Goal: Task Accomplishment & Management: Use online tool/utility

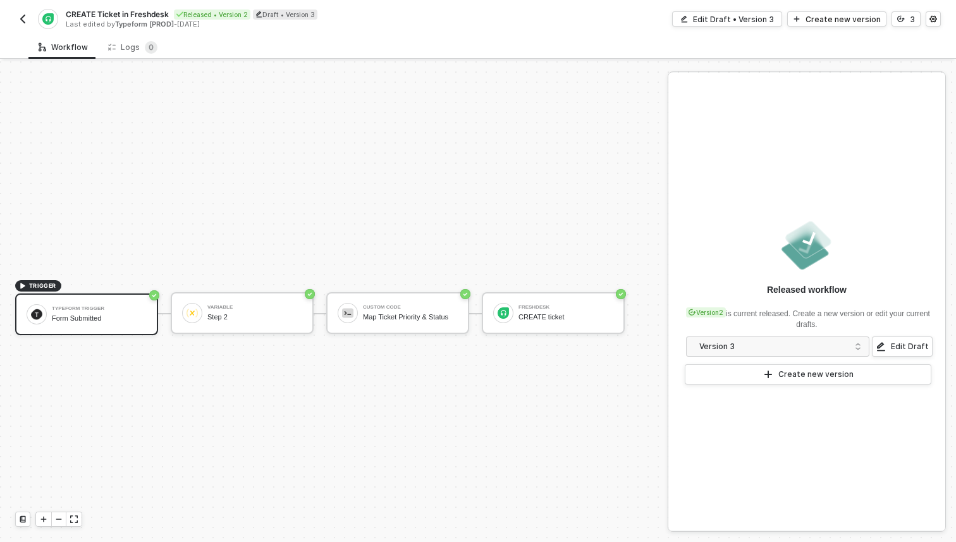
scroll to position [23, 0]
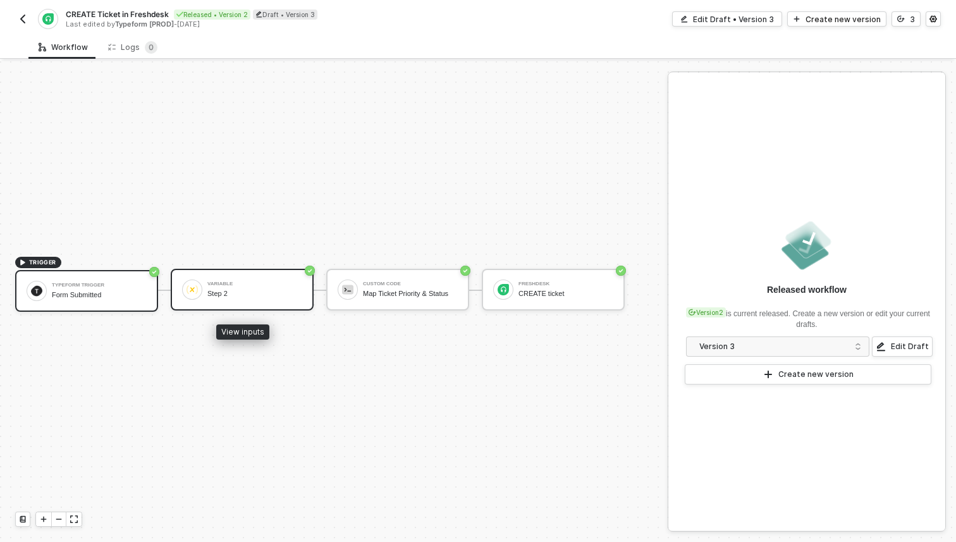
click at [232, 291] on div "Step 2" at bounding box center [254, 293] width 95 height 8
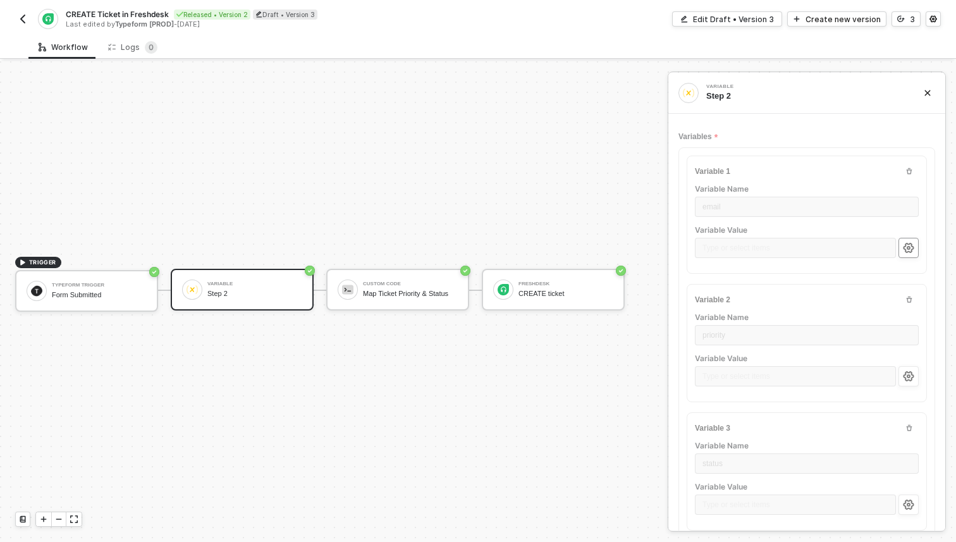
click at [907, 249] on icon "icon-settings" at bounding box center [908, 248] width 11 height 10
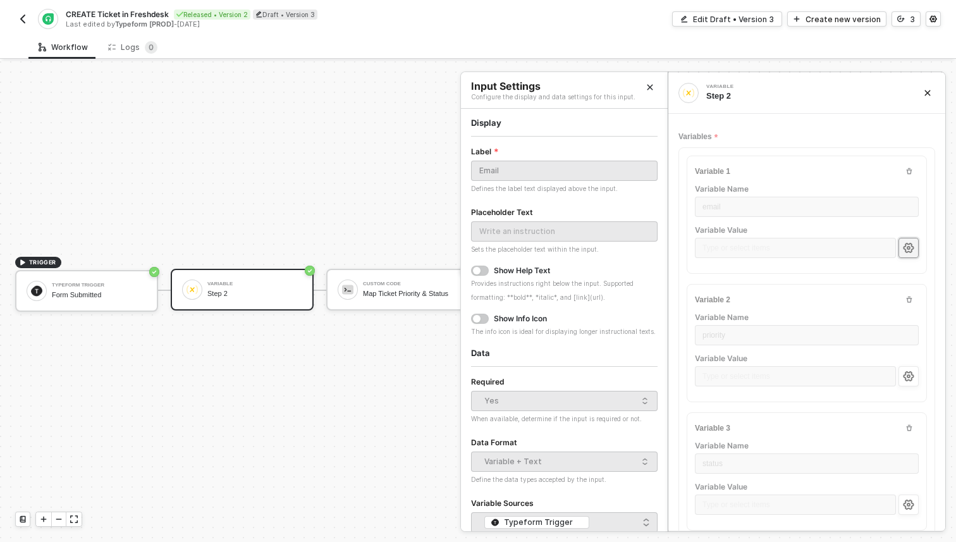
click at [25, 21] on img "button" at bounding box center [23, 19] width 10 height 10
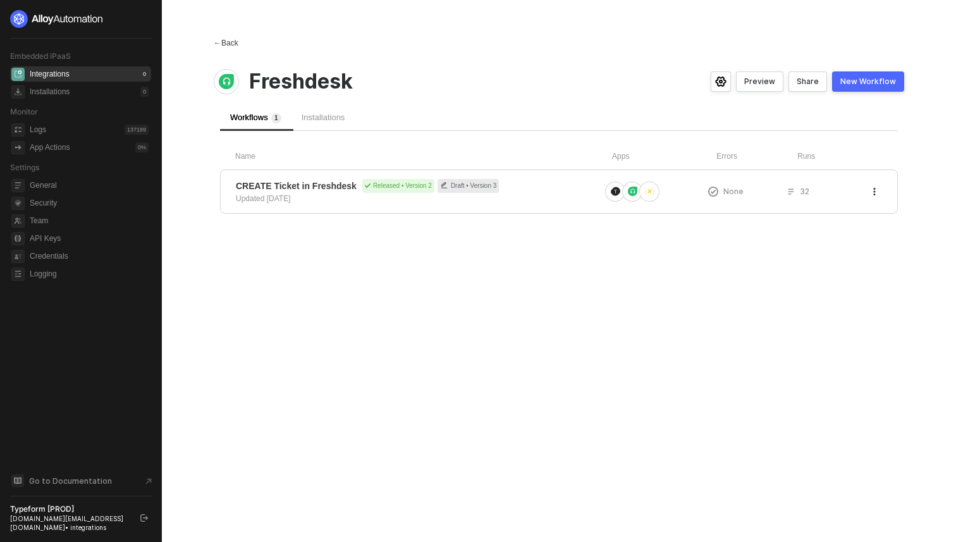
click at [221, 42] on span "←" at bounding box center [218, 43] width 8 height 9
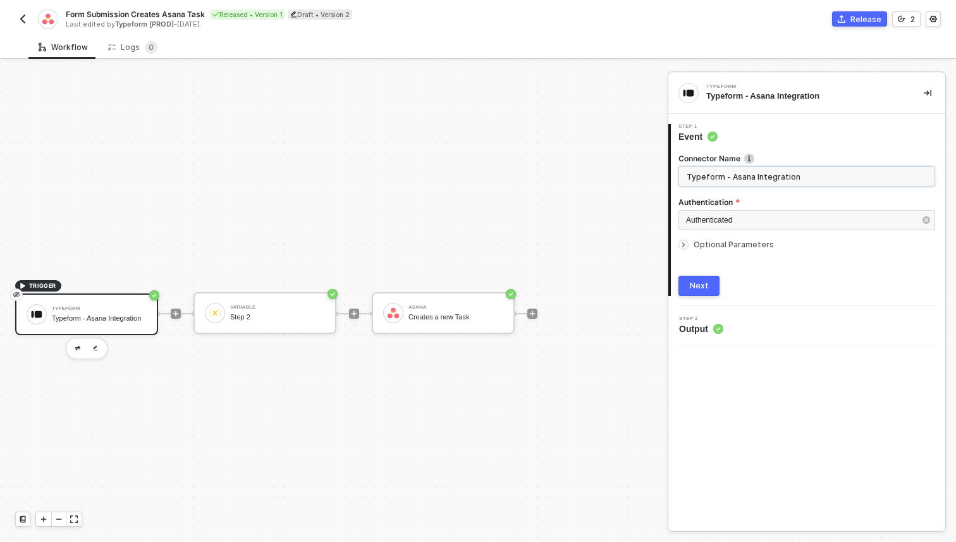
scroll to position [23, 0]
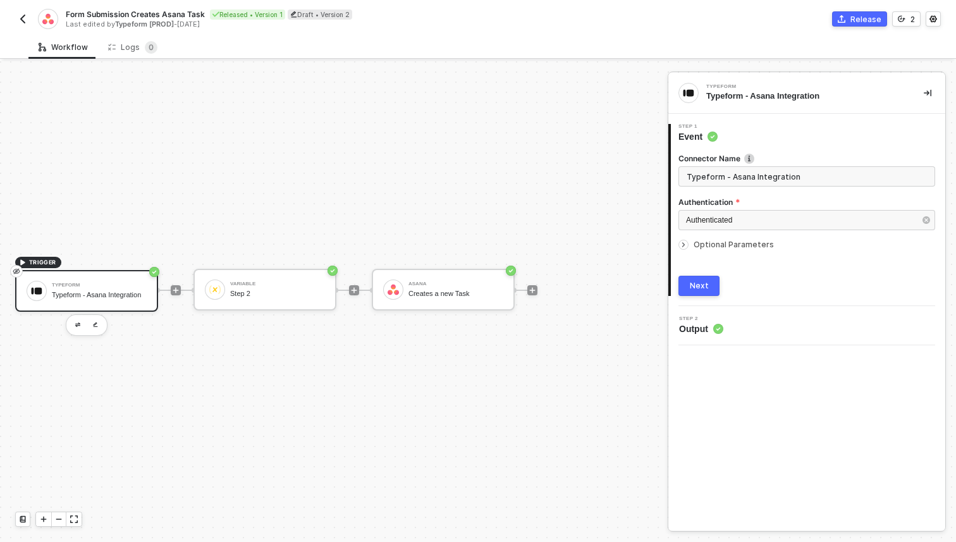
click at [123, 283] on div "Typeform" at bounding box center [99, 285] width 95 height 5
click at [682, 246] on icon "icon-arrow-right-small" at bounding box center [684, 245] width 8 height 8
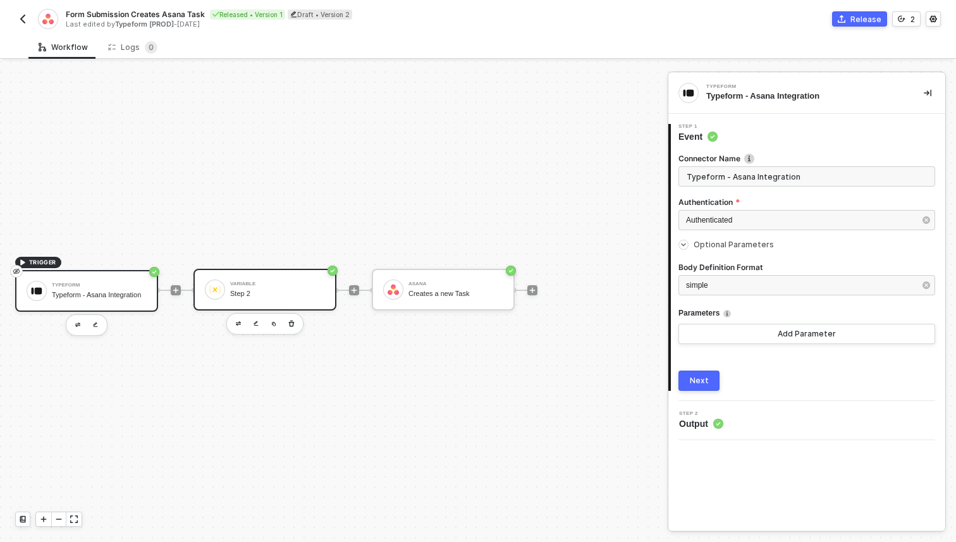
click at [253, 292] on div "Step 2" at bounding box center [277, 293] width 95 height 8
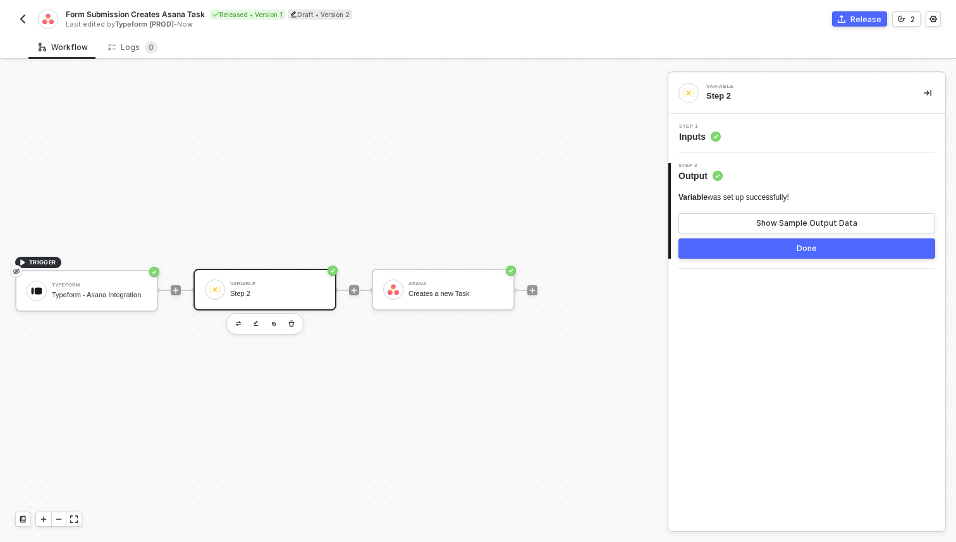
click at [764, 138] on div "Step 1 Inputs" at bounding box center [808, 133] width 274 height 19
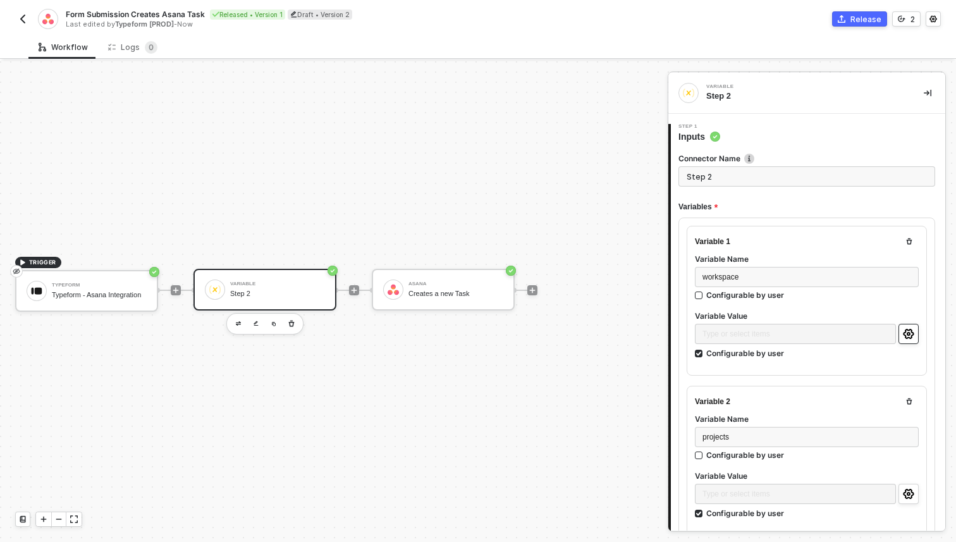
click at [902, 333] on button "button" at bounding box center [908, 334] width 20 height 20
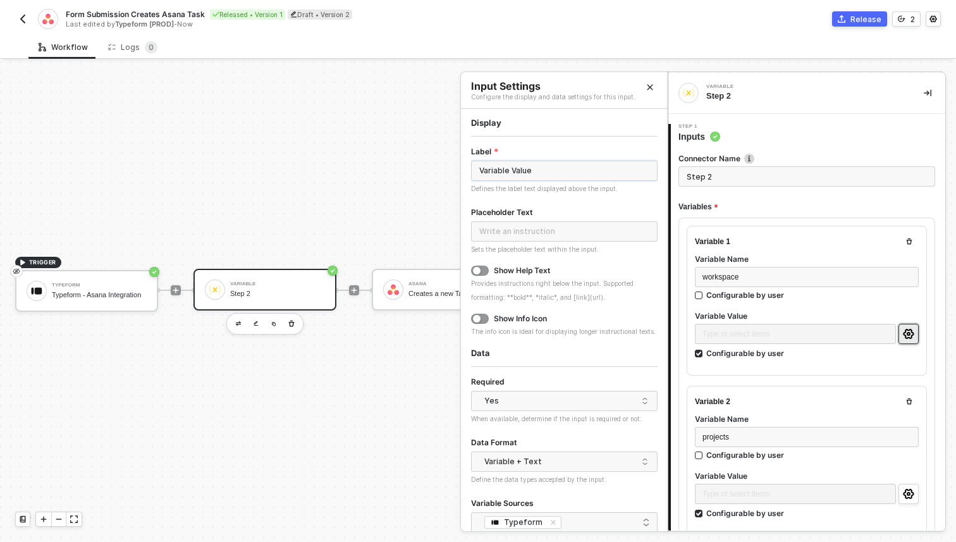
click at [547, 173] on input "Variable Value" at bounding box center [564, 171] width 186 height 20
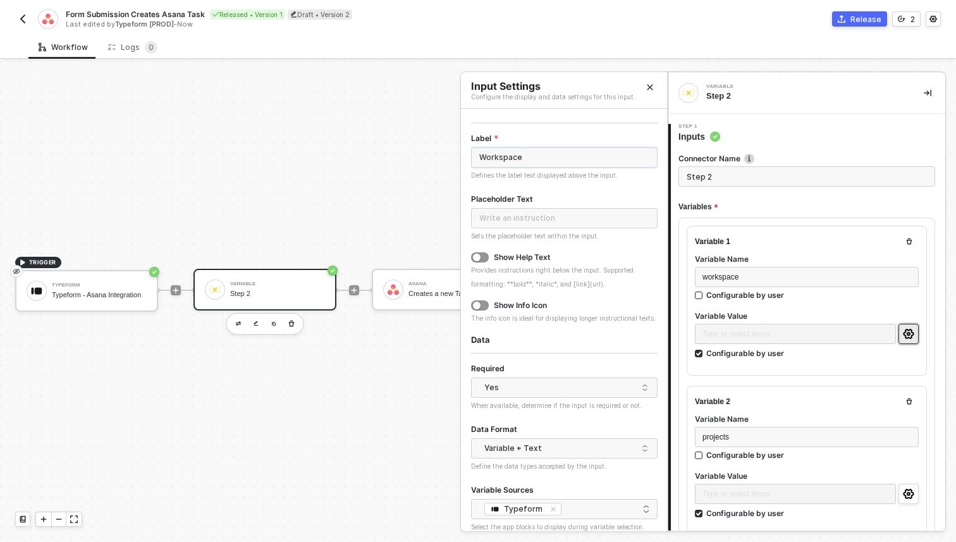
scroll to position [55, 0]
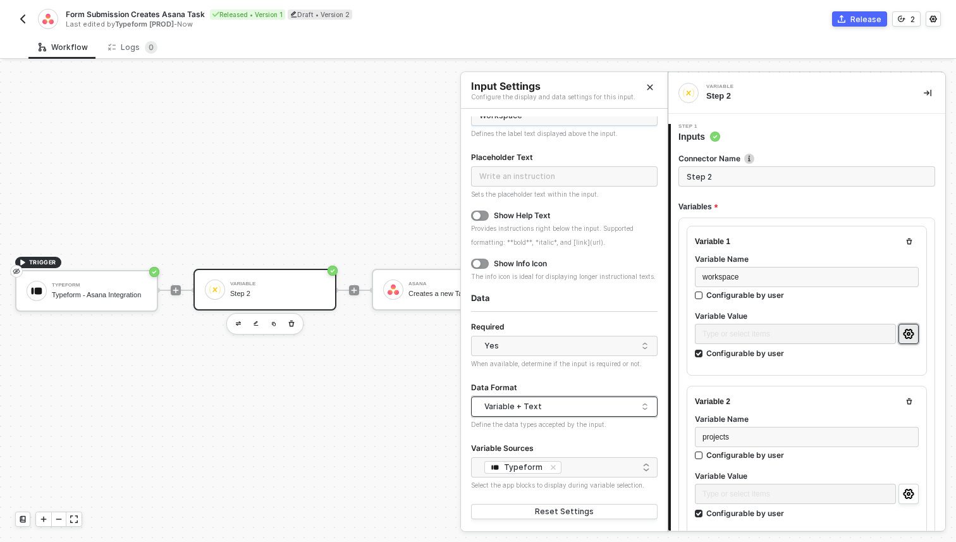
click at [535, 401] on div "Variable + Text" at bounding box center [561, 406] width 154 height 19
type input "Workspace"
click at [543, 384] on div "Data Format" at bounding box center [564, 388] width 186 height 16
click at [650, 81] on button "Close" at bounding box center [649, 87] width 15 height 15
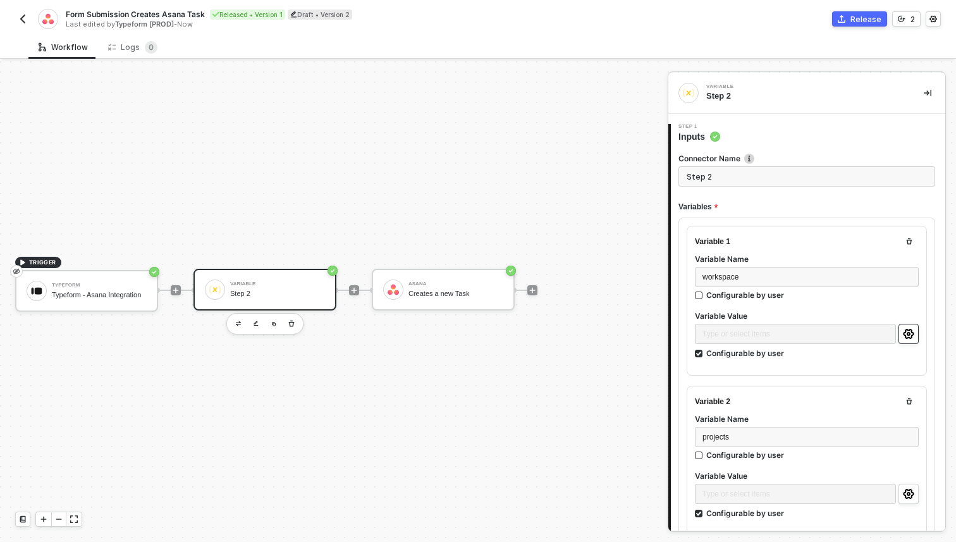
click at [913, 332] on icon "icon-settings" at bounding box center [908, 334] width 11 height 10
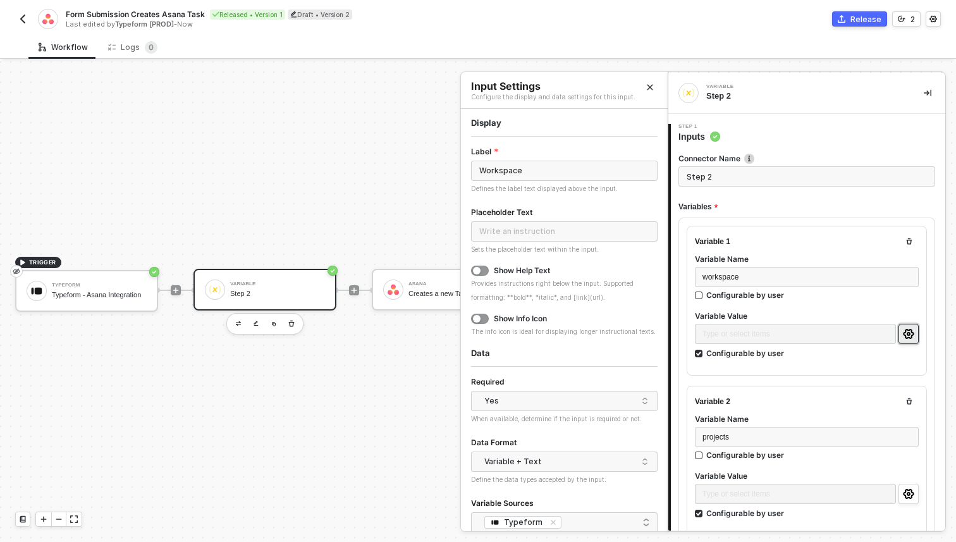
click at [653, 85] on icon "Close" at bounding box center [650, 87] width 8 height 8
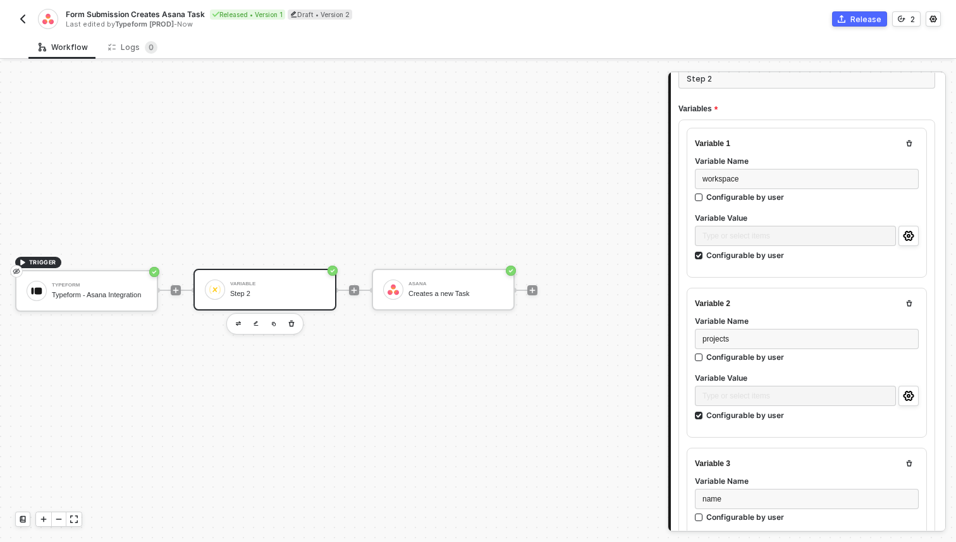
scroll to position [118, 0]
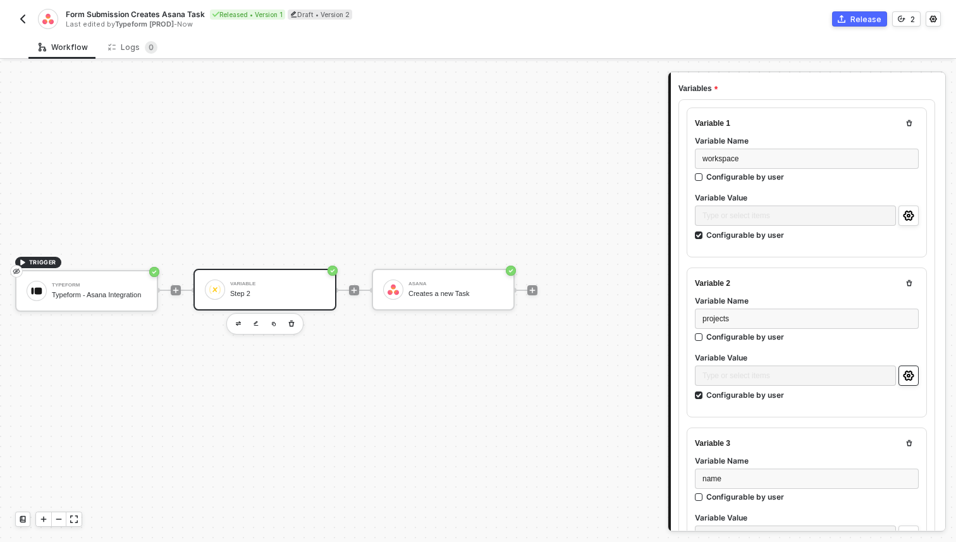
click at [905, 372] on icon "icon-settings" at bounding box center [908, 375] width 11 height 10
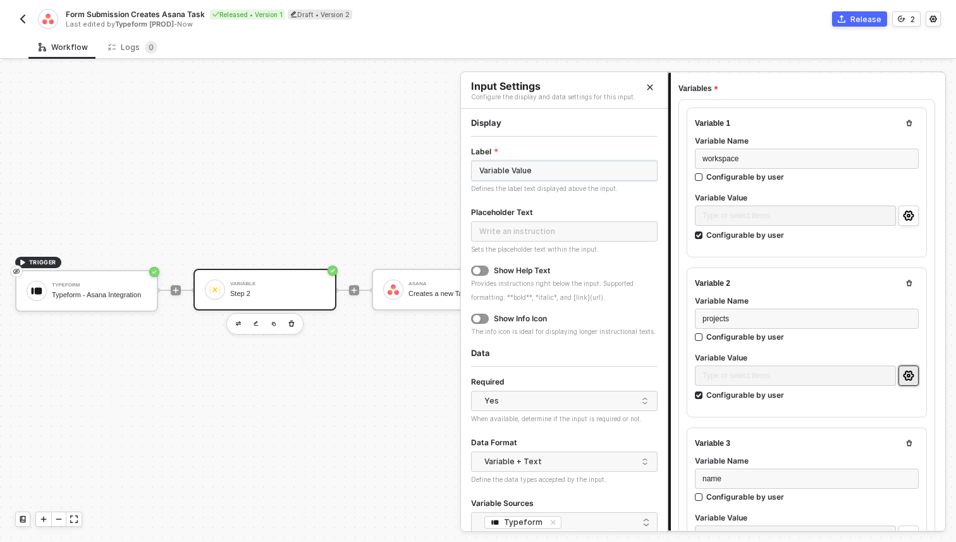
click at [550, 169] on input "Variable Value" at bounding box center [564, 171] width 186 height 20
type input "Projects"
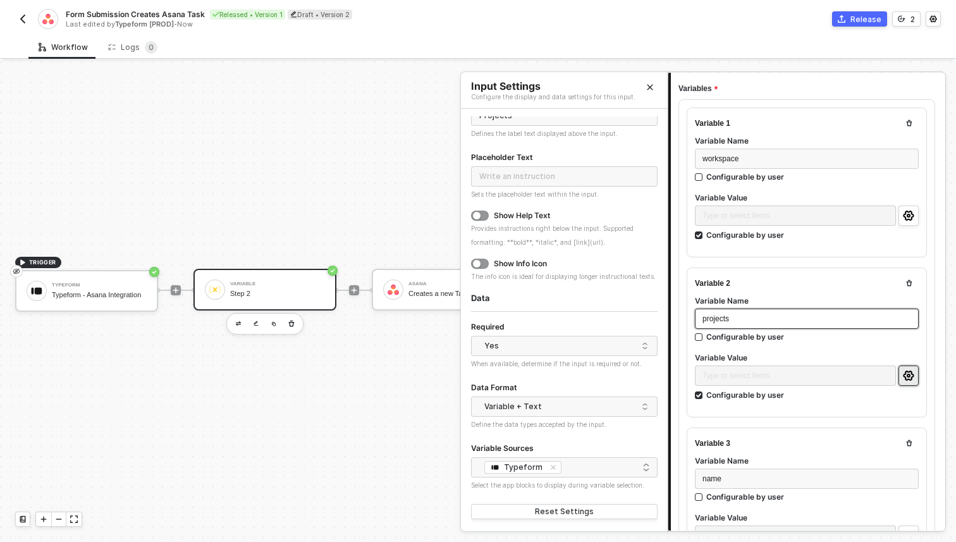
click at [758, 320] on div "projects" at bounding box center [806, 319] width 209 height 12
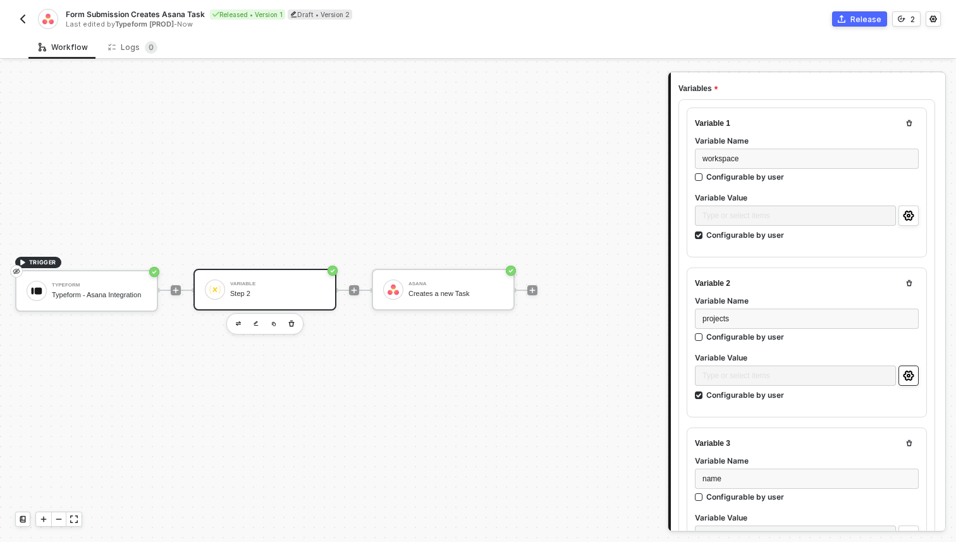
click at [912, 373] on icon "icon-settings" at bounding box center [908, 375] width 11 height 10
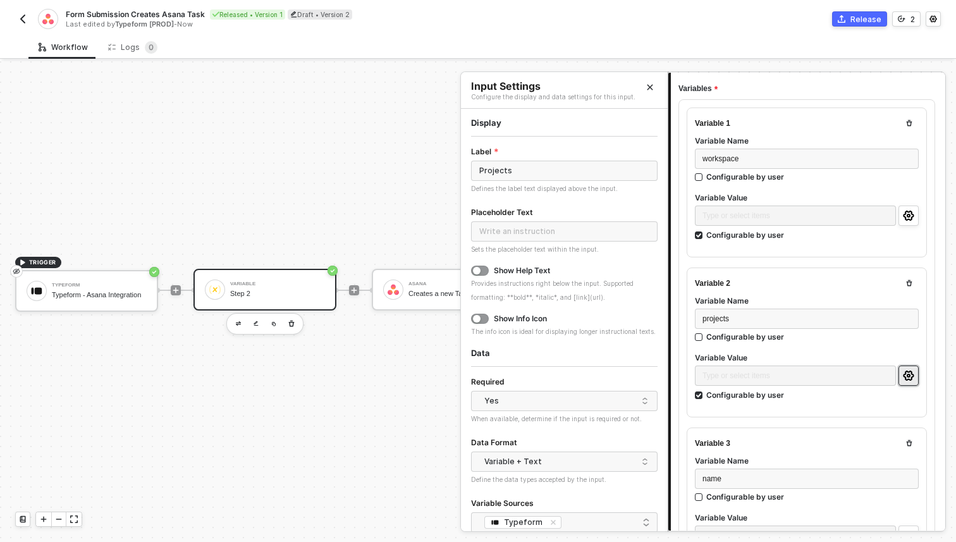
click at [882, 349] on div at bounding box center [807, 349] width 224 height 5
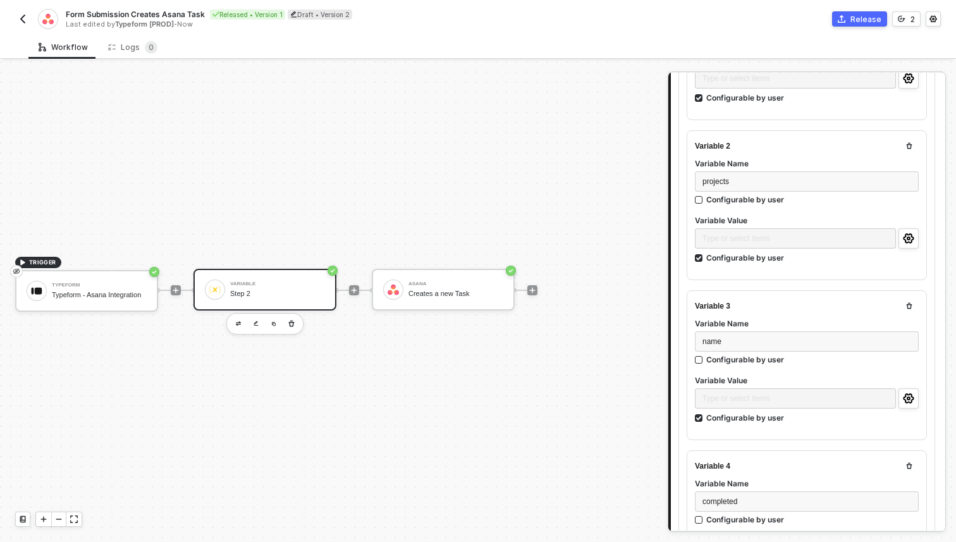
scroll to position [267, 0]
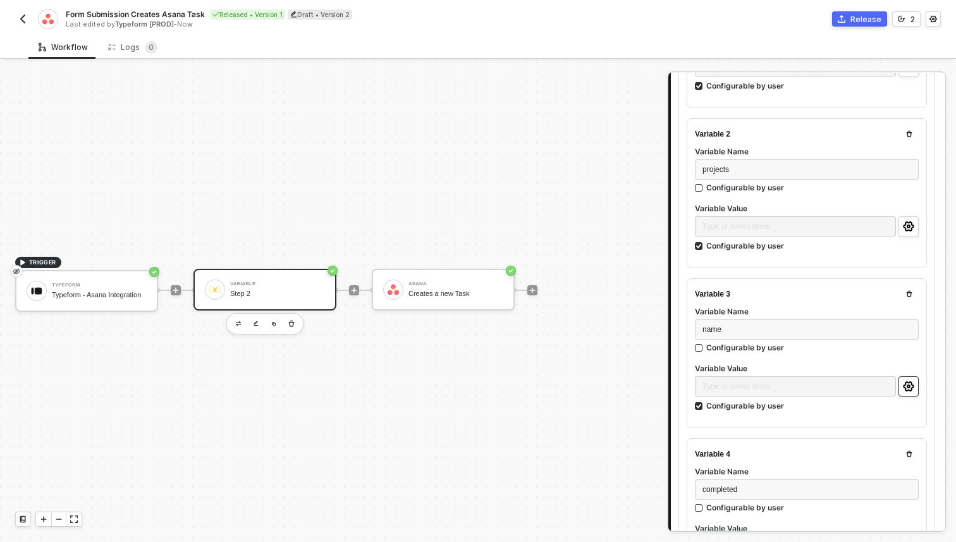
click at [908, 385] on circle "icon-settings" at bounding box center [908, 386] width 3 height 3
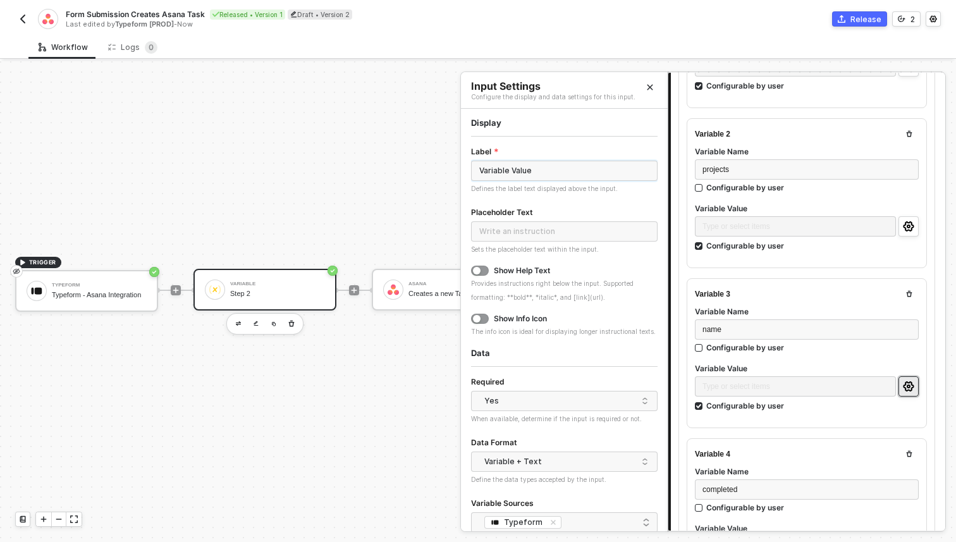
click at [525, 168] on input "Variable Value" at bounding box center [564, 171] width 186 height 20
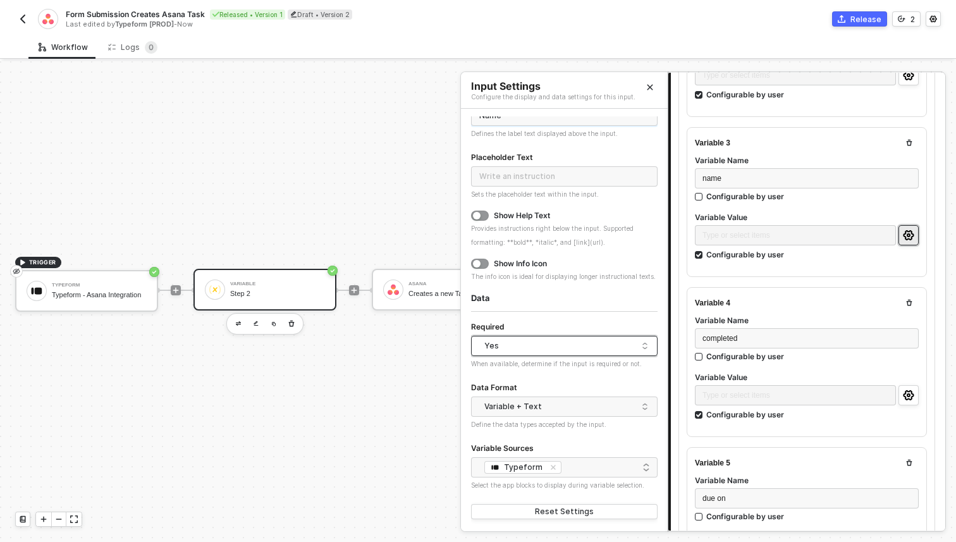
scroll to position [0, 0]
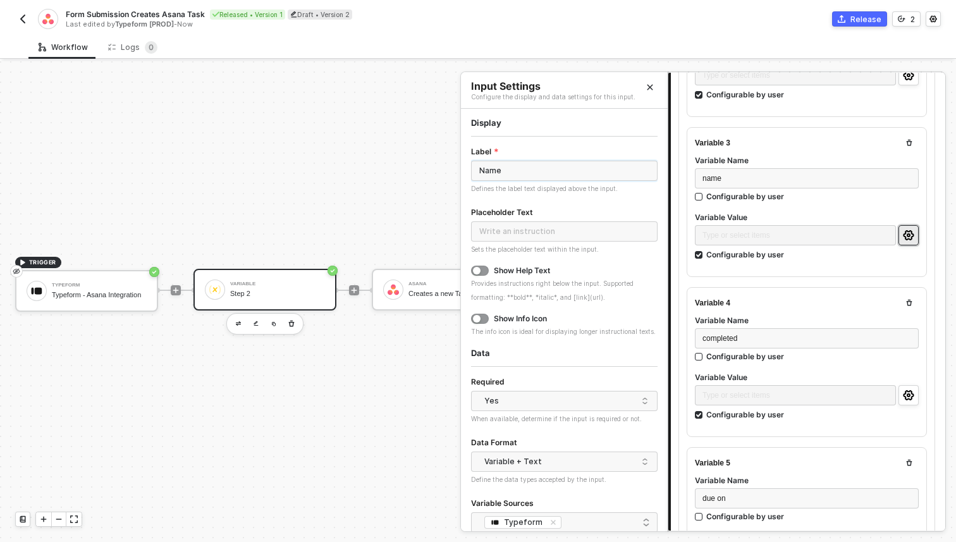
click at [553, 162] on input "Name" at bounding box center [564, 171] width 186 height 20
type input "Task name"
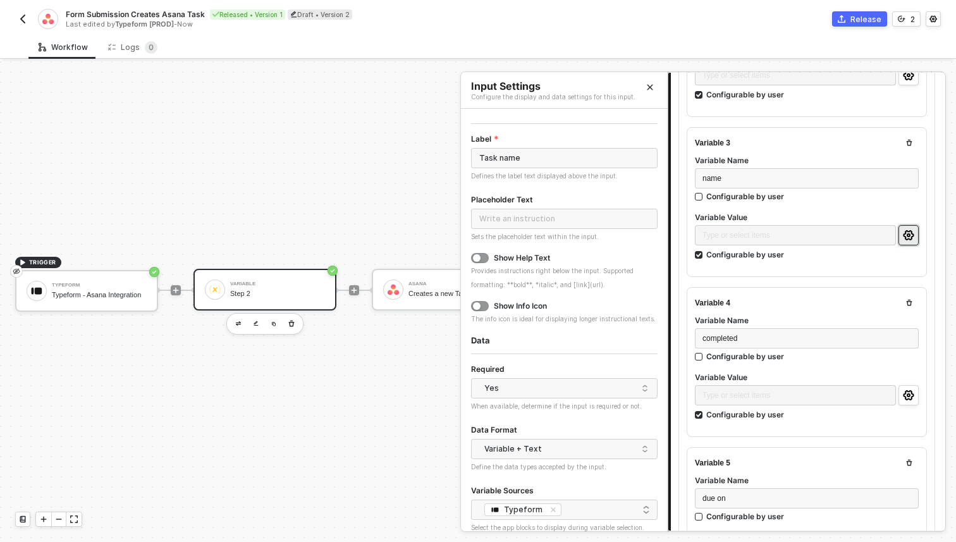
click at [764, 212] on label "Variable Value" at bounding box center [807, 217] width 224 height 11
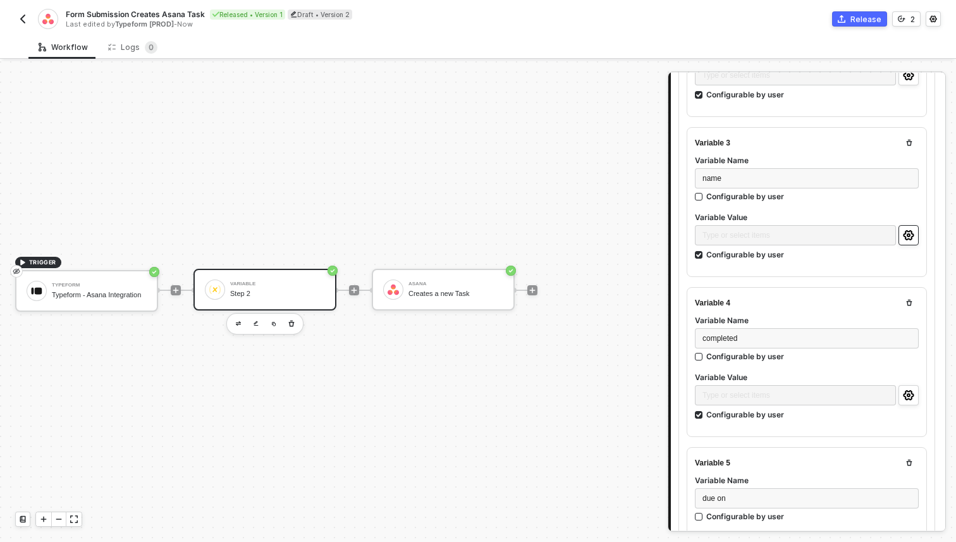
click at [909, 231] on icon "icon-settings" at bounding box center [908, 235] width 11 height 10
click at [414, 291] on div "Creates a new Task" at bounding box center [455, 293] width 95 height 8
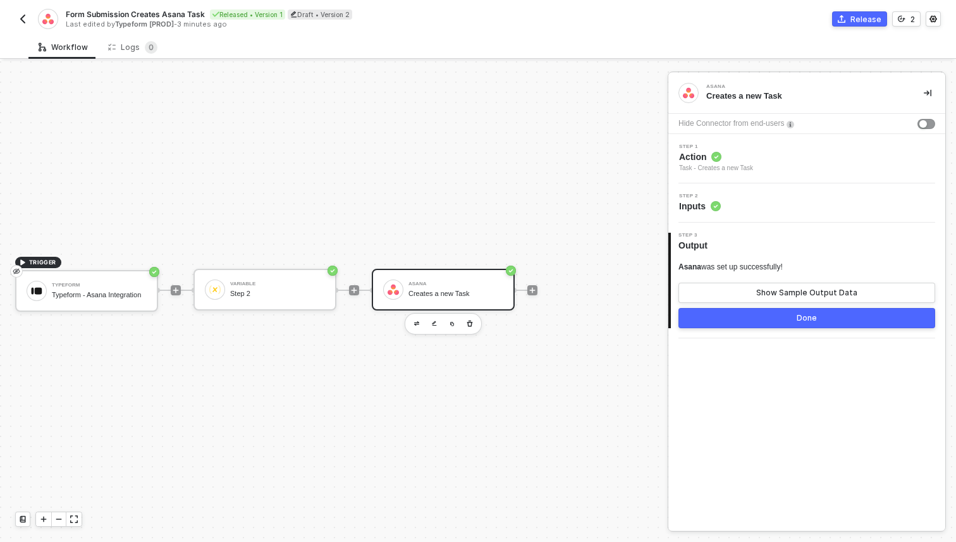
click at [712, 166] on div "Task - Creates a new Task" at bounding box center [716, 168] width 74 height 10
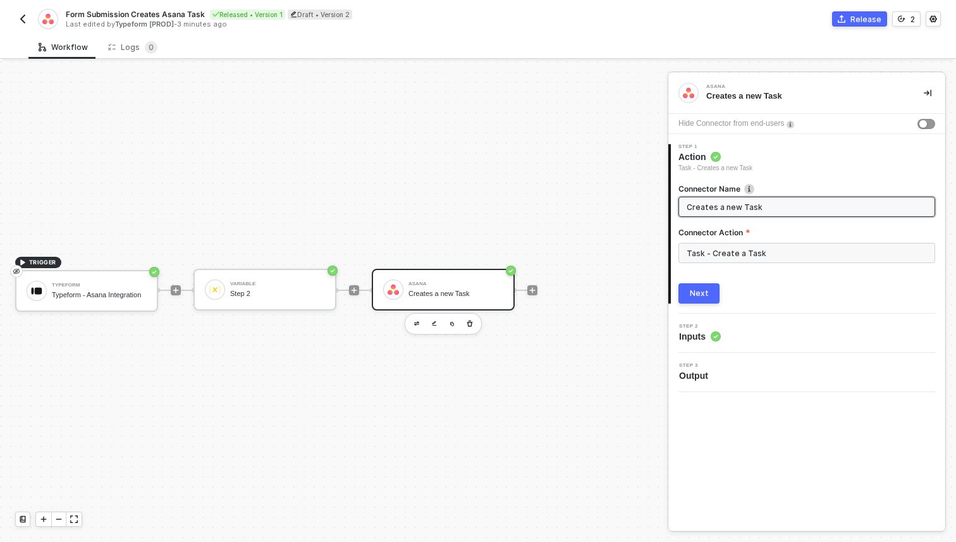
click at [794, 125] on img at bounding box center [790, 125] width 8 height 8
click at [721, 335] on div "Step 2 Inputs" at bounding box center [808, 333] width 274 height 19
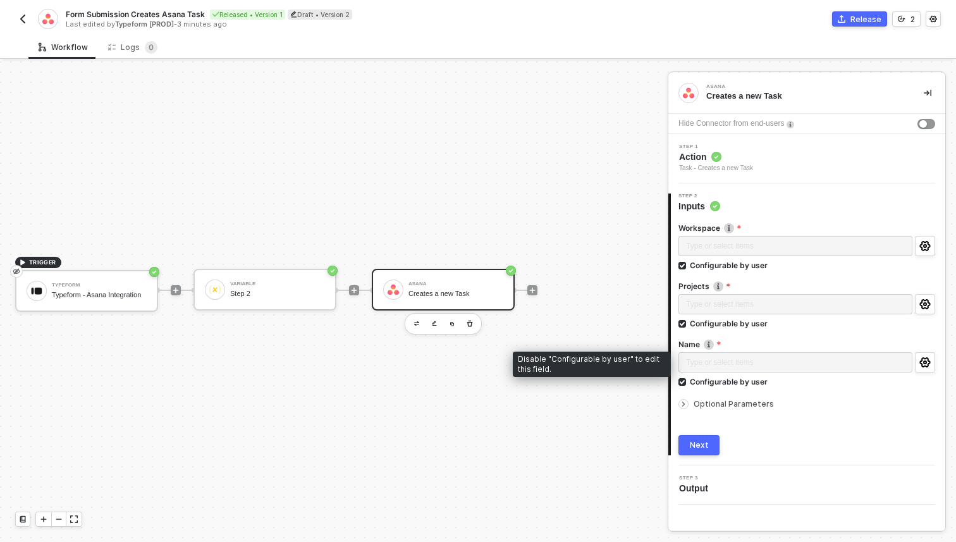
click at [727, 368] on div "Type or select items ﻿" at bounding box center [795, 363] width 234 height 23
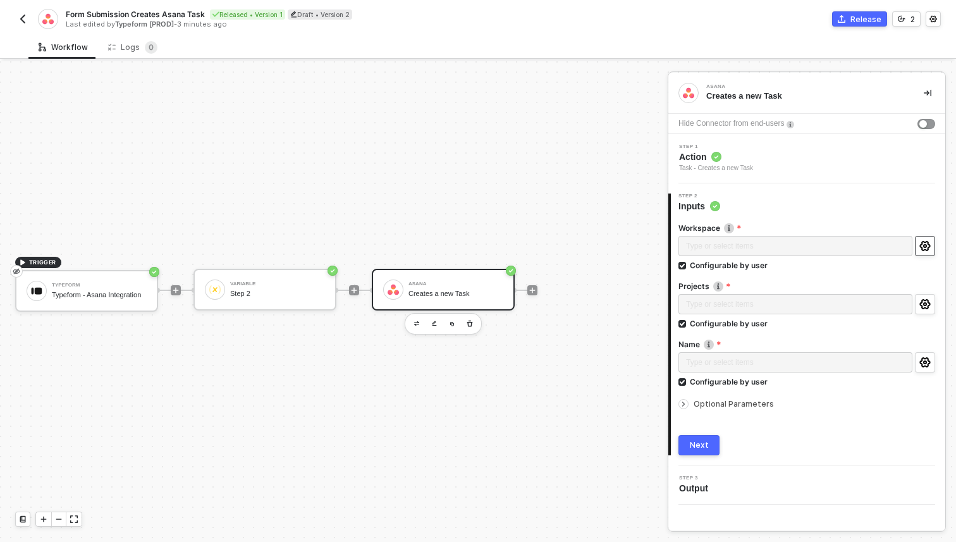
click at [930, 245] on button "button" at bounding box center [925, 246] width 20 height 20
click at [702, 250] on div "Type or select items ﻿" at bounding box center [795, 247] width 234 height 23
click at [680, 268] on input "Configurable by user" at bounding box center [682, 266] width 9 height 9
checkbox input "false"
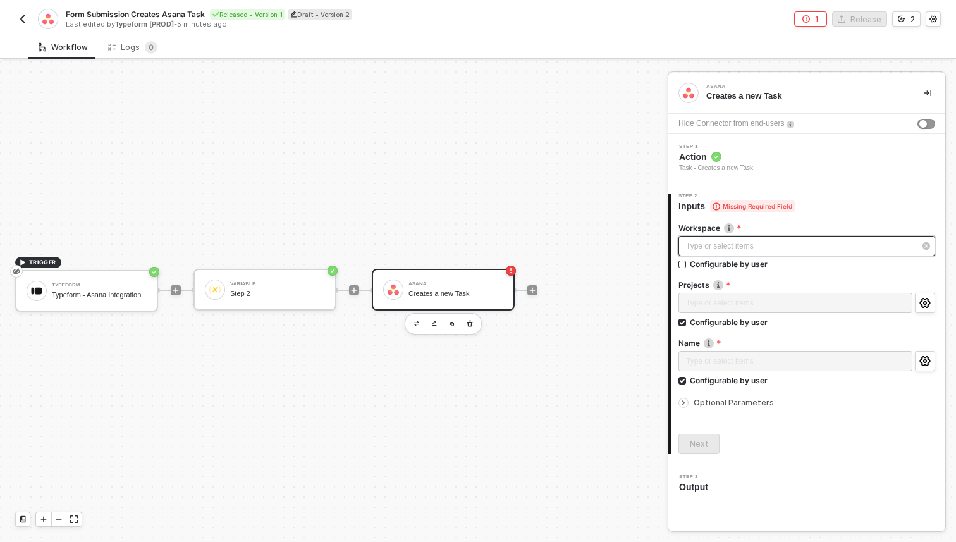
click at [702, 244] on div "Type or select items ﻿" at bounding box center [800, 246] width 229 height 12
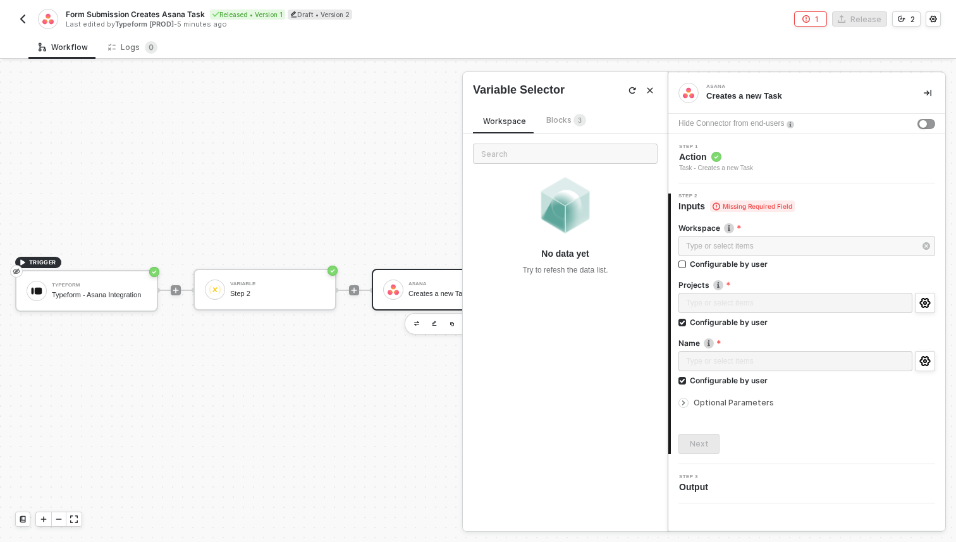
click at [558, 112] on div "Workspace Blocks 3 No data yet Try to refesh the data list." at bounding box center [565, 314] width 205 height 433
click at [558, 113] on div "Blocks 3" at bounding box center [566, 120] width 60 height 15
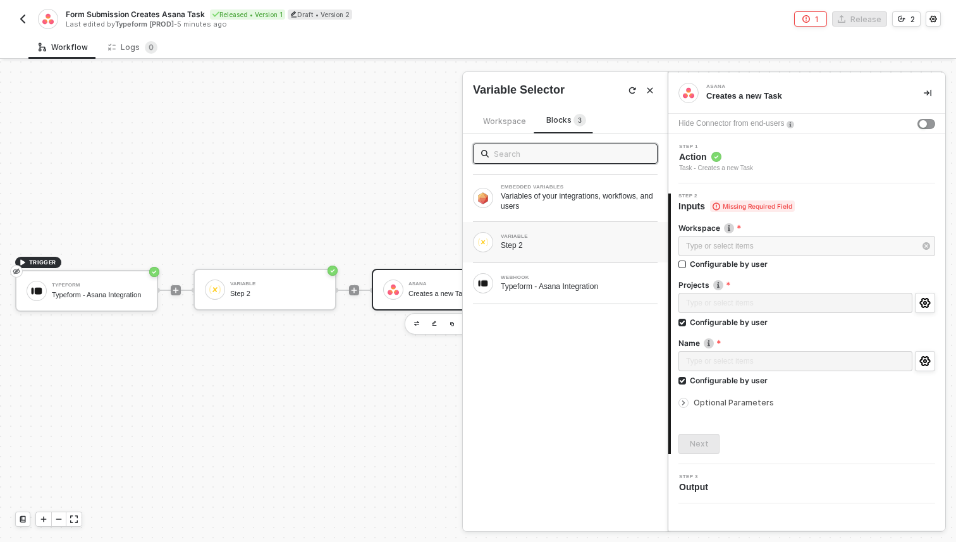
click at [544, 241] on div "Step 2" at bounding box center [579, 245] width 157 height 10
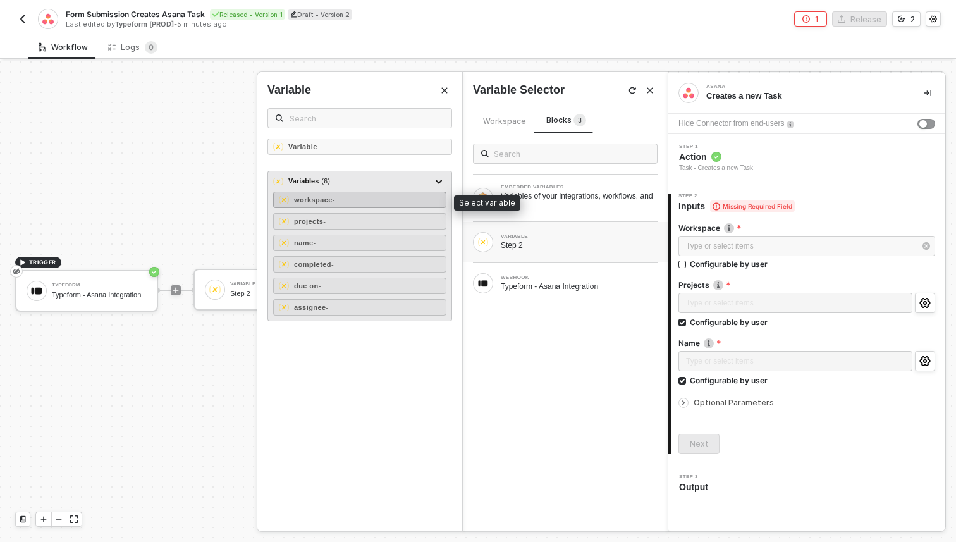
click at [346, 198] on div "workspace -" at bounding box center [359, 200] width 173 height 16
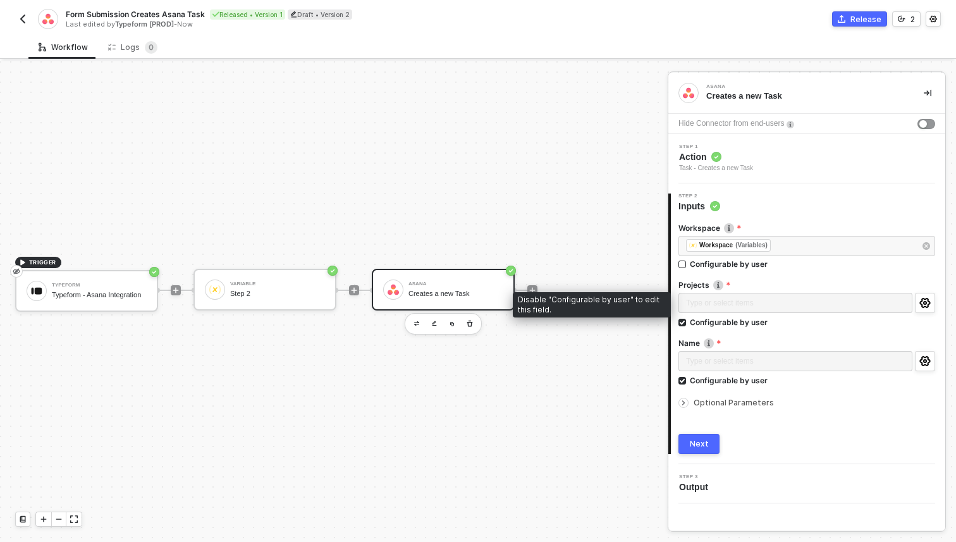
click at [740, 305] on div "Type or select items ﻿" at bounding box center [795, 304] width 234 height 23
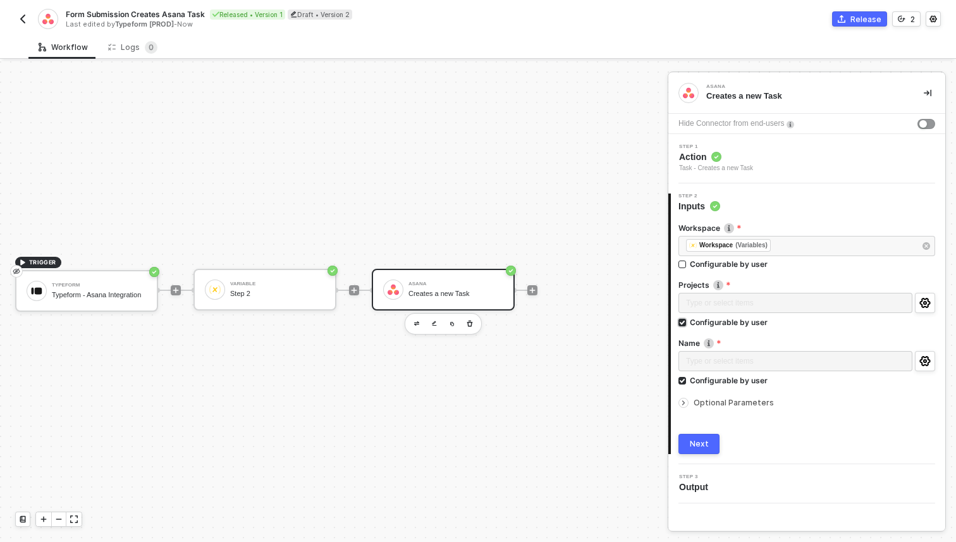
click at [689, 325] on span "Configurable by user" at bounding box center [727, 322] width 82 height 11
click at [687, 325] on input "Configurable by user" at bounding box center [682, 323] width 9 height 9
checkbox input "false"
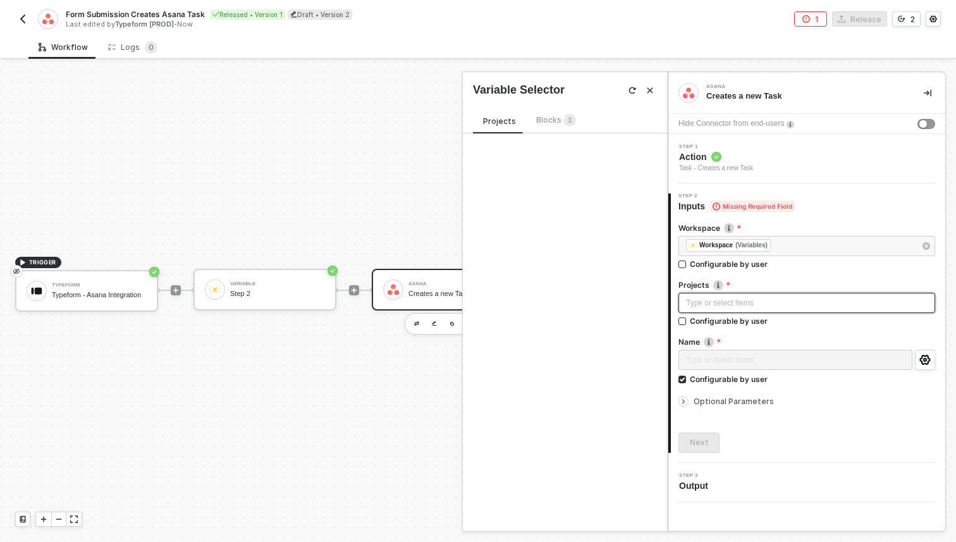
click at [556, 133] on div "Projects Blocks 3" at bounding box center [529, 123] width 113 height 20
click at [542, 123] on span "Blocks 3" at bounding box center [556, 119] width 40 height 9
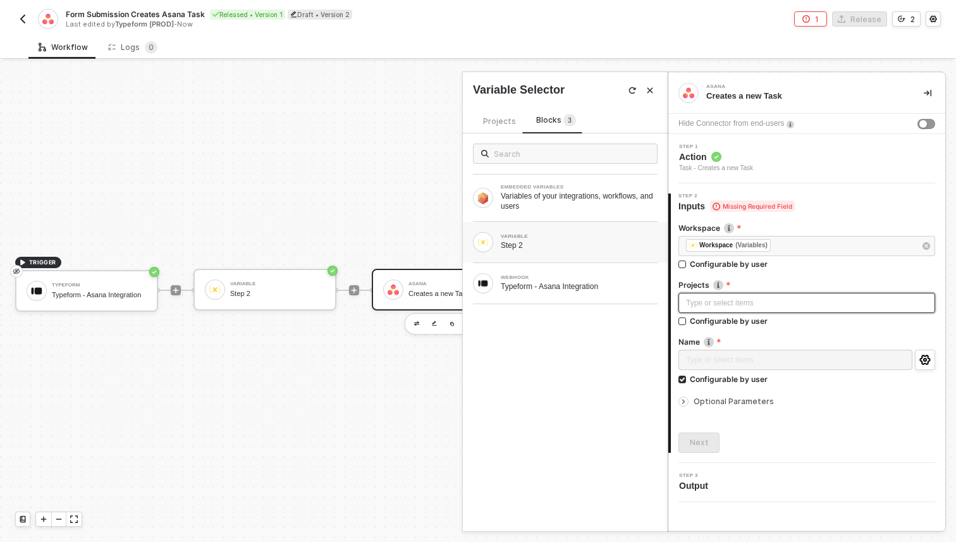
click at [492, 235] on div "VARIABLE Step 2" at bounding box center [565, 242] width 185 height 20
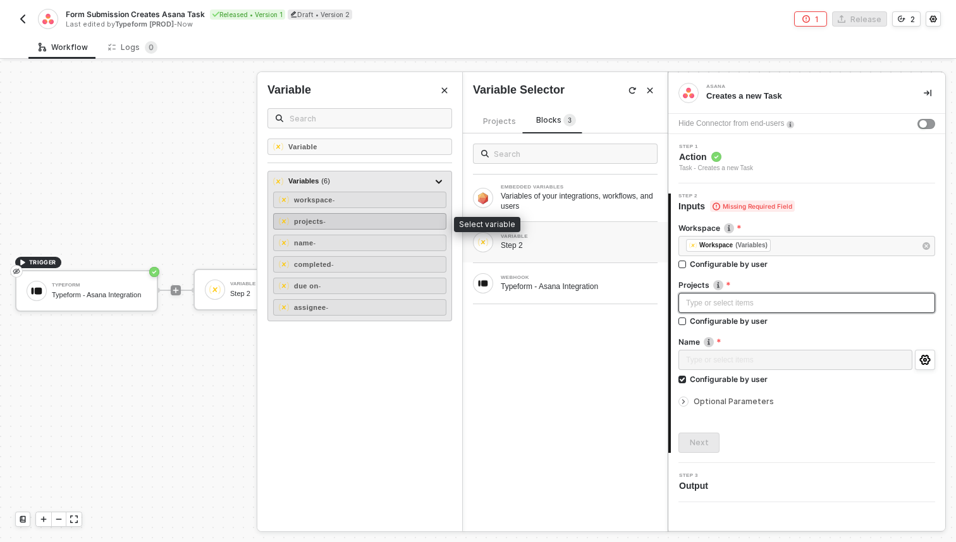
click at [347, 227] on div "projects -" at bounding box center [359, 221] width 173 height 16
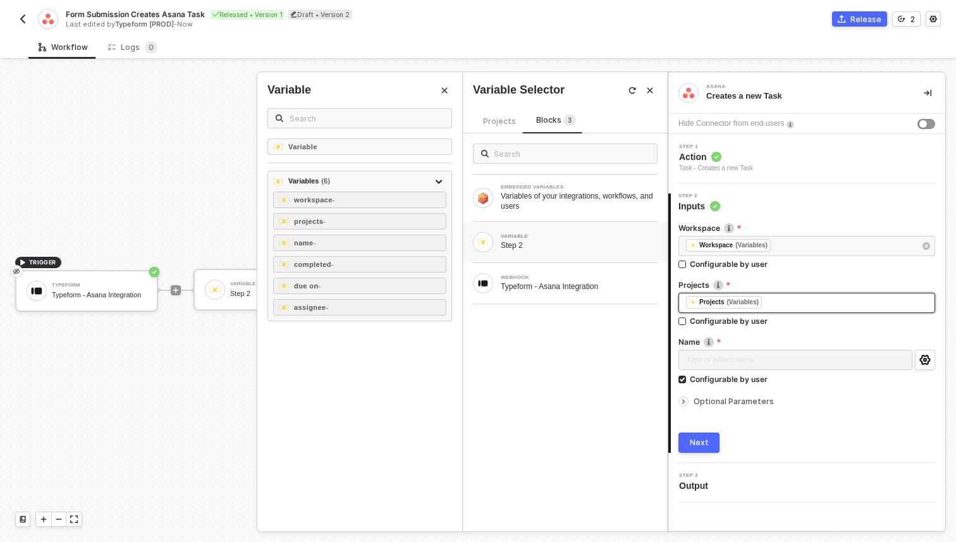
click at [738, 361] on div "Type or select items ﻿" at bounding box center [795, 361] width 234 height 23
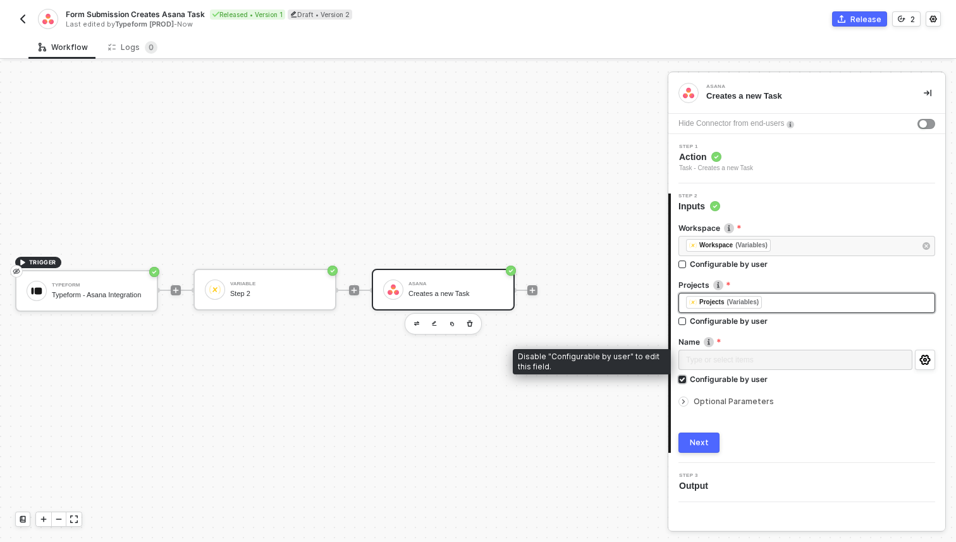
click at [716, 376] on div "Configurable by user" at bounding box center [729, 379] width 78 height 11
click at [687, 376] on input "Configurable by user" at bounding box center [682, 379] width 9 height 9
checkbox input "false"
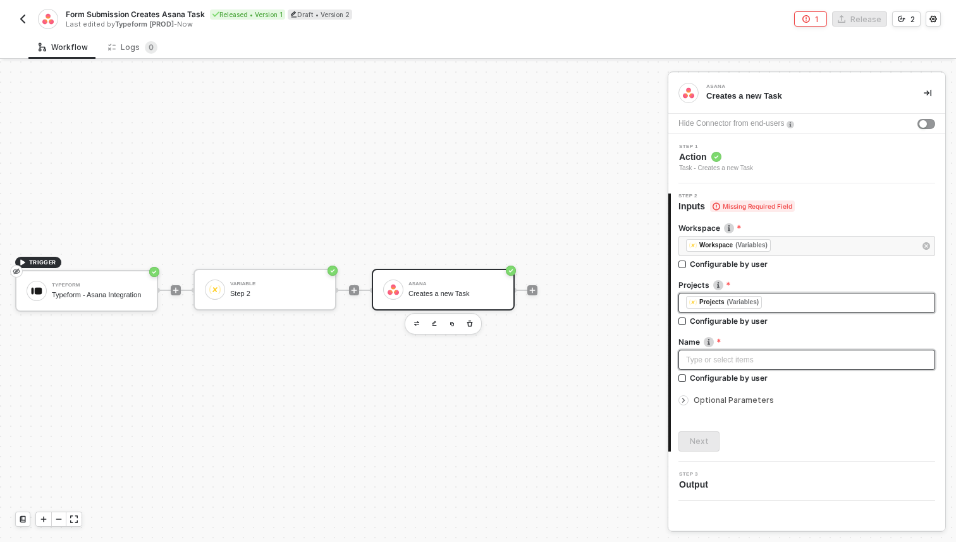
click at [737, 354] on div "Type or select items ﻿" at bounding box center [806, 360] width 241 height 12
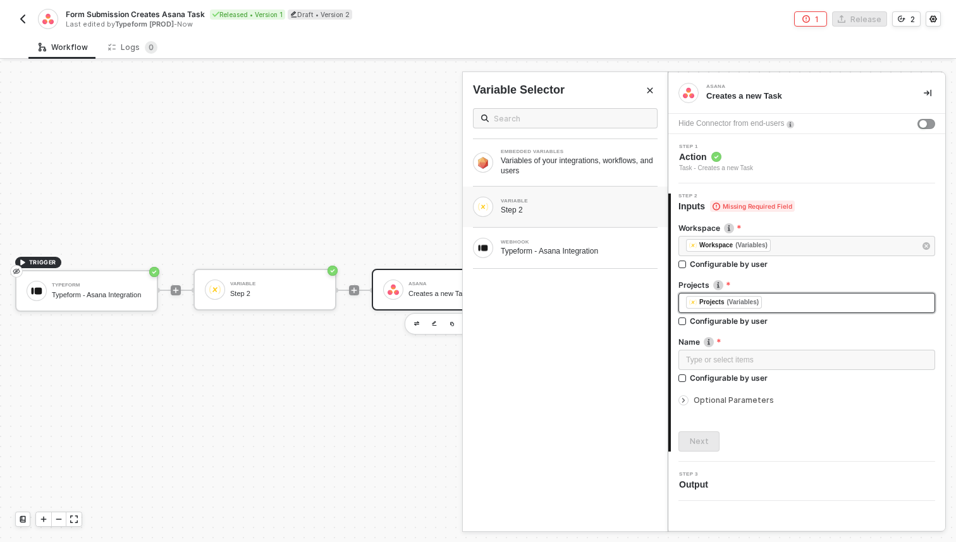
click at [545, 212] on div "Step 2" at bounding box center [579, 210] width 157 height 10
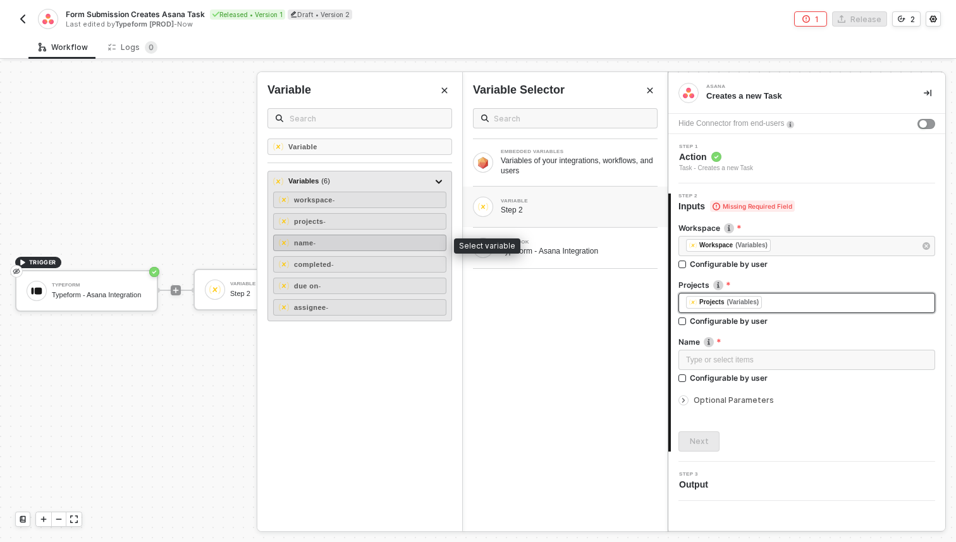
click at [333, 242] on div "name -" at bounding box center [359, 243] width 173 height 16
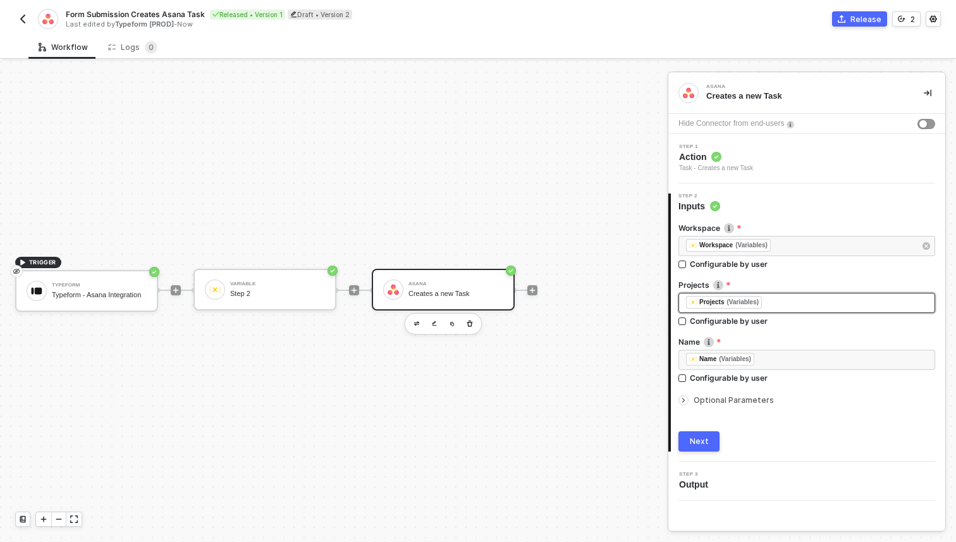
click at [688, 398] on div at bounding box center [685, 400] width 15 height 14
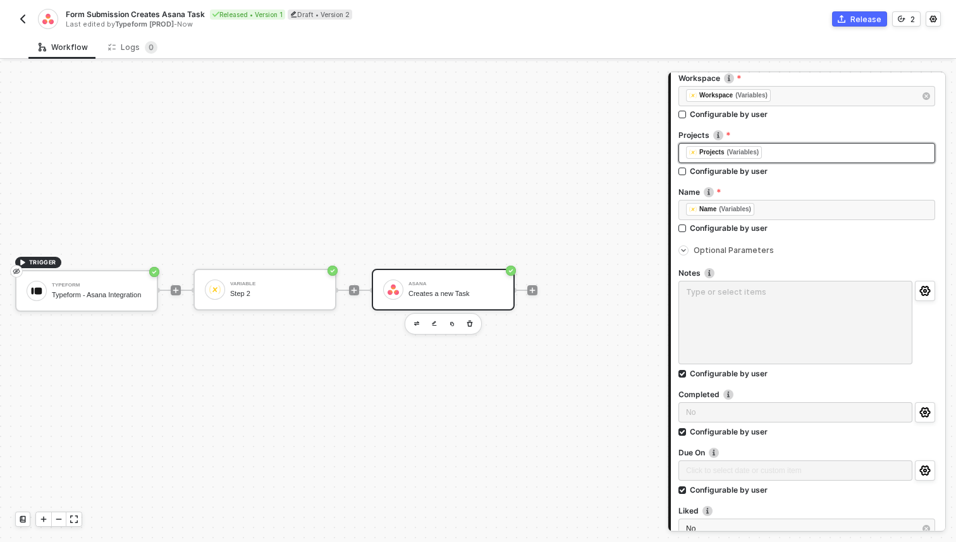
scroll to position [164, 0]
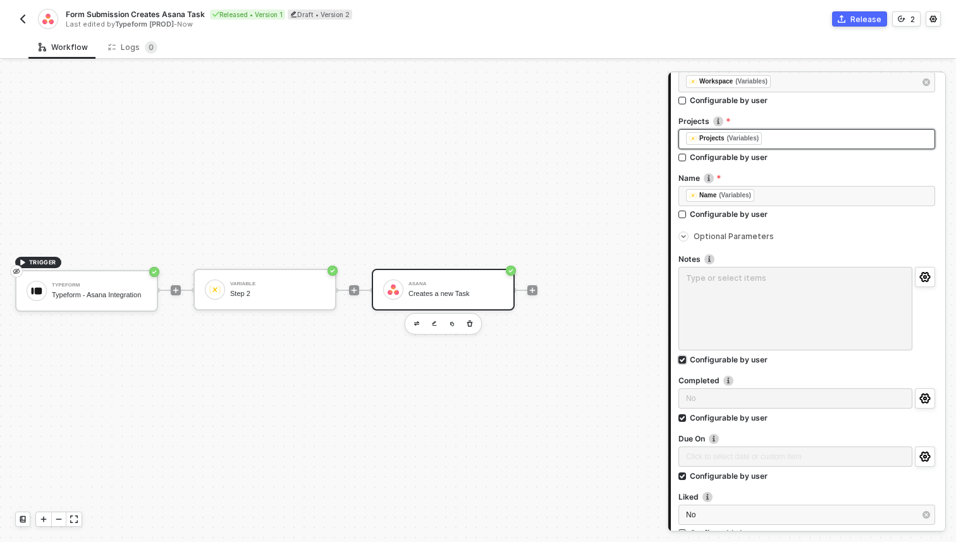
click at [697, 360] on div "Configurable by user" at bounding box center [729, 359] width 78 height 11
click at [687, 360] on input "Configurable by user" at bounding box center [682, 360] width 9 height 9
checkbox input "false"
click at [733, 284] on textarea at bounding box center [806, 308] width 257 height 83
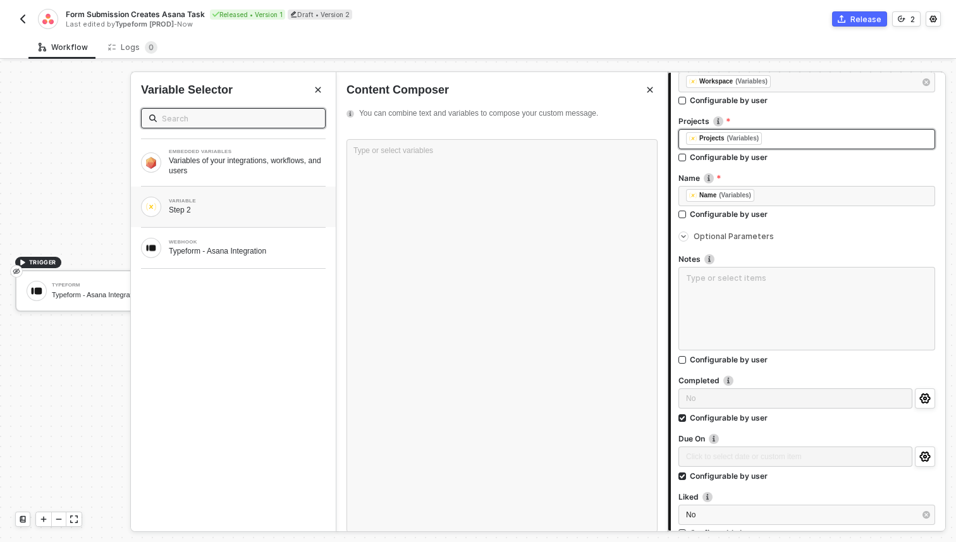
click at [196, 218] on div "VARIABLE Step 2" at bounding box center [233, 206] width 205 height 40
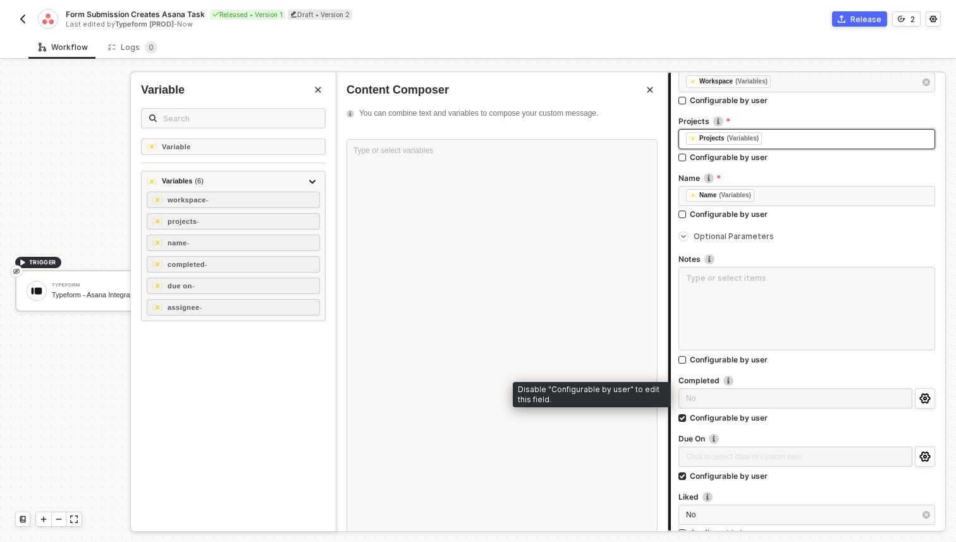
scroll to position [213, 0]
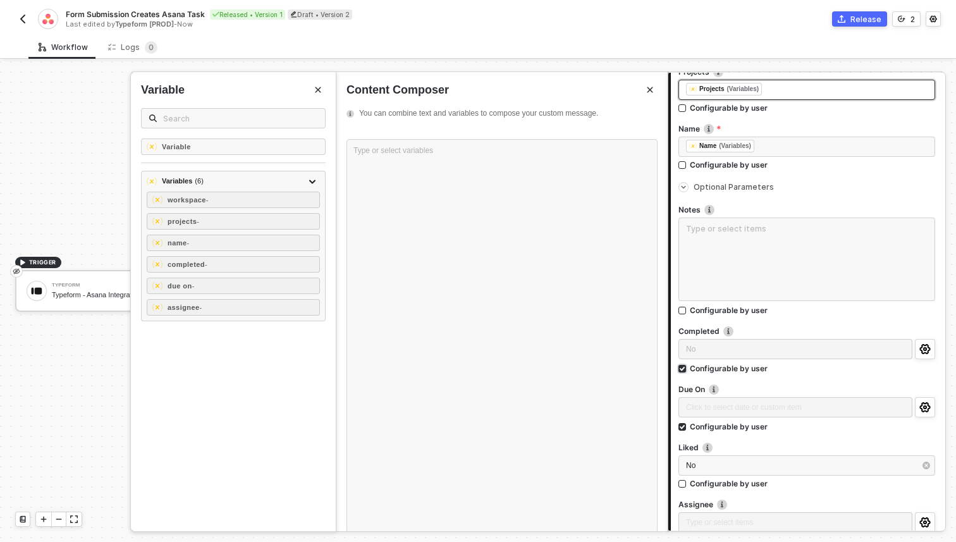
click at [701, 368] on div "Configurable by user" at bounding box center [729, 368] width 78 height 11
click at [687, 368] on input "Configurable by user" at bounding box center [682, 369] width 9 height 9
checkbox input "false"
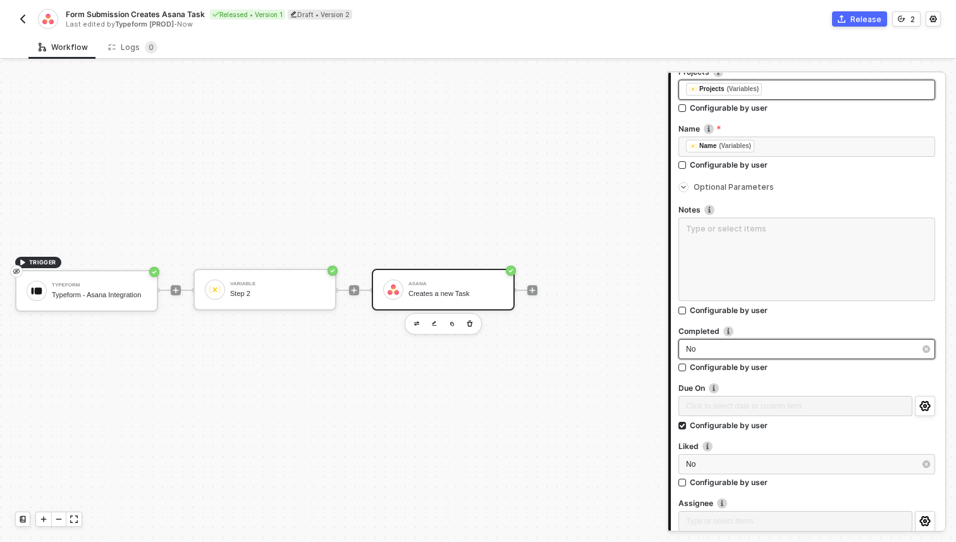
click at [705, 350] on div "No" at bounding box center [800, 349] width 229 height 12
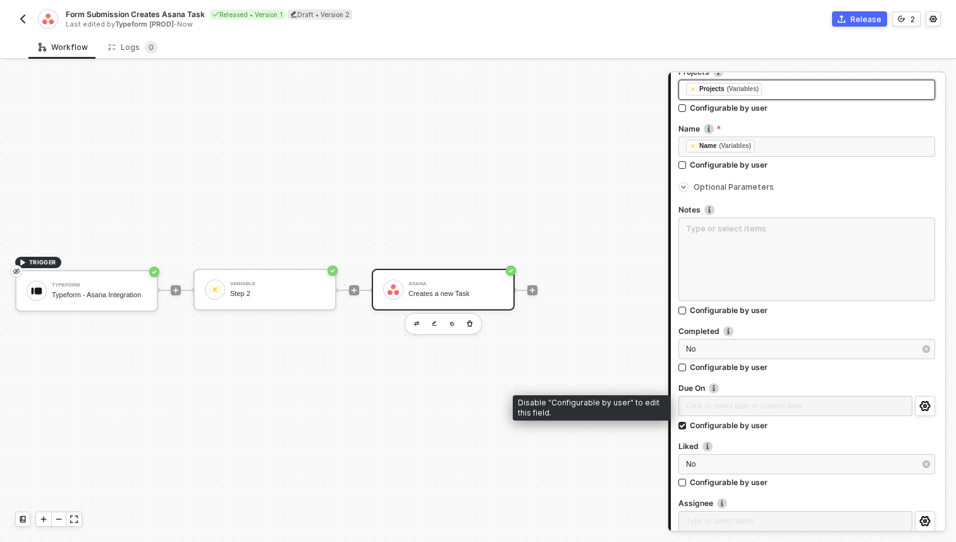
click at [713, 411] on div "Click to select date or custom item ﻿" at bounding box center [795, 407] width 234 height 23
click at [710, 405] on div "Click to select date or custom item ﻿" at bounding box center [795, 407] width 234 height 23
click at [692, 424] on div "Configurable by user" at bounding box center [729, 425] width 78 height 11
click at [687, 424] on input "Configurable by user" at bounding box center [682, 426] width 9 height 9
checkbox input "false"
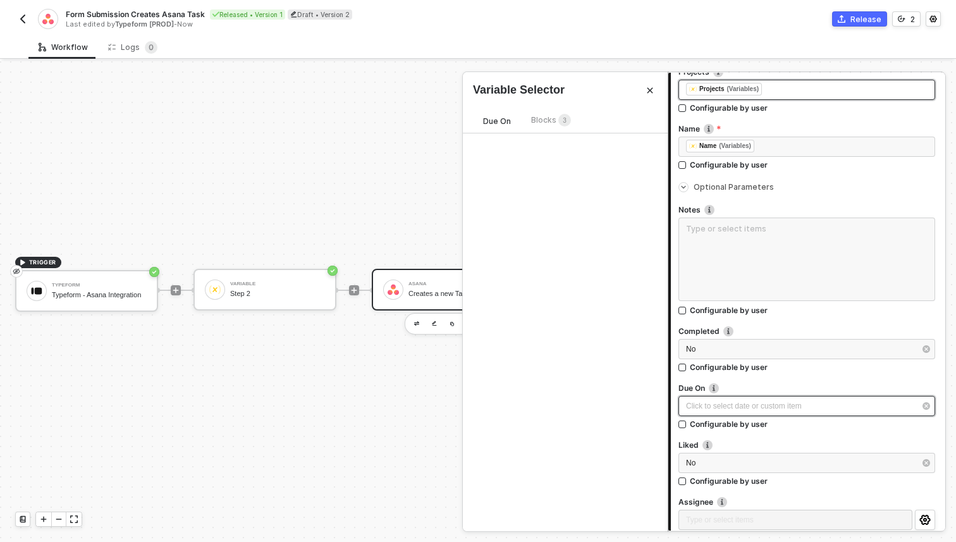
click at [709, 398] on div "Click to select date or custom item ﻿" at bounding box center [806, 406] width 257 height 20
type input "2025-09-30"
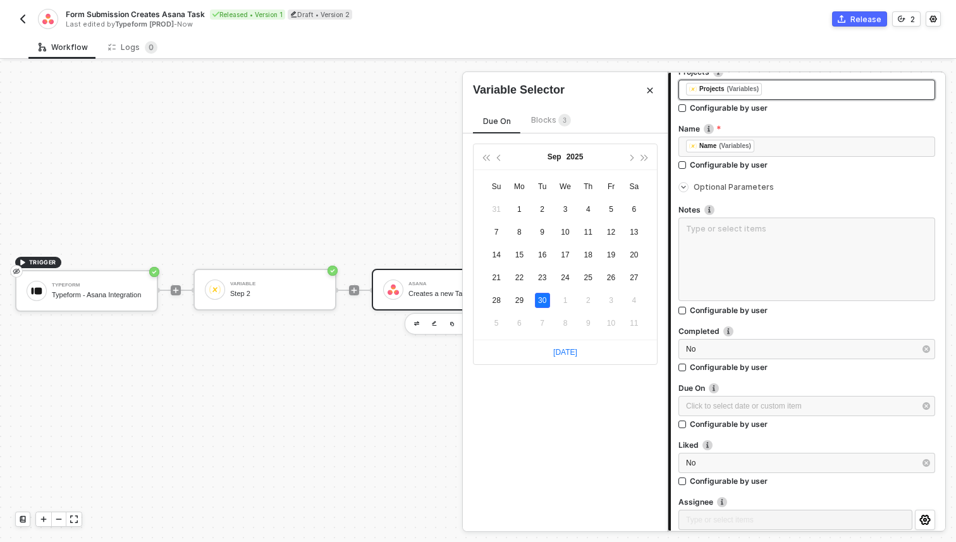
click at [546, 119] on span "Blocks 3" at bounding box center [551, 119] width 40 height 9
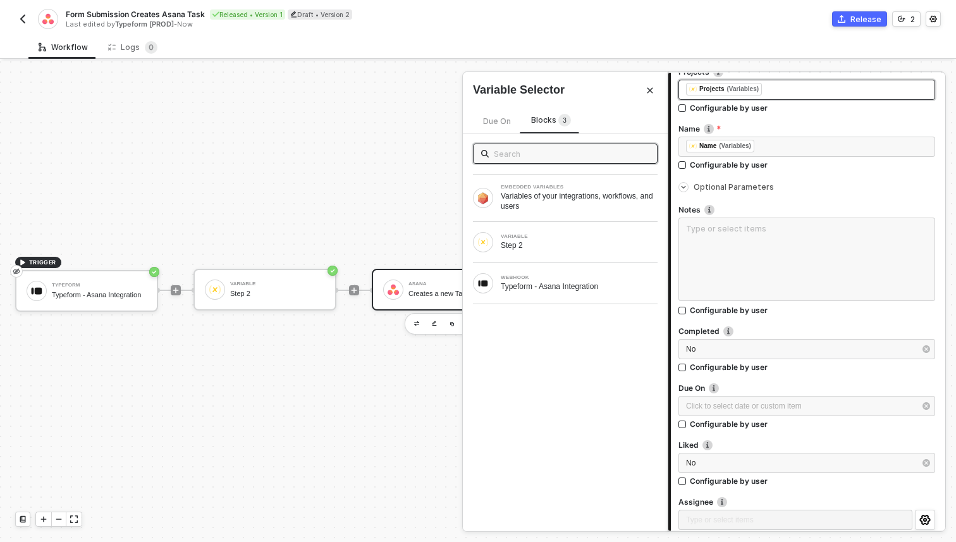
click at [494, 116] on div "Due On" at bounding box center [497, 121] width 28 height 11
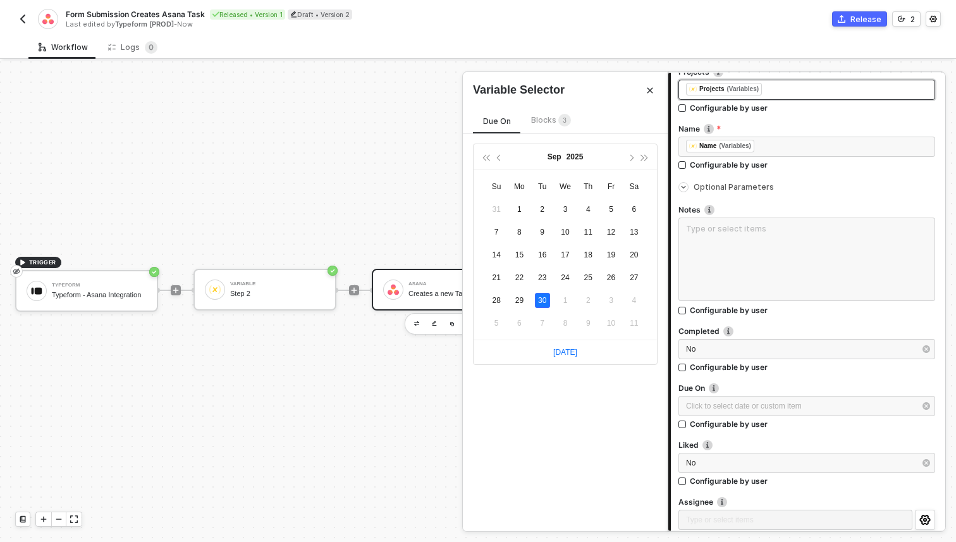
type input "2025-09-30"
click at [691, 424] on div "Configurable by user" at bounding box center [729, 423] width 78 height 11
click at [687, 424] on input "Configurable by user" at bounding box center [682, 424] width 9 height 9
checkbox input "true"
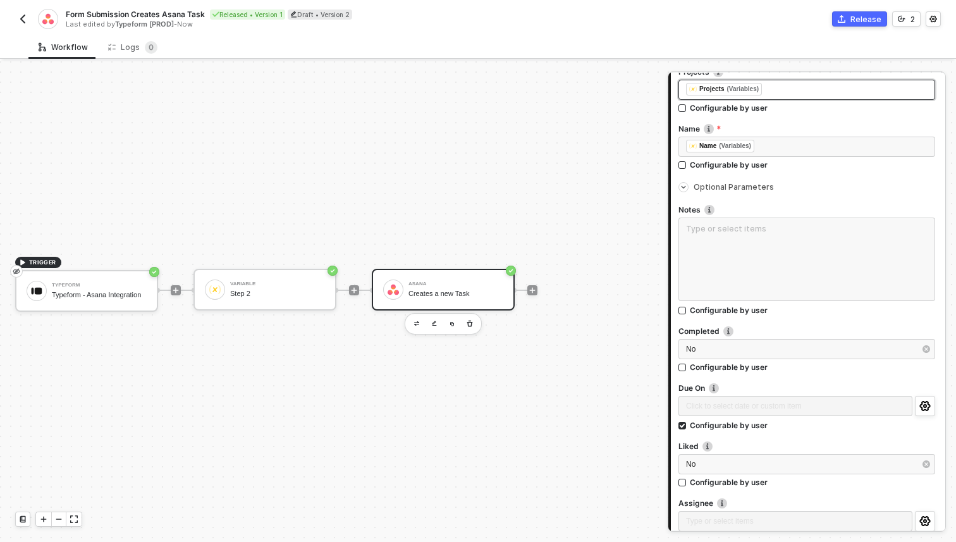
click at [726, 332] on img at bounding box center [728, 331] width 10 height 10
click at [922, 350] on icon "button" at bounding box center [926, 349] width 8 height 8
click at [734, 368] on div "Configurable by user" at bounding box center [729, 367] width 78 height 11
click at [687, 368] on input "Configurable by user" at bounding box center [682, 367] width 9 height 9
checkbox input "true"
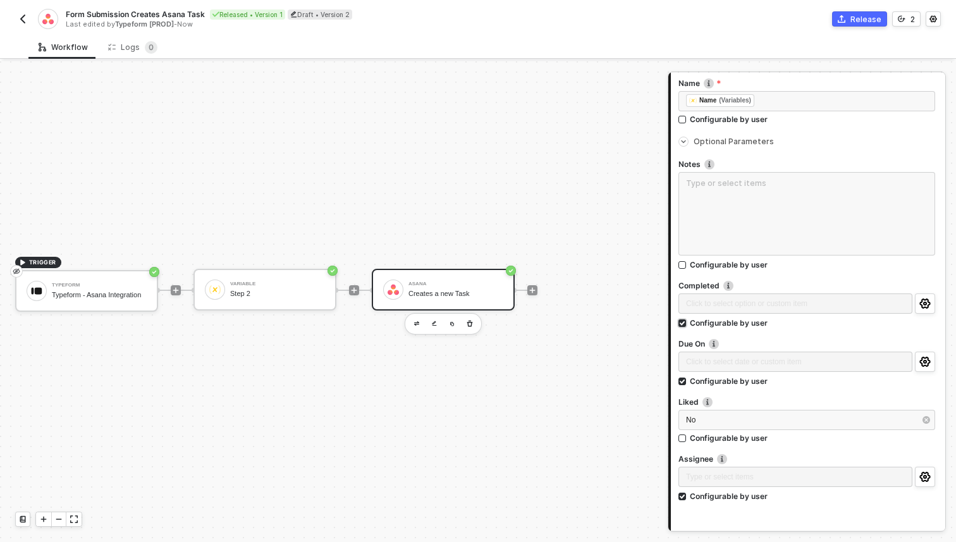
scroll to position [333, 0]
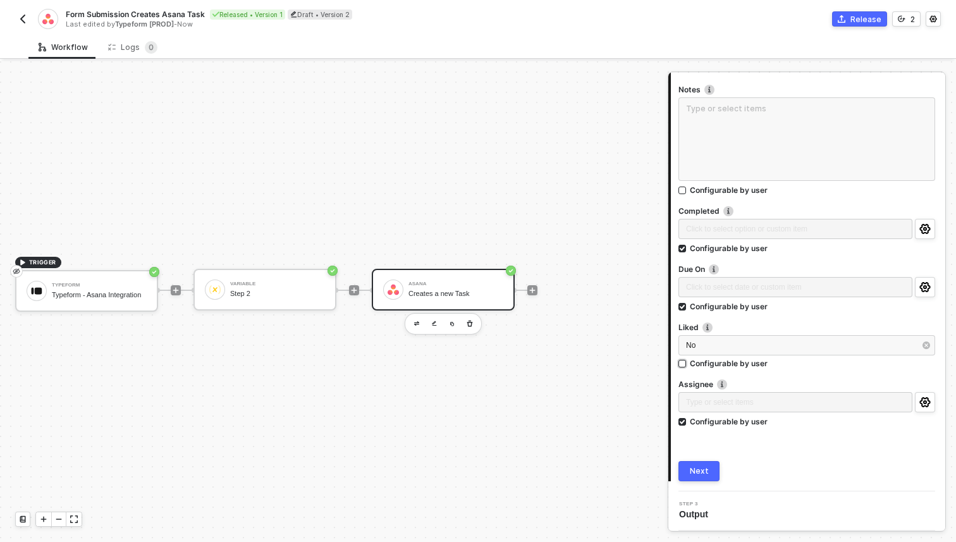
click at [717, 360] on div "Configurable by user" at bounding box center [729, 363] width 78 height 11
click at [687, 360] on input "Configurable by user" at bounding box center [682, 364] width 9 height 9
checkbox input "true"
click at [285, 274] on div "Variable Step 2" at bounding box center [264, 290] width 143 height 42
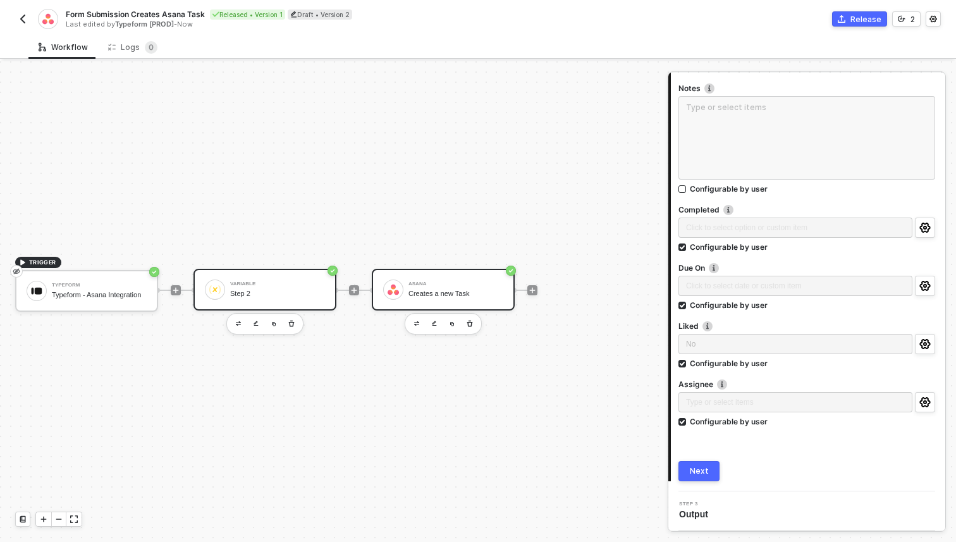
scroll to position [0, 0]
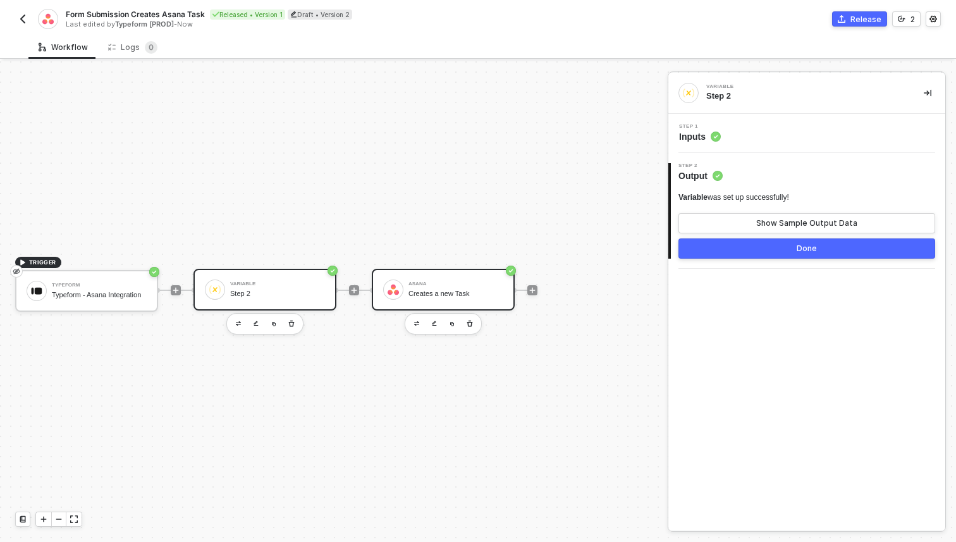
click at [436, 298] on div "Asana Creates a new Task" at bounding box center [455, 289] width 95 height 24
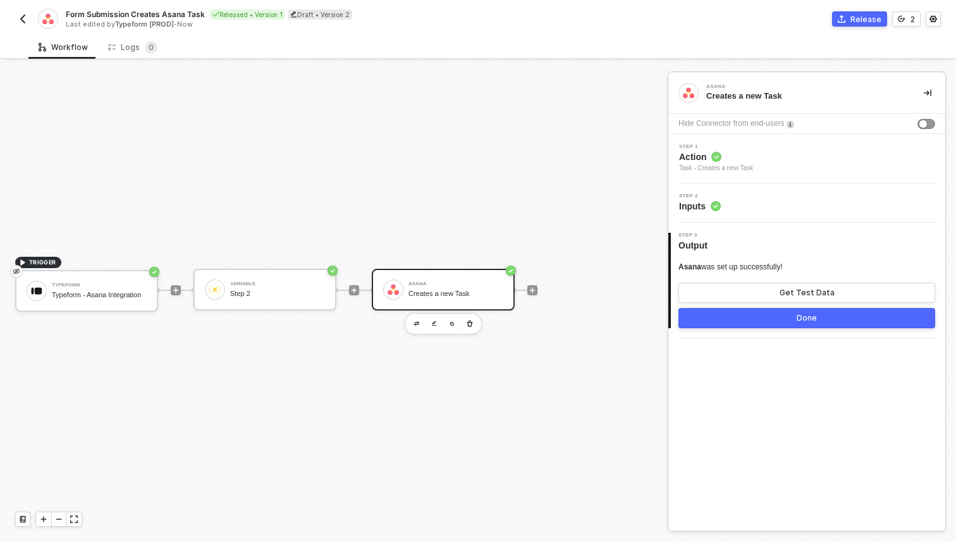
click at [690, 200] on span "Inputs" at bounding box center [700, 206] width 42 height 13
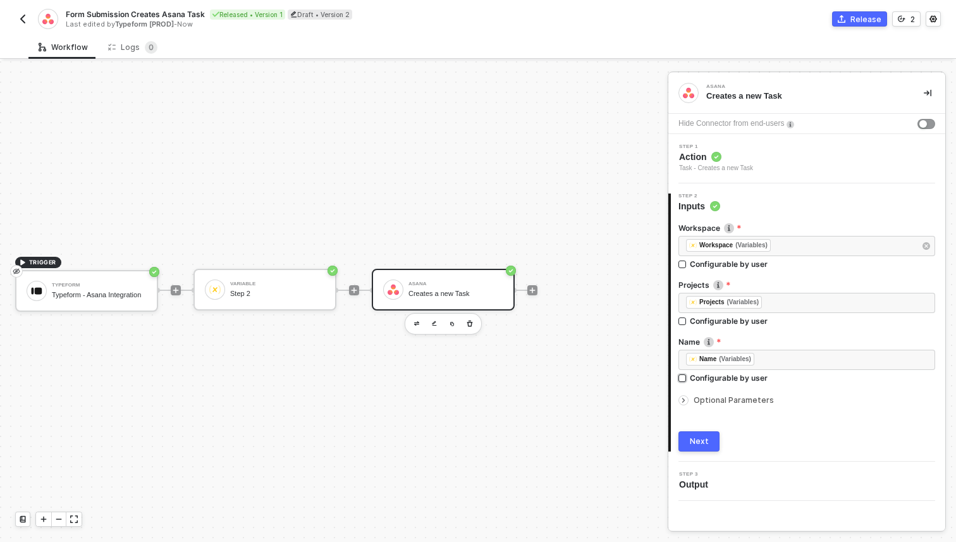
click at [727, 378] on div "Configurable by user" at bounding box center [729, 377] width 78 height 11
click at [687, 378] on input "Configurable by user" at bounding box center [682, 378] width 9 height 9
click at [727, 378] on div "Configurable by user" at bounding box center [729, 379] width 78 height 11
click at [687, 378] on input "Configurable by user" at bounding box center [682, 379] width 9 height 9
click at [729, 375] on div "Configurable by user" at bounding box center [729, 377] width 78 height 11
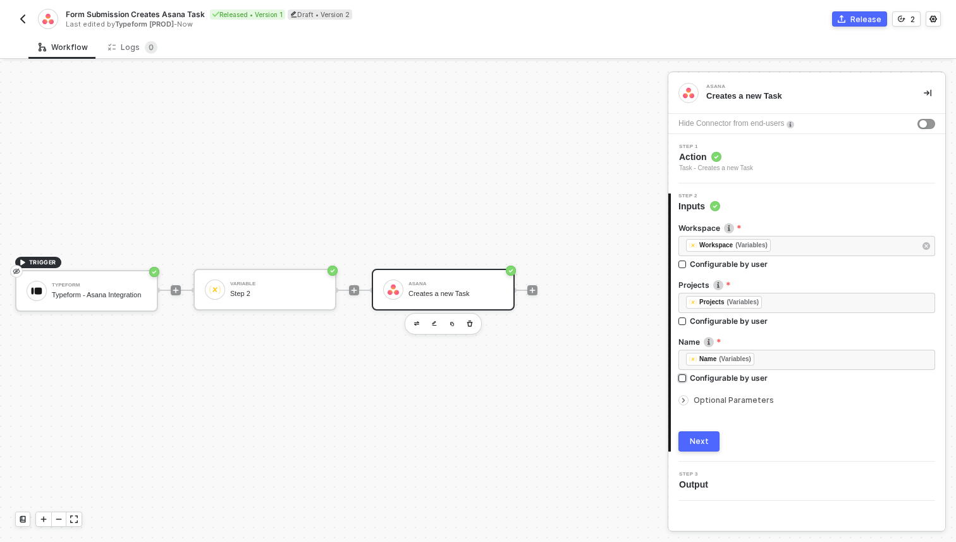
click at [687, 375] on input "Configurable by user" at bounding box center [682, 378] width 9 height 9
click at [927, 355] on icon "icon-settings" at bounding box center [924, 360] width 11 height 10
click at [757, 374] on div "Configurable by user" at bounding box center [729, 379] width 78 height 11
click at [687, 375] on input "Configurable by user" at bounding box center [682, 379] width 9 height 9
checkbox input "false"
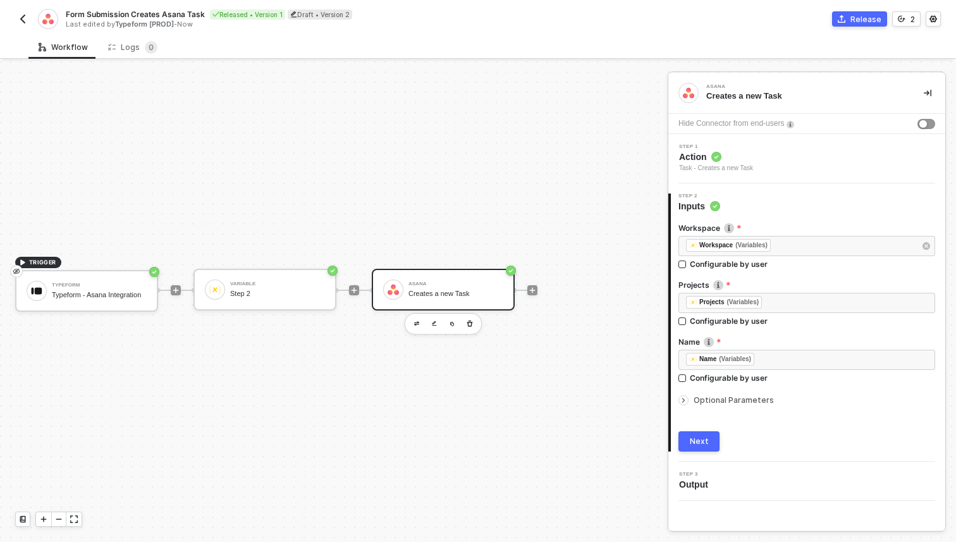
click at [712, 406] on div "Optional Parameters" at bounding box center [806, 400] width 257 height 14
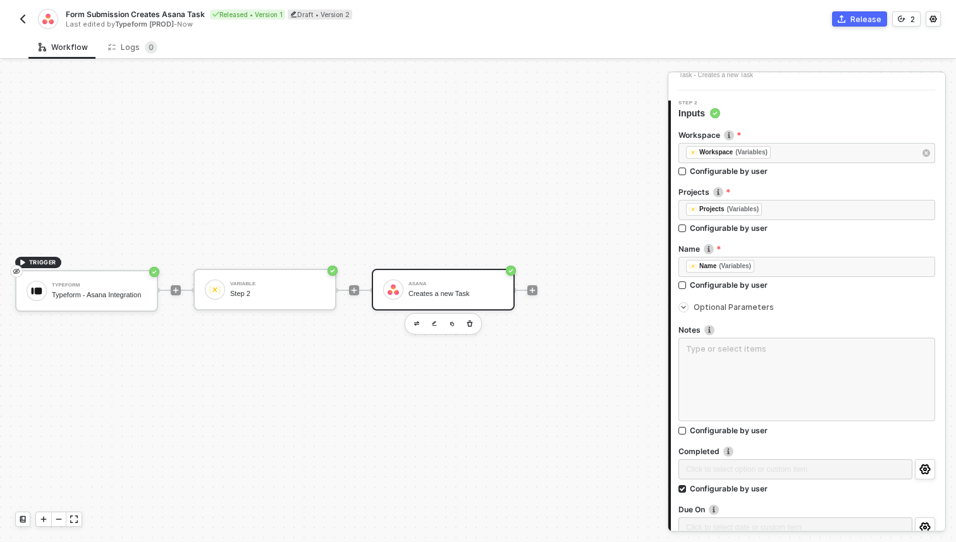
scroll to position [122, 0]
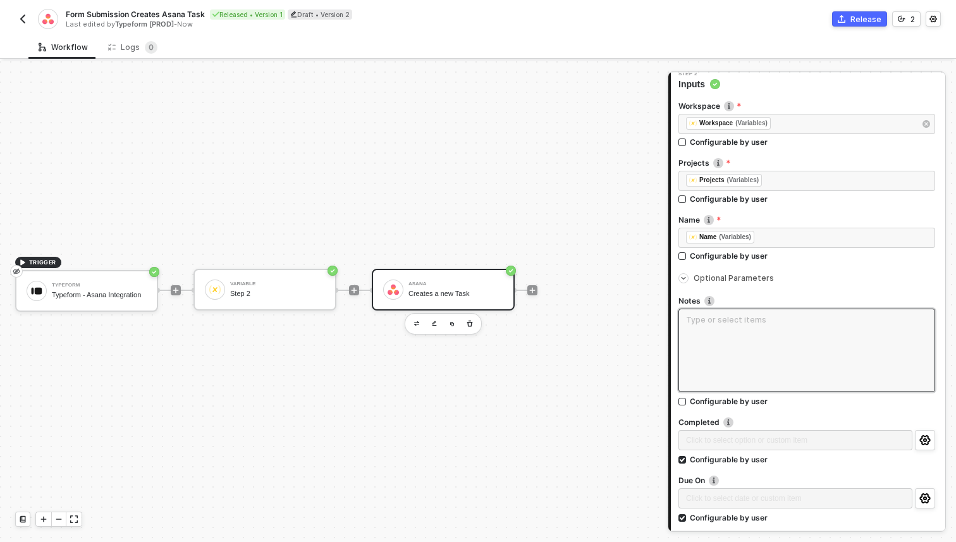
click at [727, 336] on textarea at bounding box center [806, 349] width 257 height 83
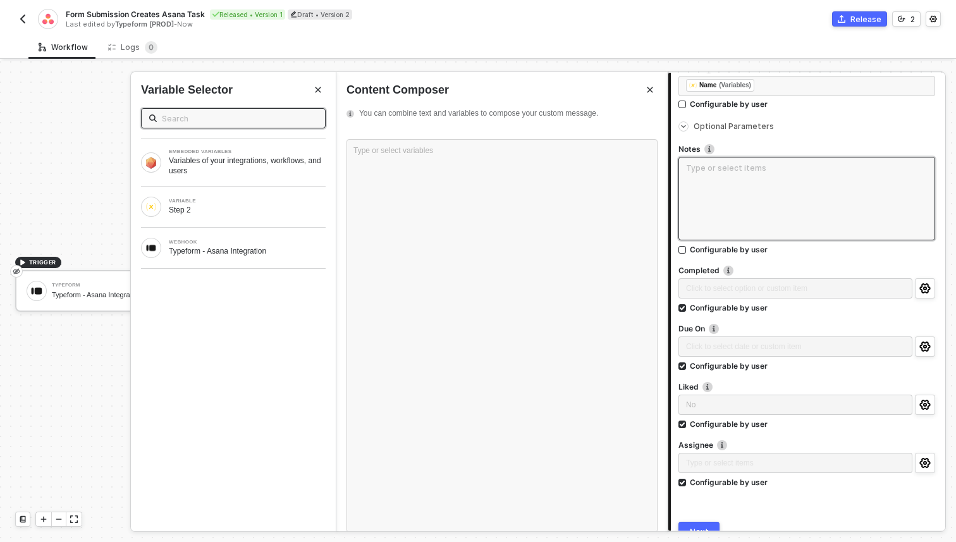
scroll to position [334, 0]
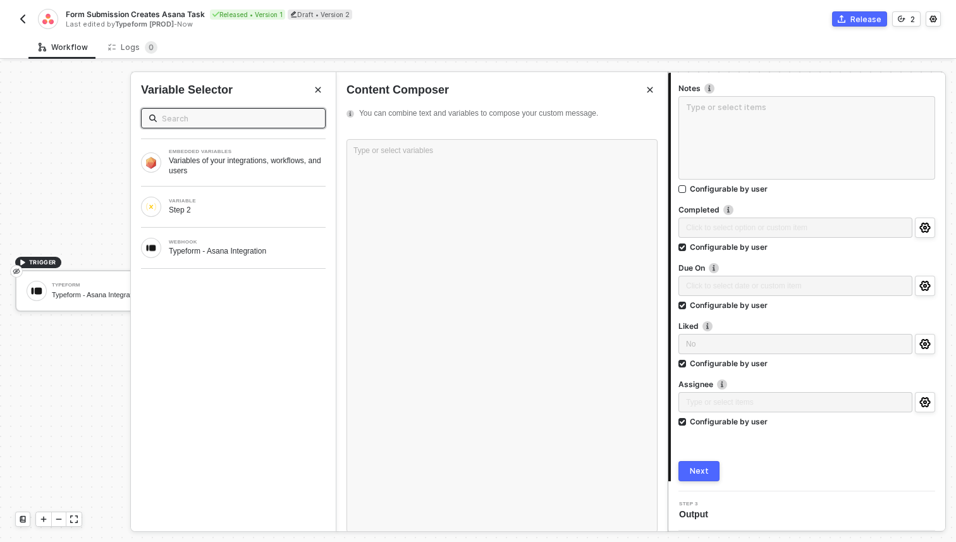
click at [704, 468] on div "Next" at bounding box center [699, 471] width 19 height 10
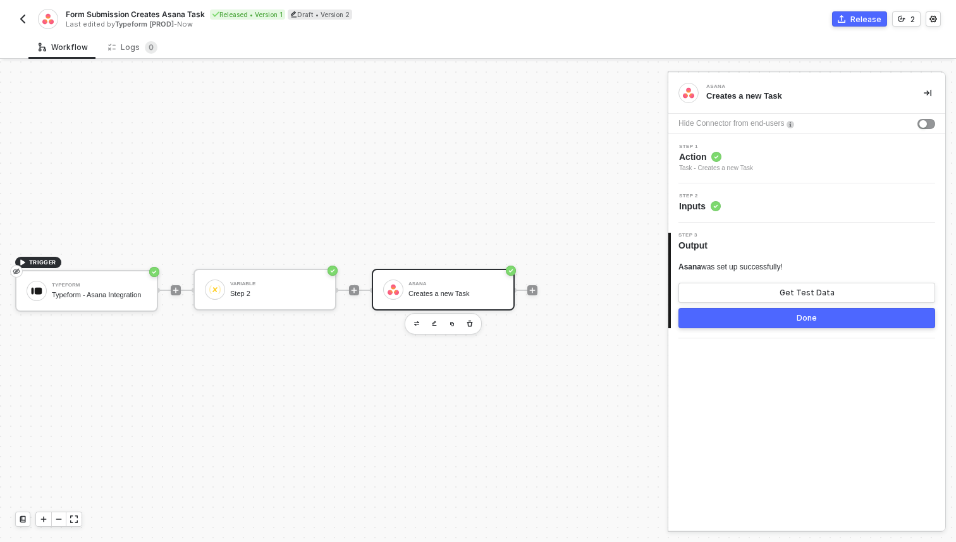
scroll to position [0, 0]
click at [743, 288] on button "Get Test Data" at bounding box center [806, 293] width 257 height 20
click at [738, 291] on button "Show Sample Output Data" at bounding box center [806, 293] width 257 height 20
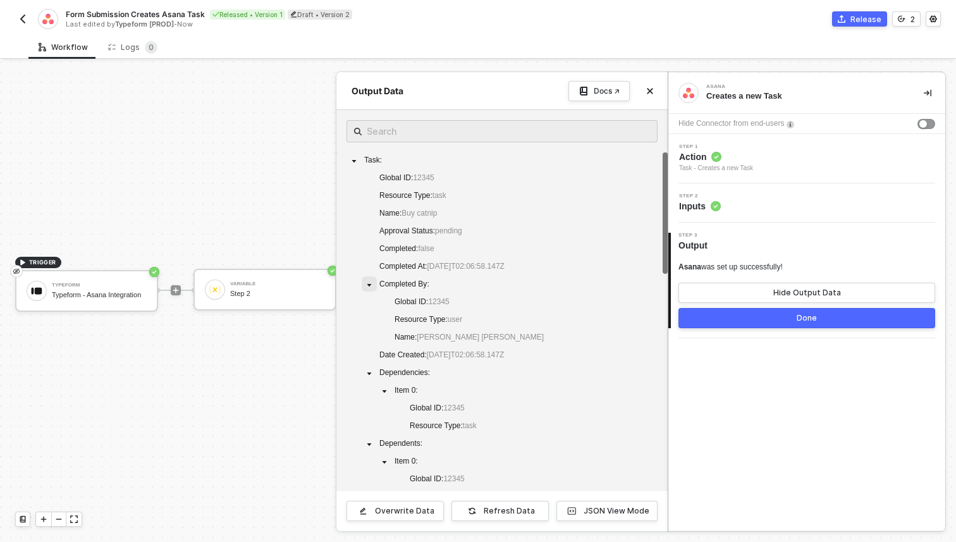
click at [374, 283] on span at bounding box center [369, 283] width 15 height 15
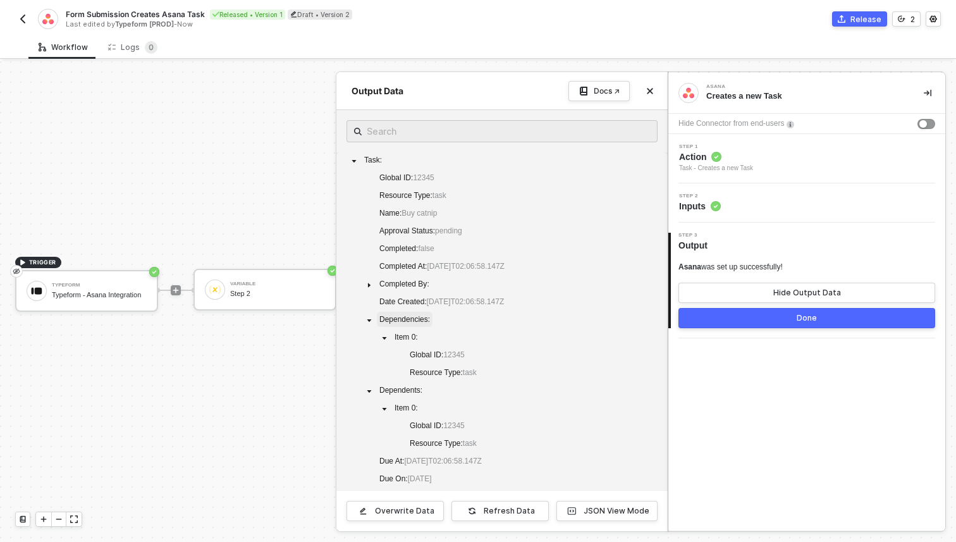
click at [378, 320] on span "Dependencies :" at bounding box center [405, 319] width 56 height 15
click at [372, 320] on icon "caret-down" at bounding box center [369, 320] width 6 height 6
click at [289, 390] on div at bounding box center [478, 301] width 956 height 480
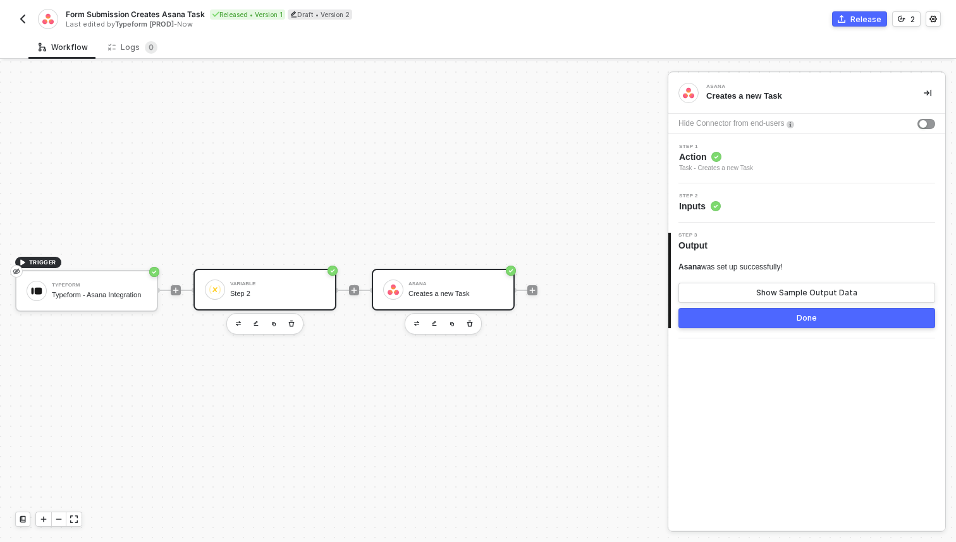
click at [291, 277] on div "Variable Step 2" at bounding box center [277, 289] width 95 height 24
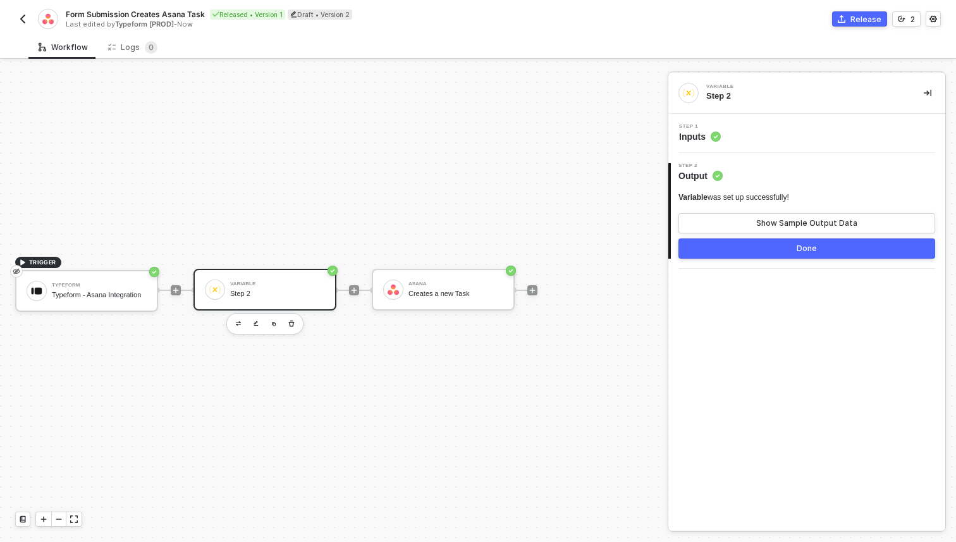
click at [731, 133] on div "Step 1 Inputs" at bounding box center [808, 133] width 274 height 19
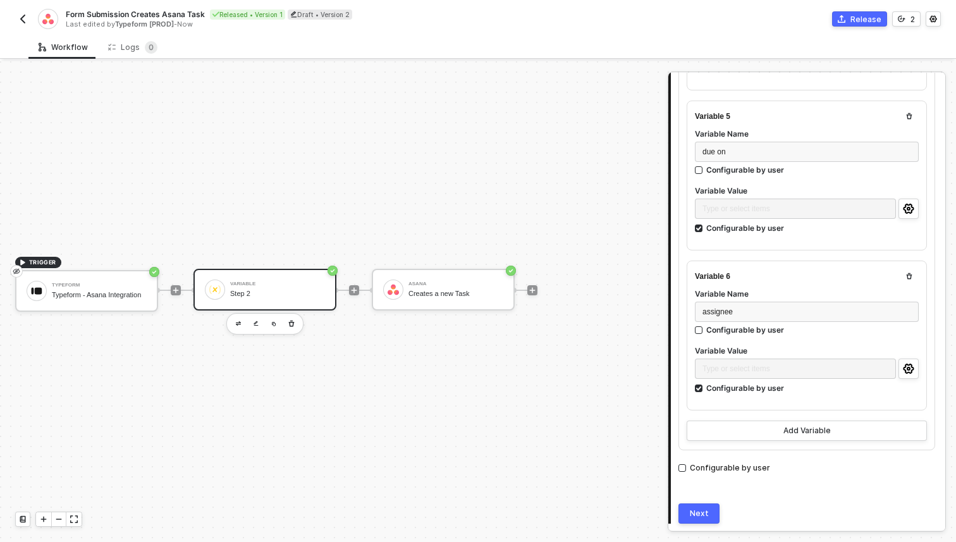
scroll to position [778, 0]
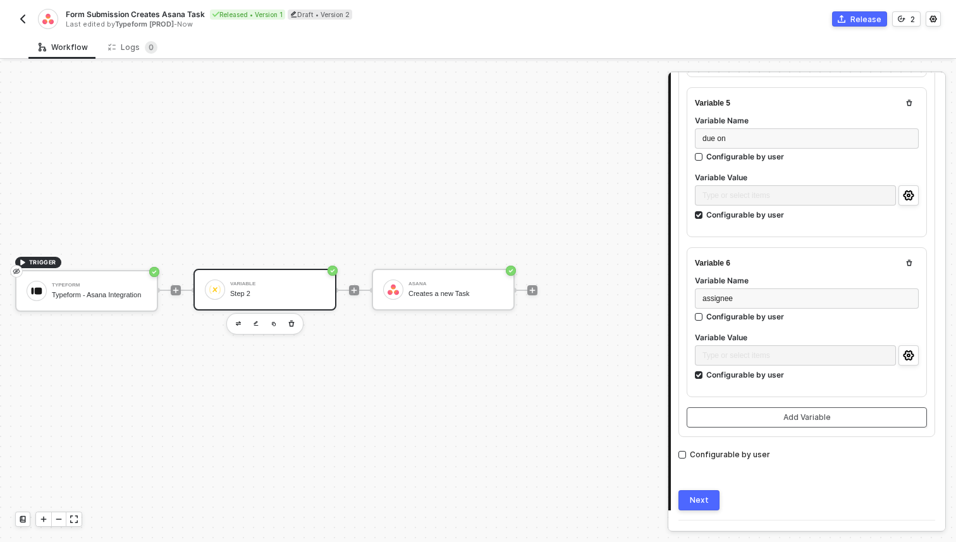
click at [789, 415] on div "Add Variable" at bounding box center [806, 417] width 47 height 10
click at [858, 298] on div "Type or select items ﻿" at bounding box center [806, 301] width 209 height 12
click at [788, 353] on div "Type or select items ﻿" at bounding box center [806, 357] width 209 height 12
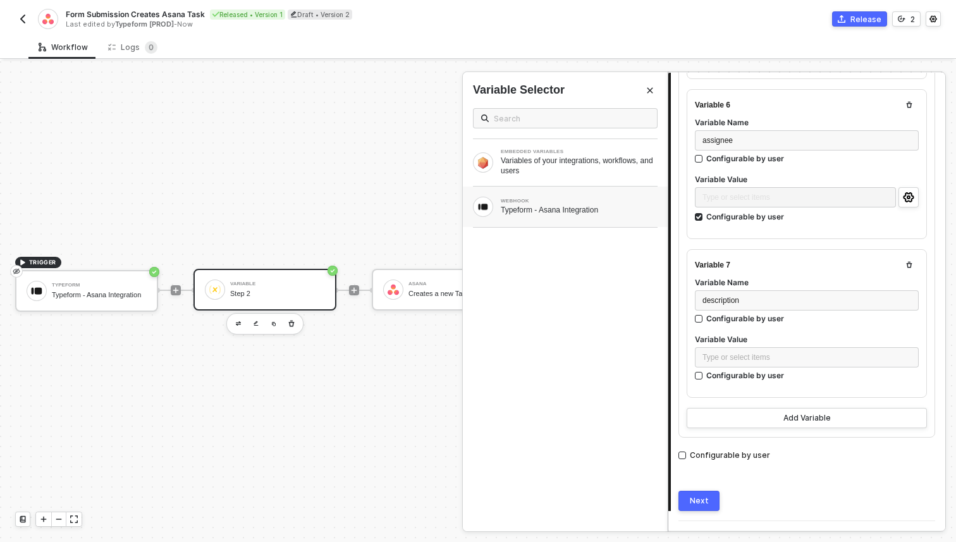
click at [575, 208] on div "Typeform - Asana Integration" at bounding box center [579, 210] width 157 height 10
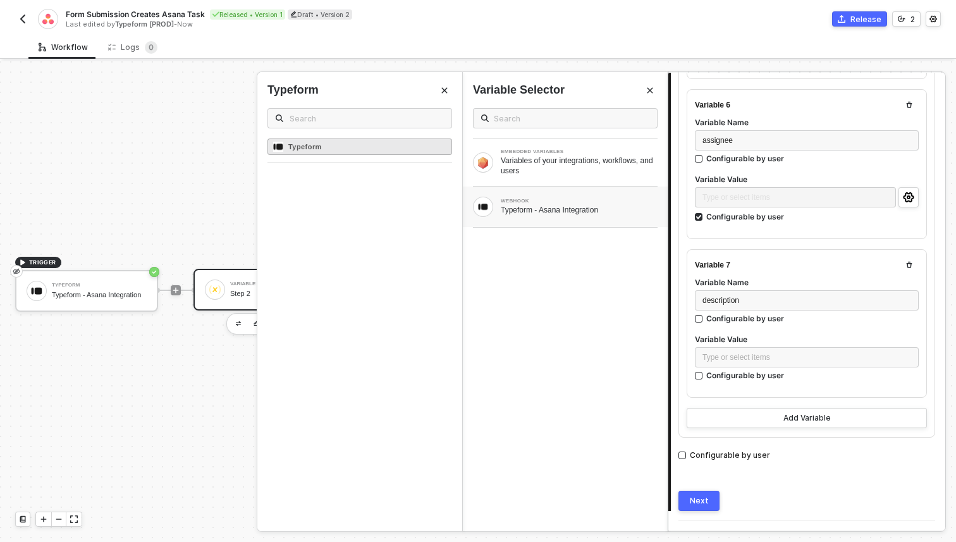
click at [394, 145] on div "Typeform" at bounding box center [359, 146] width 185 height 16
click at [394, 150] on div "Typeform" at bounding box center [359, 146] width 185 height 16
click at [778, 371] on div "Configurable by user" at bounding box center [745, 375] width 78 height 11
click at [704, 372] on input "Configurable by user" at bounding box center [699, 376] width 9 height 9
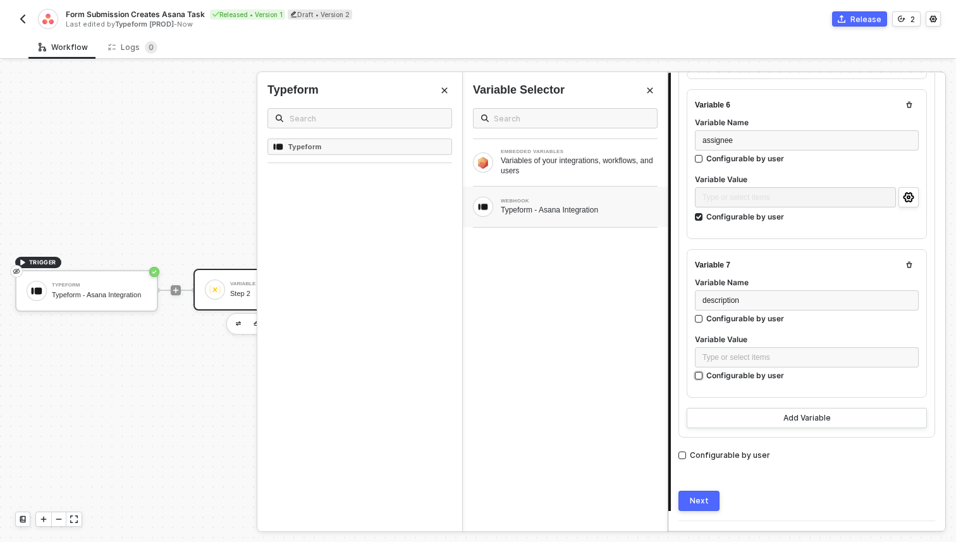
checkbox input "true"
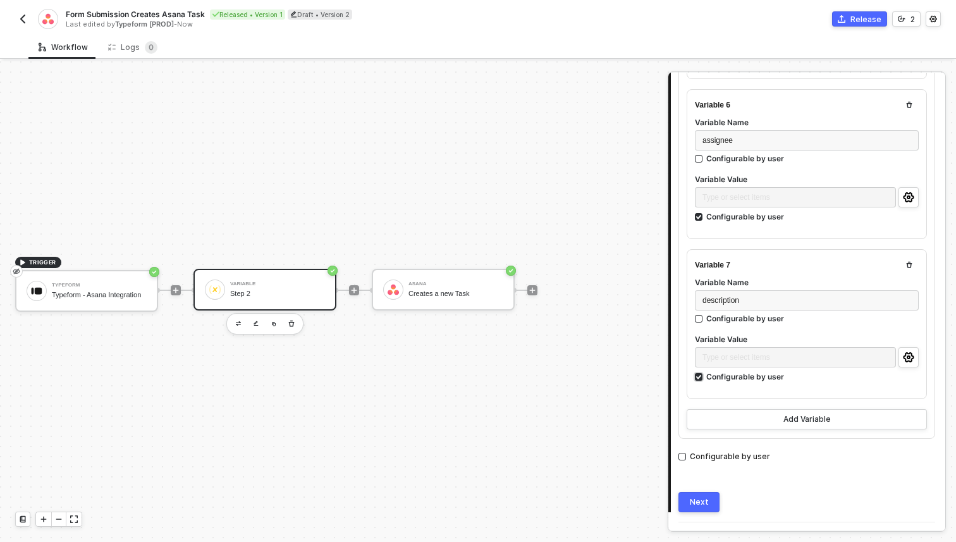
scroll to position [937, 0]
click at [921, 348] on div "Variable 7 Variable Name description Configurable by user Variable Value Type o…" at bounding box center [806, 323] width 240 height 150
click at [913, 351] on icon "icon-settings" at bounding box center [908, 356] width 11 height 10
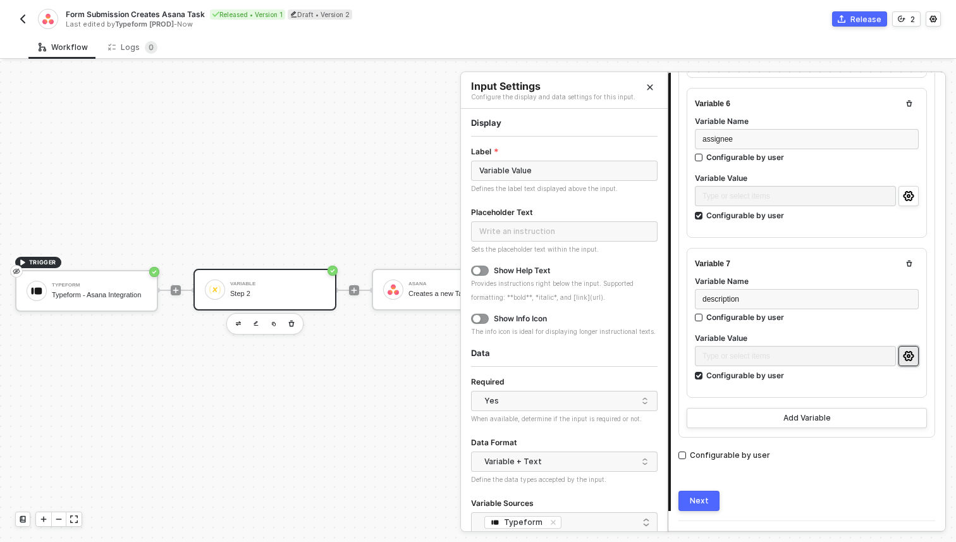
scroll to position [1, 0]
click at [518, 168] on input "Variable Value" at bounding box center [564, 170] width 186 height 20
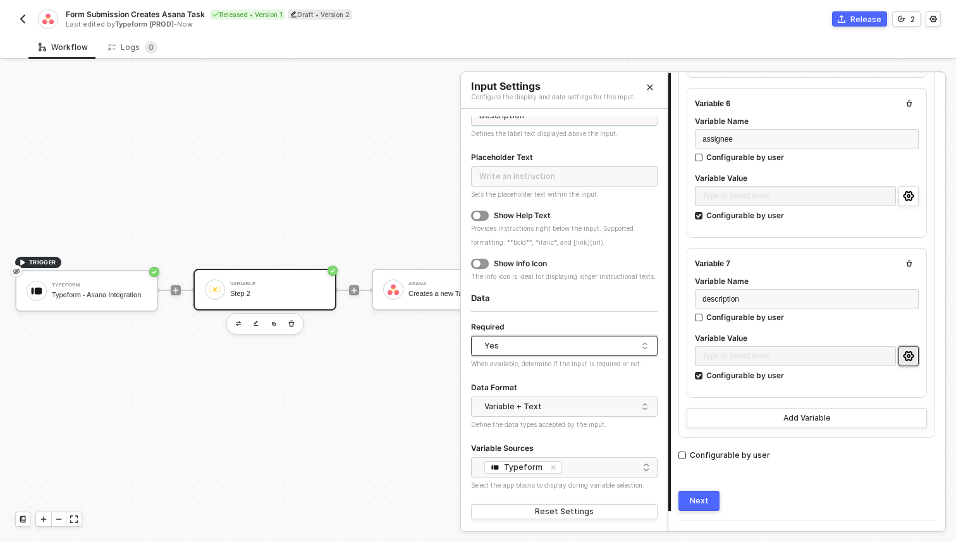
type input "Description"
click at [539, 355] on input "search" at bounding box center [563, 346] width 171 height 20
click at [525, 391] on div "No" at bounding box center [564, 391] width 166 height 12
click at [737, 449] on div "Configurable by user" at bounding box center [730, 455] width 80 height 12
click at [686, 451] on input "Configurable by user" at bounding box center [682, 455] width 8 height 8
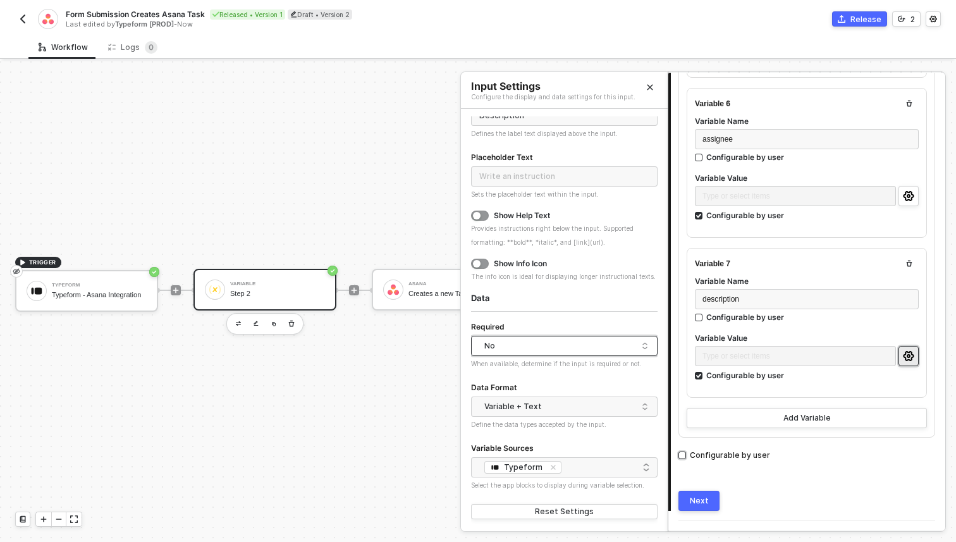
checkbox input "true"
checkbox input "false"
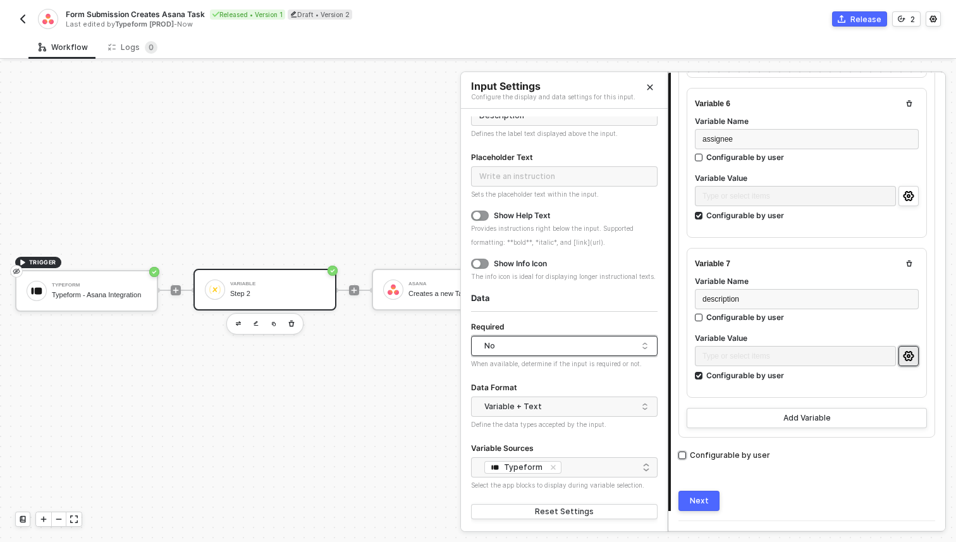
checkbox input "false"
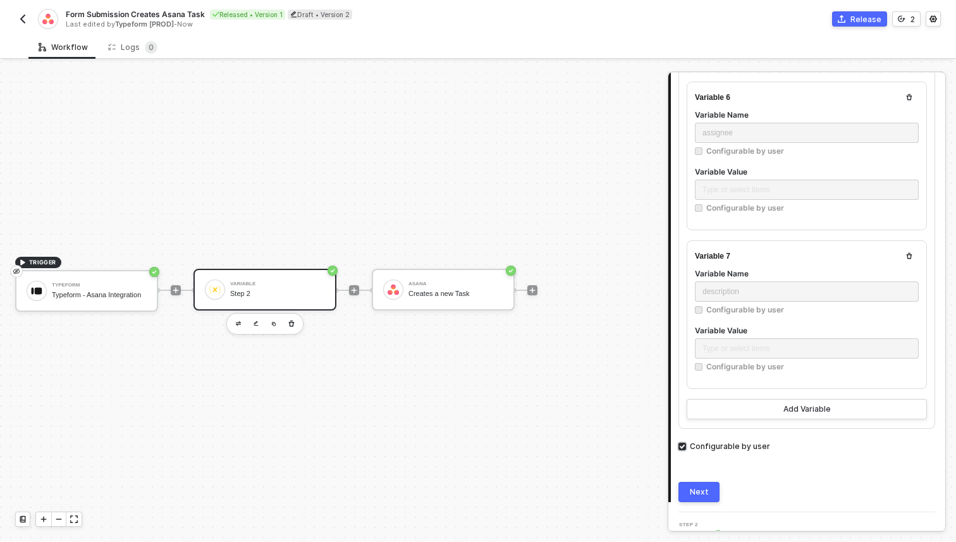
scroll to position [929, 0]
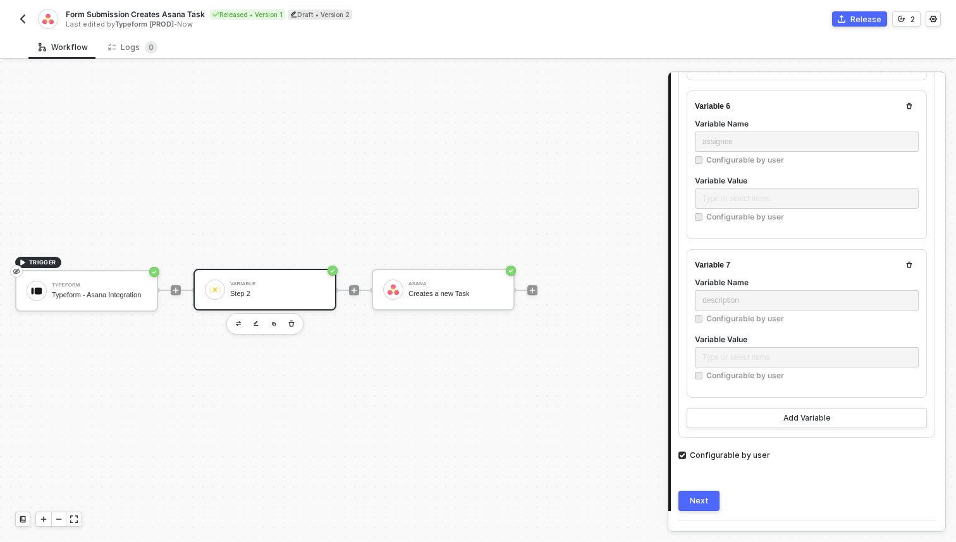
click at [751, 211] on div "Configurable by user" at bounding box center [745, 216] width 78 height 11
click at [722, 450] on div "Configurable by user" at bounding box center [730, 455] width 80 height 12
click at [686, 451] on input "Configurable by user" at bounding box center [682, 455] width 8 height 8
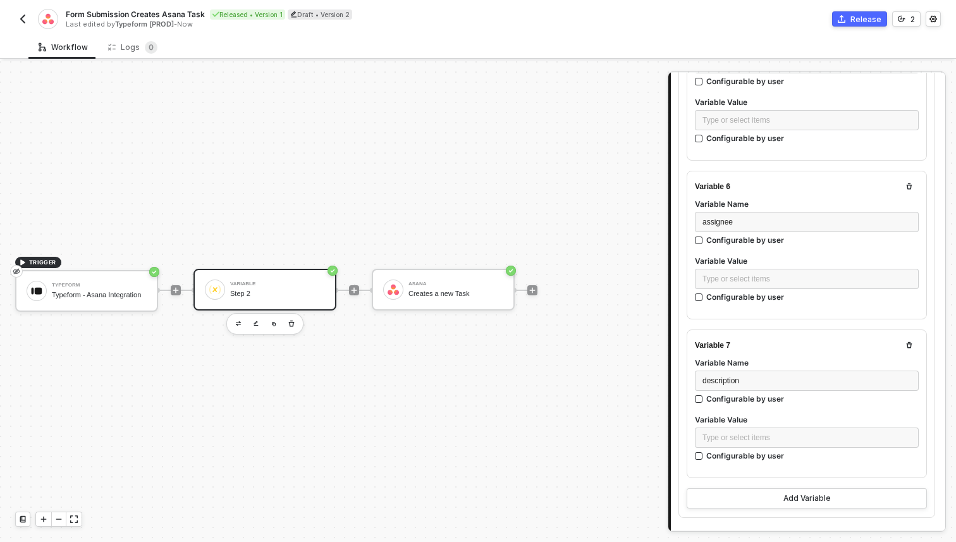
scroll to position [849, 0]
click at [771, 219] on div "assignee" at bounding box center [806, 222] width 209 height 12
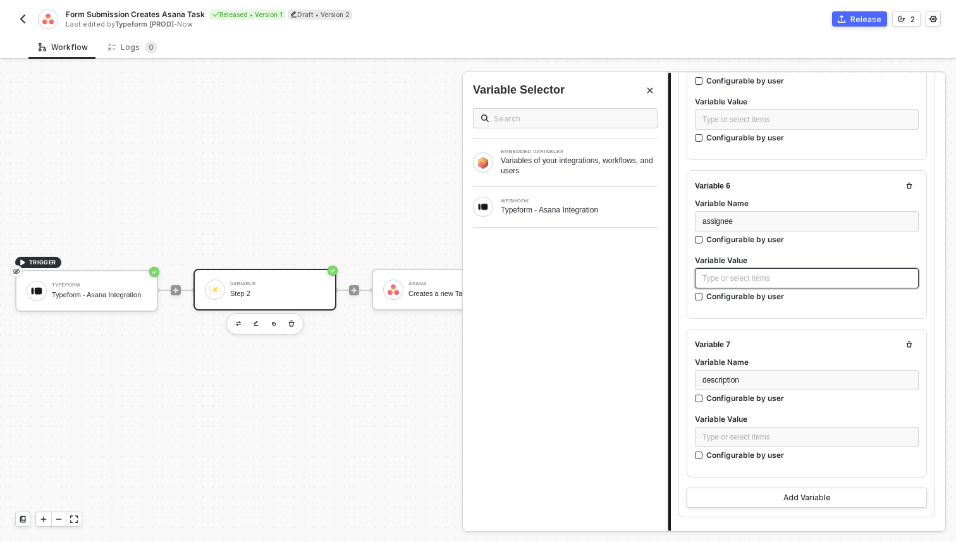
click at [786, 276] on div "Type or select items ﻿" at bounding box center [806, 278] width 209 height 12
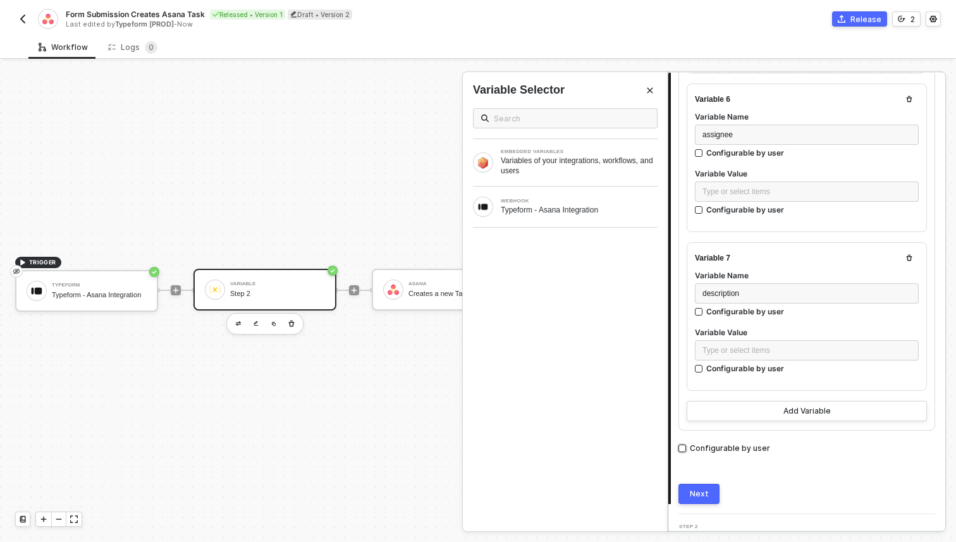
click at [734, 442] on div "Configurable by user" at bounding box center [730, 448] width 80 height 12
click at [686, 444] on input "Configurable by user" at bounding box center [682, 448] width 8 height 8
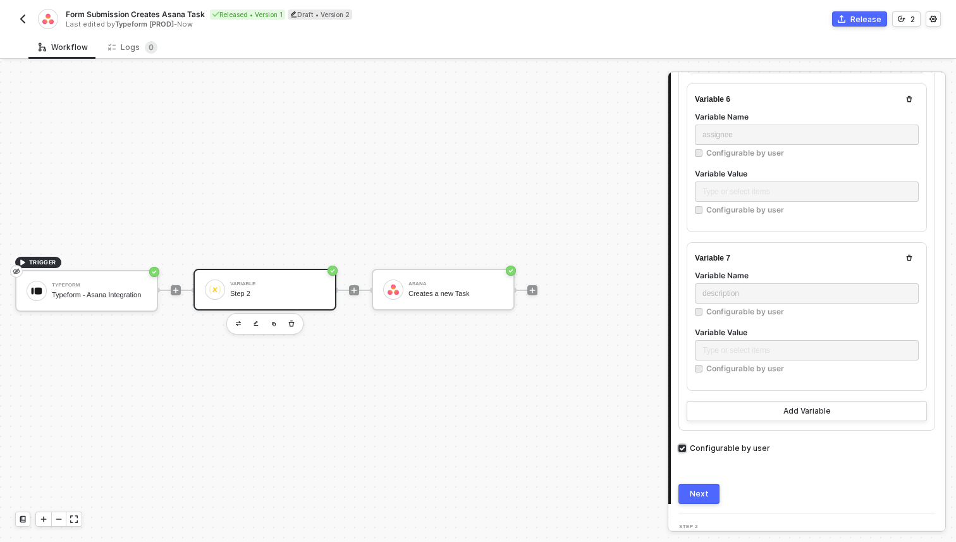
click at [733, 442] on div "Configurable by user" at bounding box center [730, 448] width 80 height 12
click at [686, 444] on input "Configurable by user" at bounding box center [682, 448] width 8 height 8
checkbox input "false"
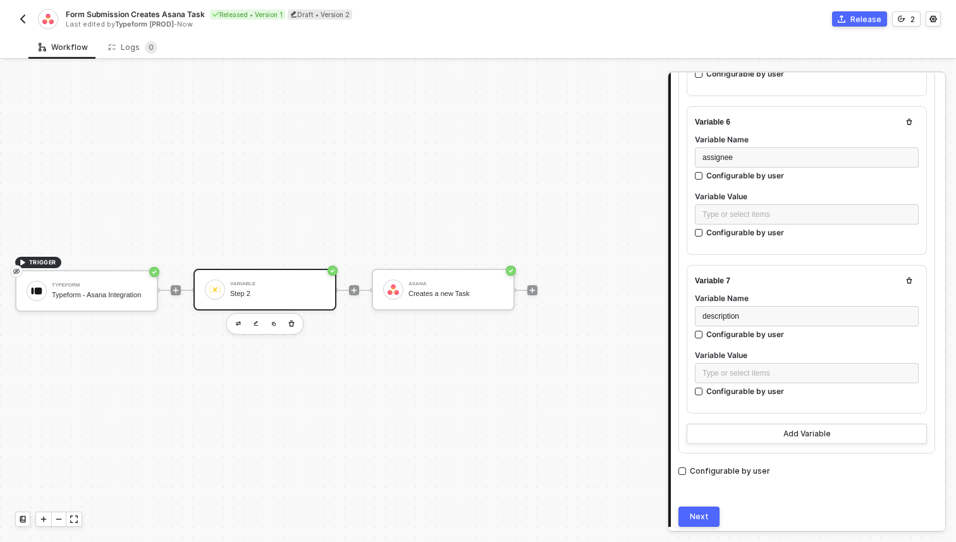
scroll to position [912, 0]
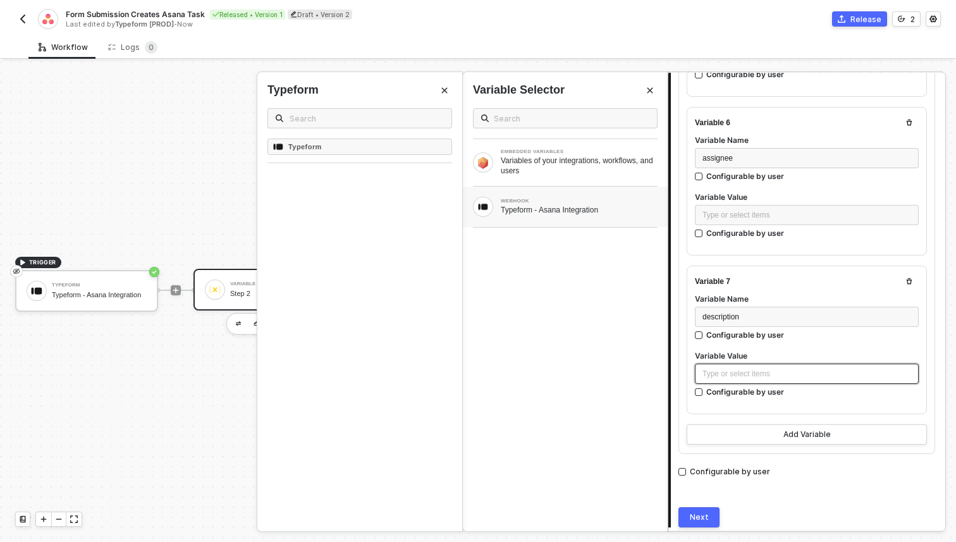
click at [752, 368] on div "Type or select items ﻿" at bounding box center [806, 374] width 209 height 12
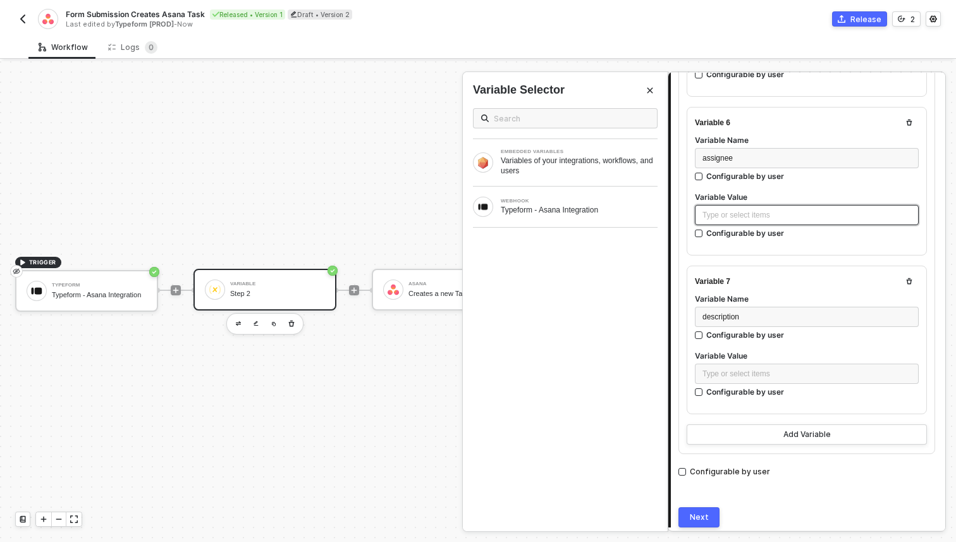
click at [750, 212] on div "Type or select items ﻿" at bounding box center [806, 215] width 209 height 12
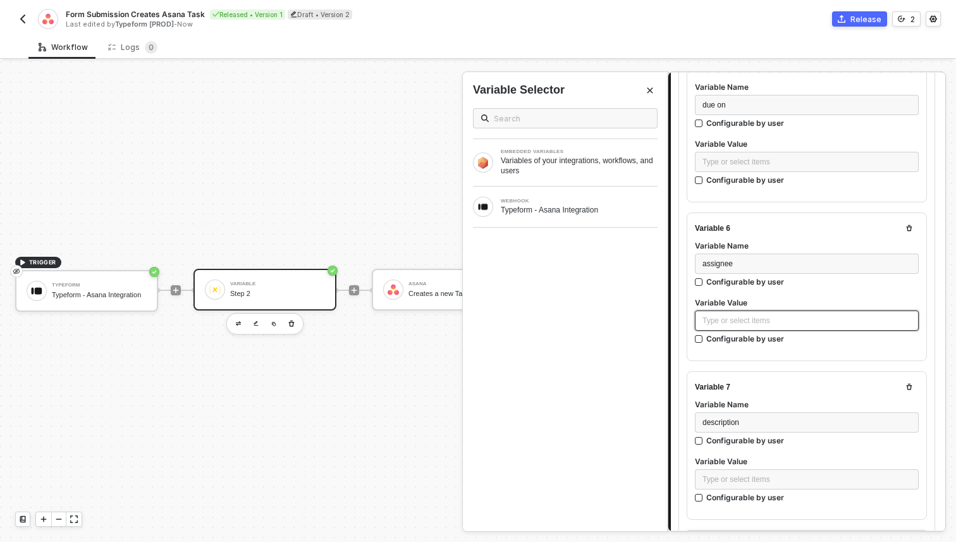
scroll to position [731, 0]
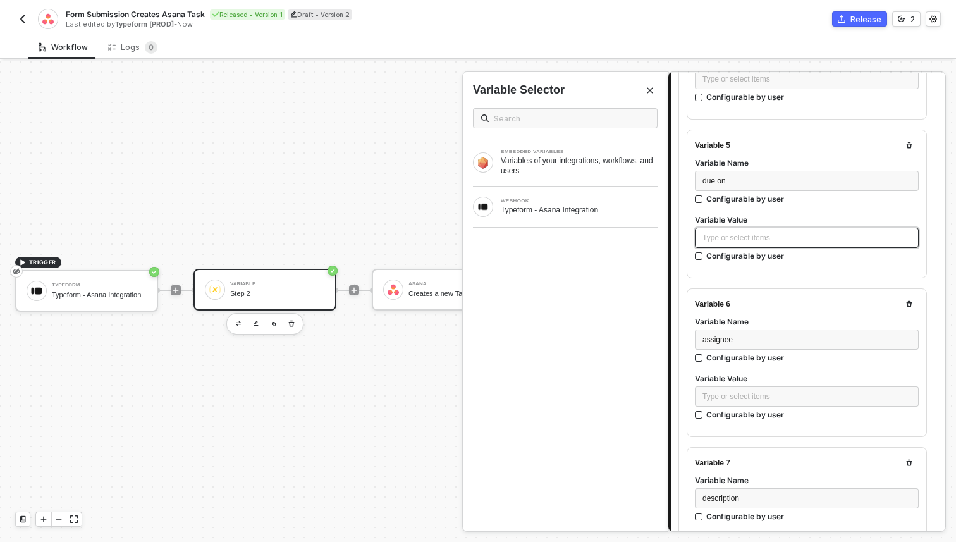
click at [744, 228] on div "Type or select items ﻿" at bounding box center [807, 238] width 224 height 20
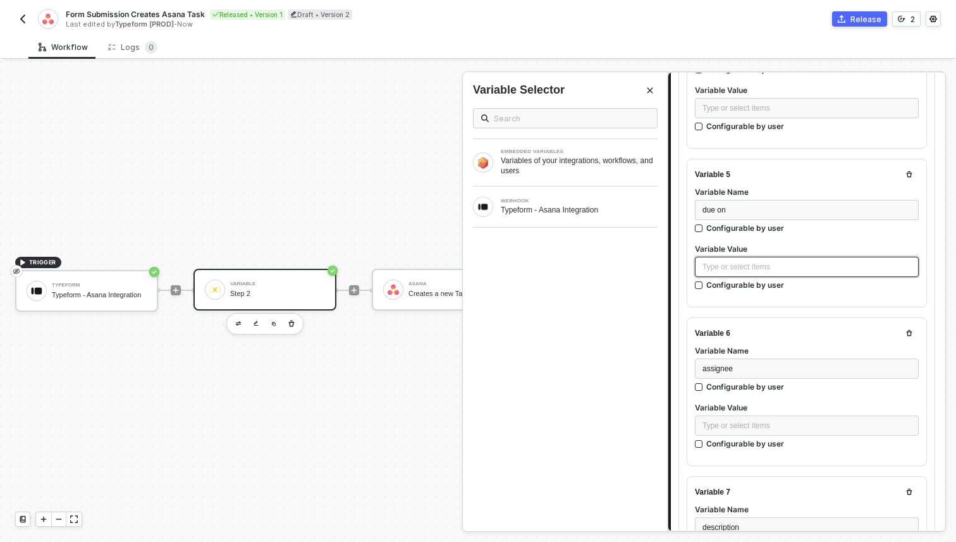
scroll to position [628, 0]
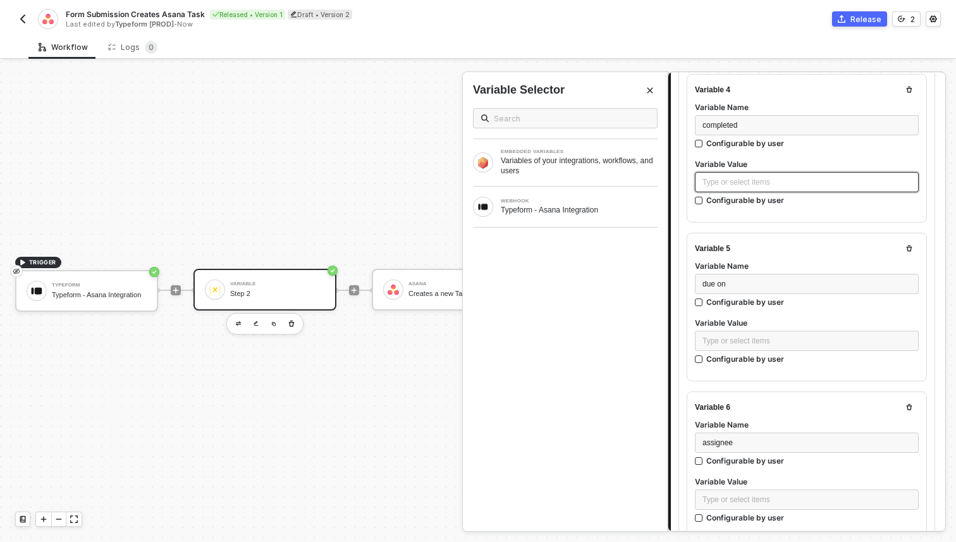
click at [742, 178] on div "Type or select items ﻿" at bounding box center [806, 182] width 209 height 12
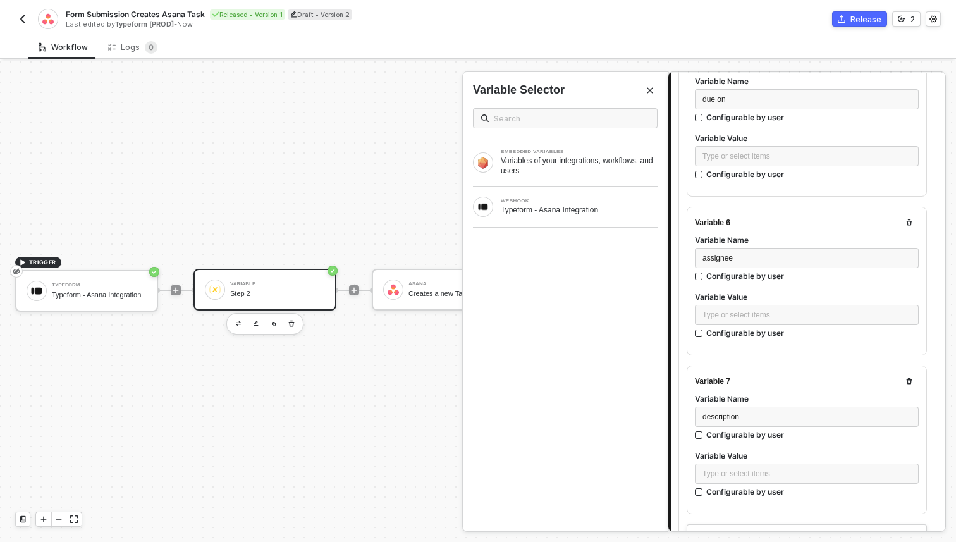
scroll to position [954, 0]
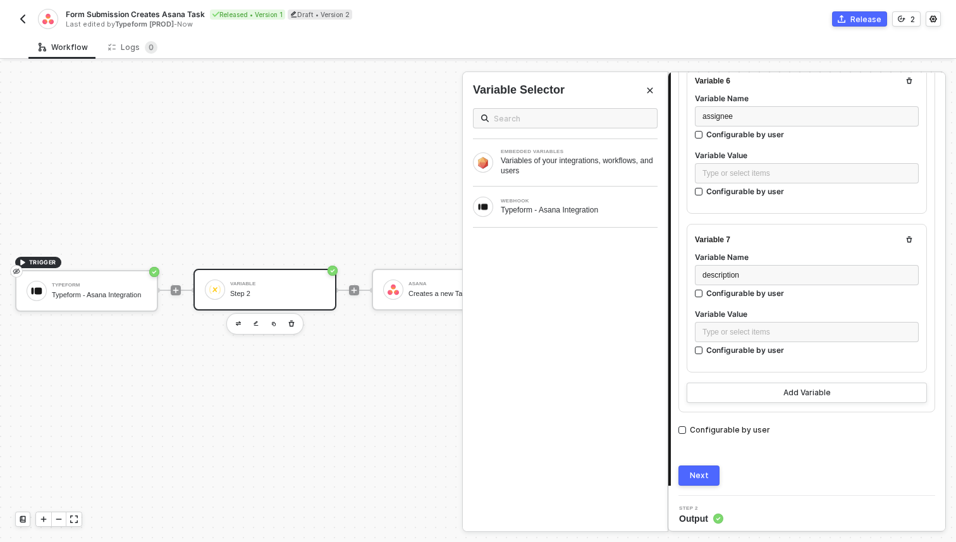
click at [653, 90] on icon "Close" at bounding box center [650, 91] width 8 height 8
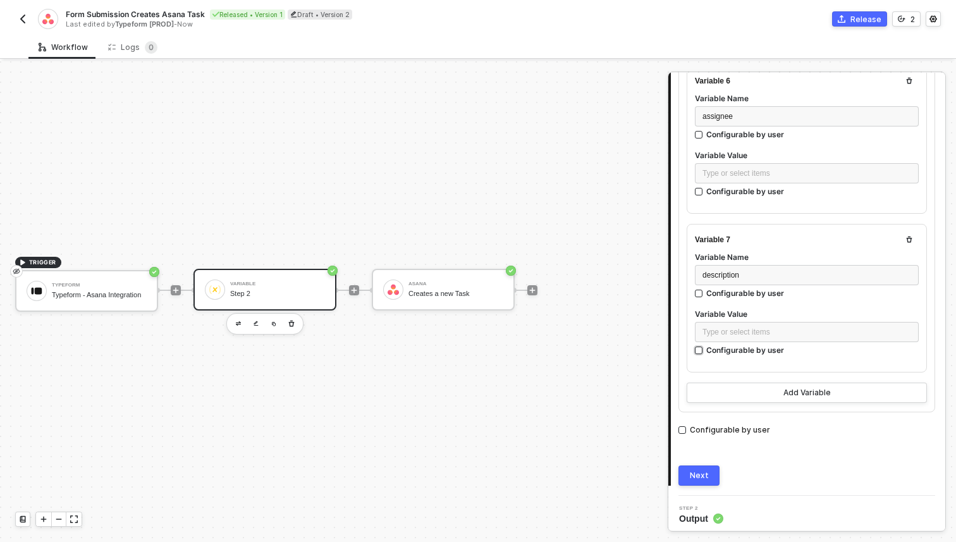
click at [740, 344] on div "Configurable by user" at bounding box center [745, 349] width 78 height 11
click at [704, 346] on input "Configurable by user" at bounding box center [699, 350] width 9 height 9
checkbox input "true"
click at [916, 326] on button "button" at bounding box center [908, 330] width 20 height 20
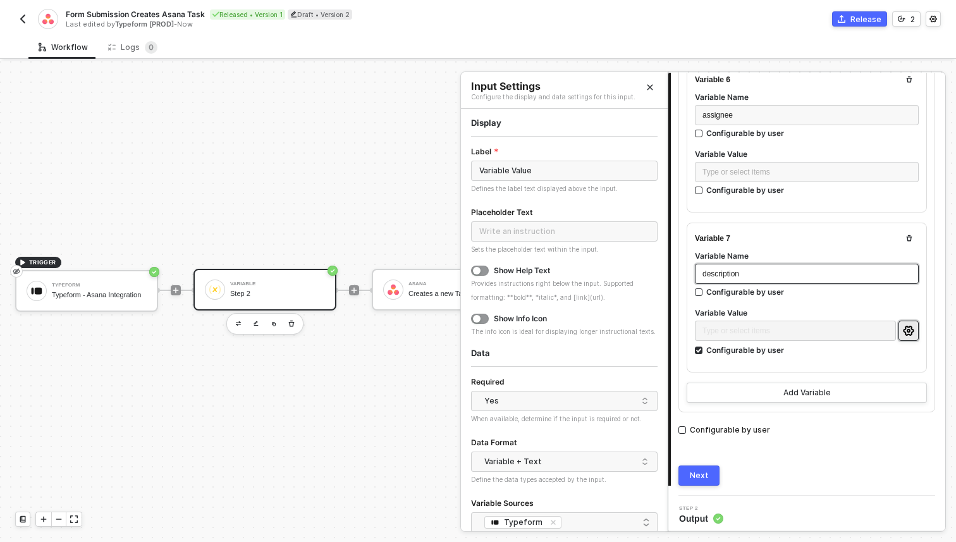
click at [710, 269] on span "description" at bounding box center [720, 273] width 37 height 9
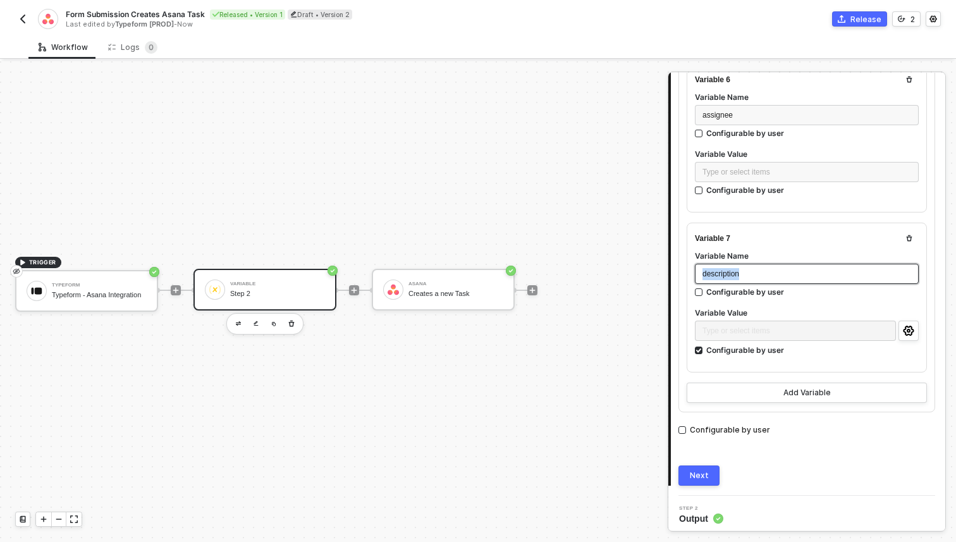
click at [710, 269] on span "description" at bounding box center [720, 273] width 37 height 9
copy span "description"
click at [917, 321] on button "button" at bounding box center [908, 330] width 20 height 20
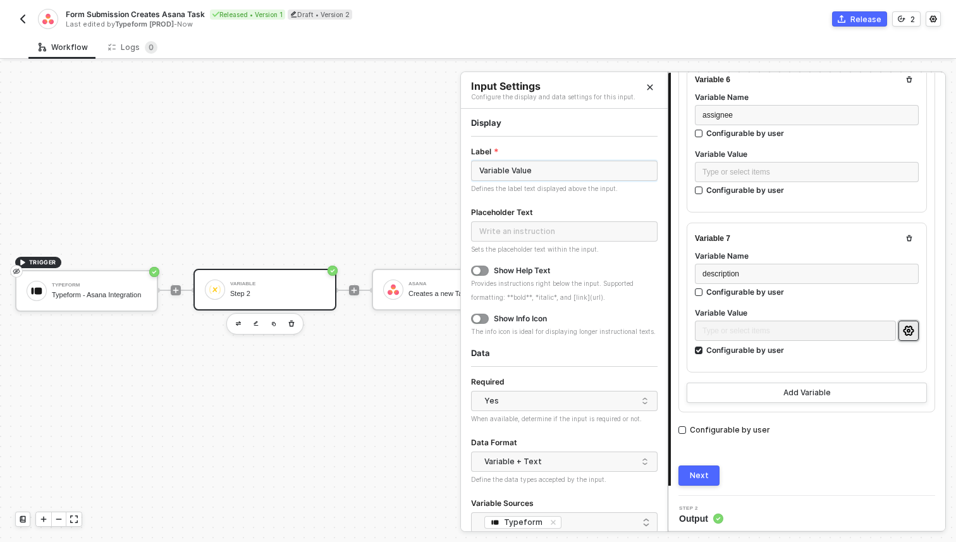
click at [542, 166] on input "Variable Value" at bounding box center [564, 171] width 186 height 20
paste input "description"
drag, startPoint x: 484, startPoint y: 171, endPoint x: 471, endPoint y: 171, distance: 12.6
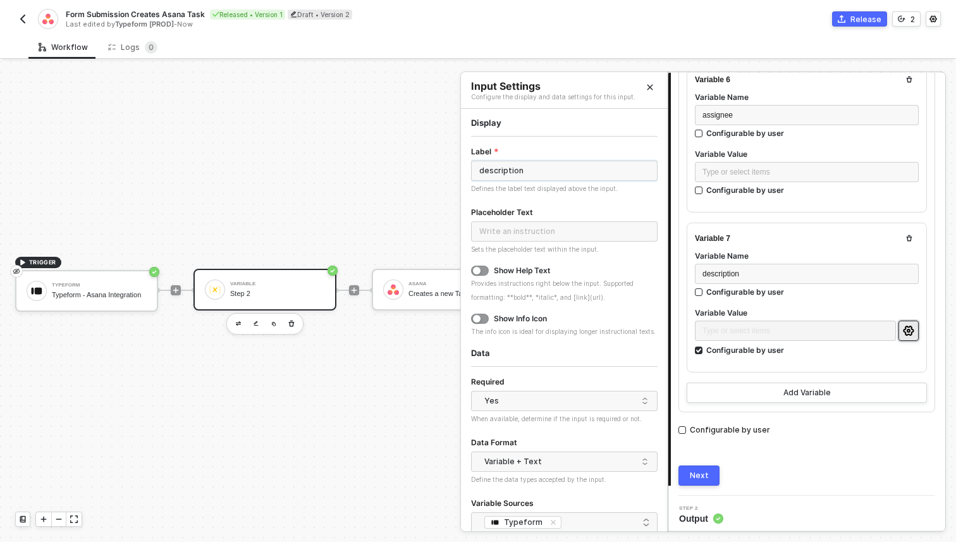
click at [471, 171] on input "description" at bounding box center [564, 171] width 186 height 20
click at [568, 171] on input "Description" at bounding box center [564, 171] width 186 height 20
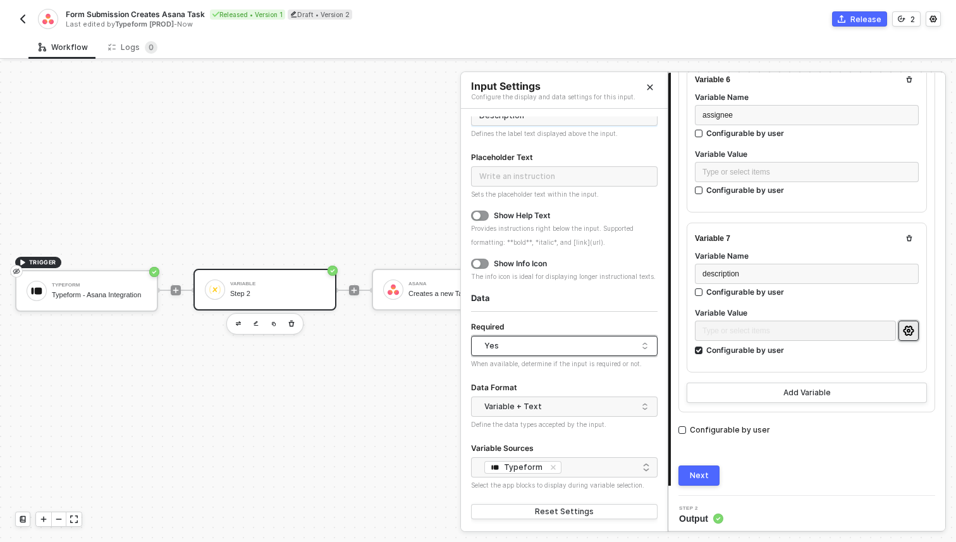
click at [573, 350] on div "Yes" at bounding box center [561, 345] width 154 height 19
type input "Description"
click at [562, 389] on div "No" at bounding box center [564, 391] width 166 height 12
click at [650, 86] on icon "Close" at bounding box center [650, 88] width 6 height 6
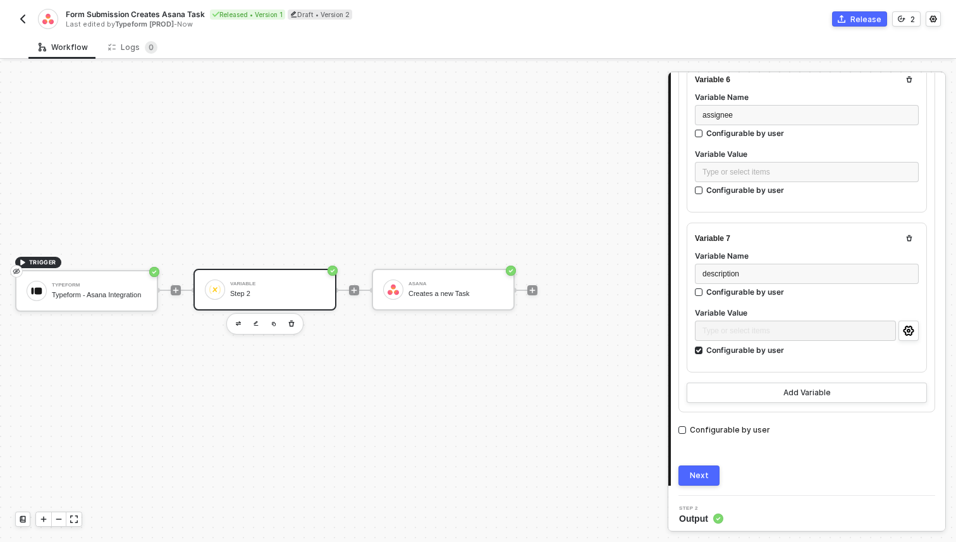
click at [704, 470] on div "Next" at bounding box center [699, 475] width 19 height 10
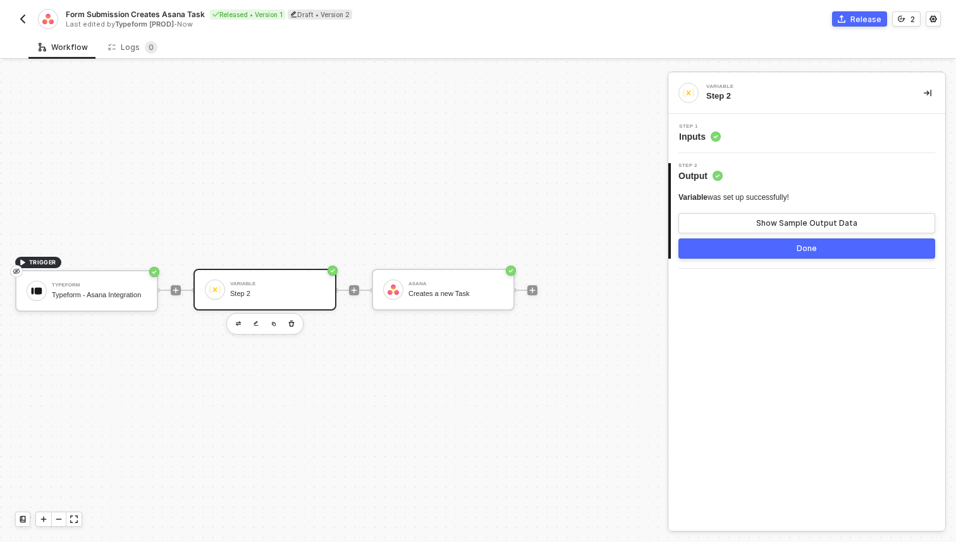
click at [722, 150] on div "Step 1 Inputs" at bounding box center [806, 133] width 277 height 39
click at [701, 137] on span "Inputs" at bounding box center [700, 136] width 42 height 13
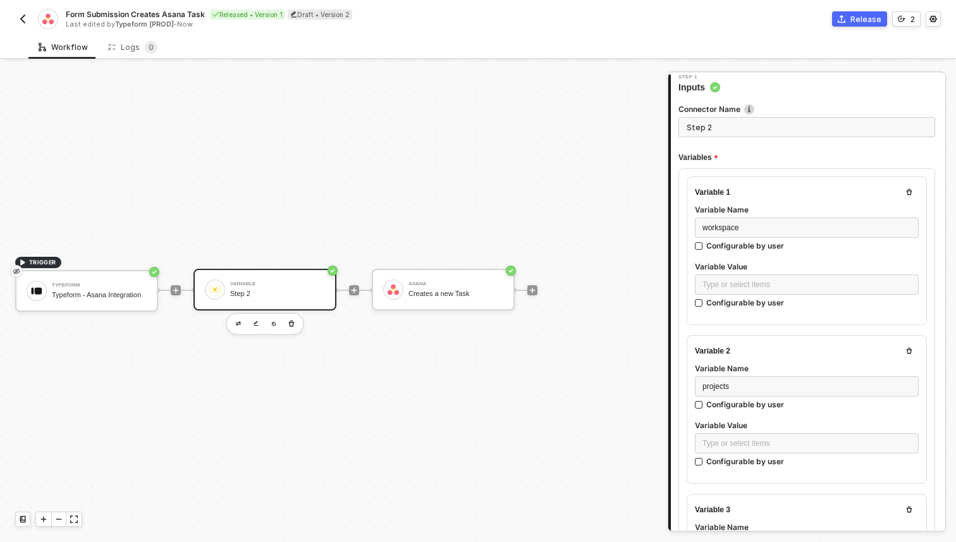
scroll to position [64, 0]
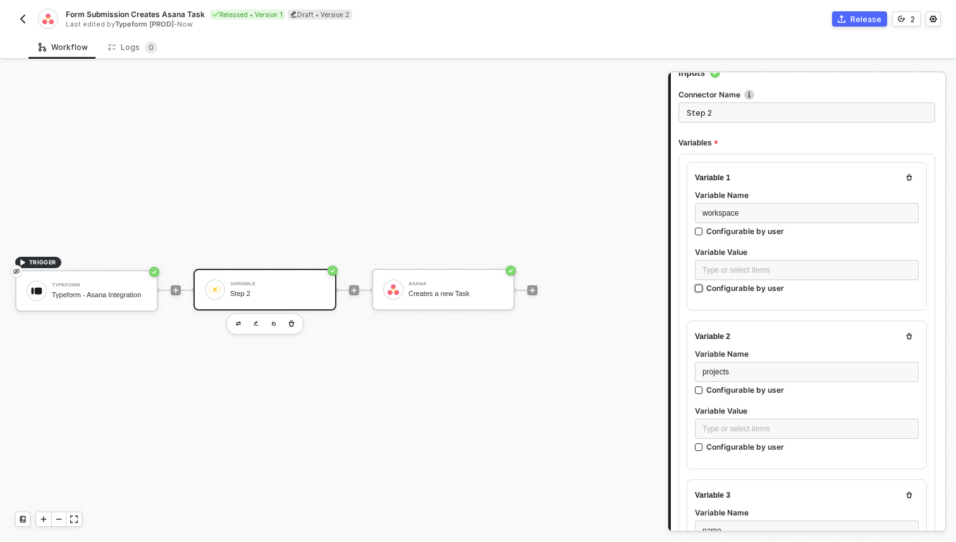
click at [738, 288] on div "Configurable by user" at bounding box center [745, 288] width 78 height 11
click at [704, 288] on input "Configurable by user" at bounding box center [699, 288] width 9 height 9
checkbox input "true"
click at [915, 267] on button "button" at bounding box center [908, 270] width 20 height 20
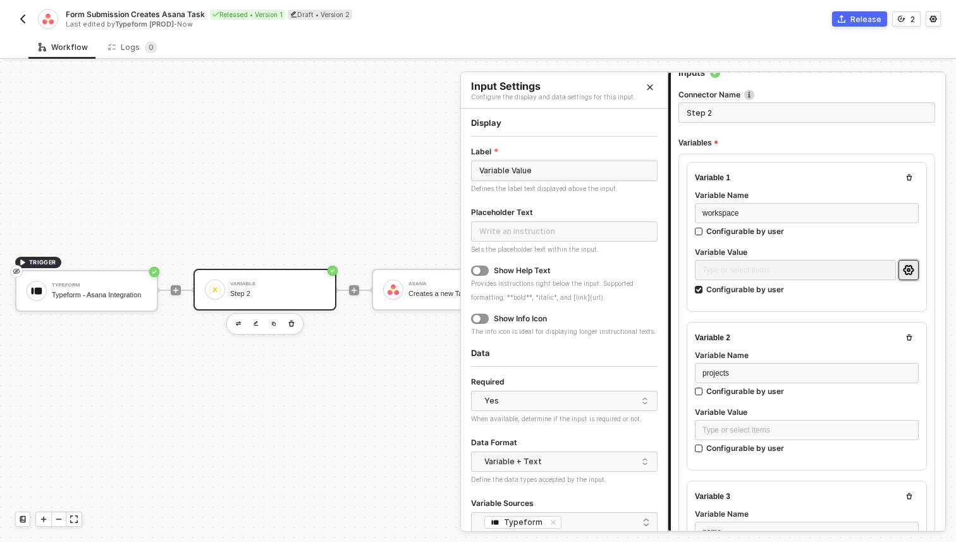
click at [552, 176] on input "Variable Value" at bounding box center [564, 171] width 186 height 20
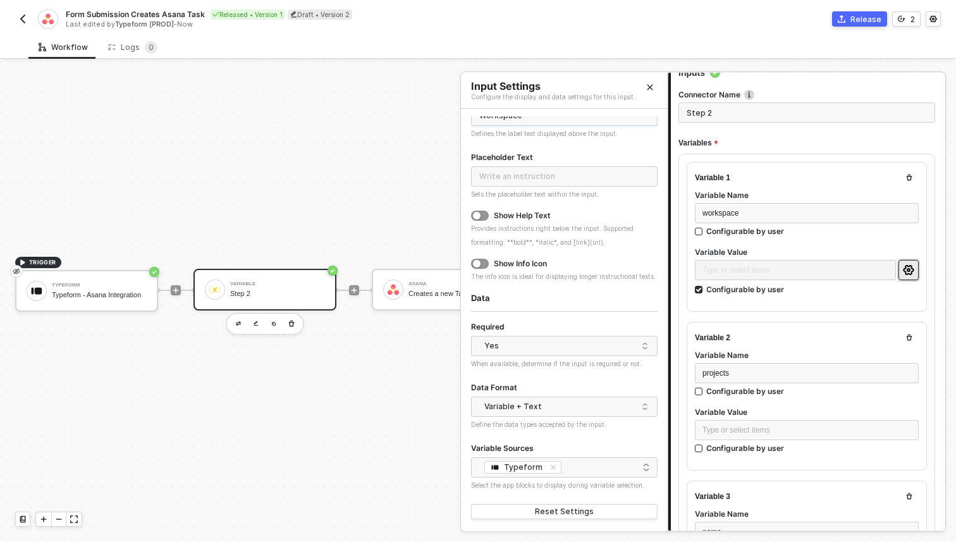
scroll to position [55, 0]
type input "Workspace"
click at [649, 90] on icon "Close" at bounding box center [650, 87] width 8 height 8
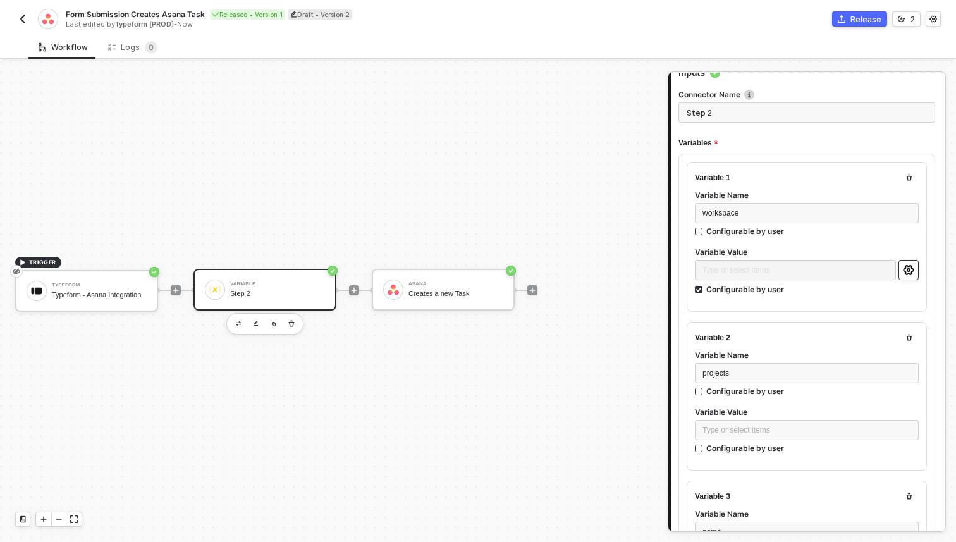
click at [908, 265] on icon "icon-settings" at bounding box center [908, 270] width 11 height 10
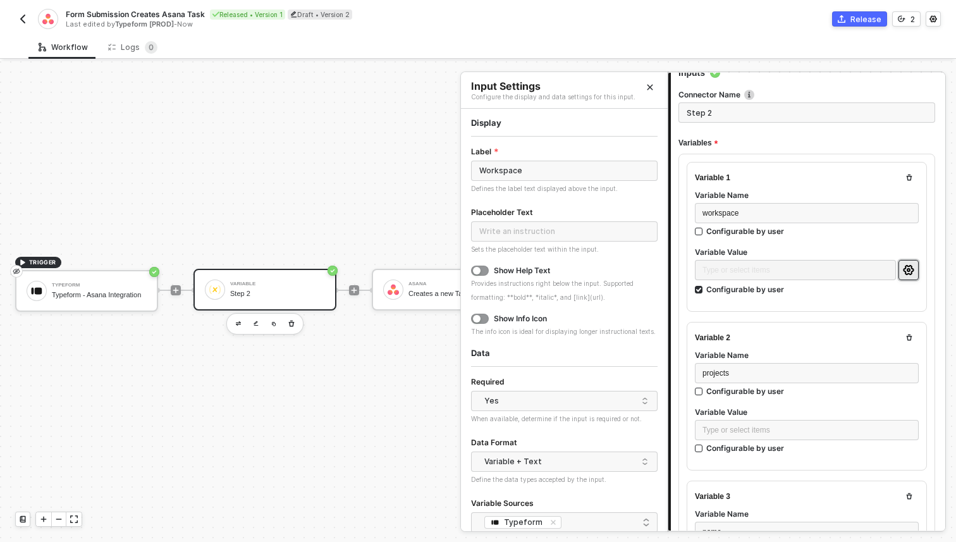
click at [908, 265] on icon "icon-settings" at bounding box center [908, 270] width 11 height 10
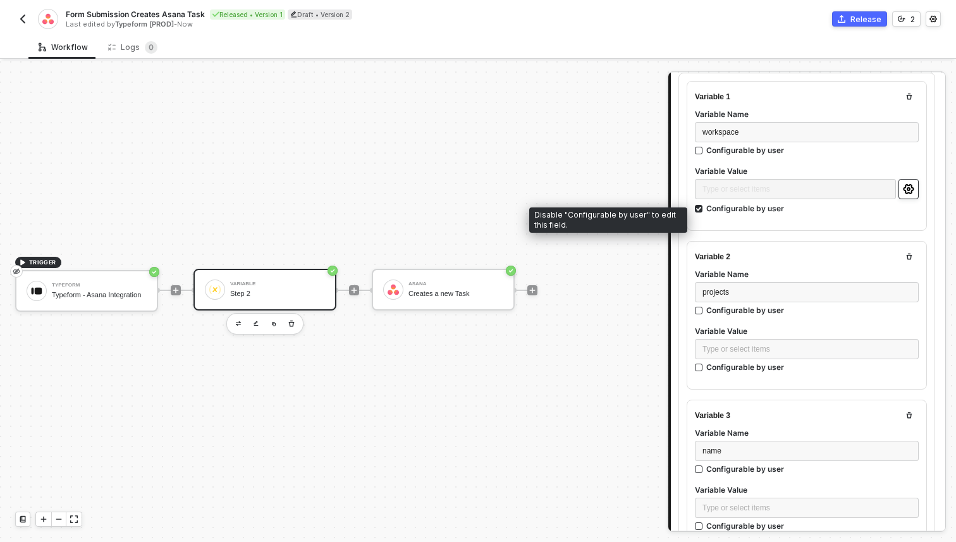
scroll to position [174, 0]
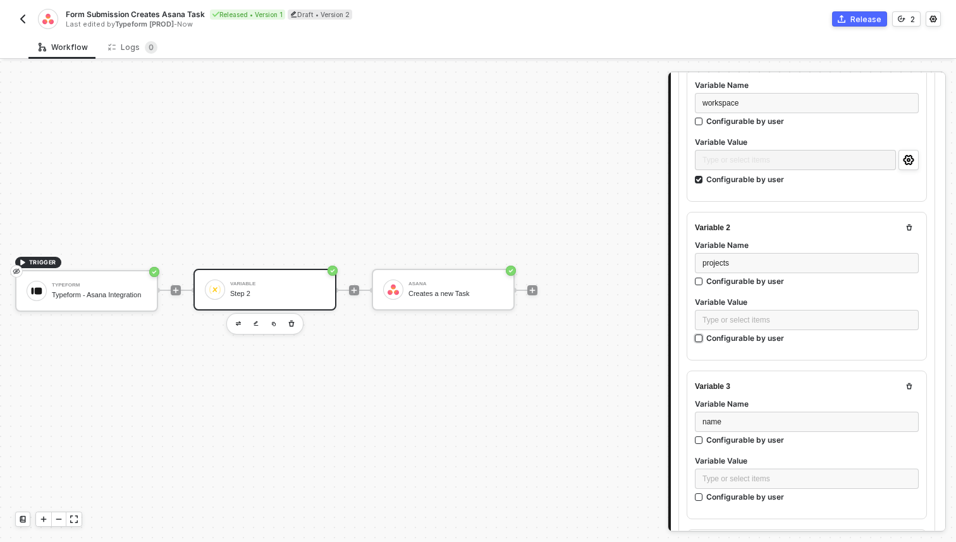
click at [761, 338] on div "Configurable by user" at bounding box center [745, 337] width 78 height 11
click at [704, 338] on input "Configurable by user" at bounding box center [699, 338] width 9 height 9
checkbox input "true"
click at [907, 322] on icon "icon-settings" at bounding box center [908, 320] width 11 height 10
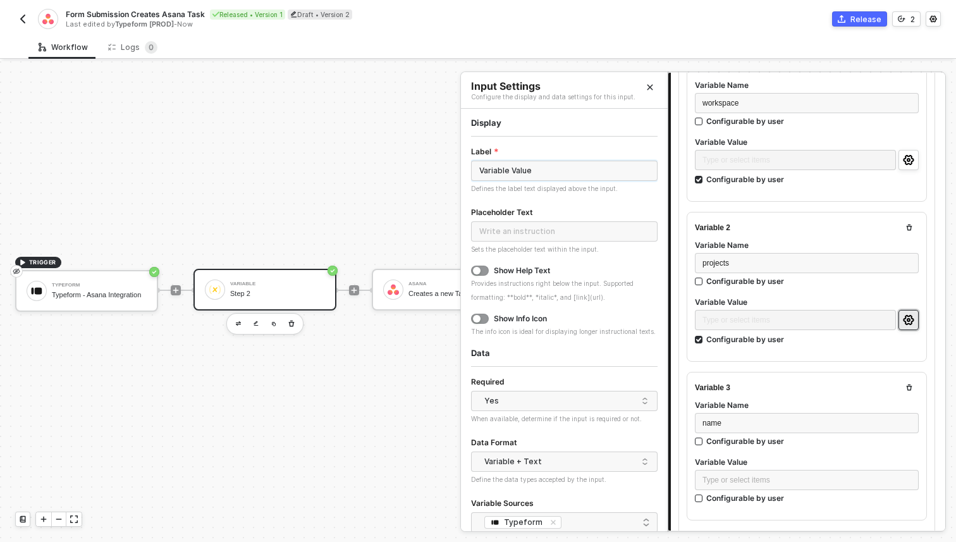
click at [558, 169] on input "Variable Value" at bounding box center [564, 171] width 186 height 20
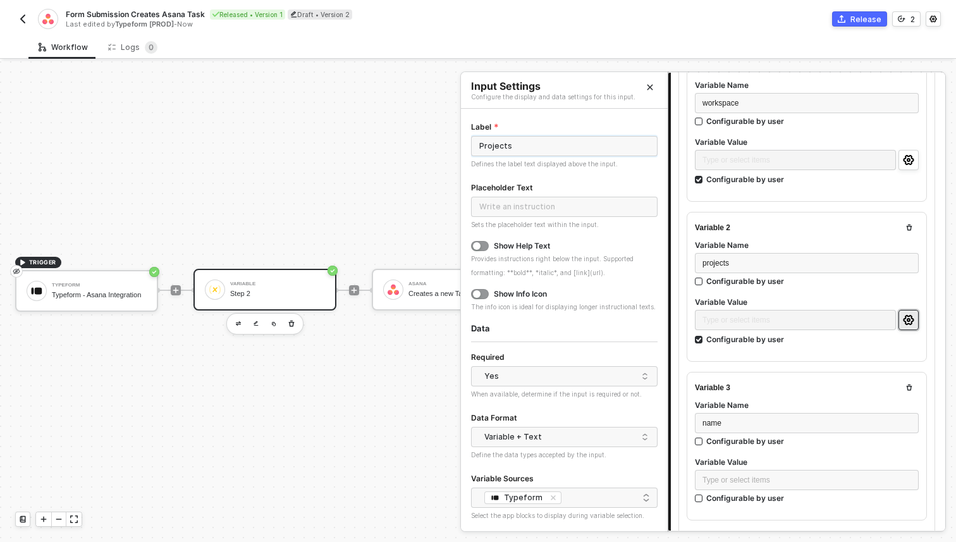
scroll to position [55, 0]
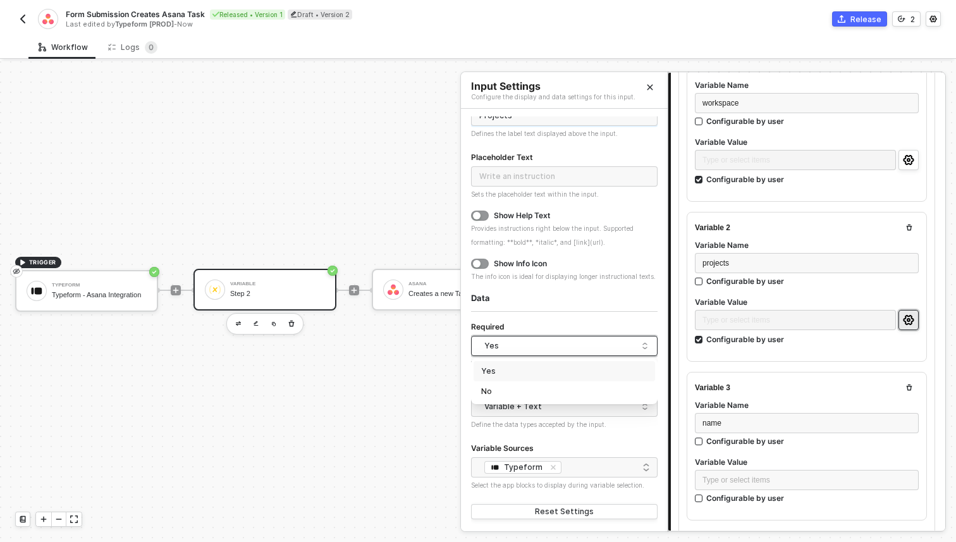
click at [591, 343] on div "Yes" at bounding box center [561, 345] width 154 height 19
type input "Projects"
click at [591, 343] on div "Yes" at bounding box center [561, 345] width 154 height 19
click at [650, 85] on icon "Close" at bounding box center [650, 87] width 8 height 8
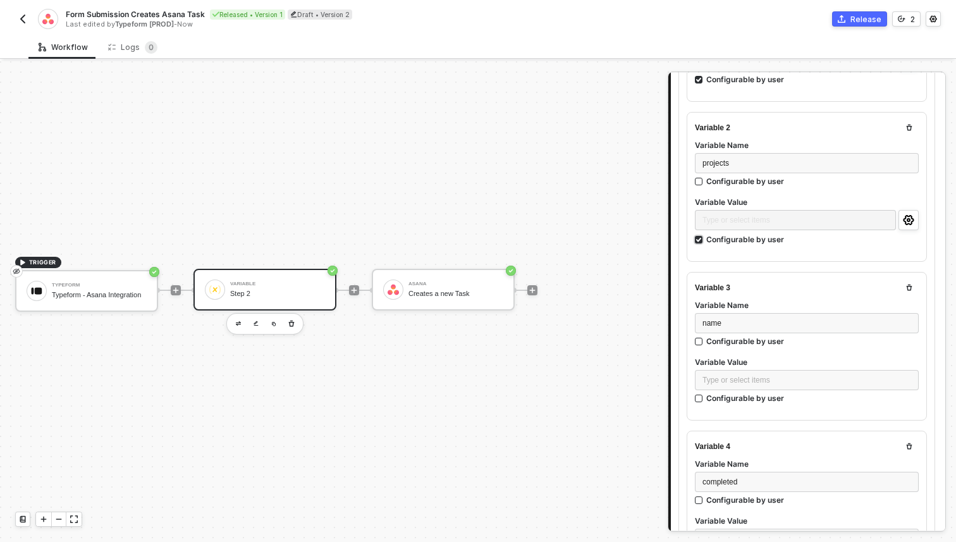
scroll to position [281, 0]
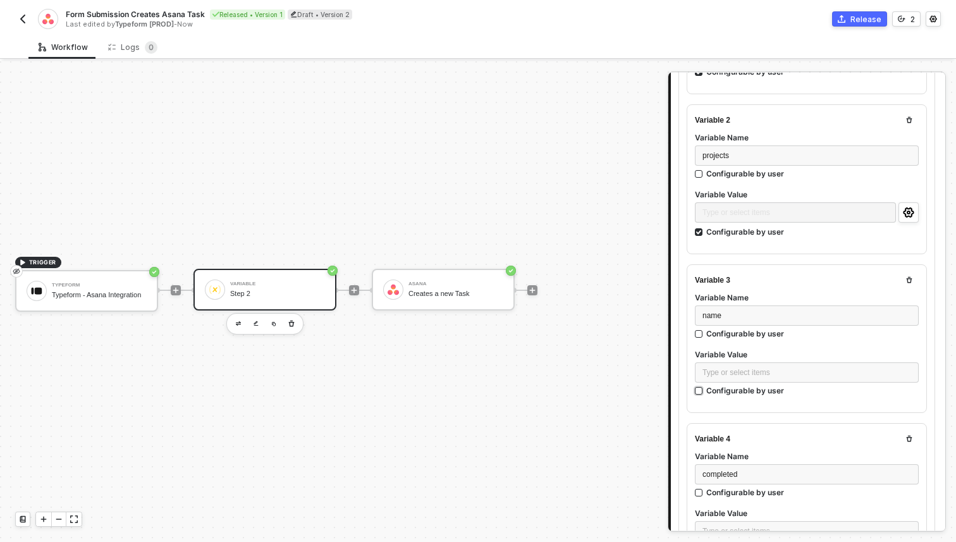
click at [772, 386] on div "Configurable by user" at bounding box center [745, 390] width 78 height 11
click at [704, 387] on input "Configurable by user" at bounding box center [699, 391] width 9 height 9
checkbox input "true"
click at [911, 369] on icon "icon-settings" at bounding box center [908, 372] width 11 height 10
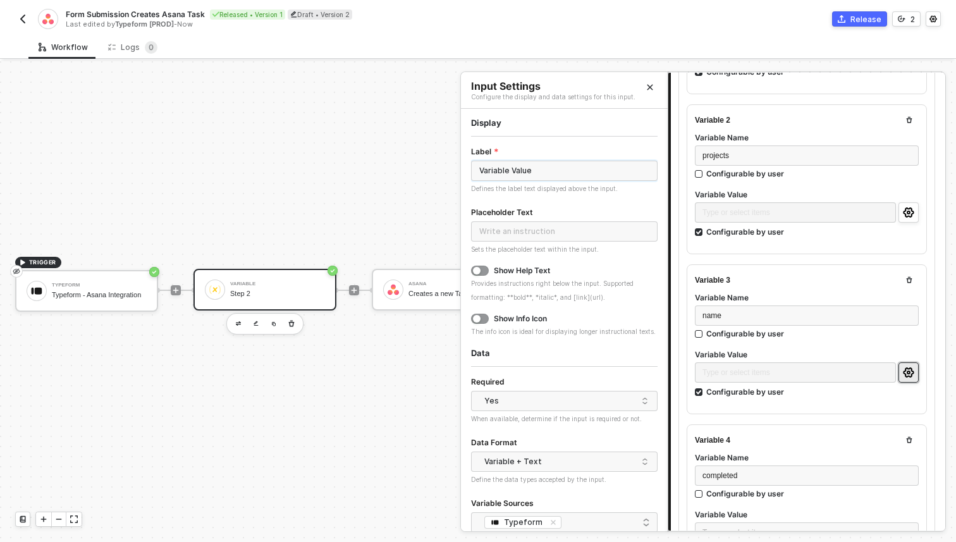
click at [573, 169] on input "Variable Value" at bounding box center [564, 171] width 186 height 20
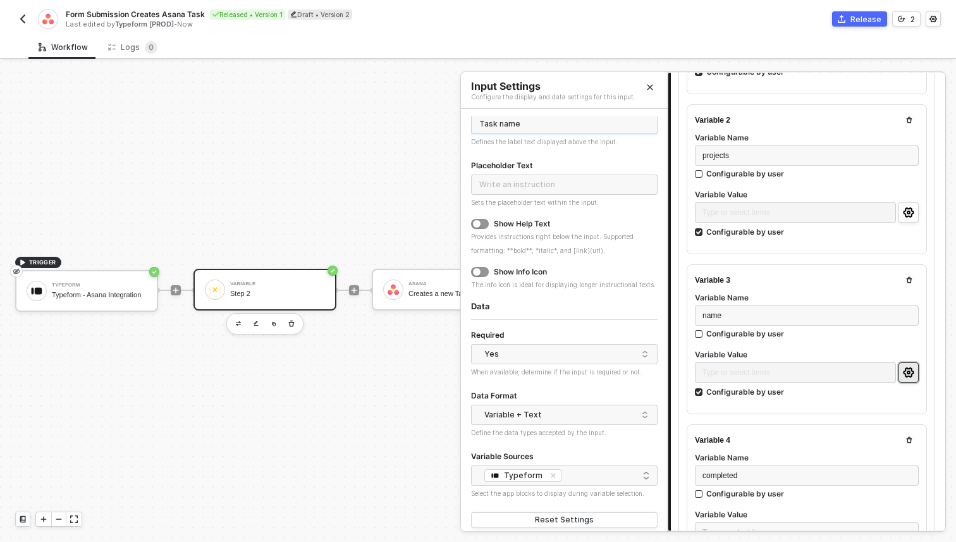
scroll to position [55, 0]
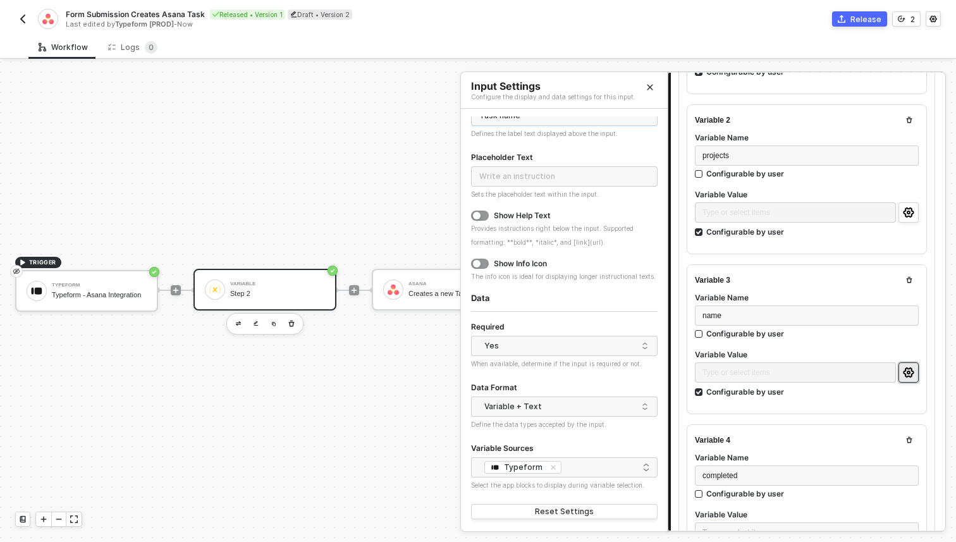
type input "Task name"
click at [645, 88] on button "Close" at bounding box center [649, 87] width 15 height 15
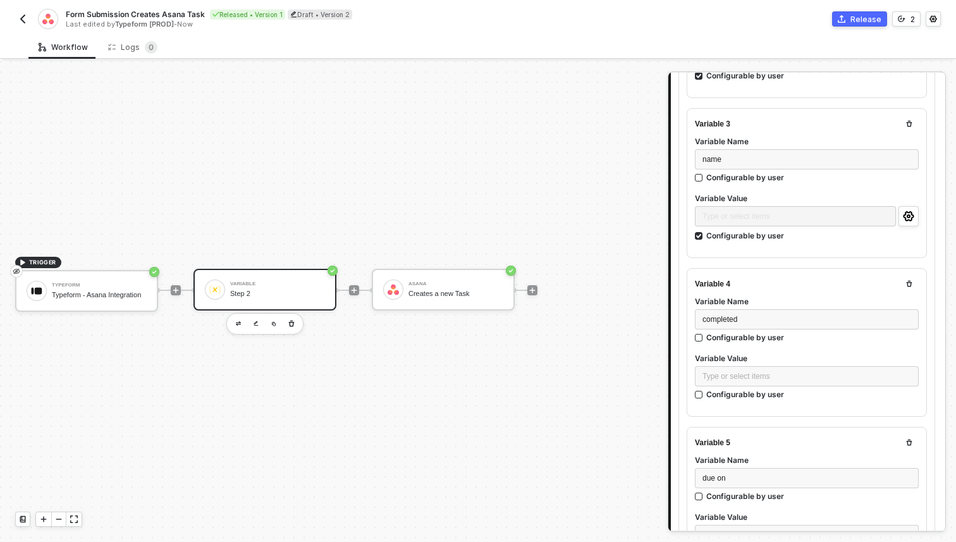
scroll to position [463, 0]
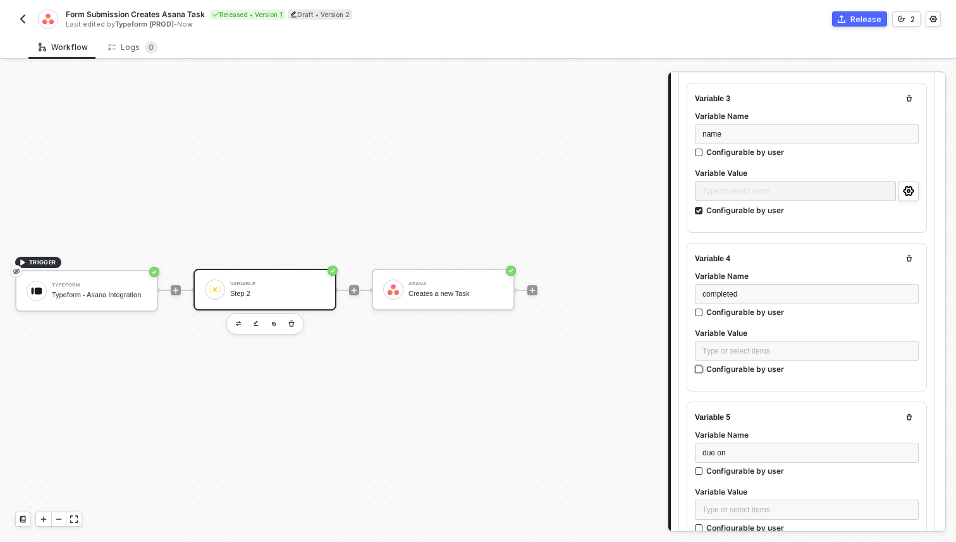
click at [765, 363] on div "Configurable by user" at bounding box center [745, 368] width 78 height 11
click at [704, 365] on input "Configurable by user" at bounding box center [699, 369] width 9 height 9
checkbox input "true"
click at [913, 347] on icon "icon-settings" at bounding box center [908, 351] width 11 height 10
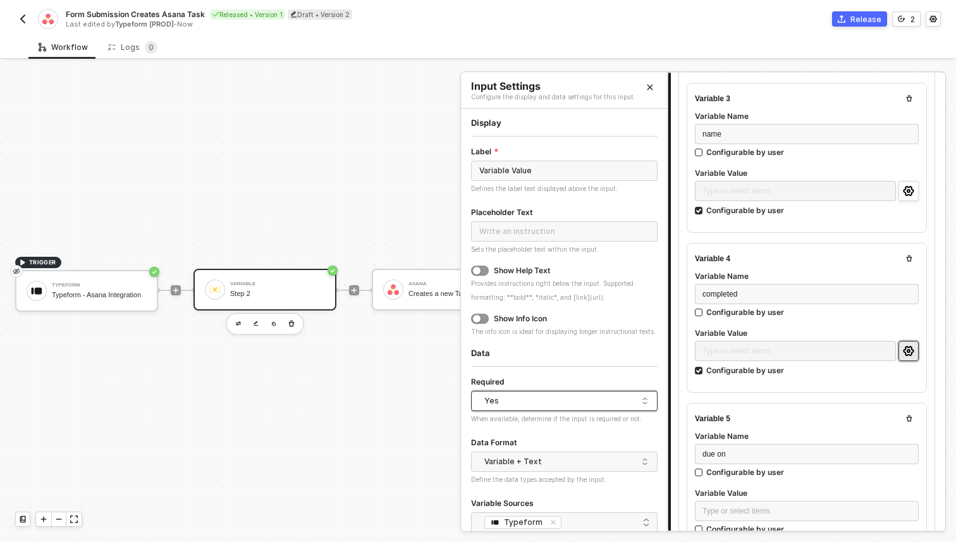
click at [557, 395] on div "Yes" at bounding box center [561, 400] width 154 height 19
click at [540, 443] on div "No" at bounding box center [564, 446] width 166 height 12
click at [547, 378] on div "Required" at bounding box center [564, 382] width 186 height 16
click at [521, 173] on input "Variable Value" at bounding box center [564, 171] width 186 height 20
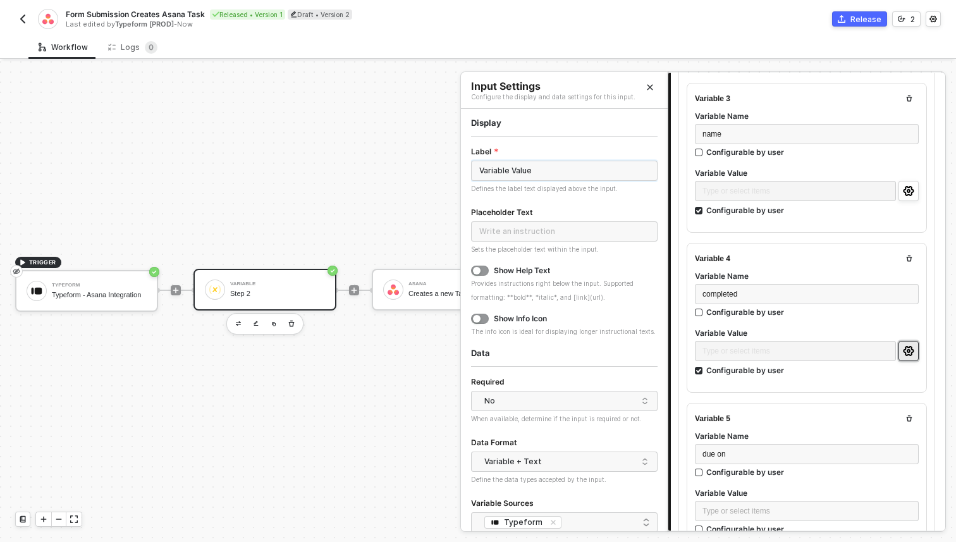
click at [521, 173] on input "Variable Value" at bounding box center [564, 171] width 186 height 20
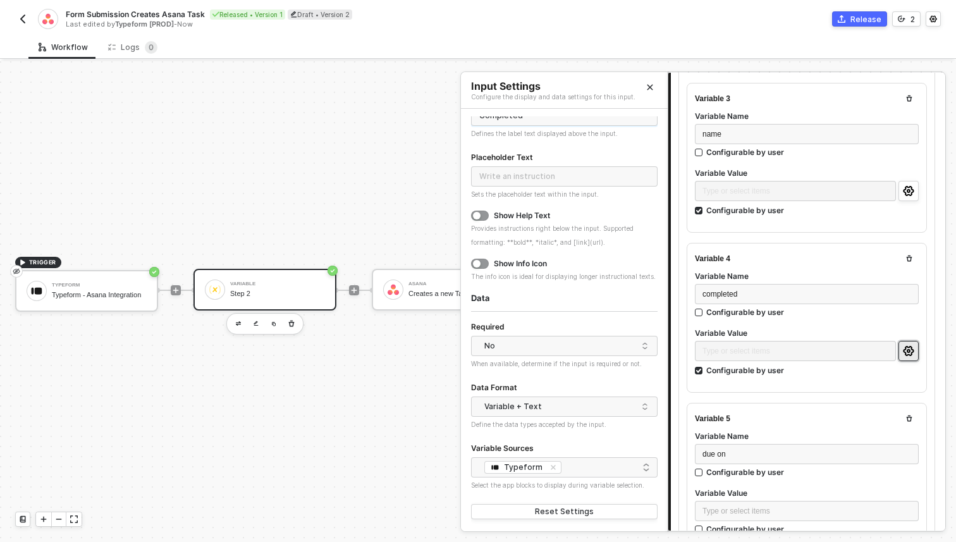
type input "Completed"
click at [651, 87] on icon "Close" at bounding box center [650, 87] width 8 height 8
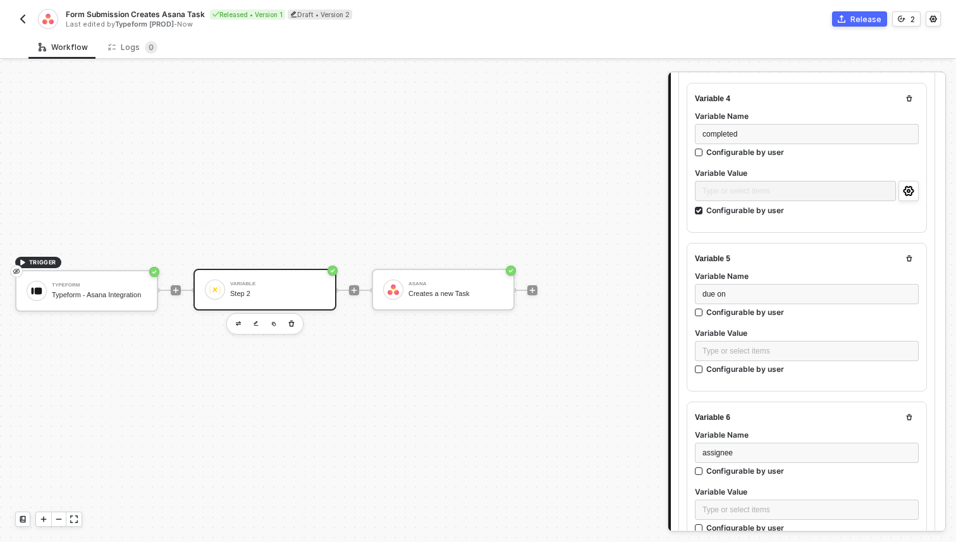
scroll to position [649, 0]
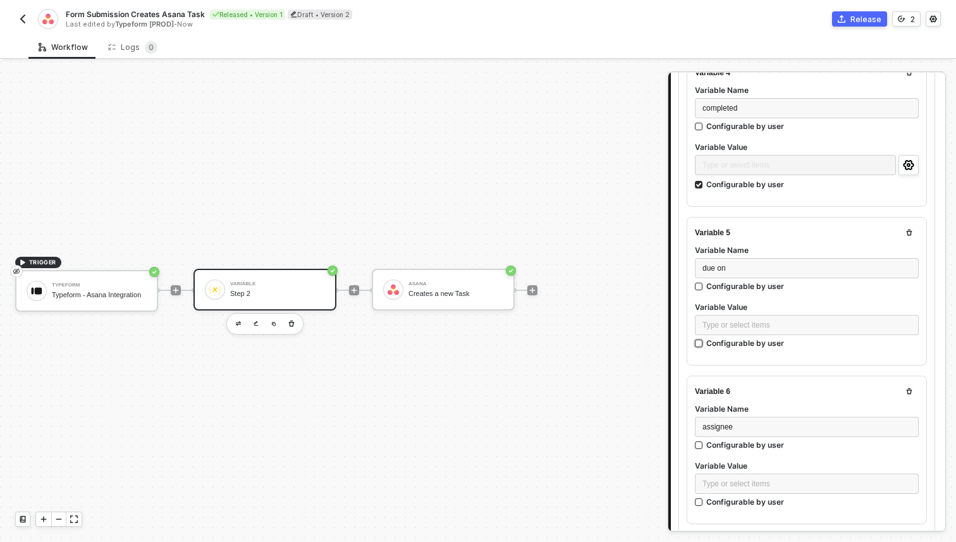
click at [745, 344] on div "Configurable by user" at bounding box center [745, 343] width 78 height 11
click at [704, 344] on input "Configurable by user" at bounding box center [699, 343] width 9 height 9
checkbox input "true"
click at [908, 320] on icon "icon-settings" at bounding box center [908, 325] width 11 height 10
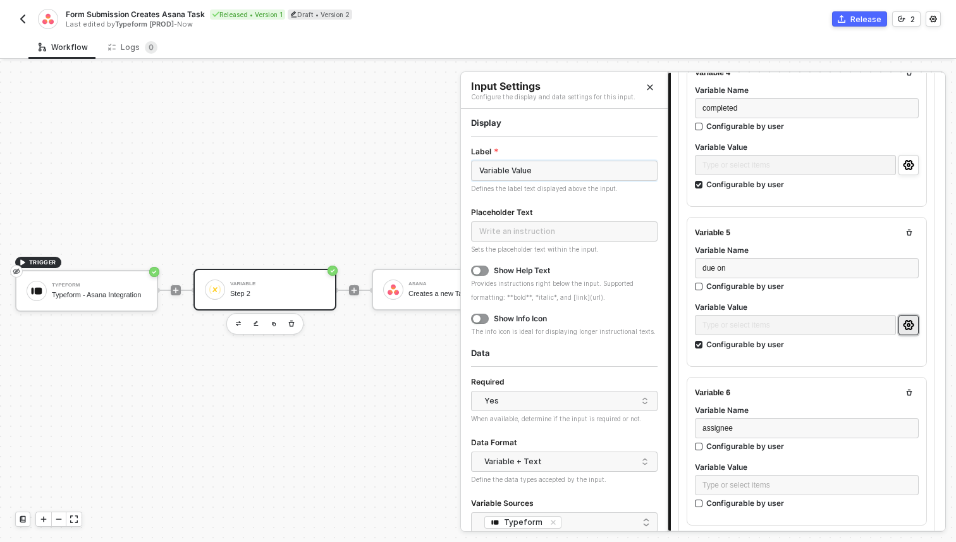
click at [516, 163] on input "Variable Value" at bounding box center [564, 171] width 186 height 20
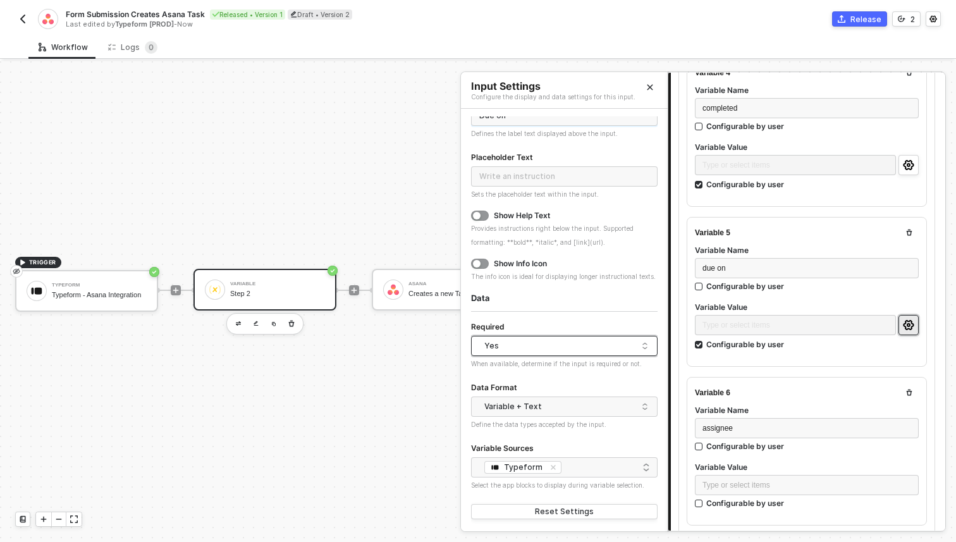
click at [530, 340] on div "Yes" at bounding box center [561, 345] width 154 height 19
type input "Due on"
click at [516, 391] on div "No" at bounding box center [564, 391] width 166 height 12
click at [648, 93] on button "Close" at bounding box center [649, 87] width 15 height 15
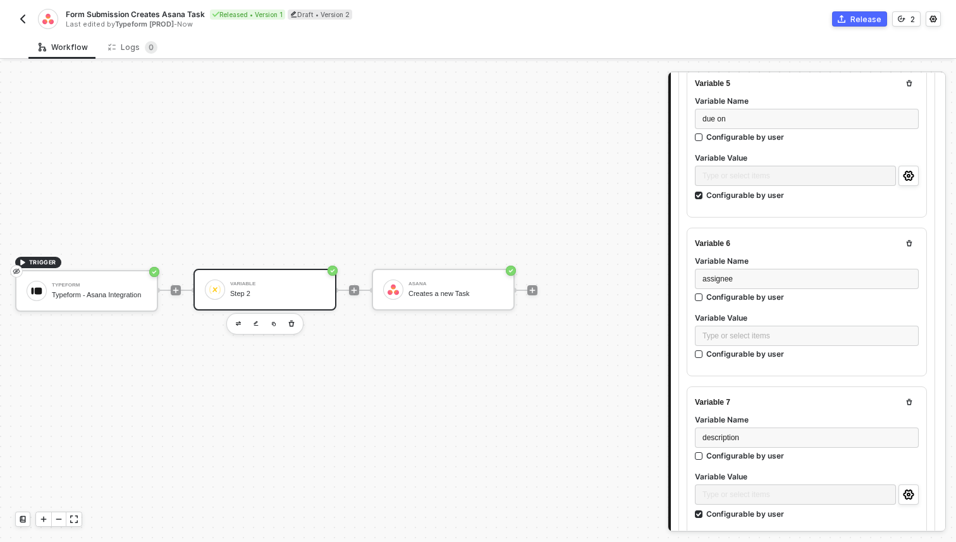
scroll to position [807, 0]
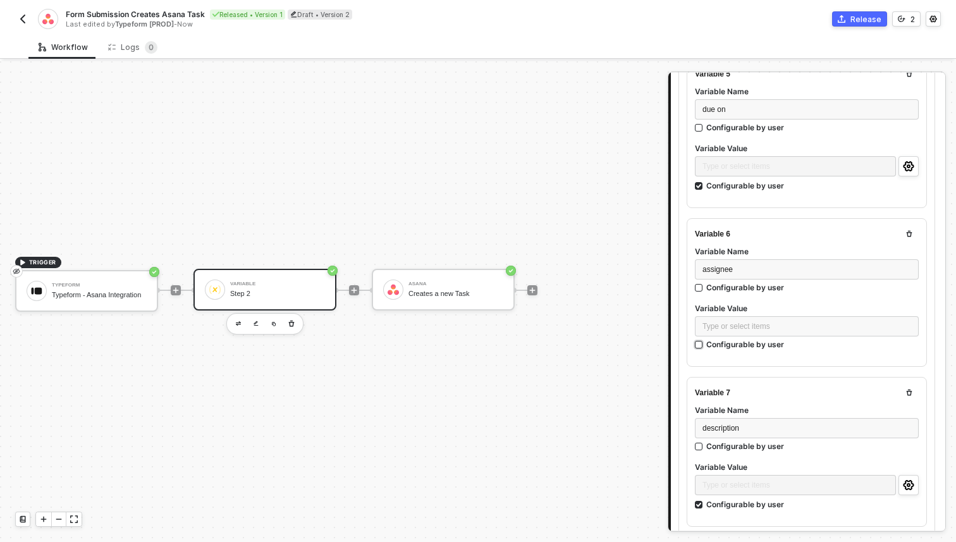
click at [764, 340] on div "Configurable by user" at bounding box center [745, 344] width 78 height 11
click at [704, 341] on input "Configurable by user" at bounding box center [699, 345] width 9 height 9
checkbox input "true"
click at [905, 321] on icon "icon-settings" at bounding box center [908, 326] width 11 height 10
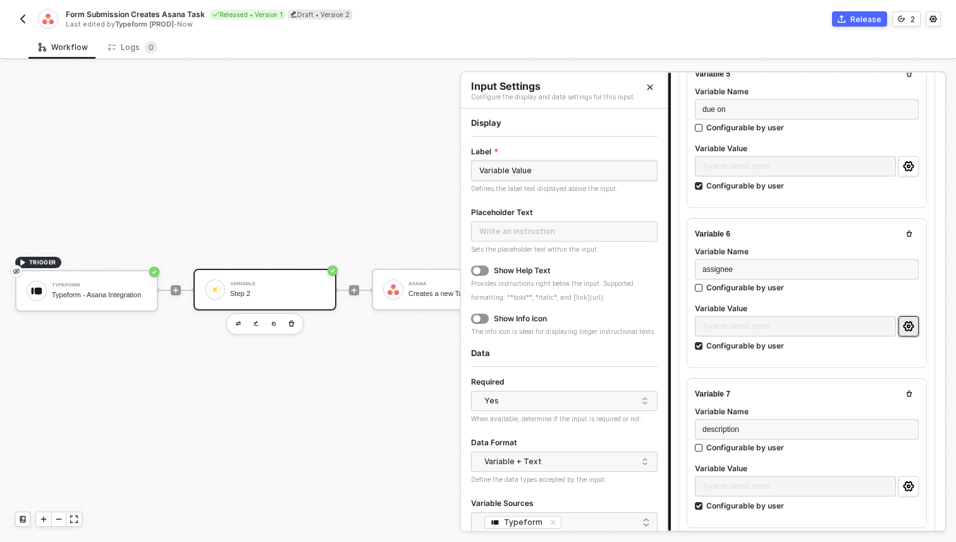
click at [604, 173] on input "Variable Value" at bounding box center [564, 171] width 186 height 20
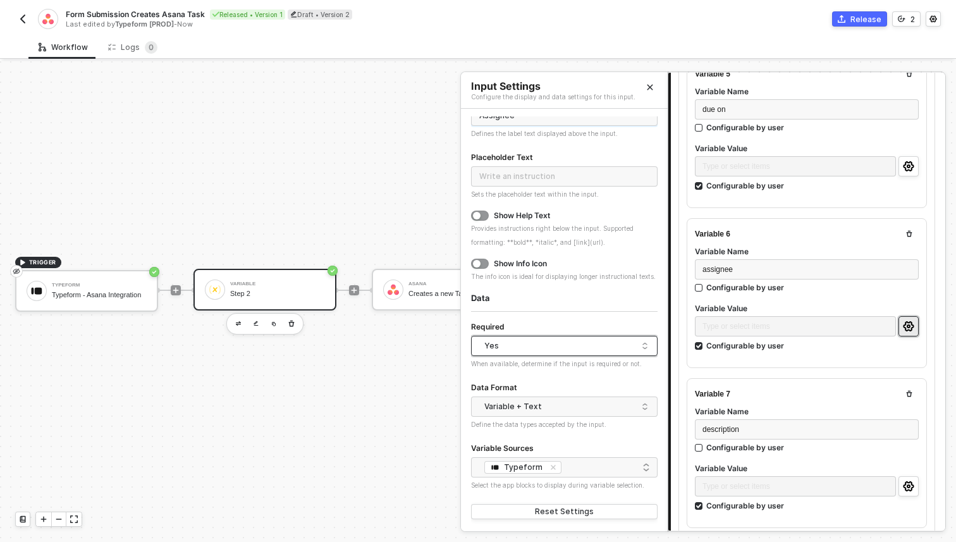
click at [568, 349] on div "Yes" at bounding box center [561, 345] width 154 height 19
type input "Assignee"
click at [550, 393] on div "No" at bounding box center [564, 391] width 166 height 12
click at [652, 90] on icon "Close" at bounding box center [650, 87] width 8 height 8
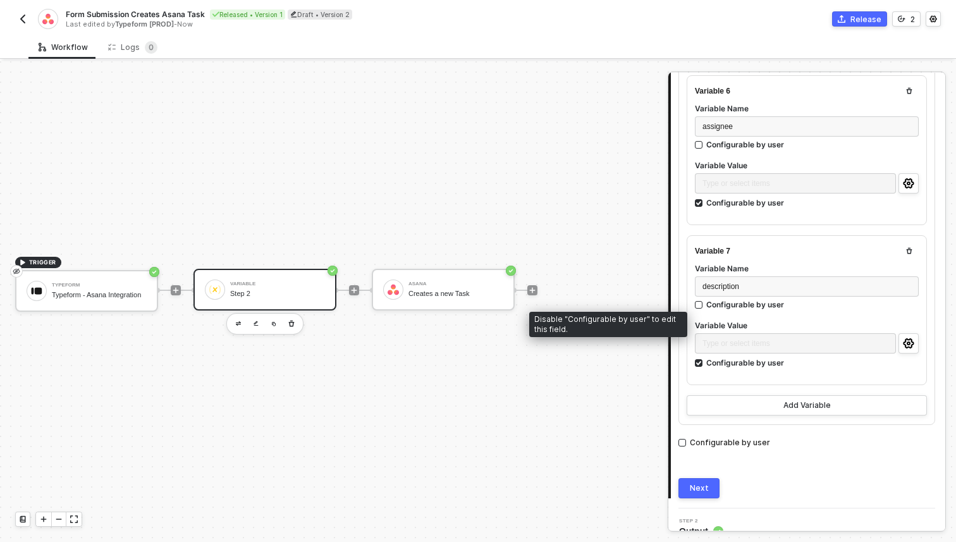
scroll to position [963, 0]
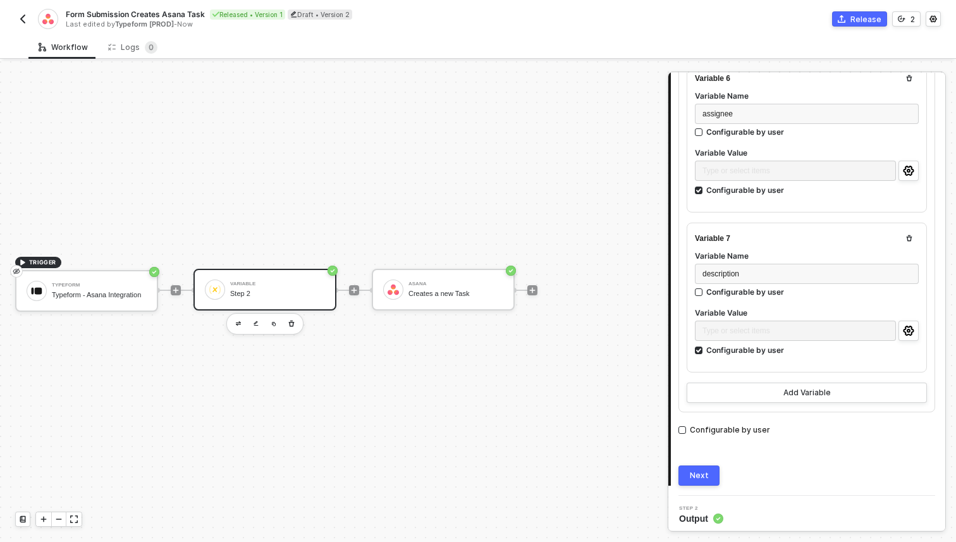
click at [700, 465] on button "Next" at bounding box center [698, 475] width 41 height 20
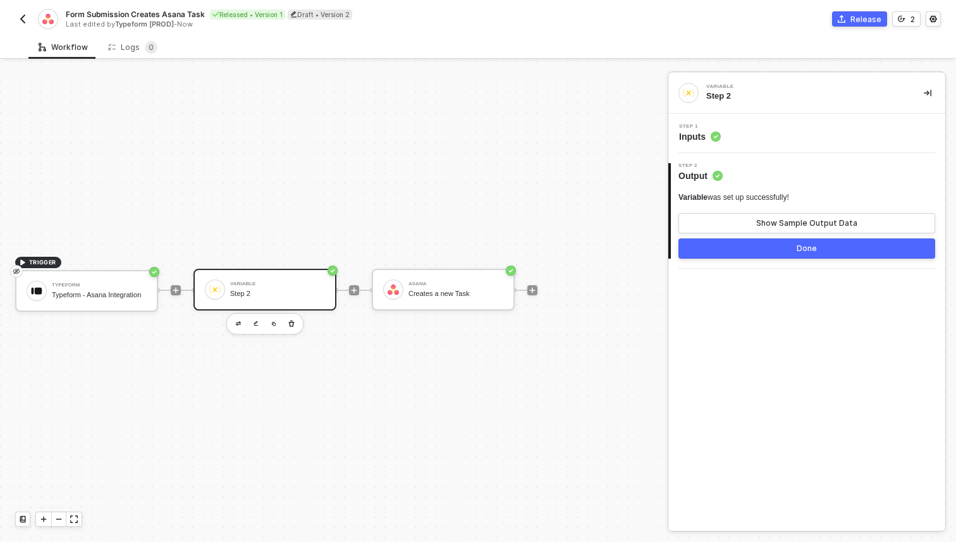
click at [704, 136] on span "Inputs" at bounding box center [700, 136] width 42 height 13
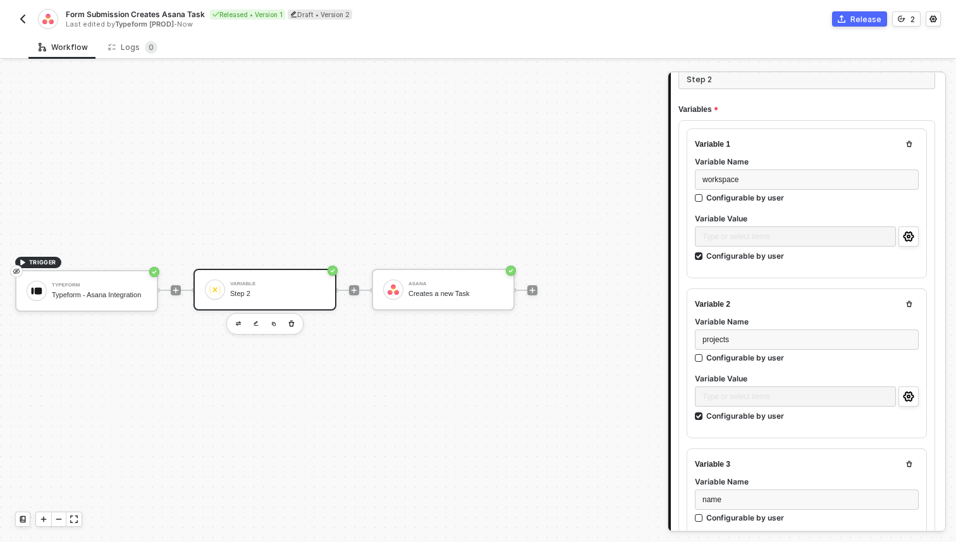
scroll to position [149, 0]
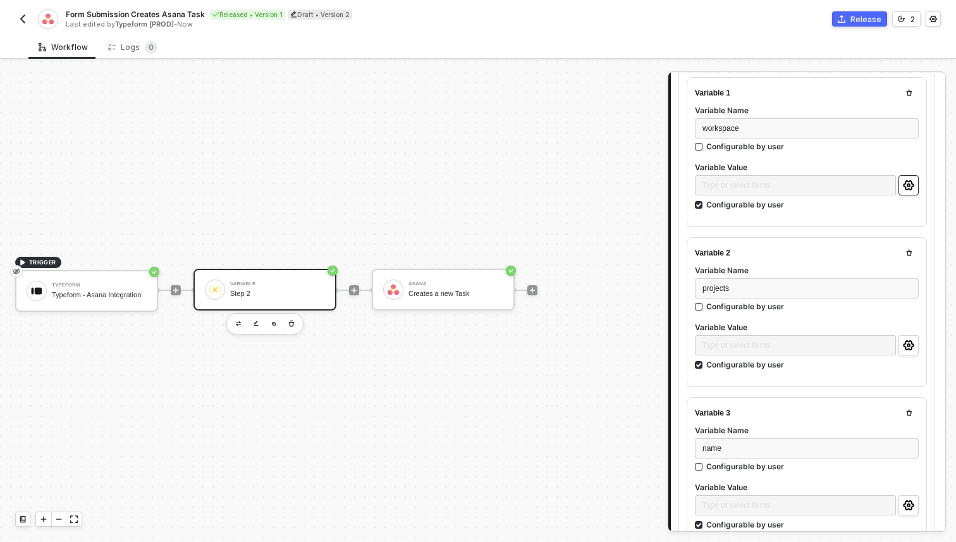
click at [908, 188] on icon "icon-settings" at bounding box center [908, 185] width 11 height 10
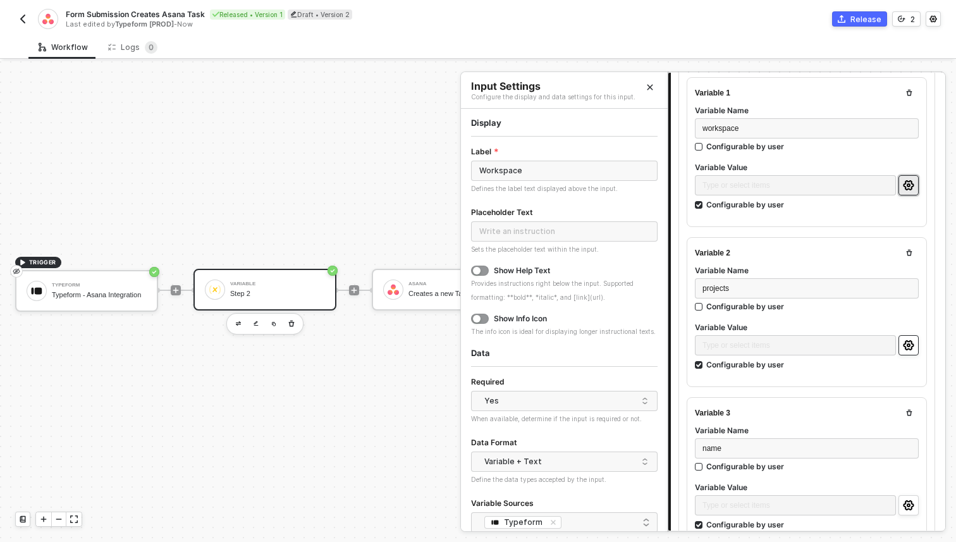
click at [910, 346] on icon "icon-settings" at bounding box center [908, 345] width 11 height 10
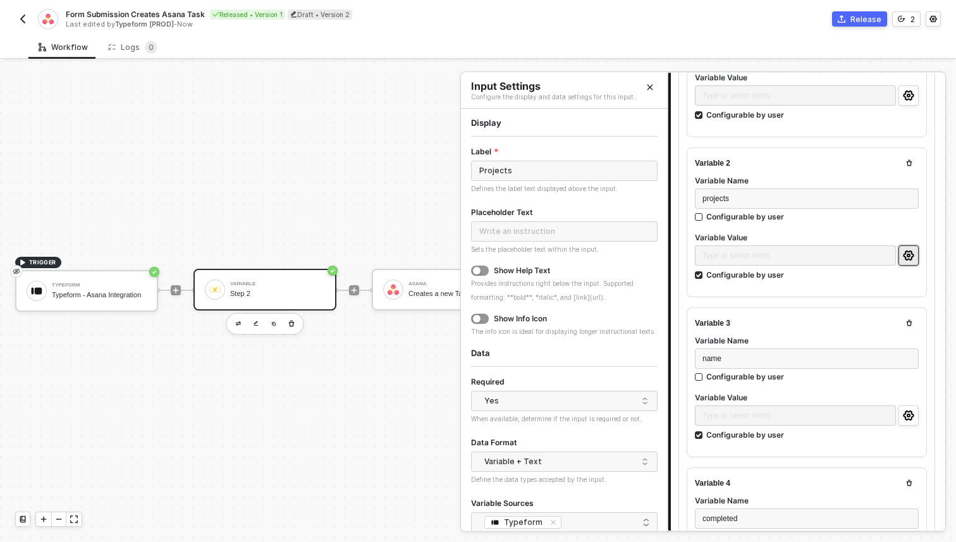
scroll to position [243, 0]
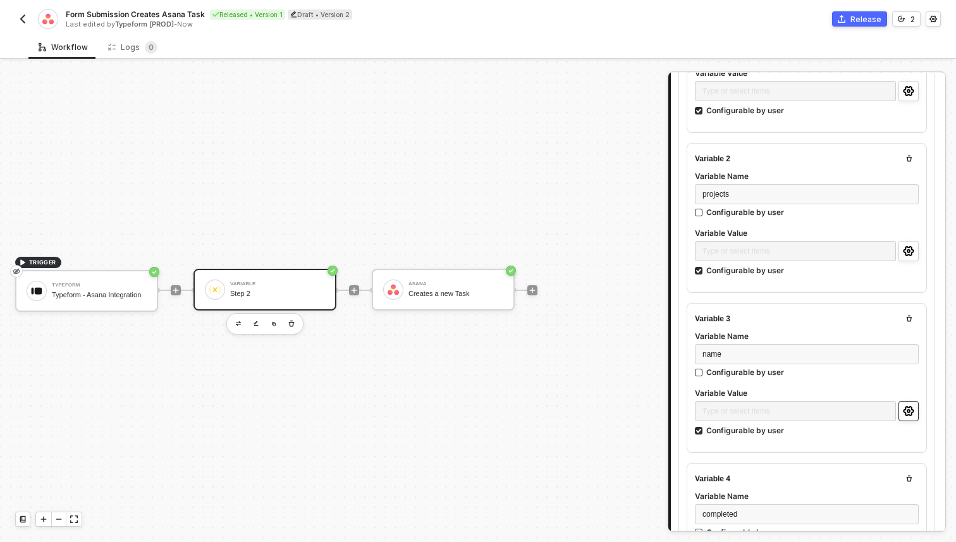
click at [911, 411] on icon "icon-settings" at bounding box center [908, 411] width 11 height 10
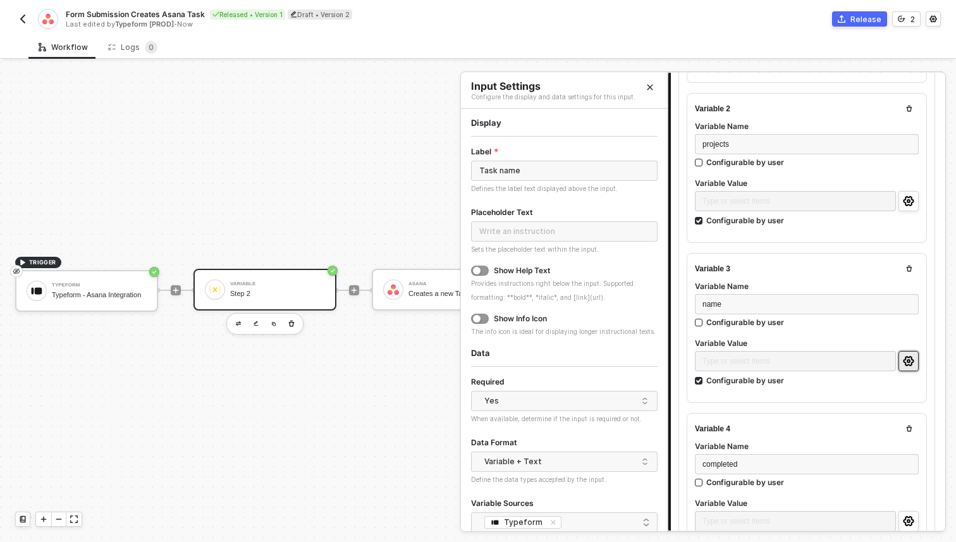
scroll to position [379, 0]
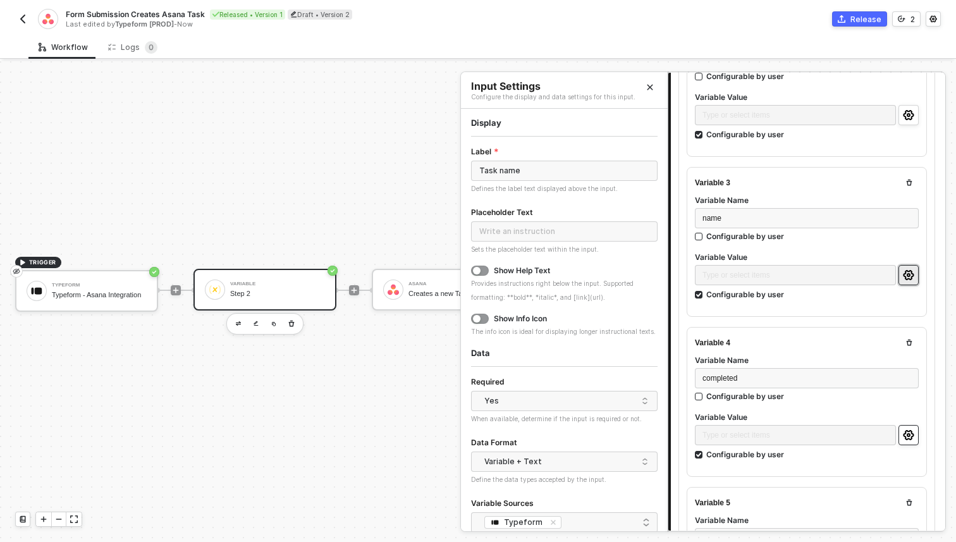
click at [908, 434] on circle "icon-settings" at bounding box center [908, 435] width 3 height 3
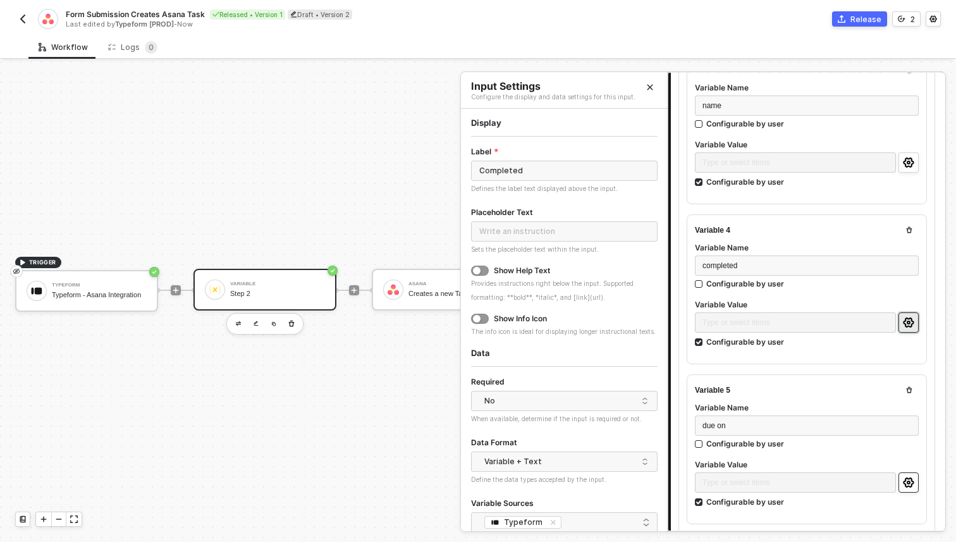
click at [908, 477] on icon "icon-settings" at bounding box center [908, 482] width 11 height 10
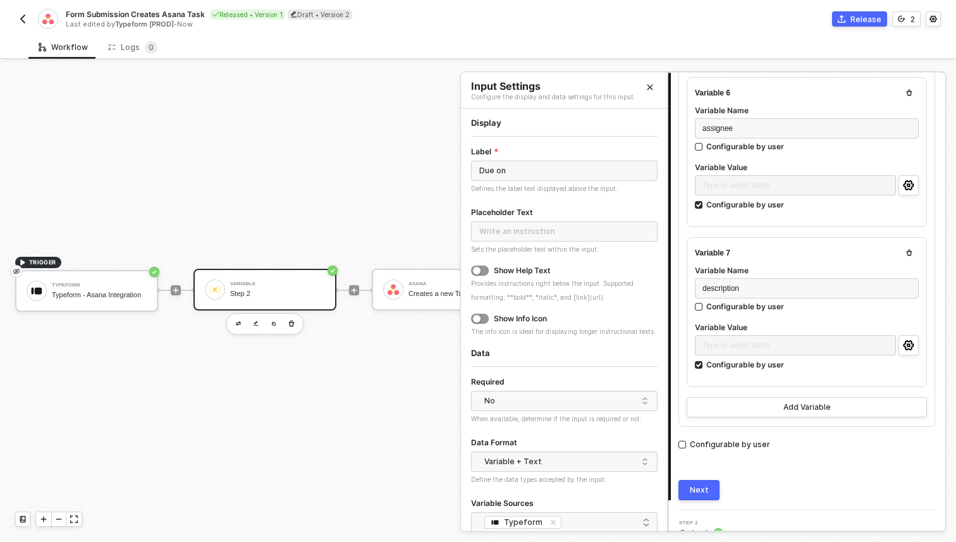
scroll to position [963, 0]
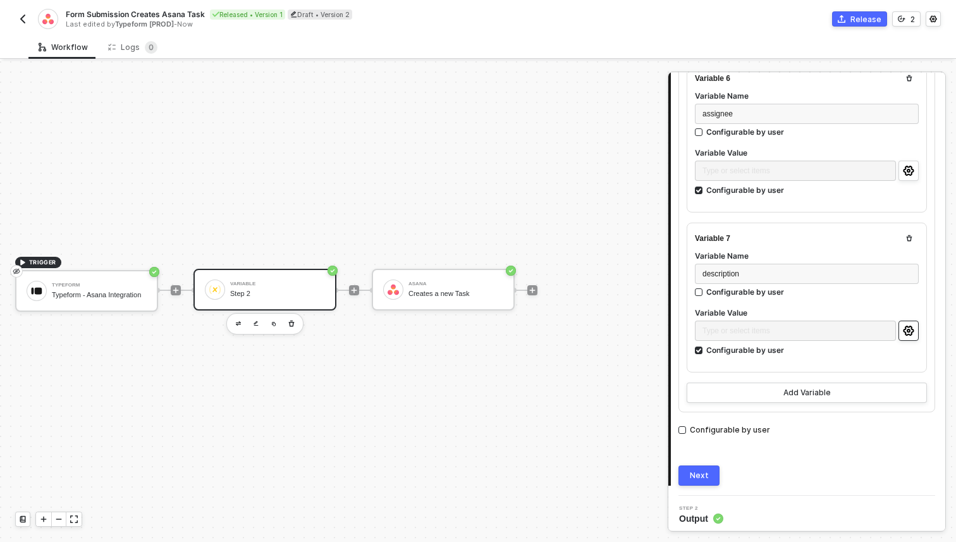
click at [905, 330] on icon "icon-settings" at bounding box center [908, 331] width 11 height 10
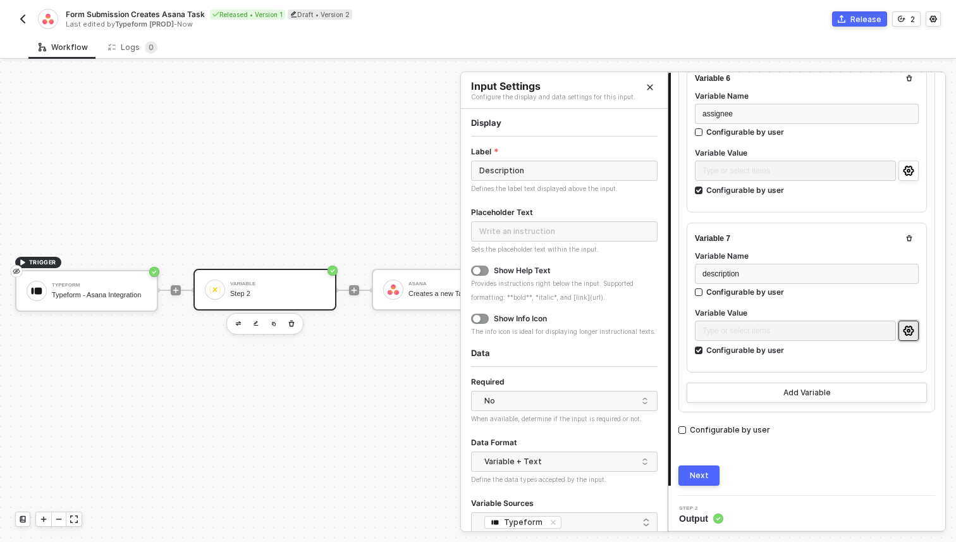
click at [702, 506] on span "Step 2" at bounding box center [701, 508] width 44 height 5
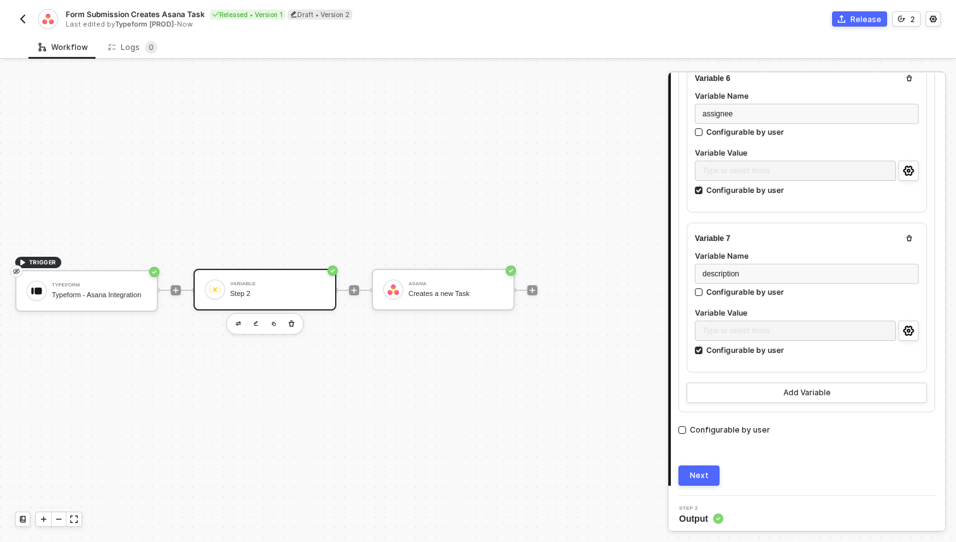
click at [297, 296] on div "Step 2" at bounding box center [277, 293] width 95 height 8
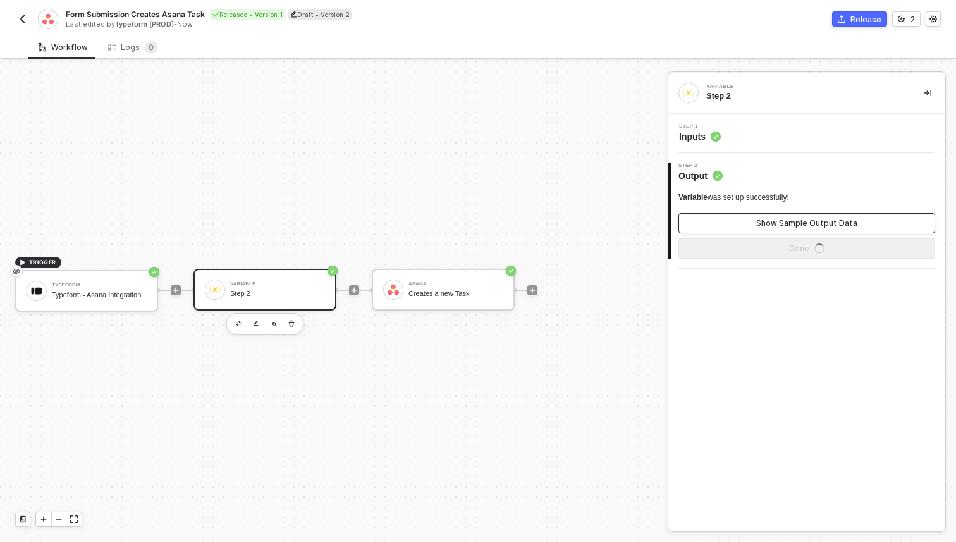
click at [742, 218] on button "Show Sample Output Data" at bounding box center [806, 223] width 257 height 20
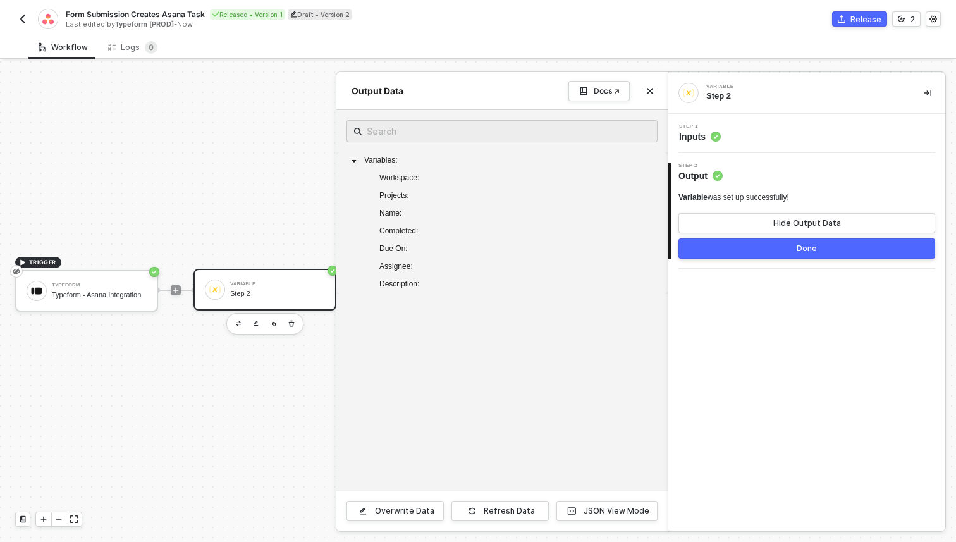
click at [439, 283] on div "Variables : Workspace : Projects : Name : Completed : Due On : Assignee : Descr…" at bounding box center [501, 223] width 311 height 142
drag, startPoint x: 439, startPoint y: 289, endPoint x: 358, endPoint y: 181, distance: 135.4
click at [358, 181] on div "Variables : Workspace : Projects : Name : Completed : Due On : Assignee : Descr…" at bounding box center [501, 223] width 311 height 142
click at [478, 514] on span "button" at bounding box center [471, 510] width 13 height 13
click at [619, 510] on div "JSON View Mode" at bounding box center [616, 511] width 66 height 10
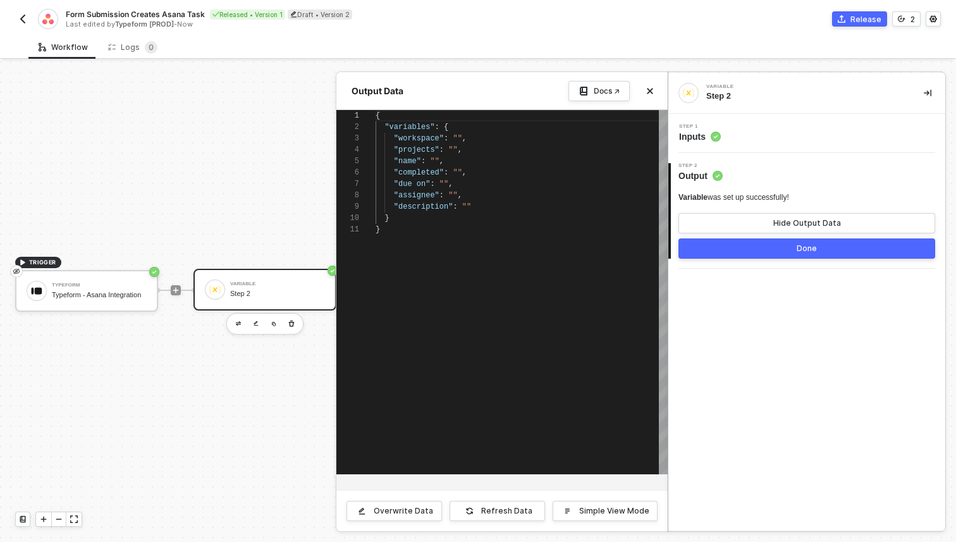
scroll to position [0, 4]
type textarea "{ "variables": { "workspace": "", "projects": "", "name": "", "completed": "", …"
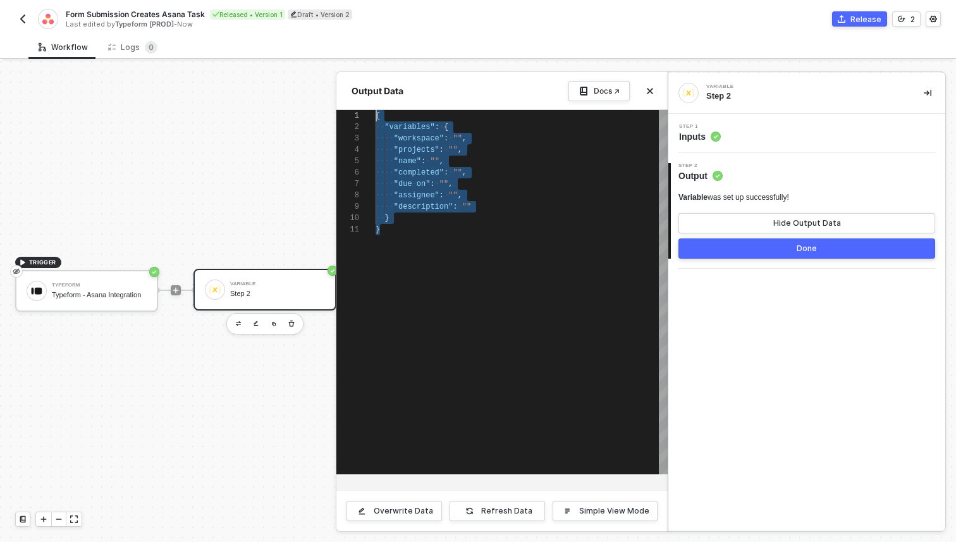
drag, startPoint x: 406, startPoint y: 258, endPoint x: 355, endPoint y: 94, distance: 171.7
click at [355, 94] on div "Output Data Docs ↗ 1 2 3 4 5 6 7 8 9 10 11 { ·· "variables" : · { ···· "workspa…" at bounding box center [501, 301] width 331 height 459
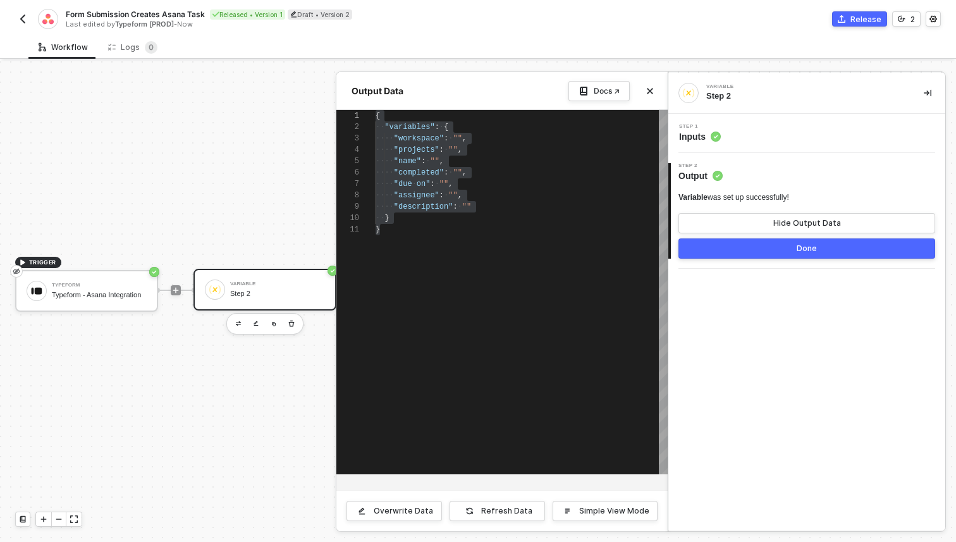
click at [290, 181] on div at bounding box center [478, 301] width 956 height 480
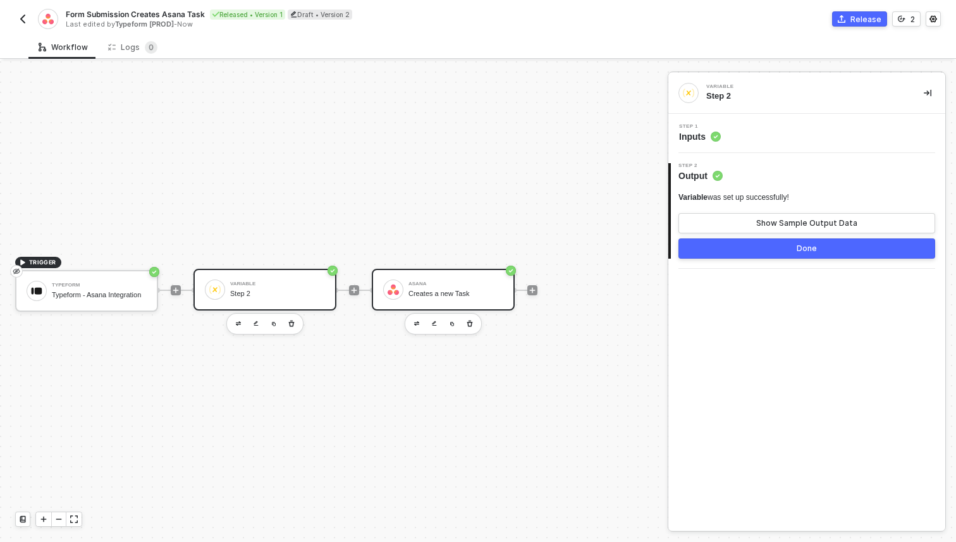
click at [459, 281] on div "Asana" at bounding box center [455, 283] width 95 height 5
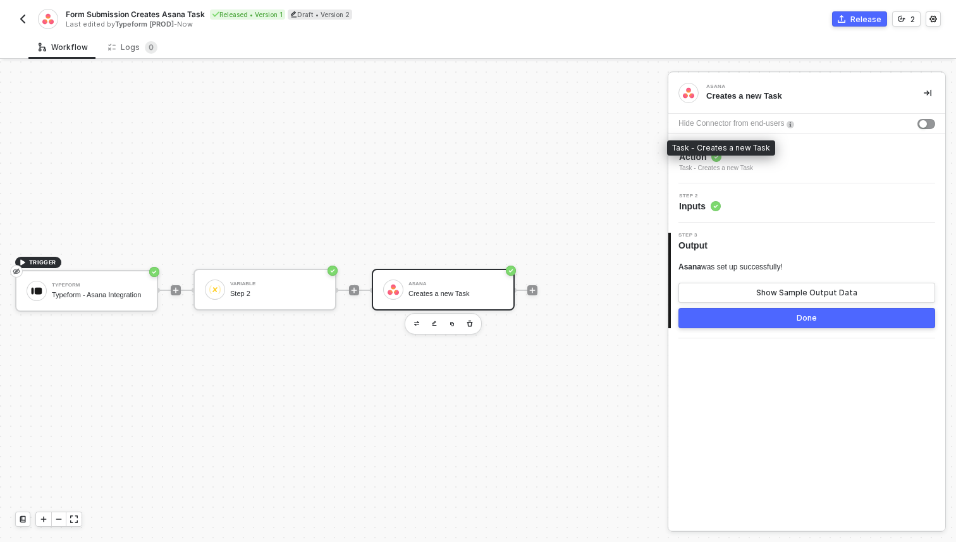
click at [723, 166] on div "Task - Creates a new Task" at bounding box center [716, 168] width 74 height 10
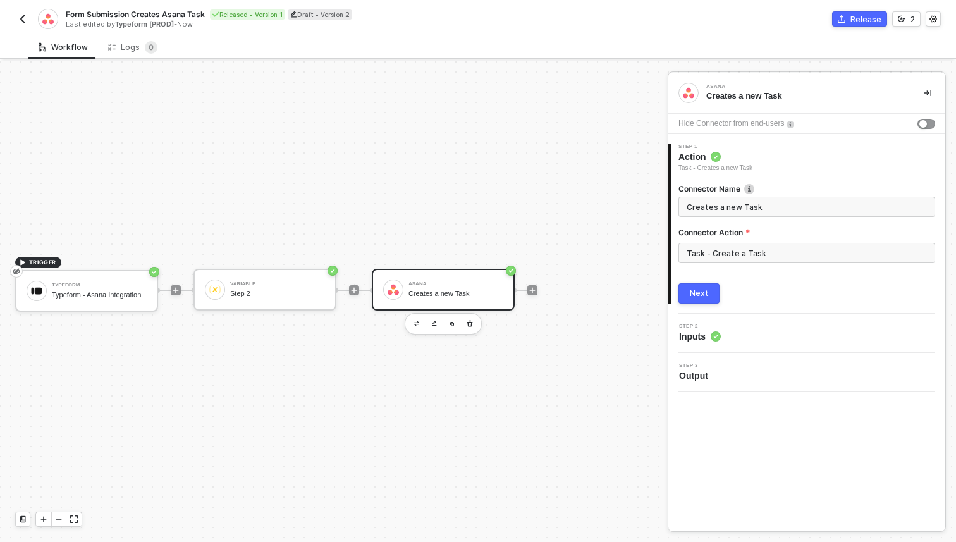
click at [728, 336] on div "Step 2 Inputs" at bounding box center [808, 333] width 274 height 19
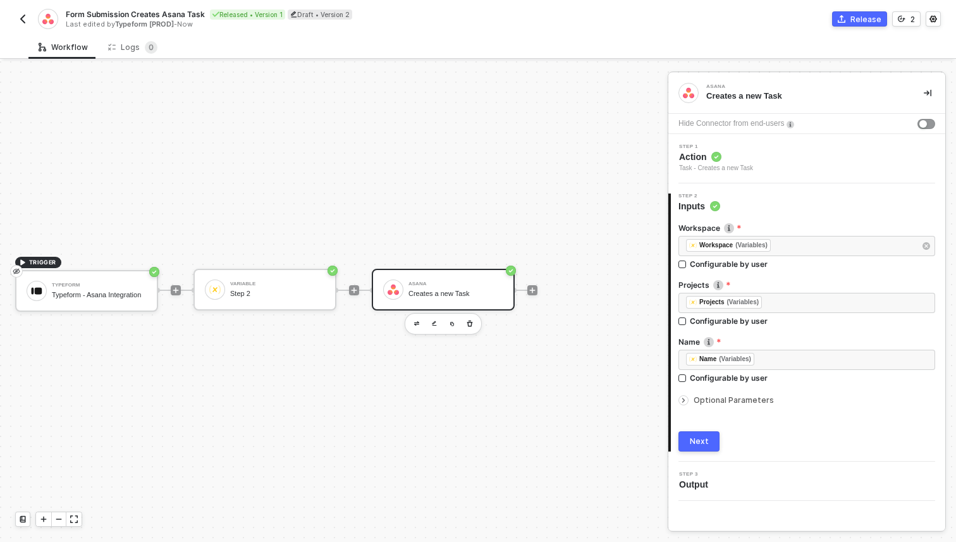
click at [719, 396] on span "Optional Parameters" at bounding box center [733, 399] width 80 height 9
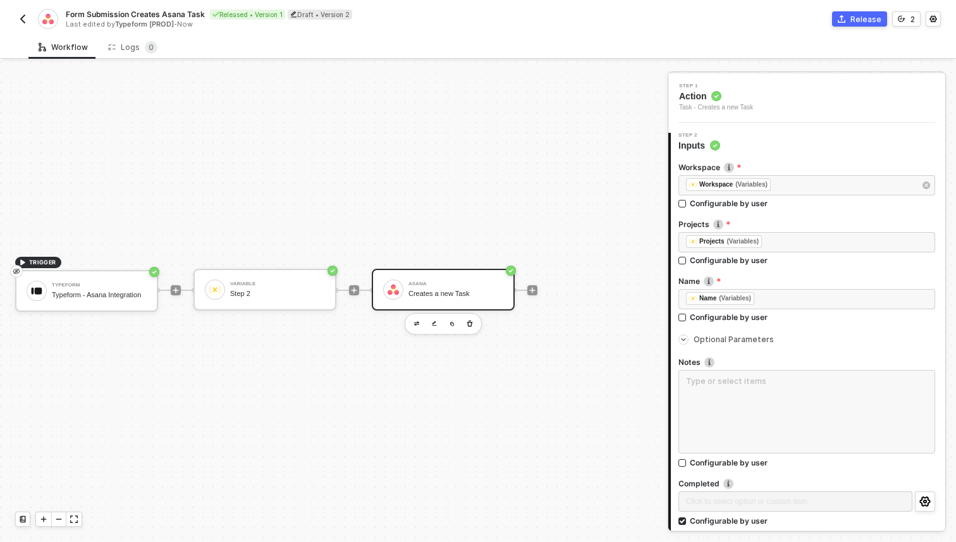
scroll to position [88, 0]
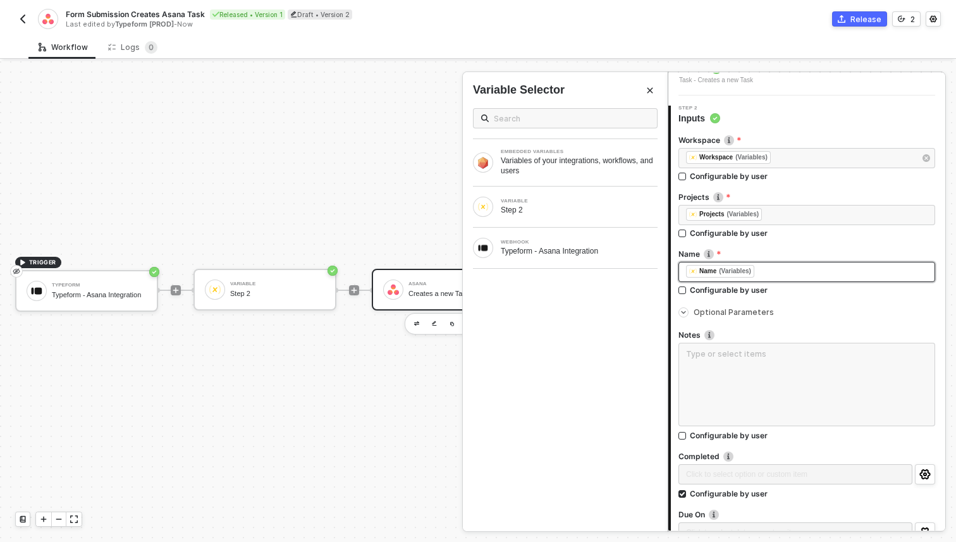
click at [779, 271] on div "﻿ ﻿ Name (Variables) ﻿" at bounding box center [806, 272] width 241 height 14
click at [554, 198] on div "VARIABLE Step 2" at bounding box center [565, 207] width 185 height 20
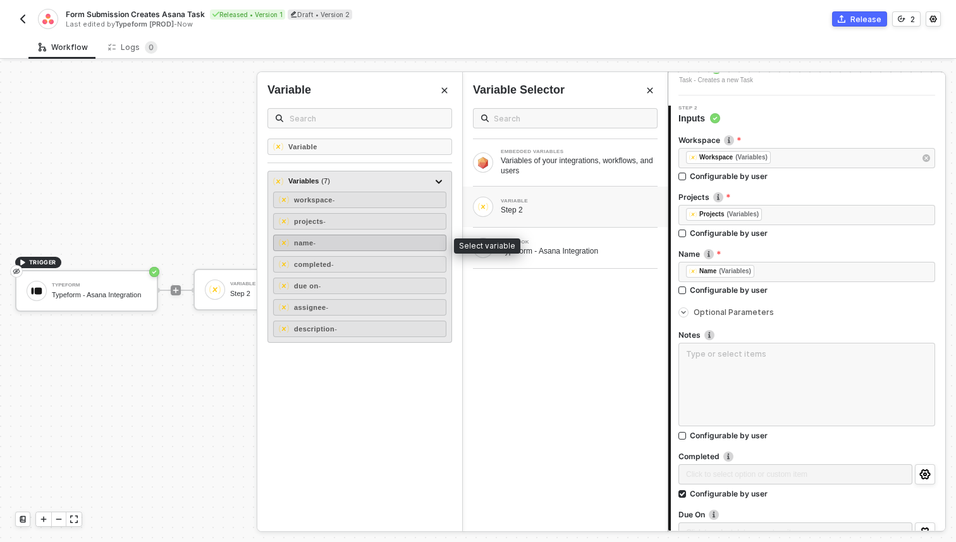
click at [354, 243] on div "name -" at bounding box center [359, 243] width 173 height 16
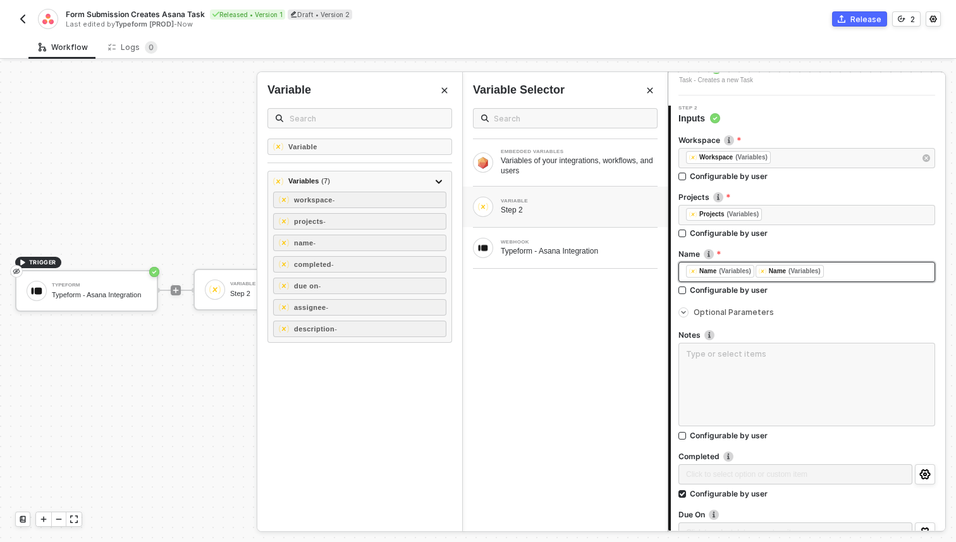
click at [847, 277] on div "﻿ ﻿ Name (Variables) ﻿ ﻿ Name (Variables) ﻿" at bounding box center [806, 272] width 241 height 14
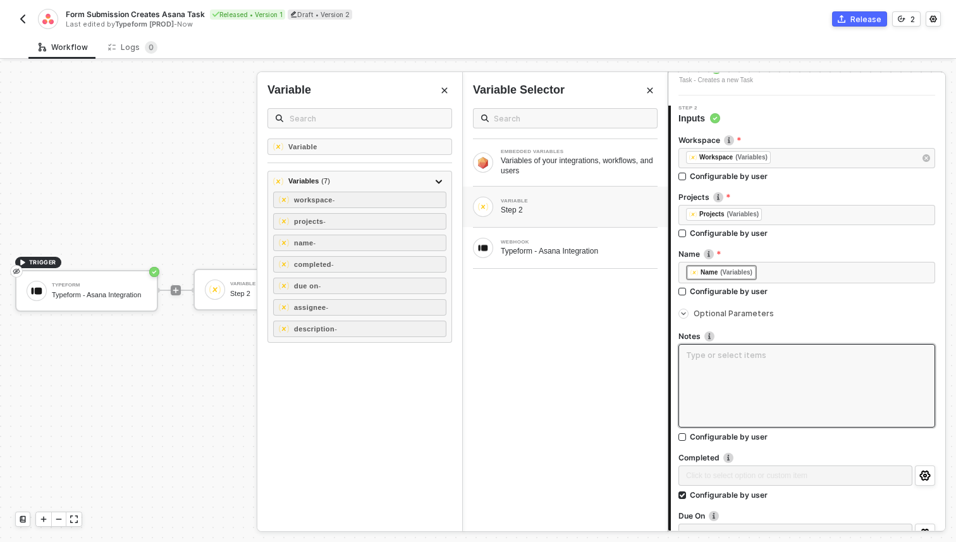
click at [763, 384] on textarea at bounding box center [806, 385] width 257 height 83
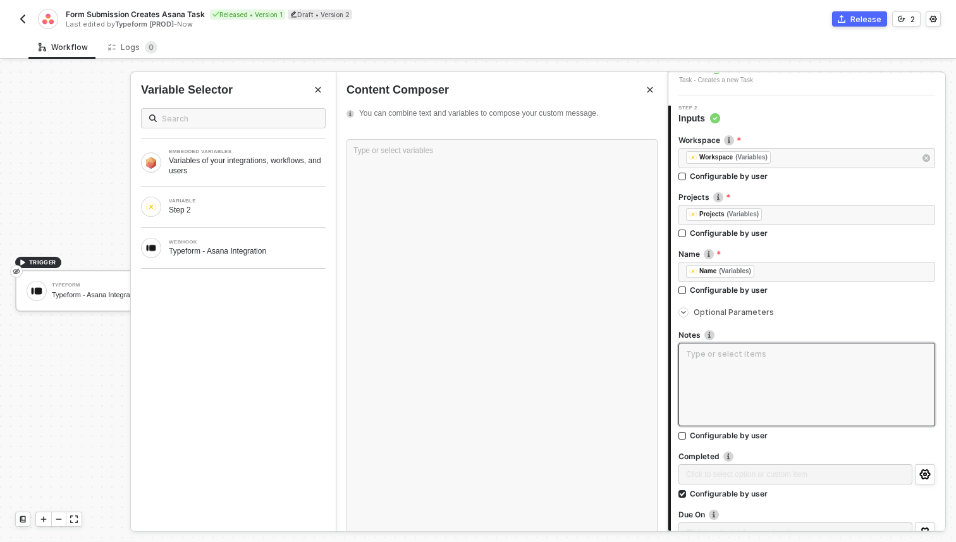
click at [748, 365] on textarea at bounding box center [806, 384] width 257 height 83
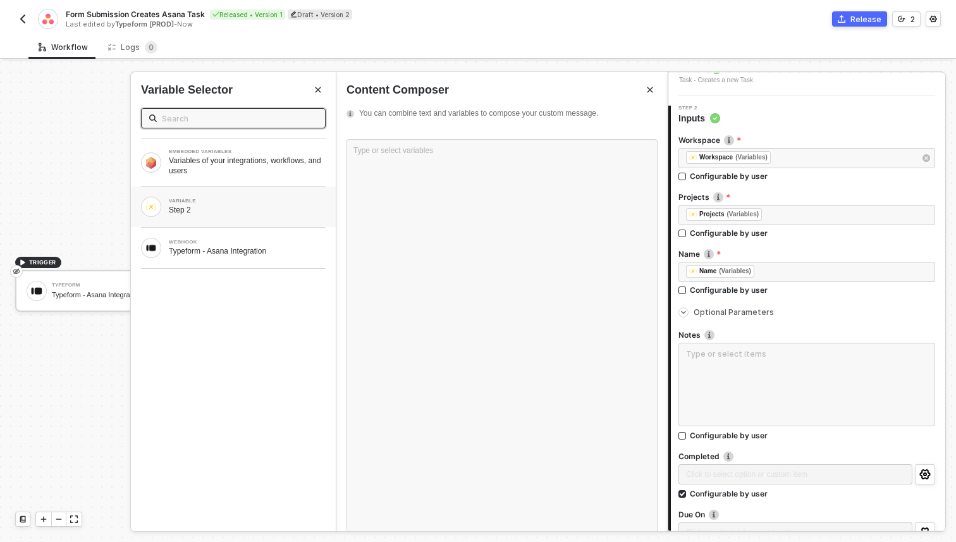
click at [279, 216] on div "VARIABLE Step 2" at bounding box center [233, 207] width 185 height 20
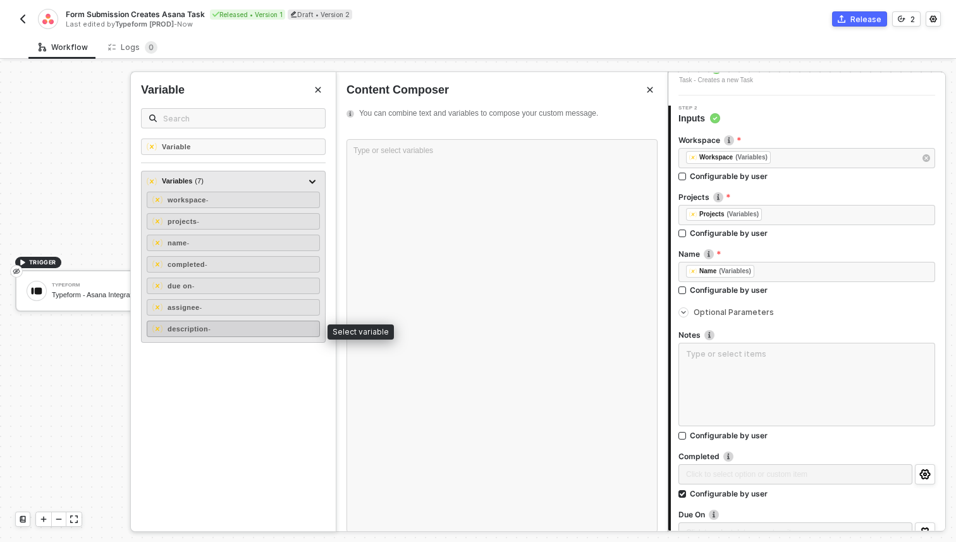
click at [240, 330] on div "description -" at bounding box center [233, 328] width 173 height 16
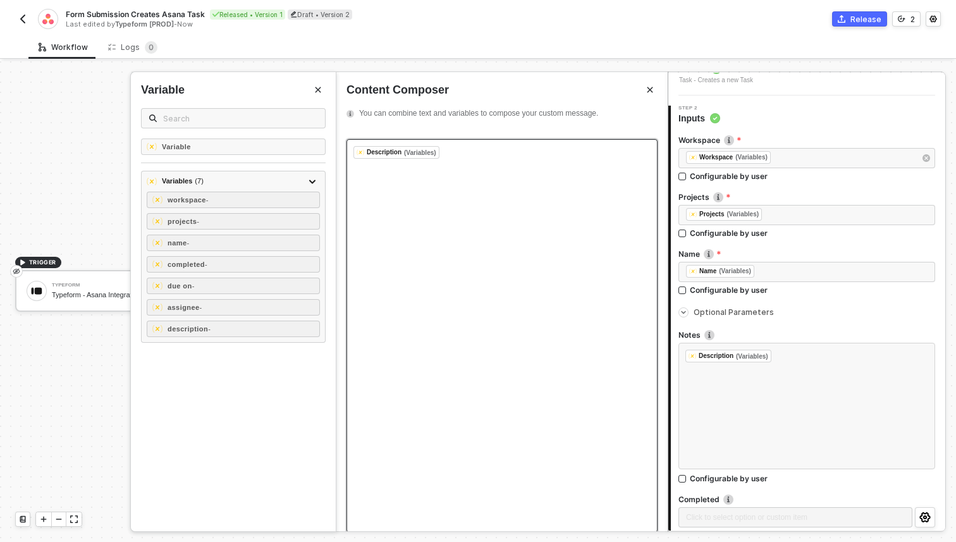
scroll to position [15, 0]
click at [728, 370] on div "﻿ Description (Variables) ﻿ ﻿" at bounding box center [806, 406] width 257 height 126
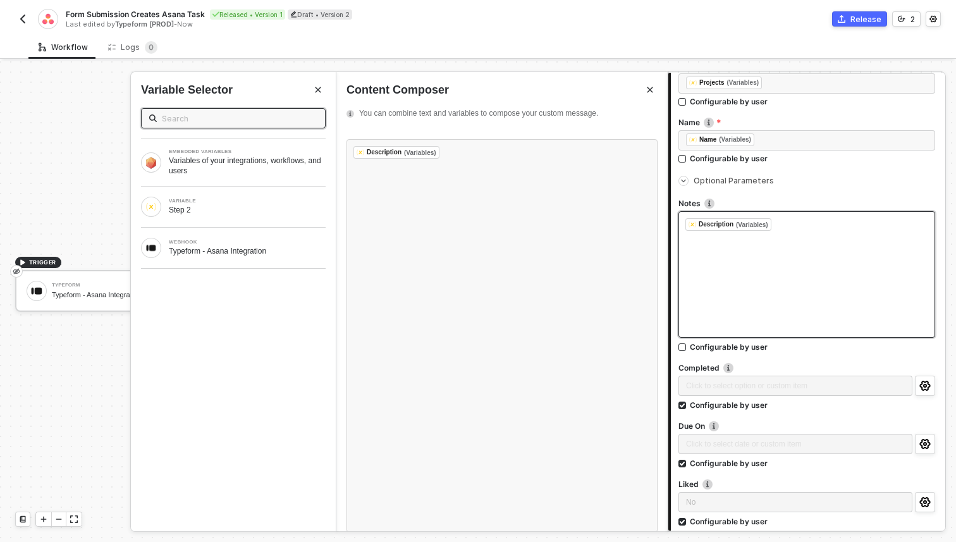
scroll to position [221, 0]
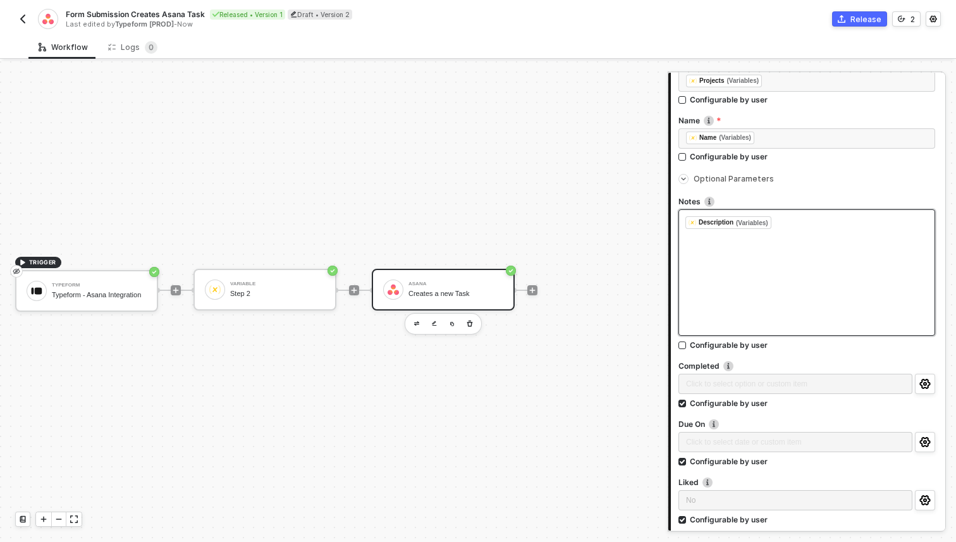
click at [781, 253] on div "﻿ Description (Variables) ﻿ ﻿" at bounding box center [806, 272] width 257 height 126
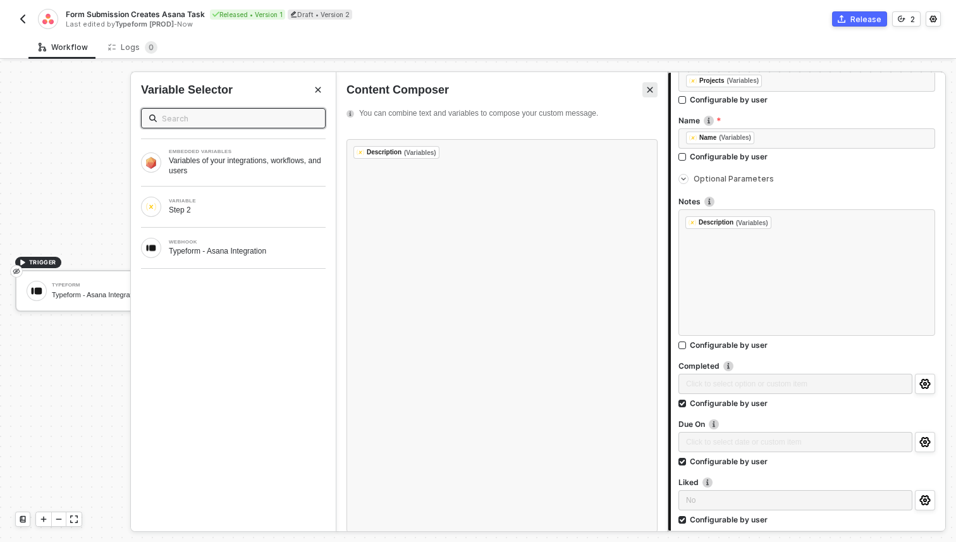
click at [653, 88] on icon "Close" at bounding box center [650, 90] width 8 height 8
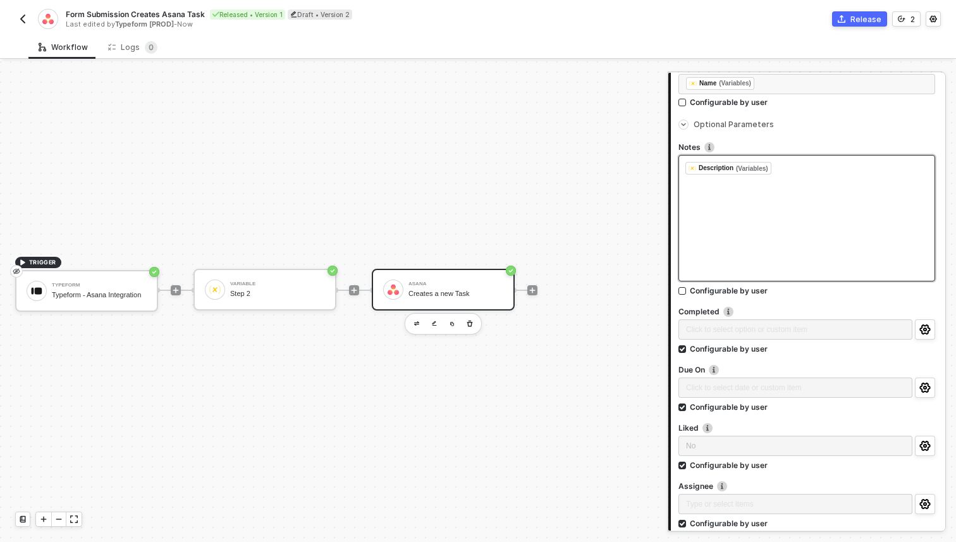
scroll to position [317, 0]
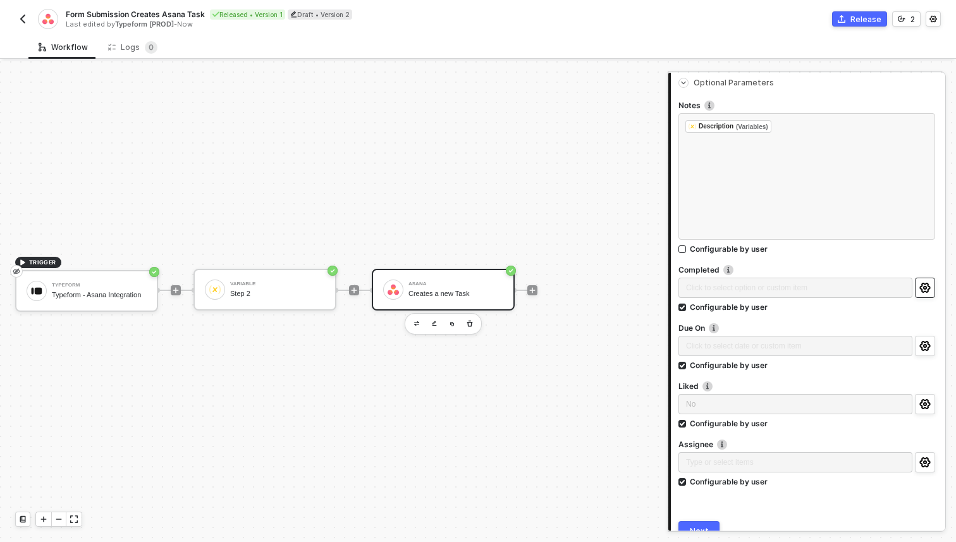
click at [928, 288] on icon "icon-settings" at bounding box center [924, 288] width 11 height 10
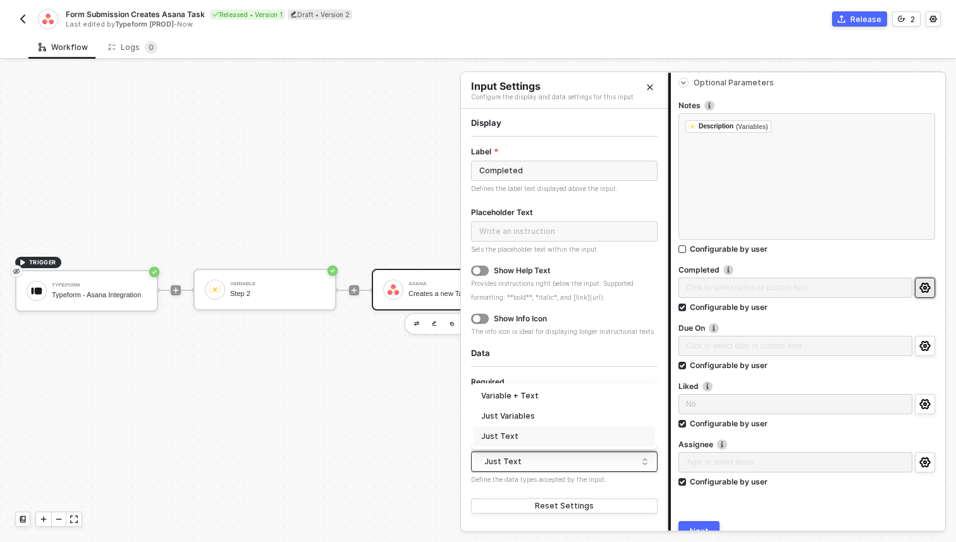
click at [540, 456] on div "Just Text" at bounding box center [561, 461] width 154 height 19
click at [530, 393] on div "Variable + Text" at bounding box center [564, 395] width 166 height 12
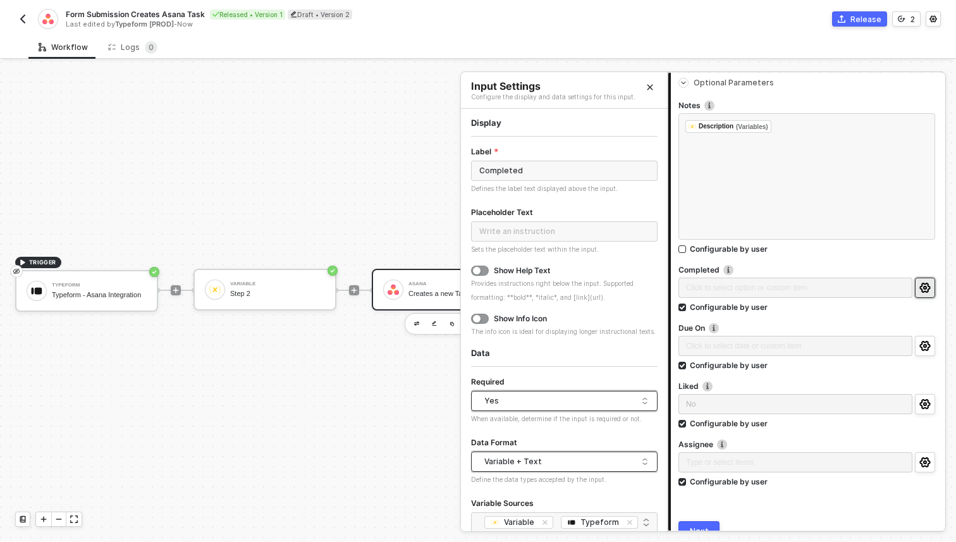
click at [544, 398] on div "Yes" at bounding box center [561, 400] width 154 height 19
click at [521, 446] on div "No" at bounding box center [564, 446] width 166 height 12
click at [540, 383] on div "Required" at bounding box center [564, 382] width 186 height 16
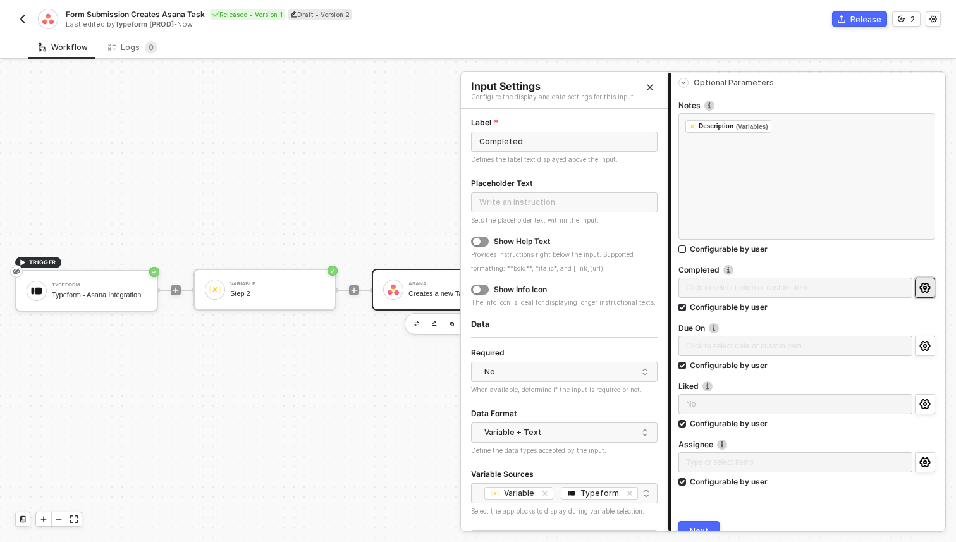
scroll to position [55, 0]
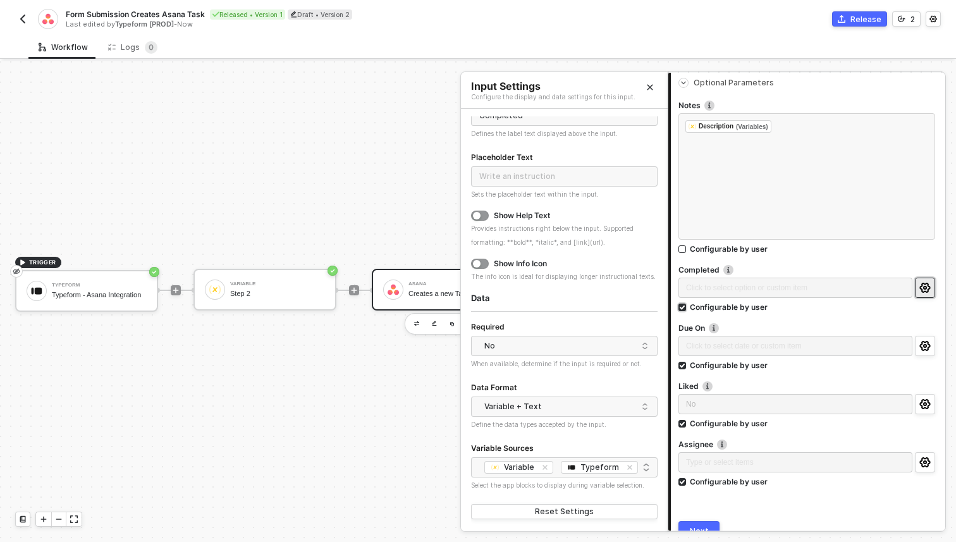
click at [715, 306] on div "Configurable by user" at bounding box center [729, 307] width 78 height 11
click at [687, 306] on input "Configurable by user" at bounding box center [682, 307] width 9 height 9
checkbox input "false"
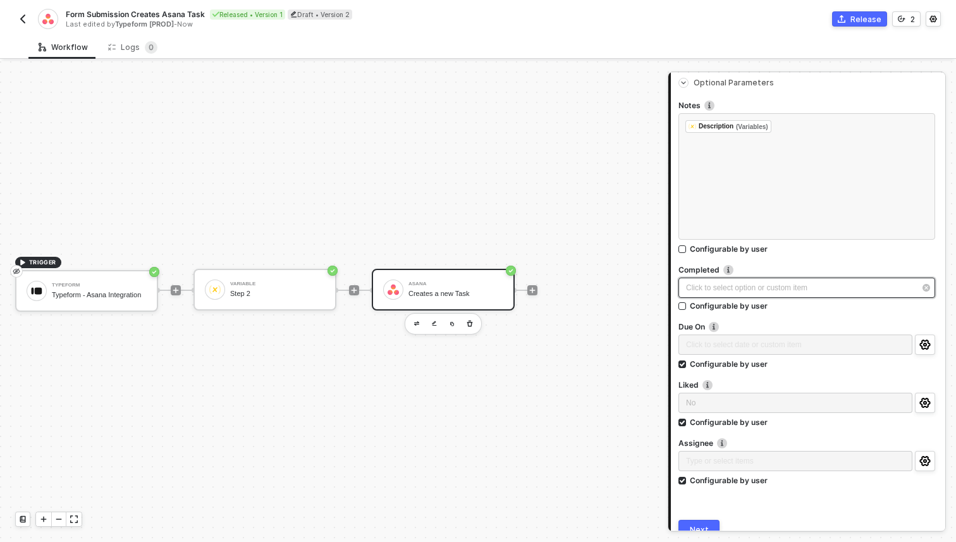
click at [724, 286] on div "Click to select option or custom item ﻿" at bounding box center [800, 288] width 229 height 12
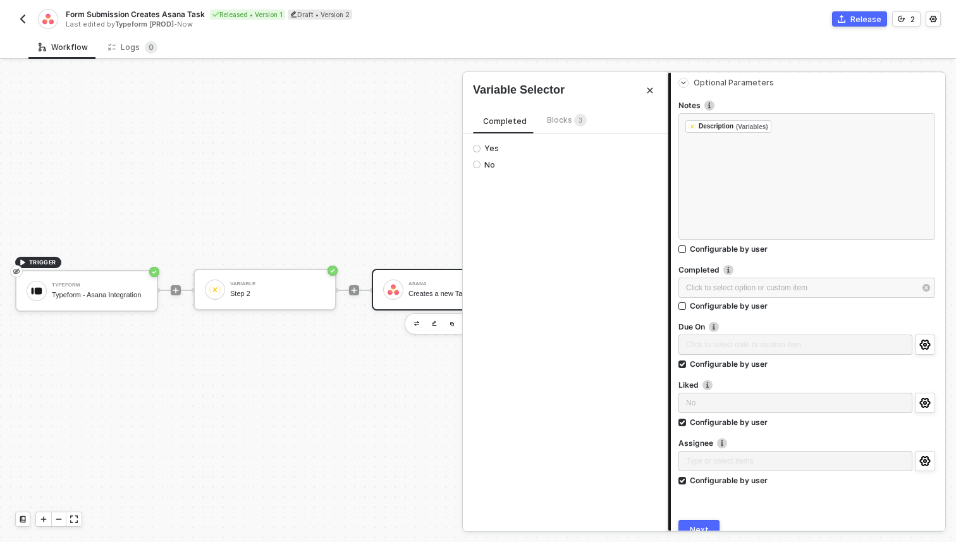
click at [575, 126] on span "3" at bounding box center [580, 121] width 13 height 14
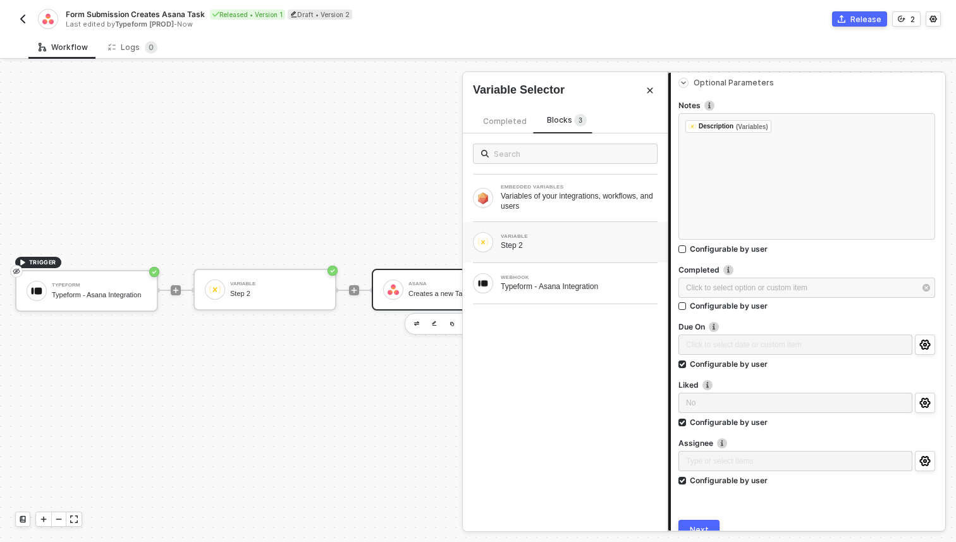
click at [527, 241] on div "Step 2" at bounding box center [579, 245] width 157 height 10
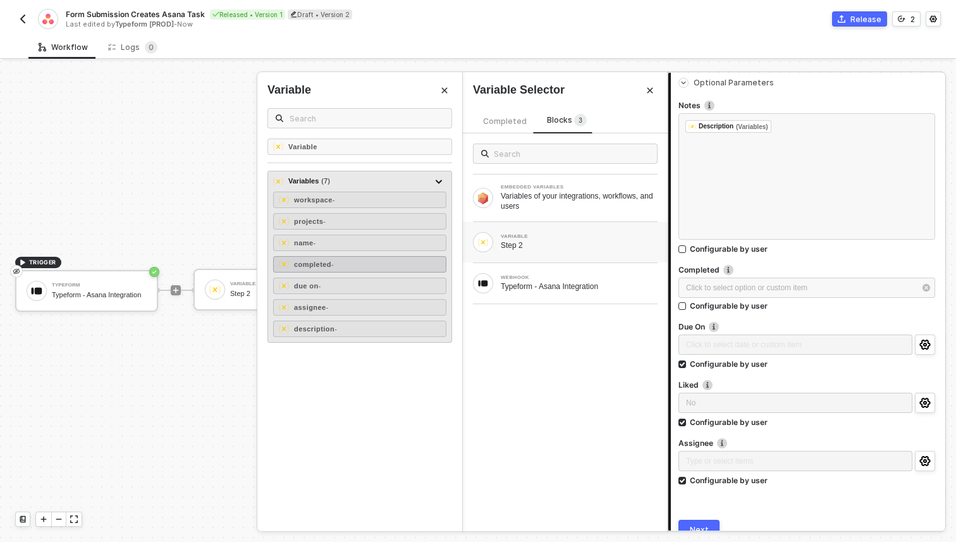
click at [376, 264] on div "completed -" at bounding box center [359, 264] width 173 height 16
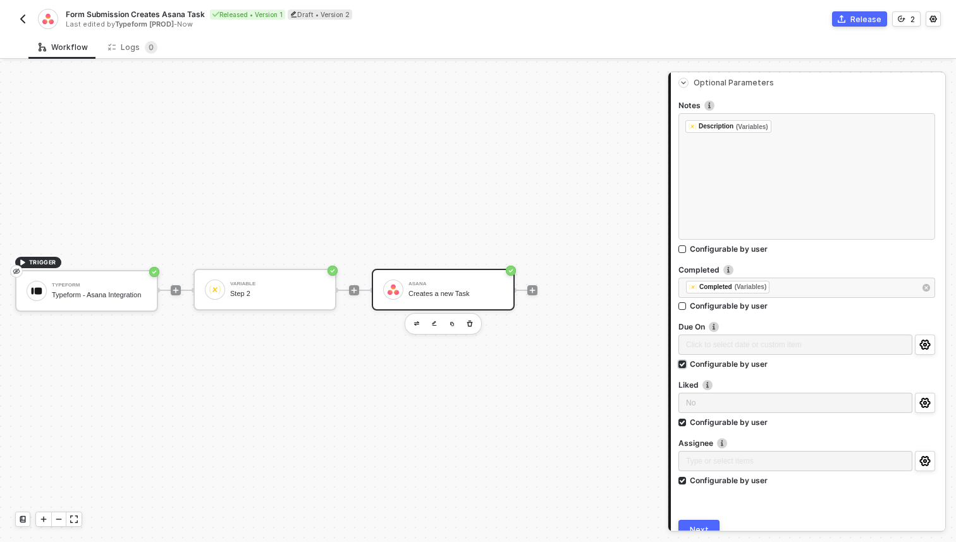
click at [722, 362] on div "Configurable by user" at bounding box center [729, 363] width 78 height 11
click at [687, 362] on input "Configurable by user" at bounding box center [682, 364] width 9 height 9
checkbox input "false"
click at [727, 338] on div "Click to select date or custom item ﻿" at bounding box center [806, 344] width 257 height 20
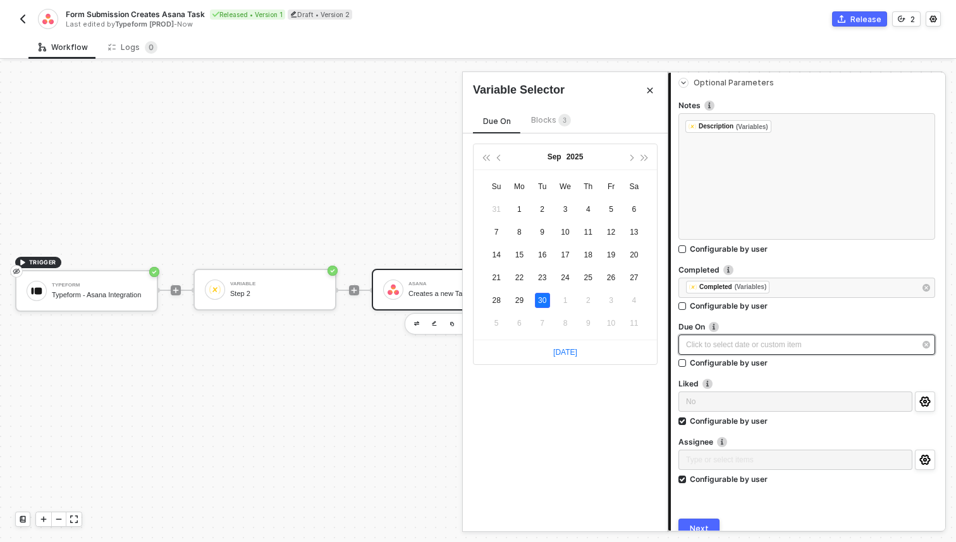
type input "2025-09-30"
click at [540, 122] on span "Blocks 3" at bounding box center [551, 119] width 40 height 9
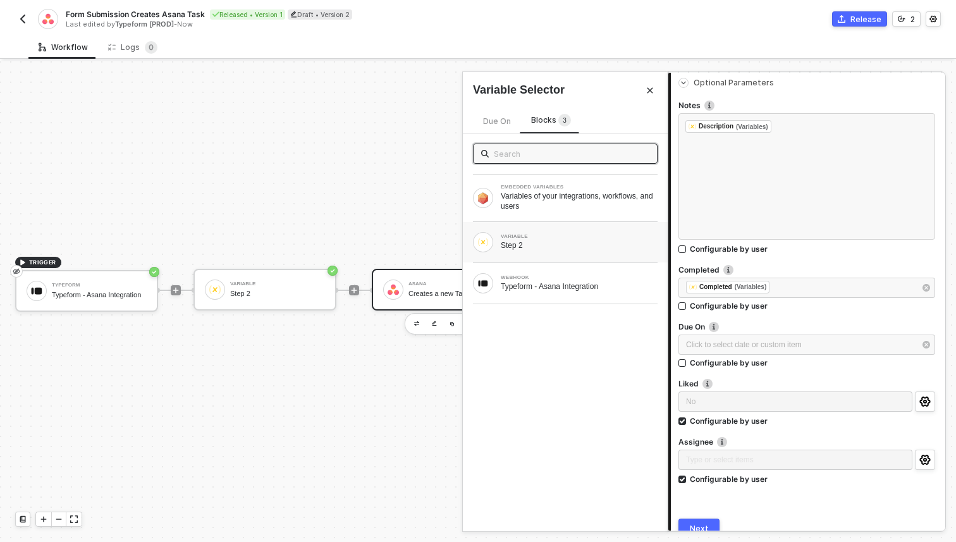
click at [528, 238] on div "VARIABLE" at bounding box center [579, 236] width 157 height 5
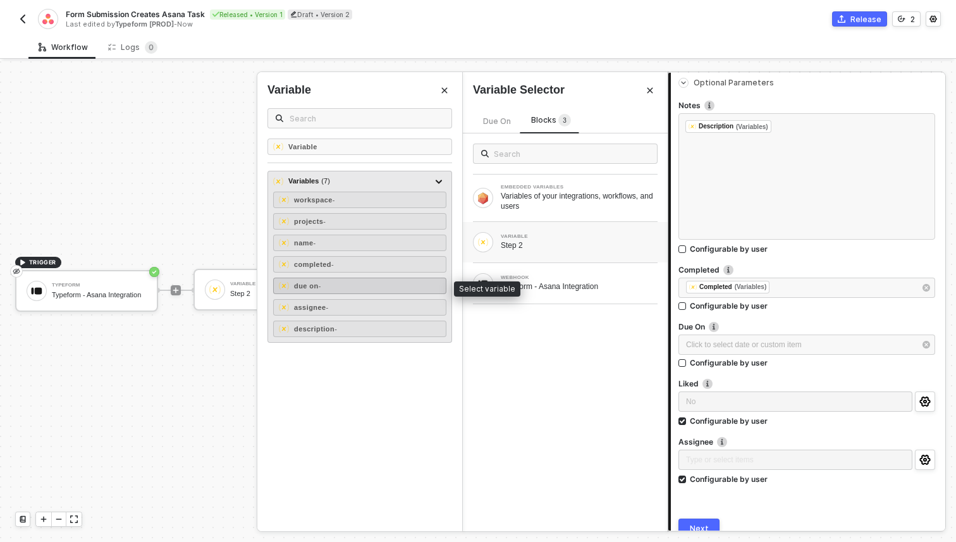
click at [375, 288] on div "due on -" at bounding box center [359, 285] width 173 height 16
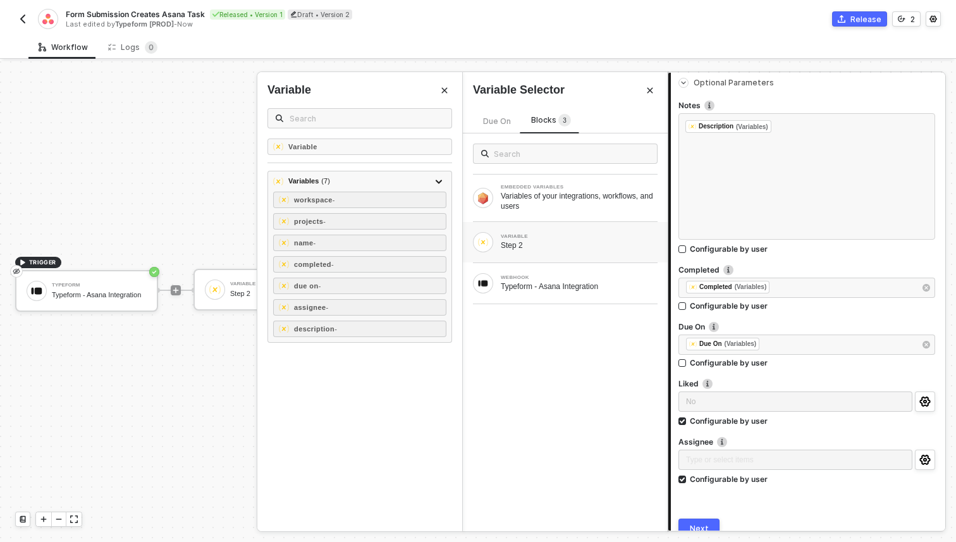
click at [733, 388] on label "Liked" at bounding box center [806, 383] width 257 height 11
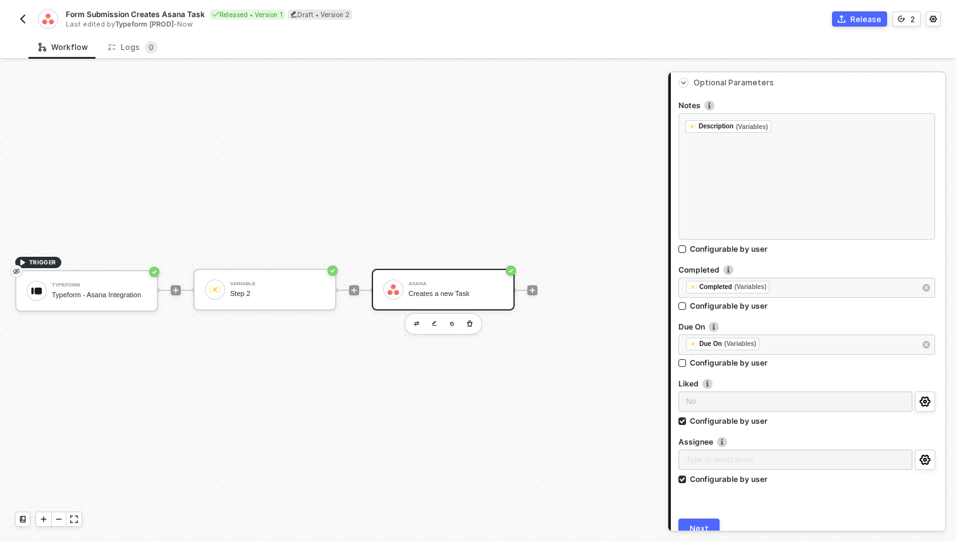
click at [721, 393] on div "No" at bounding box center [795, 402] width 234 height 23
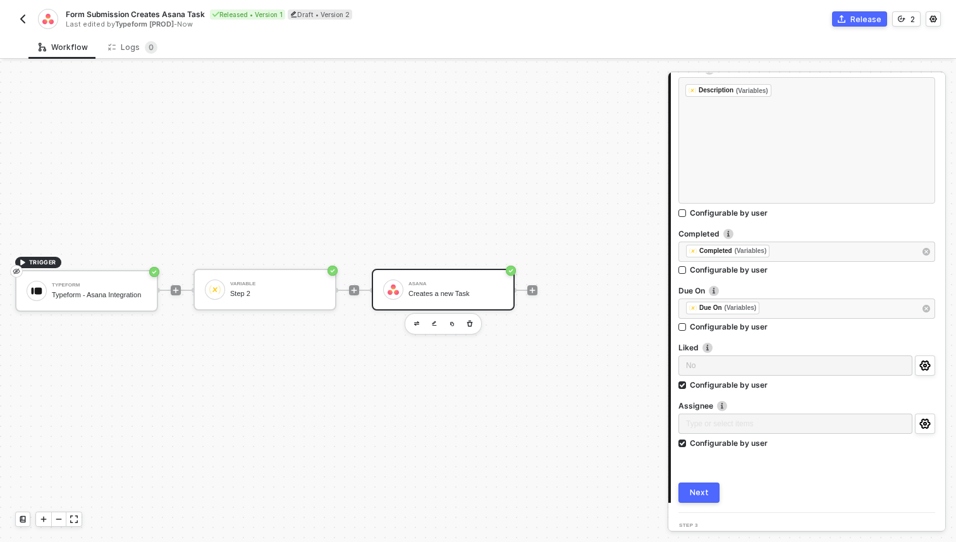
scroll to position [355, 0]
click at [704, 440] on div "Configurable by user" at bounding box center [729, 441] width 78 height 11
click at [687, 440] on input "Configurable by user" at bounding box center [682, 441] width 9 height 9
checkbox input "false"
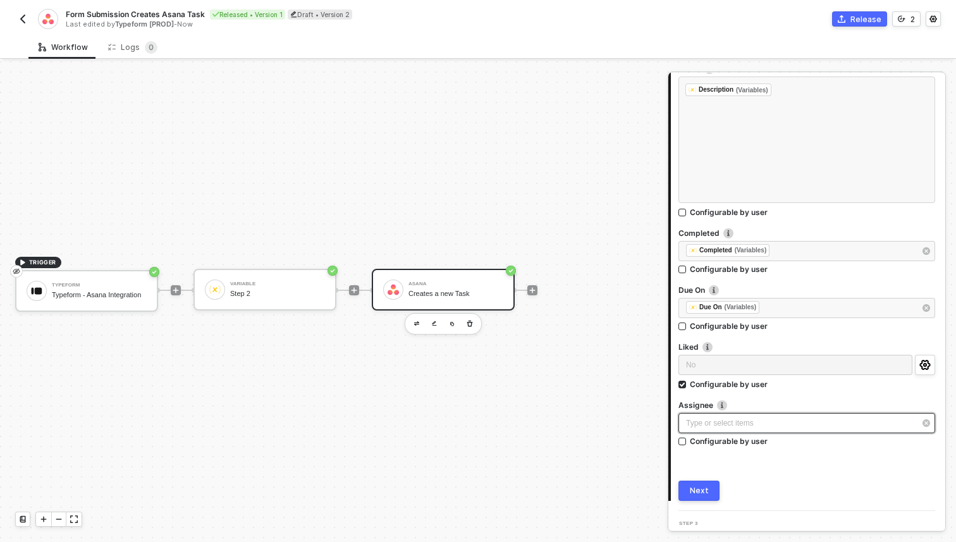
click at [716, 428] on div "Type or select items ﻿" at bounding box center [800, 423] width 229 height 12
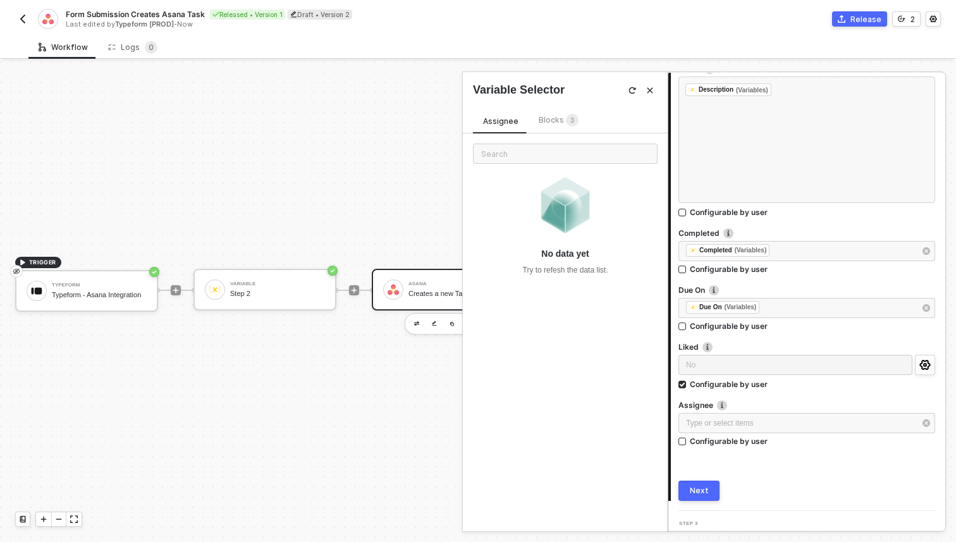
click at [555, 126] on div "Blocks 3" at bounding box center [559, 121] width 40 height 14
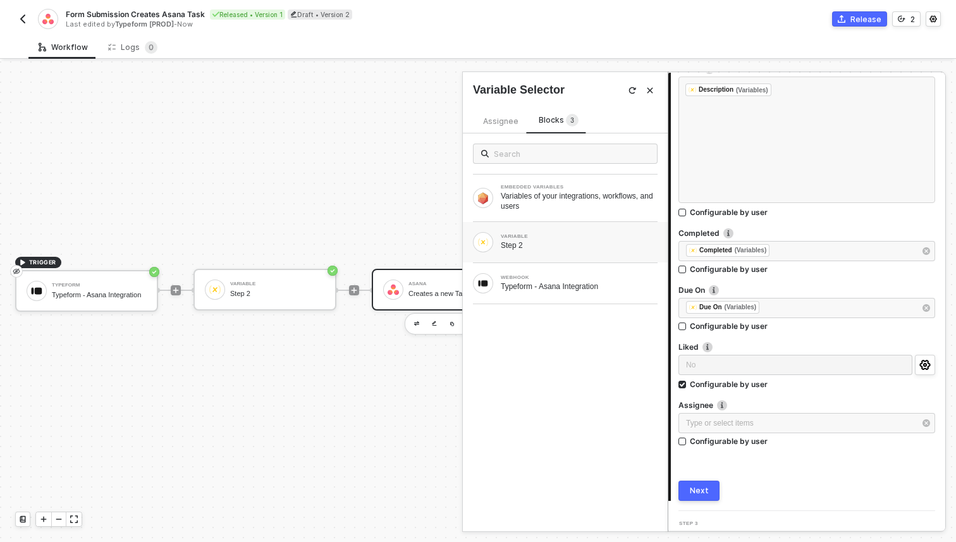
click at [529, 259] on div "VARIABLE Step 2" at bounding box center [565, 242] width 205 height 40
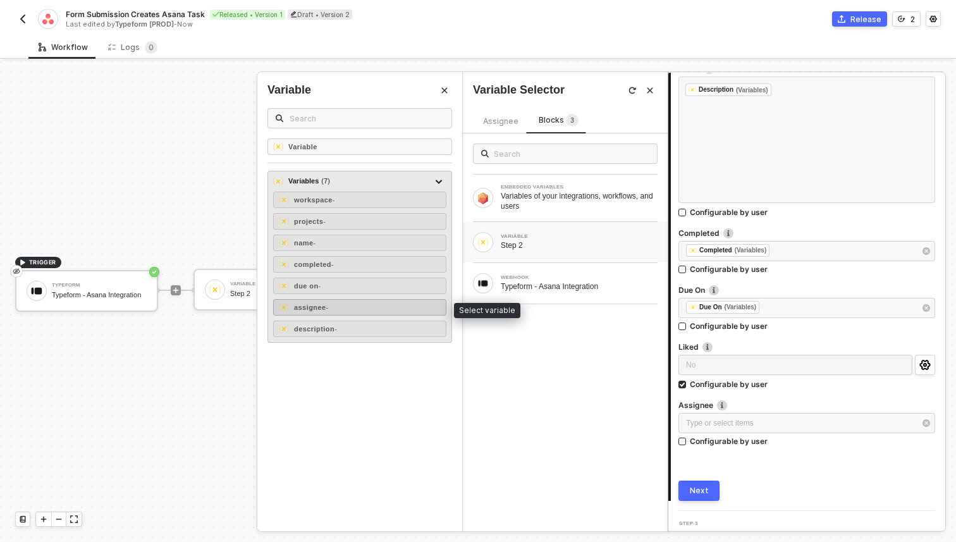
click at [386, 305] on div "assignee -" at bounding box center [359, 307] width 173 height 16
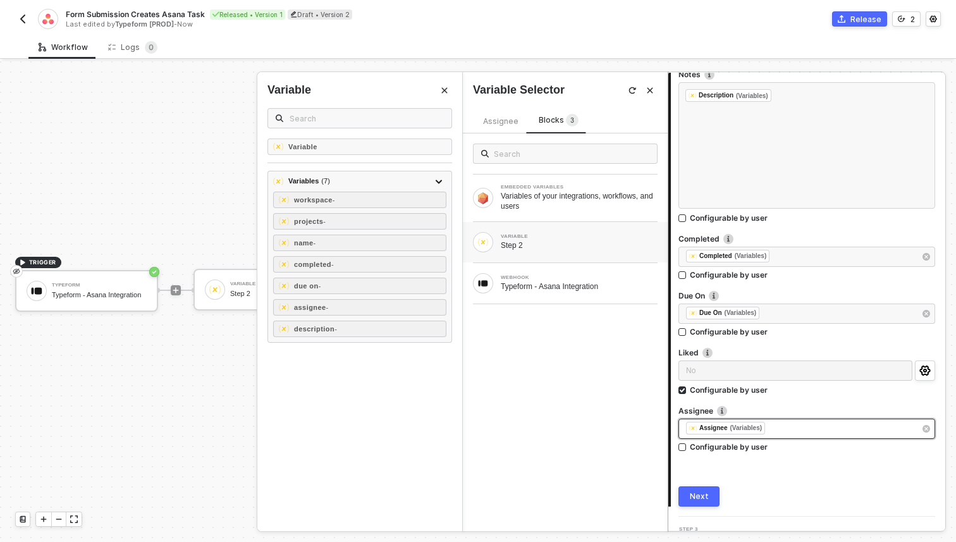
scroll to position [374, 0]
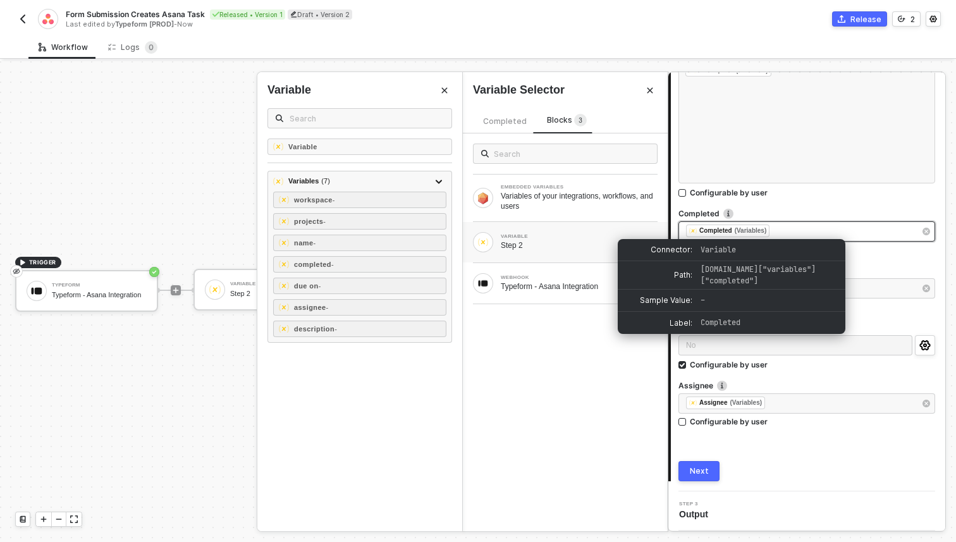
drag, startPoint x: 795, startPoint y: 232, endPoint x: 705, endPoint y: 231, distance: 90.4
click at [705, 231] on div "﻿ ﻿ Completed (Variables) ﻿" at bounding box center [800, 231] width 229 height 14
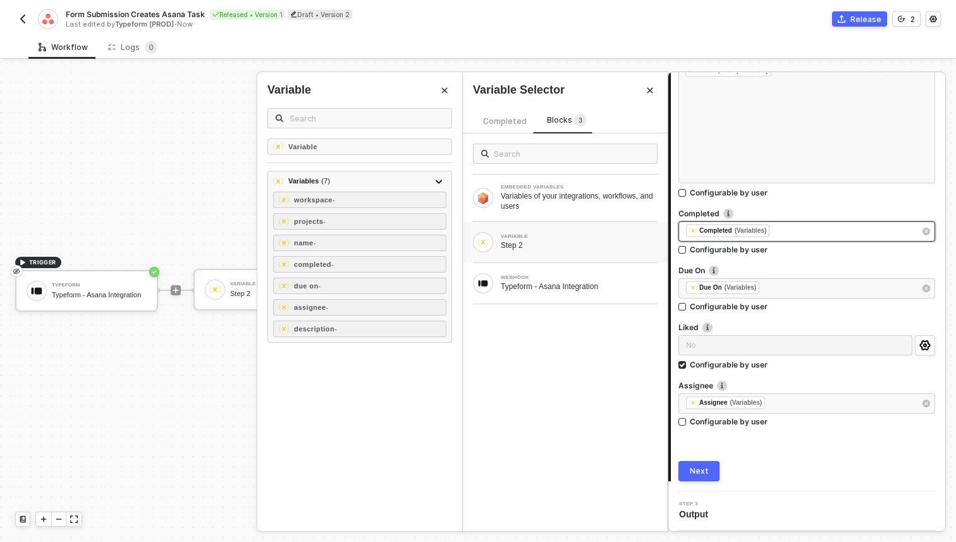
click at [791, 230] on div "﻿ ﻿ Completed (Variables) ﻿" at bounding box center [800, 231] width 229 height 14
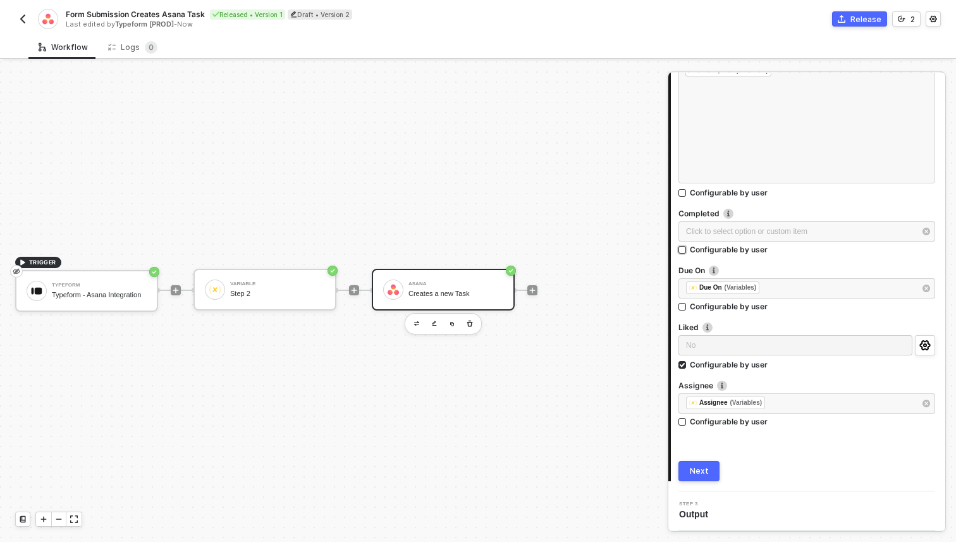
click at [748, 250] on div "Configurable by user" at bounding box center [729, 249] width 78 height 11
click at [687, 250] on input "Configurable by user" at bounding box center [682, 250] width 9 height 9
click at [752, 238] on div "Click to select option or custom item ﻿" at bounding box center [795, 231] width 234 height 23
click at [755, 247] on div "Configurable by user" at bounding box center [729, 249] width 78 height 11
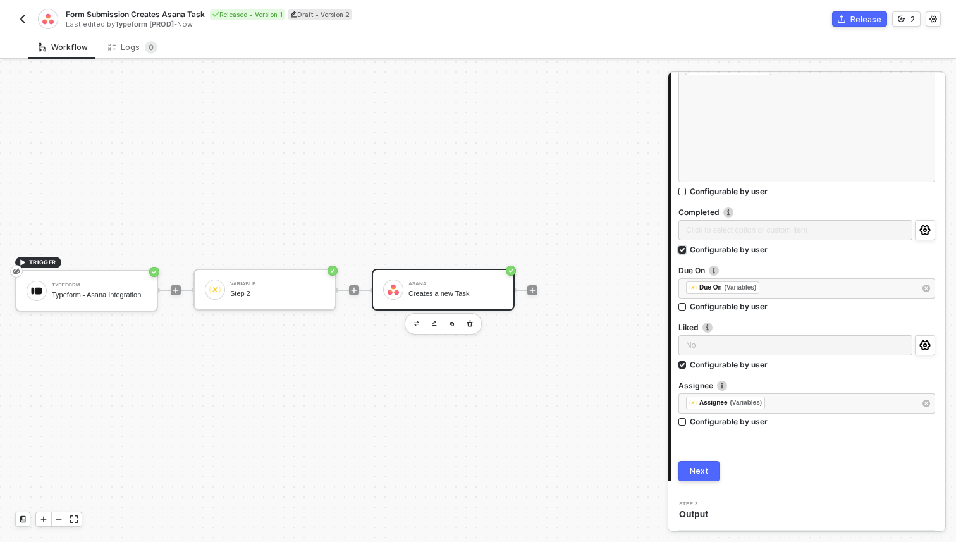
click at [687, 247] on input "Configurable by user" at bounding box center [682, 250] width 9 height 9
checkbox input "false"
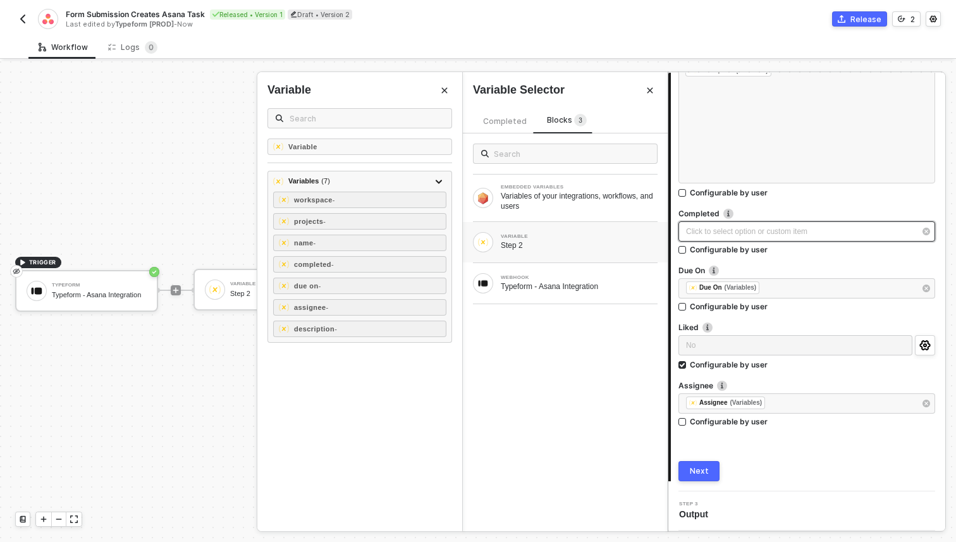
click at [916, 236] on div "Click to select option or custom item ﻿" at bounding box center [806, 231] width 257 height 20
click at [497, 123] on span "Completed" at bounding box center [505, 120] width 44 height 9
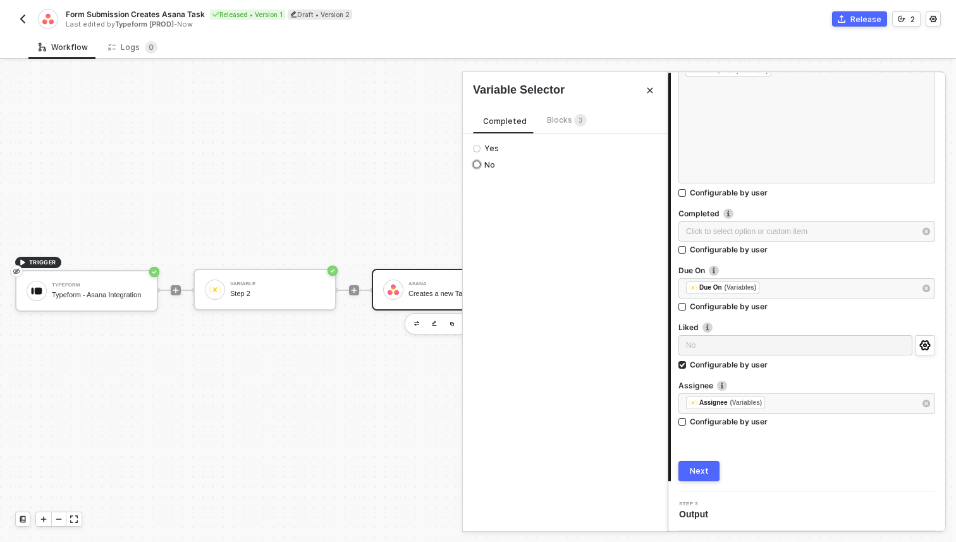
click at [491, 162] on span "No" at bounding box center [487, 165] width 15 height 10
click at [480, 162] on input "No" at bounding box center [477, 165] width 8 height 8
click at [704, 472] on div "Next" at bounding box center [699, 471] width 19 height 10
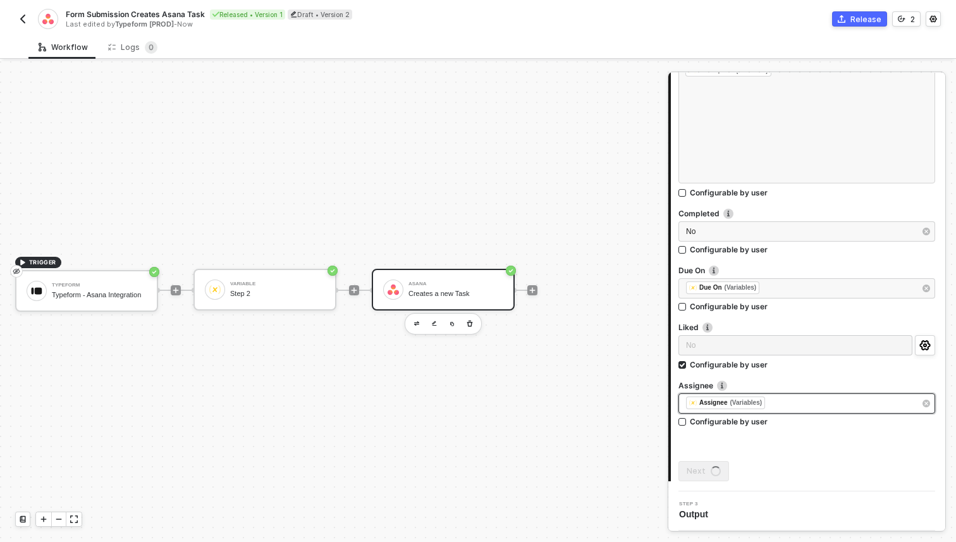
scroll to position [0, 0]
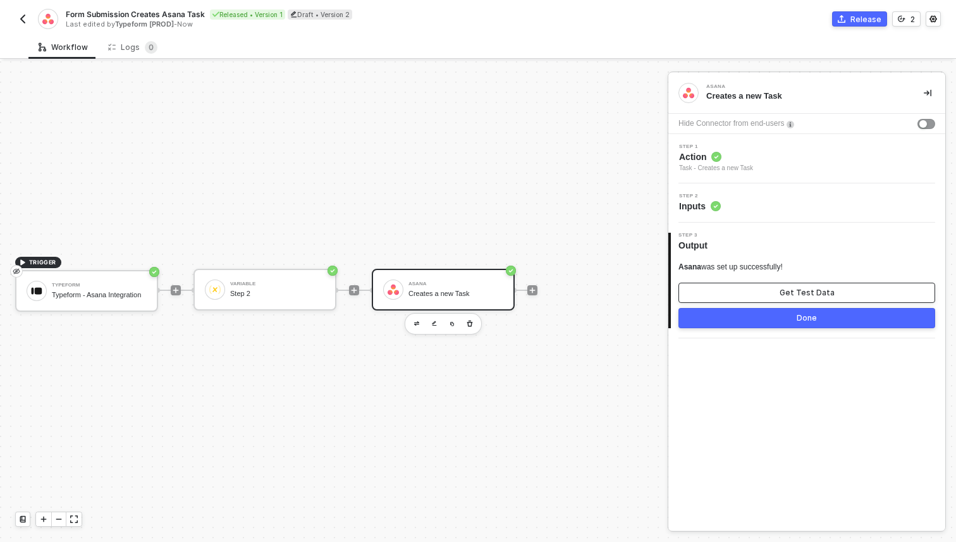
click at [804, 286] on button "Get Test Data" at bounding box center [806, 293] width 257 height 20
click at [754, 286] on button "Show Sample Output Data" at bounding box center [806, 293] width 257 height 20
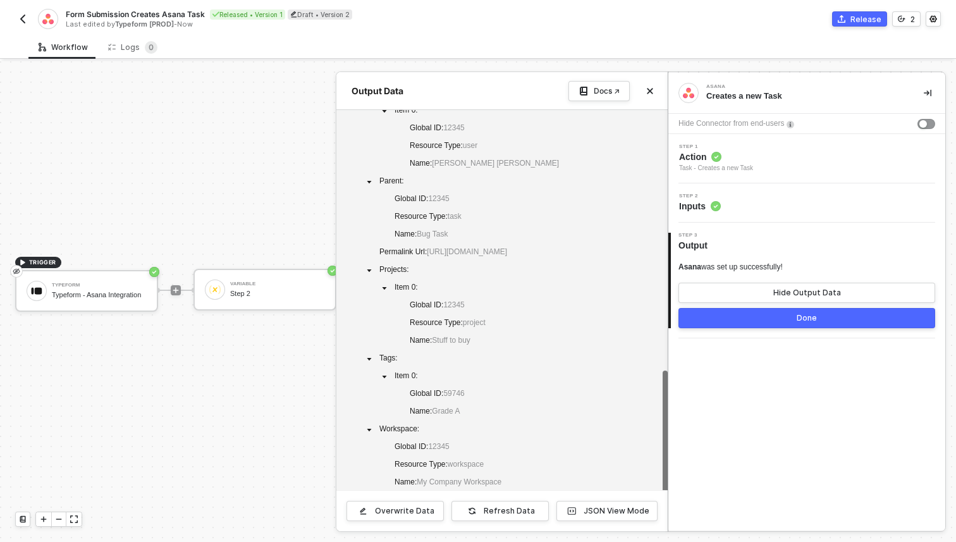
scroll to position [168, 0]
click at [931, 90] on button "button" at bounding box center [927, 92] width 15 height 15
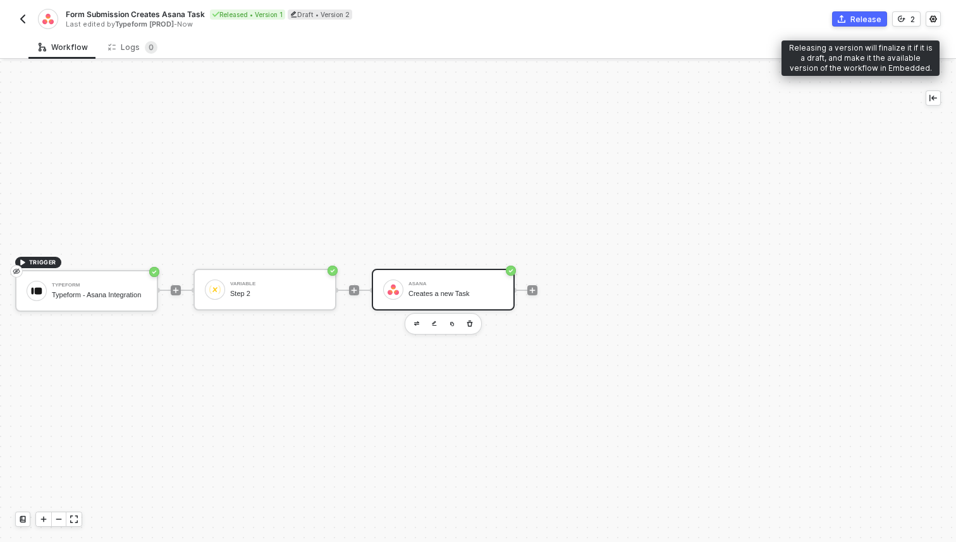
click at [860, 20] on div "Release" at bounding box center [865, 19] width 31 height 11
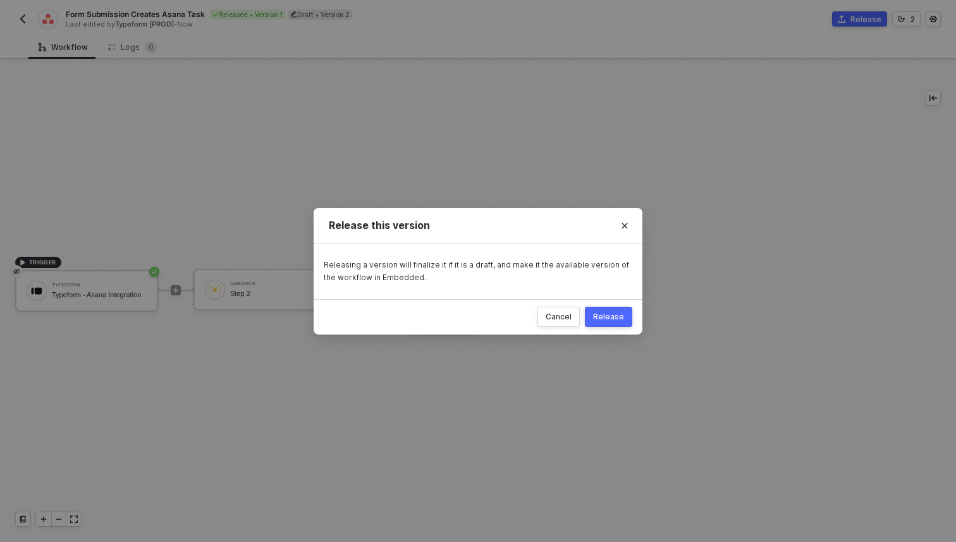
click at [609, 318] on div "Release" at bounding box center [608, 317] width 31 height 10
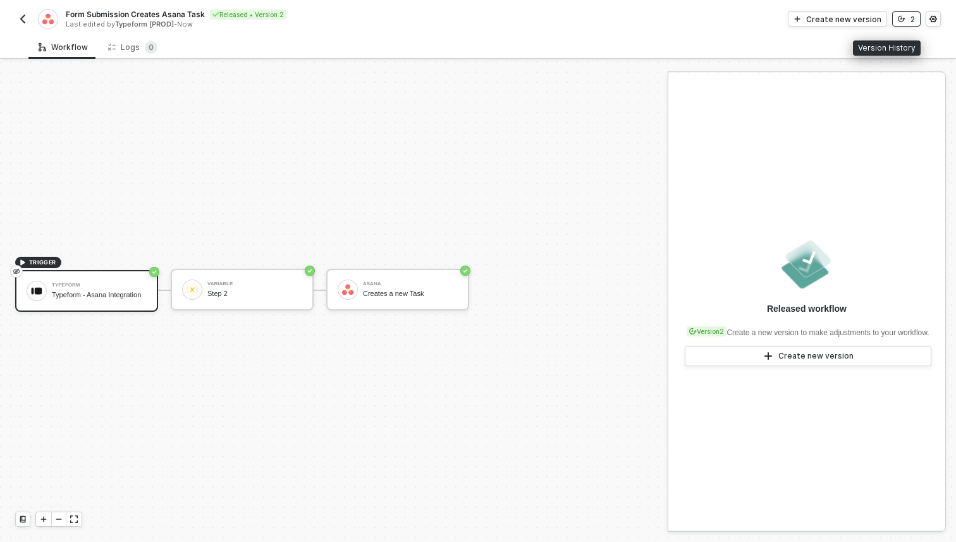
click at [905, 21] on button "2" at bounding box center [906, 18] width 28 height 15
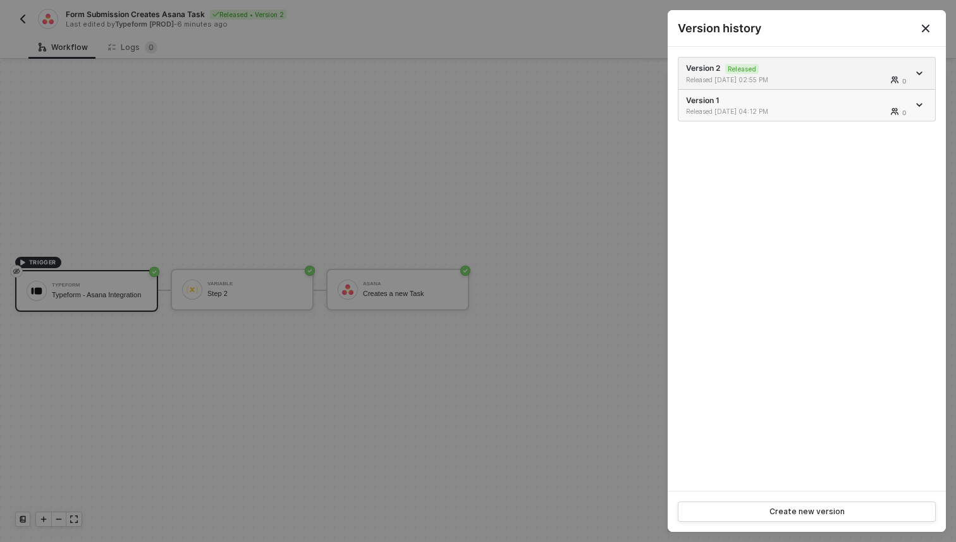
click at [762, 105] on div "Version 1 Released 09/03/2025 04:12 PM 0" at bounding box center [797, 105] width 222 height 21
click at [913, 104] on link at bounding box center [920, 105] width 14 height 6
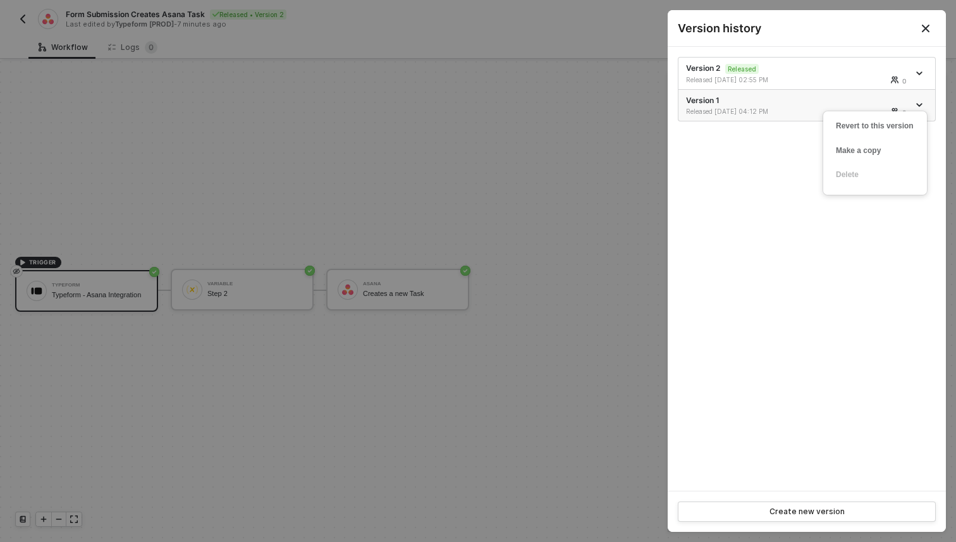
click at [817, 104] on div "Version 1 Released 09/03/2025 04:12 PM 0" at bounding box center [797, 105] width 222 height 21
click at [788, 104] on div "Version 1 Released 09/03/2025 04:12 PM 0" at bounding box center [797, 105] width 222 height 21
click at [780, 104] on div "Version 1 Released 09/03/2025 04:12 PM 0" at bounding box center [797, 105] width 222 height 21
click at [796, 61] on li "Version 2 Released Released 09/30/2025 02:55 PM 0" at bounding box center [806, 74] width 257 height 32
click at [792, 71] on div "Version 2 Released Released 09/30/2025 02:55 PM 0" at bounding box center [797, 73] width 222 height 21
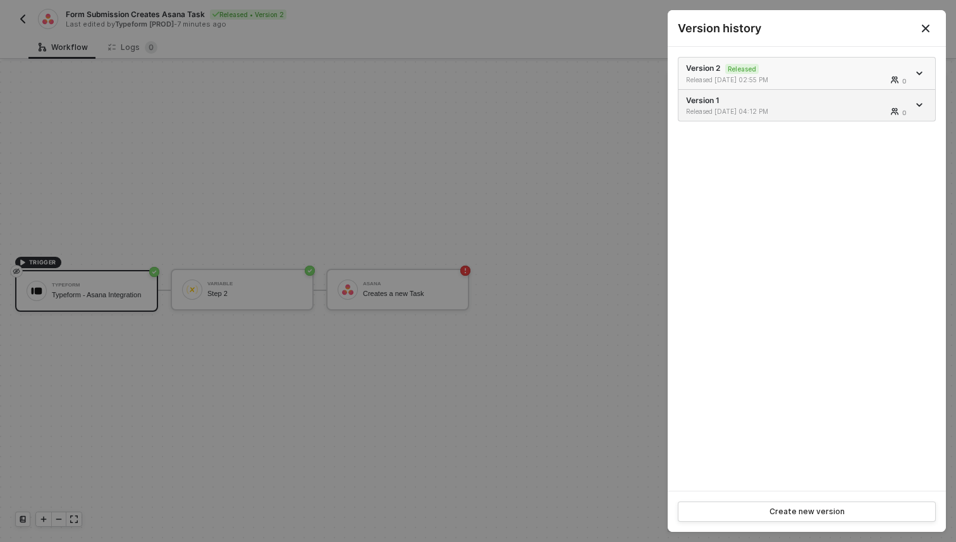
click at [781, 71] on div "Version 2 Released Released 09/30/2025 02:55 PM 0" at bounding box center [797, 73] width 222 height 21
click at [719, 73] on div "Version 2 Released Released 09/30/2025 02:55 PM 0" at bounding box center [797, 73] width 222 height 21
click at [792, 107] on div "Released 09/03/2025 04:12 PM" at bounding box center [742, 111] width 113 height 9
click at [614, 166] on div at bounding box center [478, 271] width 956 height 542
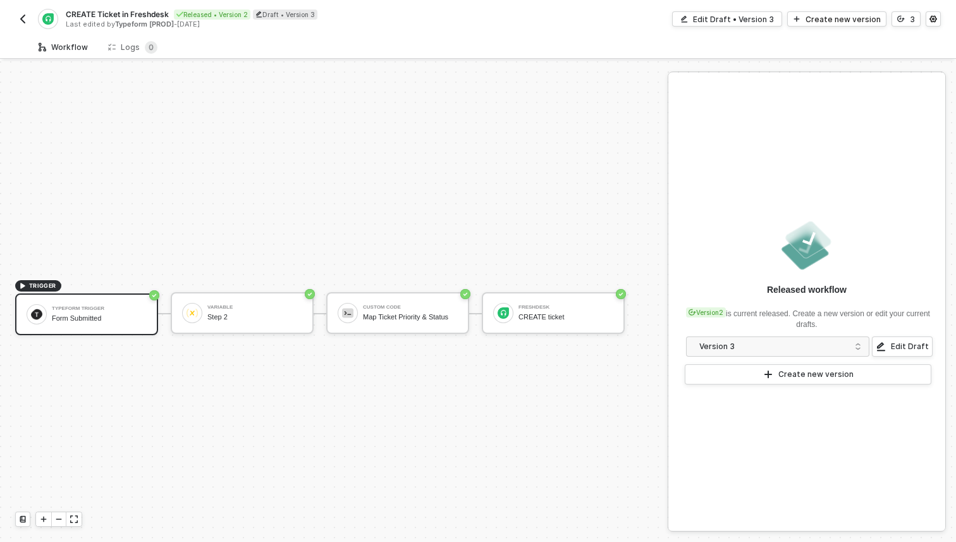
scroll to position [23, 0]
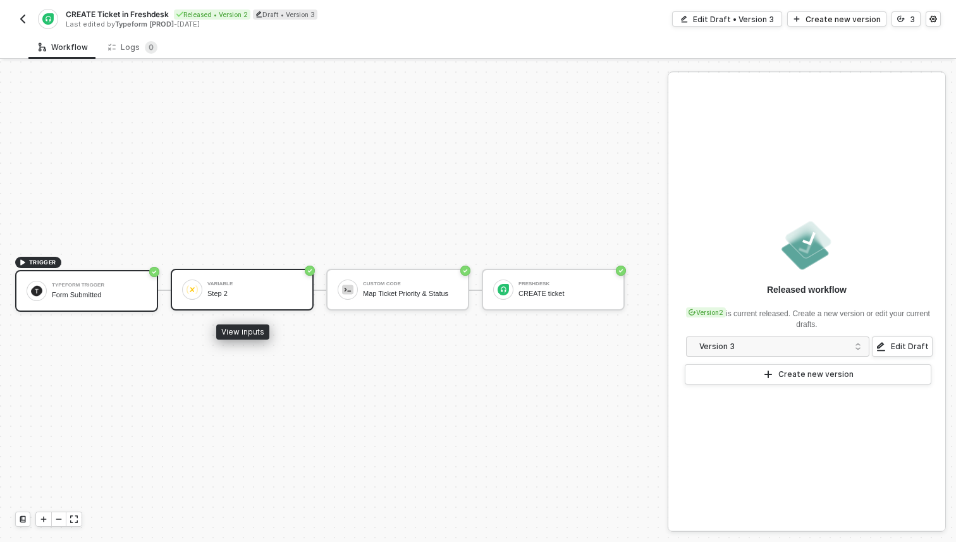
click at [219, 289] on div "Step 2" at bounding box center [254, 293] width 95 height 8
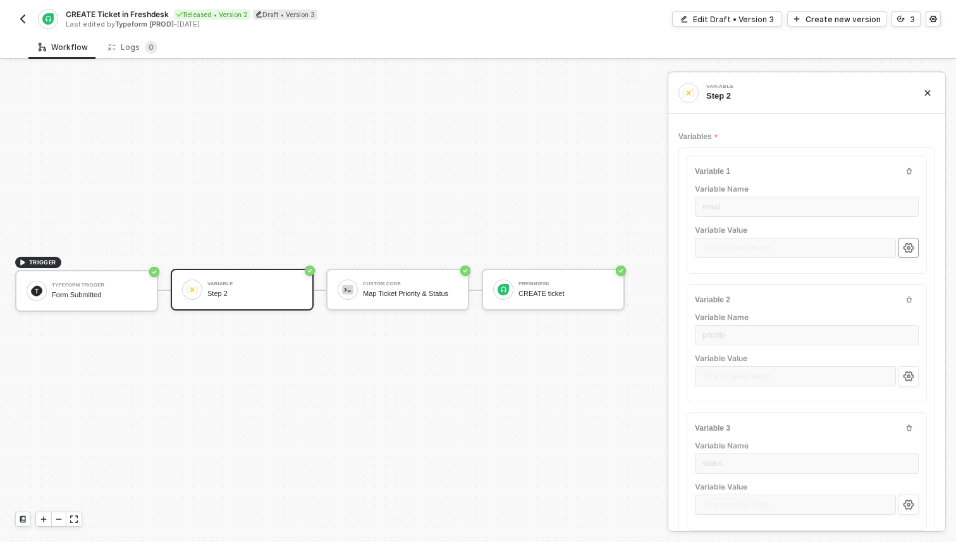
click at [910, 249] on icon "icon-settings" at bounding box center [908, 248] width 11 height 10
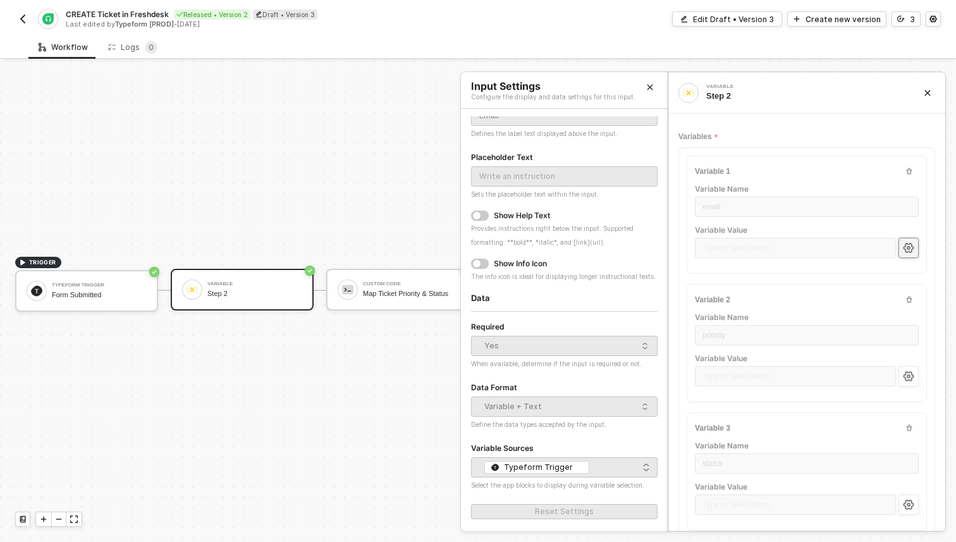
scroll to position [0, 0]
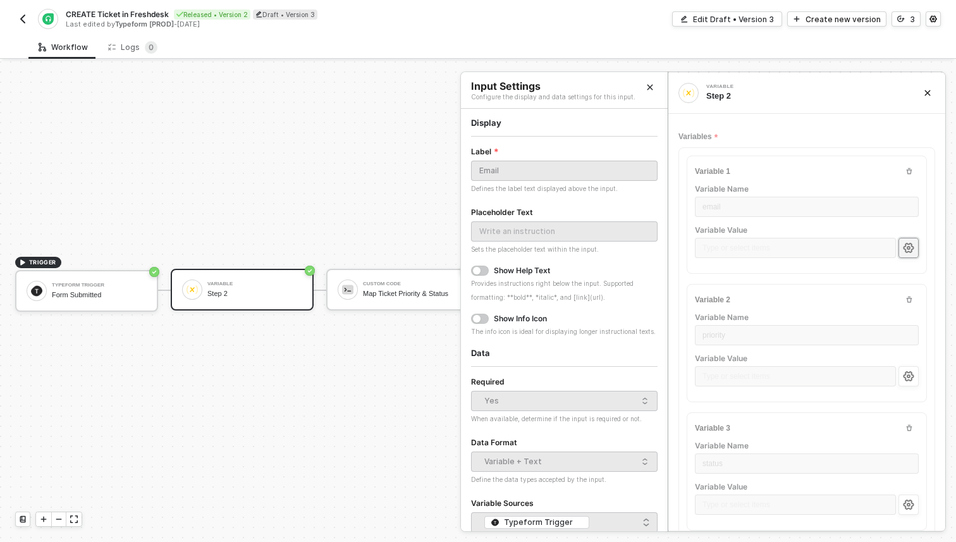
click at [28, 21] on button "button" at bounding box center [22, 18] width 15 height 15
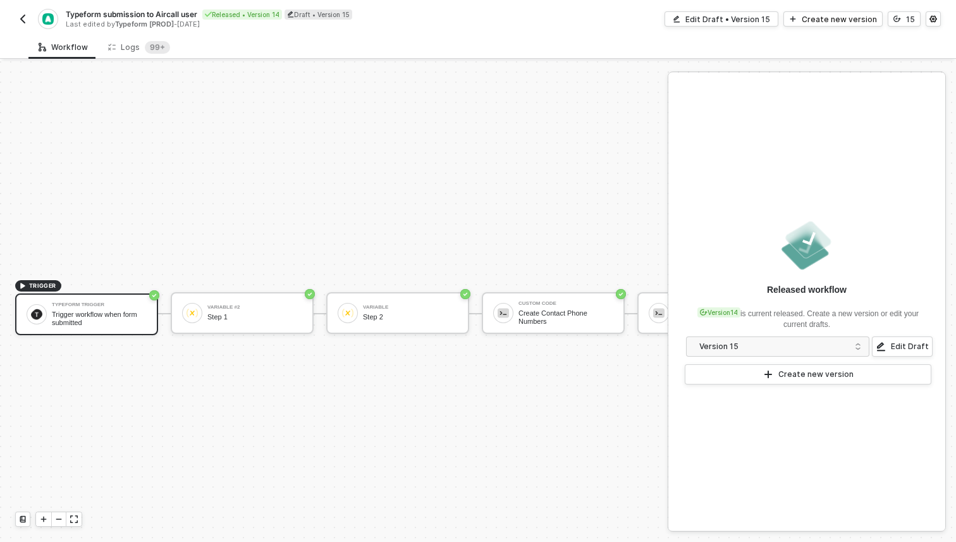
scroll to position [23, 0]
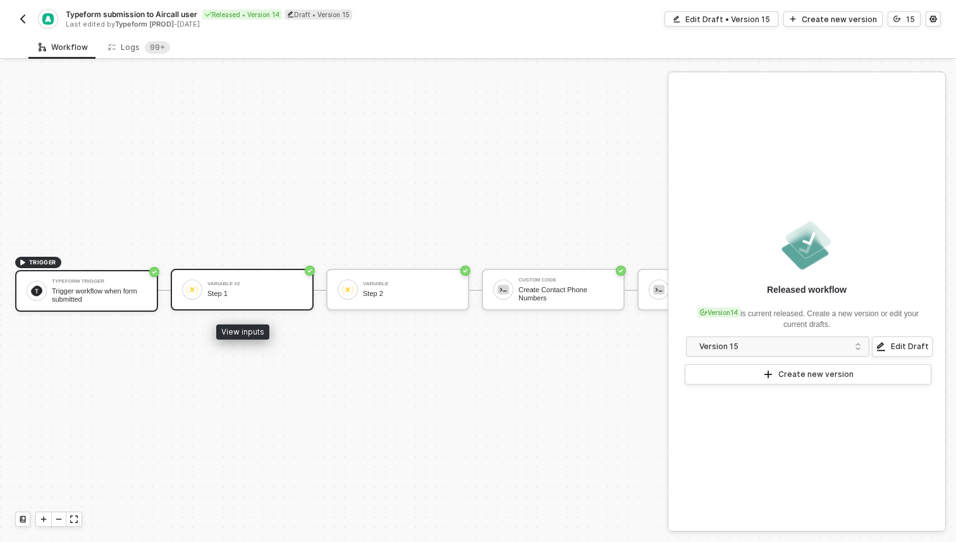
click at [253, 300] on div "Variable #2 Step 1" at bounding box center [254, 289] width 95 height 24
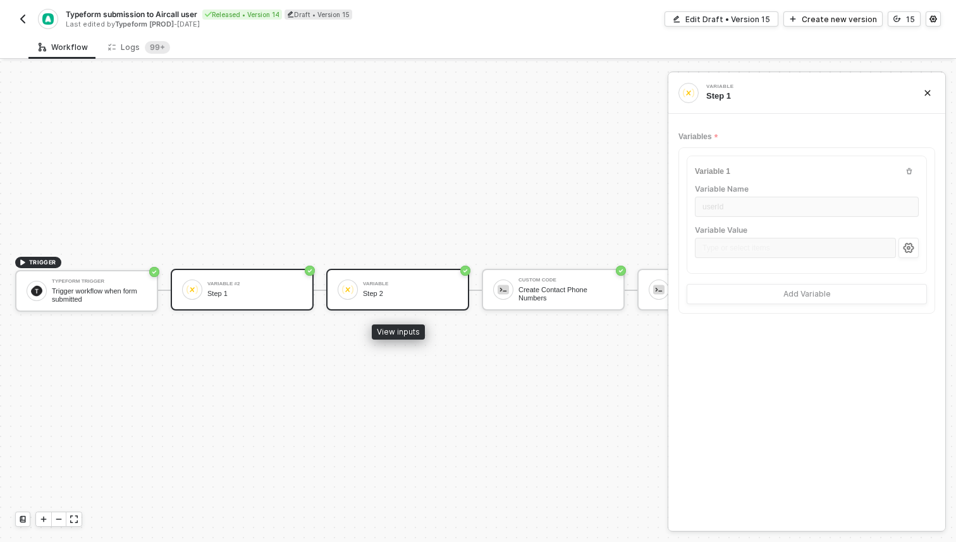
click at [418, 293] on div "Step 2" at bounding box center [410, 293] width 95 height 8
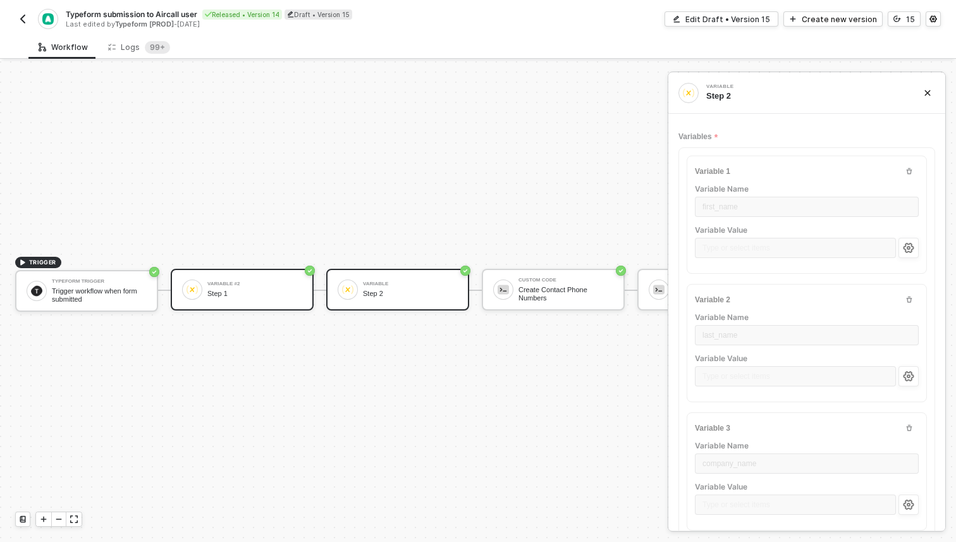
click at [192, 300] on div "Variable #2 Step 1" at bounding box center [242, 290] width 143 height 42
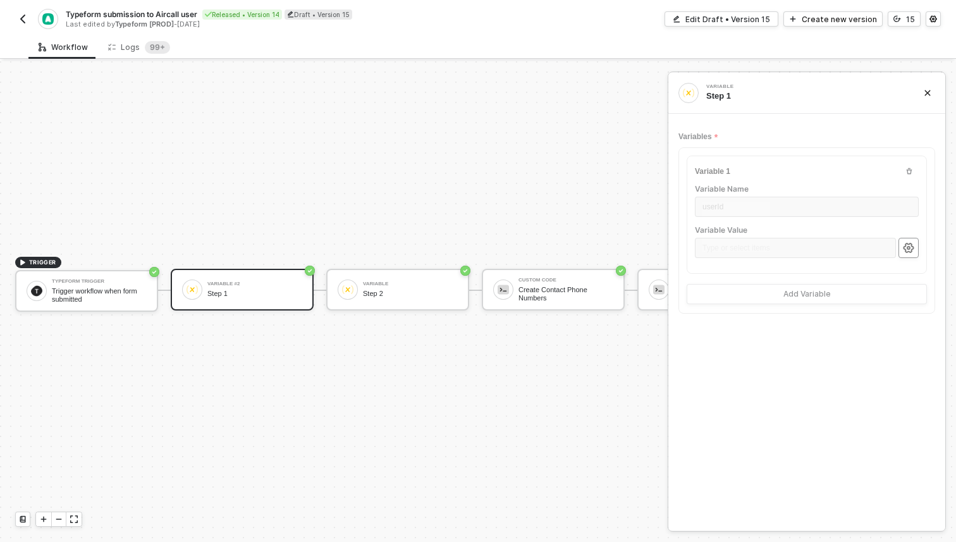
click at [912, 241] on button "button" at bounding box center [908, 248] width 20 height 20
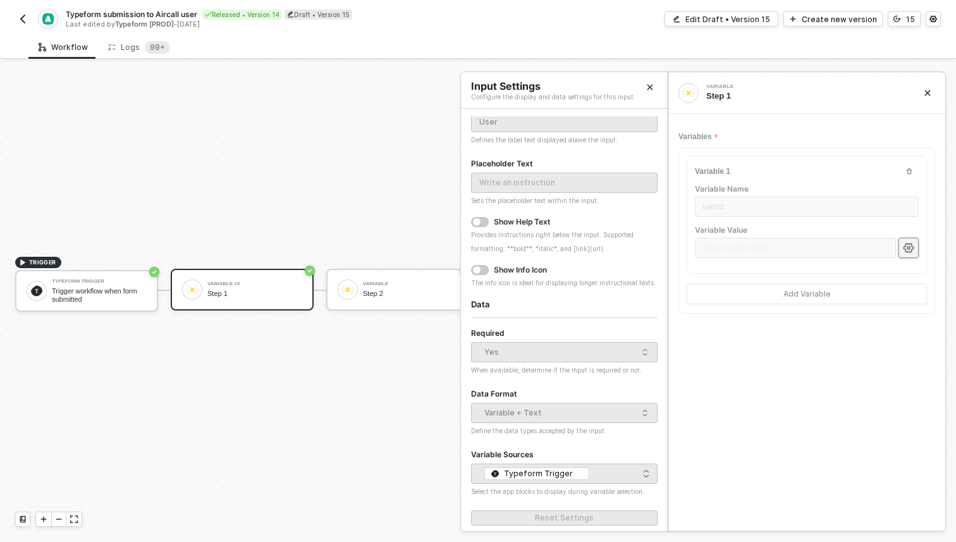
scroll to position [0, 0]
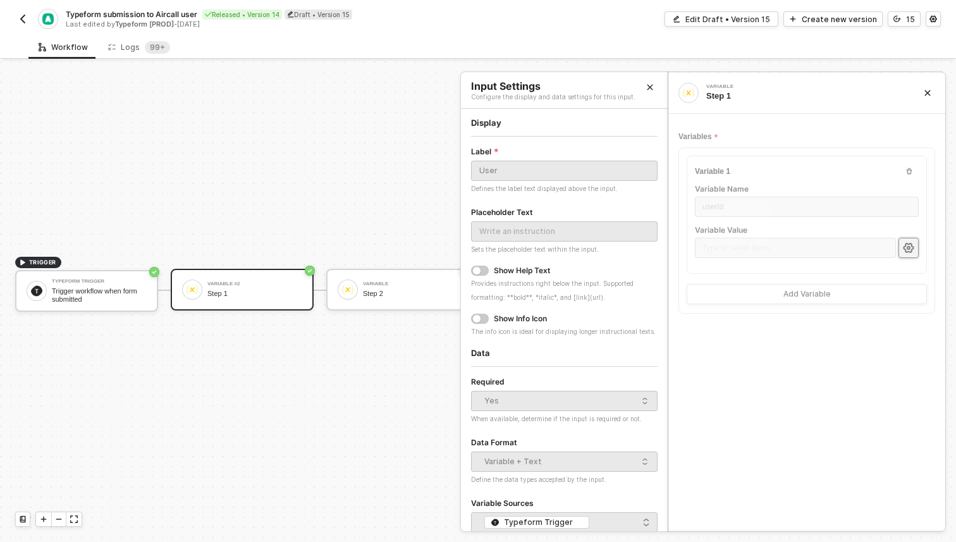
click at [648, 83] on icon "Close" at bounding box center [650, 87] width 8 height 8
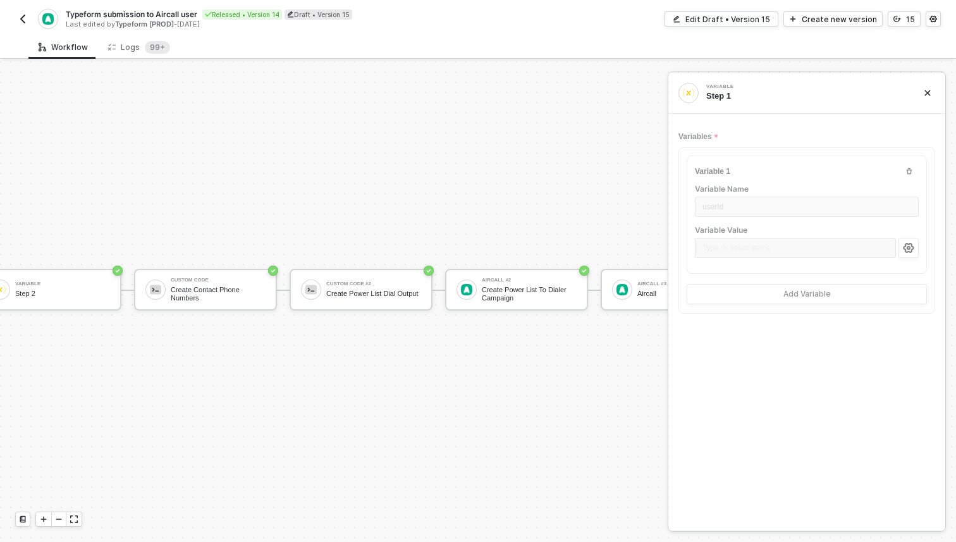
scroll to position [23, 430]
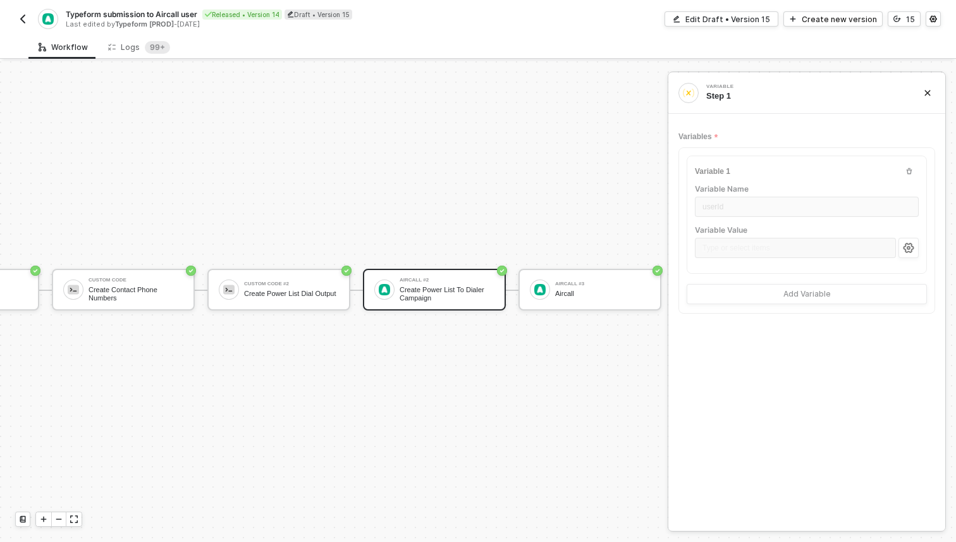
click at [415, 306] on div "Aircall #2 Create Power List To Dialer Campaign" at bounding box center [434, 290] width 143 height 42
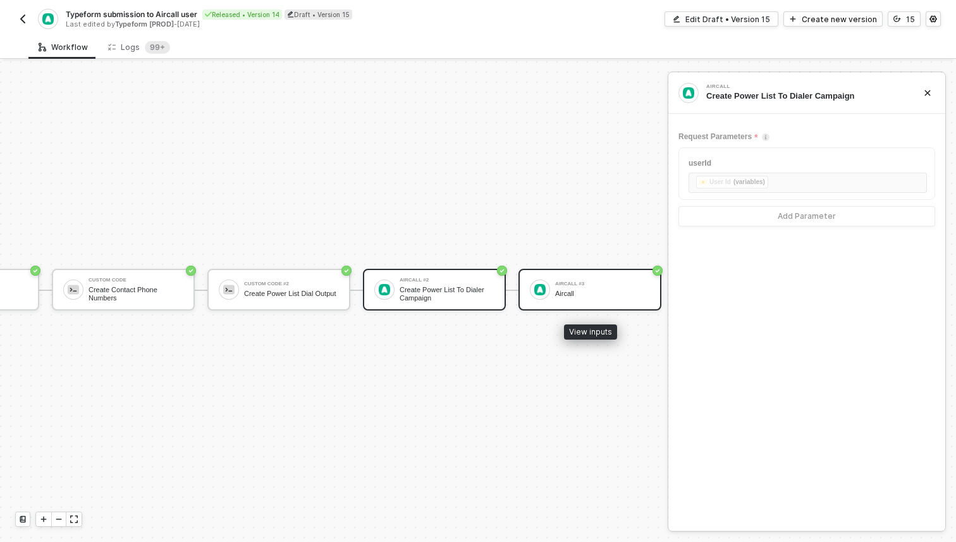
click at [574, 300] on div "Aircall #3 Aircall" at bounding box center [602, 289] width 95 height 24
click at [429, 302] on div "Aircall #2 Create Power List To Dialer Campaign" at bounding box center [434, 290] width 143 height 42
click at [18, 25] on button "button" at bounding box center [22, 18] width 15 height 15
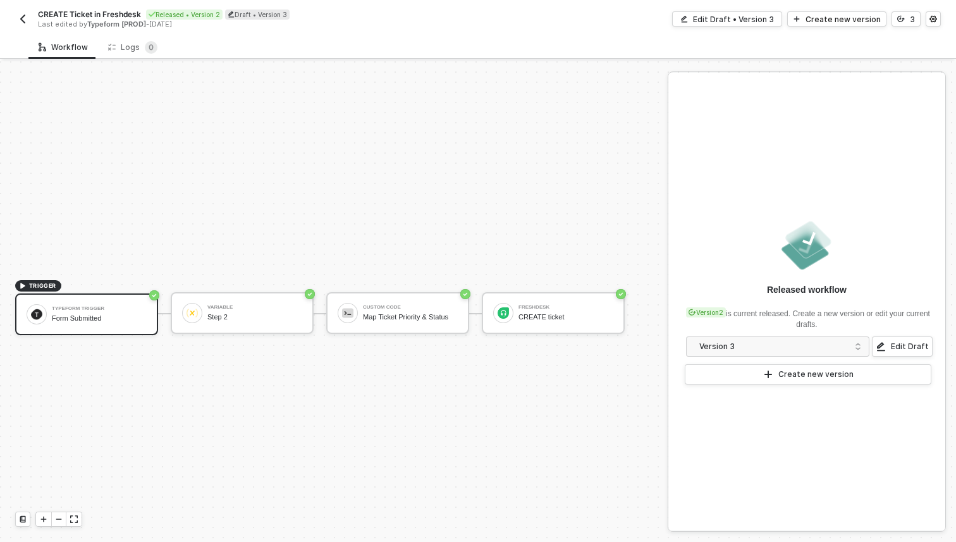
scroll to position [23, 0]
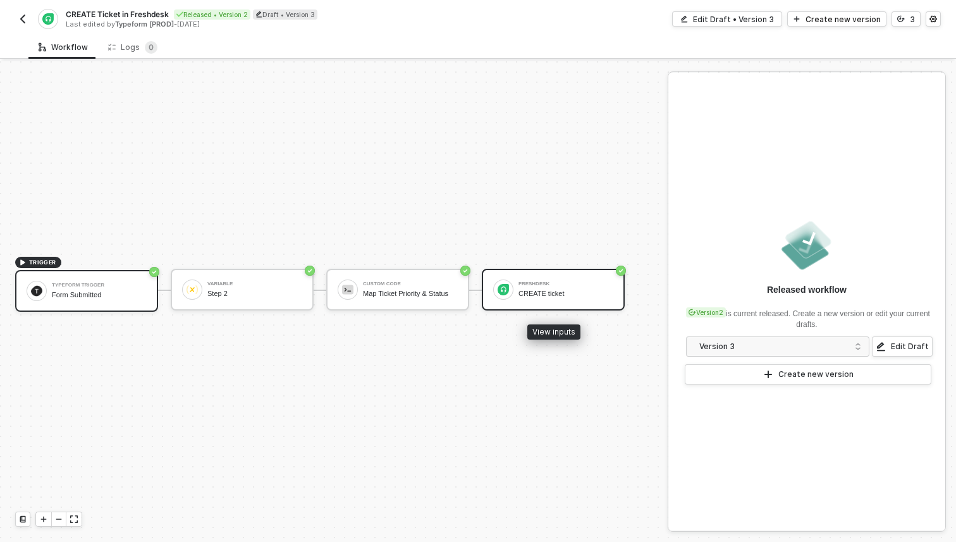
click at [533, 291] on div "CREATE ticket" at bounding box center [565, 293] width 95 height 8
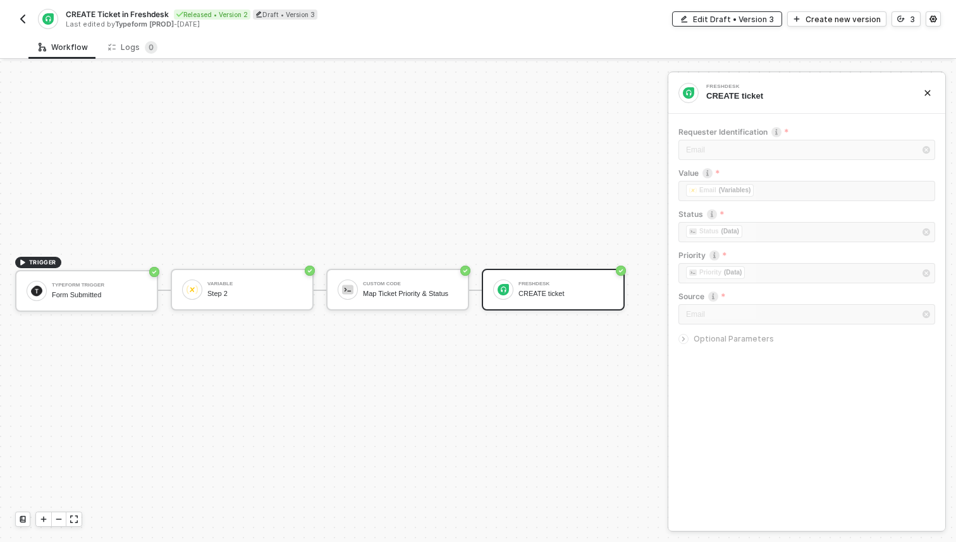
click at [726, 20] on div "Edit Draft • Version 3" at bounding box center [733, 19] width 81 height 11
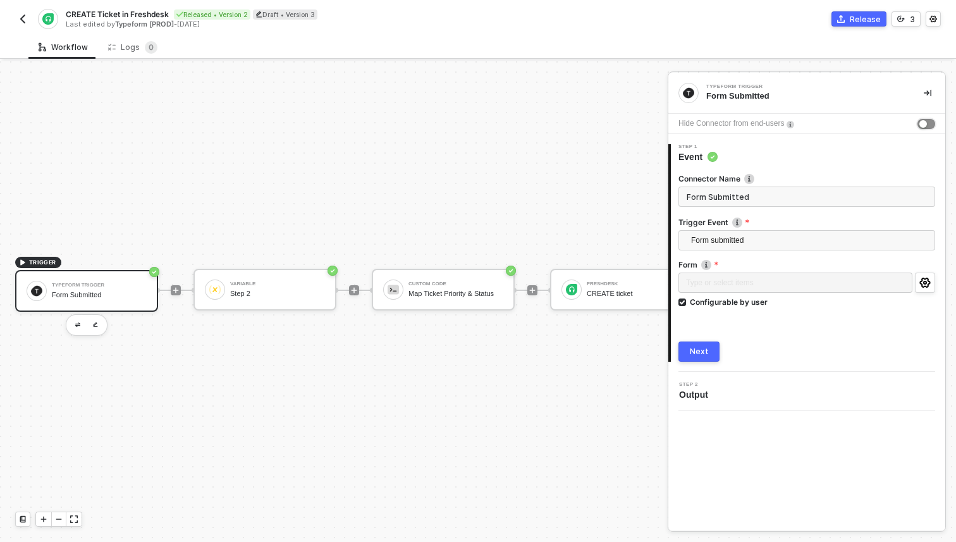
click at [928, 123] on button "button" at bounding box center [926, 124] width 18 height 10
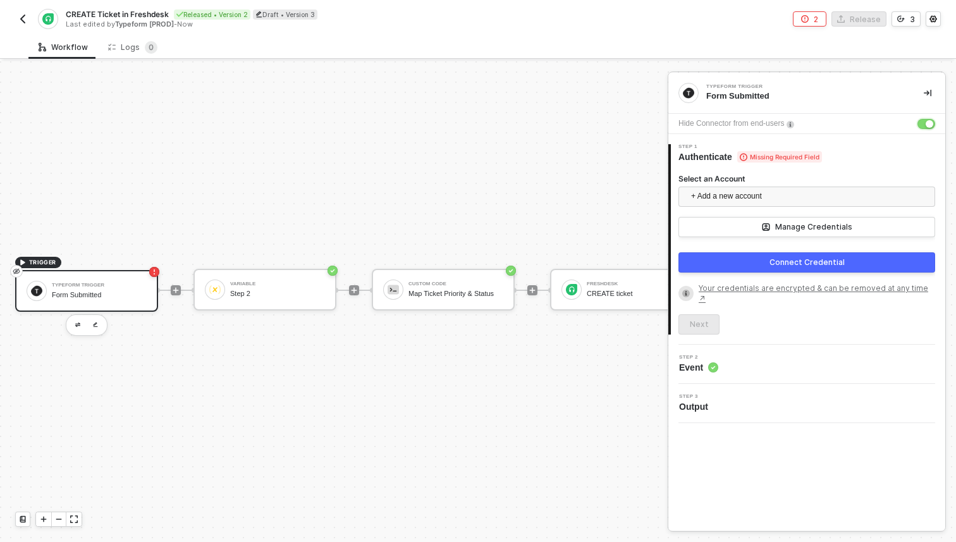
click at [928, 123] on div "button" at bounding box center [929, 124] width 8 height 8
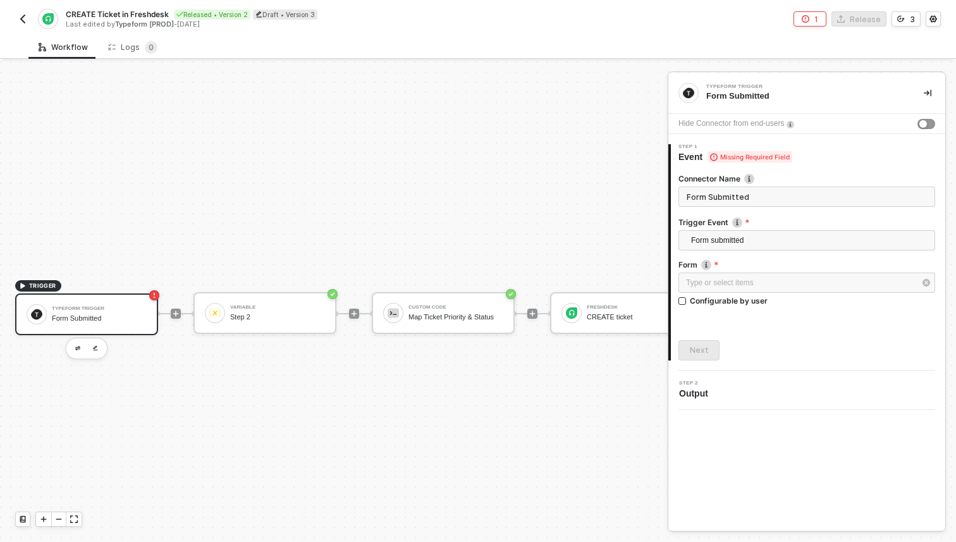
scroll to position [23, 0]
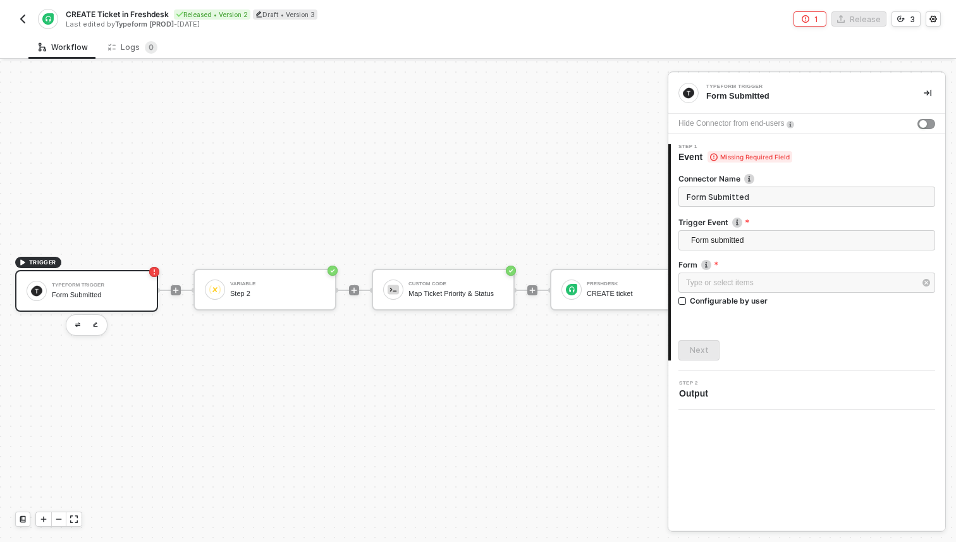
click at [818, 23] on div "1" at bounding box center [816, 19] width 4 height 11
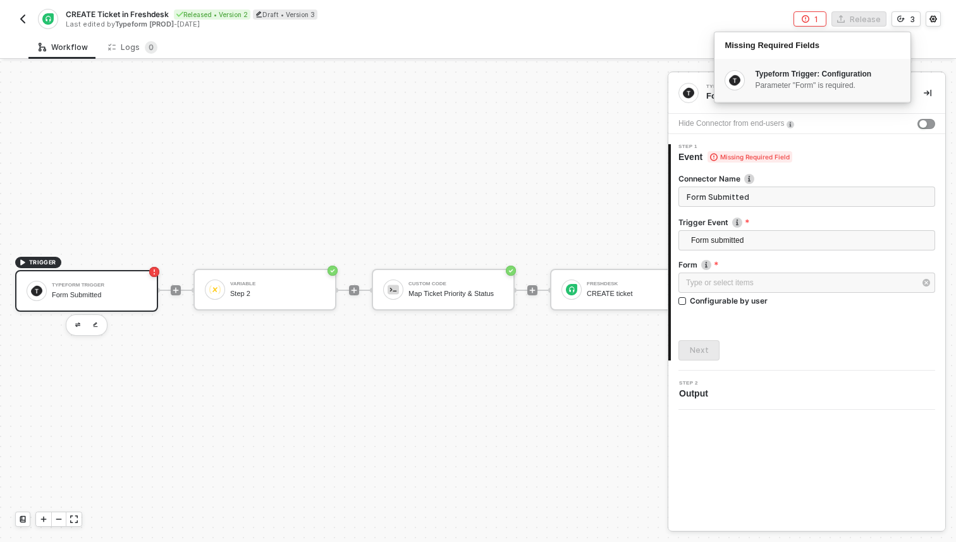
click at [829, 85] on li "Parameter "Form" is required." at bounding box center [827, 85] width 144 height 11
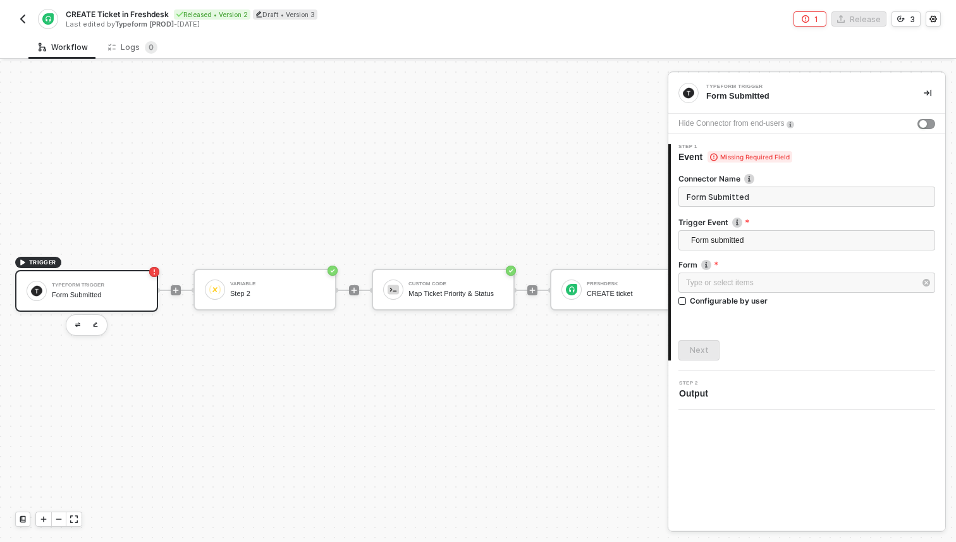
click at [593, 140] on div "TRIGGER Typeform Trigger Form Submitted Variable Step 2 Custom Code Map Ticket …" at bounding box center [358, 290] width 716 height 504
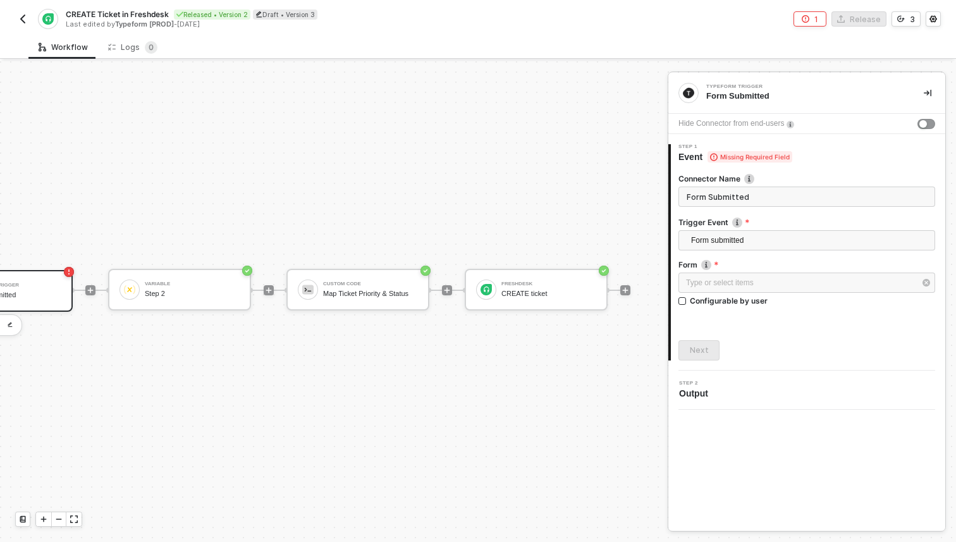
scroll to position [23, 87]
click at [930, 20] on icon "icon-settings" at bounding box center [932, 19] width 7 height 7
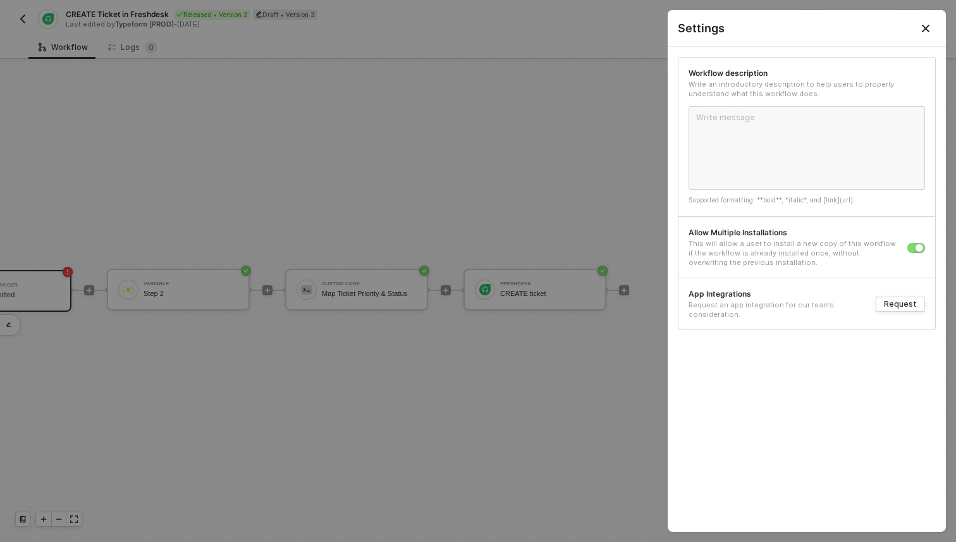
click at [614, 121] on div at bounding box center [478, 271] width 956 height 542
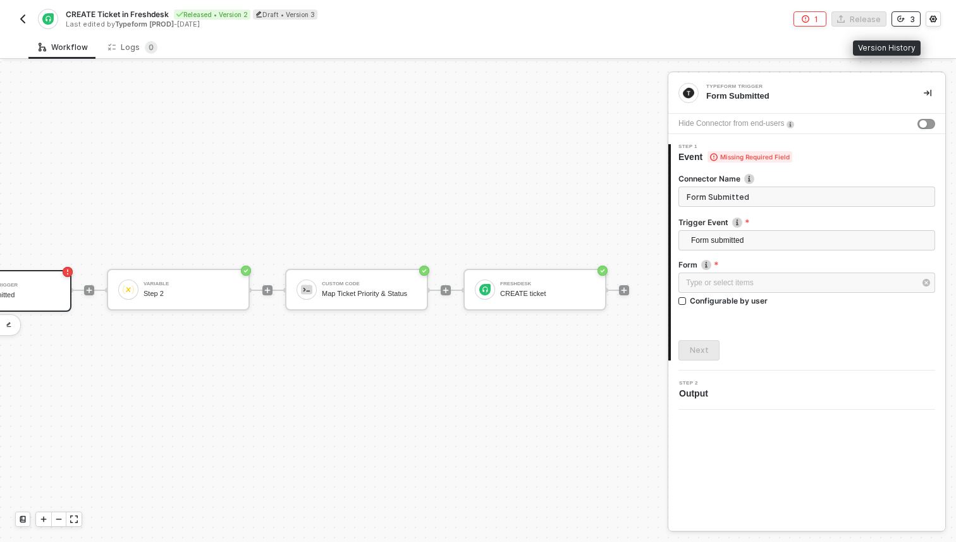
click at [901, 21] on icon "icon-versioning" at bounding box center [901, 19] width 8 height 6
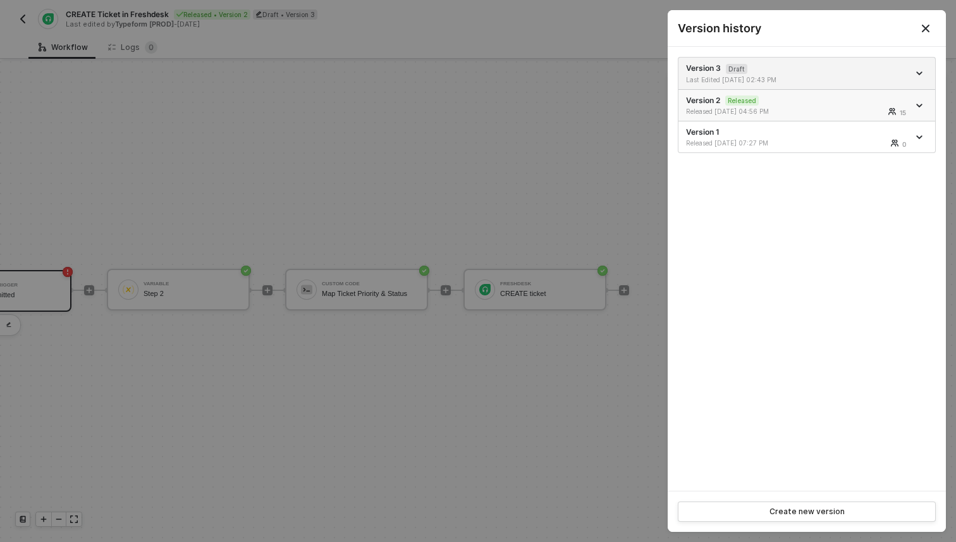
click at [793, 108] on div "Released 05/27/2025 04:56 PM" at bounding box center [742, 111] width 113 height 9
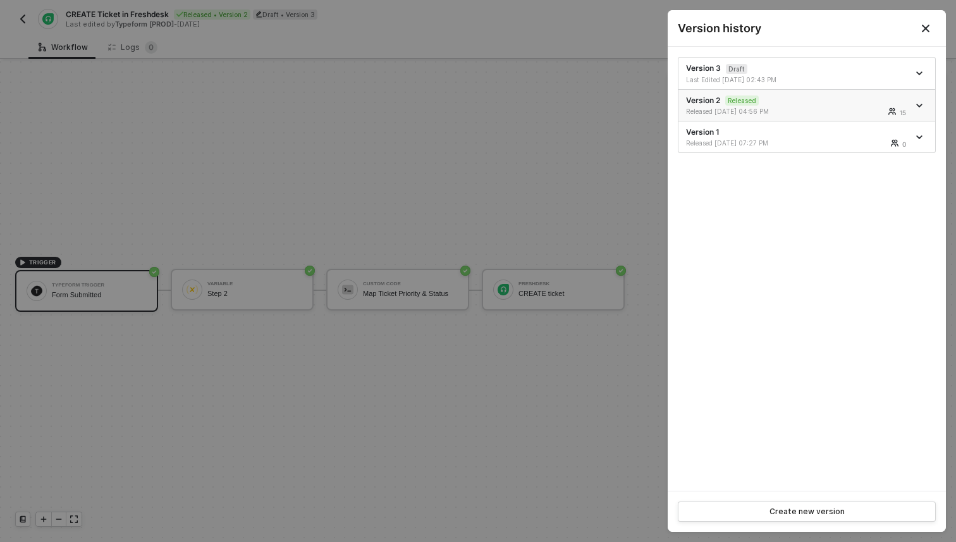
click at [788, 104] on div "Version 2 Released Released 05/27/2025 04:56 PM 15" at bounding box center [797, 105] width 222 height 21
click at [917, 72] on icon "icon-arrow-down" at bounding box center [919, 73] width 5 height 3
click at [460, 198] on div at bounding box center [478, 271] width 956 height 542
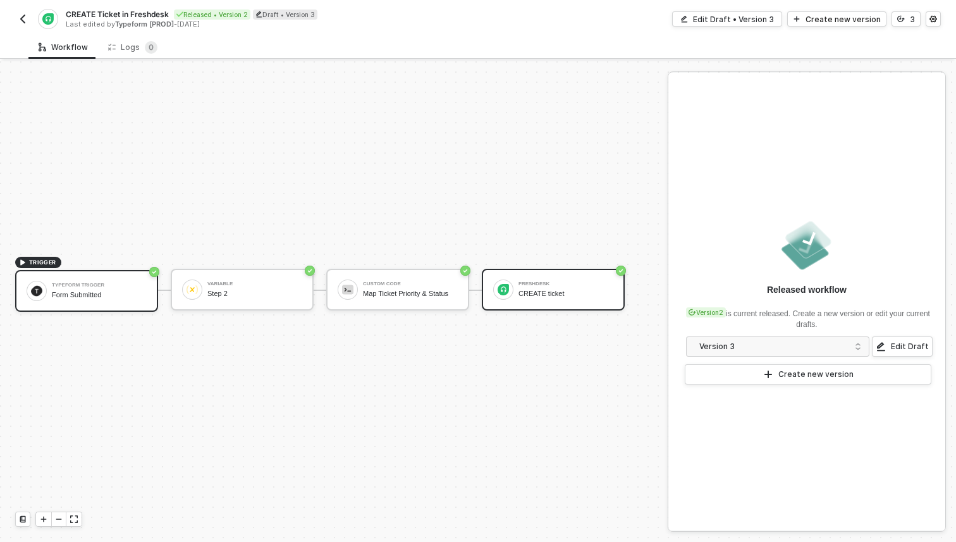
click at [552, 279] on div "Freshdesk CREATE ticket" at bounding box center [565, 289] width 95 height 24
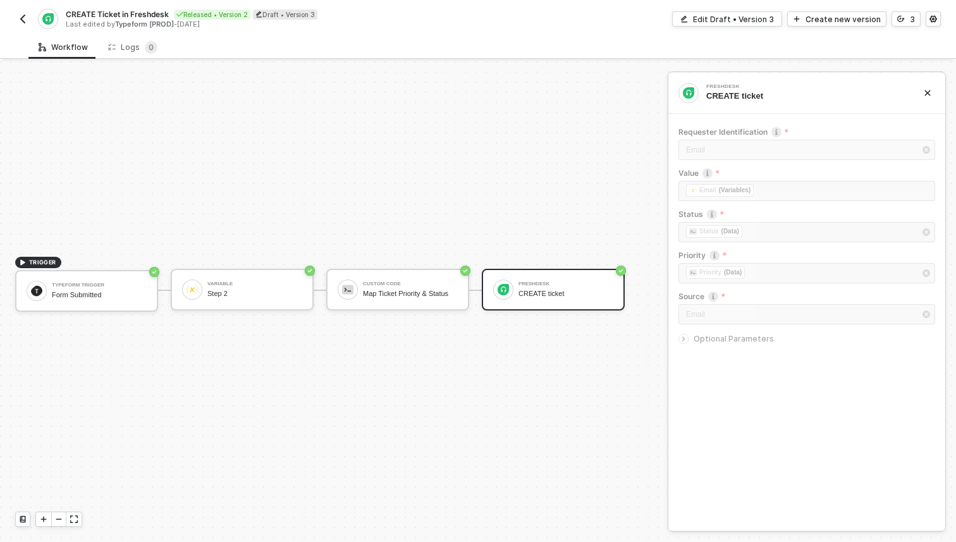
click at [686, 339] on icon "icon-arrow-right-small" at bounding box center [684, 339] width 8 height 8
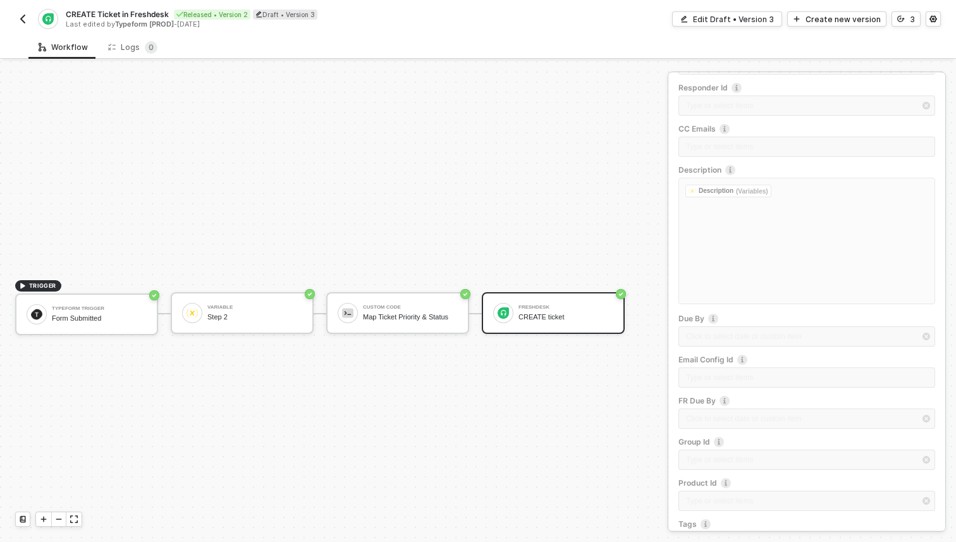
scroll to position [484, 0]
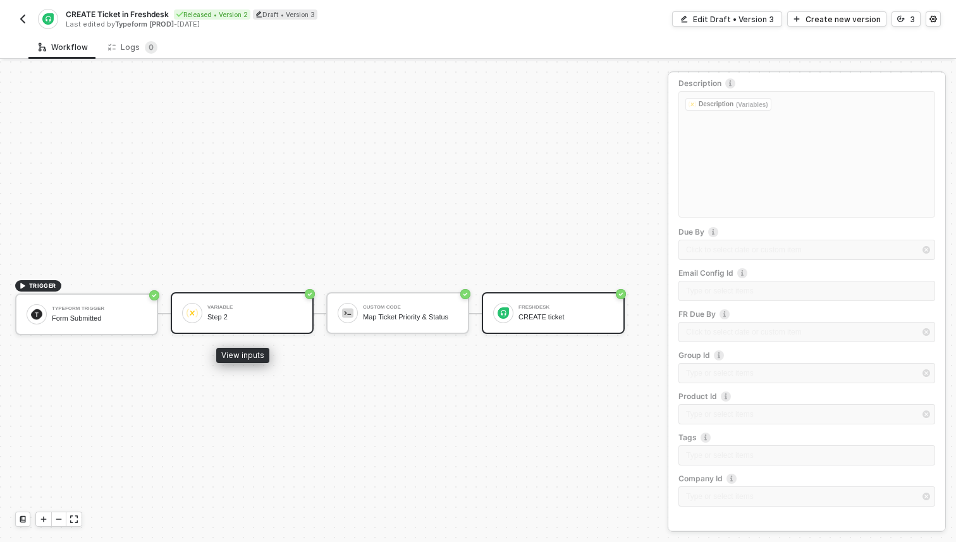
click at [235, 308] on div "Variable" at bounding box center [254, 307] width 95 height 5
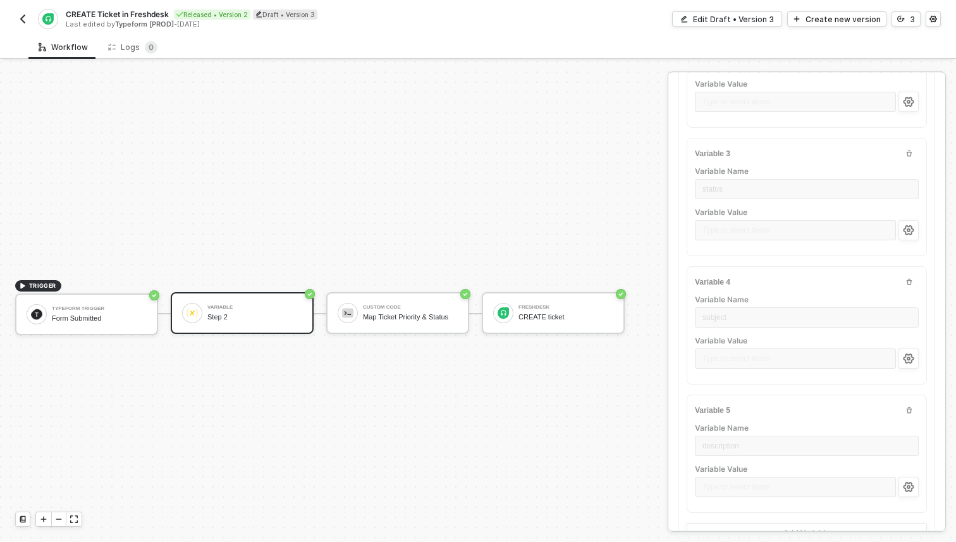
scroll to position [320, 0]
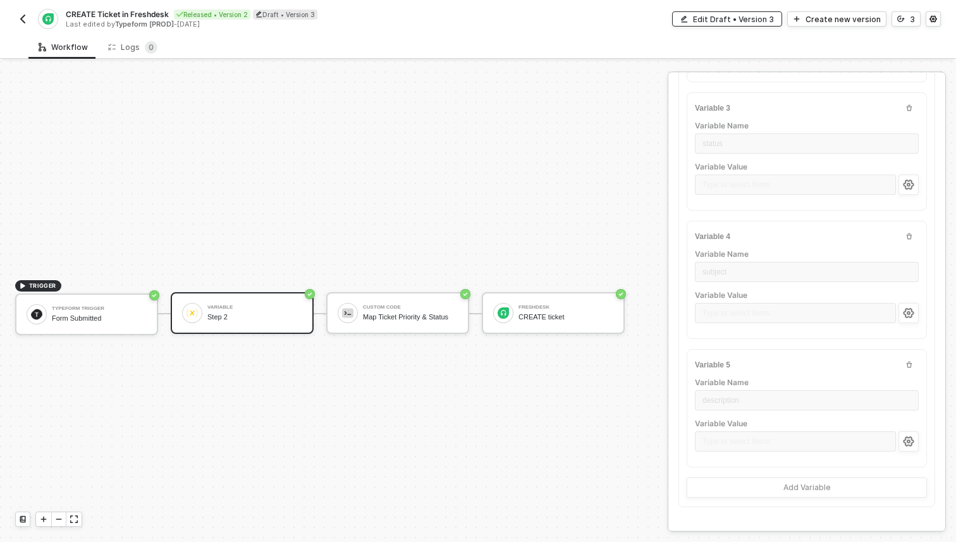
click at [741, 16] on div "Edit Draft • Version 3" at bounding box center [733, 19] width 81 height 11
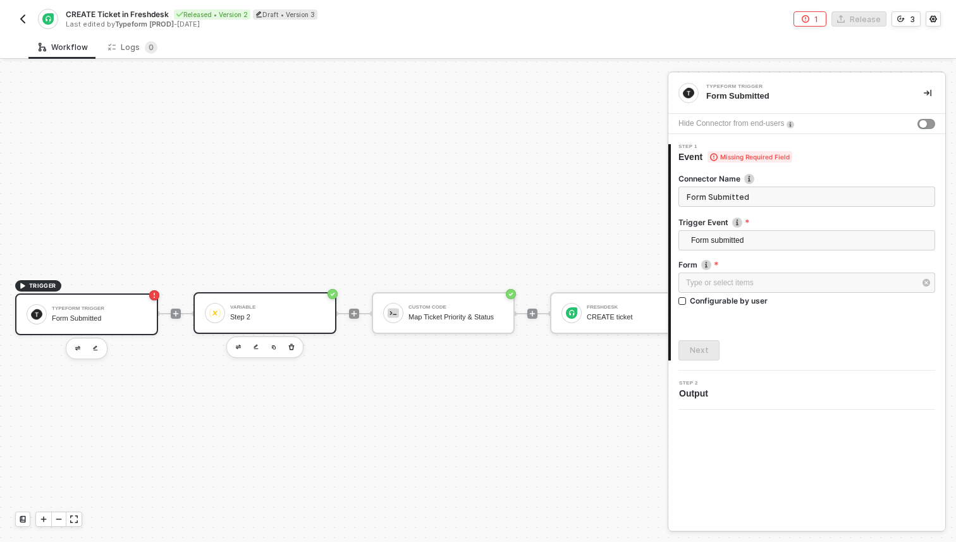
click at [267, 324] on div "Variable Step 2" at bounding box center [277, 313] width 95 height 24
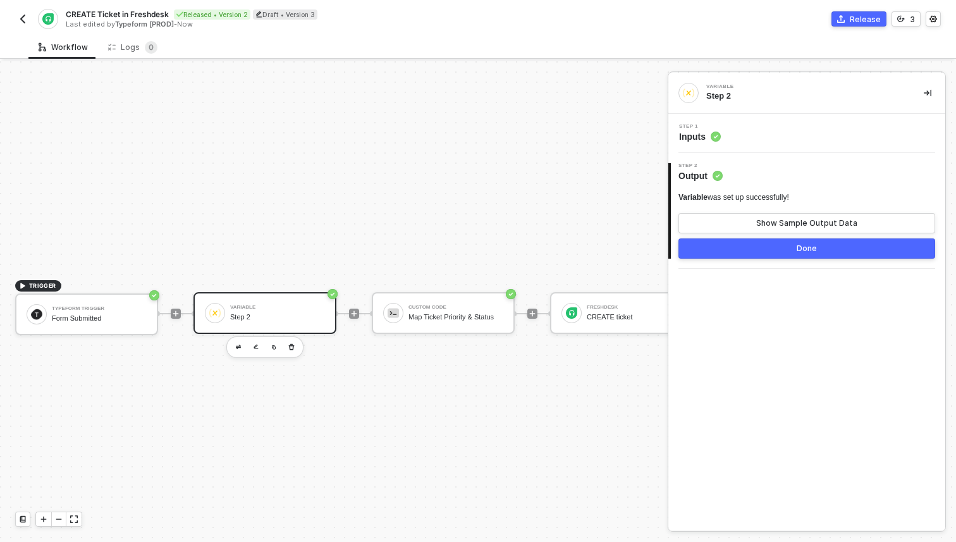
click at [724, 137] on div "Step 1 Inputs" at bounding box center [808, 133] width 274 height 19
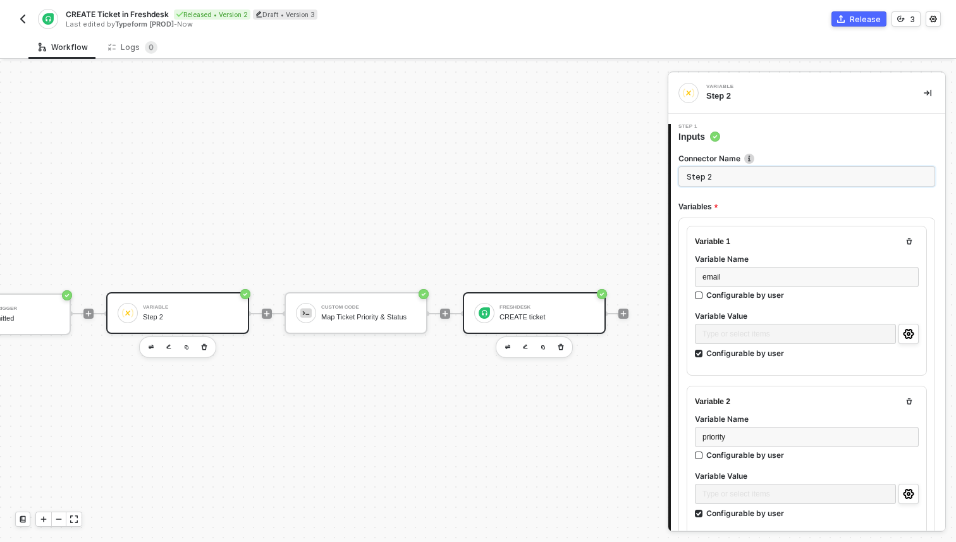
scroll to position [0, 92]
click at [520, 308] on div "Freshdesk" at bounding box center [542, 307] width 95 height 5
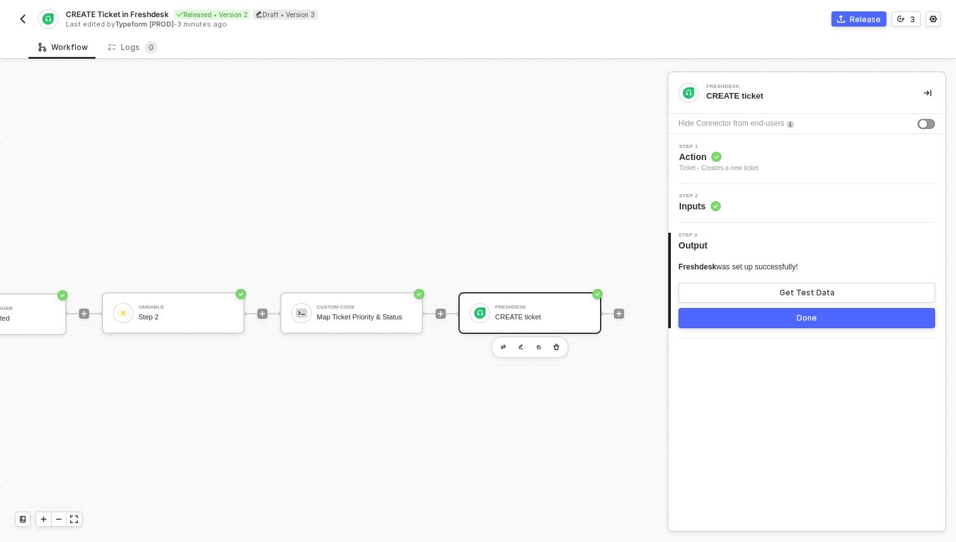
click at [742, 167] on div "Ticket - Creates a new ticket" at bounding box center [719, 168] width 80 height 10
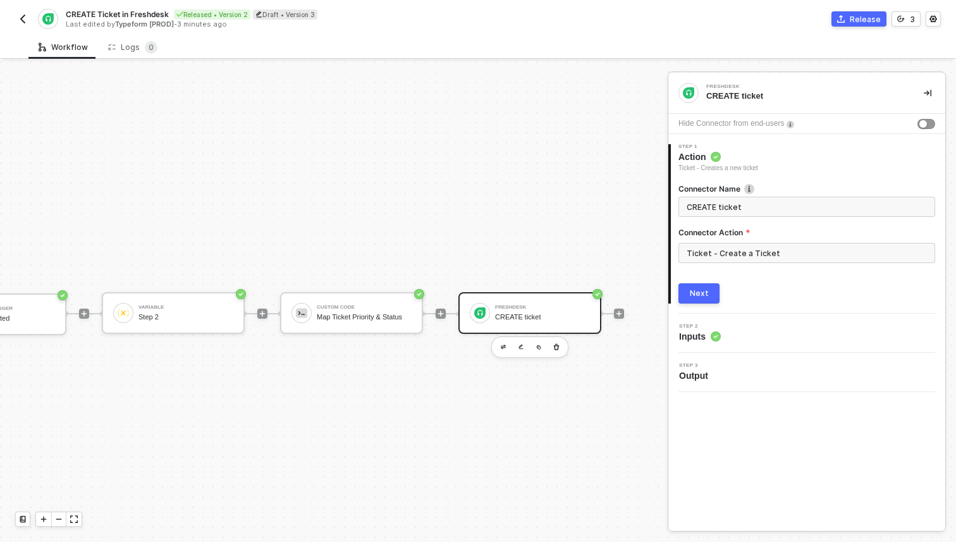
click at [710, 334] on span "Inputs" at bounding box center [700, 336] width 42 height 13
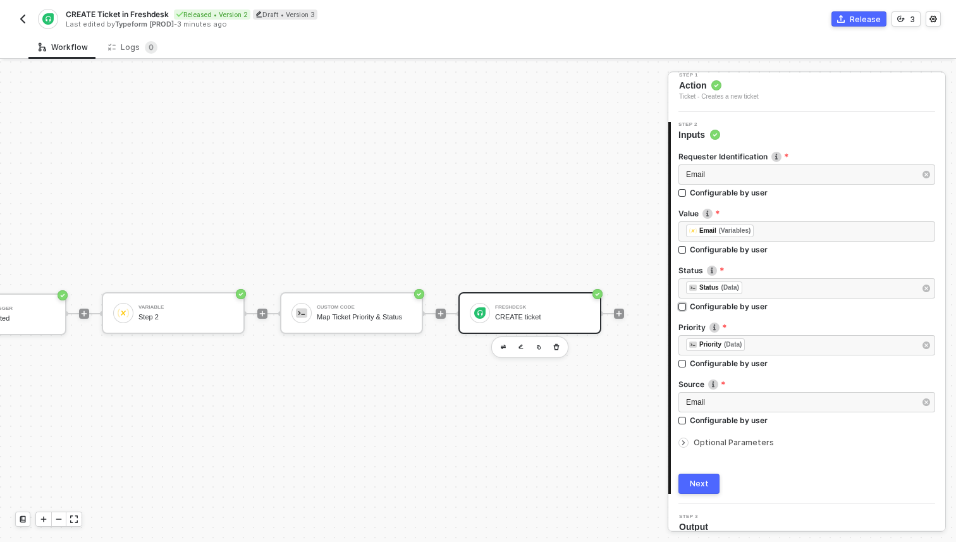
scroll to position [84, 0]
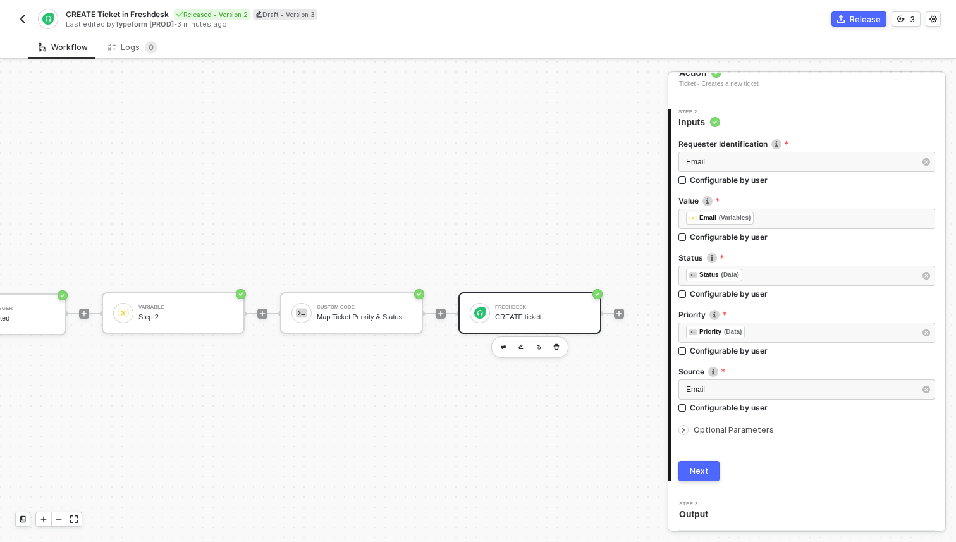
click at [32, 16] on div "CREATE Ticket in Freshdesk Released • Version 2 Draft • Version 3 Last edited b…" at bounding box center [246, 19] width 463 height 20
click at [25, 20] on img "button" at bounding box center [23, 19] width 10 height 10
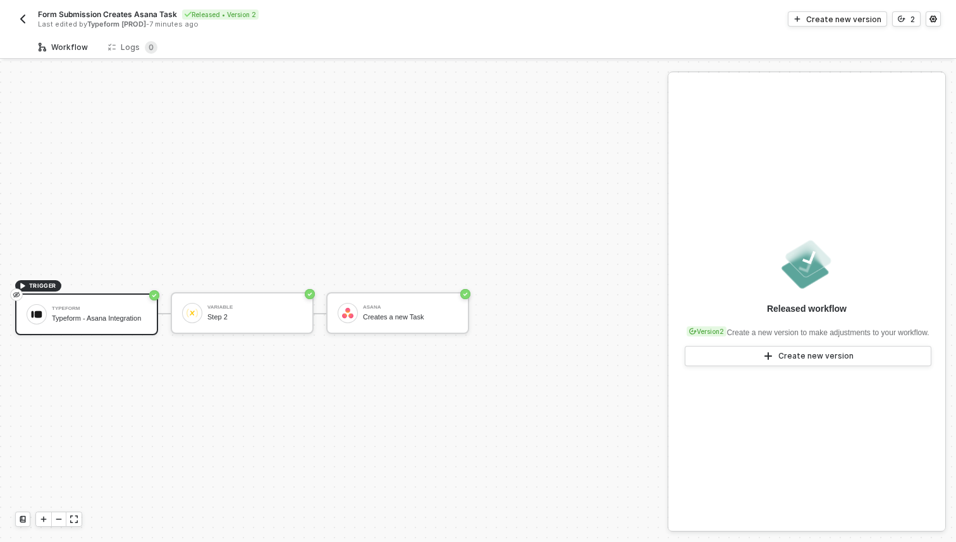
scroll to position [23, 0]
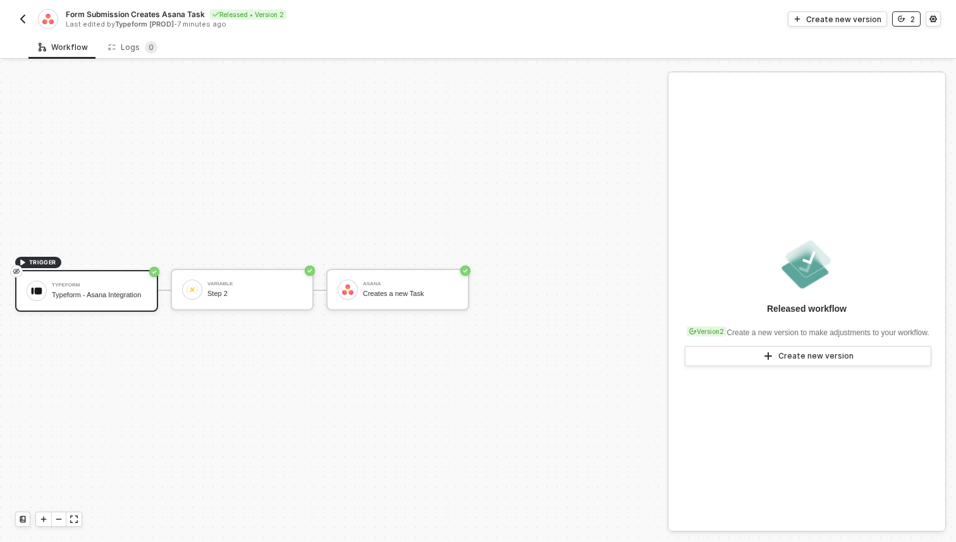
click at [904, 16] on icon "icon-versioning" at bounding box center [902, 19] width 8 height 8
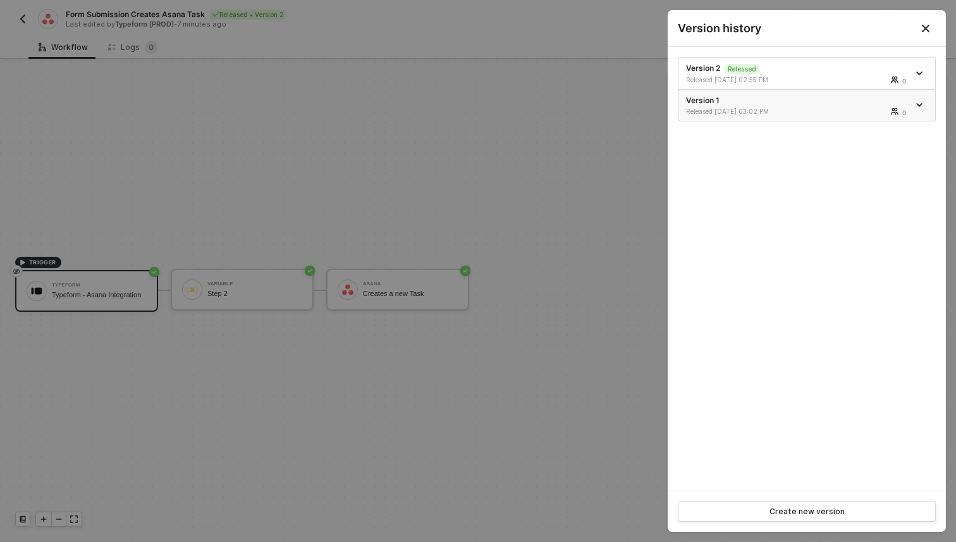
click at [801, 99] on div "Version 1 Released [DATE] 03:02 PM 0" at bounding box center [797, 105] width 222 height 21
click at [913, 102] on link at bounding box center [920, 105] width 14 height 6
click at [845, 94] on li "Version 1 Released [DATE] 03:02 PM 0" at bounding box center [806, 105] width 257 height 31
click at [430, 147] on div at bounding box center [478, 271] width 956 height 542
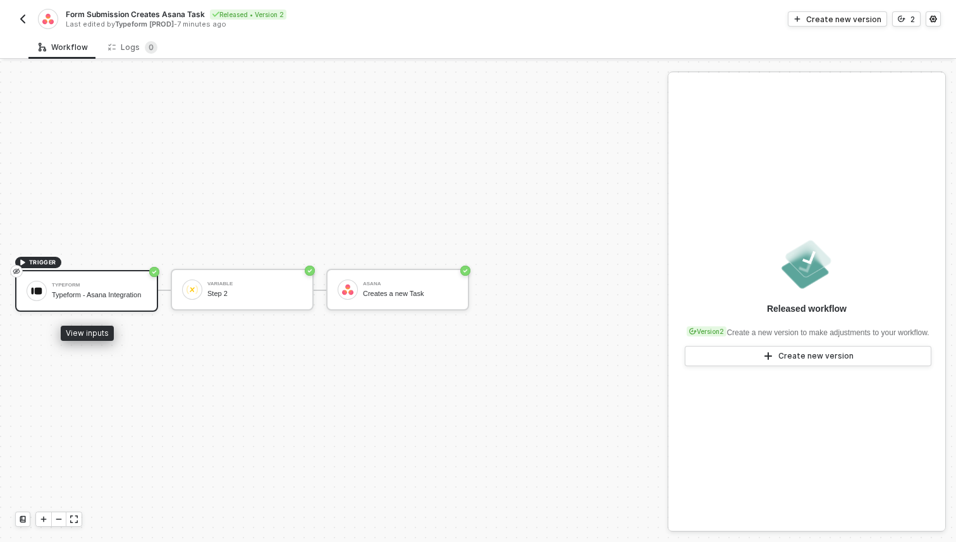
click at [121, 303] on div "Typeform Typeform - Asana Integration" at bounding box center [86, 291] width 143 height 42
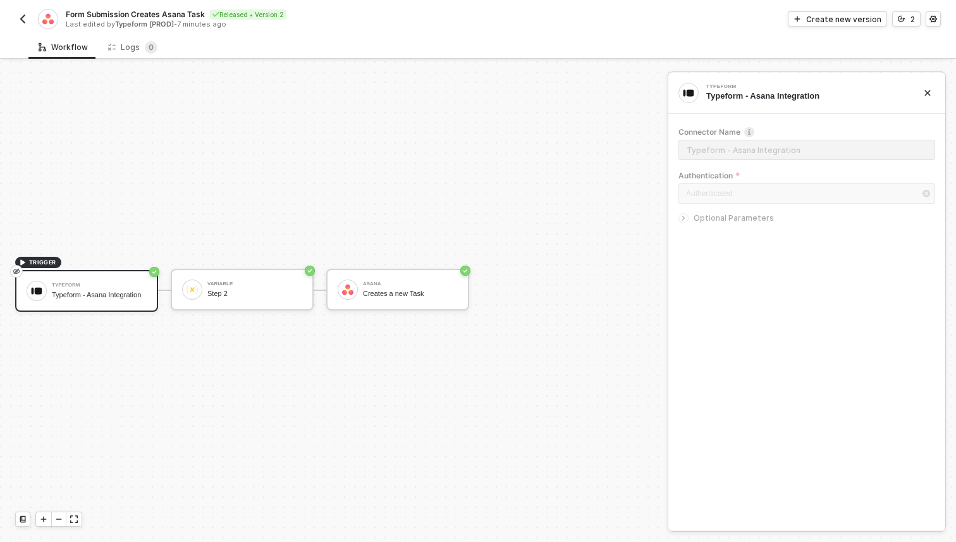
click at [699, 216] on span "Optional Parameters" at bounding box center [733, 217] width 80 height 9
click at [929, 18] on icon "icon-settings" at bounding box center [933, 19] width 8 height 8
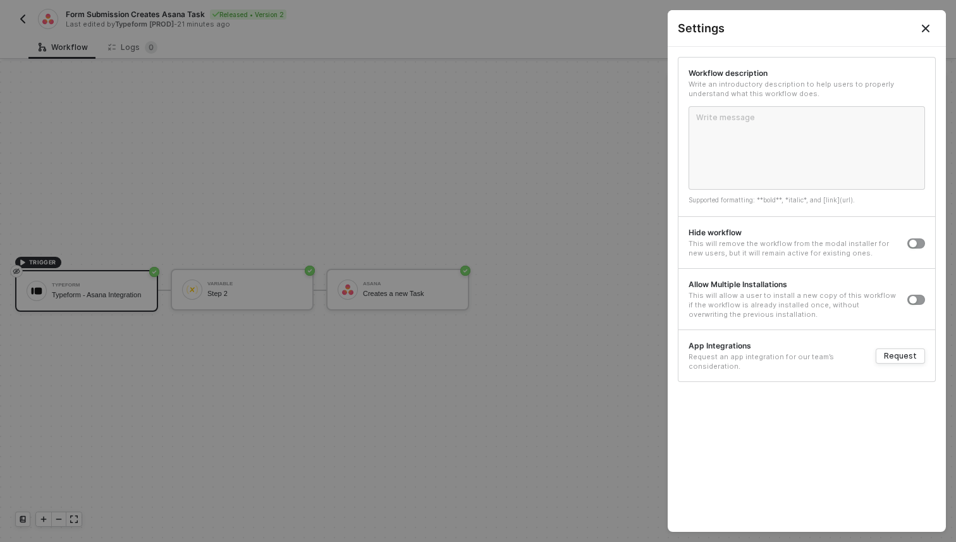
click at [583, 164] on div at bounding box center [478, 271] width 956 height 542
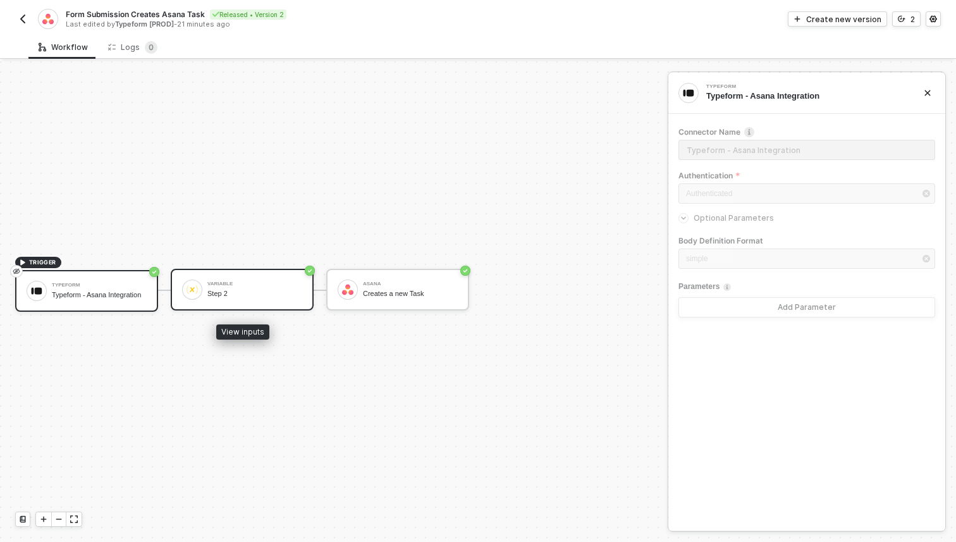
click at [229, 288] on div "Variable Step 2" at bounding box center [254, 289] width 95 height 24
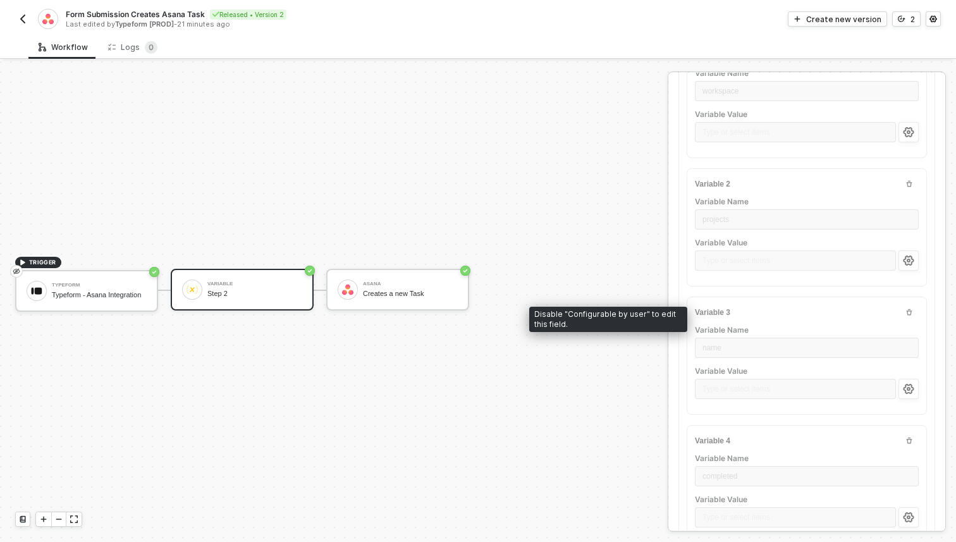
scroll to position [0, 0]
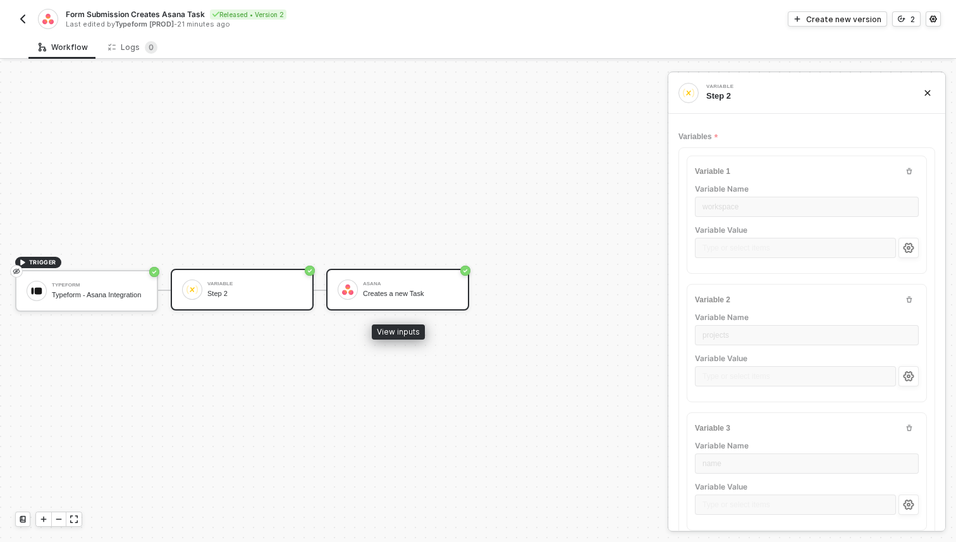
click at [374, 295] on div "Creates a new Task" at bounding box center [410, 293] width 95 height 8
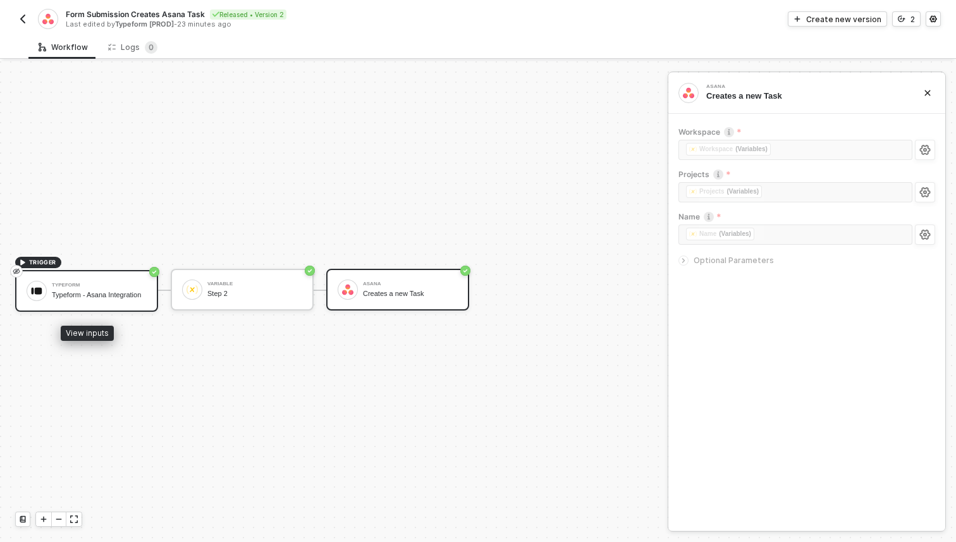
click at [149, 281] on div "Typeform Typeform - Asana Integration" at bounding box center [86, 291] width 143 height 42
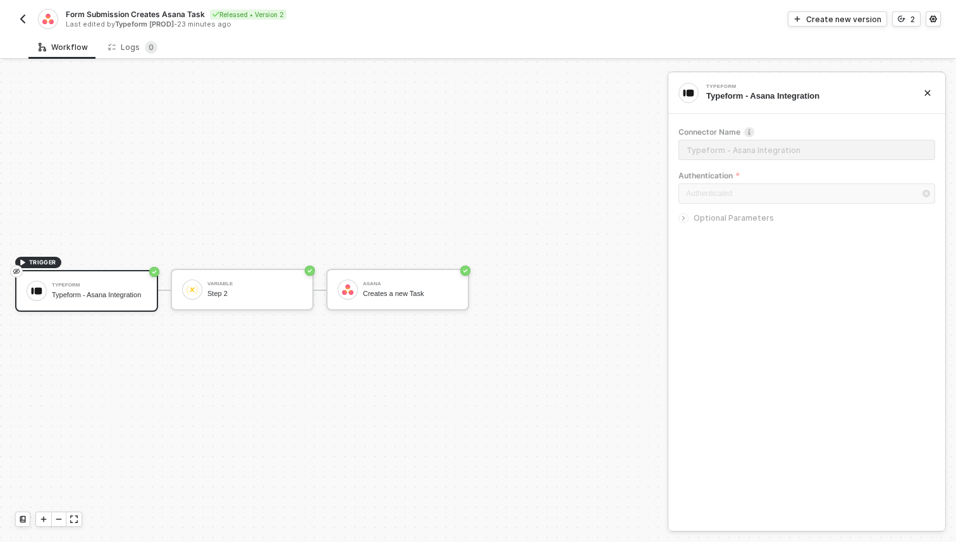
click at [713, 216] on span "Optional Parameters" at bounding box center [733, 217] width 80 height 9
click at [728, 207] on div at bounding box center [806, 208] width 257 height 5
click at [728, 212] on div "Optional Parameters" at bounding box center [806, 218] width 257 height 14
click at [728, 219] on span "Optional Parameters" at bounding box center [733, 217] width 80 height 9
click at [936, 21] on icon "icon-settings" at bounding box center [933, 19] width 8 height 8
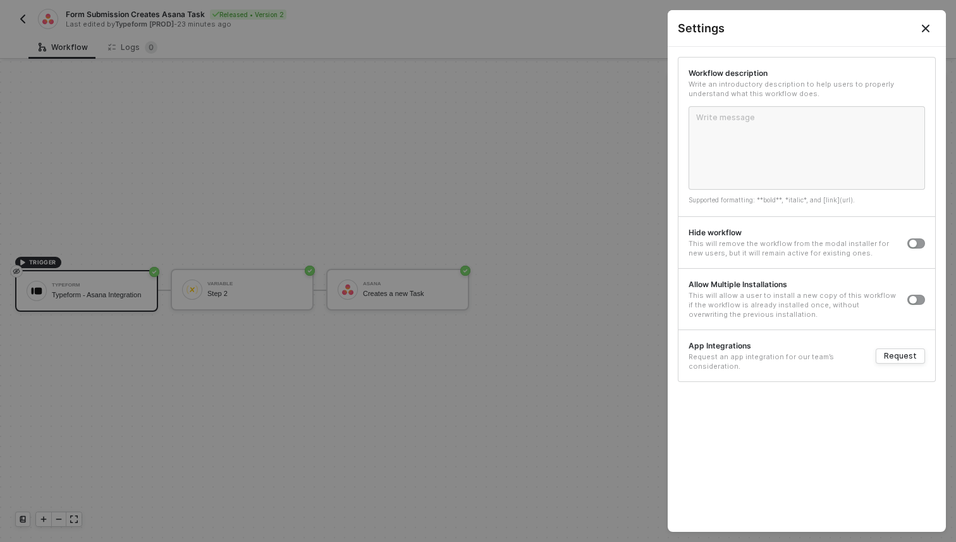
click at [563, 177] on div at bounding box center [478, 271] width 956 height 542
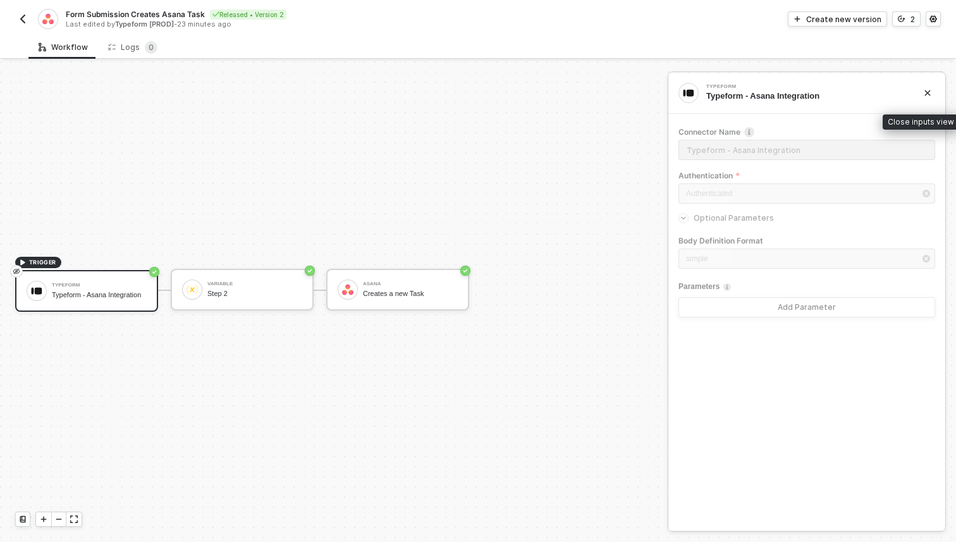
click at [930, 91] on icon "icon-close" at bounding box center [927, 93] width 8 height 8
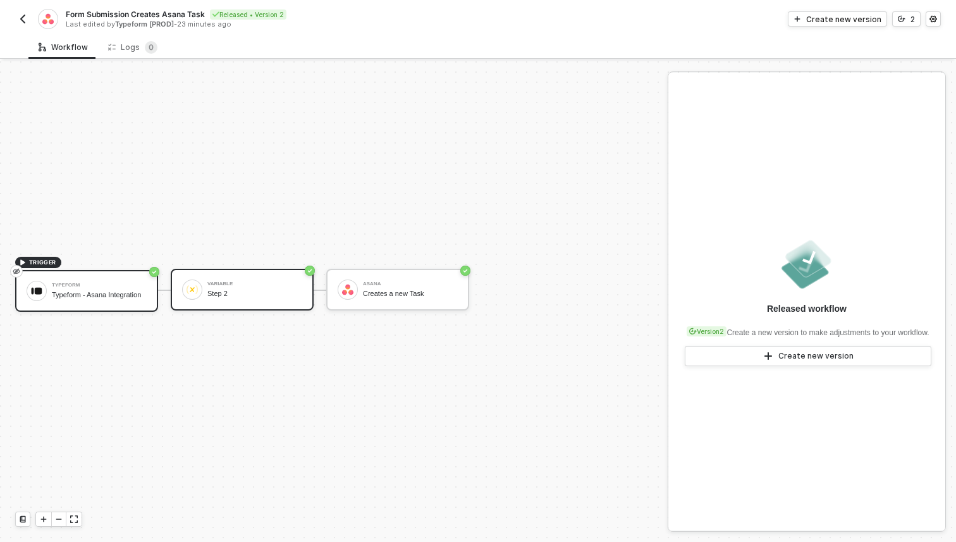
click at [279, 284] on div "Variable" at bounding box center [254, 283] width 95 height 5
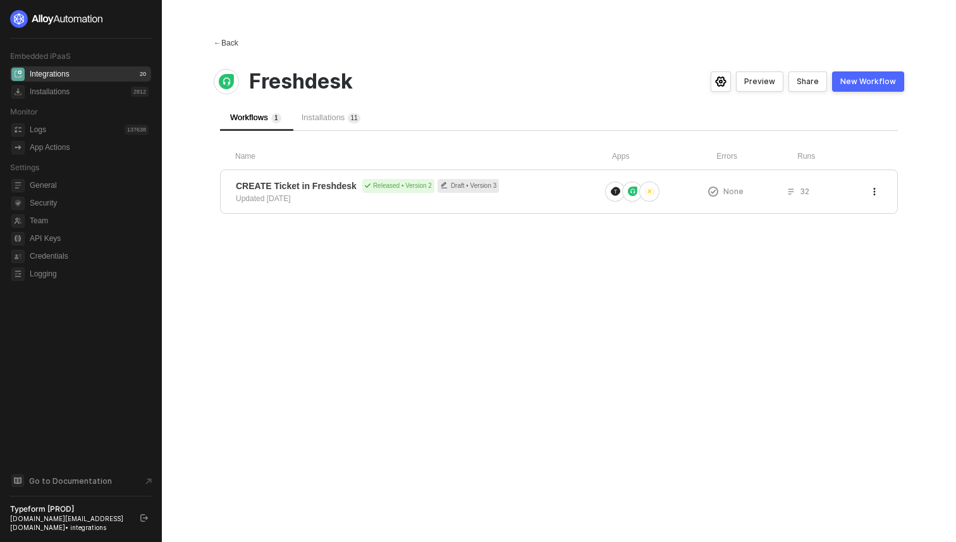
click at [218, 44] on span "←" at bounding box center [218, 43] width 8 height 9
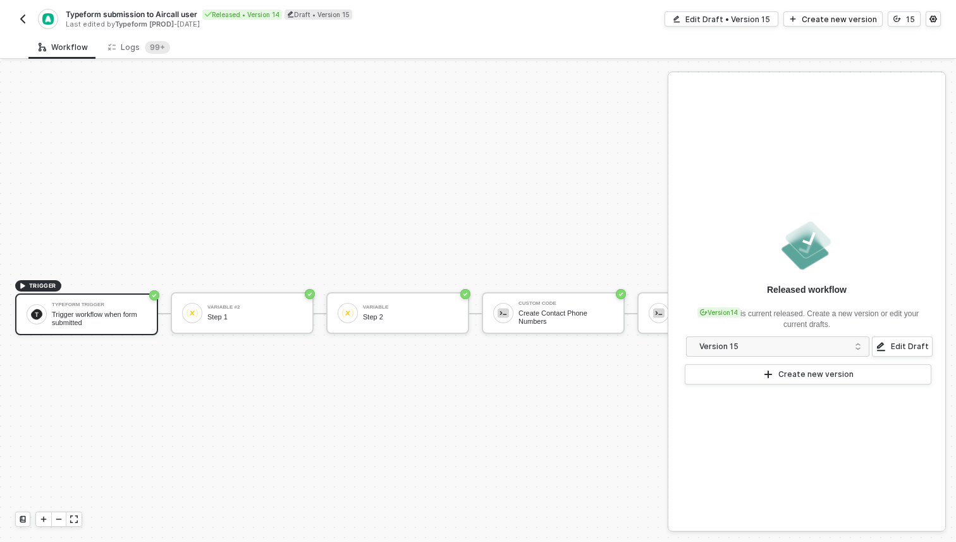
scroll to position [23, 0]
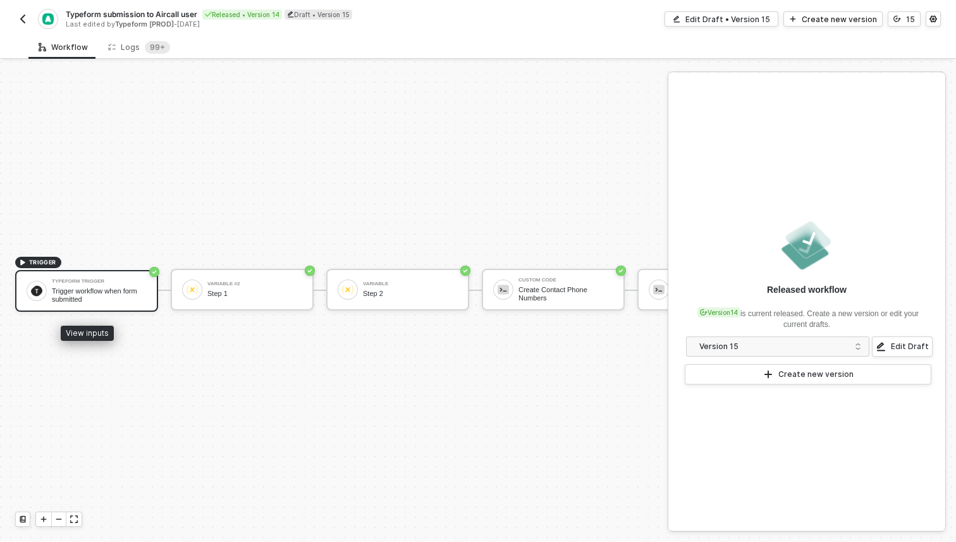
click at [76, 288] on div "Trigger workflow when form submitted" at bounding box center [99, 295] width 95 height 16
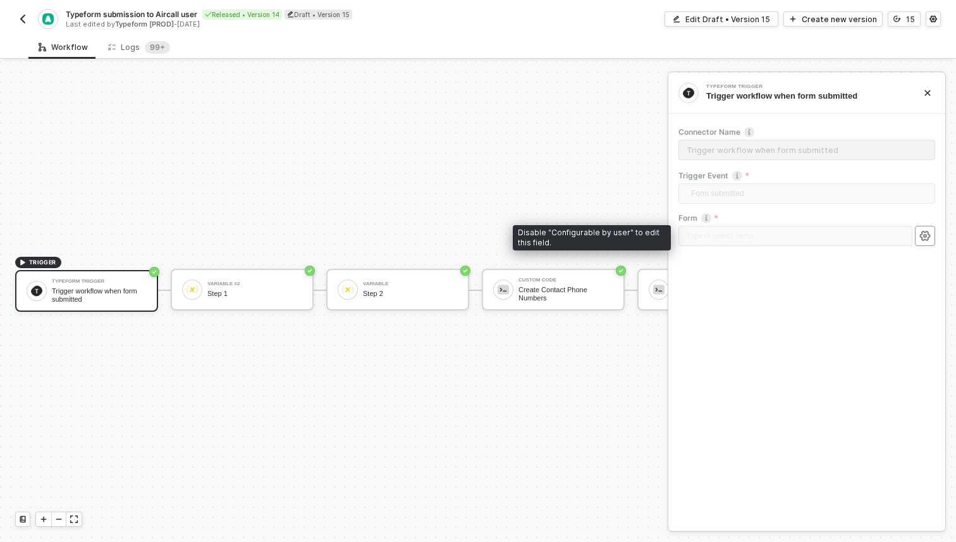
click at [927, 236] on icon "icon-settings" at bounding box center [924, 236] width 11 height 10
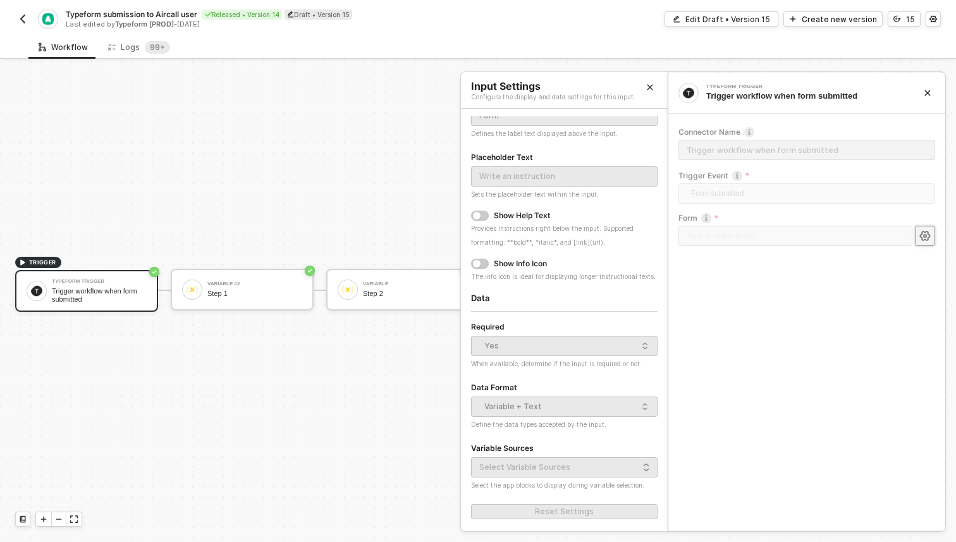
scroll to position [0, 0]
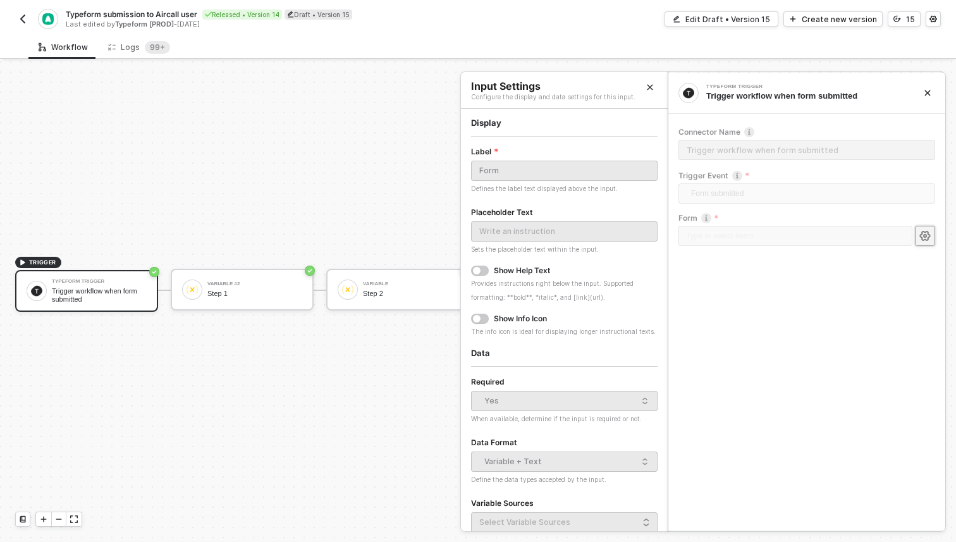
click at [650, 85] on icon "Close" at bounding box center [650, 87] width 8 height 8
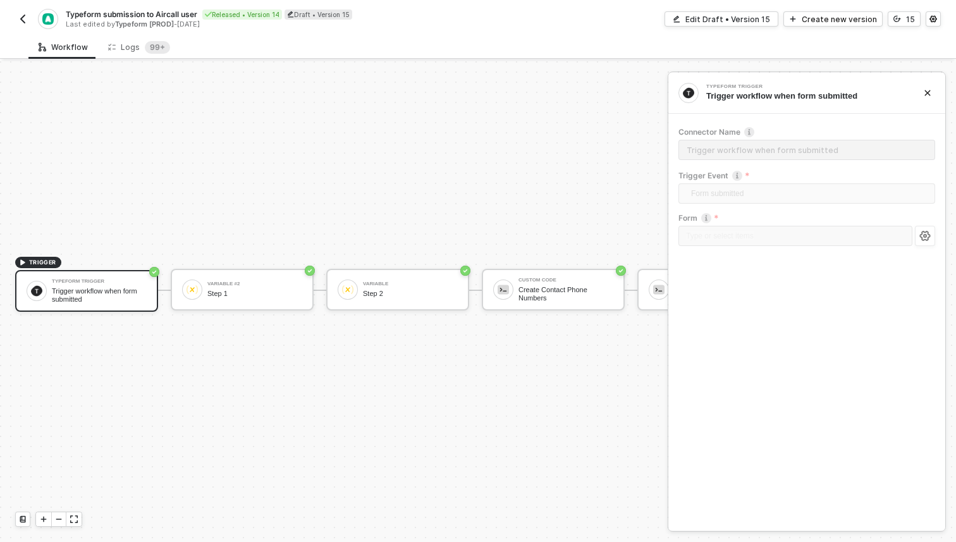
click at [270, 311] on div "TRIGGER Typeform Trigger Trigger workflow when form submitted Variable #2 Step …" at bounding box center [545, 290] width 1091 height 504
click at [269, 295] on div "Step 1" at bounding box center [254, 293] width 95 height 8
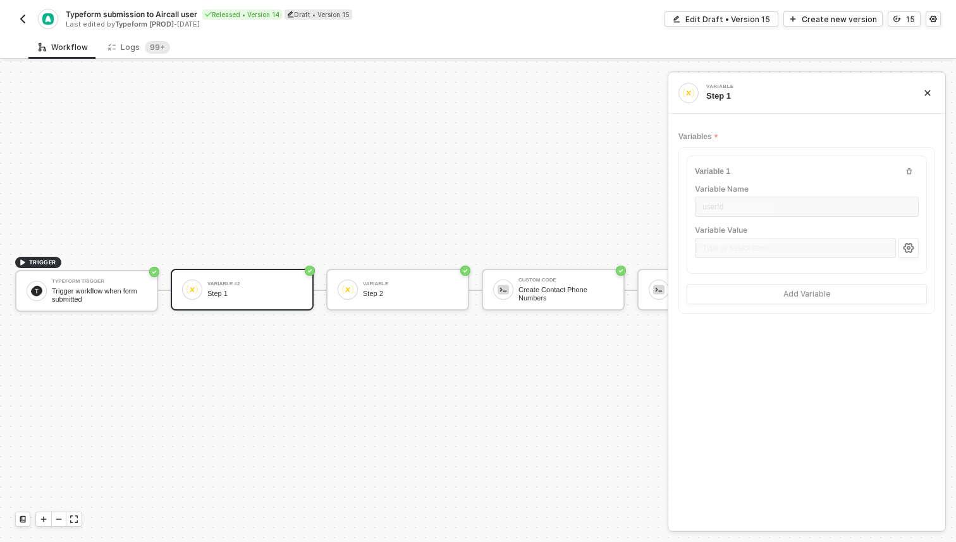
click at [25, 19] on img "button" at bounding box center [23, 19] width 10 height 10
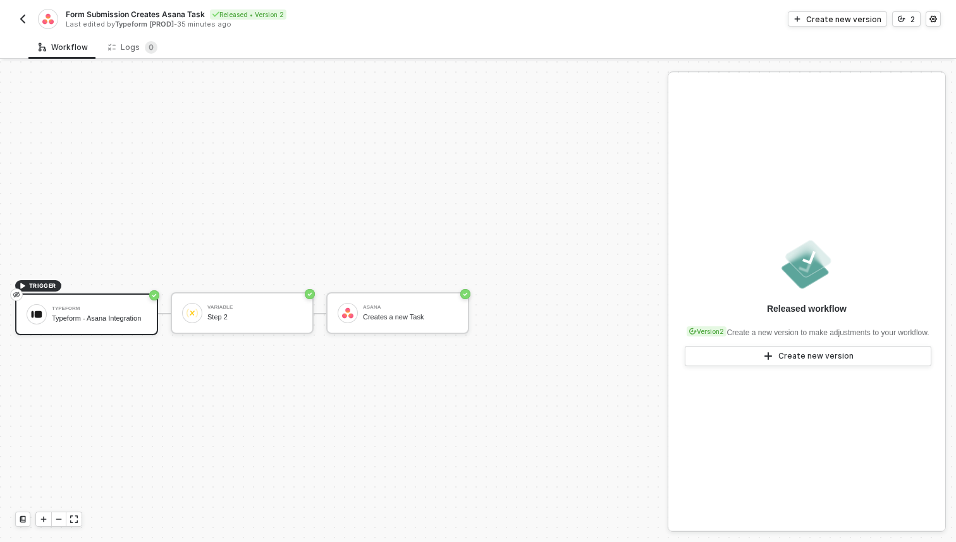
scroll to position [23, 0]
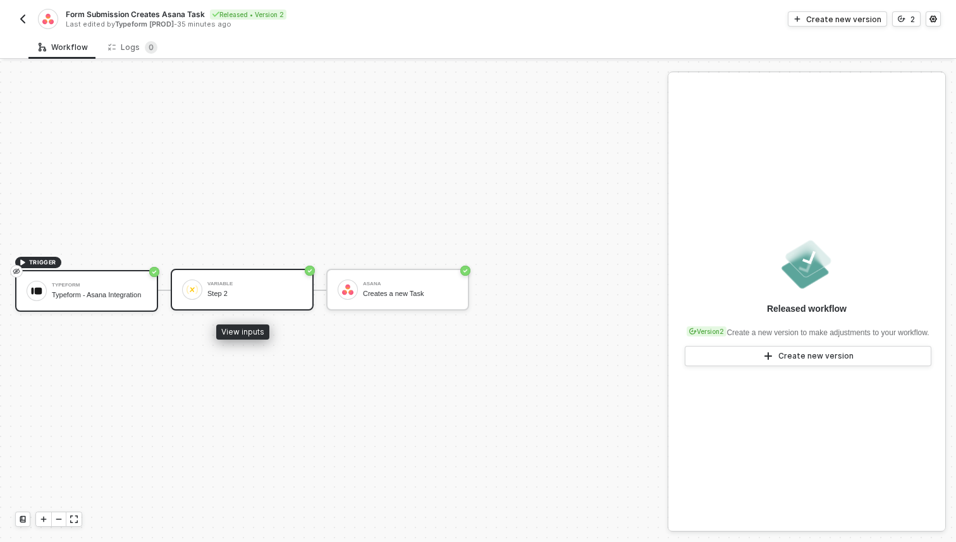
click at [275, 284] on div "Variable" at bounding box center [254, 283] width 95 height 5
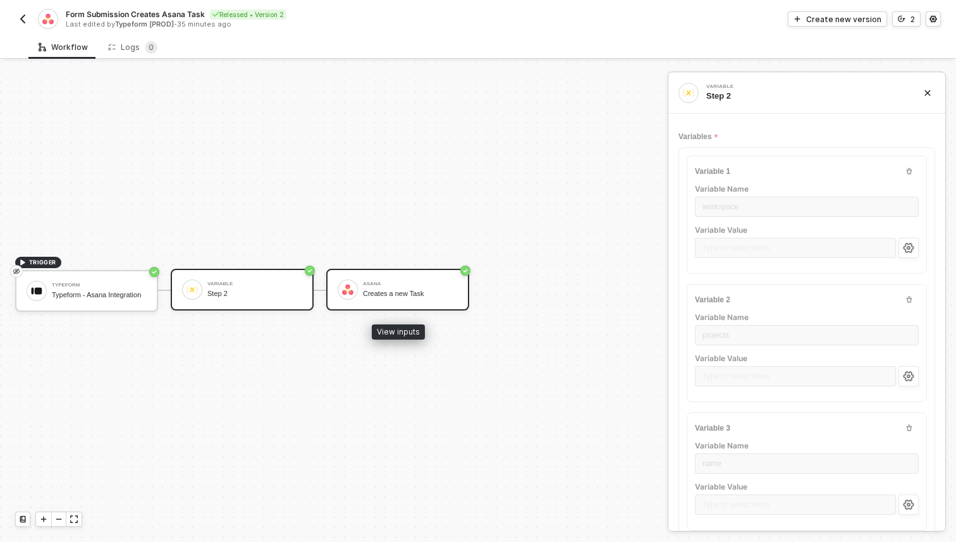
click at [362, 297] on div "[PERSON_NAME] Creates a new Task" at bounding box center [408, 289] width 100 height 24
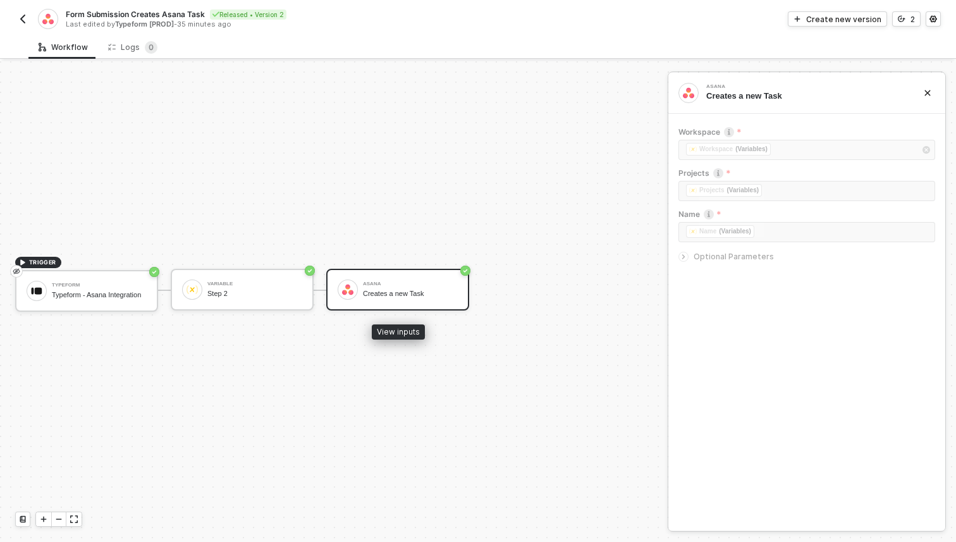
click at [404, 290] on div "Creates a new Task" at bounding box center [410, 293] width 95 height 8
click at [681, 257] on icon "icon-arrow-right-small" at bounding box center [684, 257] width 8 height 8
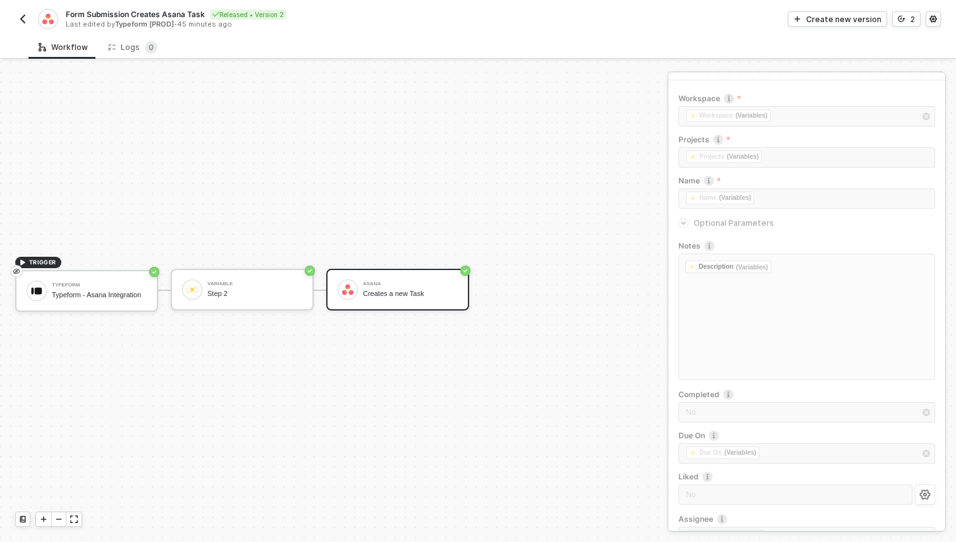
scroll to position [74, 0]
click at [765, 452] on div "Notes ﻿ Description (Variables) ﻿ ﻿ Completed No Due On ﻿ ﻿ Due On (Variables) …" at bounding box center [806, 357] width 257 height 314
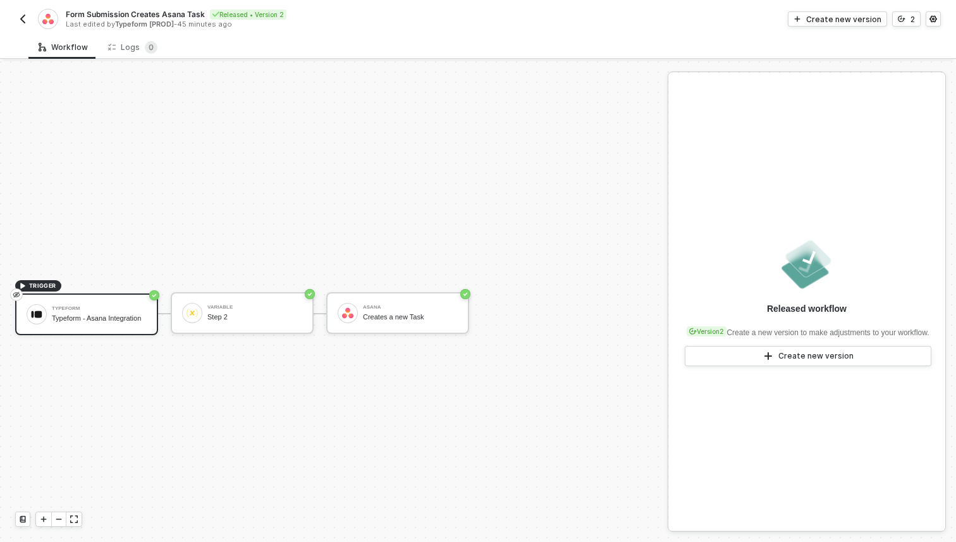
scroll to position [23, 0]
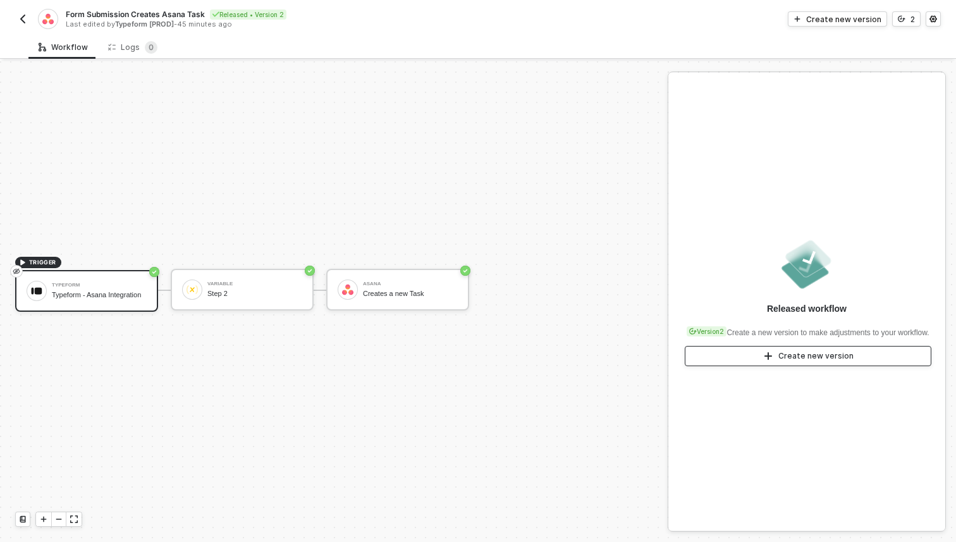
click at [771, 351] on button "Create new version" at bounding box center [808, 356] width 247 height 20
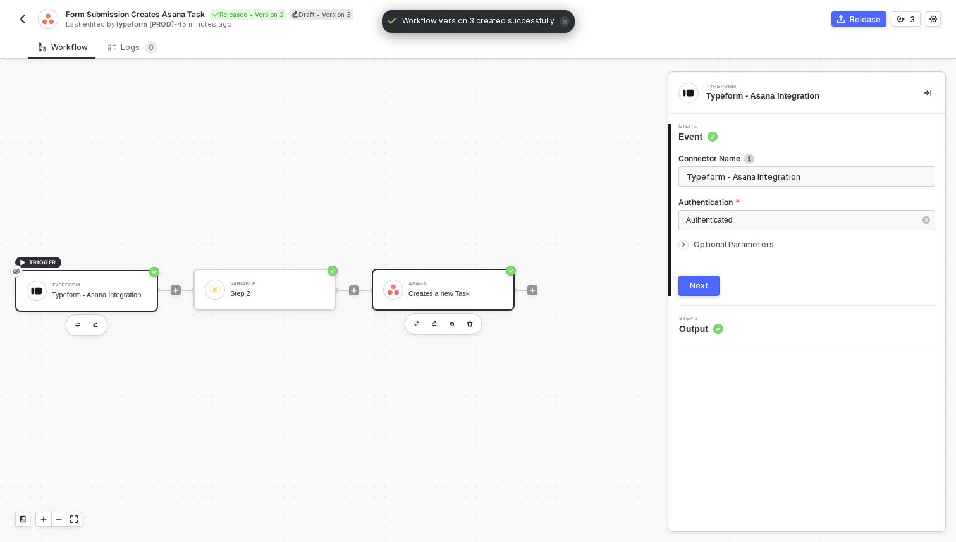
click at [456, 303] on div "[PERSON_NAME] Creates a new Task" at bounding box center [443, 290] width 143 height 42
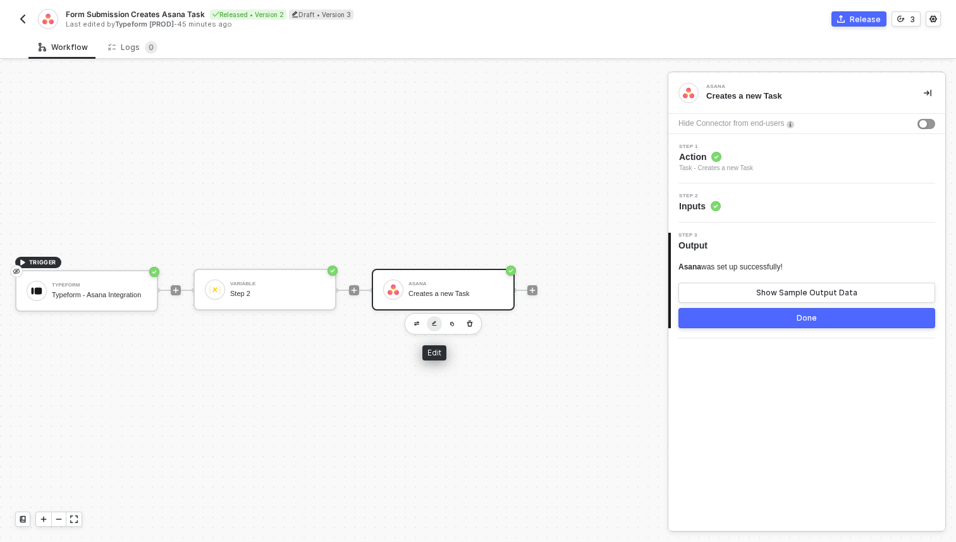
click at [436, 325] on img "button" at bounding box center [434, 323] width 5 height 6
click at [733, 170] on div "Task - Creates a new Task" at bounding box center [716, 168] width 74 height 10
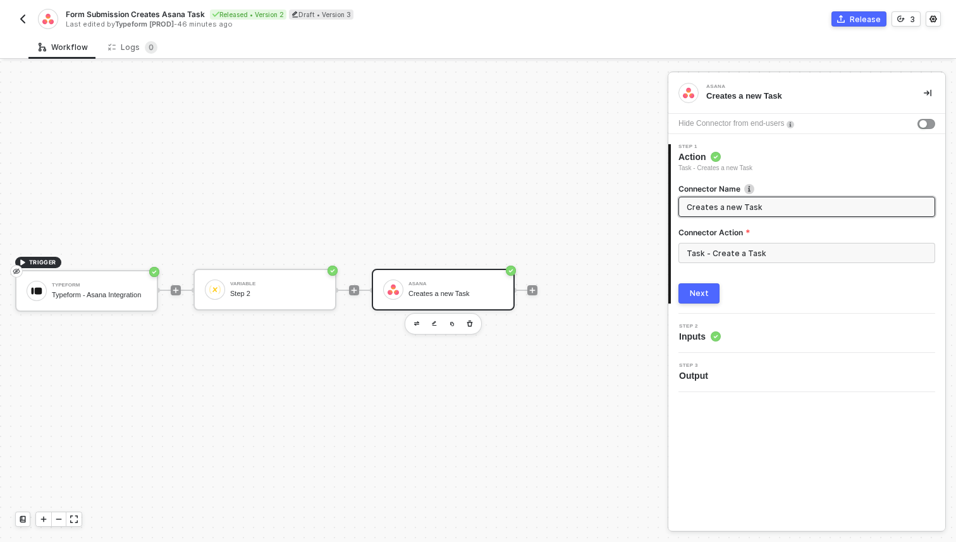
click at [698, 334] on span "Inputs" at bounding box center [700, 336] width 42 height 13
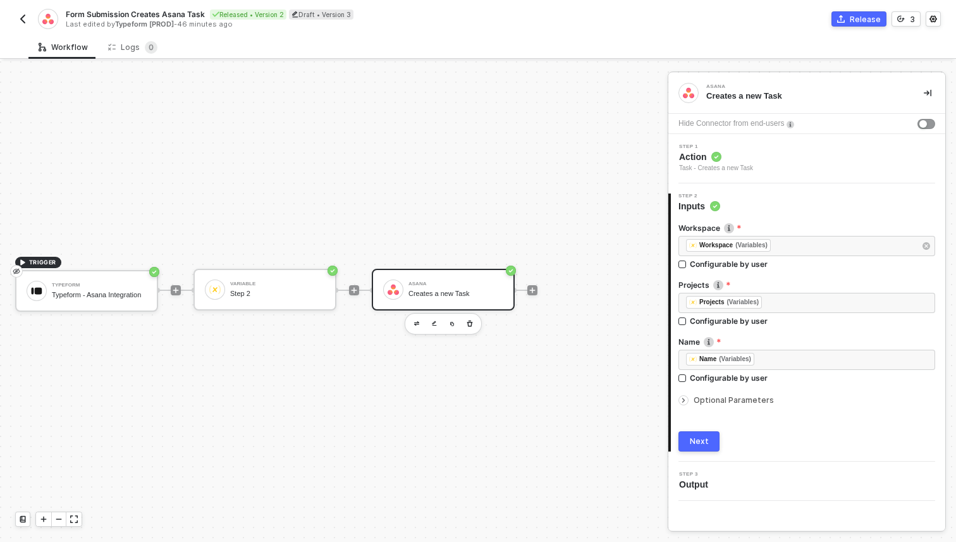
click at [698, 400] on span "Optional Parameters" at bounding box center [733, 399] width 80 height 9
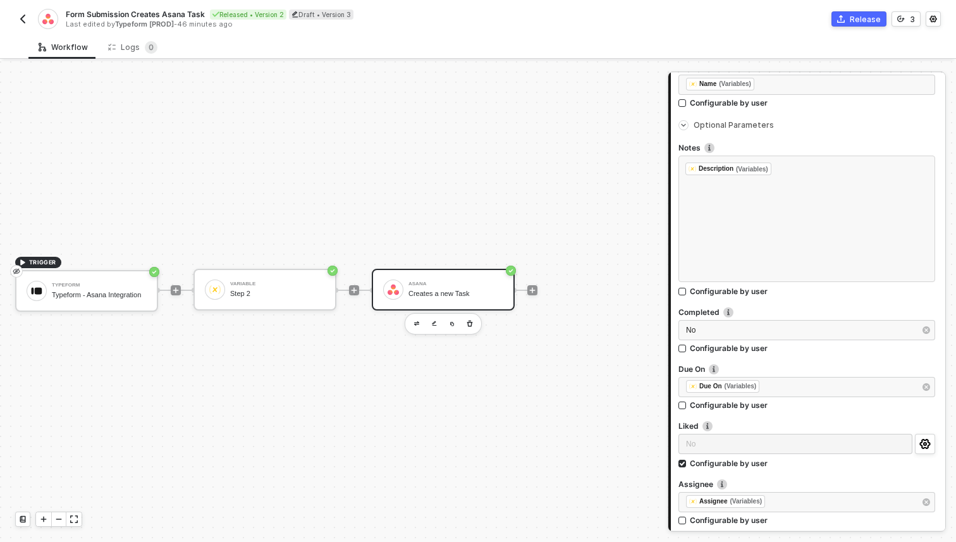
scroll to position [322, 0]
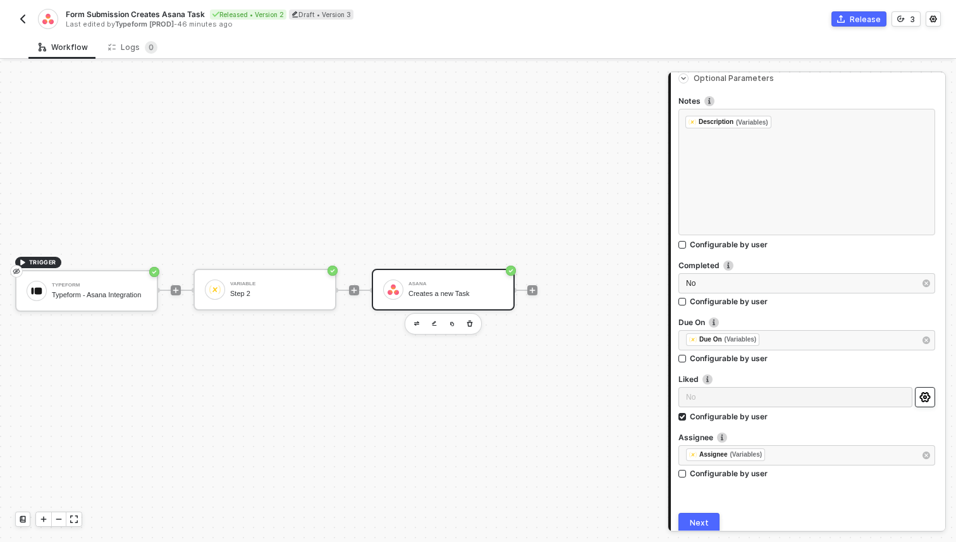
click at [927, 399] on icon "icon-settings" at bounding box center [924, 397] width 11 height 10
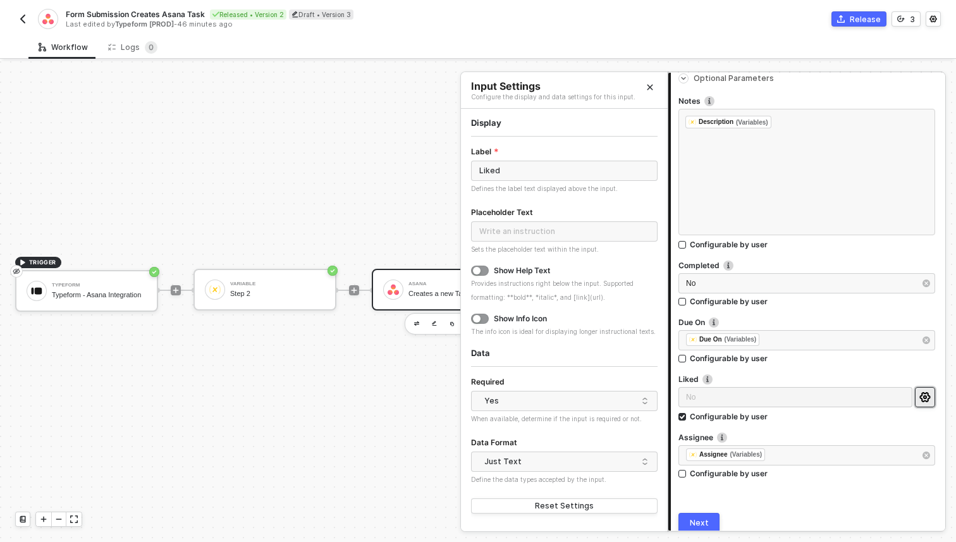
click at [651, 88] on icon "Close" at bounding box center [650, 88] width 6 height 6
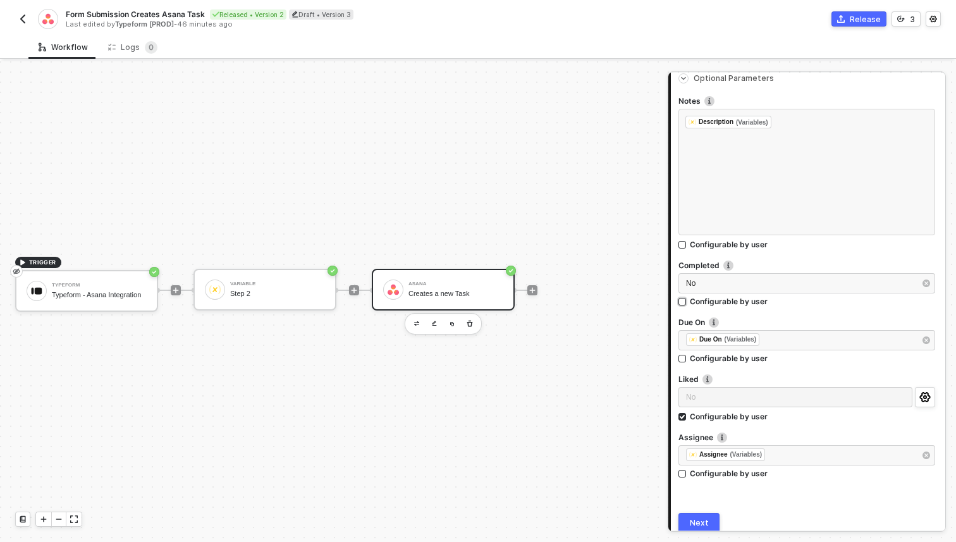
click at [681, 300] on input "Configurable by user" at bounding box center [682, 302] width 9 height 9
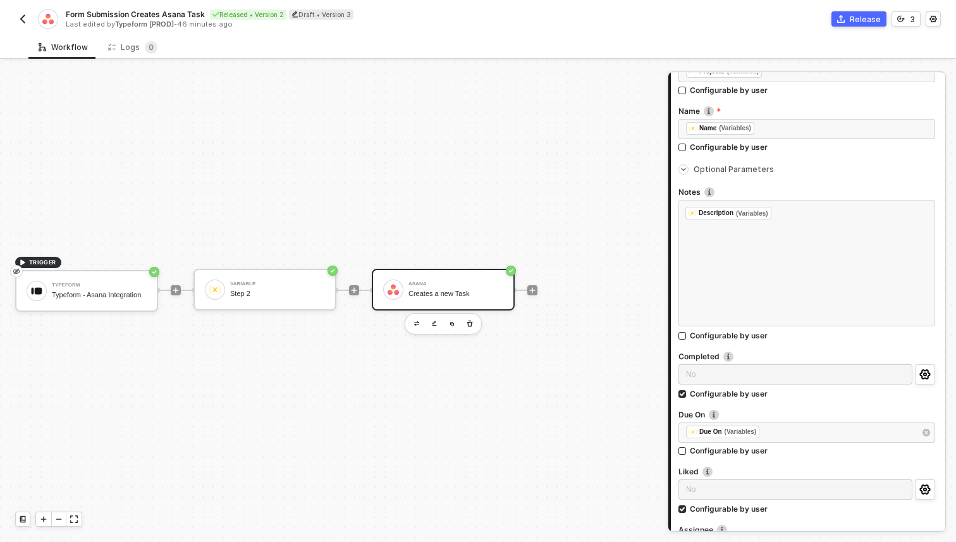
scroll to position [286, 0]
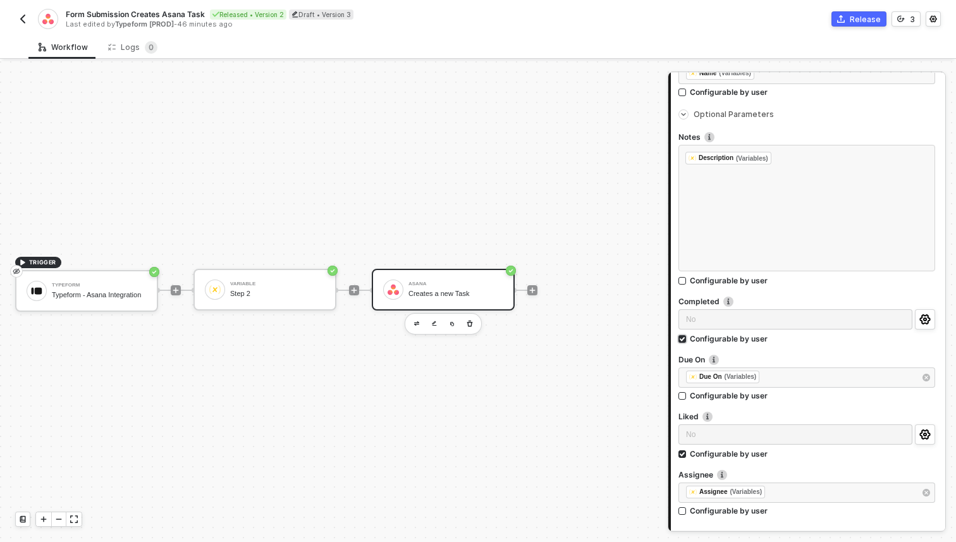
click at [683, 336] on input "Configurable by user" at bounding box center [682, 339] width 9 height 9
checkbox input "false"
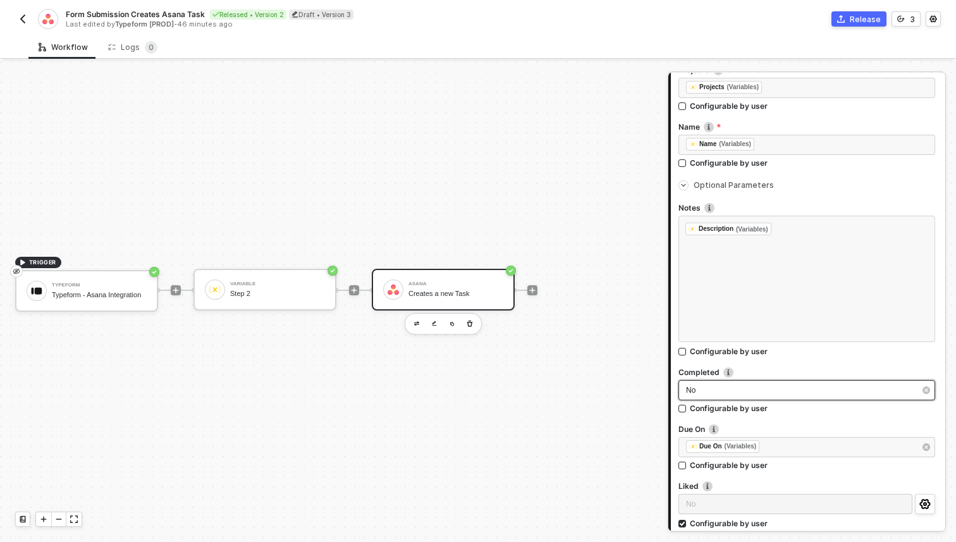
scroll to position [171, 0]
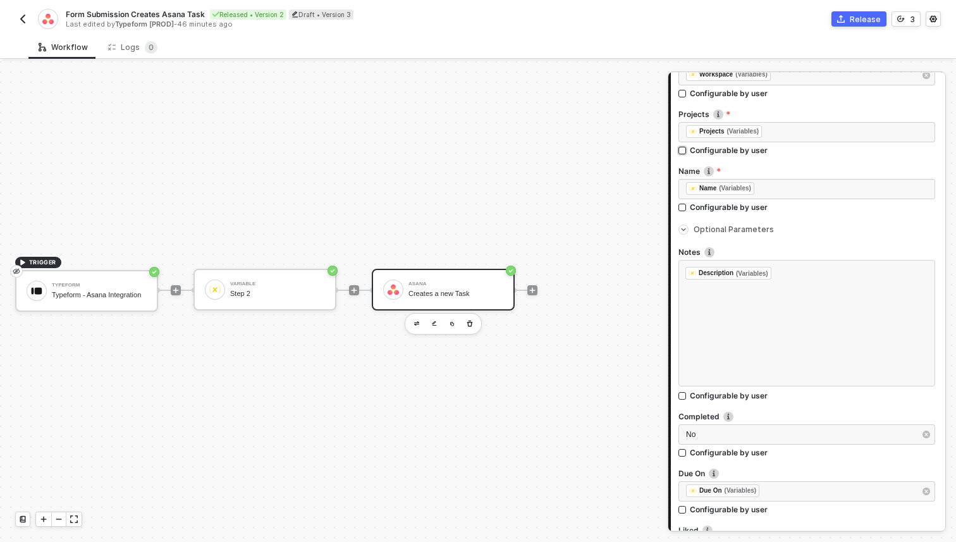
click at [754, 149] on div "Configurable by user" at bounding box center [729, 150] width 78 height 11
click at [687, 149] on input "Configurable by user" at bounding box center [682, 151] width 9 height 9
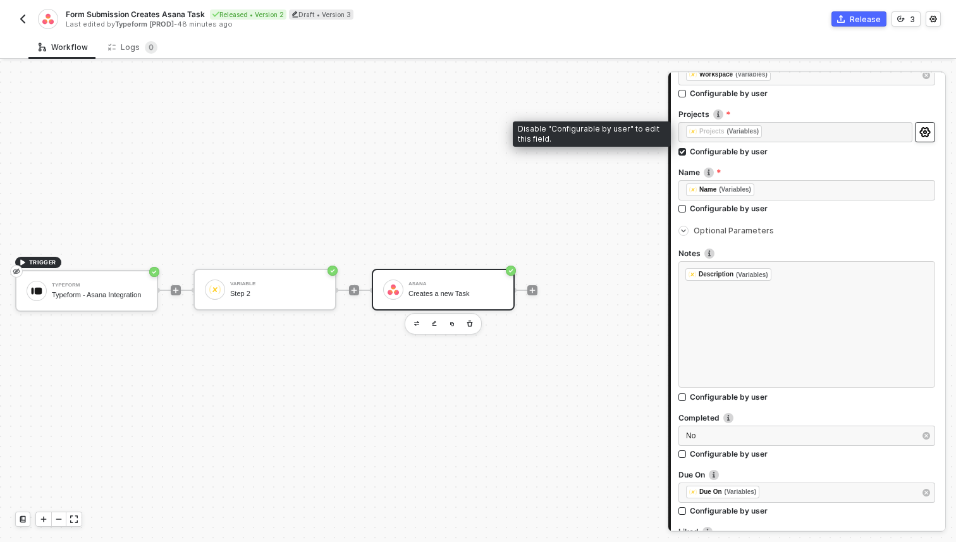
click at [930, 130] on button "button" at bounding box center [925, 132] width 20 height 20
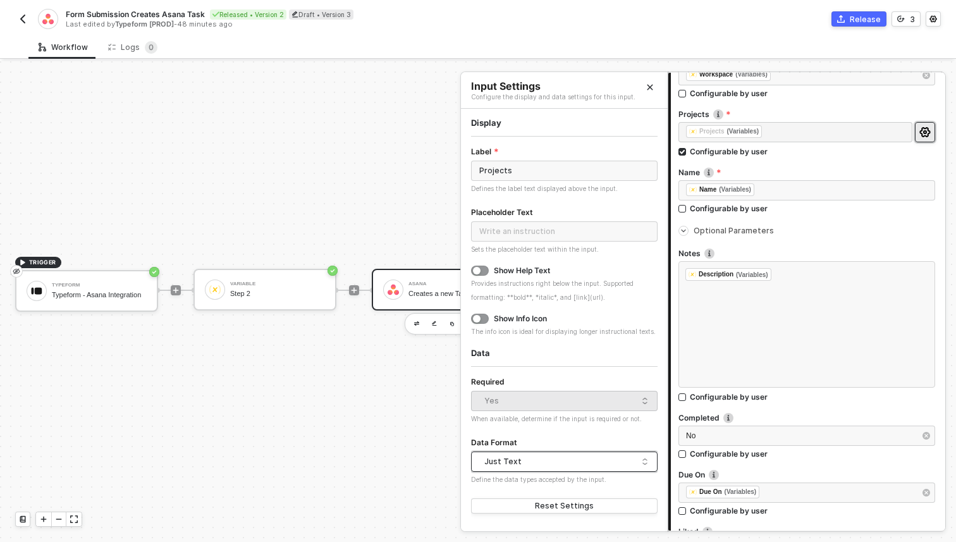
click at [551, 457] on div "Just Text" at bounding box center [561, 461] width 154 height 19
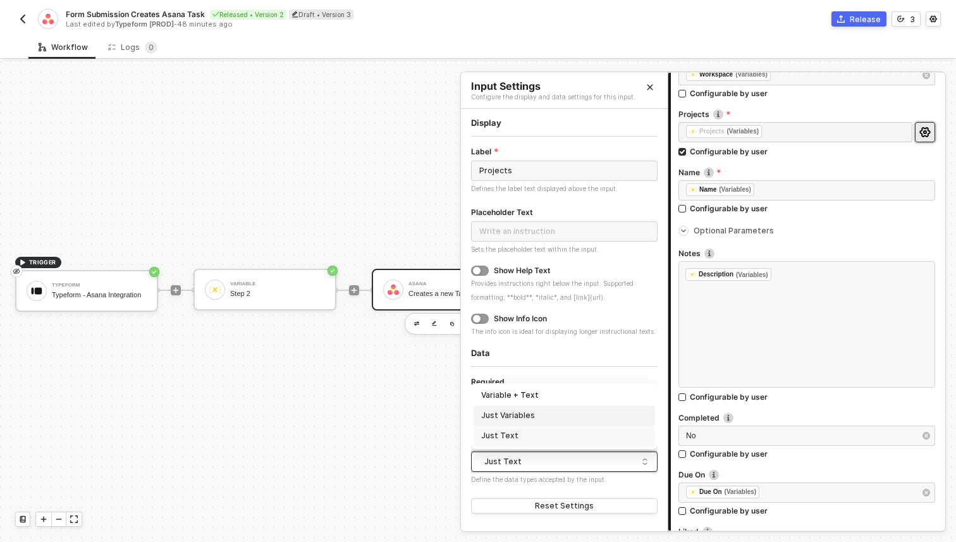
click at [545, 417] on div "Just Variables" at bounding box center [564, 416] width 166 height 12
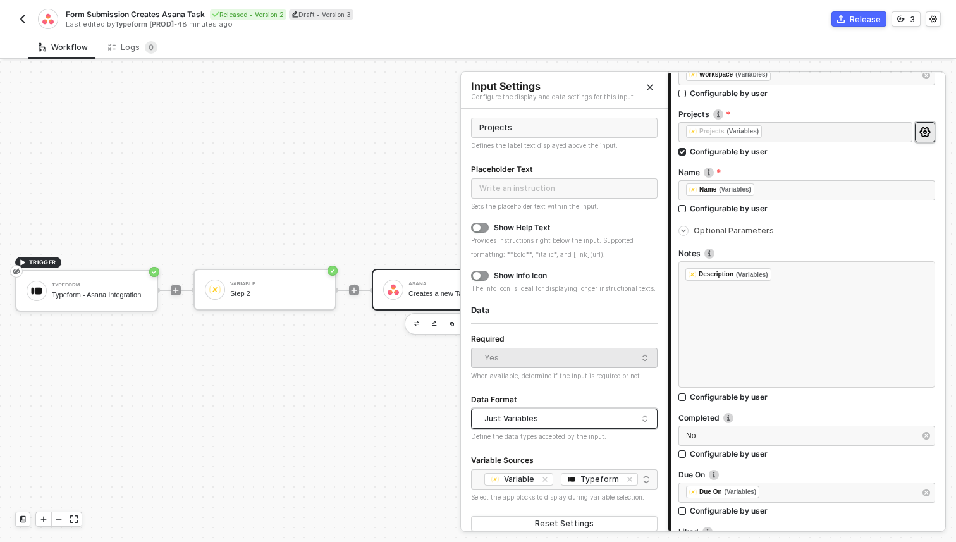
scroll to position [55, 0]
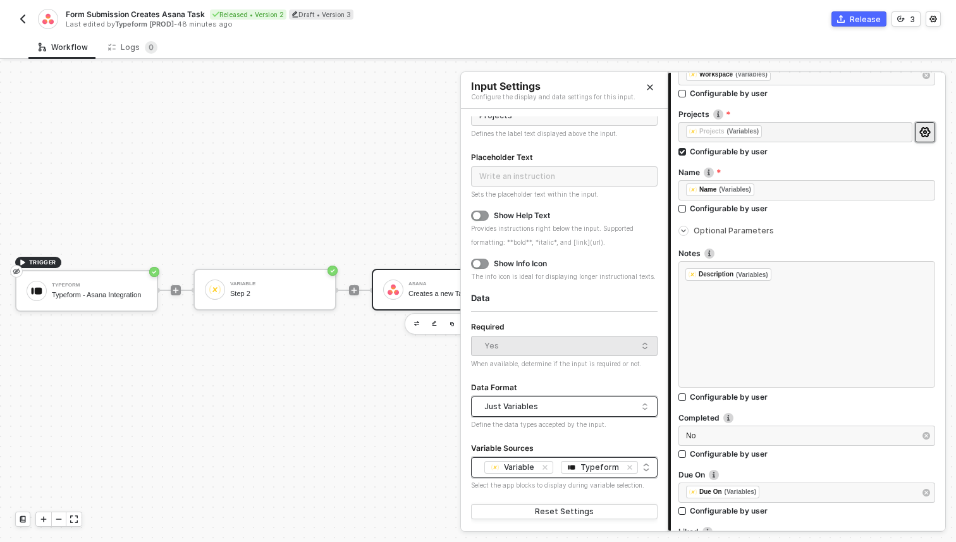
click at [648, 466] on div "Variable Typeform + 0 ..." at bounding box center [564, 467] width 170 height 15
click at [641, 433] on form "Label Projects Defines the label text displayed above the input. Placeholder Te…" at bounding box center [564, 305] width 186 height 432
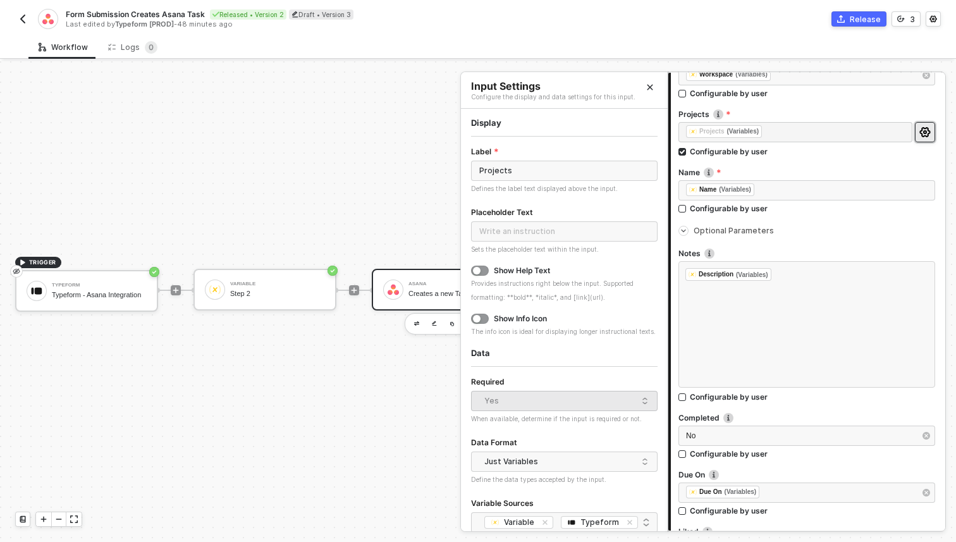
click at [654, 85] on button "Close" at bounding box center [649, 87] width 15 height 15
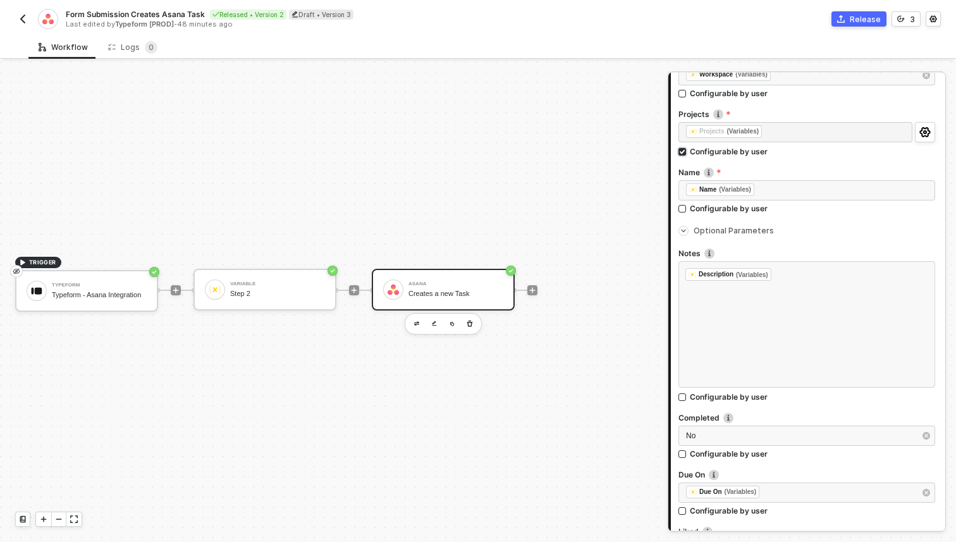
click at [697, 149] on div "Configurable by user" at bounding box center [729, 151] width 78 height 11
click at [687, 149] on input "Configurable by user" at bounding box center [682, 152] width 9 height 9
checkbox input "false"
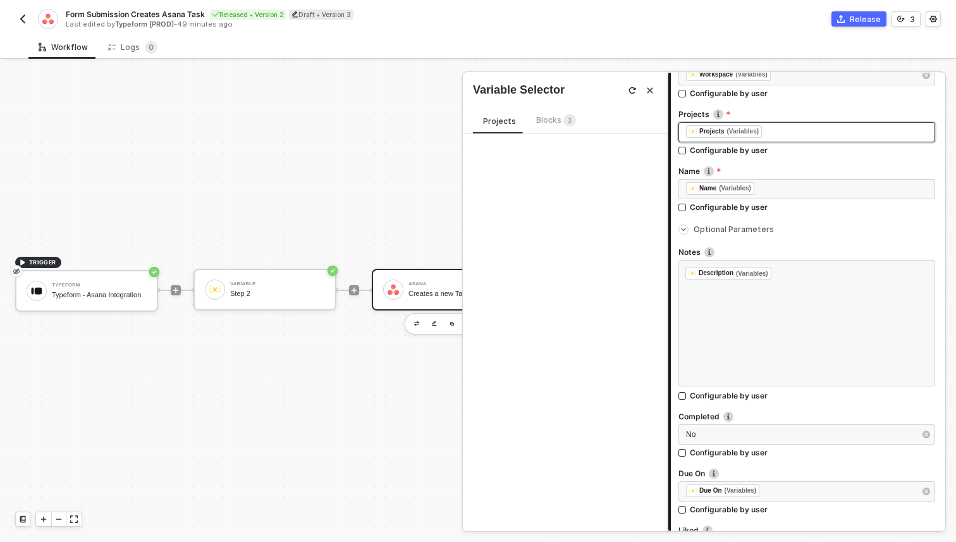
click at [563, 122] on sup "3" at bounding box center [569, 120] width 13 height 13
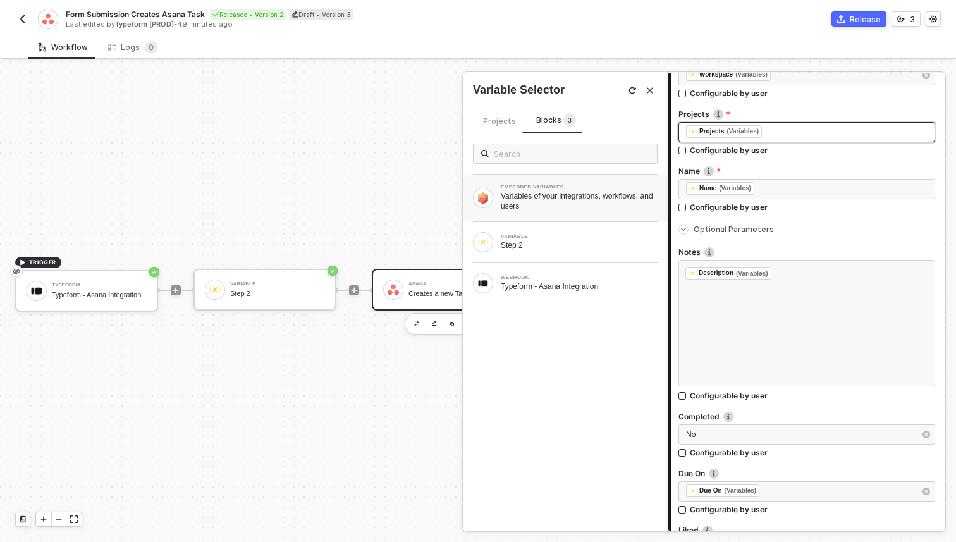
click at [576, 205] on div "Variables of your integrations, workflows, and users" at bounding box center [579, 201] width 157 height 20
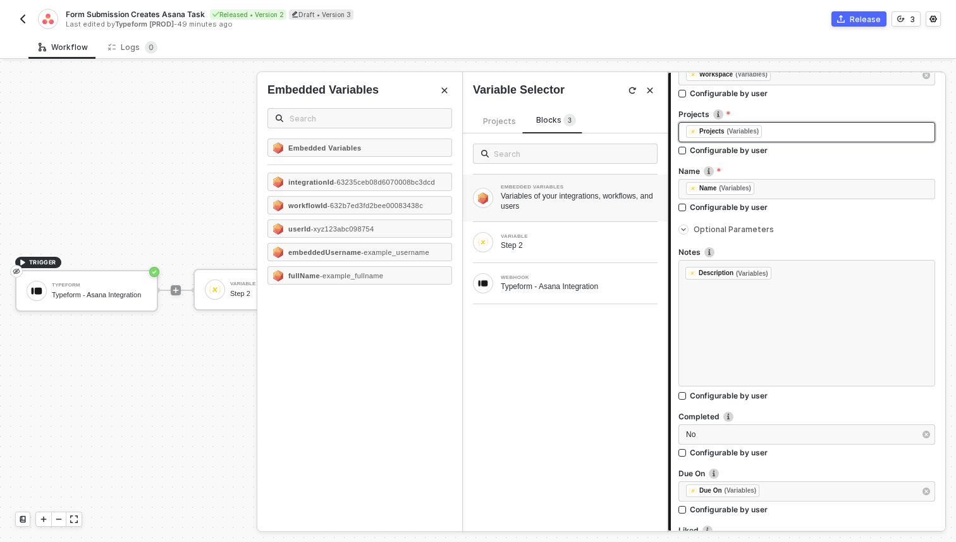
click at [494, 114] on div "Projects" at bounding box center [499, 120] width 53 height 15
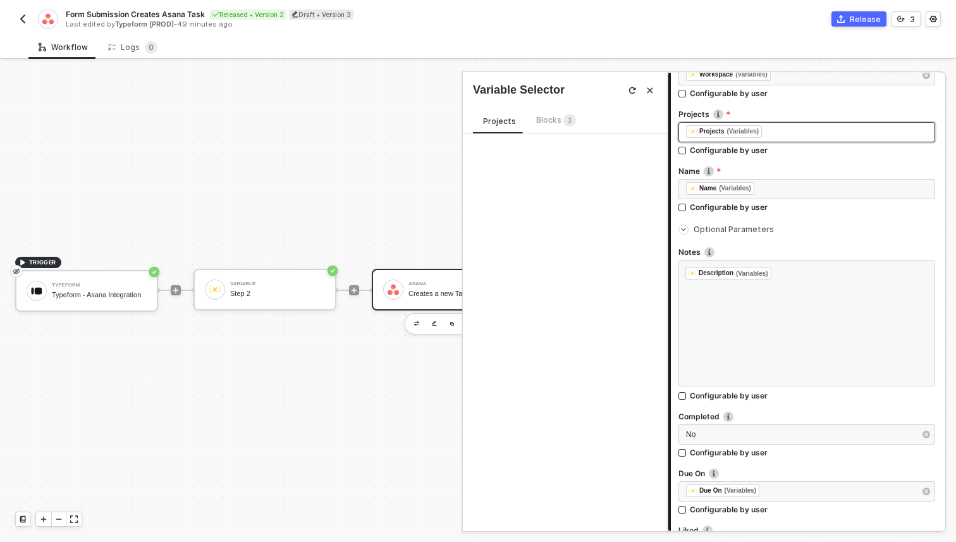
click at [649, 83] on button "Close" at bounding box center [649, 90] width 15 height 15
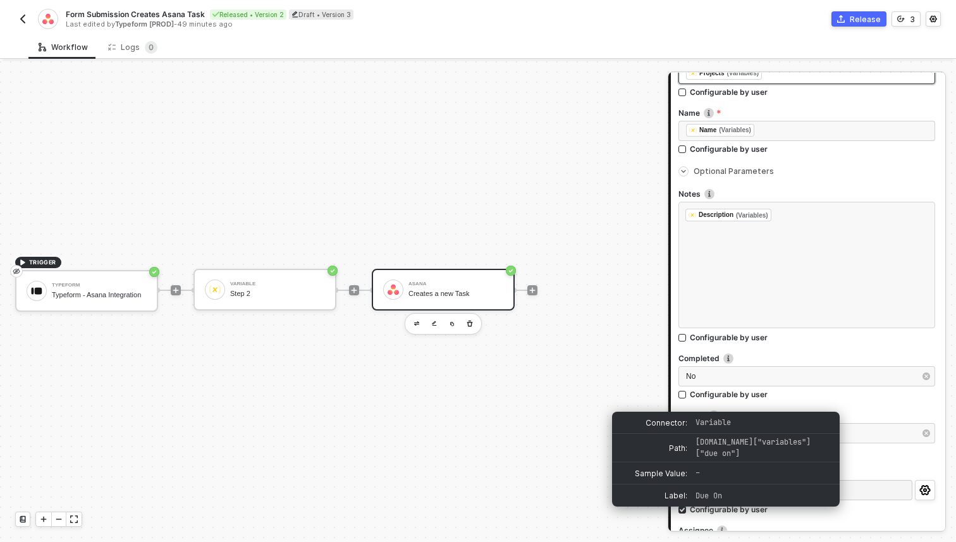
scroll to position [209, 0]
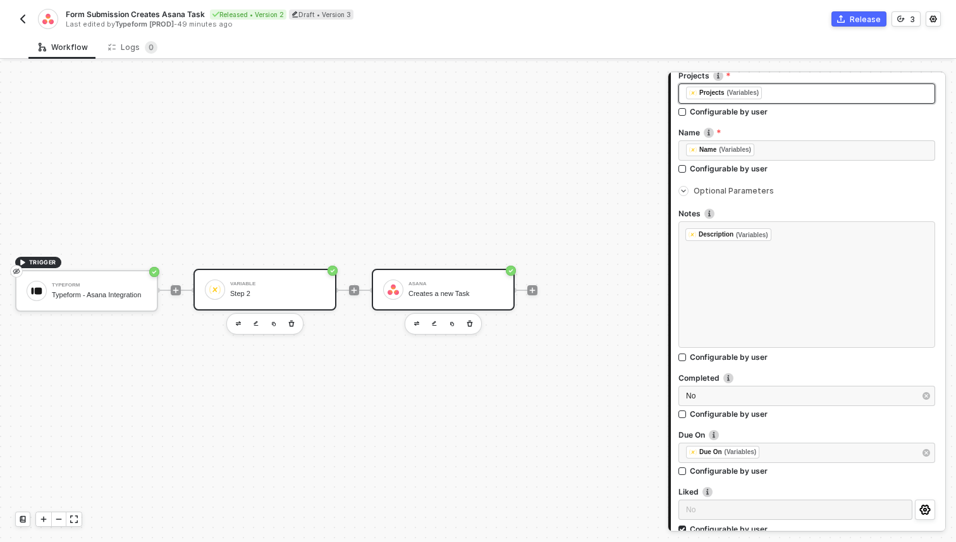
click at [301, 295] on div "Step 2" at bounding box center [277, 293] width 95 height 8
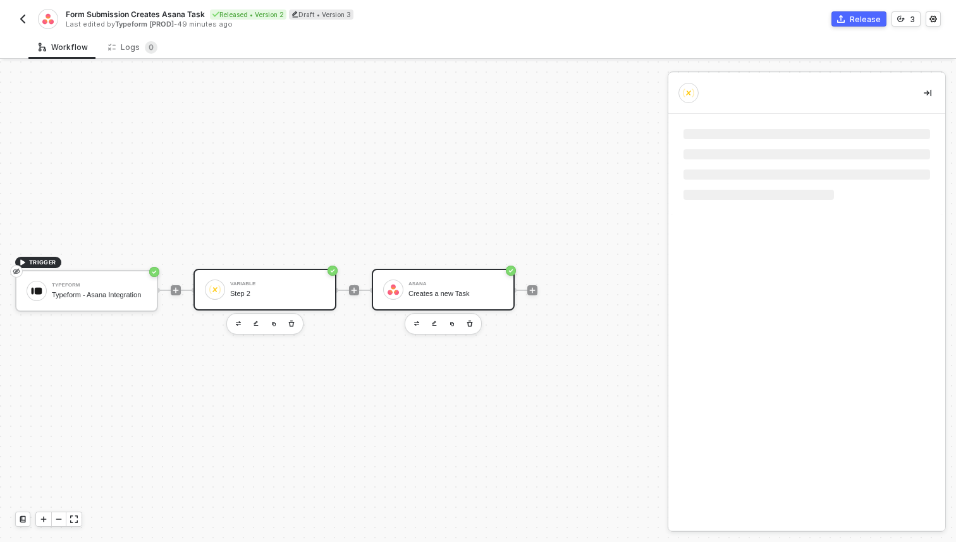
scroll to position [0, 0]
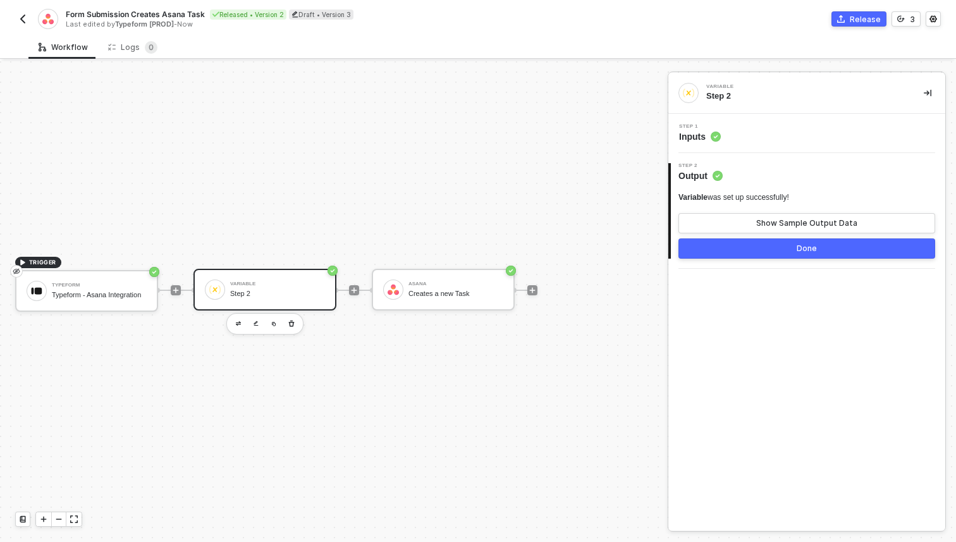
click at [717, 142] on span "Inputs" at bounding box center [700, 136] width 42 height 13
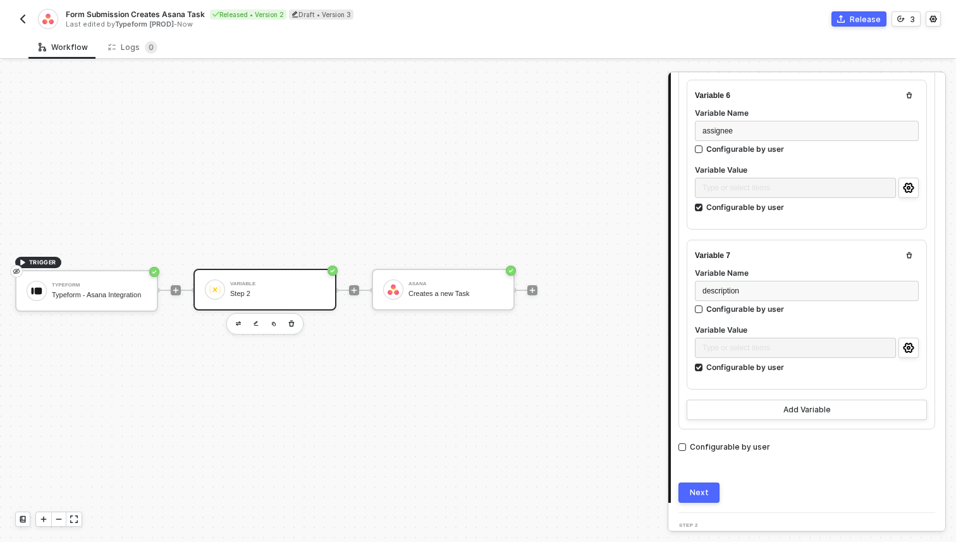
scroll to position [963, 0]
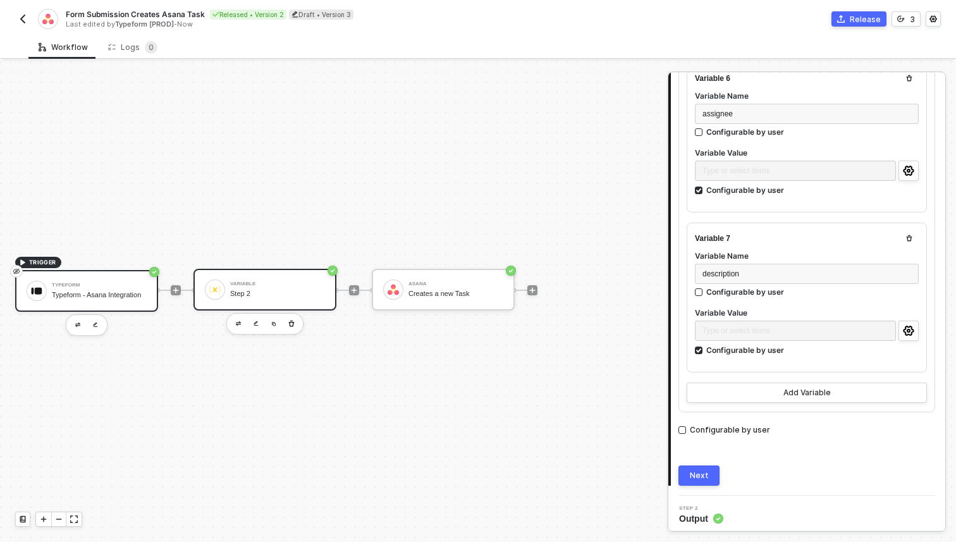
click at [114, 283] on div "Typeform" at bounding box center [99, 285] width 95 height 5
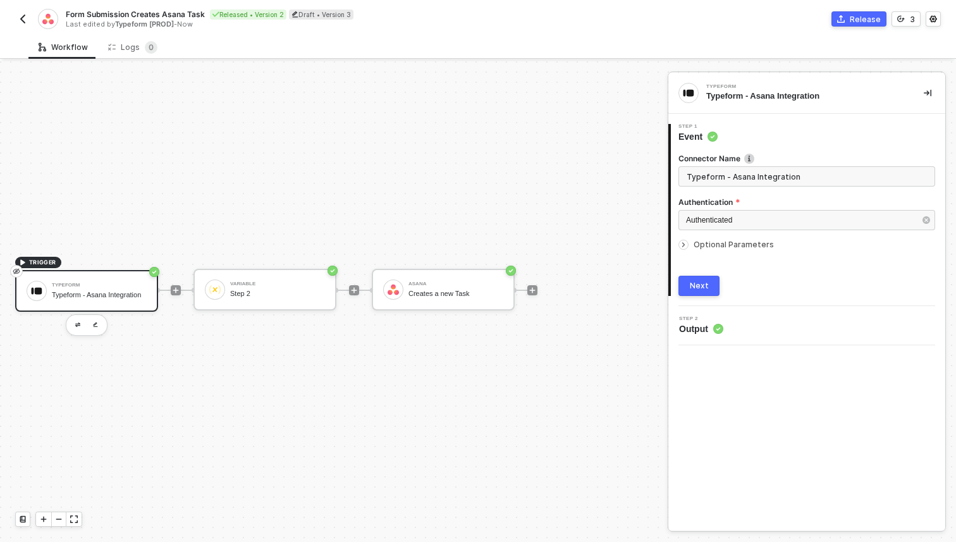
click at [716, 323] on span "Output" at bounding box center [701, 328] width 44 height 13
click at [749, 240] on span "Optional Parameters" at bounding box center [733, 244] width 80 height 9
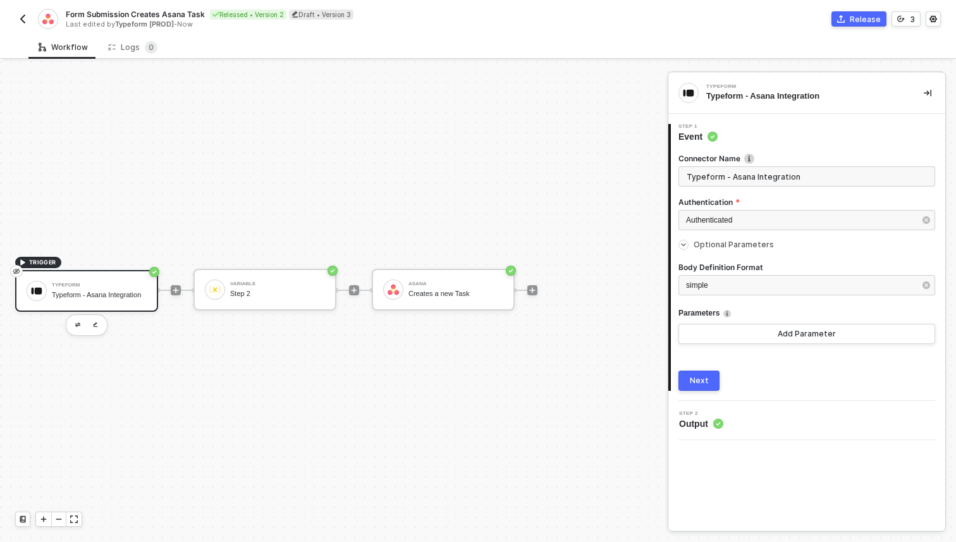
click at [705, 418] on span "Output" at bounding box center [701, 423] width 44 height 13
click at [705, 382] on div "Next" at bounding box center [699, 380] width 19 height 10
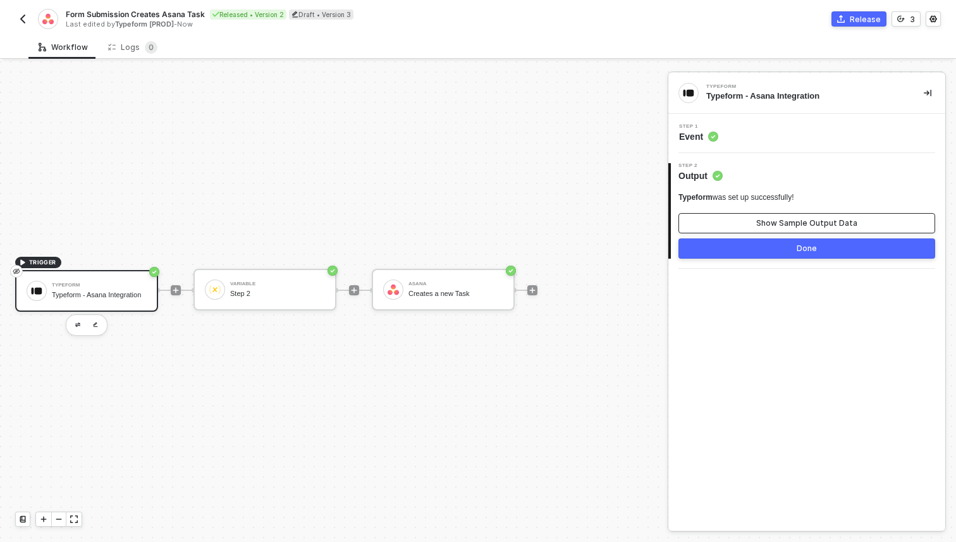
click at [752, 220] on button "Show Sample Output Data" at bounding box center [806, 223] width 257 height 20
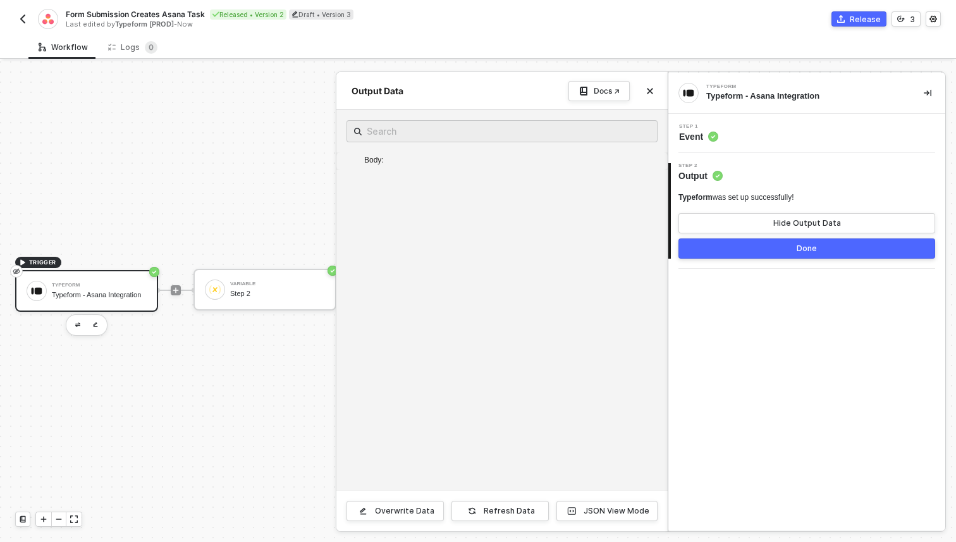
click at [275, 449] on div at bounding box center [478, 301] width 956 height 480
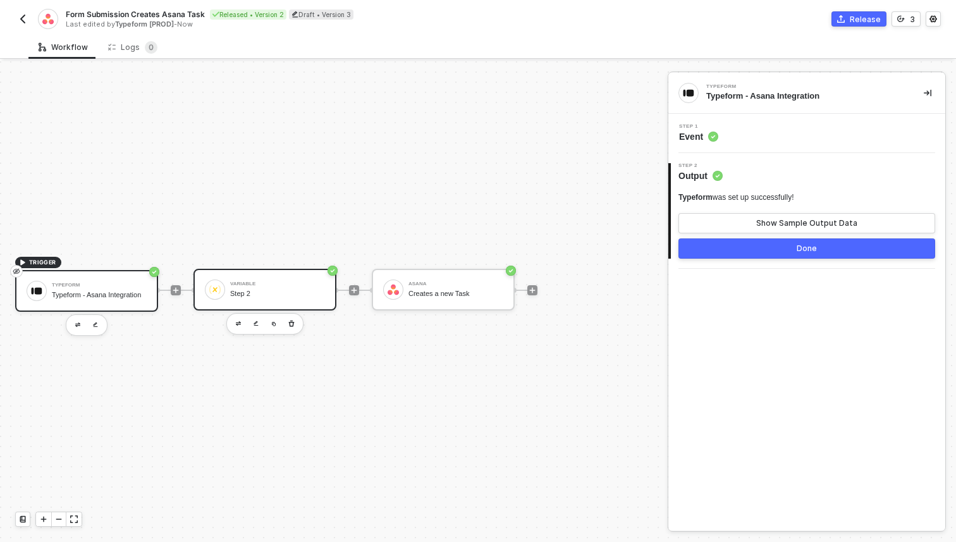
click at [271, 295] on div "Step 2" at bounding box center [277, 293] width 95 height 8
click at [685, 132] on span "Inputs" at bounding box center [700, 136] width 42 height 13
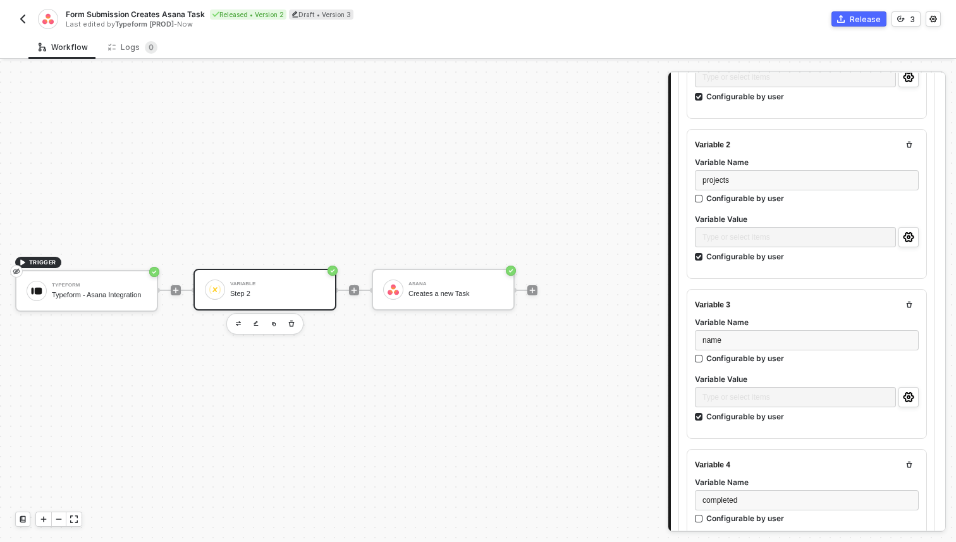
scroll to position [259, 0]
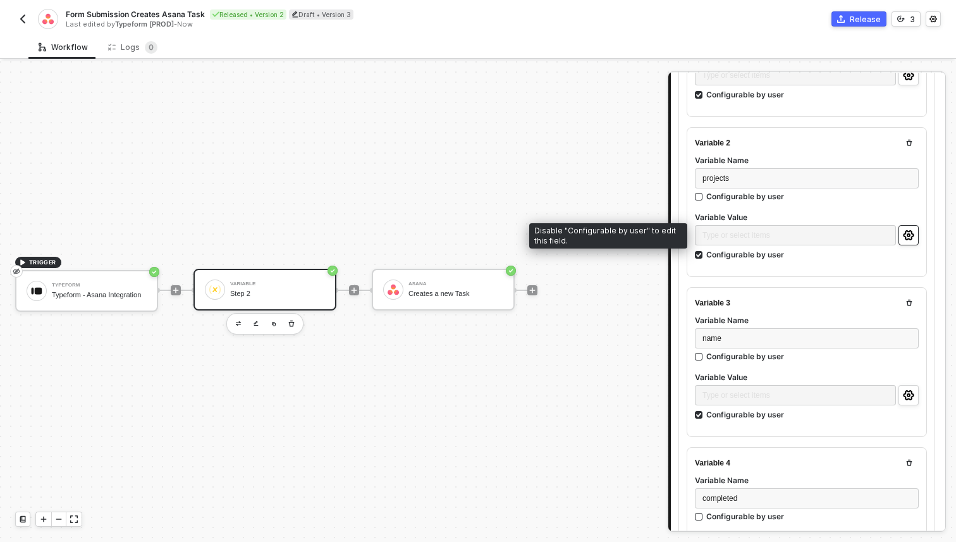
click at [913, 230] on icon "icon-settings" at bounding box center [908, 235] width 11 height 10
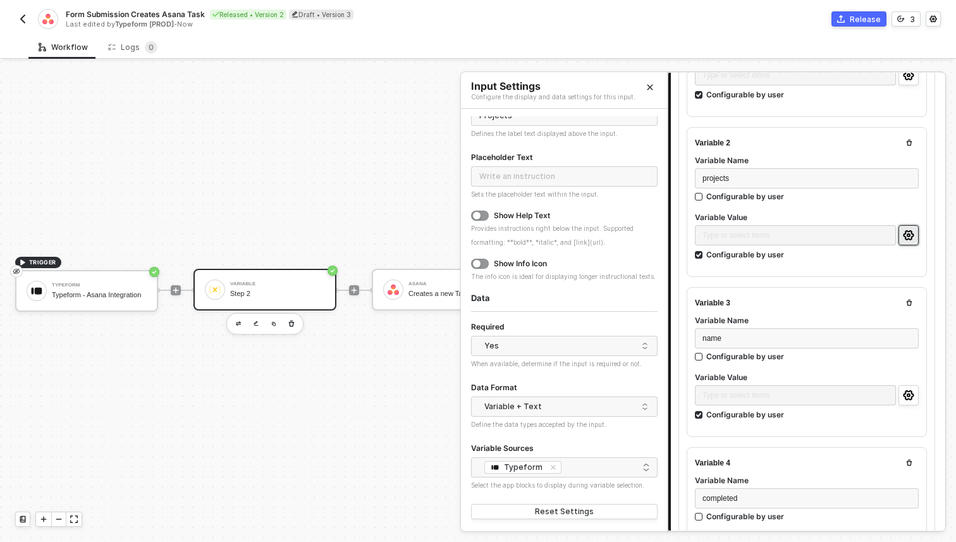
scroll to position [0, 0]
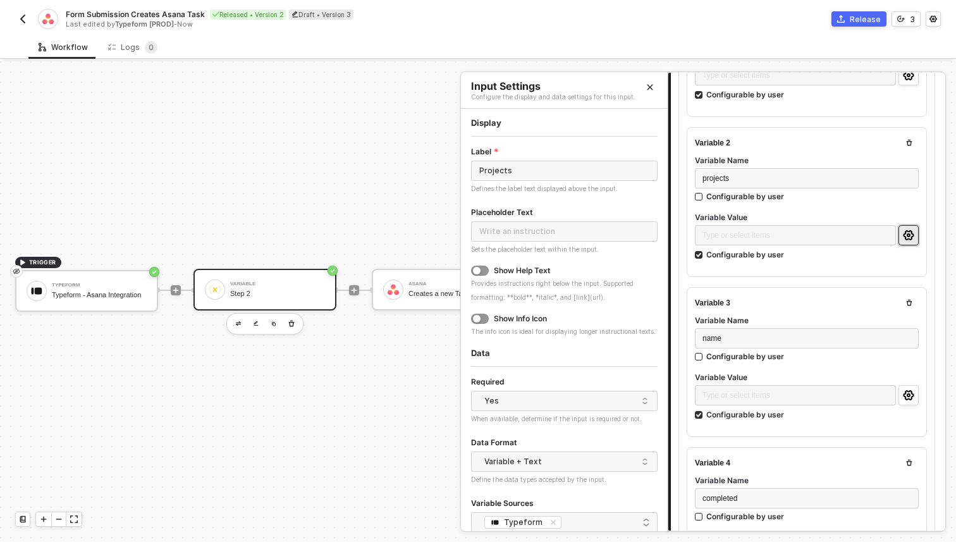
click at [683, 261] on div "Variable 1 Variable Name workspace Configurable by user Variable Value Type or …" at bounding box center [806, 537] width 257 height 1157
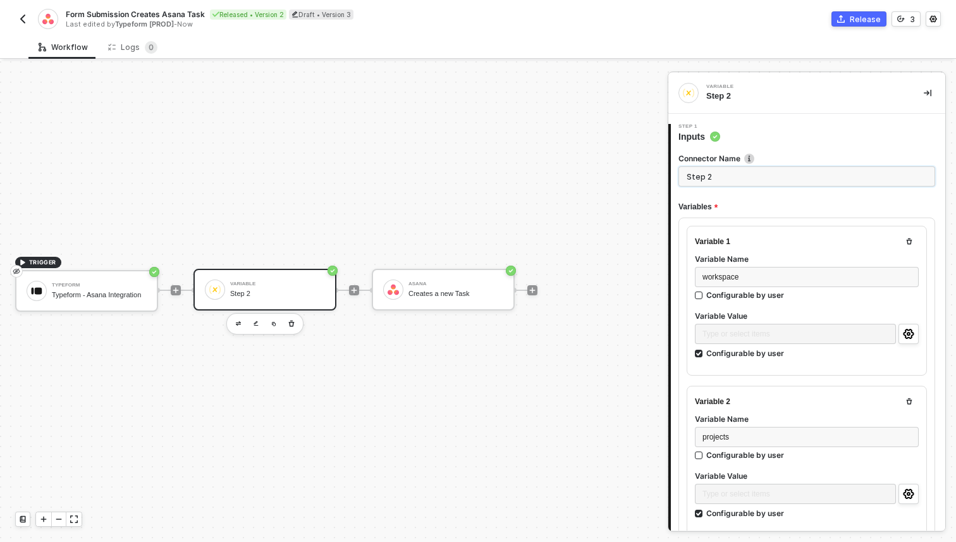
click at [739, 176] on input "Step 2" at bounding box center [806, 176] width 257 height 20
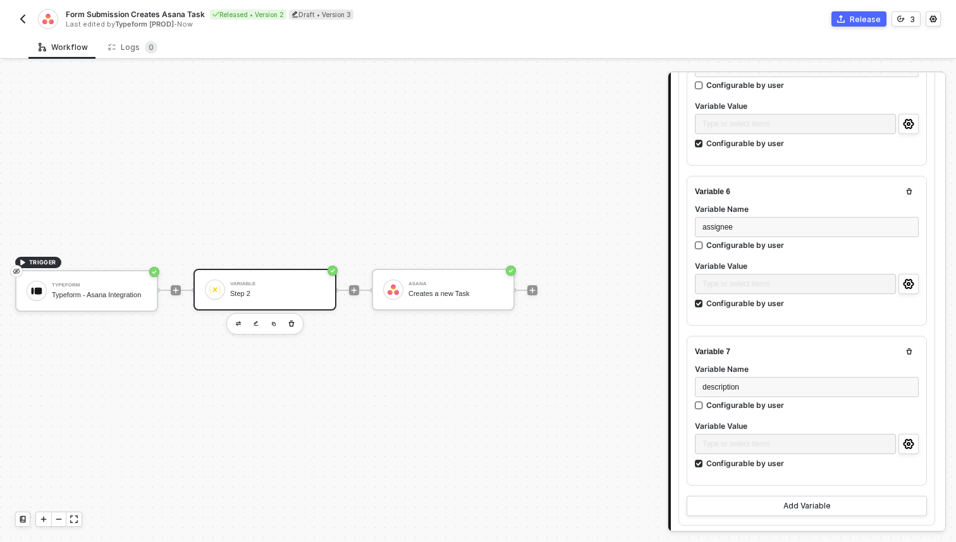
scroll to position [829, 0]
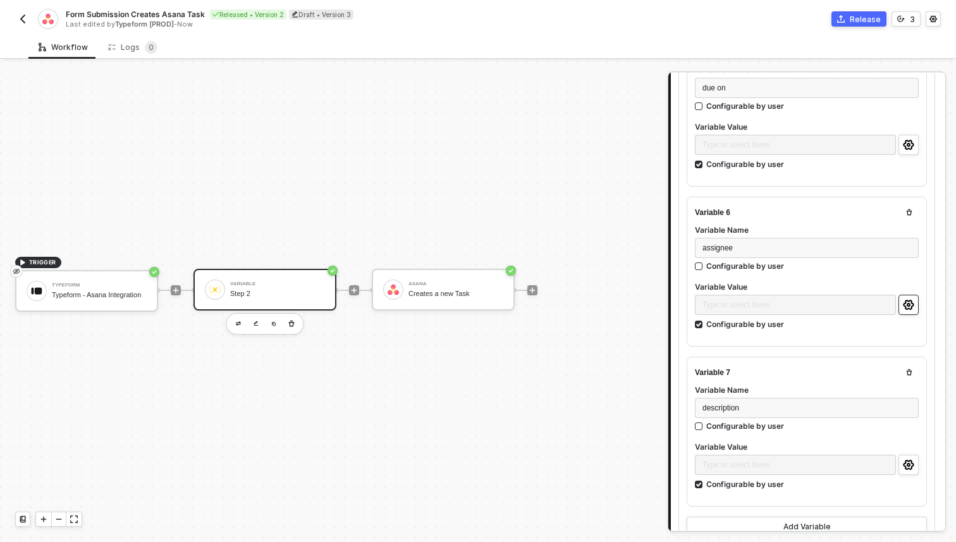
click at [906, 300] on icon "icon-settings" at bounding box center [908, 305] width 11 height 10
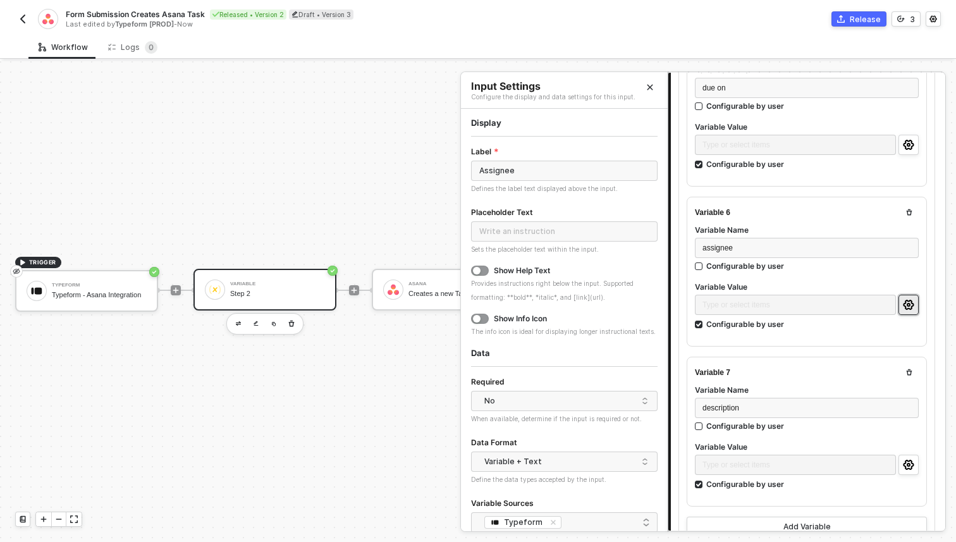
click at [652, 94] on button "Close" at bounding box center [649, 87] width 15 height 15
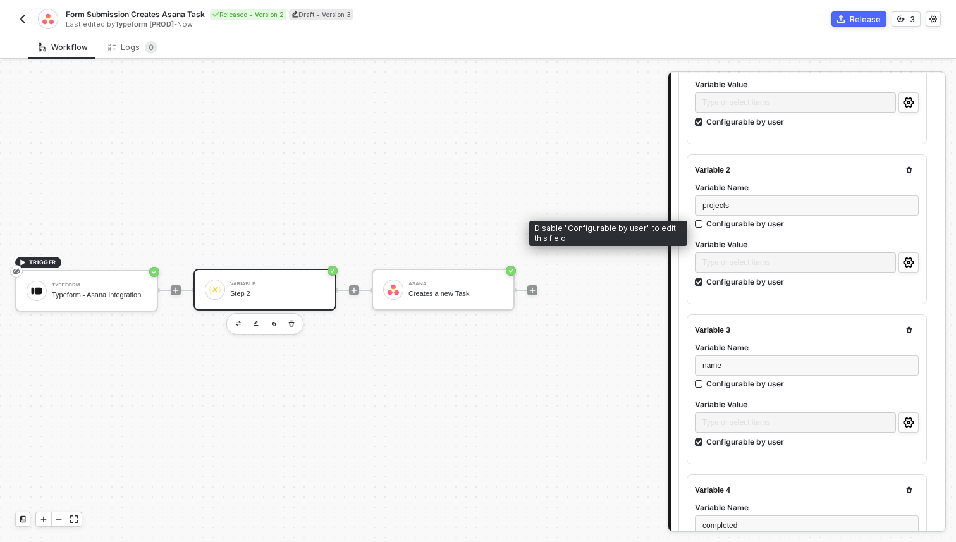
scroll to position [215, 0]
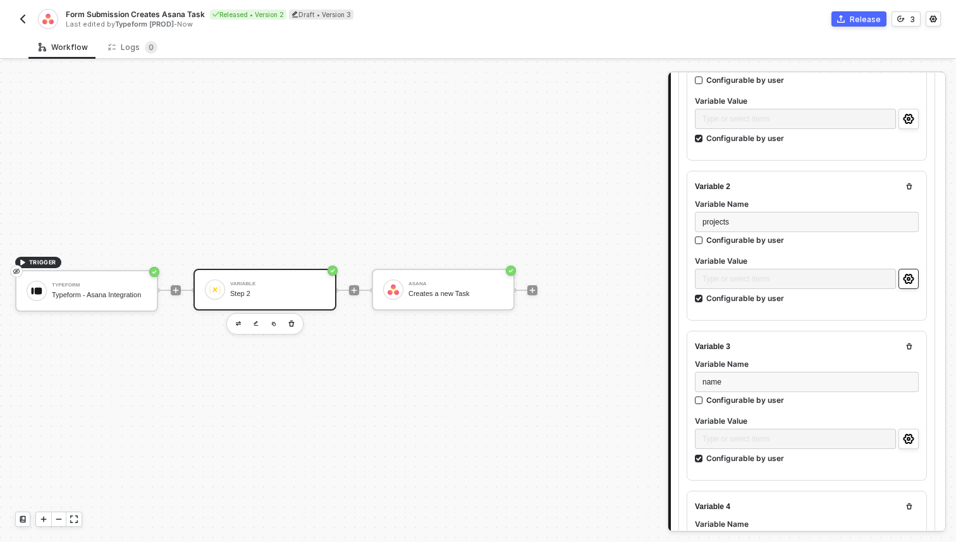
click at [905, 269] on button "button" at bounding box center [908, 279] width 20 height 20
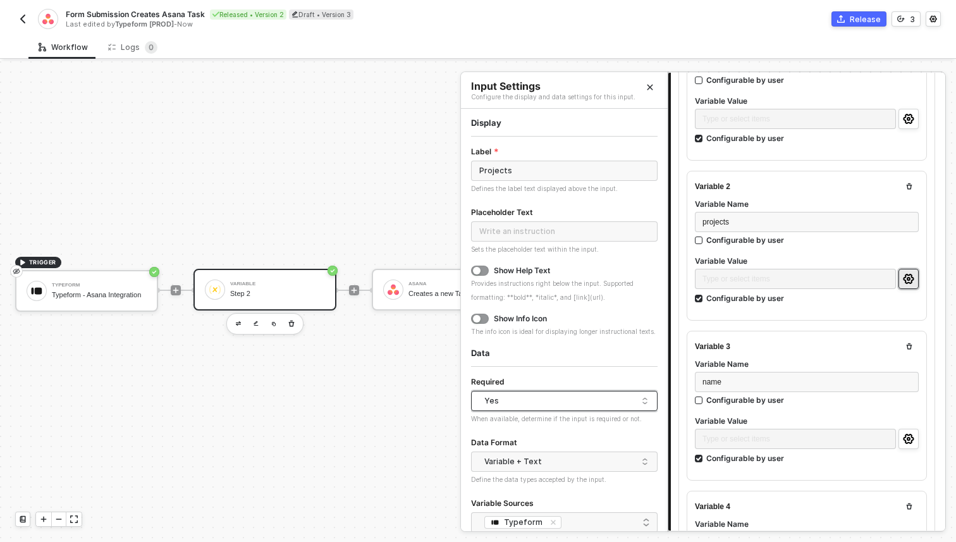
click at [503, 403] on div "Yes" at bounding box center [561, 400] width 154 height 19
click at [497, 449] on div "No" at bounding box center [564, 446] width 166 height 12
click at [651, 93] on button "Close" at bounding box center [649, 87] width 15 height 15
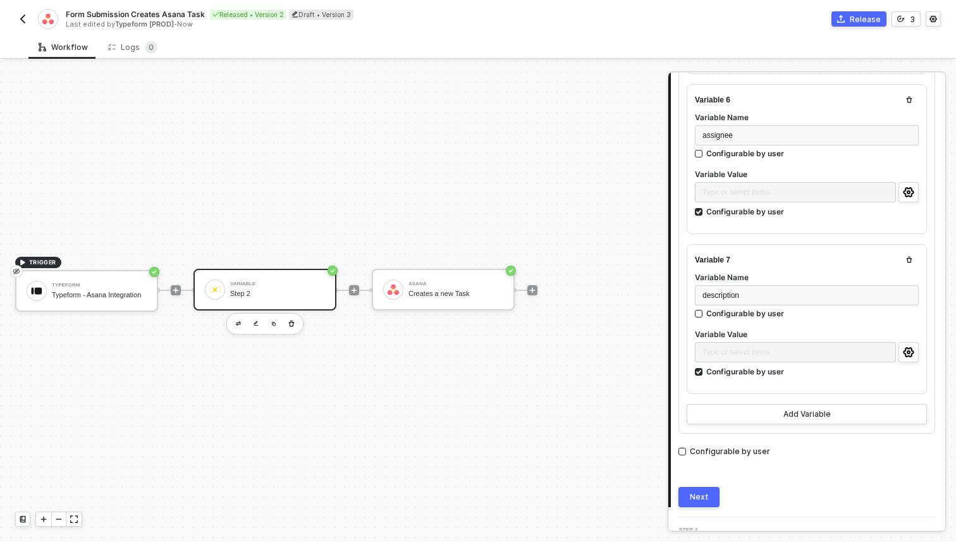
scroll to position [963, 0]
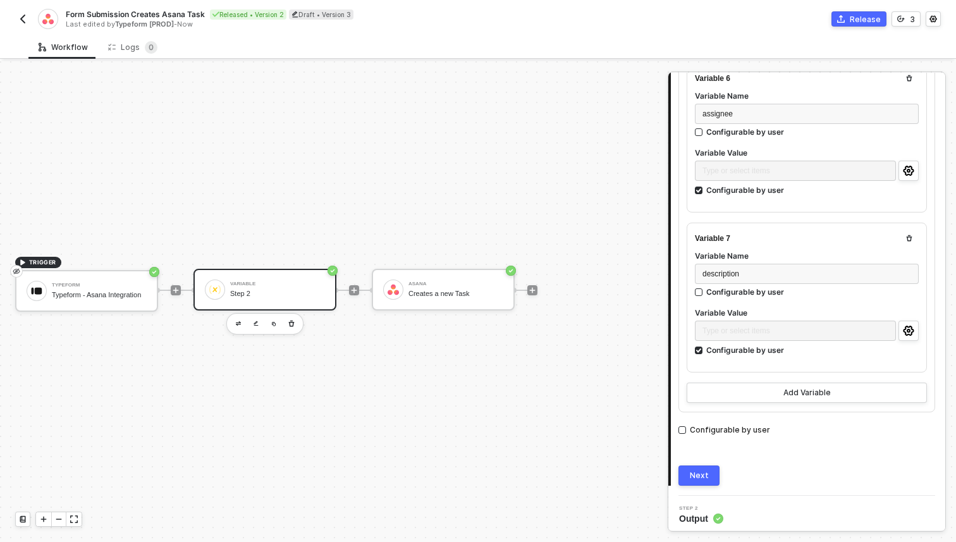
click at [685, 475] on button "Next" at bounding box center [698, 475] width 41 height 20
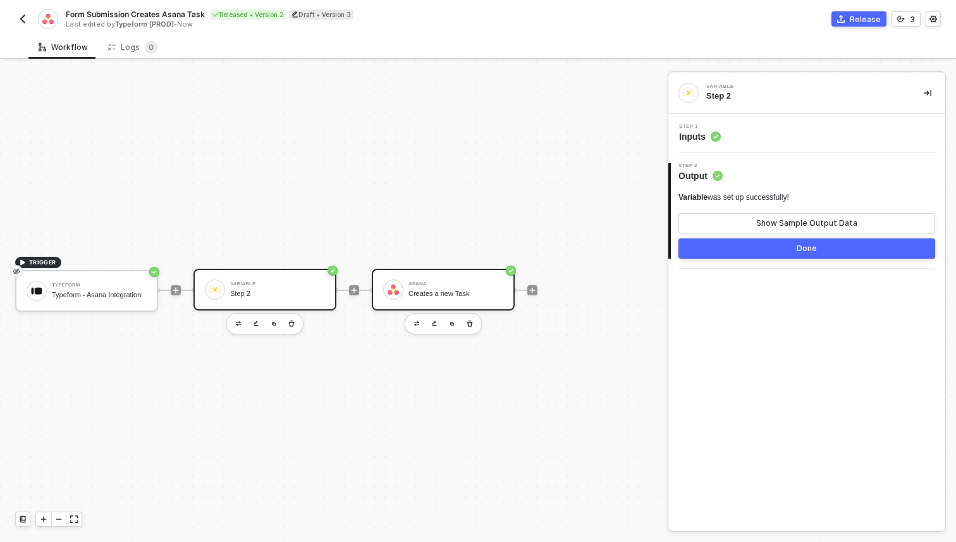
click at [410, 286] on div "Asana" at bounding box center [455, 283] width 95 height 5
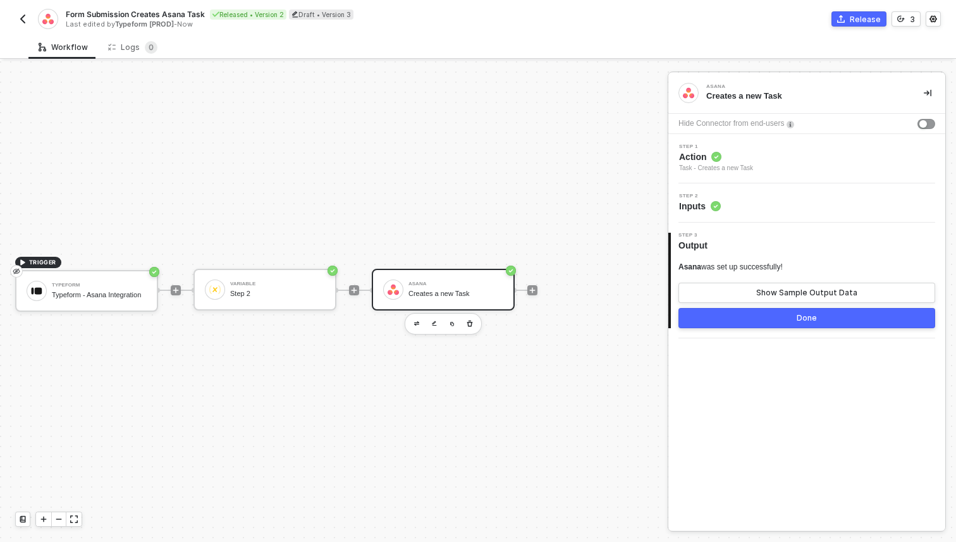
click at [693, 161] on span "Action" at bounding box center [716, 156] width 74 height 13
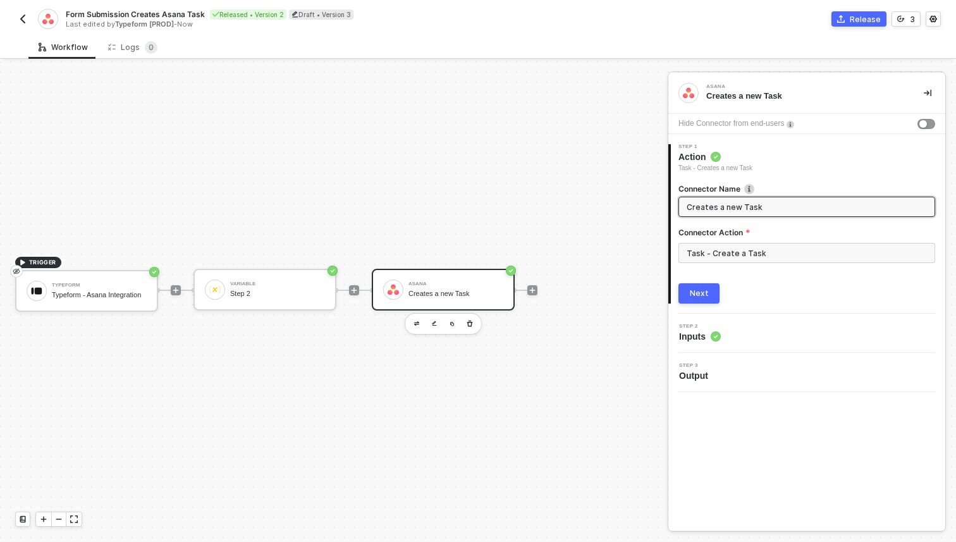
click at [693, 331] on span "Inputs" at bounding box center [700, 336] width 42 height 13
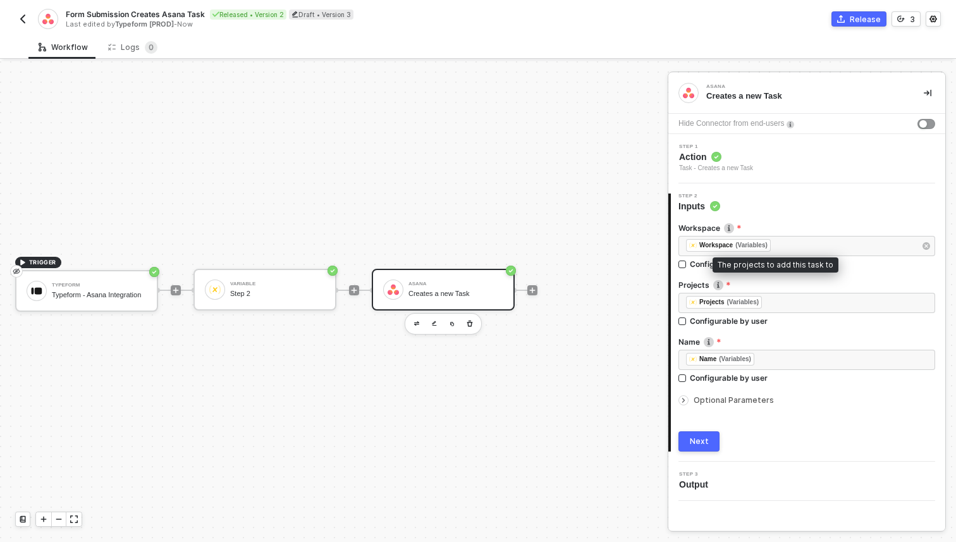
click at [717, 283] on img at bounding box center [718, 285] width 10 height 10
click at [709, 319] on div "Configurable by user" at bounding box center [729, 320] width 78 height 11
click at [687, 319] on input "Configurable by user" at bounding box center [682, 321] width 9 height 9
click at [924, 300] on icon "icon-settings" at bounding box center [924, 303] width 11 height 10
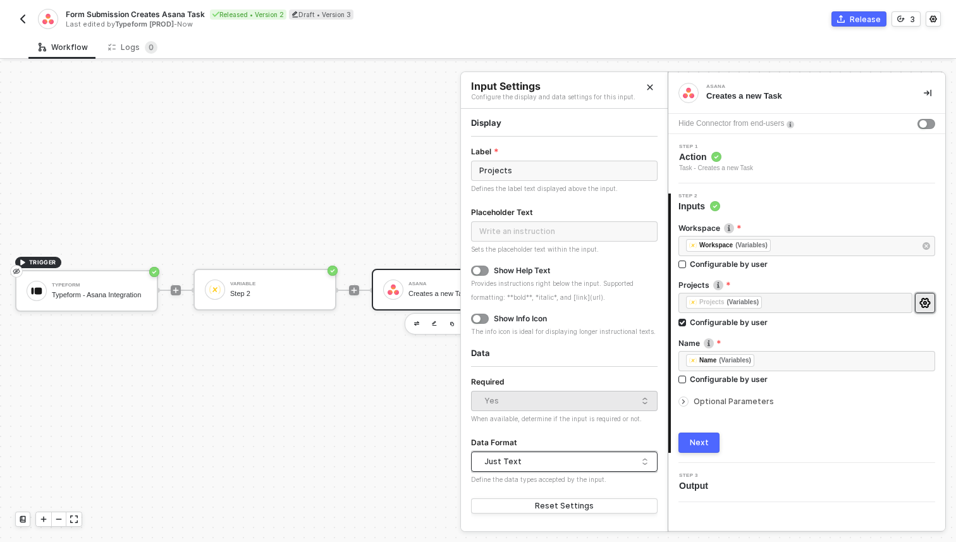
click at [530, 463] on div "Just Text" at bounding box center [561, 461] width 154 height 19
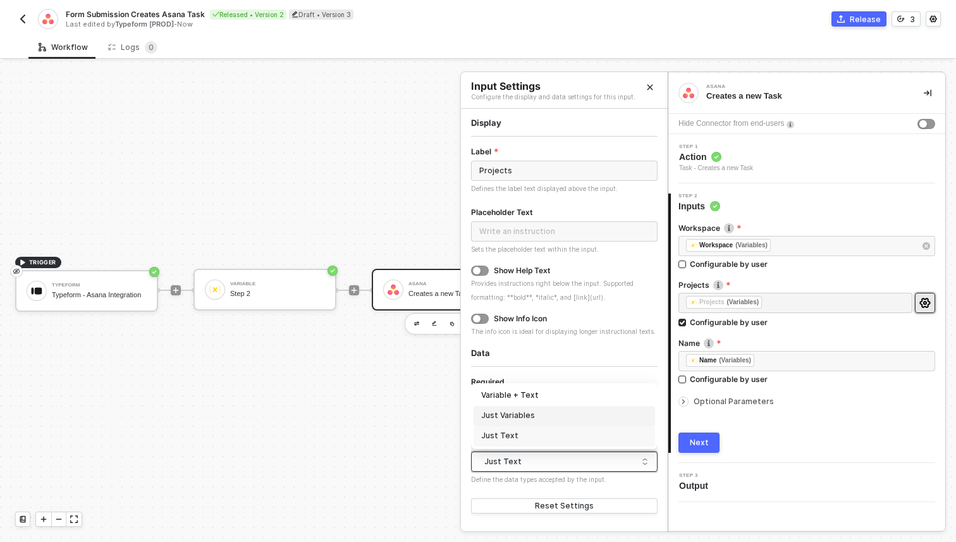
click at [523, 413] on div "Just Variables" at bounding box center [564, 416] width 166 height 12
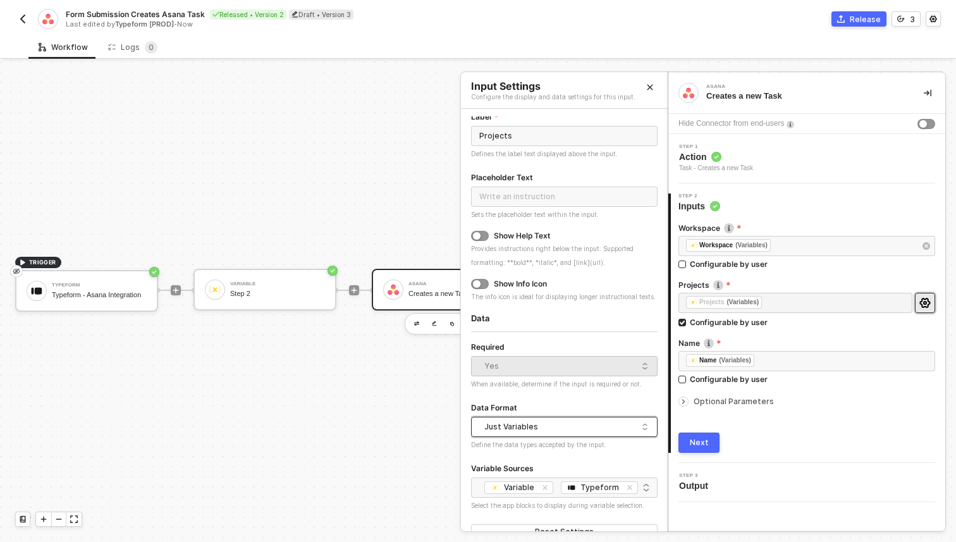
scroll to position [55, 0]
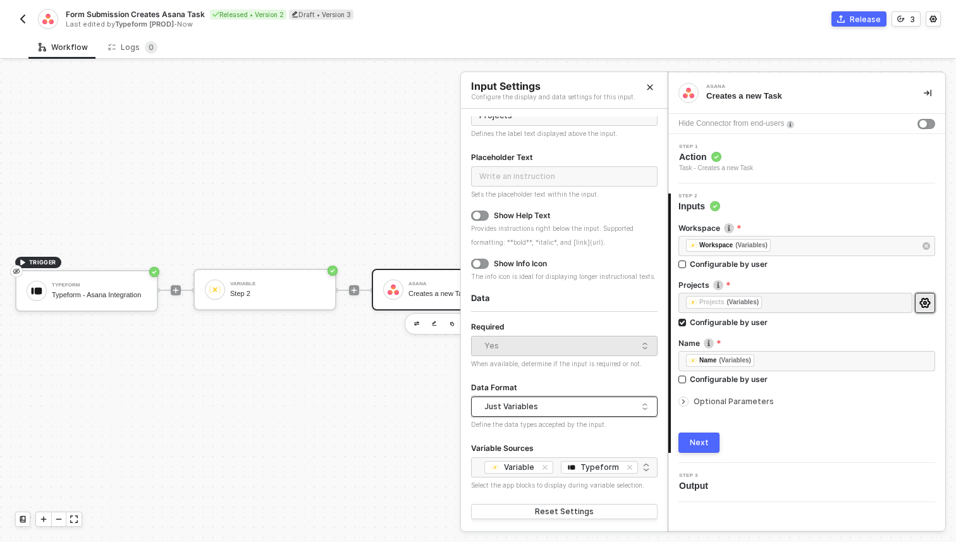
click at [554, 349] on div "Yes" at bounding box center [561, 345] width 154 height 19
click at [566, 399] on div "Just Variables" at bounding box center [561, 406] width 154 height 19
click at [615, 310] on form "Label Projects Defines the label text displayed above the input. Placeholder Te…" at bounding box center [564, 305] width 186 height 432
click at [562, 407] on div "Just Variables" at bounding box center [561, 406] width 154 height 19
click at [530, 466] on div "Just Text" at bounding box center [564, 472] width 166 height 12
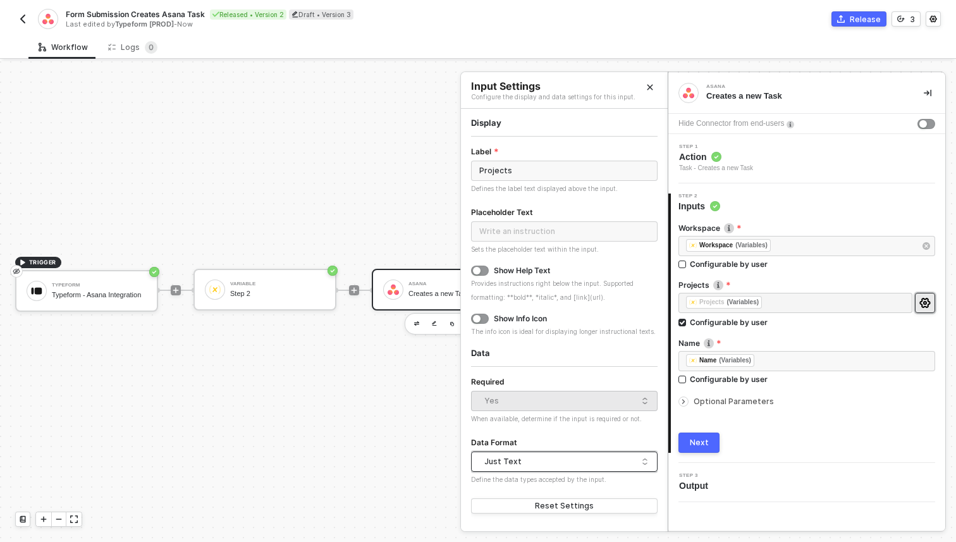
scroll to position [0, 0]
click at [649, 88] on icon "Close" at bounding box center [650, 87] width 8 height 8
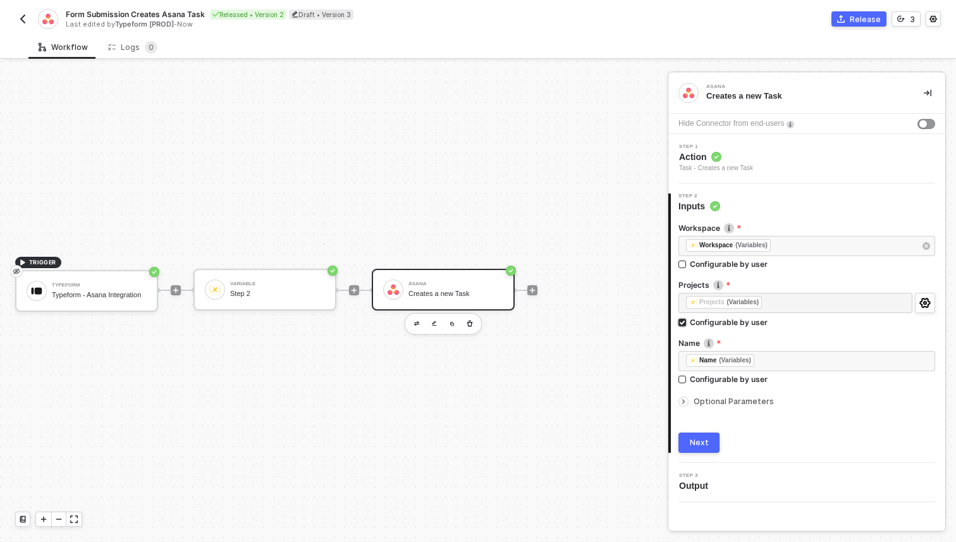
click at [700, 322] on div "Configurable by user" at bounding box center [729, 322] width 78 height 11
click at [687, 322] on input "Configurable by user" at bounding box center [682, 323] width 9 height 9
click at [700, 322] on div "Configurable by user" at bounding box center [729, 320] width 78 height 11
click at [687, 322] on input "Configurable by user" at bounding box center [682, 321] width 9 height 9
checkbox input "true"
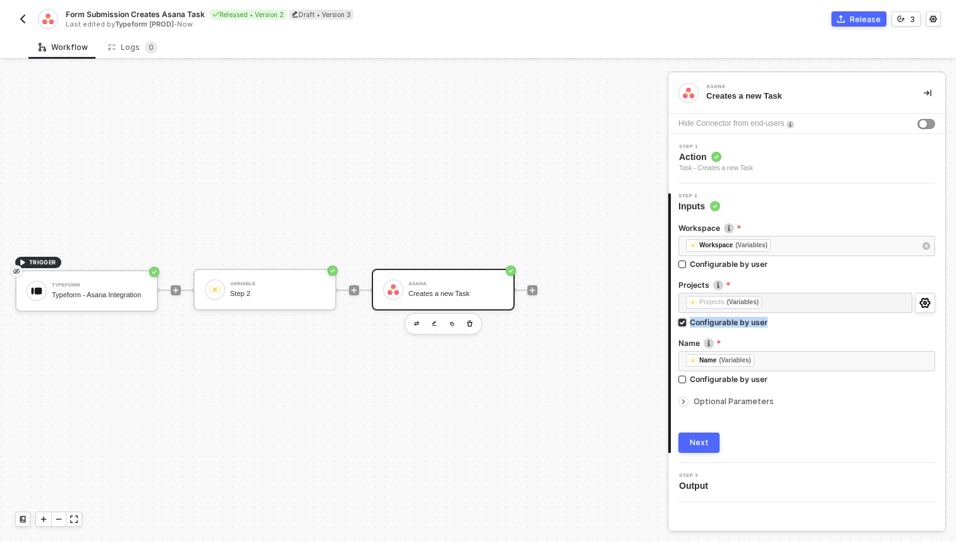
drag, startPoint x: 772, startPoint y: 321, endPoint x: 689, endPoint y: 324, distance: 83.5
click at [689, 324] on label "Configurable by user" at bounding box center [806, 322] width 257 height 11
copy div "Configurable by user"
click at [750, 264] on div "Configurable by user" at bounding box center [729, 264] width 78 height 11
click at [687, 264] on input "Configurable by user" at bounding box center [682, 264] width 9 height 9
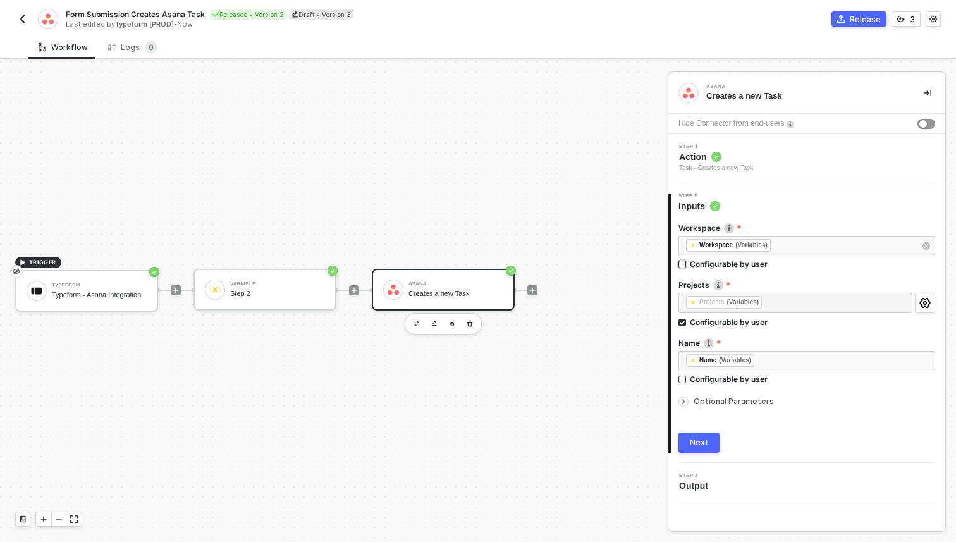
checkbox input "true"
click at [719, 406] on span "Optional Parameters" at bounding box center [733, 402] width 80 height 9
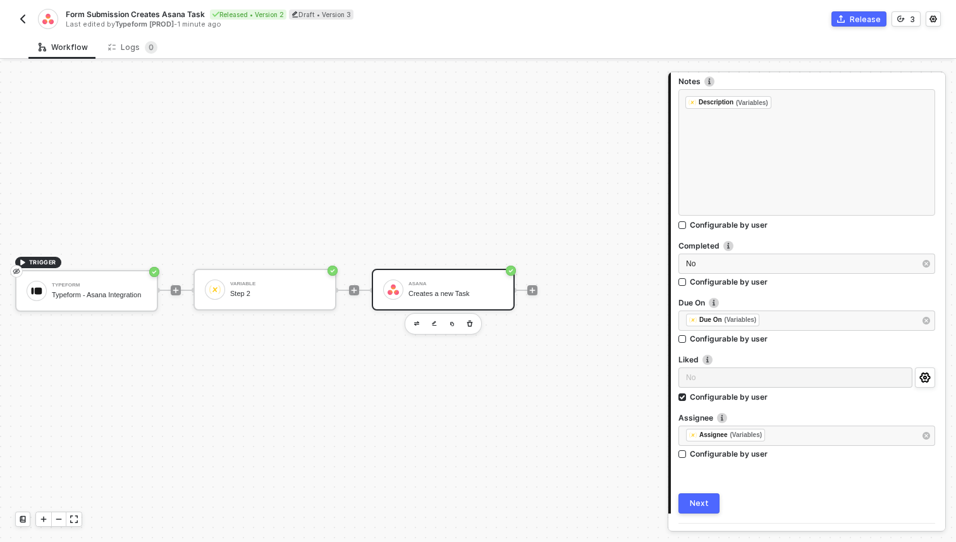
scroll to position [376, 0]
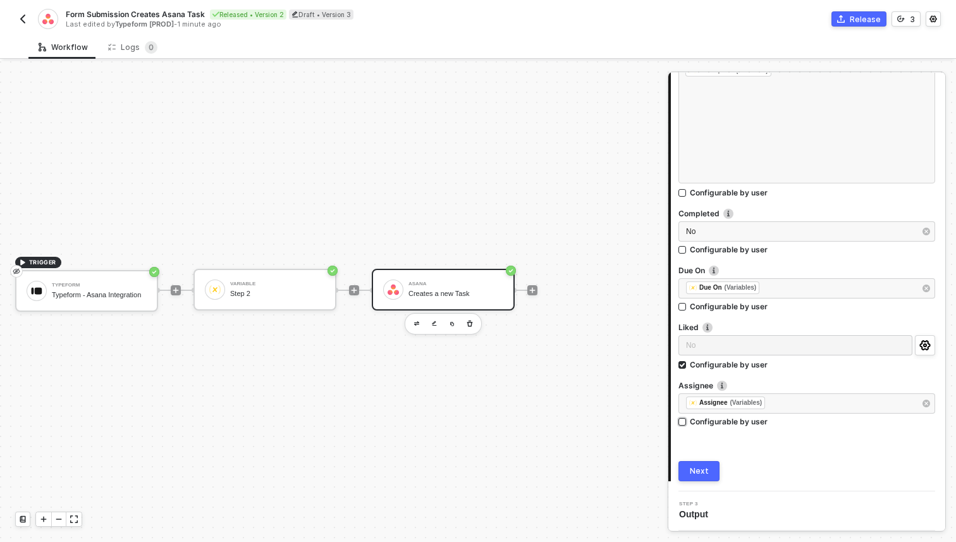
click at [754, 424] on div "Configurable by user" at bounding box center [729, 421] width 78 height 11
click at [687, 424] on input "Configurable by user" at bounding box center [682, 422] width 9 height 9
click at [754, 424] on div "Configurable by user" at bounding box center [729, 421] width 78 height 11
click at [687, 424] on input "Configurable by user" at bounding box center [682, 422] width 9 height 9
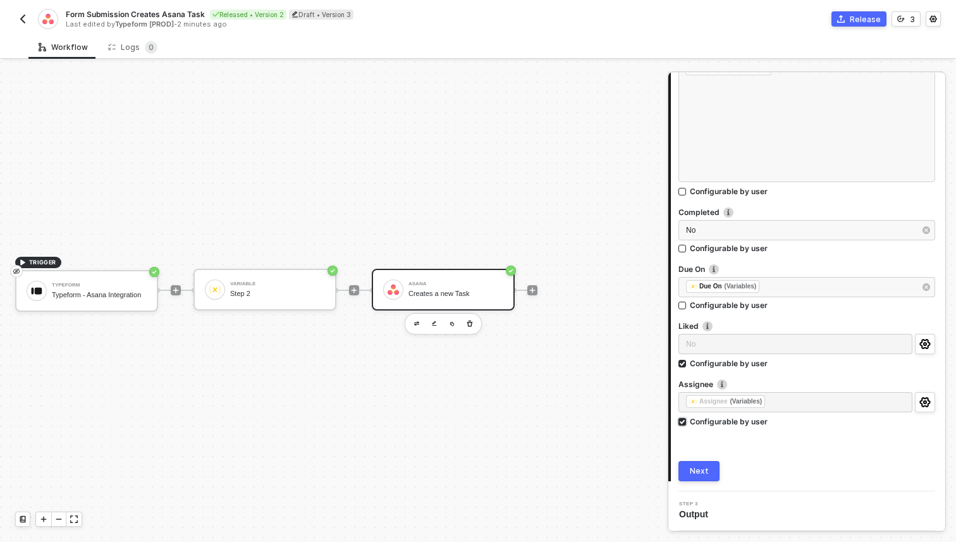
checkbox input "false"
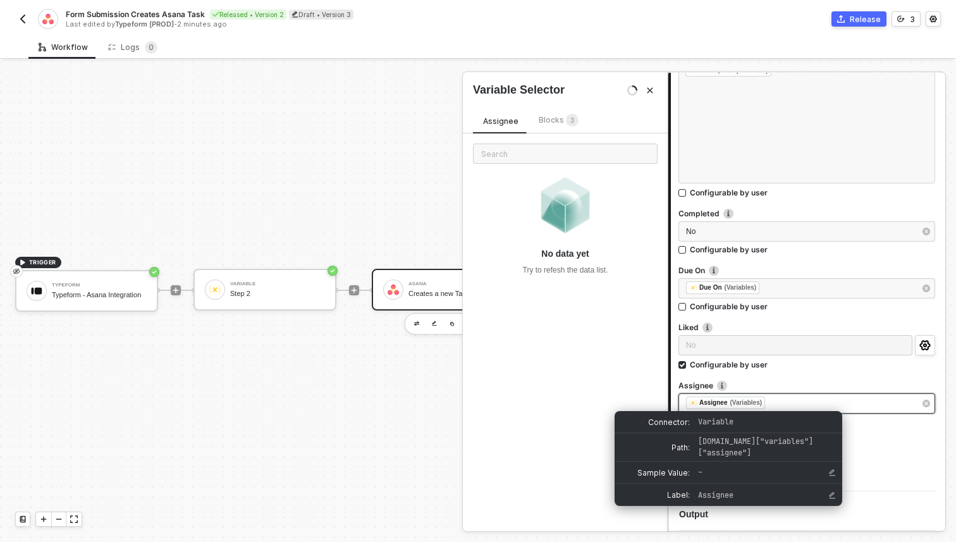
drag, startPoint x: 781, startPoint y: 408, endPoint x: 716, endPoint y: 406, distance: 64.5
click at [714, 406] on div "﻿ ﻿ Assignee (Variables) ﻿" at bounding box center [800, 403] width 229 height 14
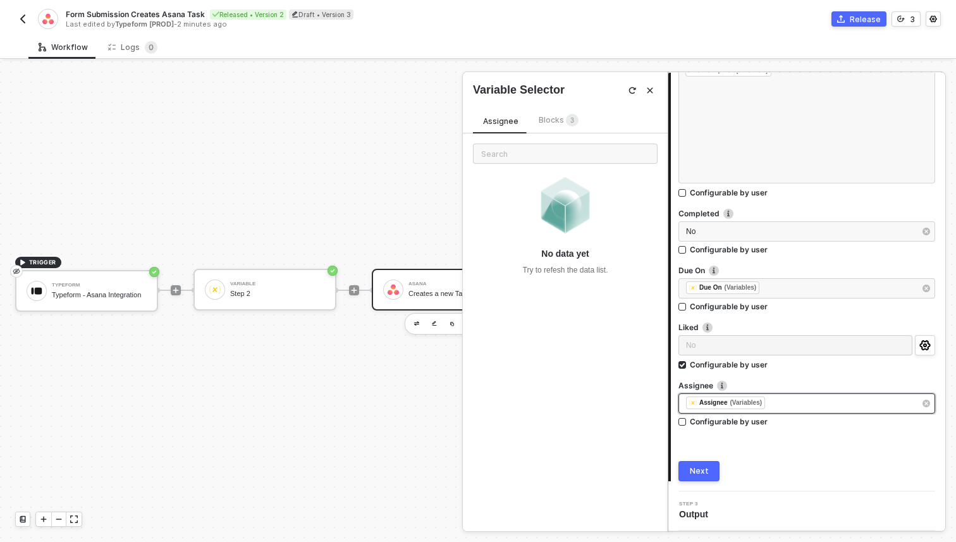
click at [788, 403] on div "﻿ ﻿ Assignee (Variables) ﻿" at bounding box center [800, 403] width 229 height 14
click at [544, 126] on div "Blocks 3" at bounding box center [559, 121] width 40 height 14
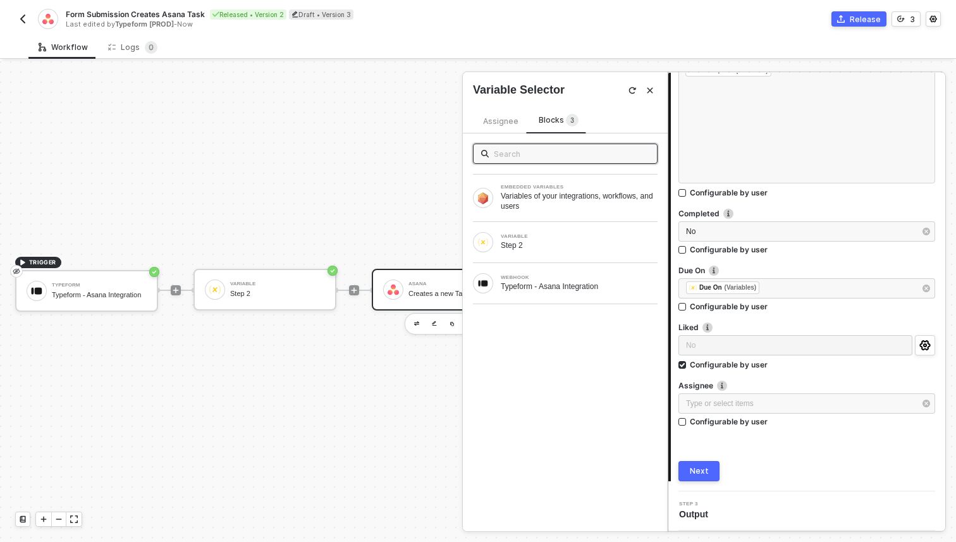
click at [651, 87] on icon "Close" at bounding box center [650, 91] width 8 height 8
click at [717, 401] on div "Type or select items ﻿" at bounding box center [800, 404] width 229 height 12
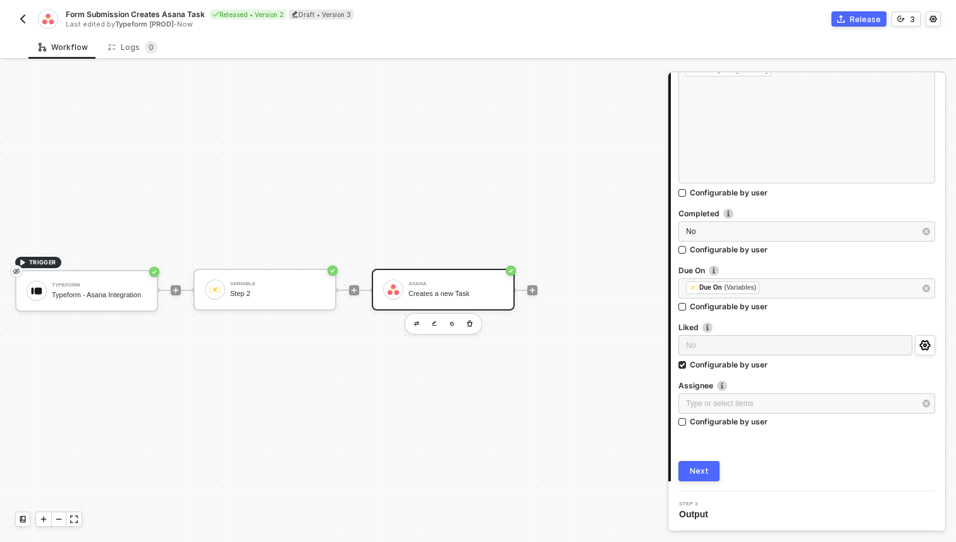
click at [697, 472] on div "Next" at bounding box center [699, 471] width 19 height 10
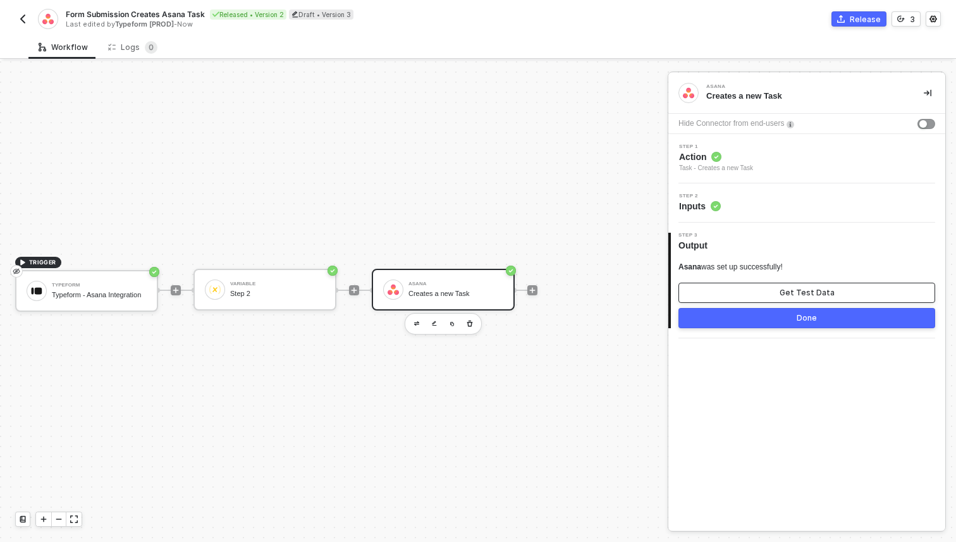
click at [740, 289] on button "Get Test Data" at bounding box center [806, 293] width 257 height 20
click at [693, 286] on button "Show Sample Output Data" at bounding box center [806, 293] width 257 height 20
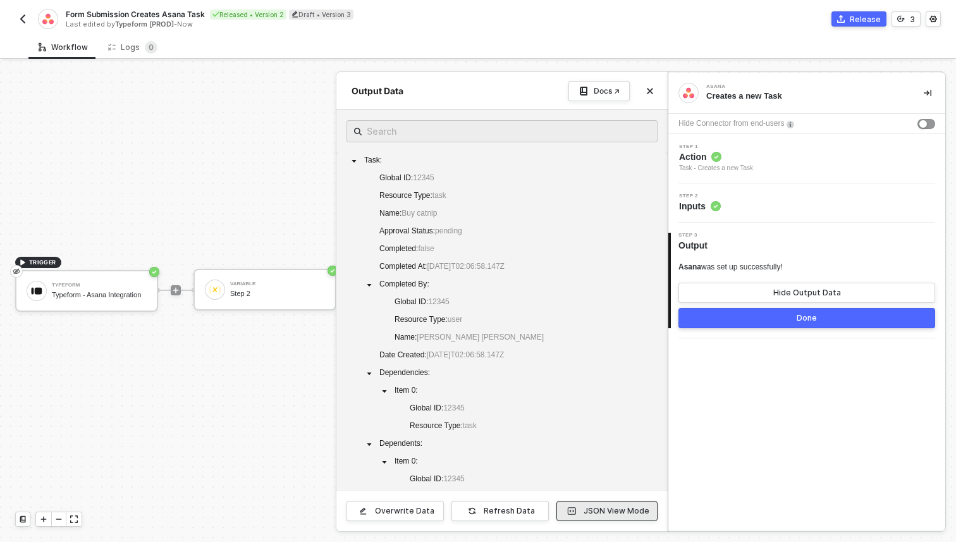
click at [602, 512] on div "JSON View Mode" at bounding box center [616, 511] width 66 height 10
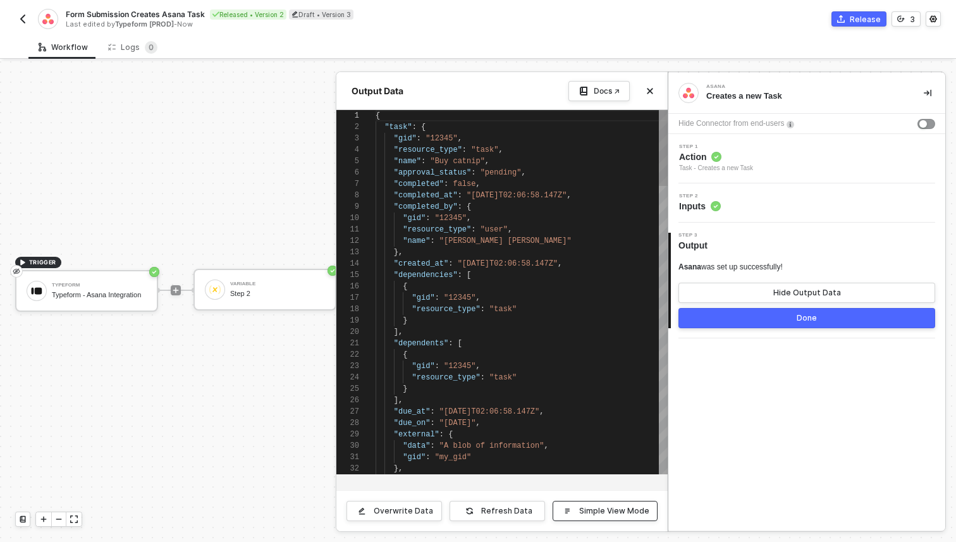
scroll to position [114, 0]
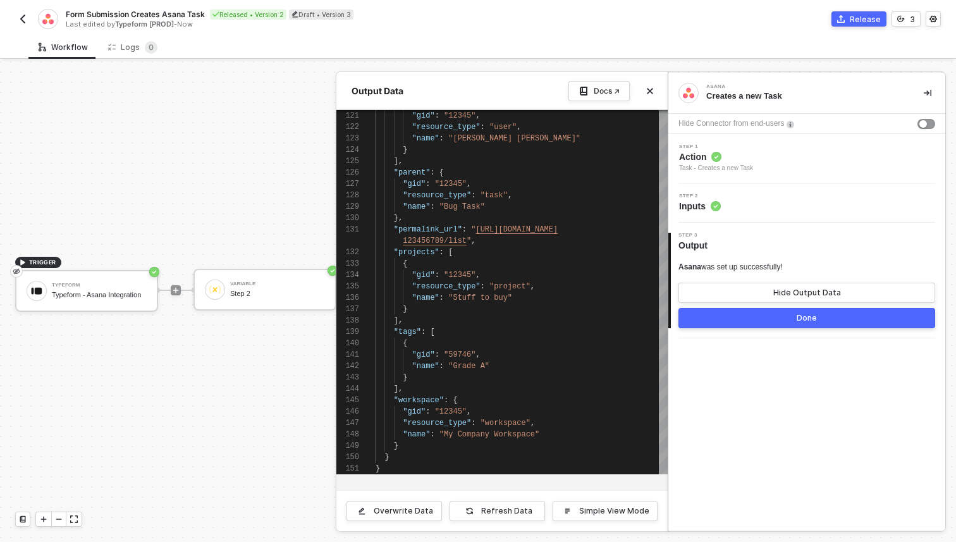
click at [702, 207] on span "Inputs" at bounding box center [700, 206] width 42 height 13
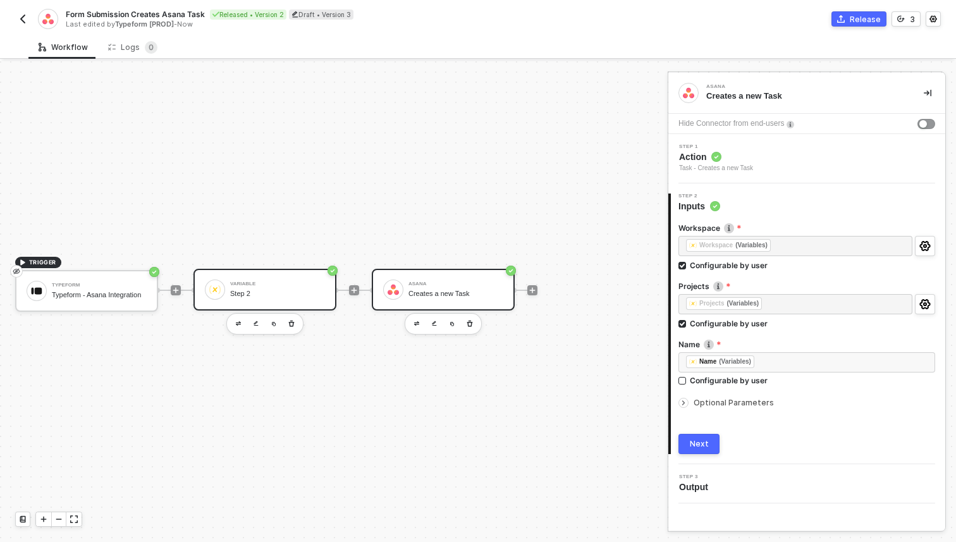
click at [283, 300] on div "Variable Step 2" at bounding box center [277, 289] width 95 height 24
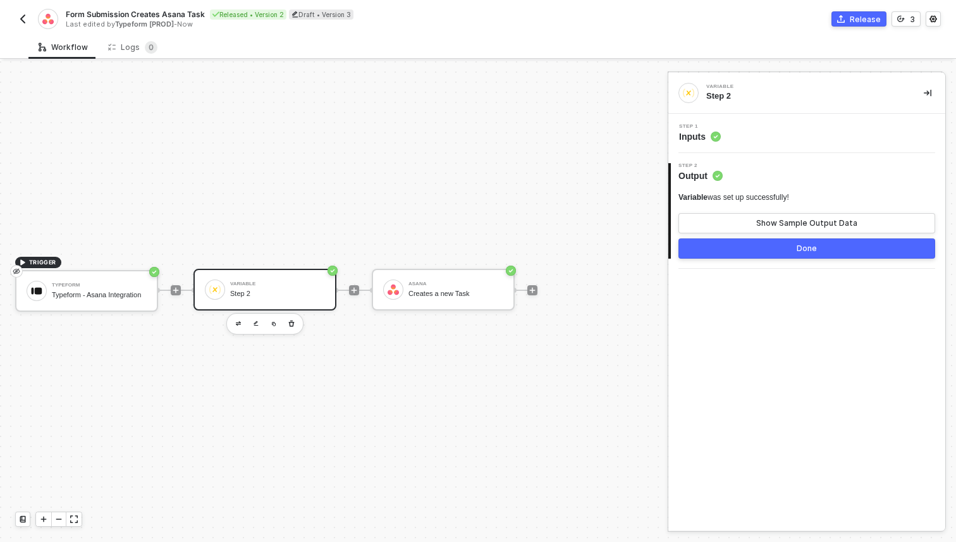
click at [736, 135] on div "Step 1 Inputs" at bounding box center [808, 133] width 274 height 19
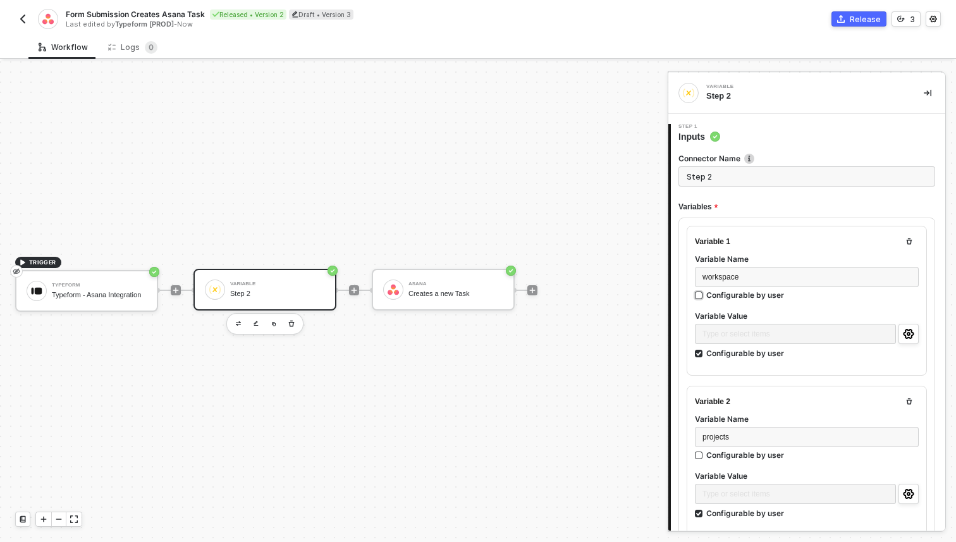
click at [745, 298] on div "Configurable by user" at bounding box center [745, 294] width 78 height 11
click at [704, 298] on input "Configurable by user" at bounding box center [699, 295] width 9 height 9
click at [745, 298] on div "Configurable by user" at bounding box center [745, 296] width 78 height 11
click at [704, 298] on input "Configurable by user" at bounding box center [699, 297] width 9 height 9
checkbox input "false"
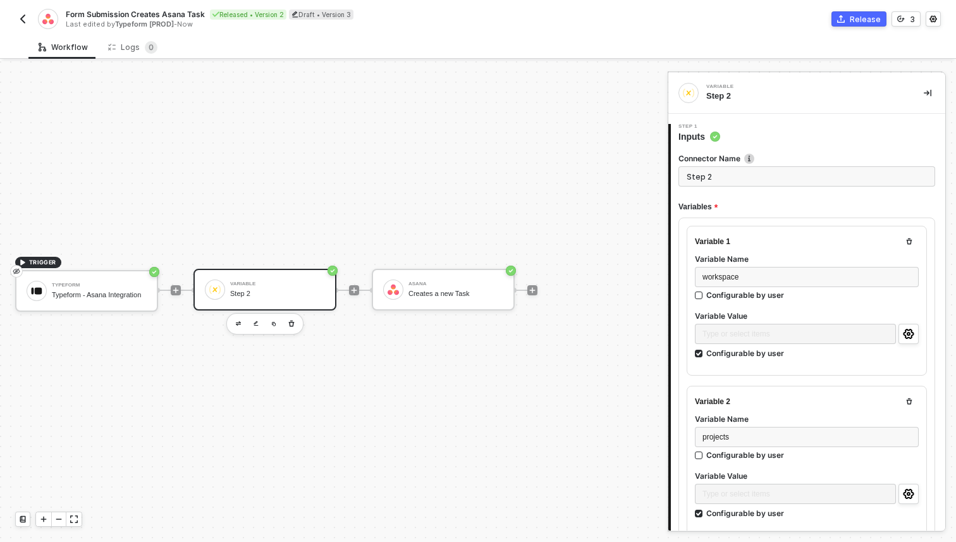
click at [587, 281] on div at bounding box center [532, 290] width 168 height 99
click at [927, 89] on icon "icon-collapse-right" at bounding box center [927, 93] width 8 height 8
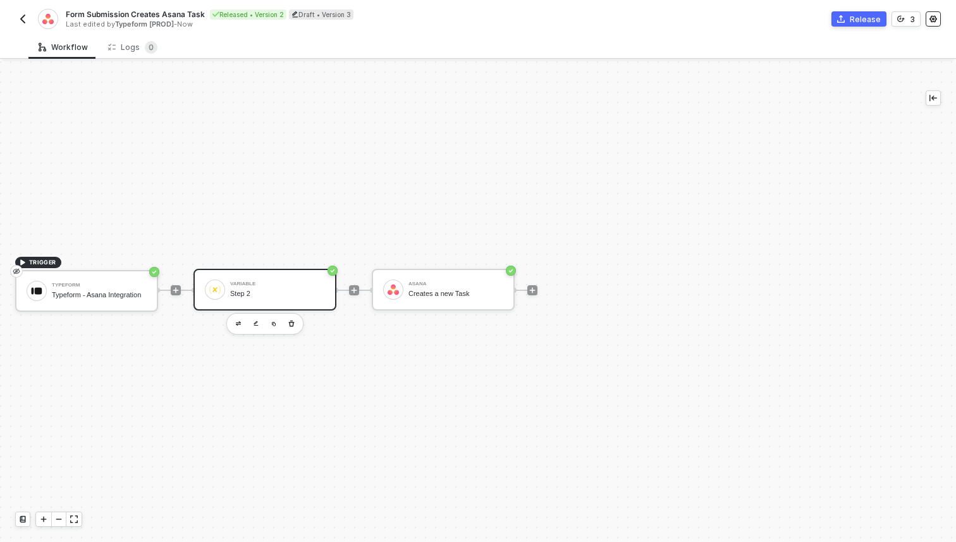
click at [931, 20] on icon "icon-settings" at bounding box center [933, 19] width 8 height 8
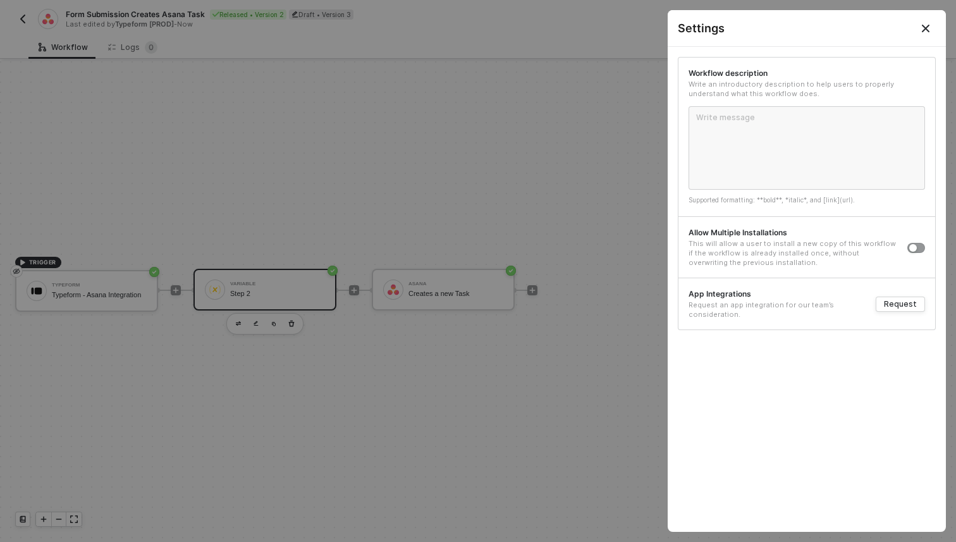
click at [930, 24] on button "Close" at bounding box center [925, 28] width 15 height 15
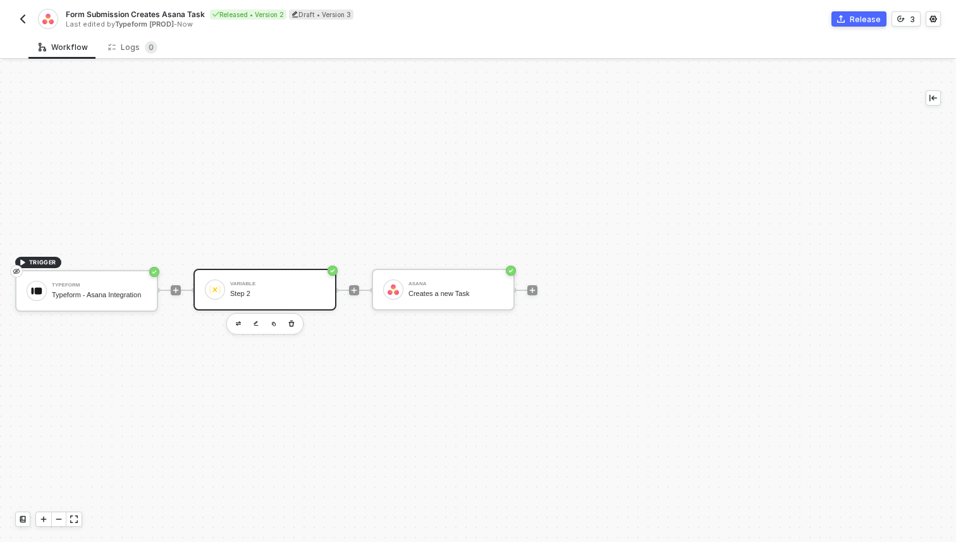
click at [25, 25] on button "button" at bounding box center [22, 18] width 15 height 15
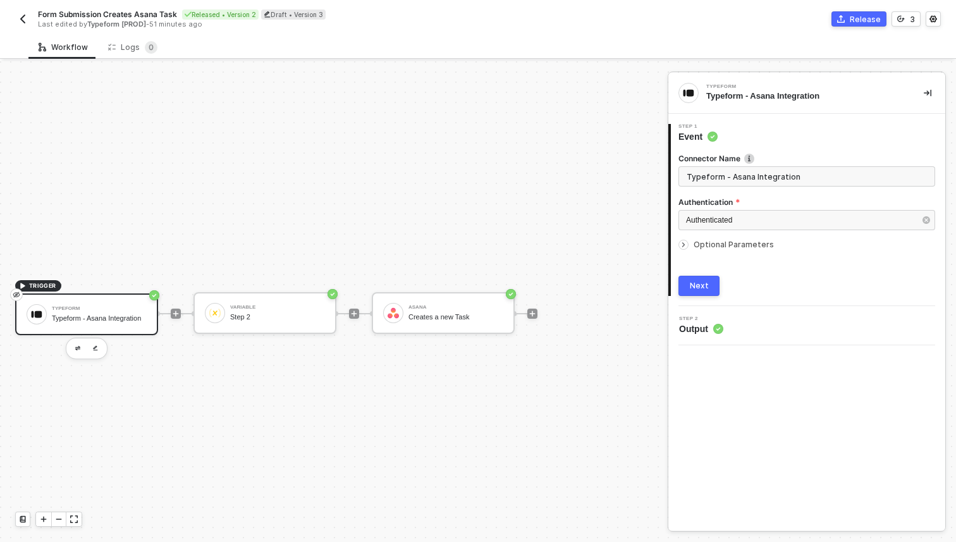
scroll to position [23, 0]
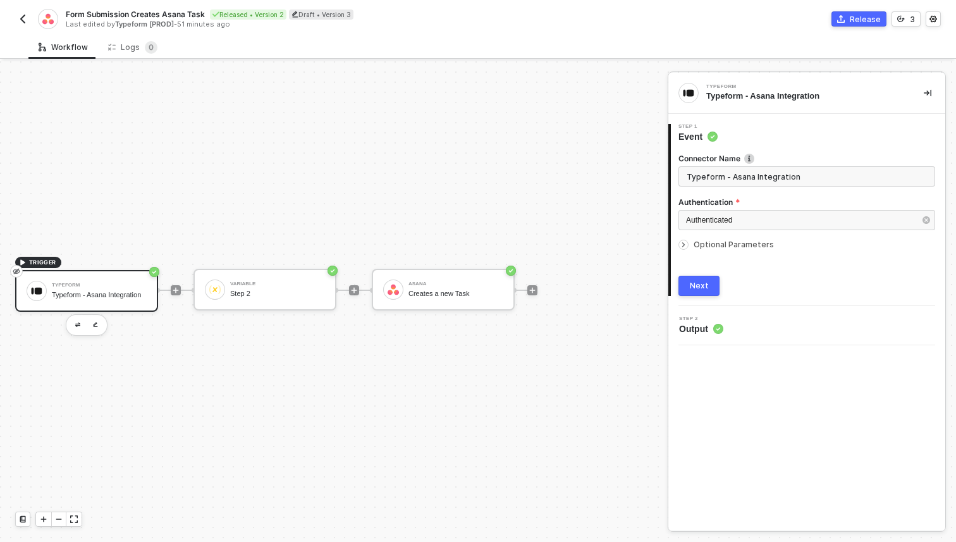
click at [28, 28] on div "Form Submission Creates Asana Task Released • Version 2 Draft • Version 3 Last …" at bounding box center [246, 19] width 463 height 20
click at [25, 20] on img "button" at bounding box center [23, 19] width 10 height 10
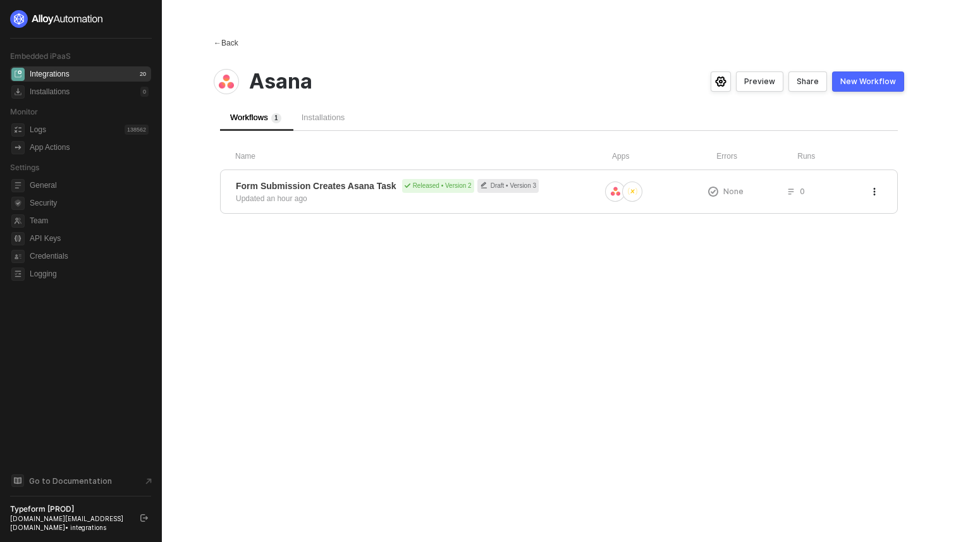
click at [226, 44] on div "← Back" at bounding box center [226, 43] width 25 height 11
click at [872, 197] on button "button" at bounding box center [874, 191] width 15 height 15
click at [570, 273] on div "← Back Asana Preview Share New Workflow Workflows 1 Installations Name Apps Err…" at bounding box center [558, 271] width 721 height 542
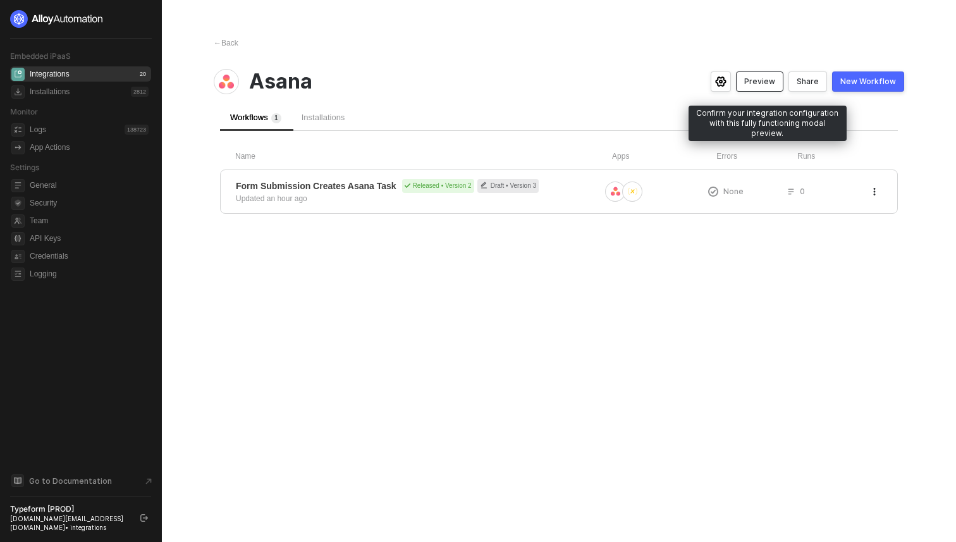
click at [771, 85] on div "Preview" at bounding box center [759, 81] width 31 height 10
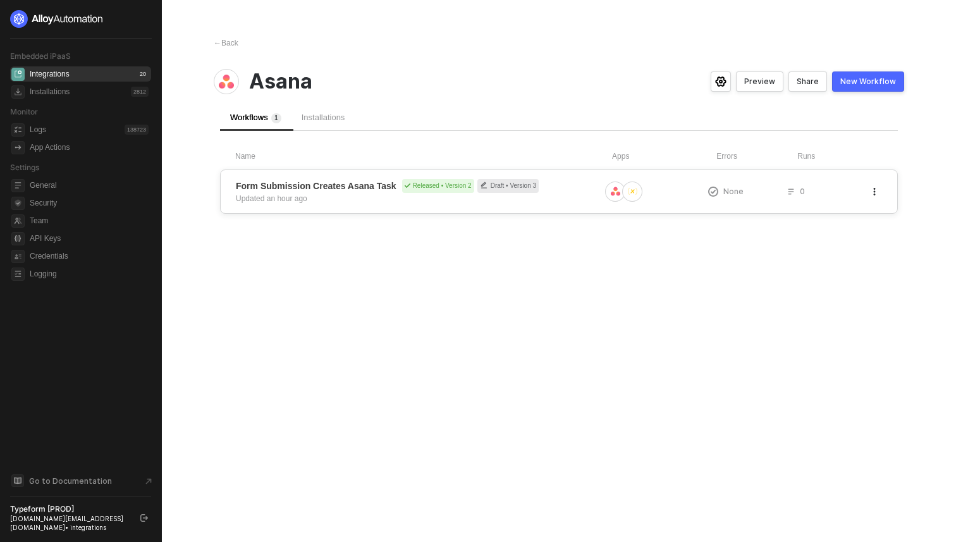
click at [431, 204] on div "Form Submission Creates Asana Task Released • Version 2 Draft • Version 3 Updat…" at bounding box center [559, 191] width 678 height 44
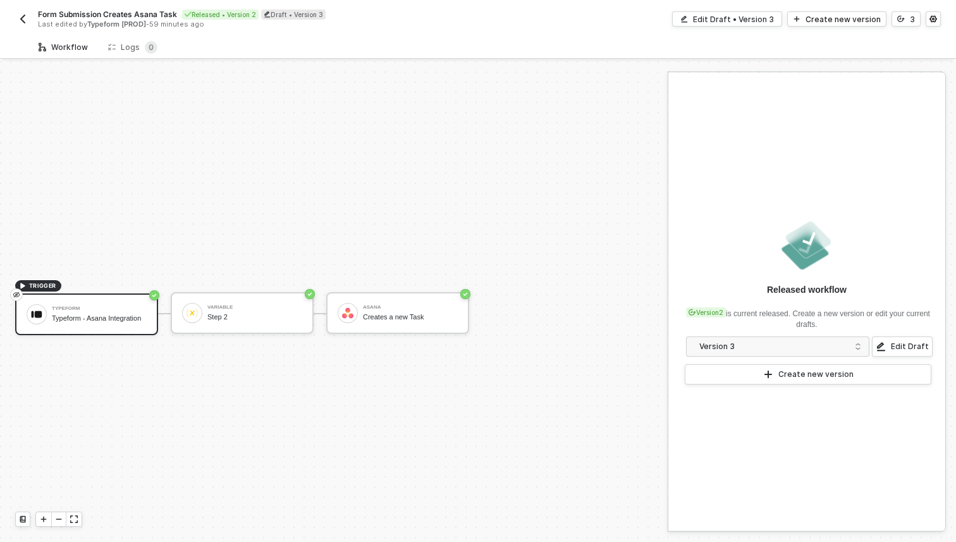
scroll to position [23, 0]
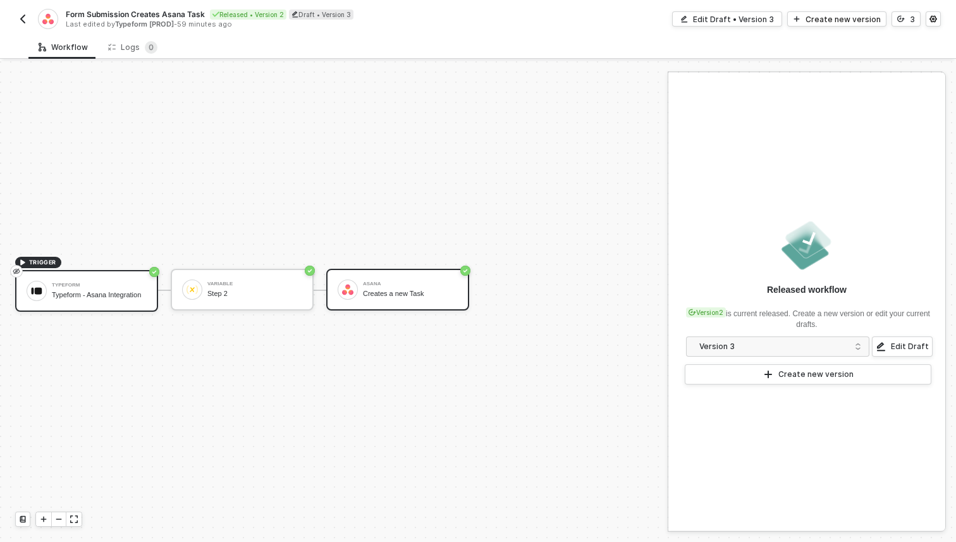
click at [393, 269] on div "[PERSON_NAME] Creates a new Task" at bounding box center [397, 290] width 143 height 42
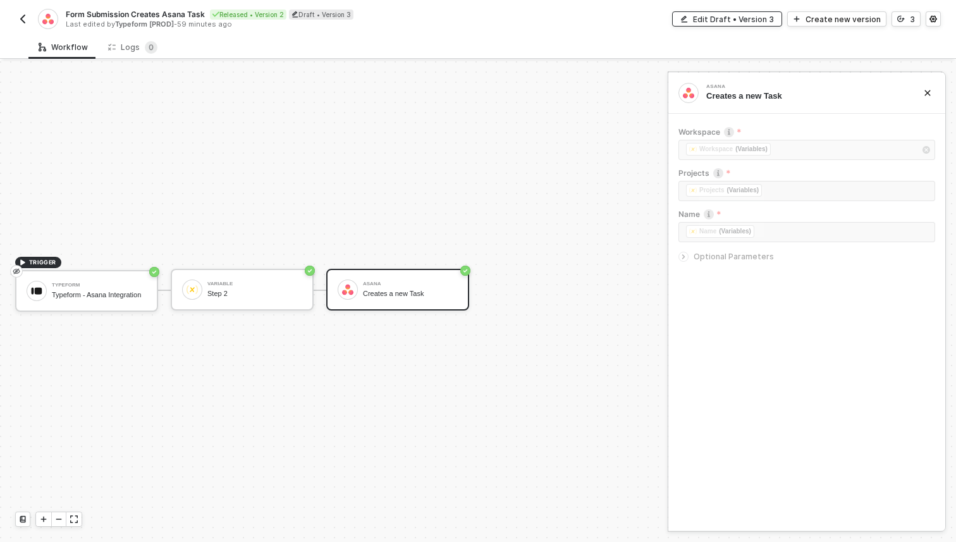
click at [747, 16] on div "Edit Draft • Version 3" at bounding box center [733, 19] width 81 height 11
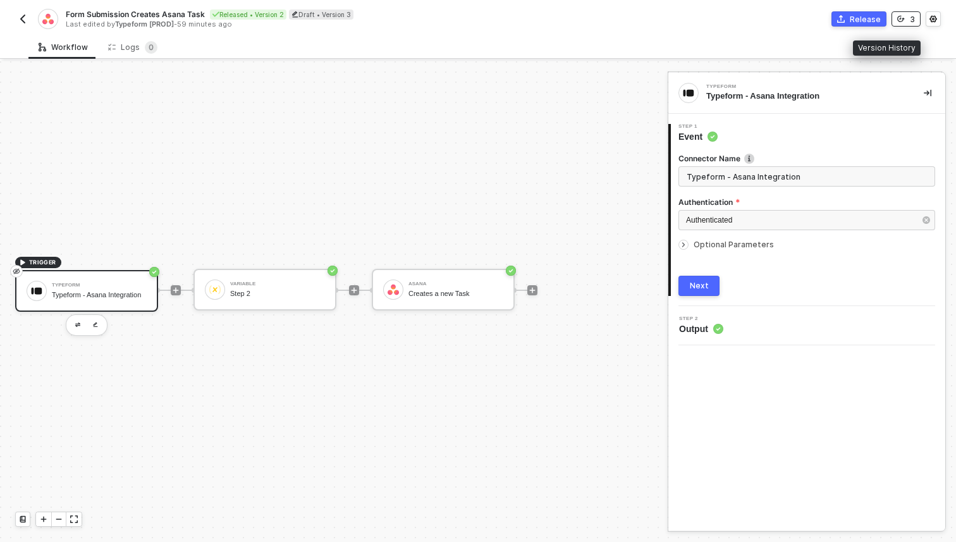
click at [905, 18] on icon "icon-versioning" at bounding box center [901, 19] width 8 height 8
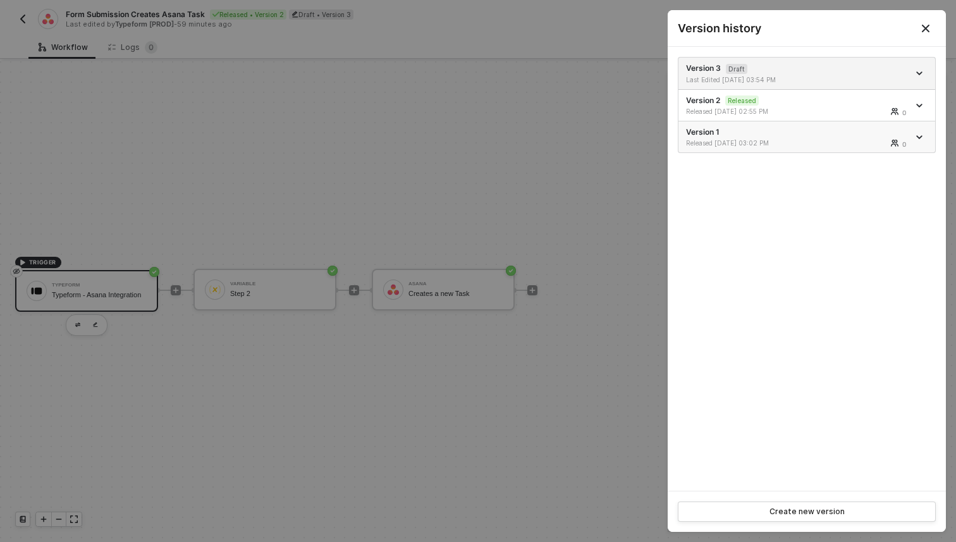
click at [755, 140] on div "Released [DATE] 03:02 PM" at bounding box center [742, 142] width 113 height 9
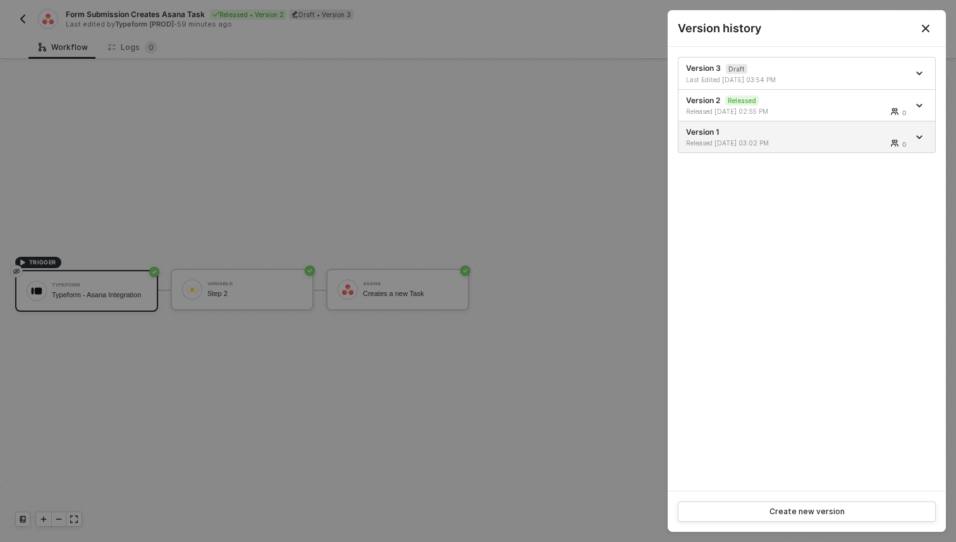
click at [927, 30] on icon "Close" at bounding box center [926, 29] width 8 height 8
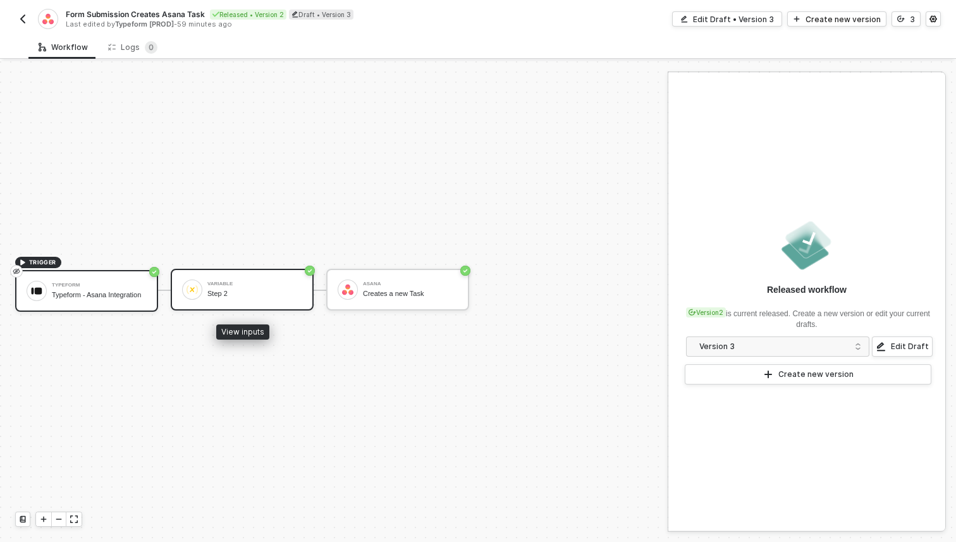
click at [253, 294] on div "Step 2" at bounding box center [254, 293] width 95 height 8
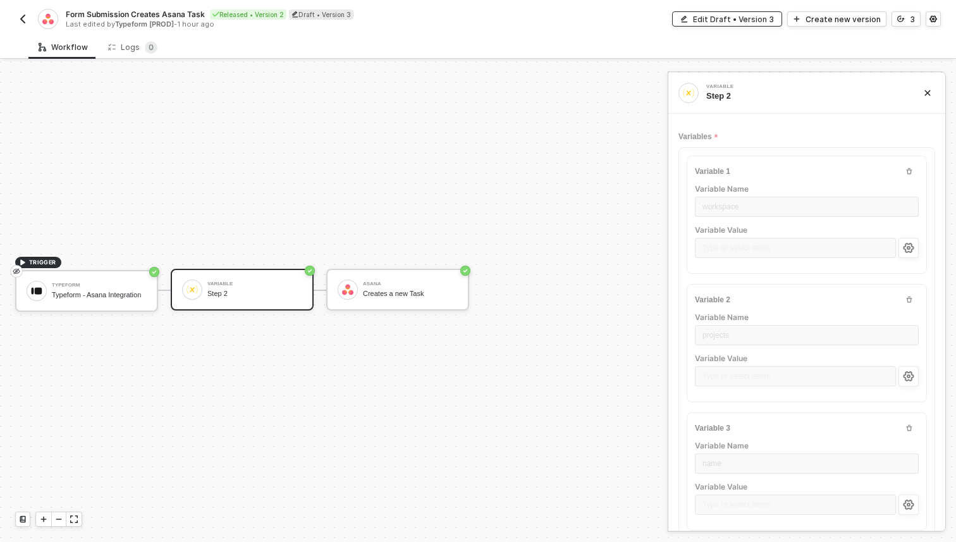
click at [767, 23] on div "Edit Draft • Version 3" at bounding box center [733, 19] width 81 height 11
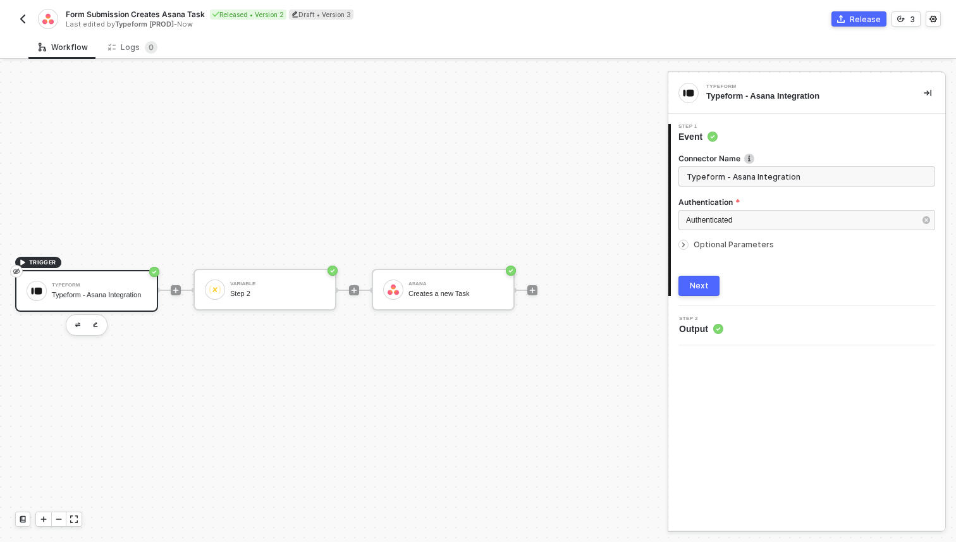
click at [707, 248] on span "Optional Parameters" at bounding box center [733, 244] width 80 height 9
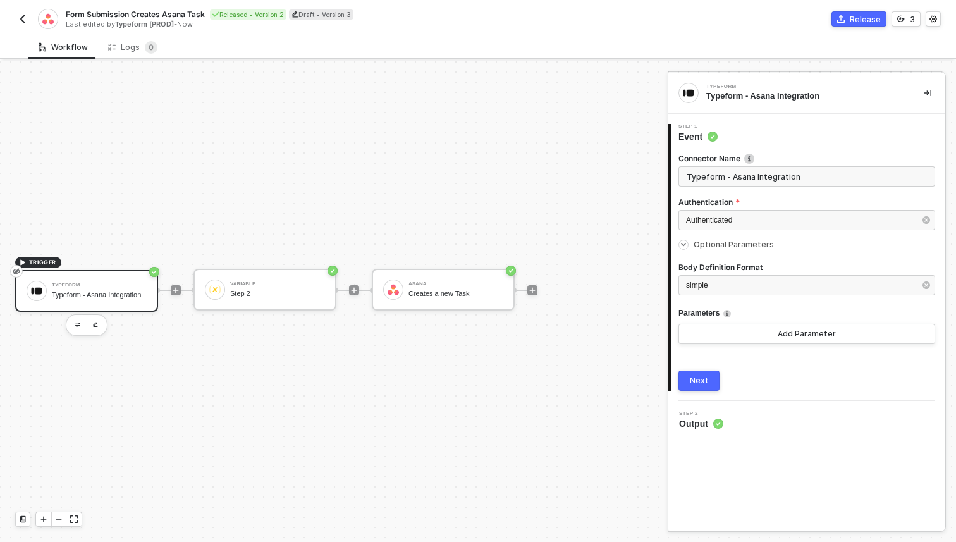
click at [728, 427] on div "Step 2 Output" at bounding box center [808, 420] width 274 height 19
click at [284, 281] on div "Variable" at bounding box center [277, 283] width 95 height 5
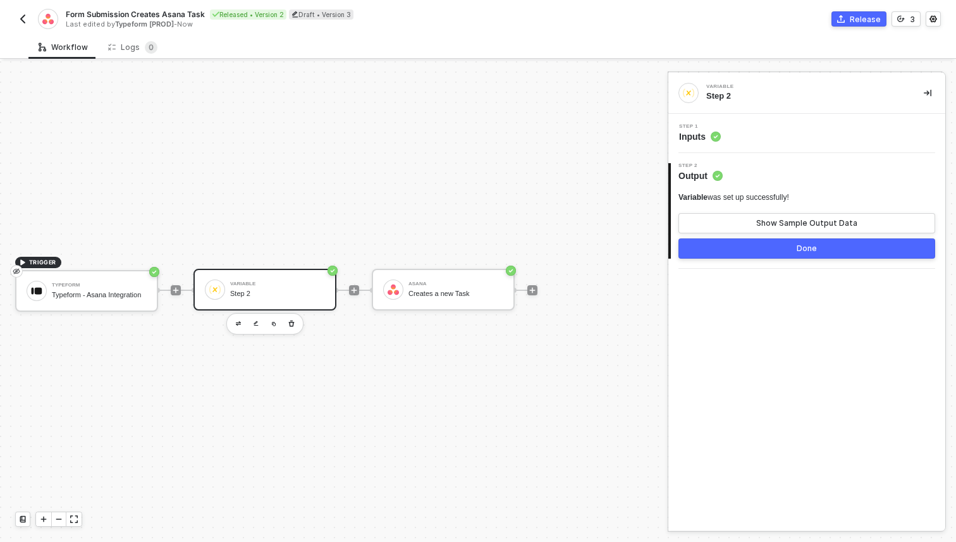
click at [747, 137] on div "Step 1 Inputs" at bounding box center [808, 133] width 274 height 19
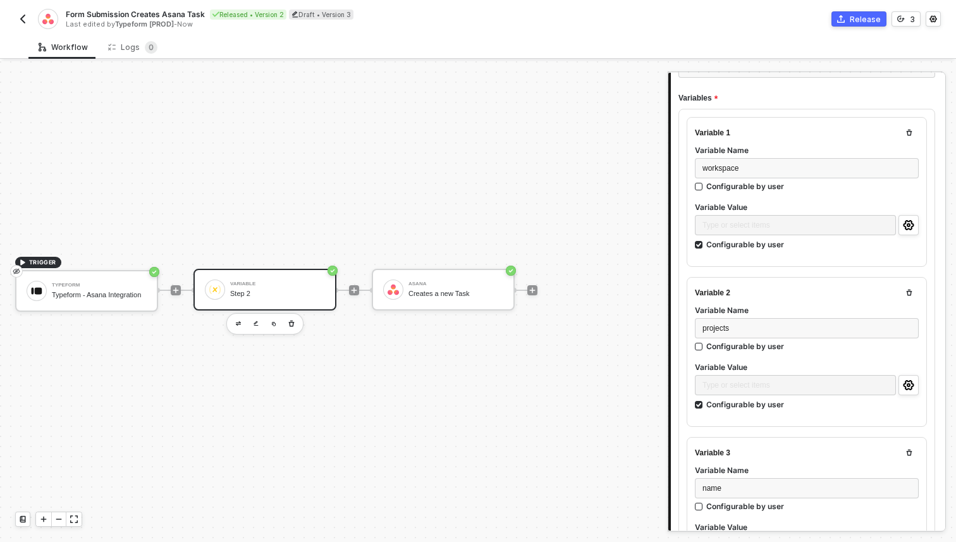
scroll to position [177, 0]
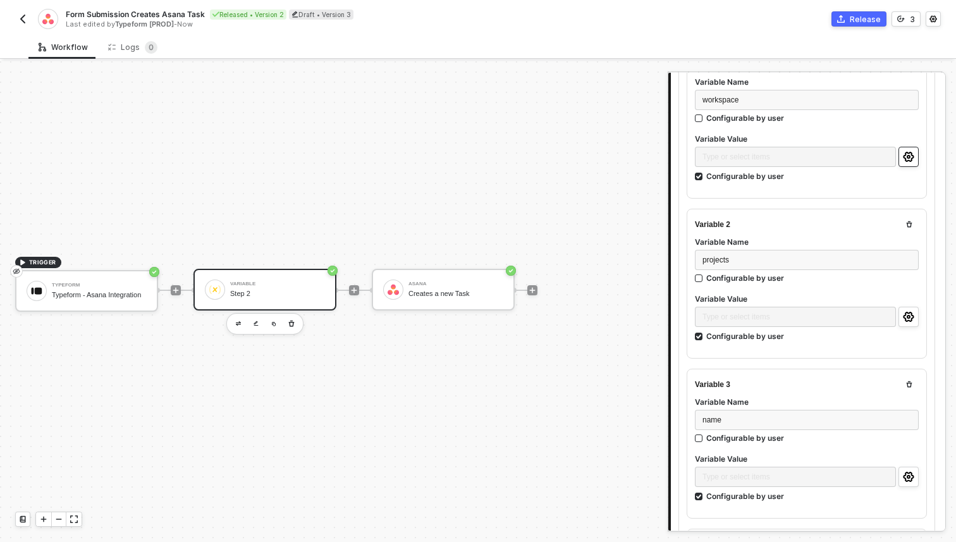
click at [909, 152] on icon "icon-settings" at bounding box center [908, 157] width 11 height 10
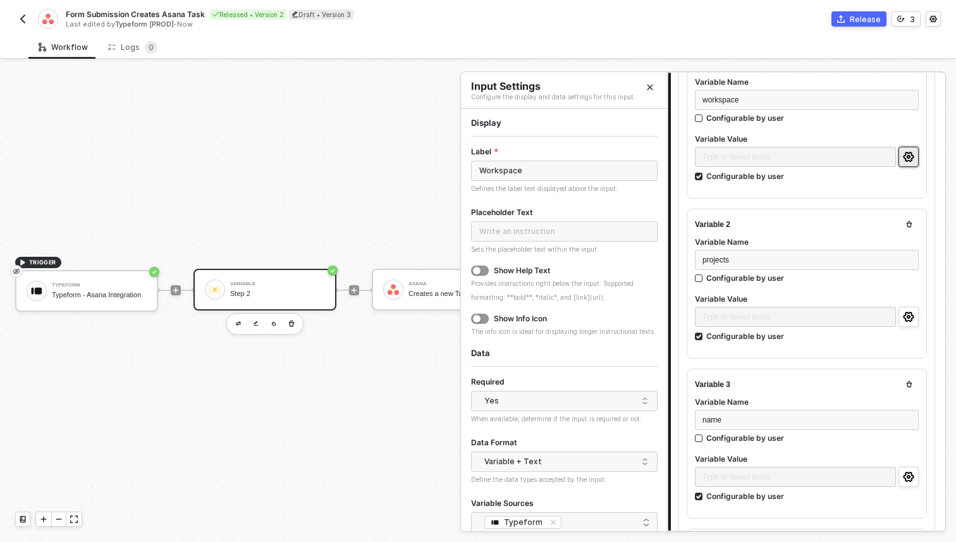
click at [909, 152] on icon "icon-settings" at bounding box center [908, 157] width 11 height 10
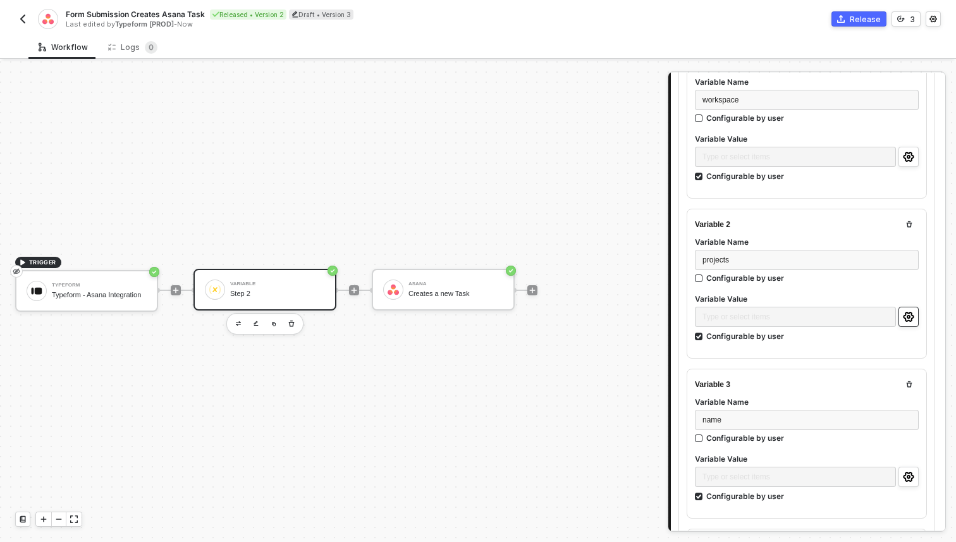
click at [908, 312] on icon "icon-settings" at bounding box center [908, 317] width 11 height 10
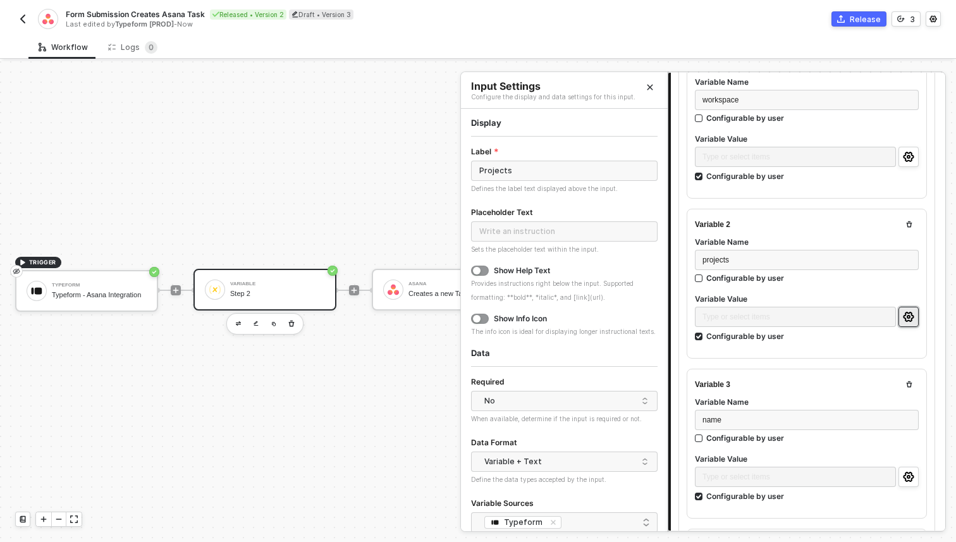
click at [908, 312] on icon "icon-settings" at bounding box center [908, 317] width 11 height 10
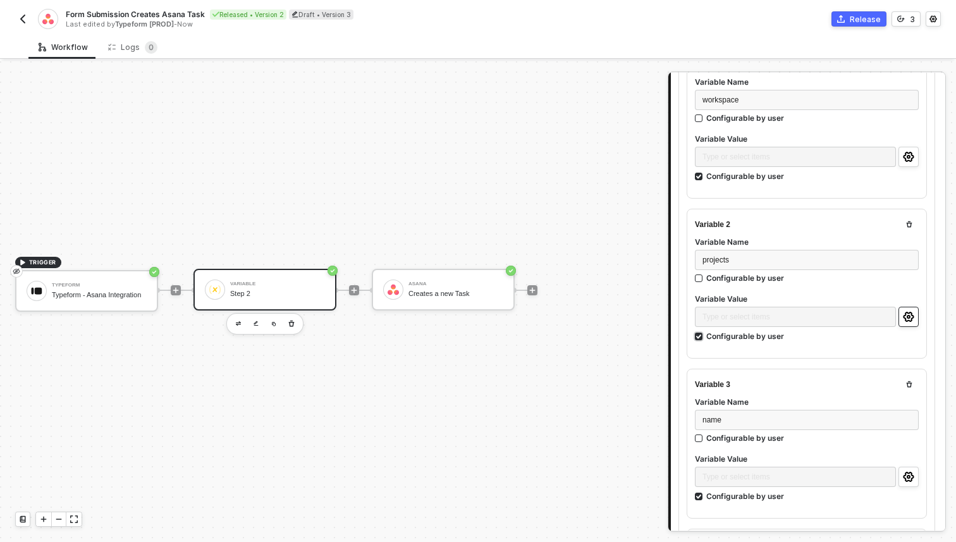
scroll to position [201, 0]
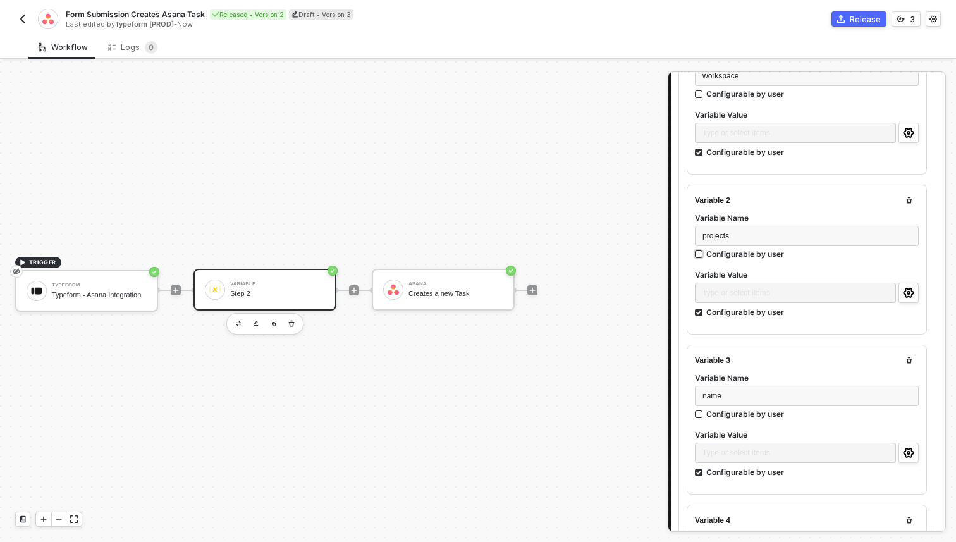
click at [718, 253] on div "Configurable by user" at bounding box center [745, 253] width 78 height 11
click at [704, 253] on input "Configurable by user" at bounding box center [699, 254] width 9 height 9
click at [718, 253] on div "Configurable by user" at bounding box center [745, 255] width 78 height 11
click at [704, 253] on input "Configurable by user" at bounding box center [699, 256] width 9 height 9
checkbox input "false"
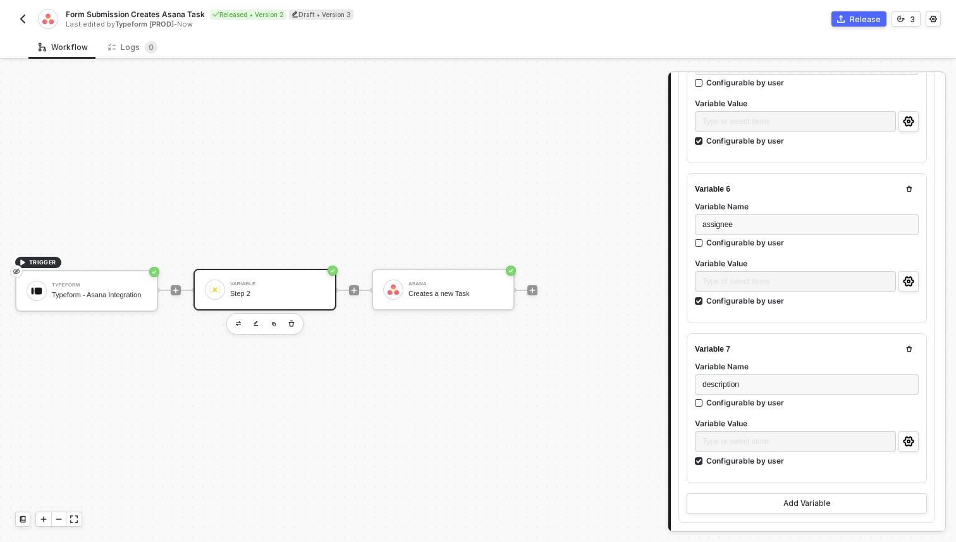
scroll to position [801, 0]
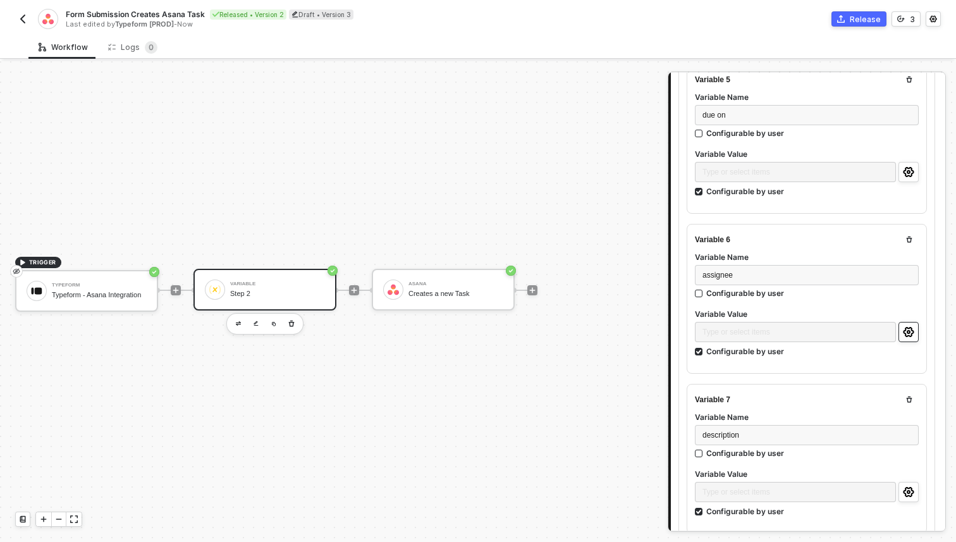
click at [904, 328] on icon "icon-settings" at bounding box center [908, 332] width 11 height 10
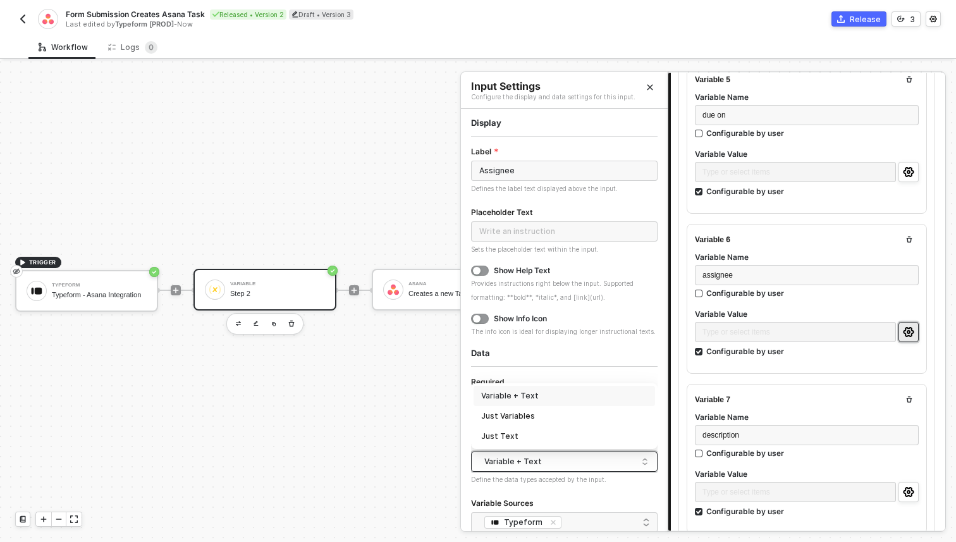
click at [592, 467] on div "Variable + Text" at bounding box center [561, 461] width 154 height 19
click at [736, 430] on span "description" at bounding box center [720, 434] width 37 height 9
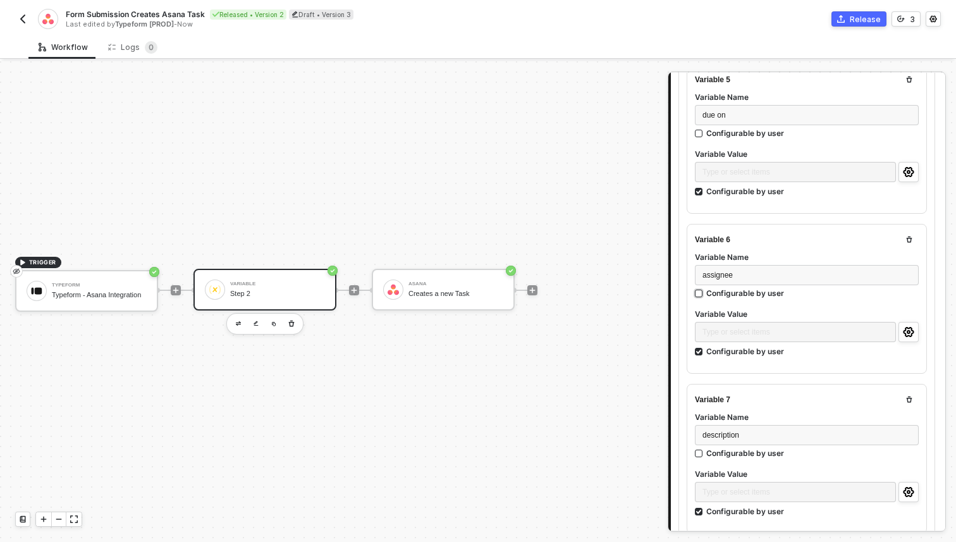
click at [739, 289] on div "Configurable by user" at bounding box center [745, 293] width 78 height 11
click at [704, 289] on input "Configurable by user" at bounding box center [699, 293] width 9 height 9
click at [739, 289] on div "Configurable by user" at bounding box center [745, 294] width 78 height 11
click at [704, 291] on input "Configurable by user" at bounding box center [699, 295] width 9 height 9
checkbox input "false"
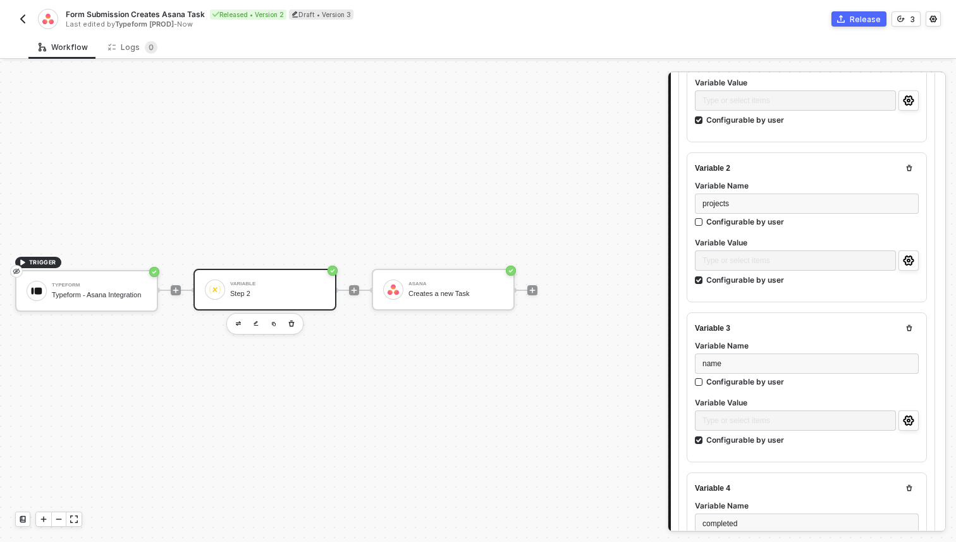
scroll to position [219, 0]
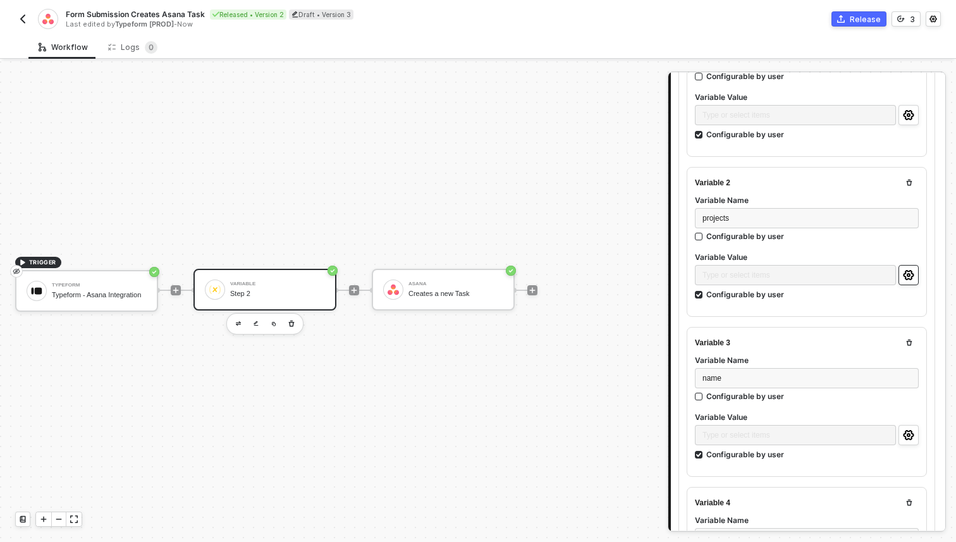
click at [906, 274] on icon "icon-settings" at bounding box center [908, 275] width 11 height 10
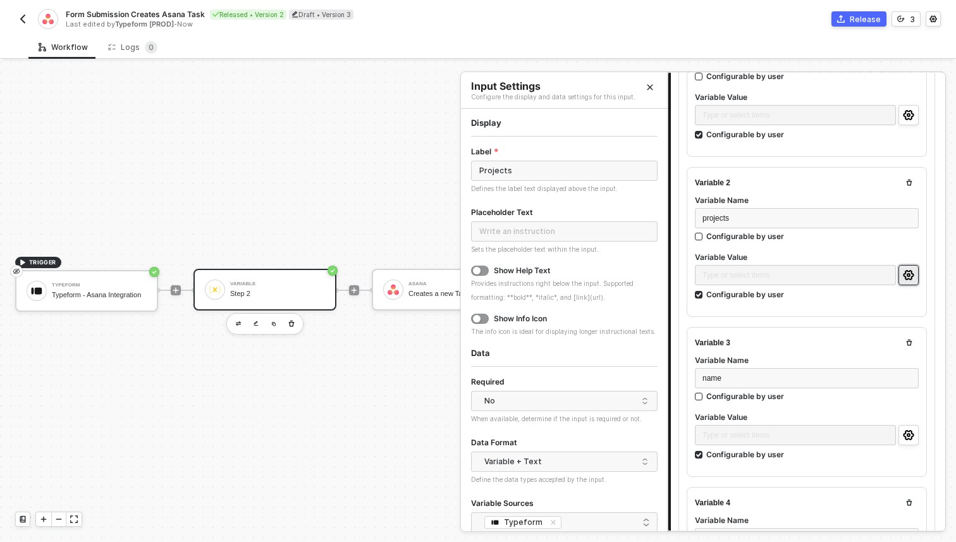
scroll to position [55, 0]
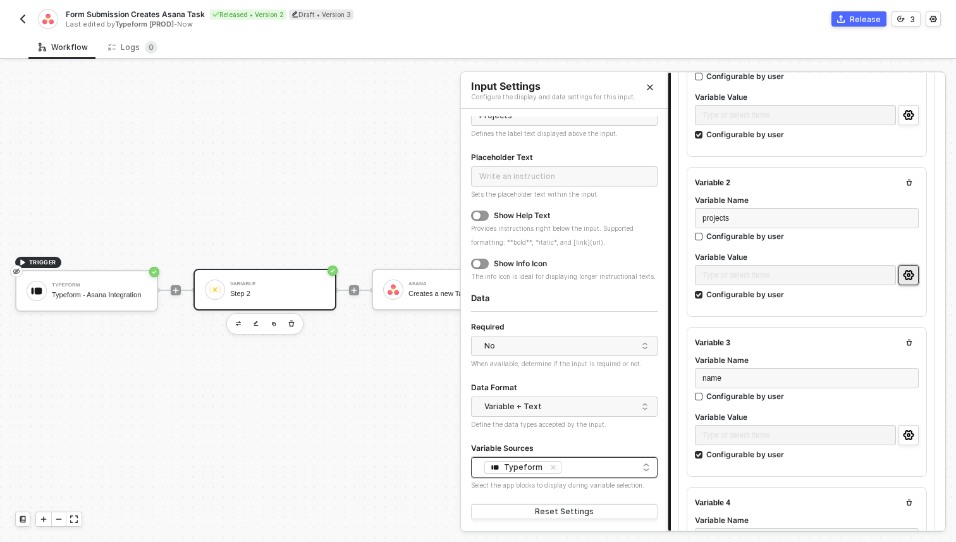
click at [635, 461] on div "Typeform + 0 ..." at bounding box center [564, 467] width 170 height 15
type input "asana"
click at [594, 465] on div "Typeform + 0 ..." at bounding box center [564, 467] width 170 height 15
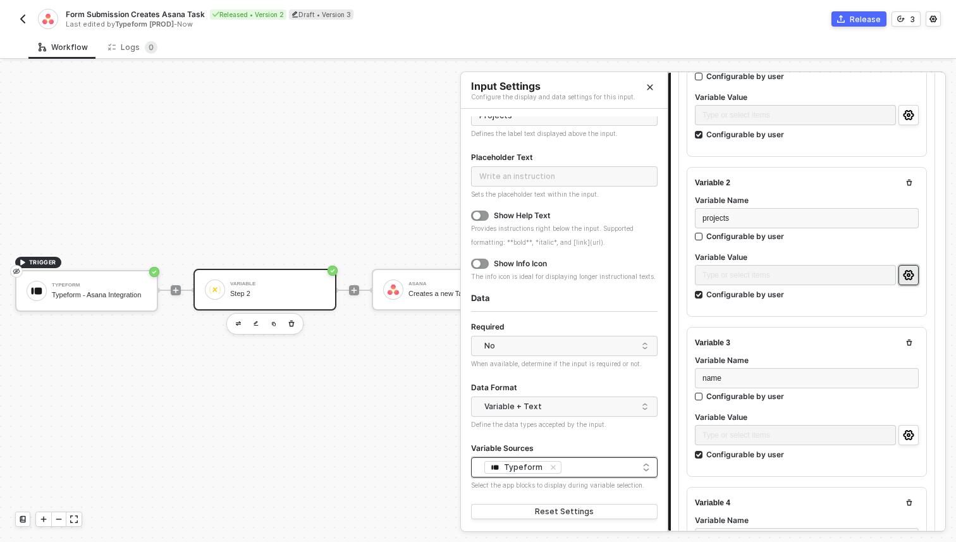
click at [771, 308] on div at bounding box center [807, 307] width 224 height 5
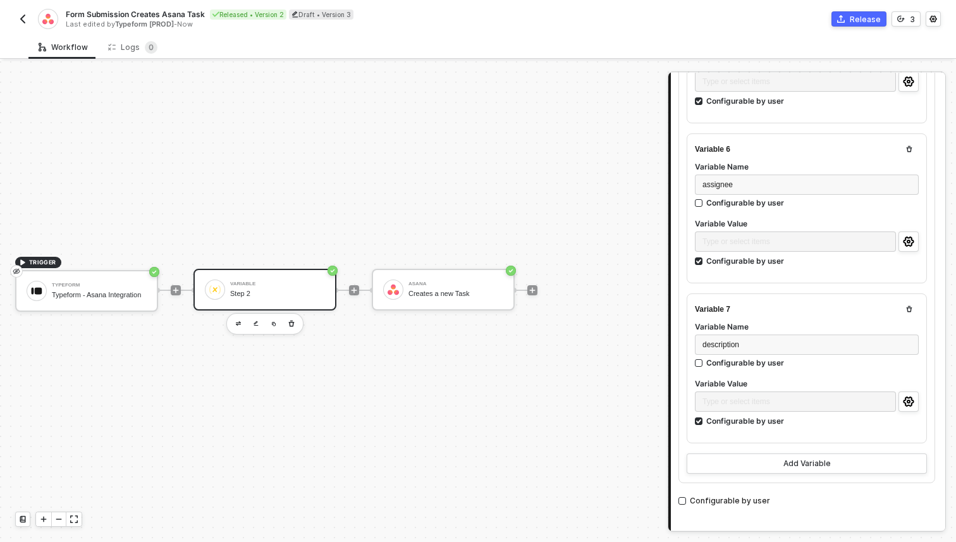
scroll to position [963, 0]
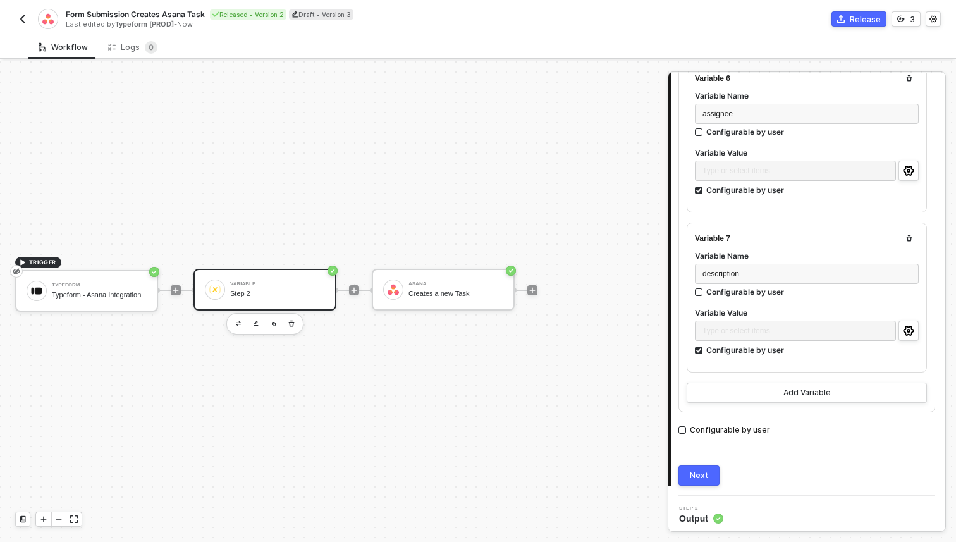
click at [712, 470] on button "Next" at bounding box center [698, 475] width 41 height 20
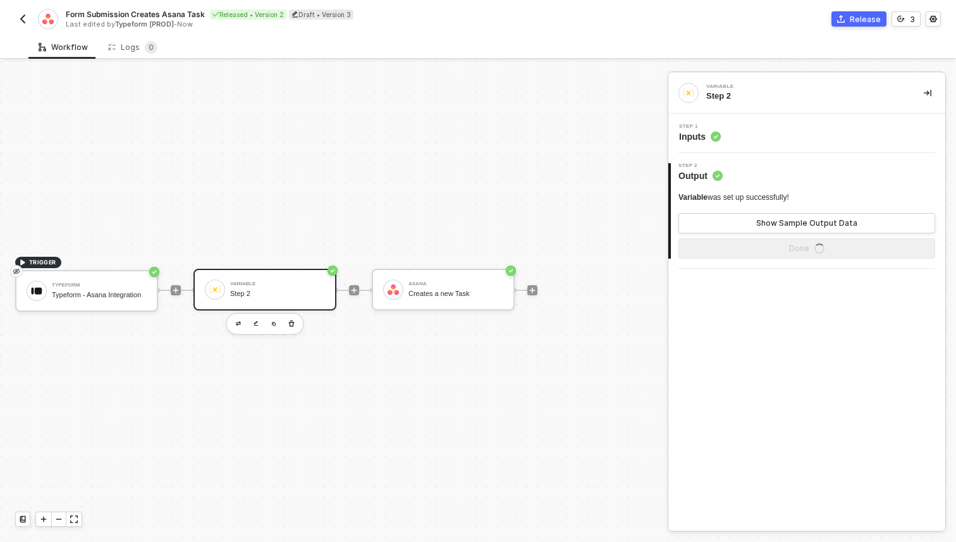
scroll to position [0, 0]
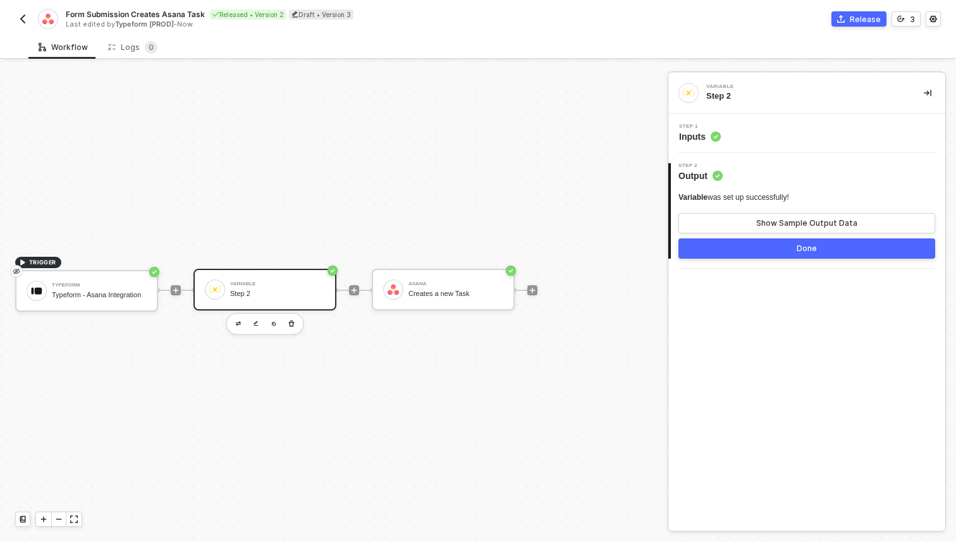
click at [730, 210] on div "Variable was set up successfully! Show Sample Output Data" at bounding box center [806, 212] width 257 height 41
click at [730, 226] on button "Show Sample Output Data" at bounding box center [806, 223] width 257 height 20
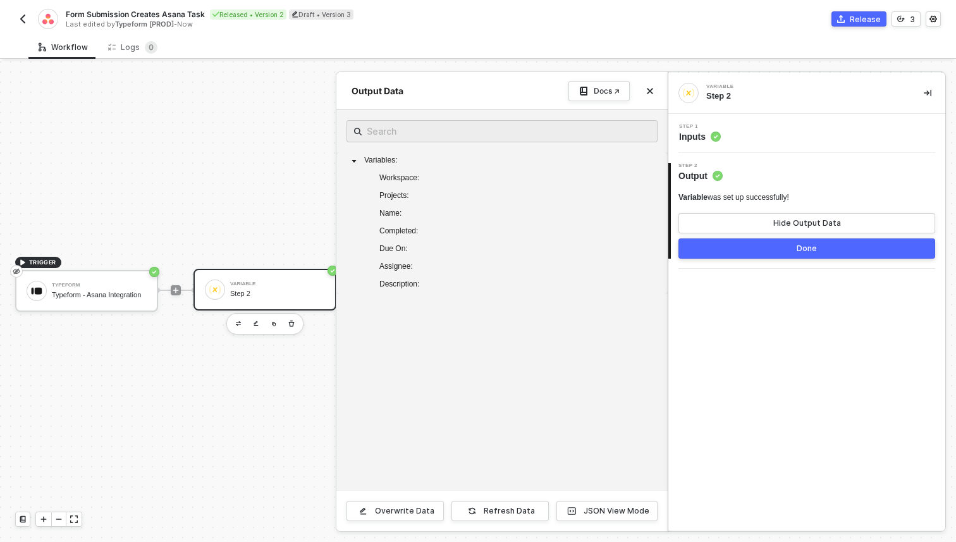
click at [206, 450] on div at bounding box center [478, 301] width 956 height 480
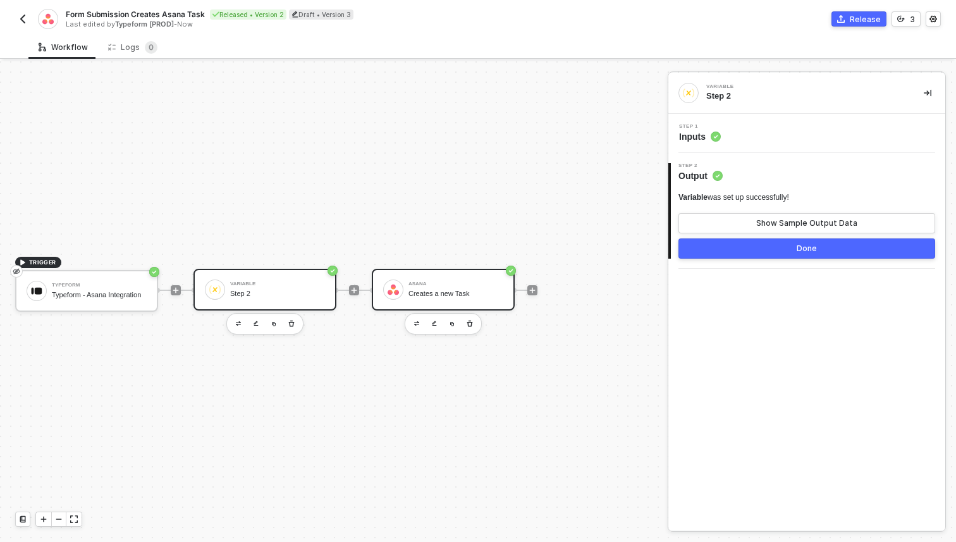
click at [426, 296] on div "Creates a new Task" at bounding box center [455, 293] width 95 height 8
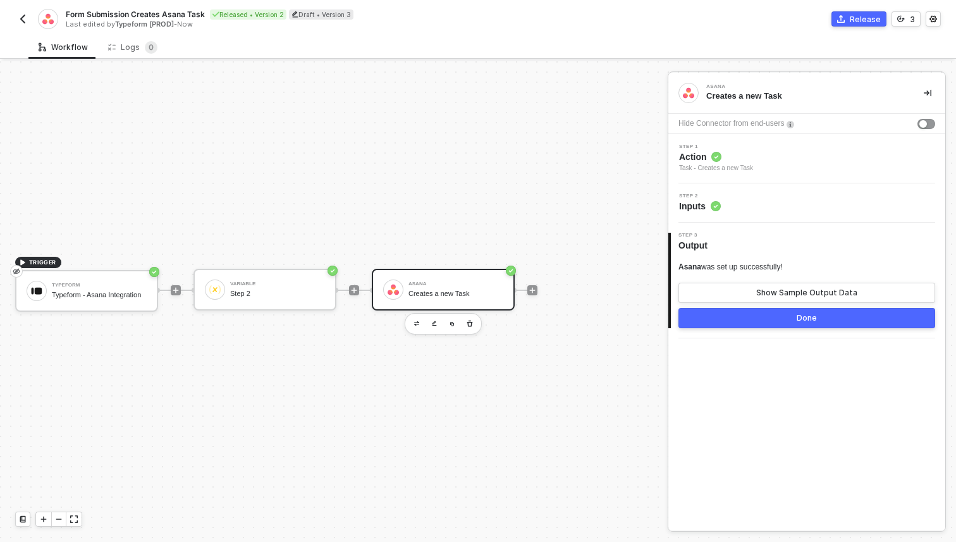
click at [716, 160] on circle at bounding box center [716, 157] width 10 height 10
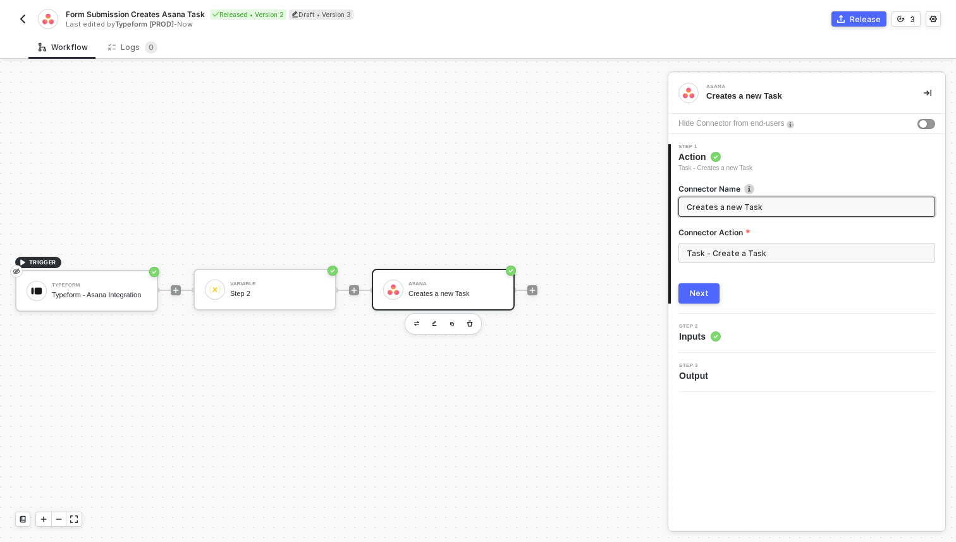
click at [707, 331] on span "Inputs" at bounding box center [700, 336] width 42 height 13
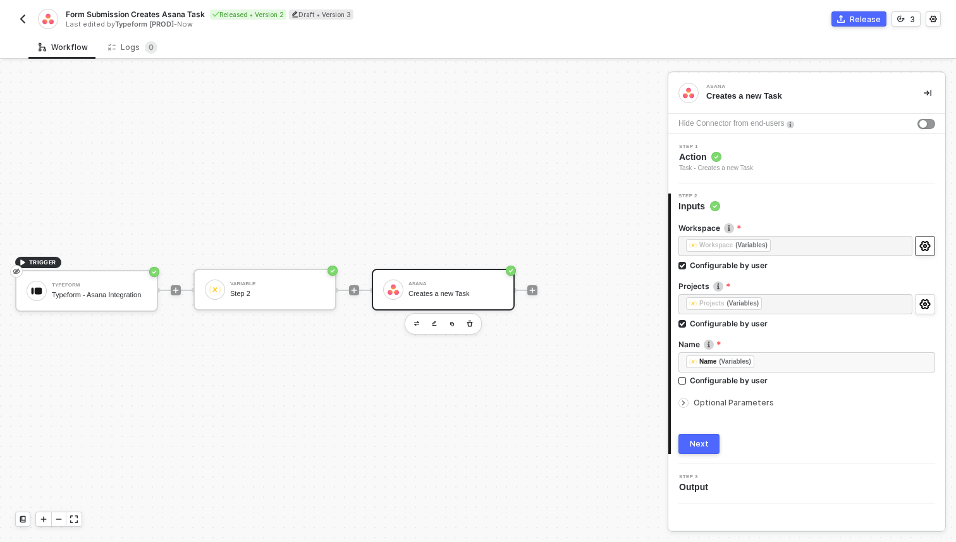
click at [923, 247] on icon "icon-settings" at bounding box center [924, 246] width 11 height 10
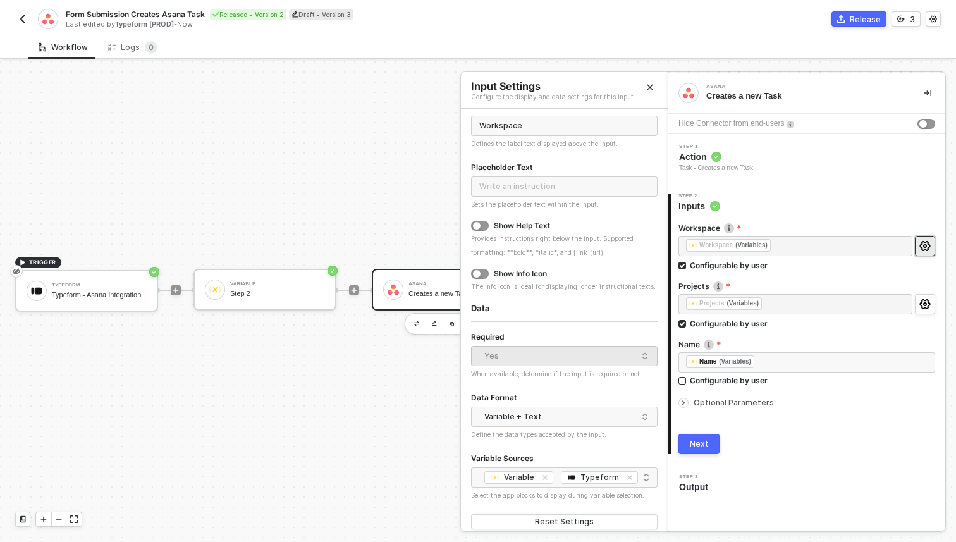
scroll to position [55, 0]
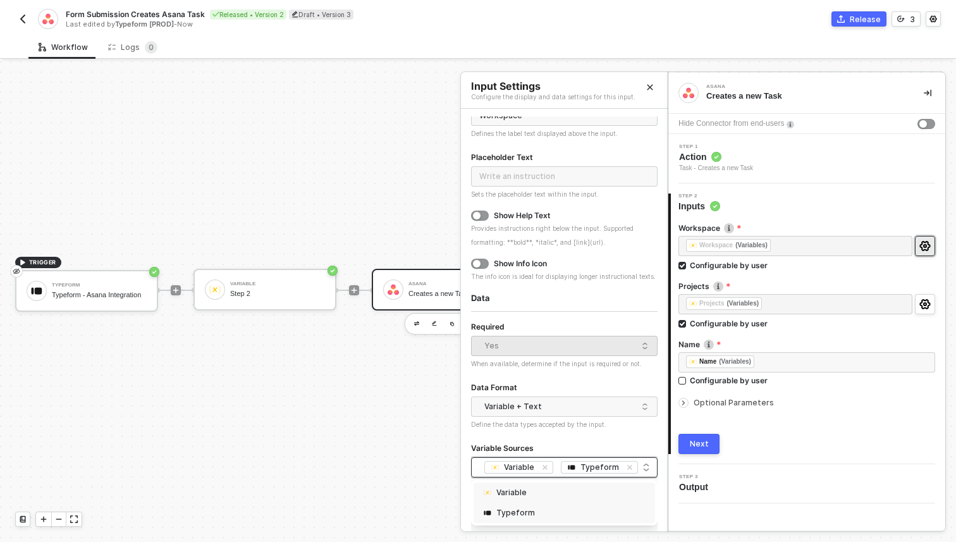
click at [646, 467] on div "Variable Typeform + 0 ..." at bounding box center [564, 467] width 170 height 15
click at [632, 434] on form "Label Workspace Defines the label text displayed above the input. Placeholder T…" at bounding box center [564, 305] width 186 height 432
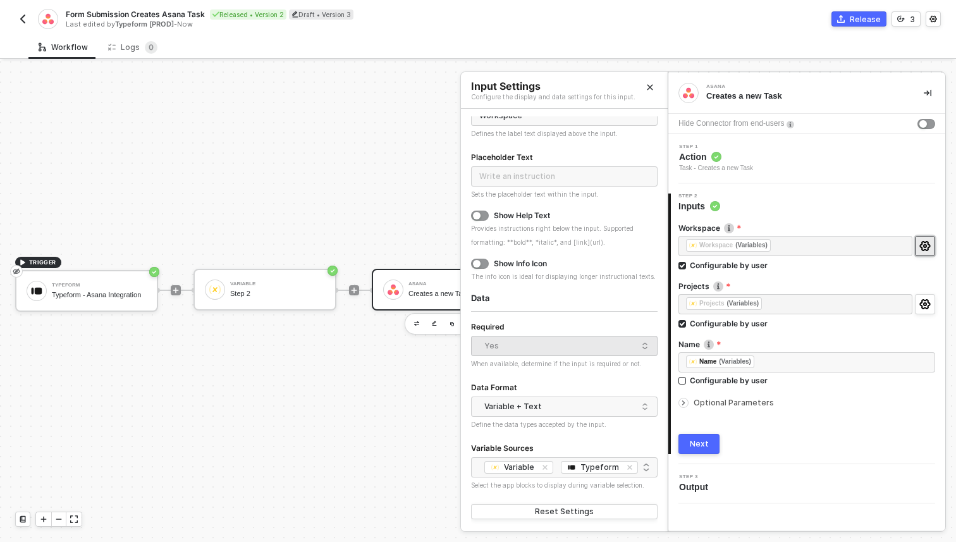
scroll to position [0, 0]
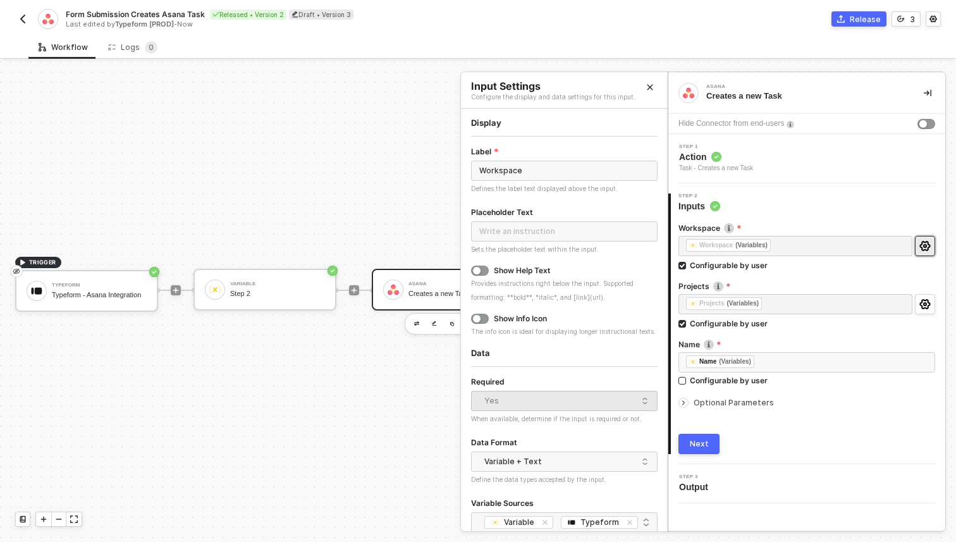
click at [797, 209] on div "Step 2 Inputs" at bounding box center [808, 202] width 274 height 19
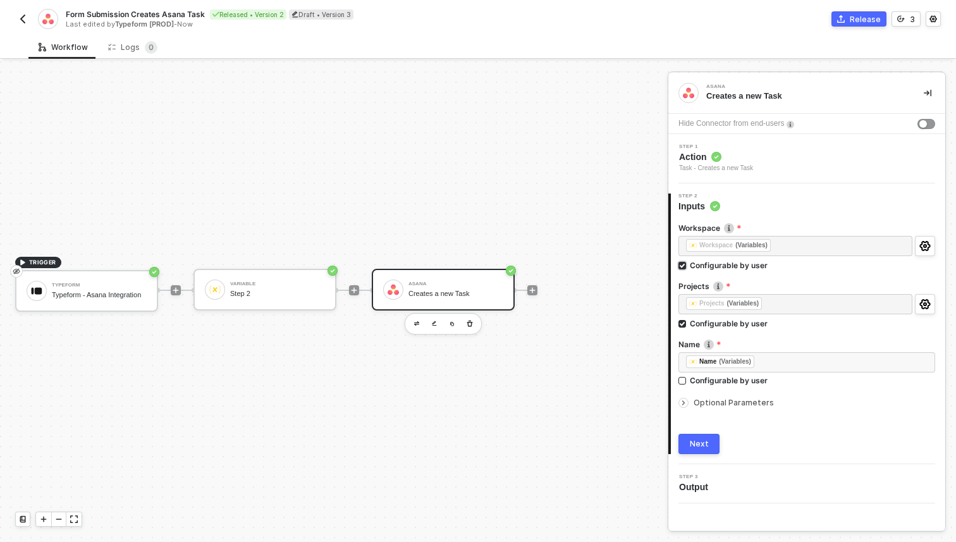
click at [734, 265] on div "Configurable by user" at bounding box center [729, 265] width 78 height 11
click at [687, 265] on input "Configurable by user" at bounding box center [682, 266] width 9 height 9
checkbox input "false"
click at [704, 446] on div "Next" at bounding box center [699, 442] width 19 height 10
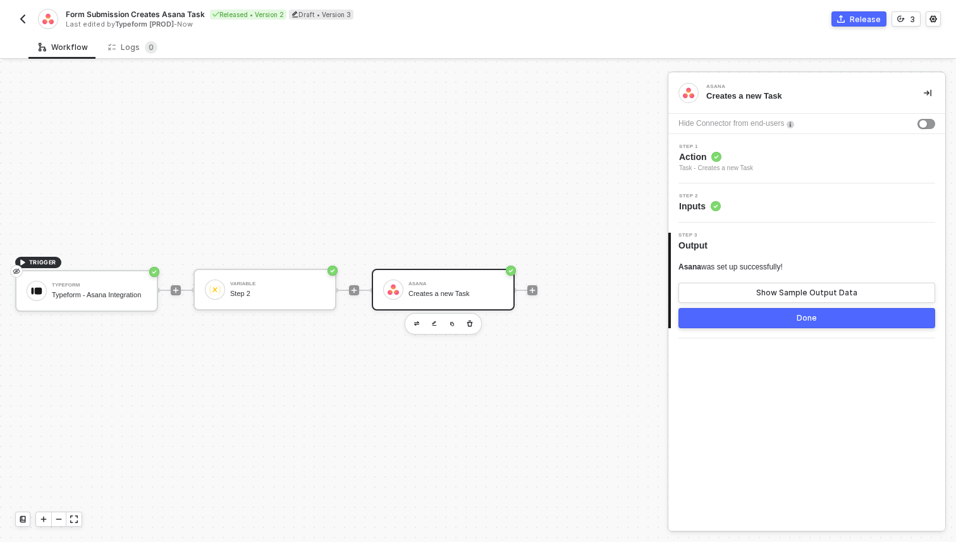
click at [690, 199] on div "Step 2 Inputs" at bounding box center [700, 202] width 42 height 19
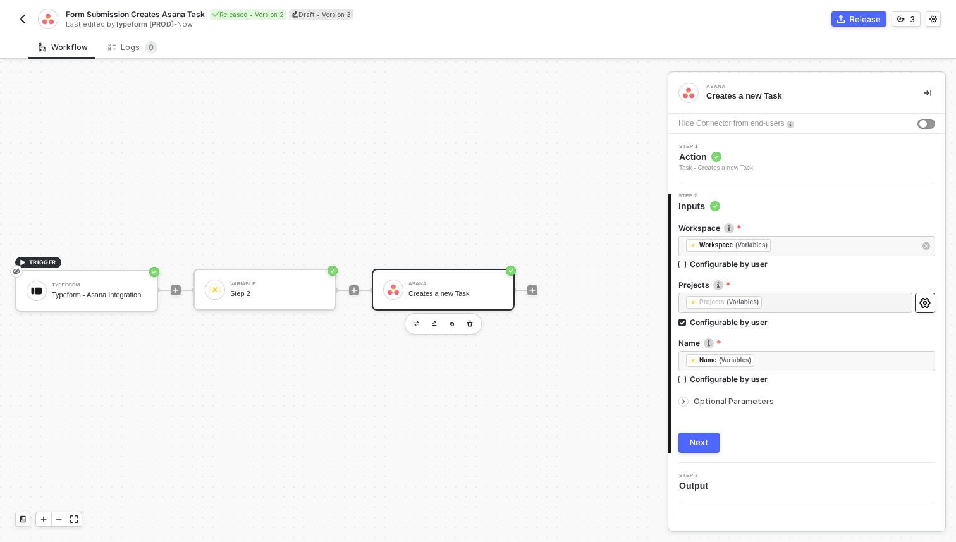
click at [930, 306] on icon "icon-settings" at bounding box center [924, 303] width 11 height 10
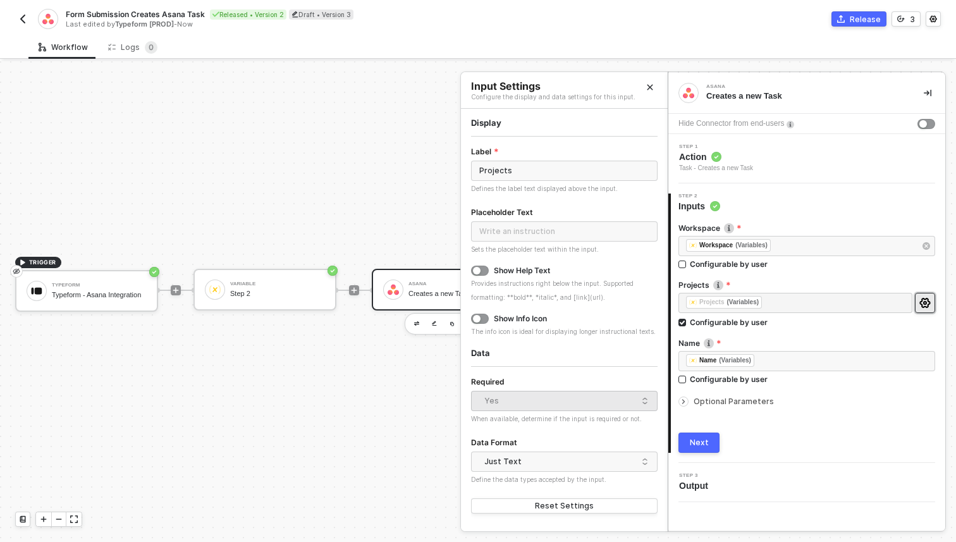
click at [654, 85] on button "Close" at bounding box center [649, 87] width 15 height 15
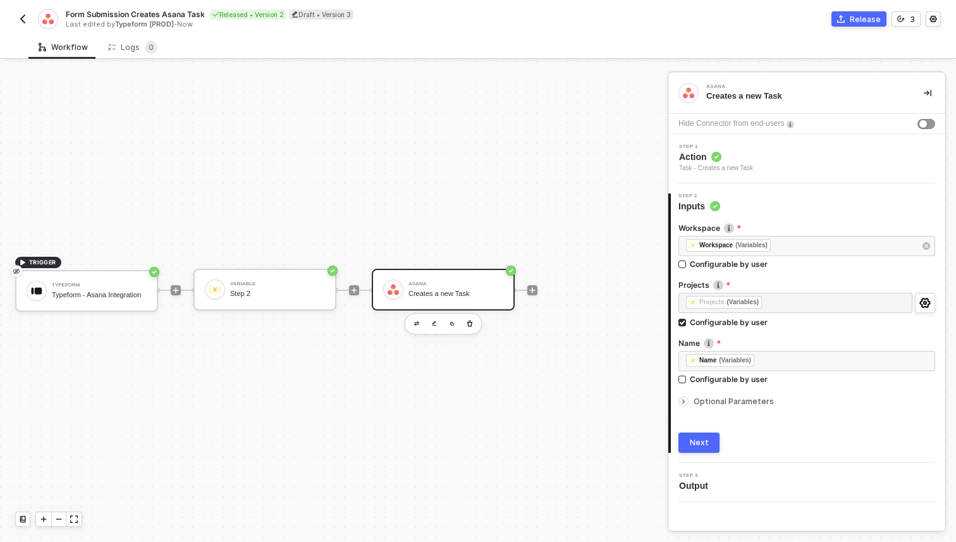
click at [713, 399] on span "Optional Parameters" at bounding box center [733, 400] width 80 height 9
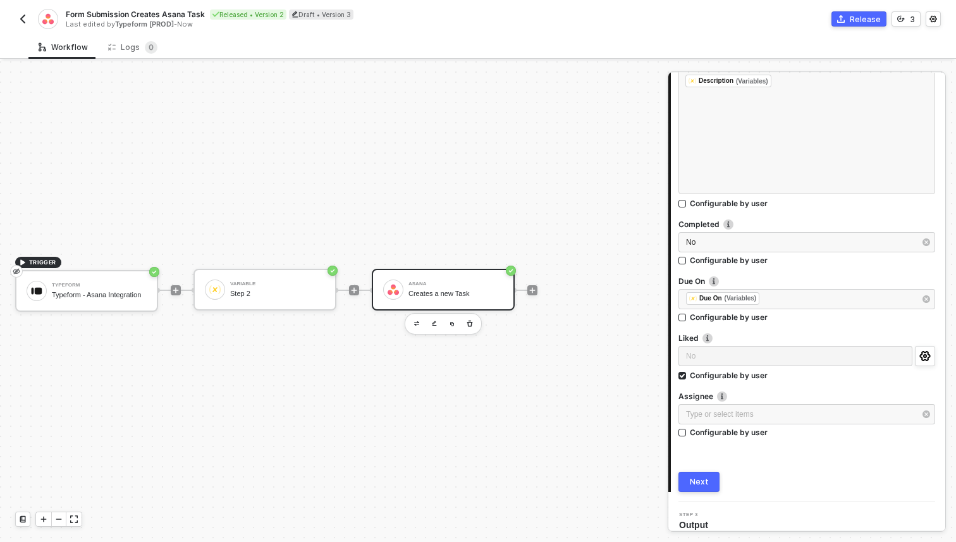
scroll to position [375, 0]
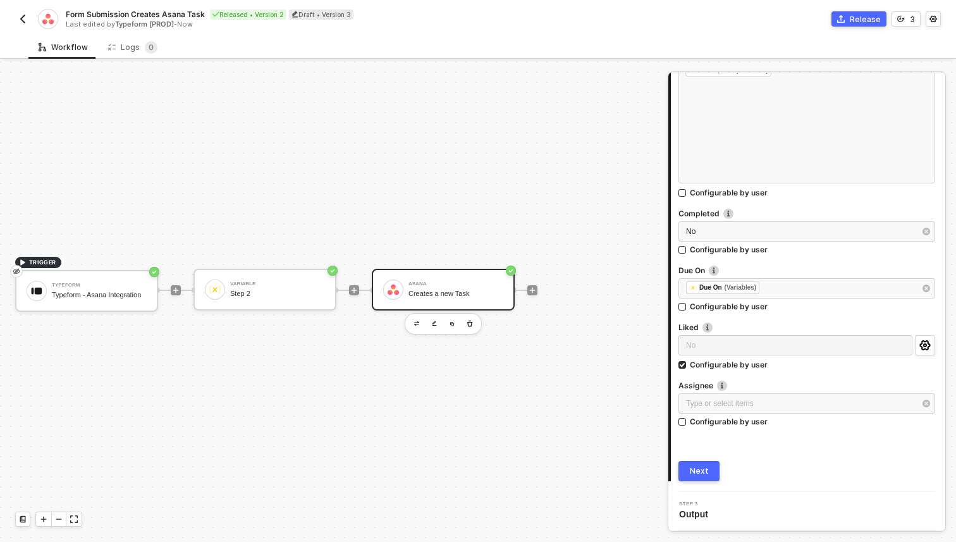
click at [705, 476] on button "Next" at bounding box center [698, 471] width 41 height 20
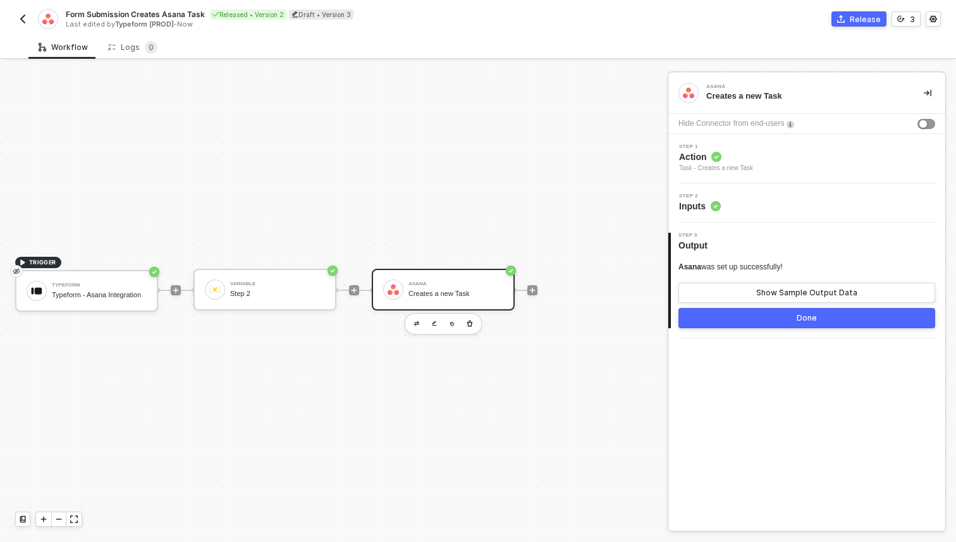
click at [779, 319] on button "Done" at bounding box center [806, 318] width 257 height 20
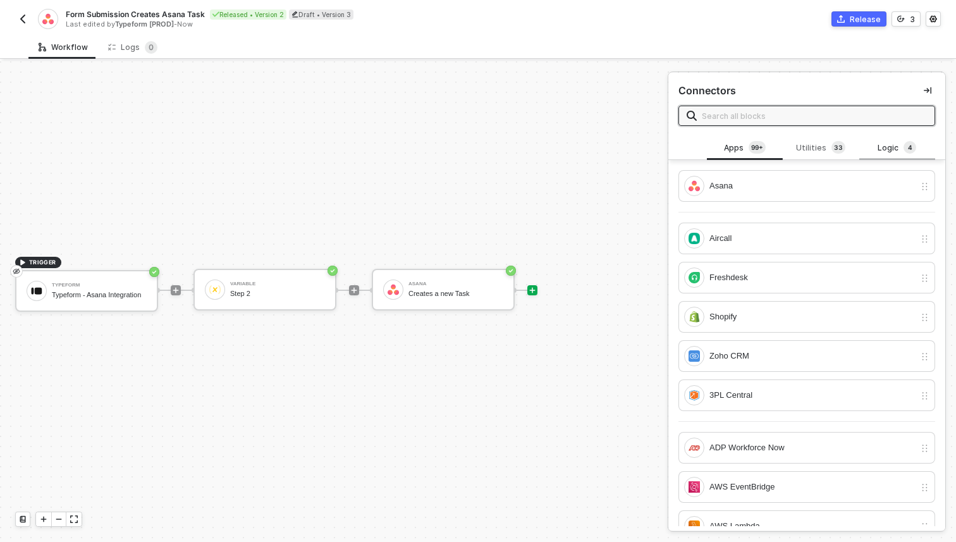
click at [889, 149] on div "Logic 4" at bounding box center [897, 148] width 56 height 14
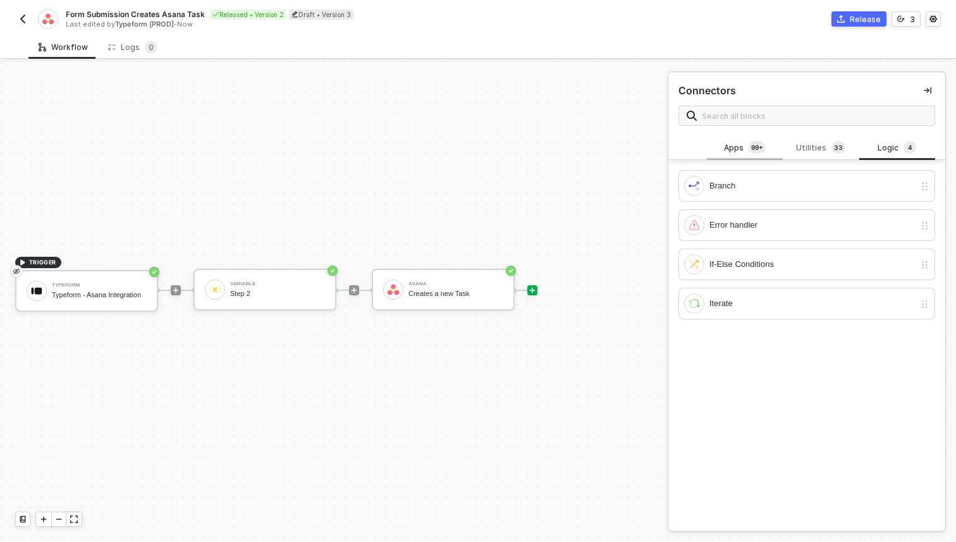
click at [710, 150] on div "Apps 99+" at bounding box center [745, 148] width 76 height 24
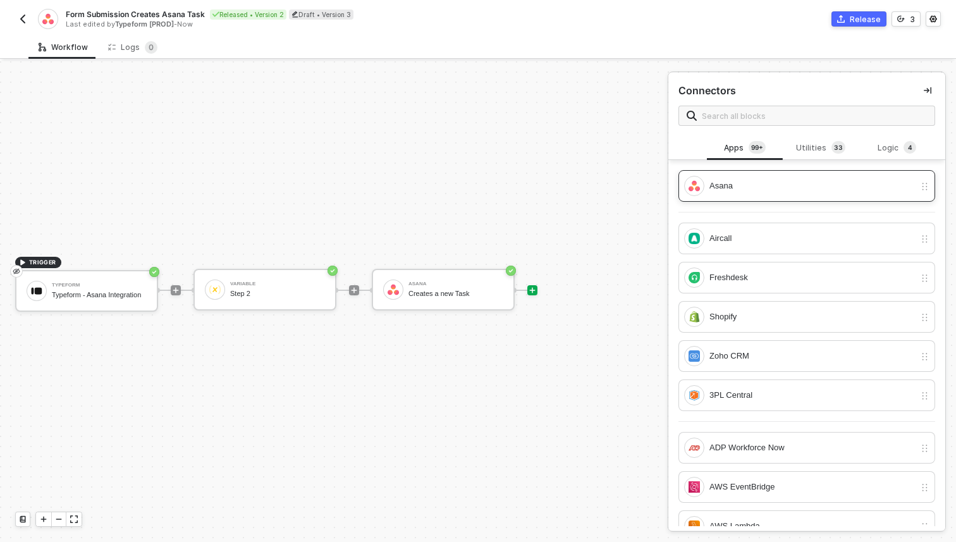
click at [726, 193] on div "Asana" at bounding box center [799, 186] width 231 height 20
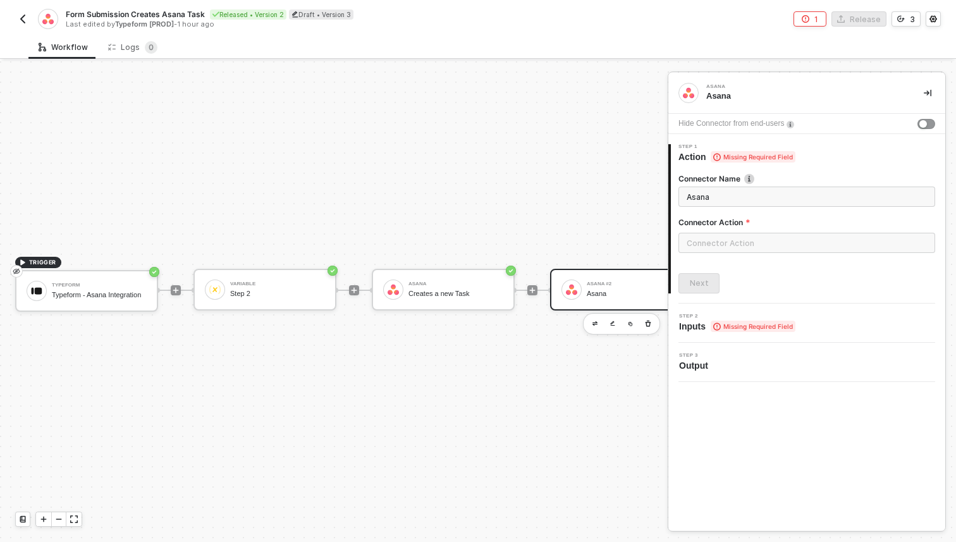
click at [604, 283] on div "Asana #2" at bounding box center [634, 283] width 95 height 5
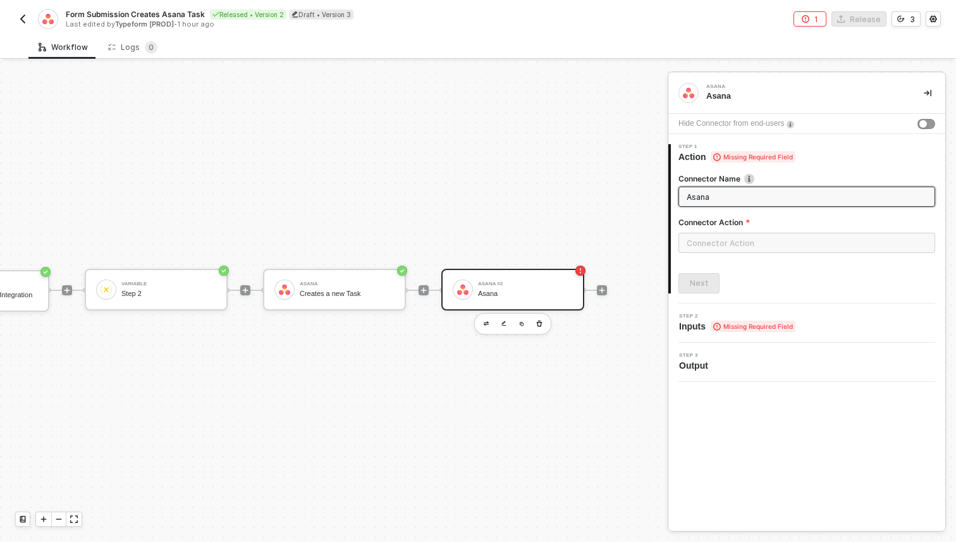
scroll to position [23, 127]
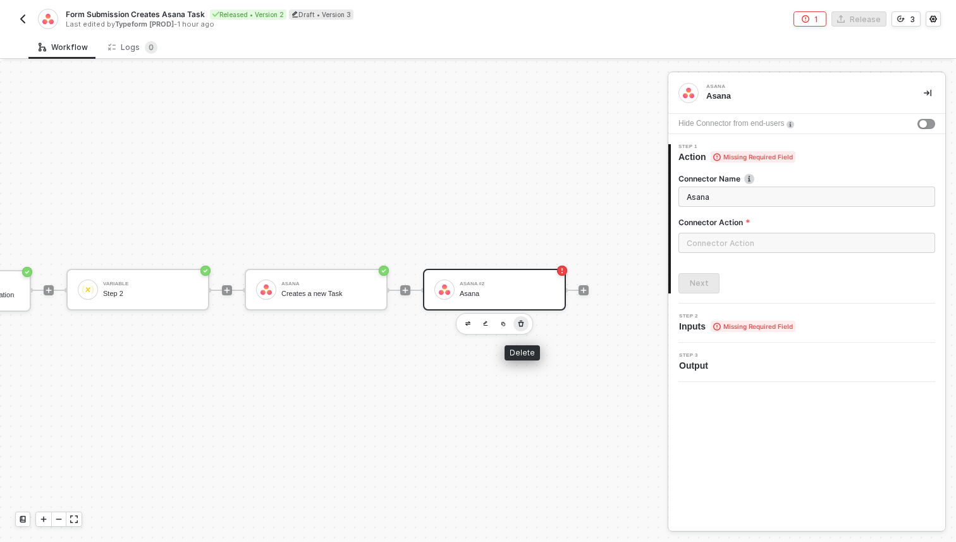
click at [521, 326] on icon "button" at bounding box center [521, 324] width 8 height 10
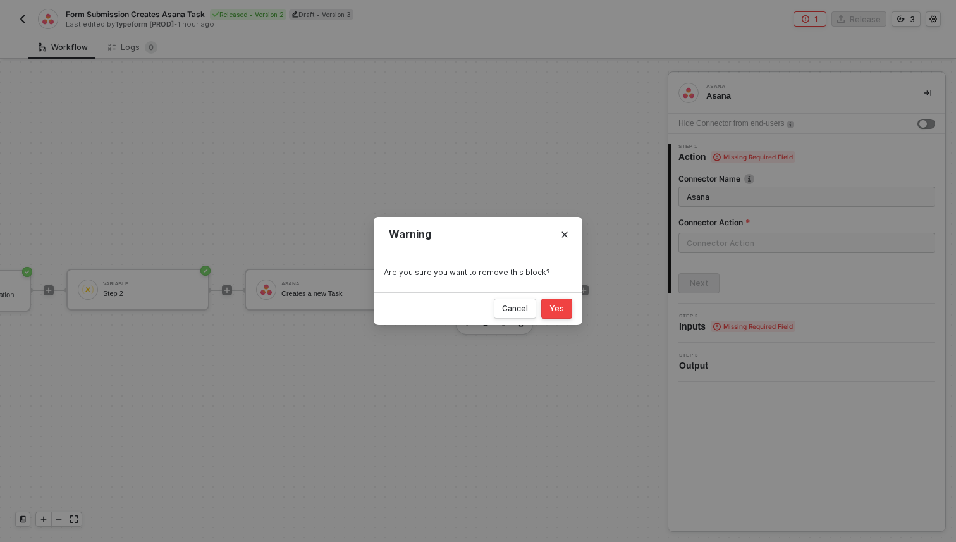
click at [551, 311] on div "Yes" at bounding box center [556, 308] width 15 height 10
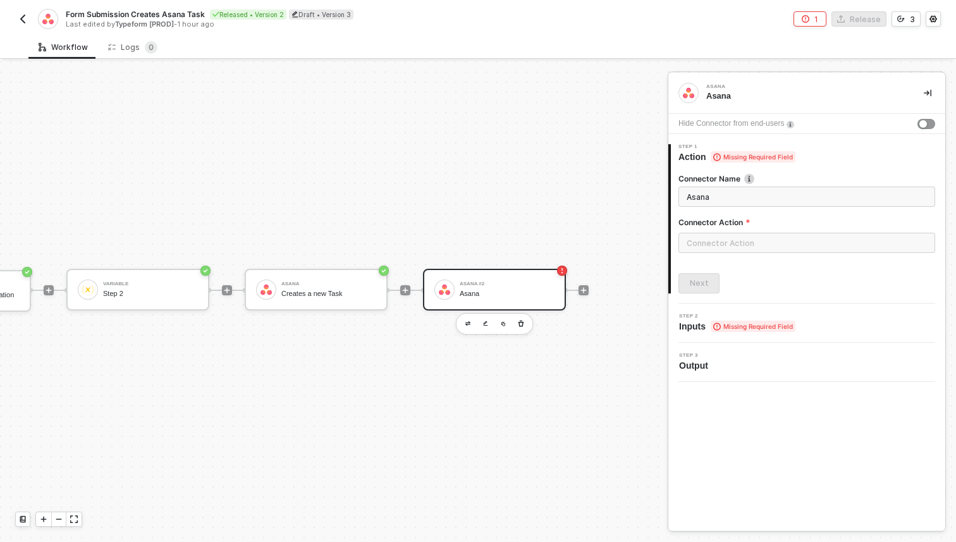
scroll to position [23, 0]
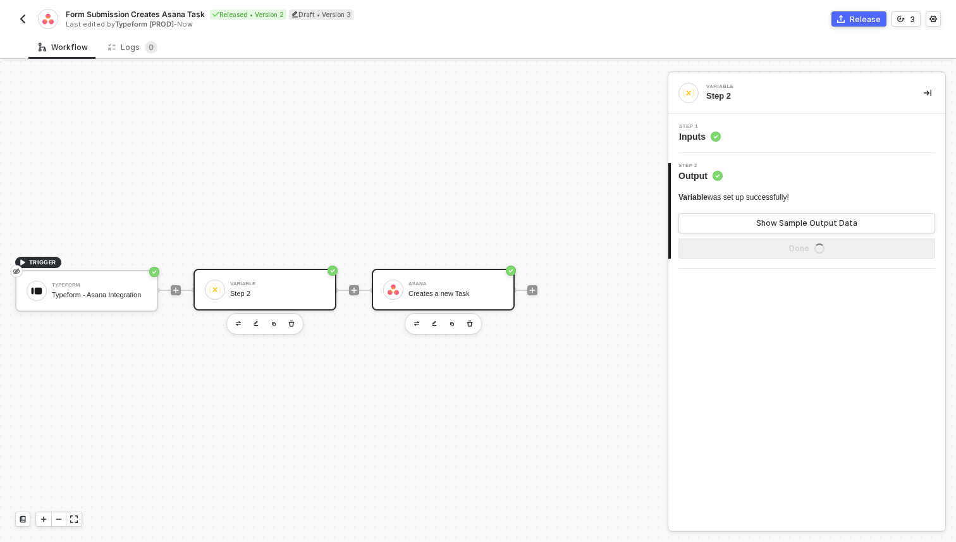
click at [485, 299] on div "Asana Creates a new Task" at bounding box center [455, 289] width 95 height 24
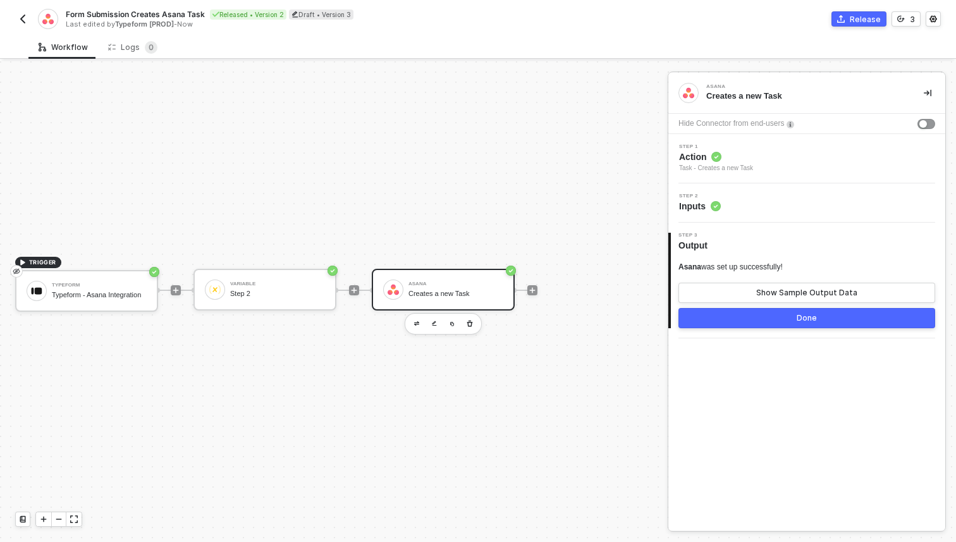
click at [738, 169] on div "Task - Creates a new Task" at bounding box center [716, 168] width 74 height 10
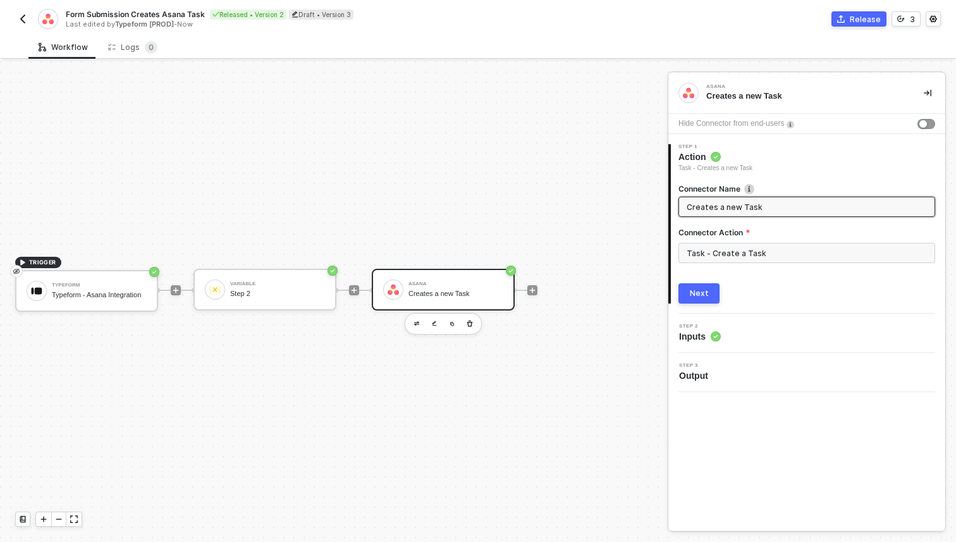
click at [728, 332] on div "Step 2 Inputs" at bounding box center [808, 333] width 274 height 19
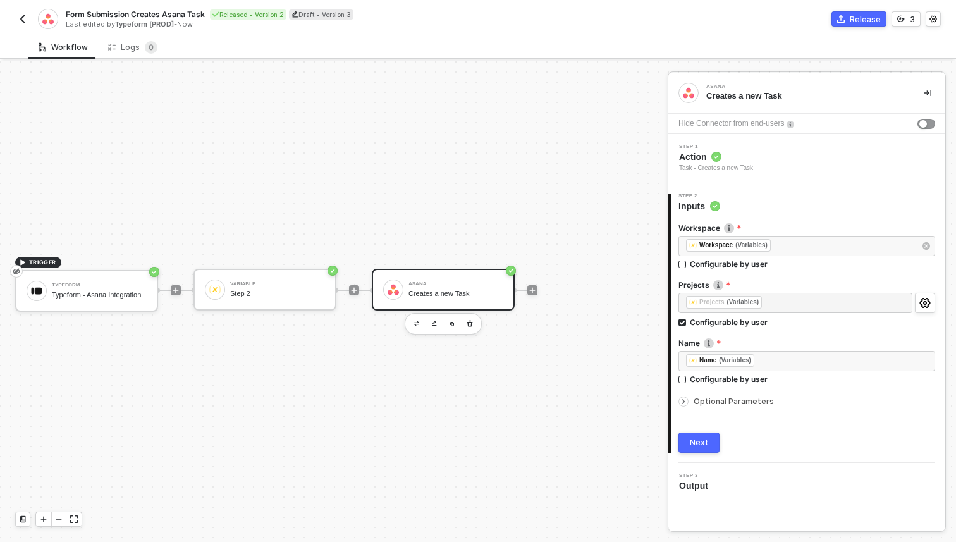
click at [686, 399] on icon "icon-arrow-right-small" at bounding box center [684, 402] width 8 height 8
click at [607, 391] on div "TRIGGER Typeform Typeform - Asana Integration Variable Step 2 Asana Creates a n…" at bounding box center [330, 290] width 661 height 504
click at [25, 22] on img "button" at bounding box center [23, 19] width 10 height 10
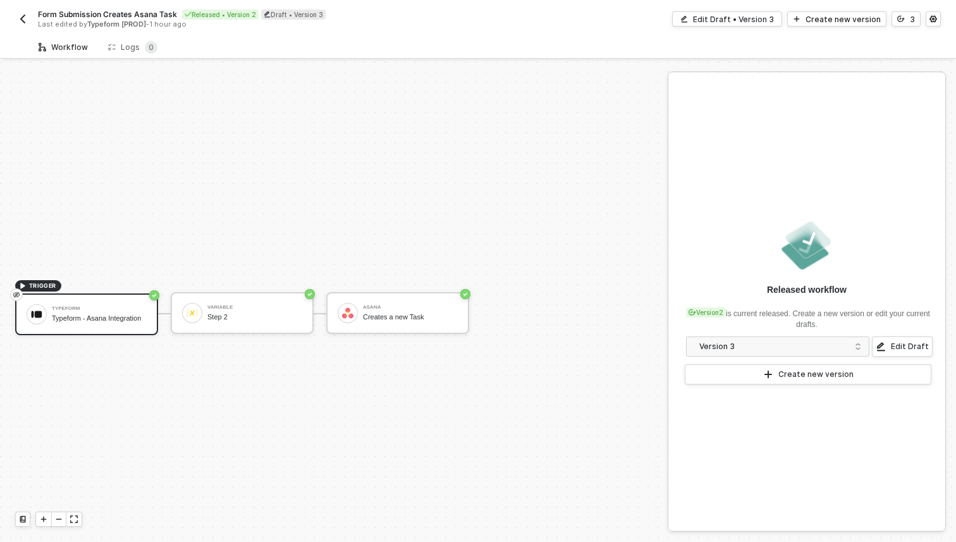
scroll to position [23, 0]
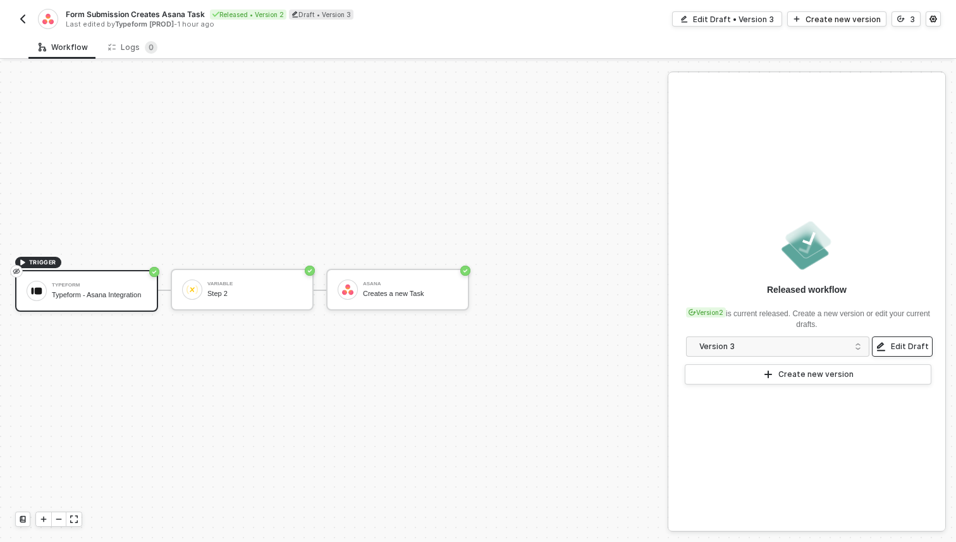
click at [890, 352] on button "Edit Draft" at bounding box center [902, 346] width 61 height 20
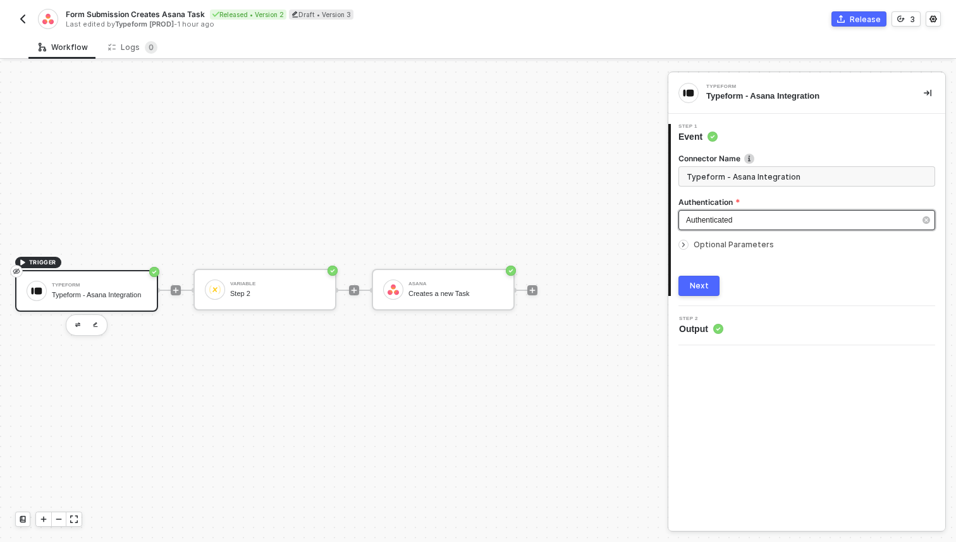
click at [696, 222] on span "Authenticated" at bounding box center [709, 220] width 46 height 9
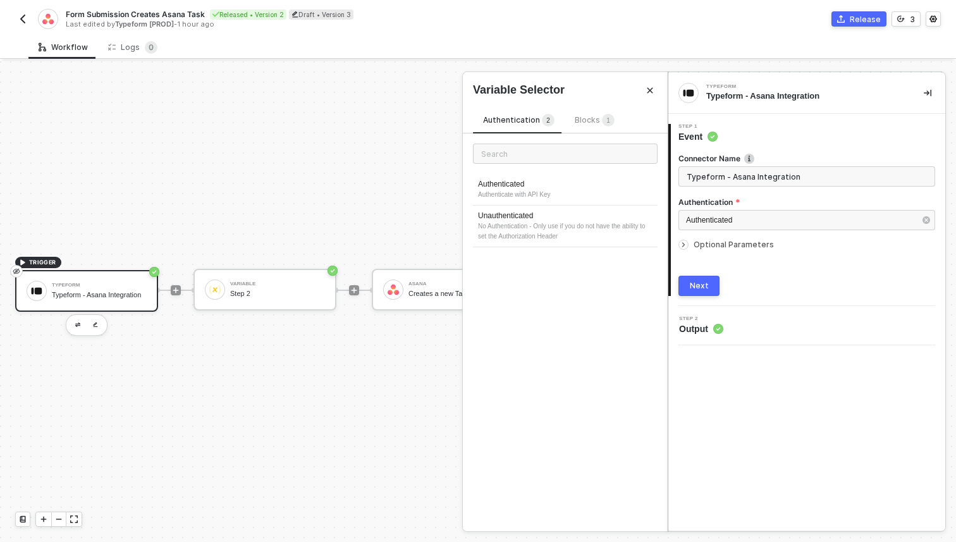
click at [696, 248] on span "Optional Parameters" at bounding box center [733, 244] width 80 height 9
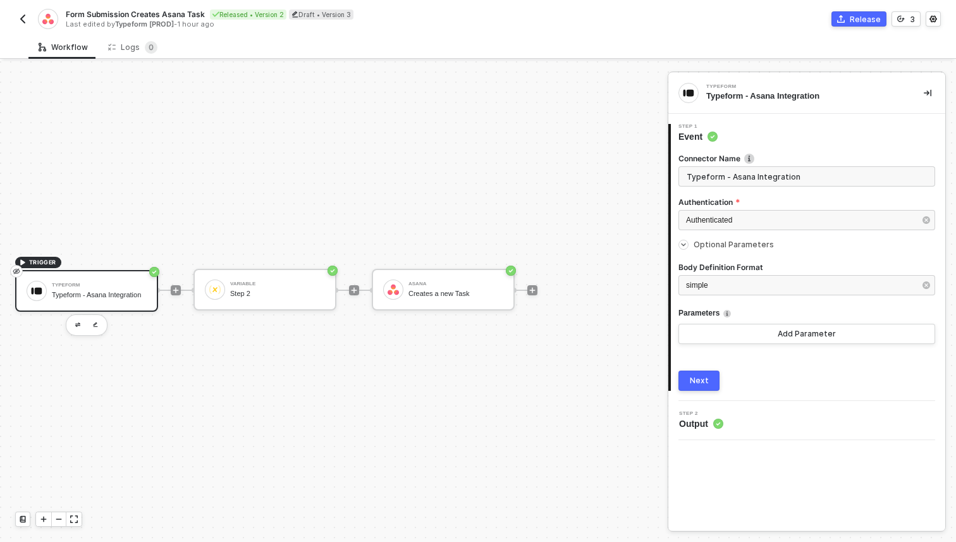
click at [707, 205] on label "Authentication" at bounding box center [806, 202] width 257 height 11
click at [710, 216] on span "Authenticated" at bounding box center [709, 220] width 46 height 9
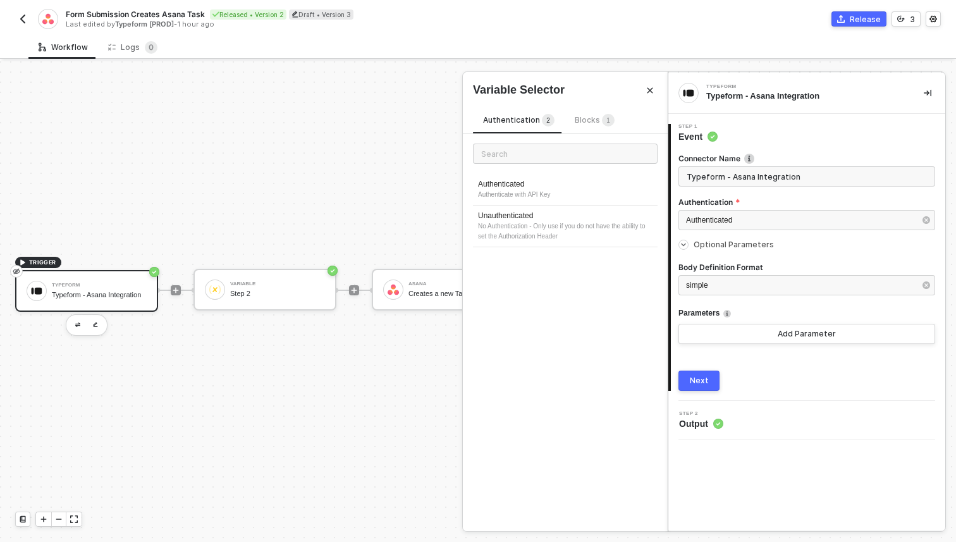
click at [607, 130] on div "Authentication 2 Blocks 1" at bounding box center [549, 123] width 152 height 20
click at [590, 121] on span "Blocks 1" at bounding box center [595, 119] width 40 height 9
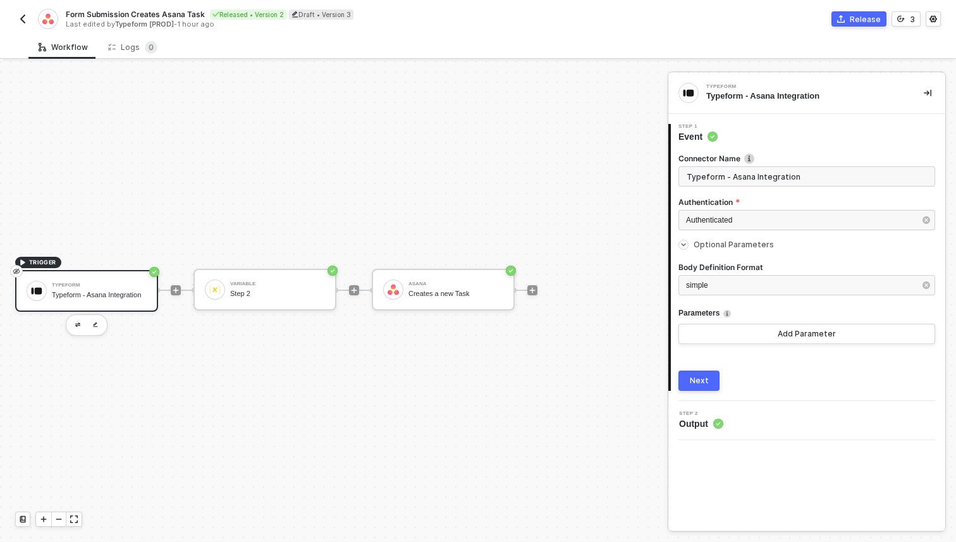
click at [729, 235] on div at bounding box center [806, 235] width 257 height 5
click at [729, 236] on div at bounding box center [806, 235] width 257 height 5
click at [729, 240] on span "Optional Parameters" at bounding box center [733, 244] width 80 height 9
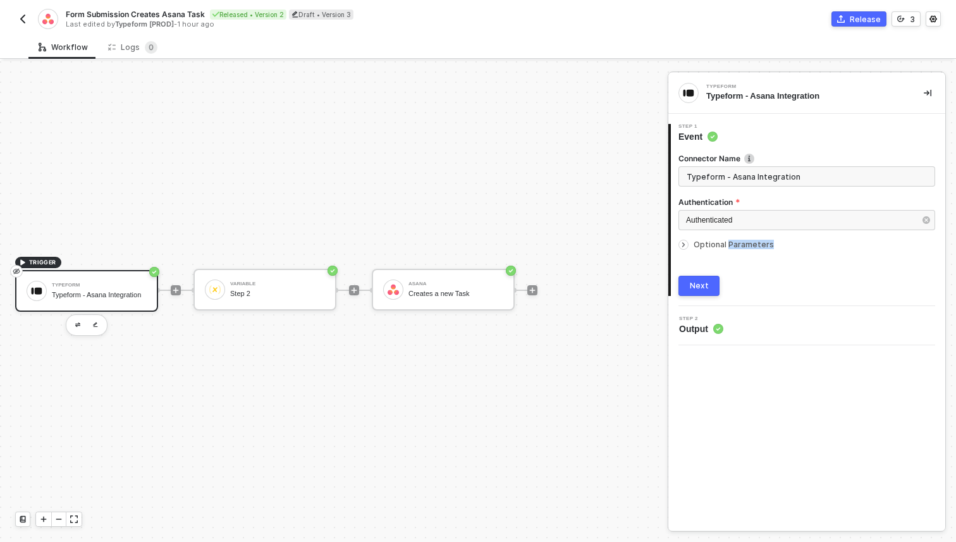
click at [729, 240] on span "Optional Parameters" at bounding box center [733, 244] width 80 height 9
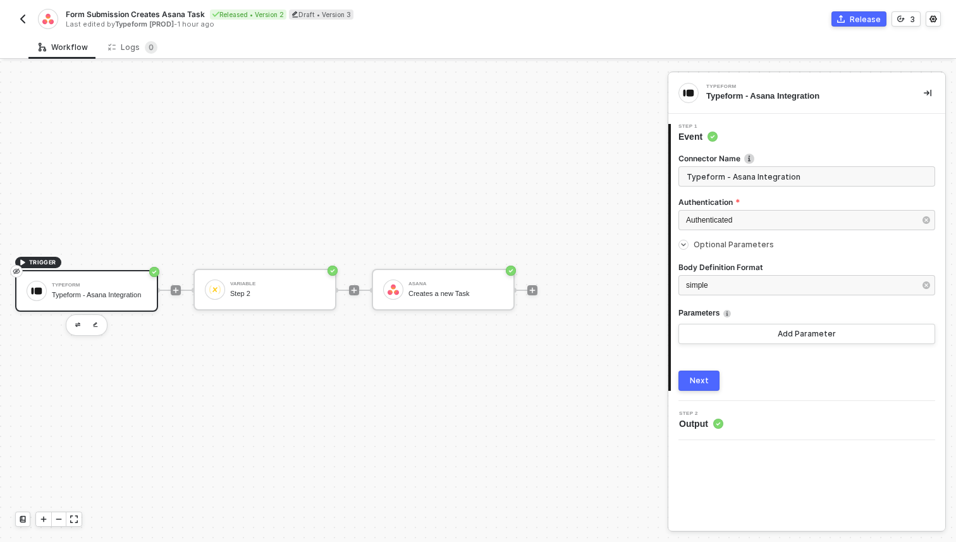
click at [698, 425] on span "Output" at bounding box center [701, 423] width 44 height 13
click at [245, 266] on div at bounding box center [176, 290] width 168 height 99
click at [254, 295] on div "Step 2" at bounding box center [277, 293] width 95 height 8
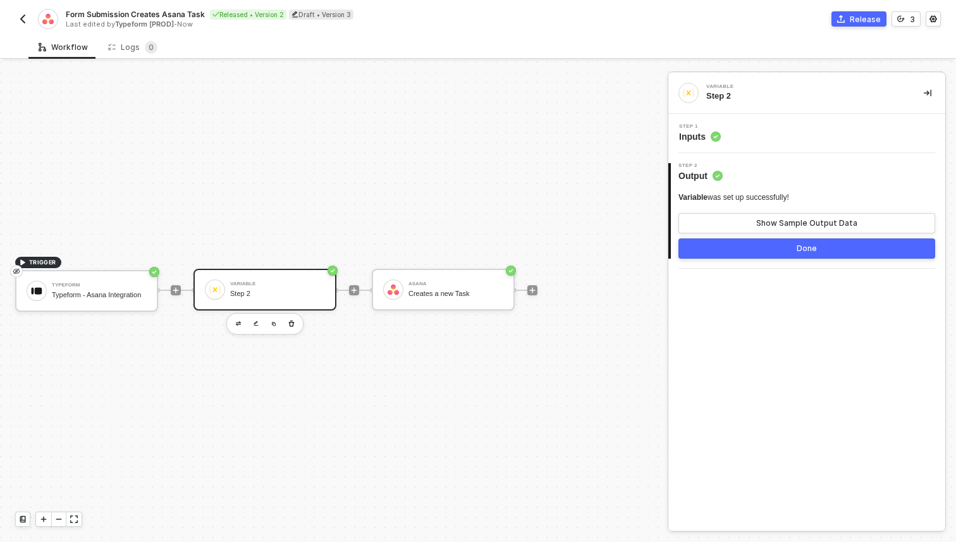
click at [699, 139] on span "Inputs" at bounding box center [700, 136] width 42 height 13
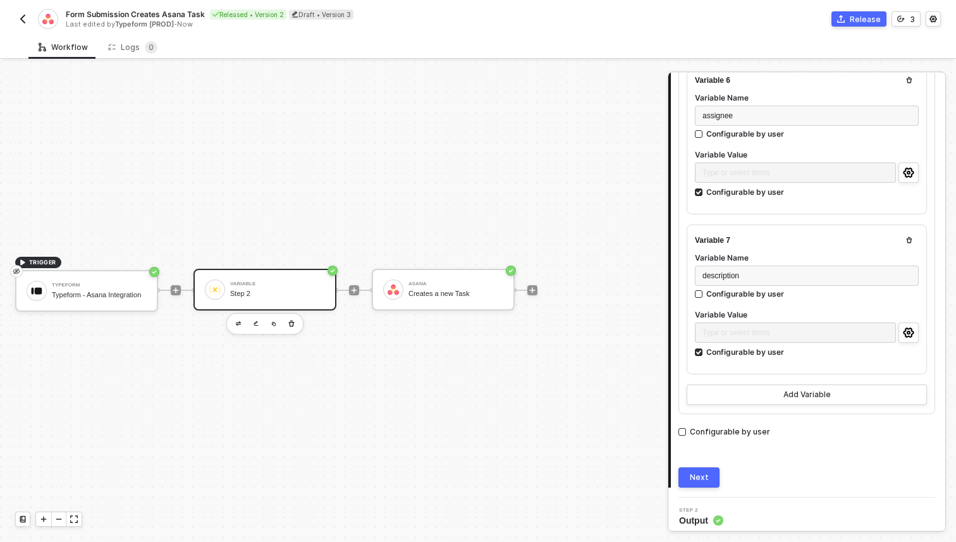
scroll to position [963, 0]
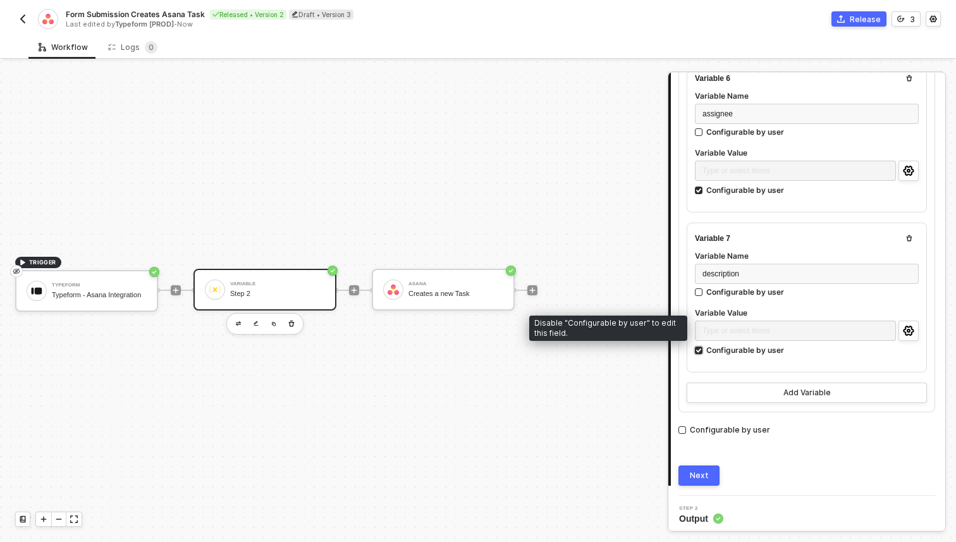
click at [706, 344] on div "Configurable by user" at bounding box center [745, 349] width 78 height 11
click at [704, 346] on input "Configurable by user" at bounding box center [699, 350] width 9 height 9
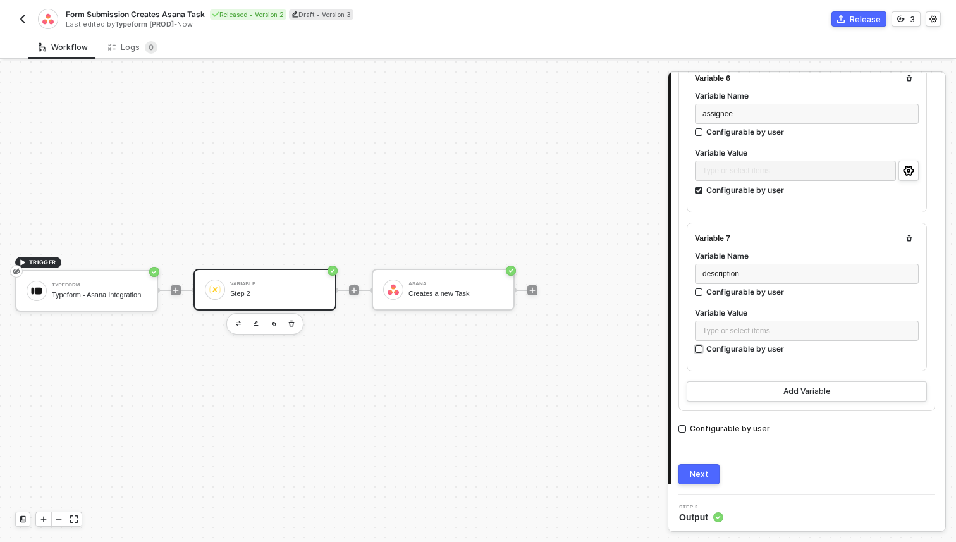
scroll to position [961, 0]
click at [706, 344] on div "Configurable by user" at bounding box center [745, 349] width 78 height 11
click at [704, 346] on input "Configurable by user" at bounding box center [699, 350] width 9 height 9
checkbox input "true"
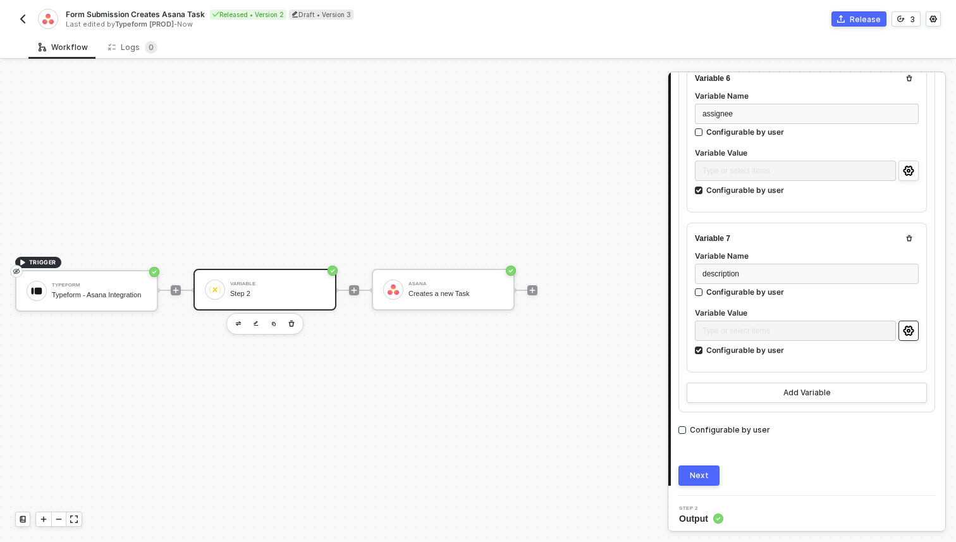
click at [913, 326] on button "button" at bounding box center [908, 330] width 20 height 20
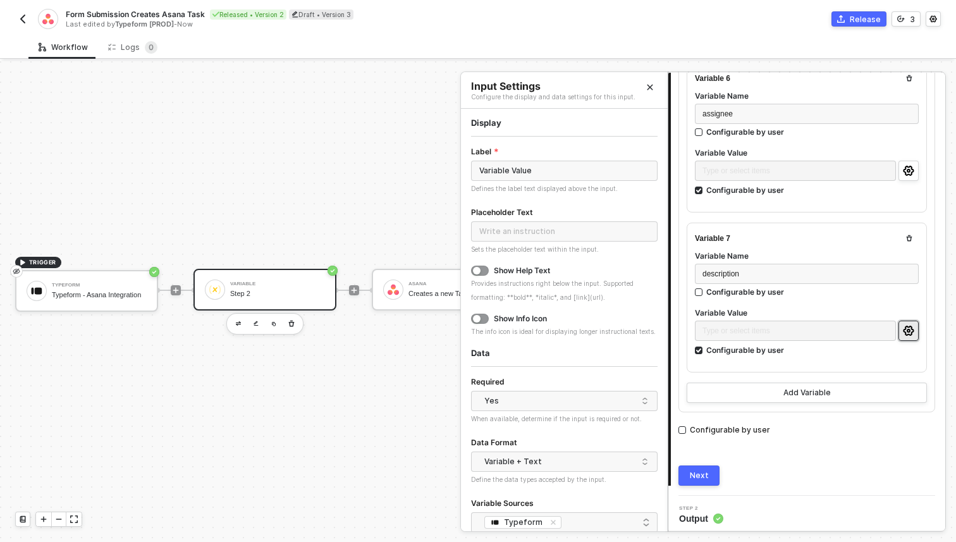
click at [913, 326] on icon "icon-settings" at bounding box center [908, 331] width 11 height 10
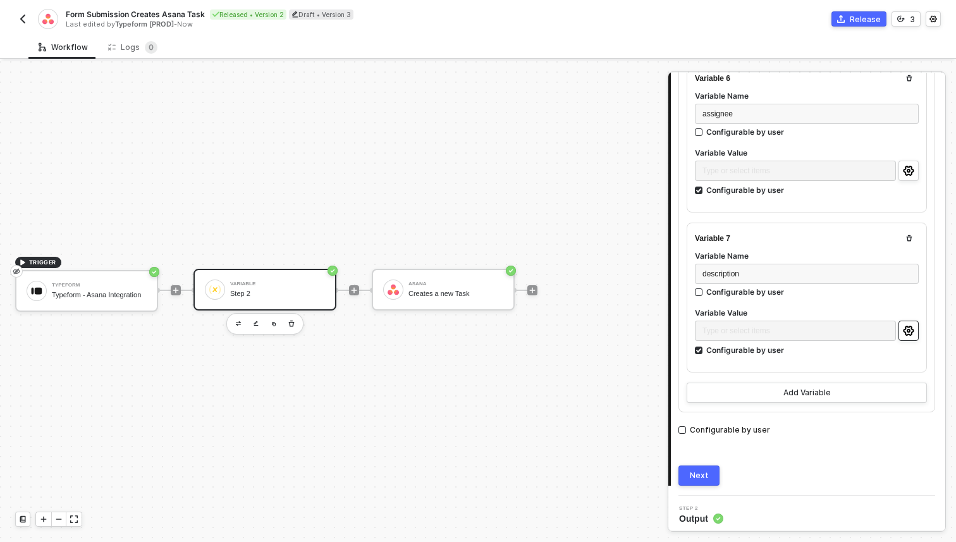
click at [908, 329] on icon "icon-settings" at bounding box center [908, 331] width 11 height 10
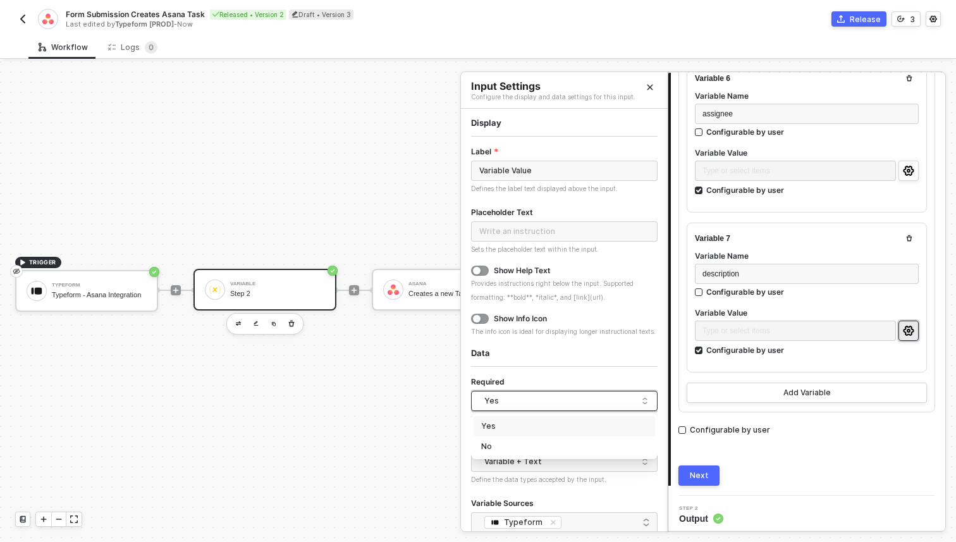
click at [576, 409] on div "Yes" at bounding box center [561, 400] width 154 height 19
click at [562, 444] on div "No" at bounding box center [564, 446] width 166 height 12
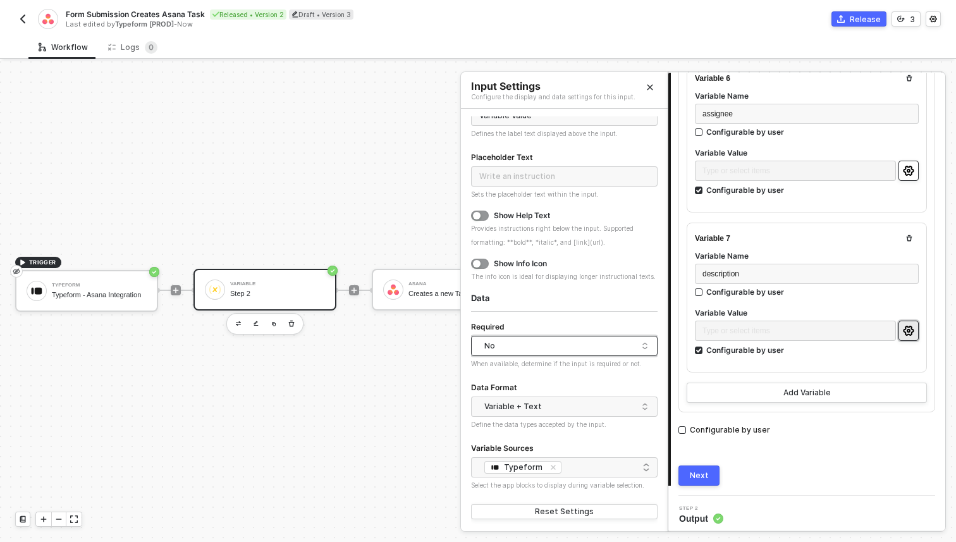
click at [911, 166] on icon "icon-settings" at bounding box center [908, 171] width 11 height 10
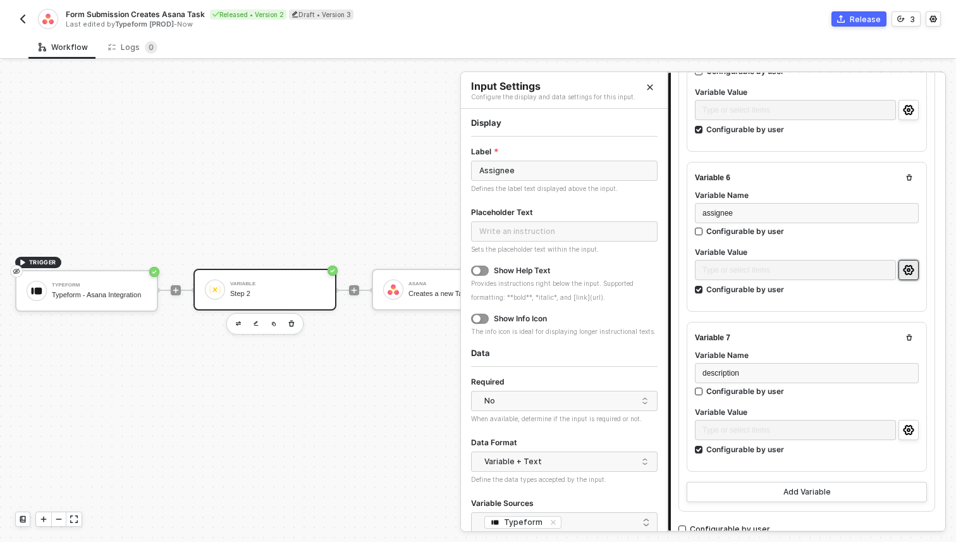
scroll to position [844, 0]
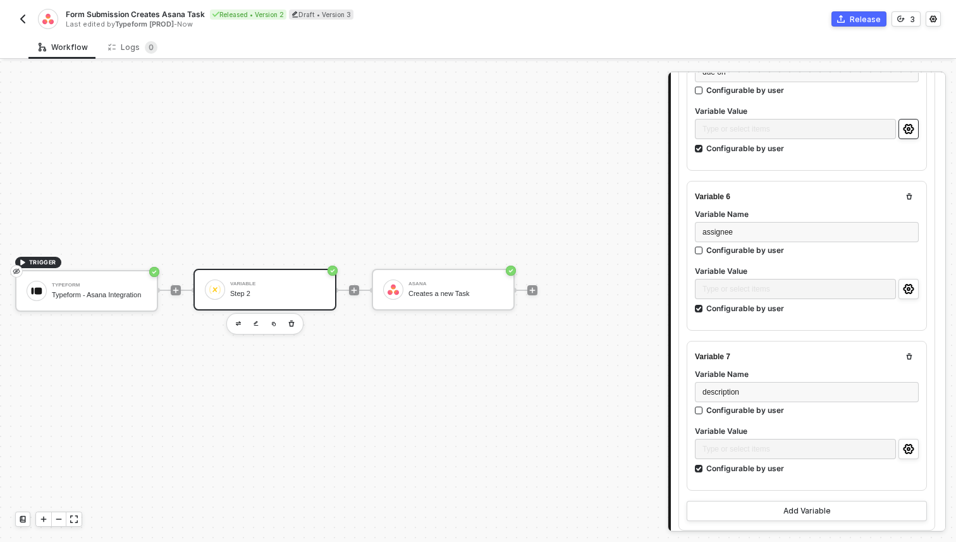
click at [908, 128] on circle "icon-settings" at bounding box center [908, 129] width 3 height 3
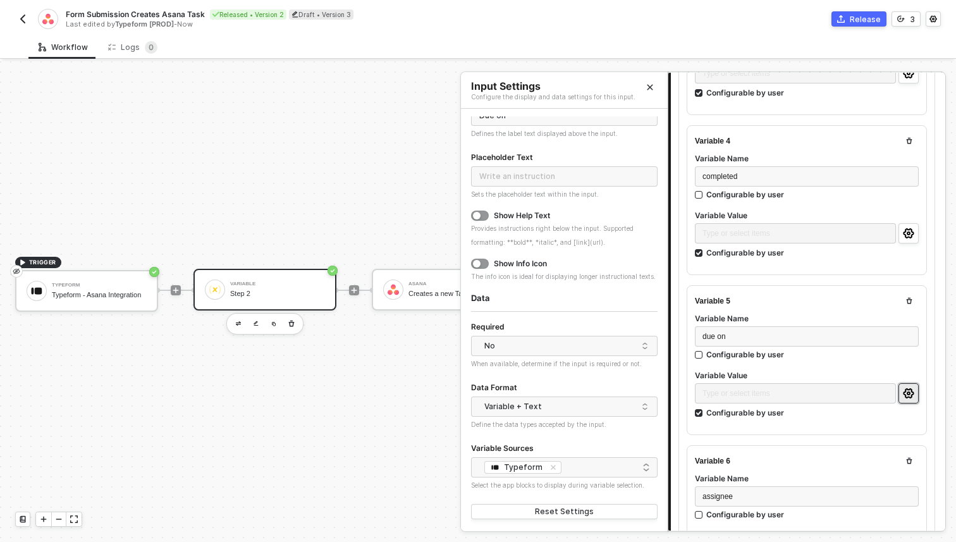
scroll to position [561, 0]
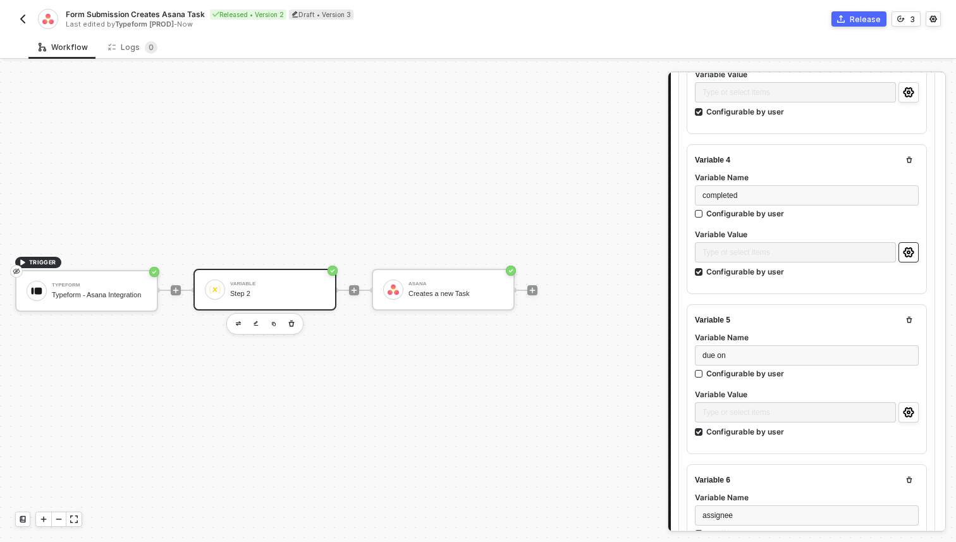
click at [912, 247] on icon "icon-settings" at bounding box center [908, 252] width 11 height 10
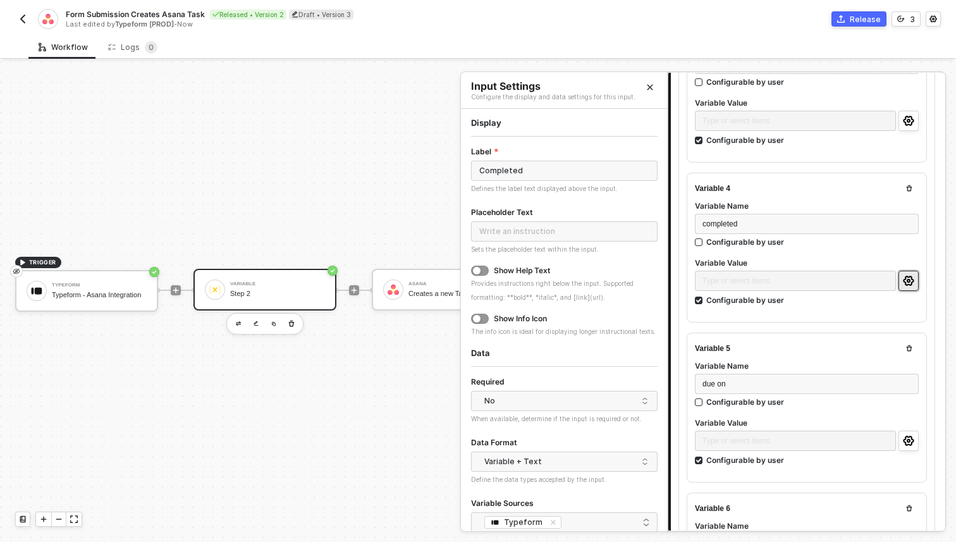
scroll to position [509, 0]
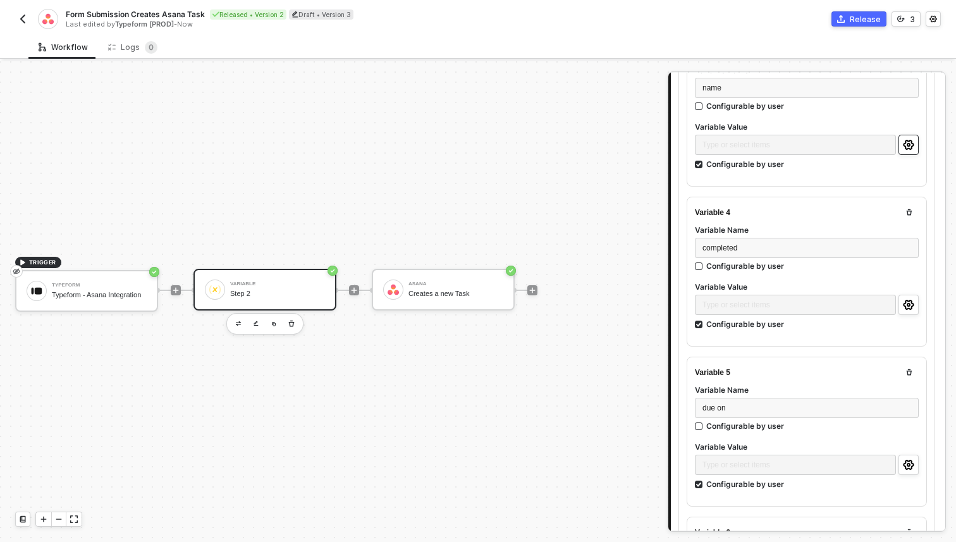
click at [906, 145] on icon "icon-settings" at bounding box center [908, 145] width 11 height 10
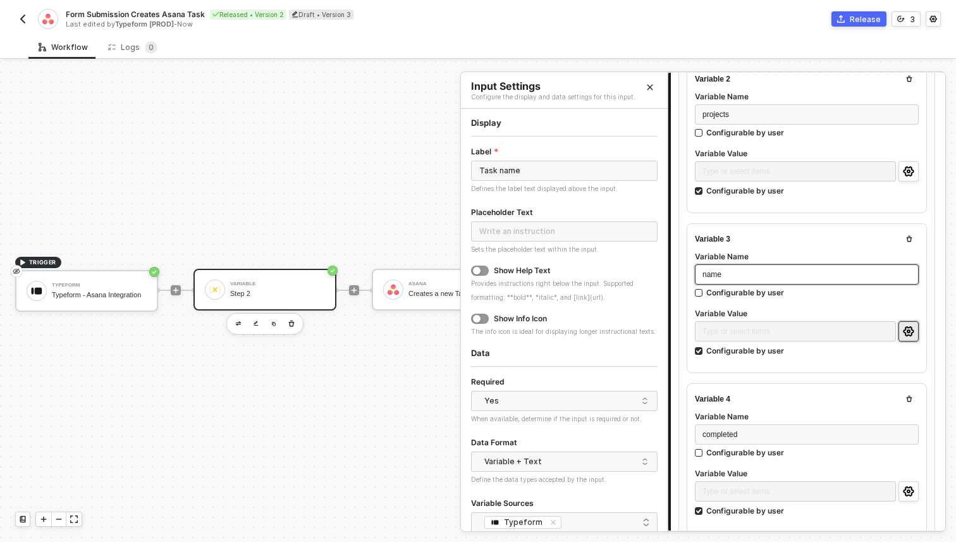
scroll to position [289, 0]
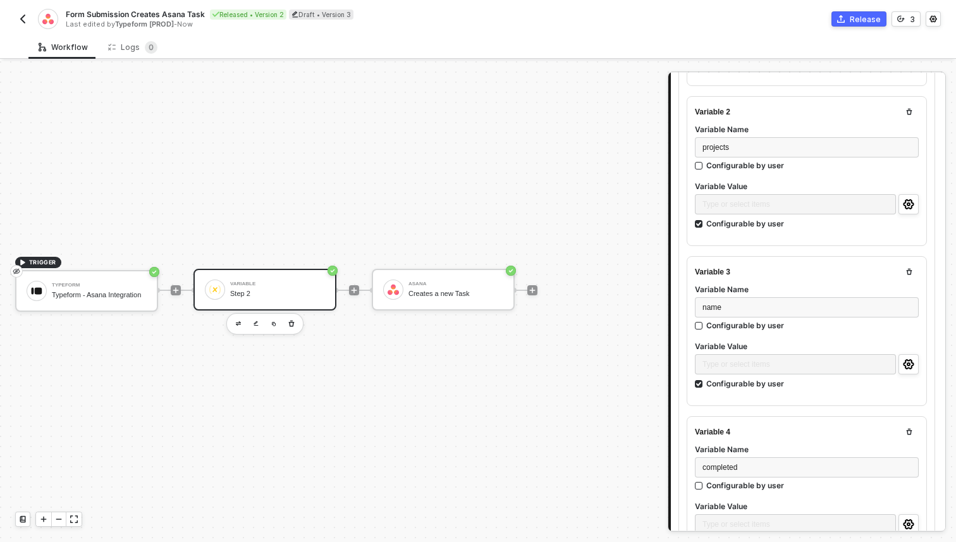
click at [909, 186] on label "Variable Value" at bounding box center [807, 186] width 224 height 11
click at [909, 200] on icon "icon-settings" at bounding box center [908, 204] width 11 height 10
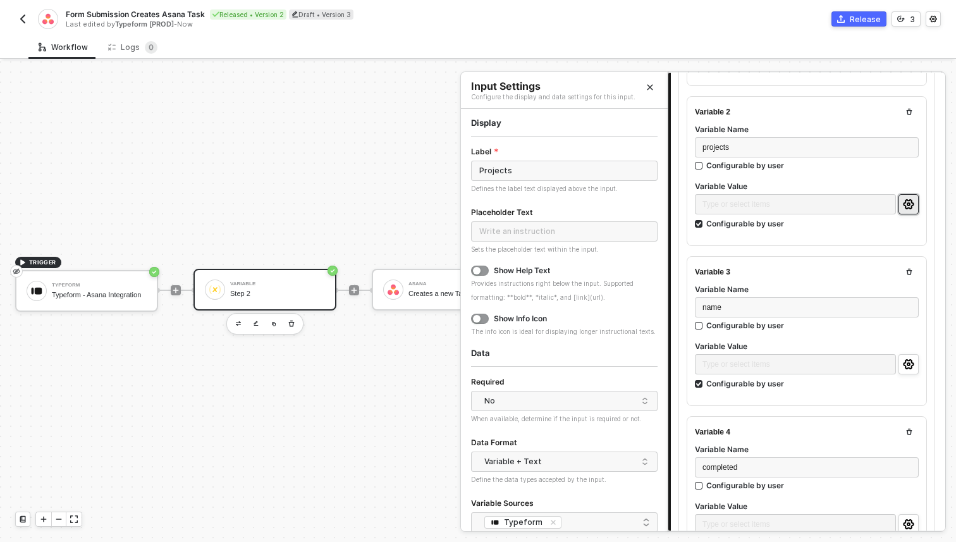
scroll to position [55, 0]
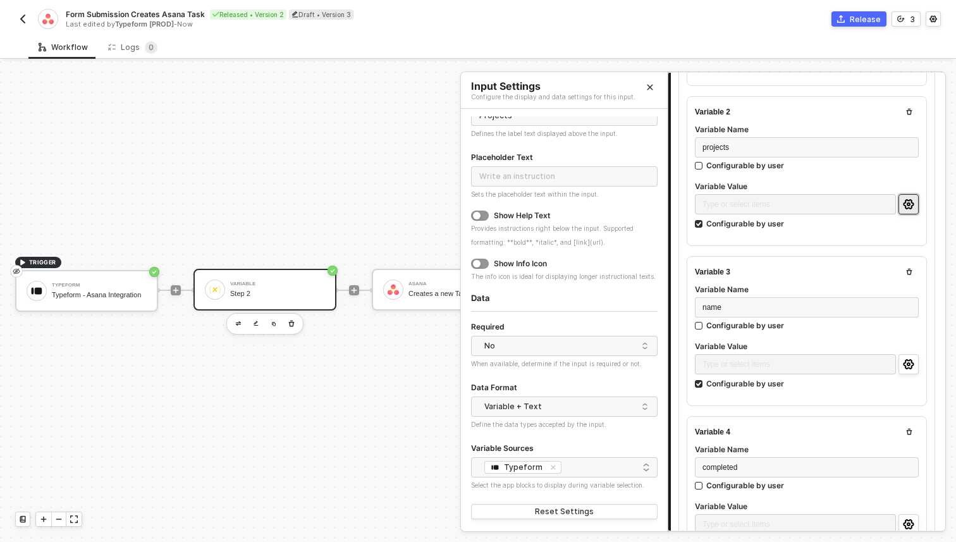
click at [647, 92] on button "Close" at bounding box center [649, 87] width 15 height 15
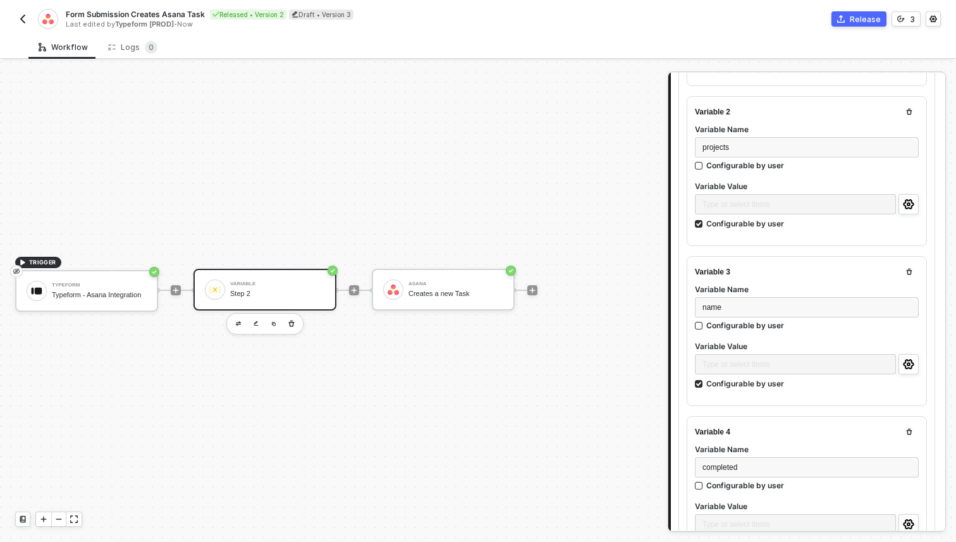
click at [913, 107] on button "button" at bounding box center [908, 111] width 15 height 15
checkbox input "false"
click at [911, 114] on icon "button" at bounding box center [909, 112] width 8 height 8
click at [910, 109] on icon "button" at bounding box center [909, 112] width 8 height 8
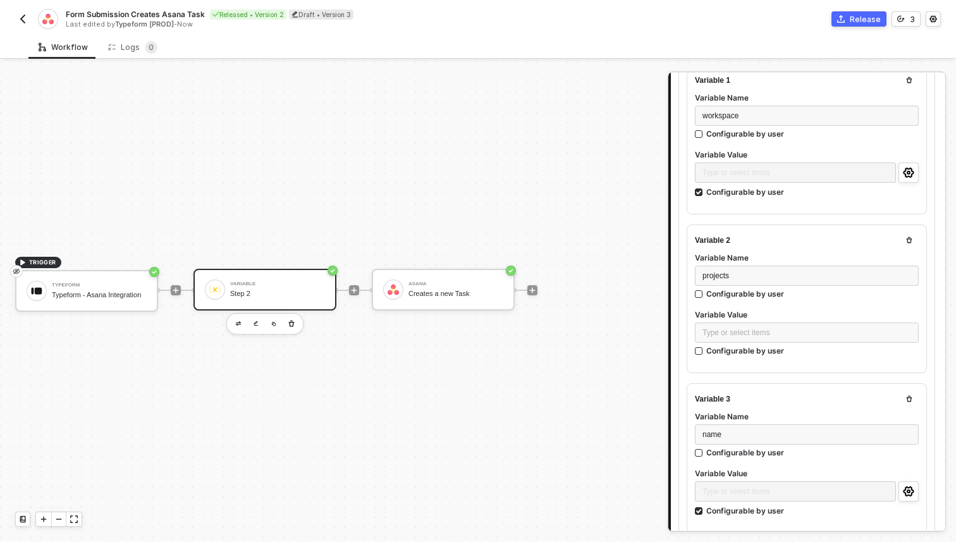
scroll to position [160, 0]
click at [910, 238] on icon "button" at bounding box center [909, 241] width 6 height 6
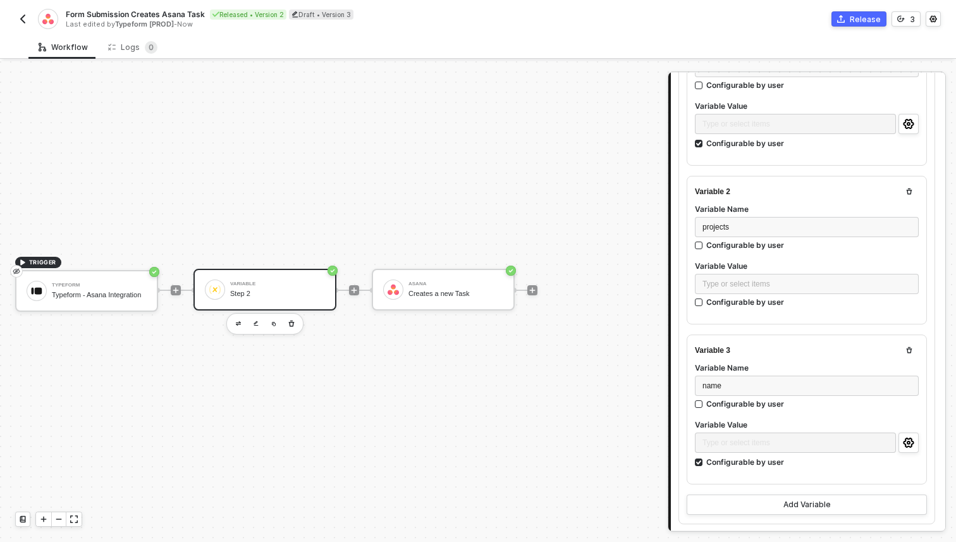
scroll to position [324, 0]
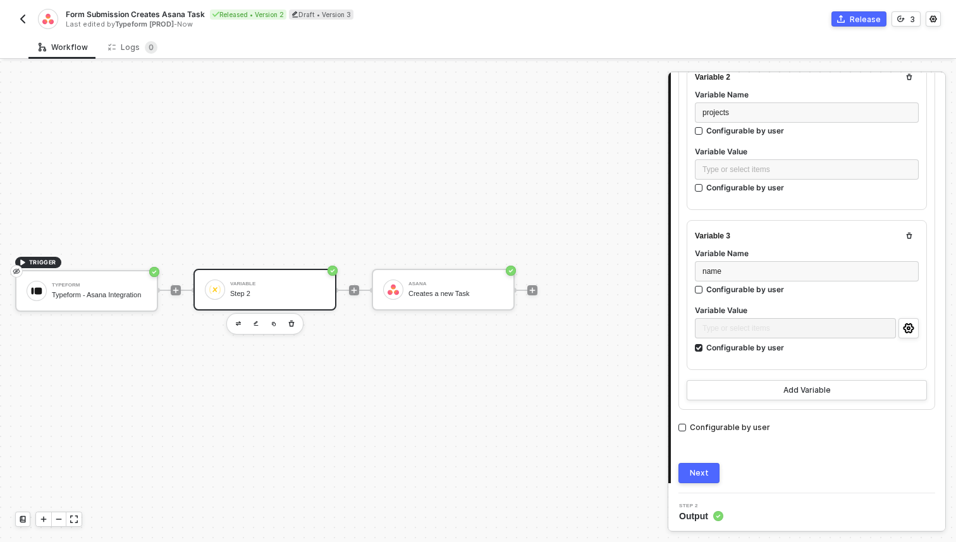
click at [706, 472] on div "Next" at bounding box center [699, 473] width 19 height 10
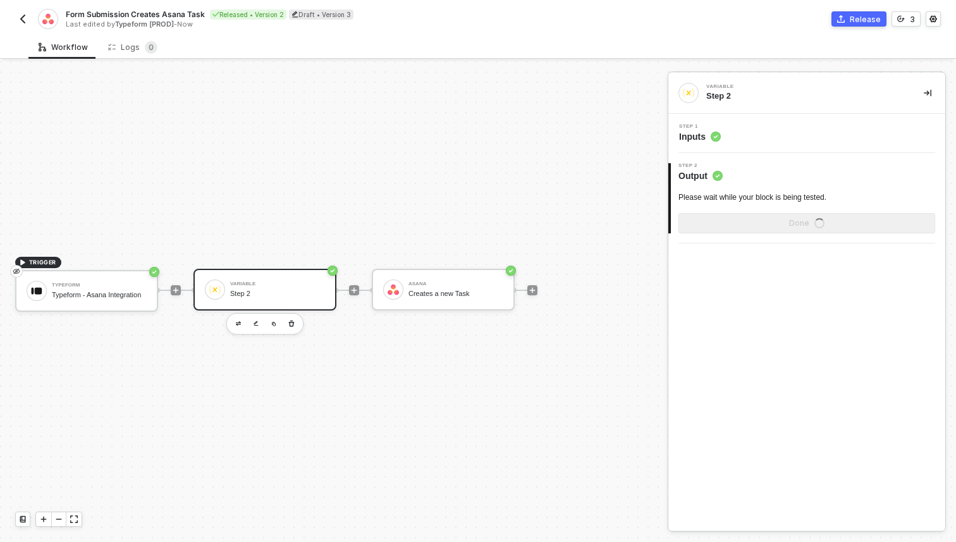
scroll to position [0, 0]
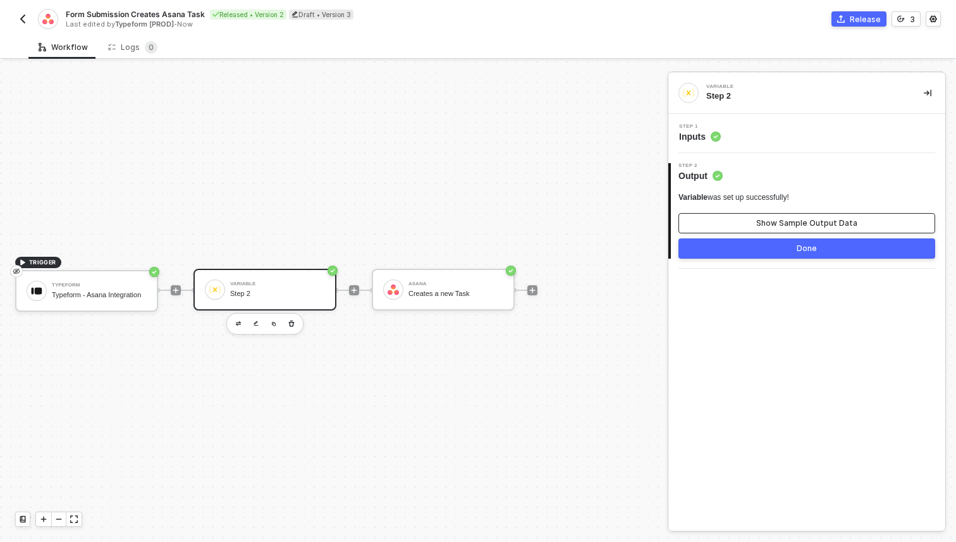
click at [776, 224] on div "Show Sample Output Data" at bounding box center [806, 223] width 101 height 10
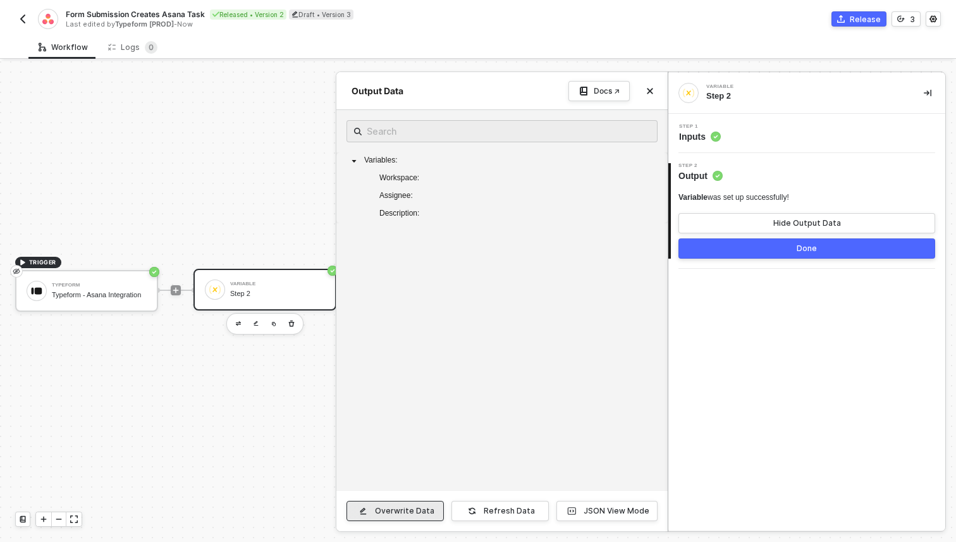
click at [413, 509] on div "Overwrite Data" at bounding box center [404, 511] width 59 height 10
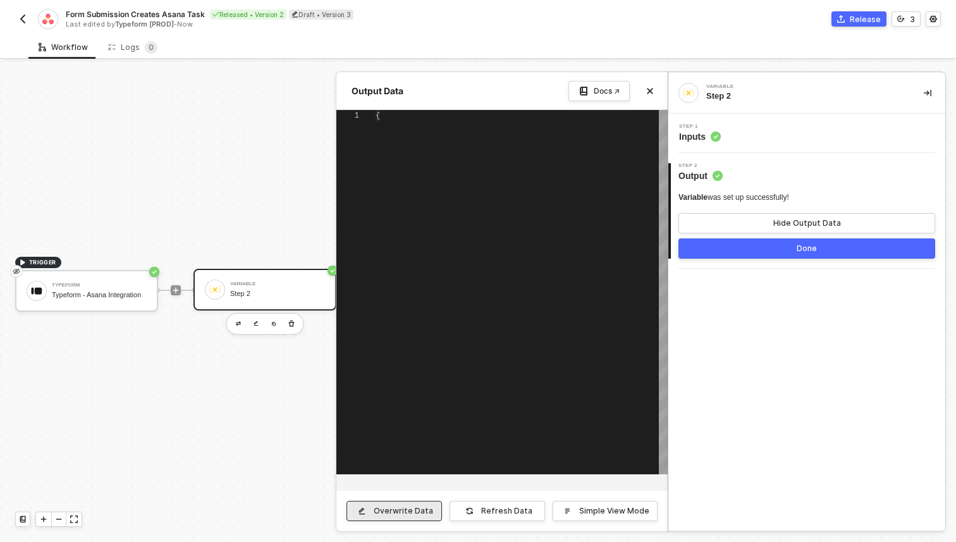
type textarea "{ "variables": { "workspace": "", "assignee": "", "description": "" } }"
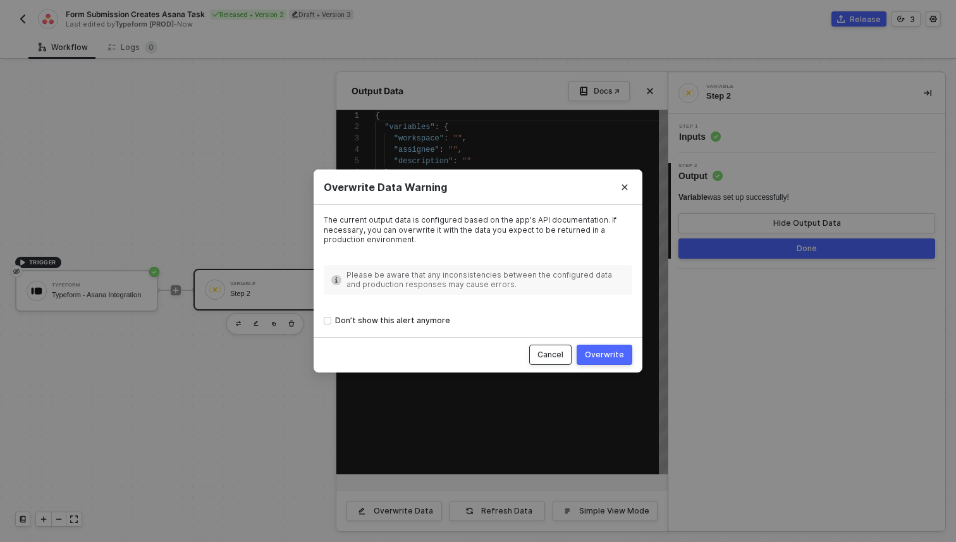
click at [552, 352] on div "Cancel" at bounding box center [550, 355] width 26 height 10
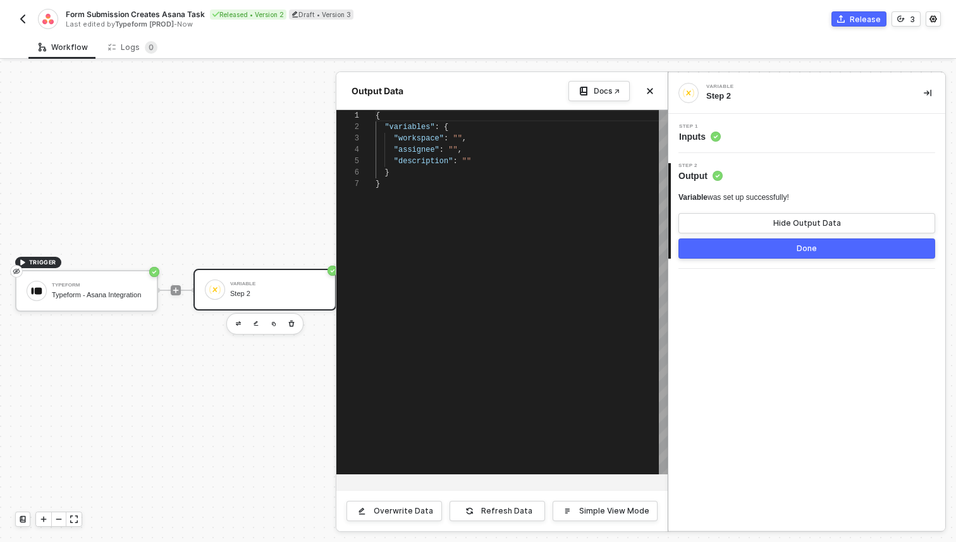
click at [259, 384] on div at bounding box center [478, 301] width 956 height 480
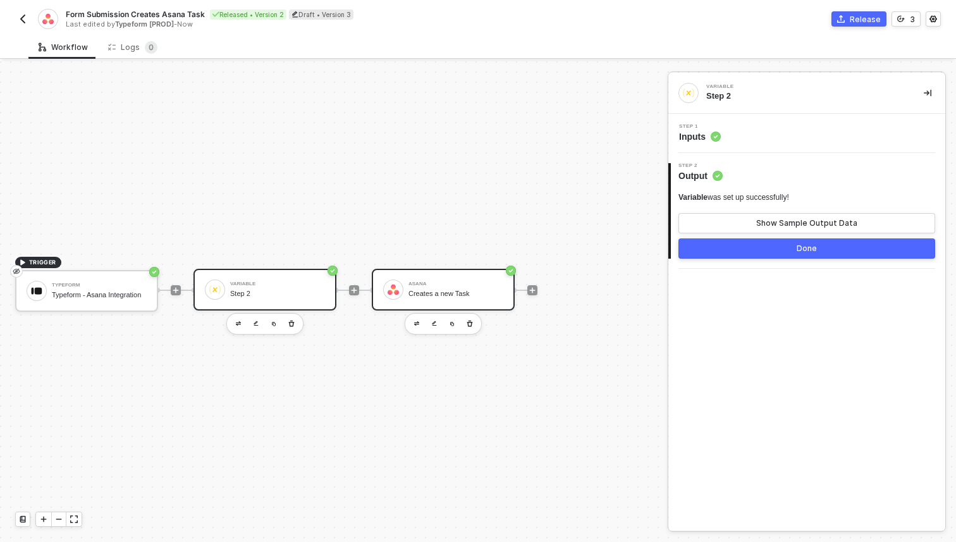
click at [451, 289] on div "Creates a new Task" at bounding box center [455, 293] width 95 height 8
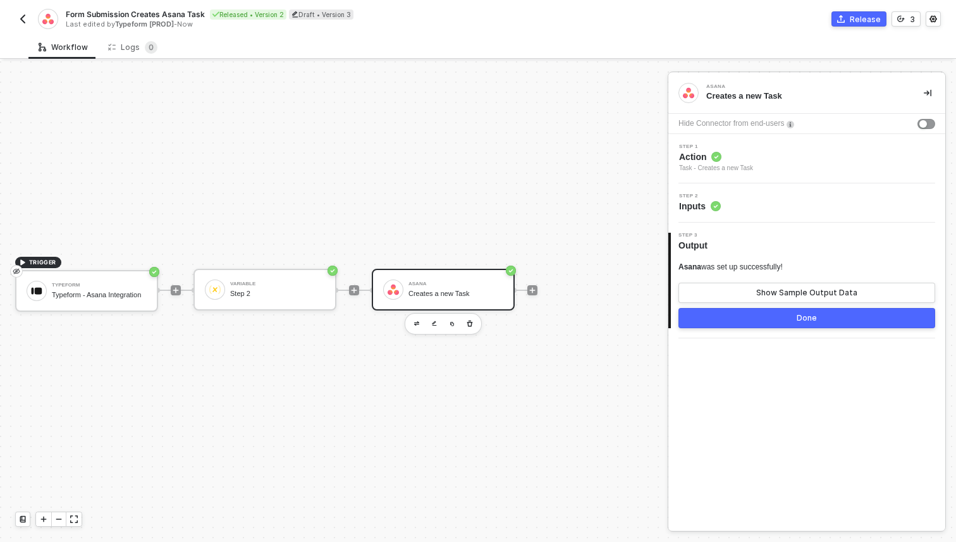
click at [709, 162] on span "Action" at bounding box center [716, 156] width 74 height 13
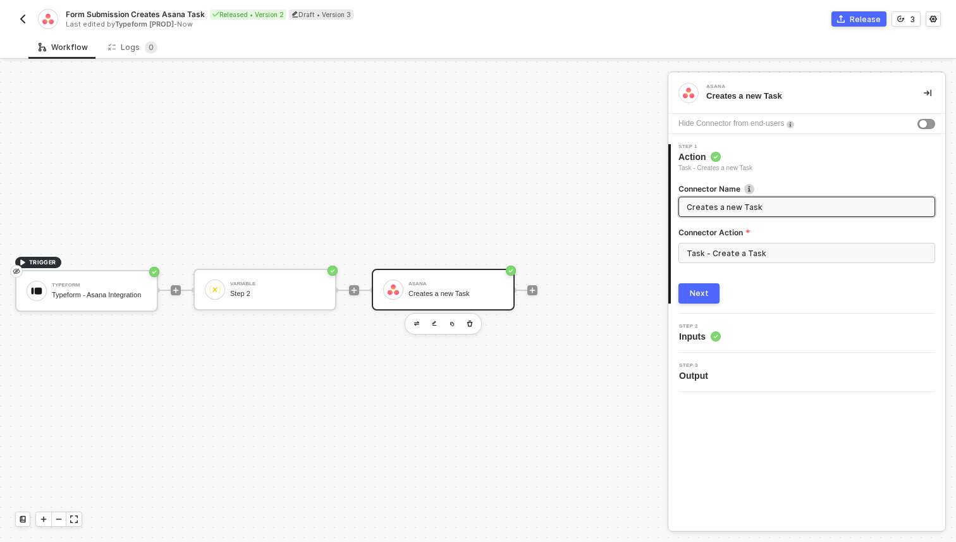
click at [704, 334] on span "Inputs" at bounding box center [700, 336] width 42 height 13
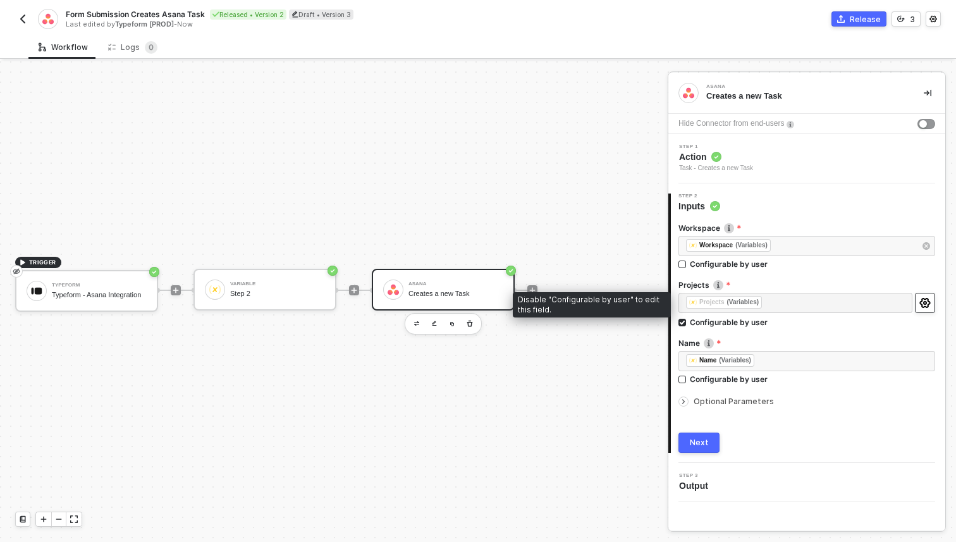
click at [922, 299] on icon "icon-settings" at bounding box center [924, 303] width 11 height 10
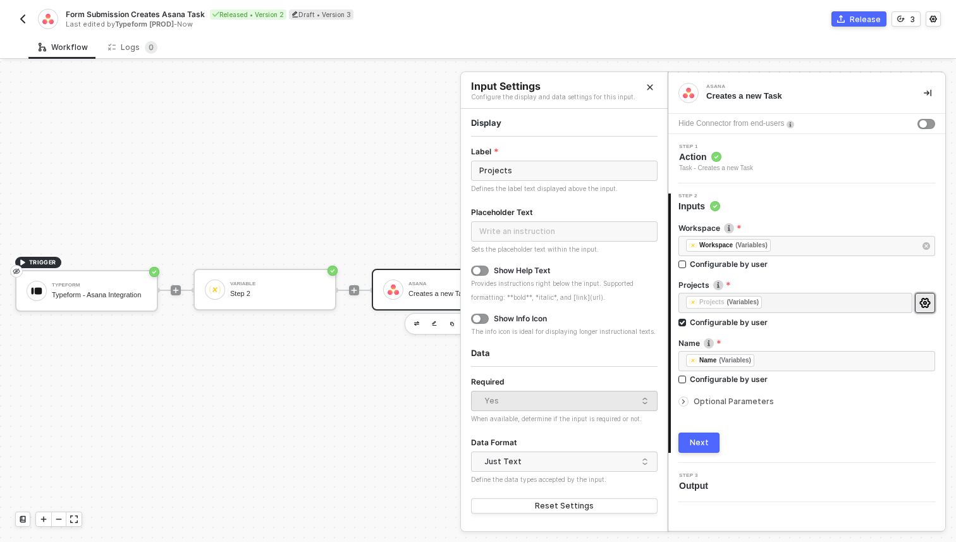
click at [760, 314] on div "﻿ ﻿ Projects (Variables) ﻿" at bounding box center [795, 304] width 234 height 23
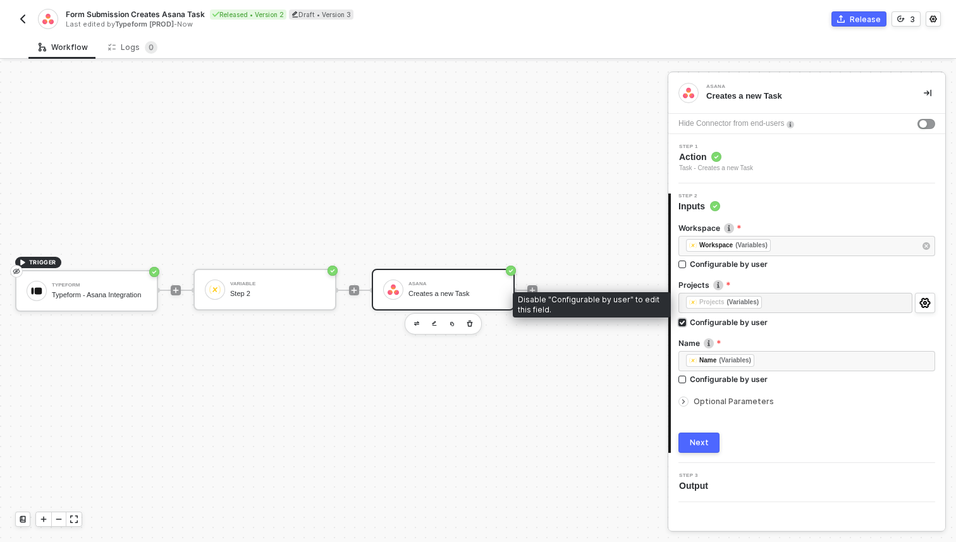
click at [757, 321] on div "Configurable by user" at bounding box center [729, 322] width 78 height 11
click at [687, 321] on input "Configurable by user" at bounding box center [682, 323] width 9 height 9
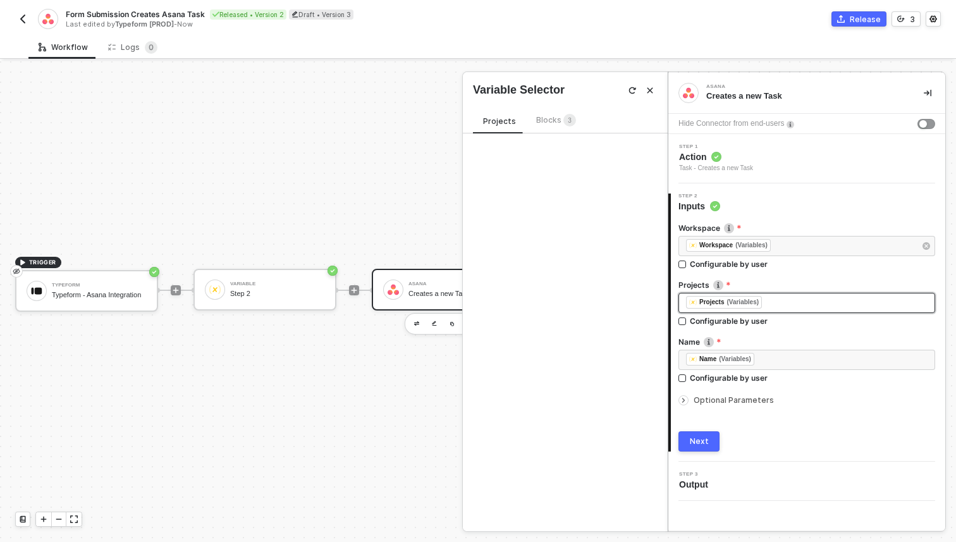
click at [545, 121] on span "Blocks 3" at bounding box center [556, 119] width 40 height 9
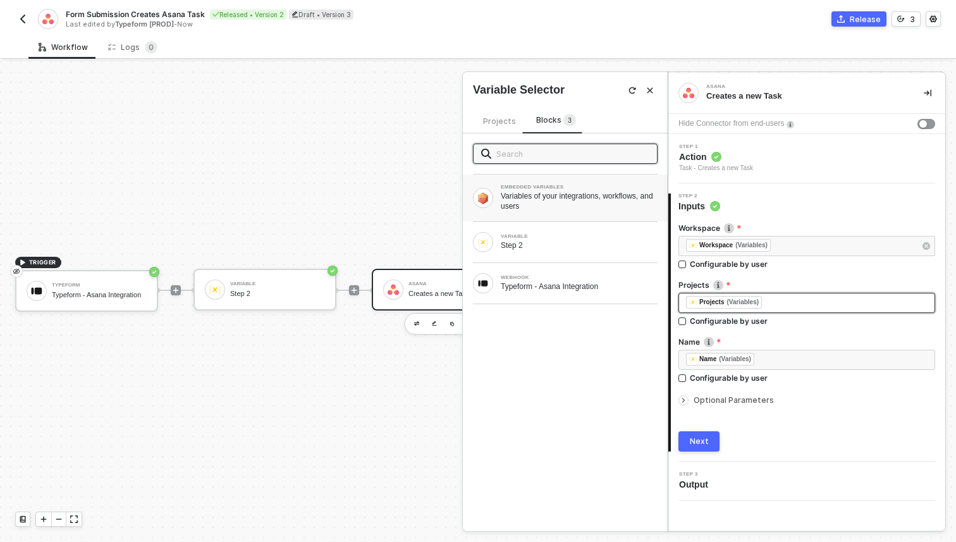
click at [532, 195] on div "Variables of your integrations, workflows, and users" at bounding box center [579, 201] width 157 height 20
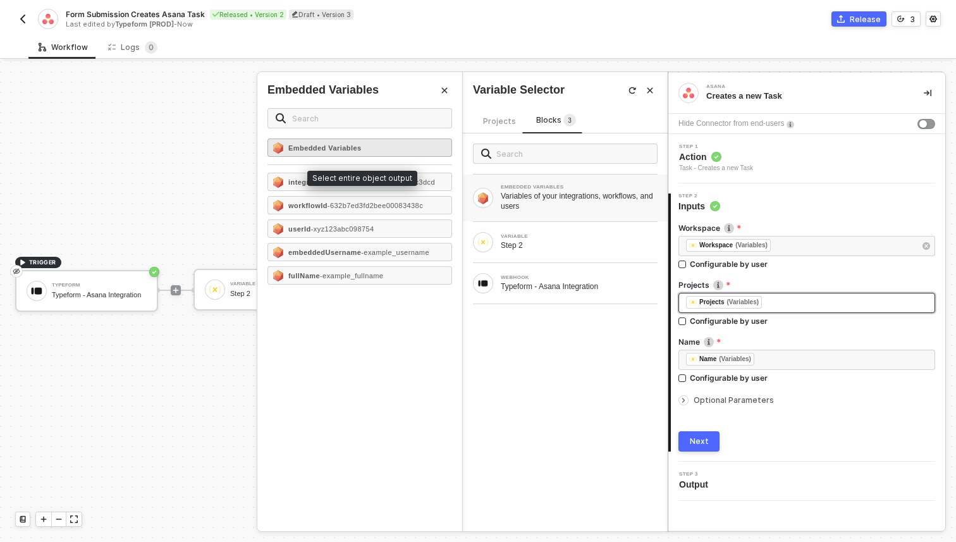
click at [393, 150] on div "Embedded Variables" at bounding box center [359, 147] width 185 height 18
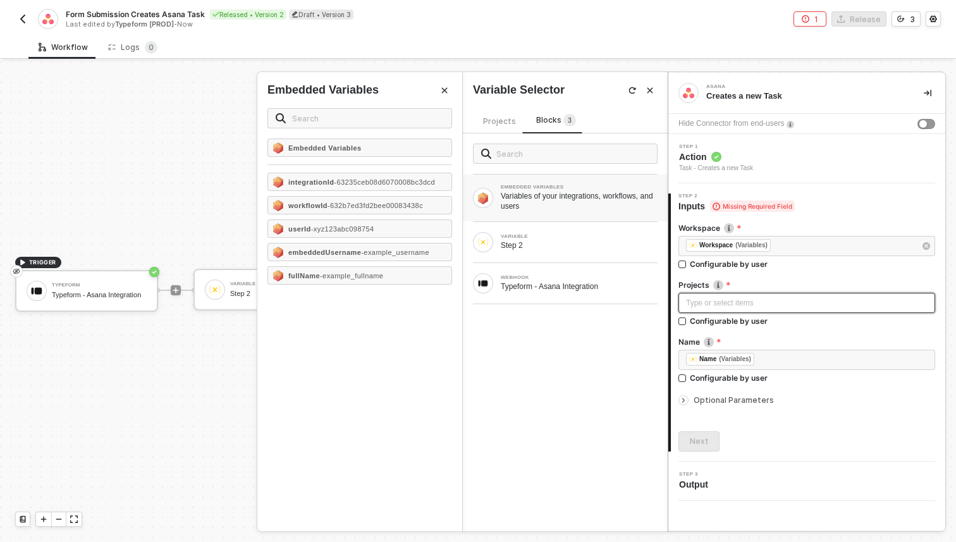
click at [508, 123] on span "Projects" at bounding box center [499, 120] width 33 height 9
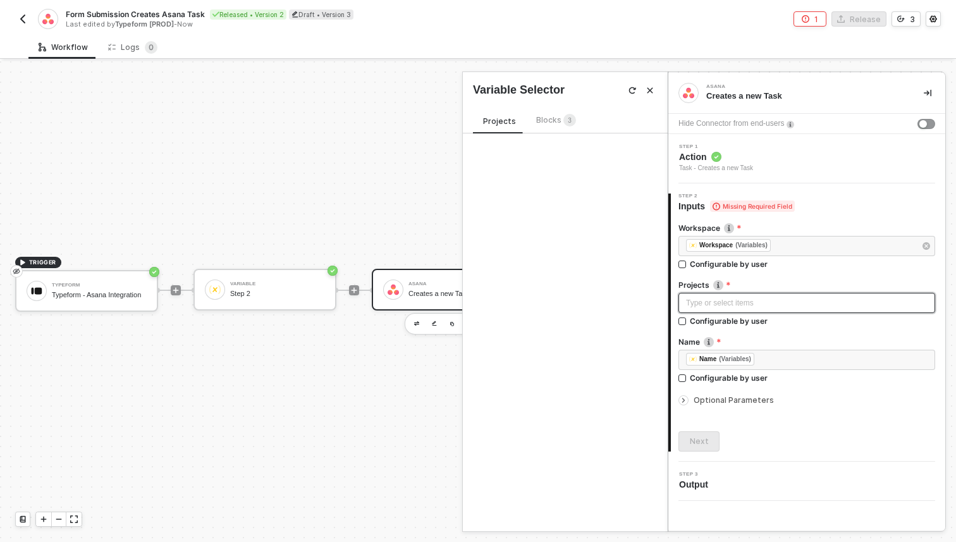
click at [660, 86] on div "Variable Selector" at bounding box center [565, 90] width 205 height 16
click at [657, 86] on div "Variable Selector" at bounding box center [565, 90] width 205 height 16
click at [652, 93] on icon "Close" at bounding box center [650, 91] width 8 height 8
click at [694, 314] on div "Type or select items ﻿" at bounding box center [806, 304] width 257 height 23
click at [698, 317] on div "Configurable by user" at bounding box center [729, 320] width 78 height 11
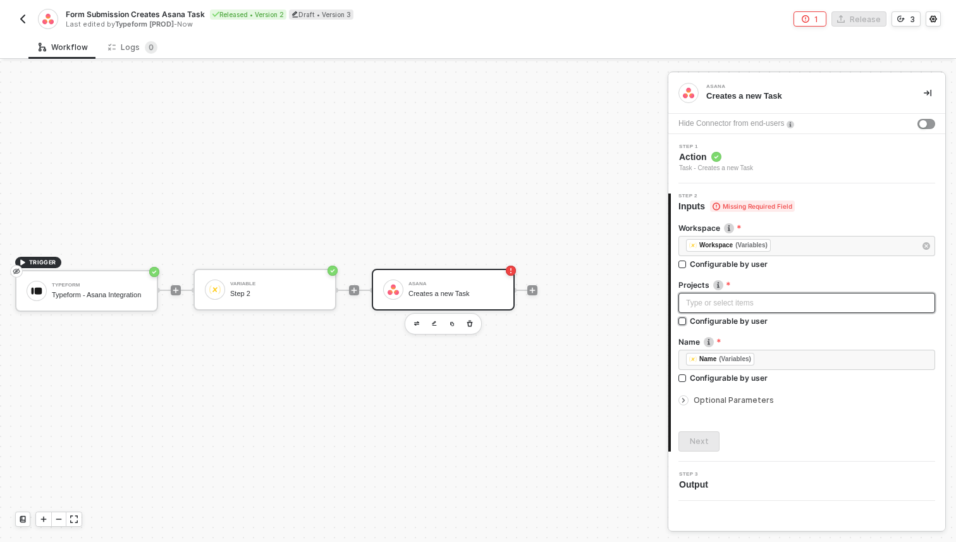
click at [687, 317] on input "Configurable by user" at bounding box center [682, 321] width 9 height 9
checkbox input "true"
click at [688, 446] on button "Next" at bounding box center [698, 442] width 41 height 20
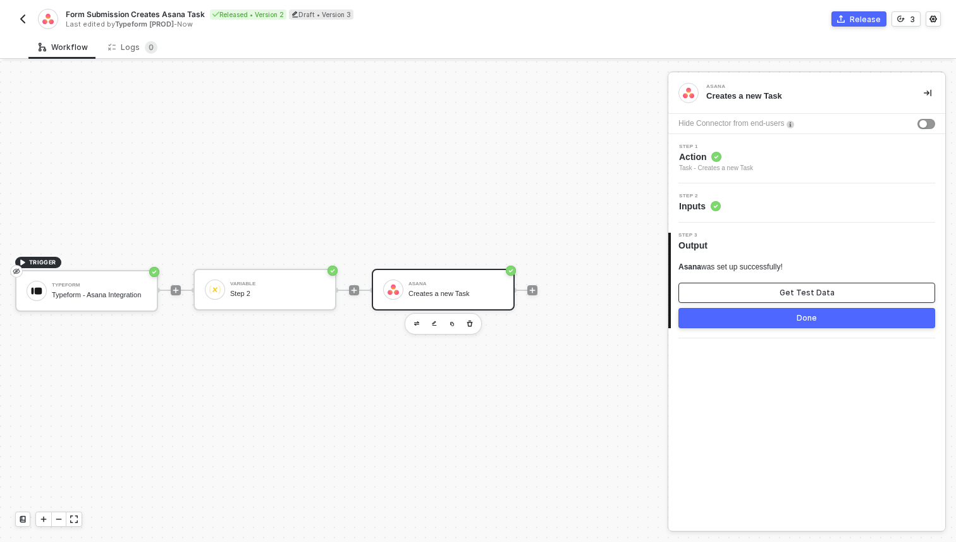
click at [738, 291] on button "Get Test Data" at bounding box center [806, 293] width 257 height 20
click at [751, 319] on button "Done" at bounding box center [806, 318] width 257 height 20
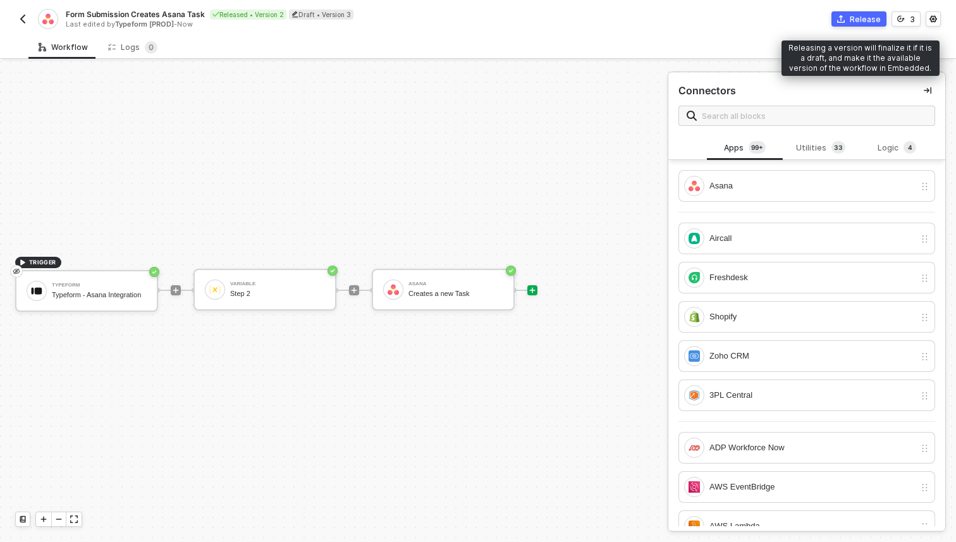
click at [867, 20] on div "Release" at bounding box center [865, 19] width 31 height 11
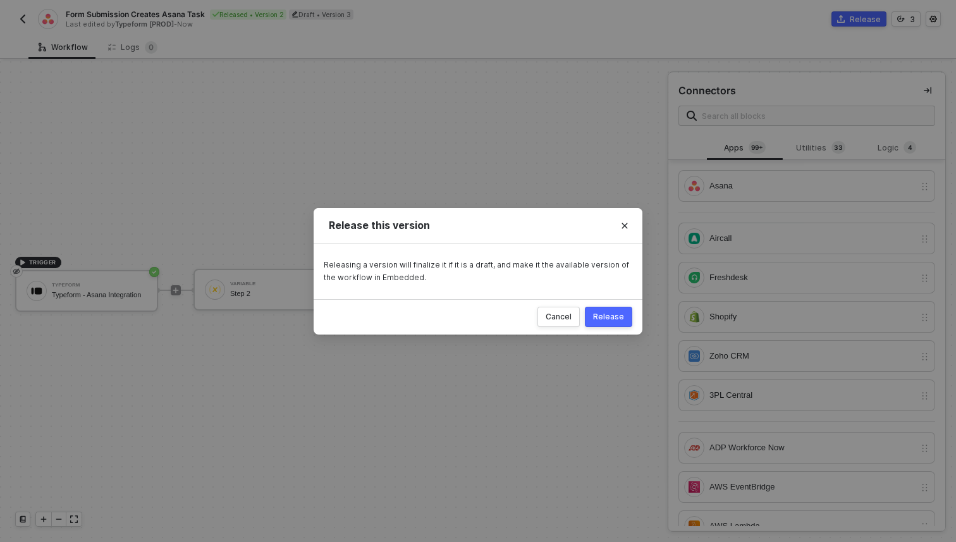
click at [625, 317] on button "Release" at bounding box center [608, 317] width 47 height 20
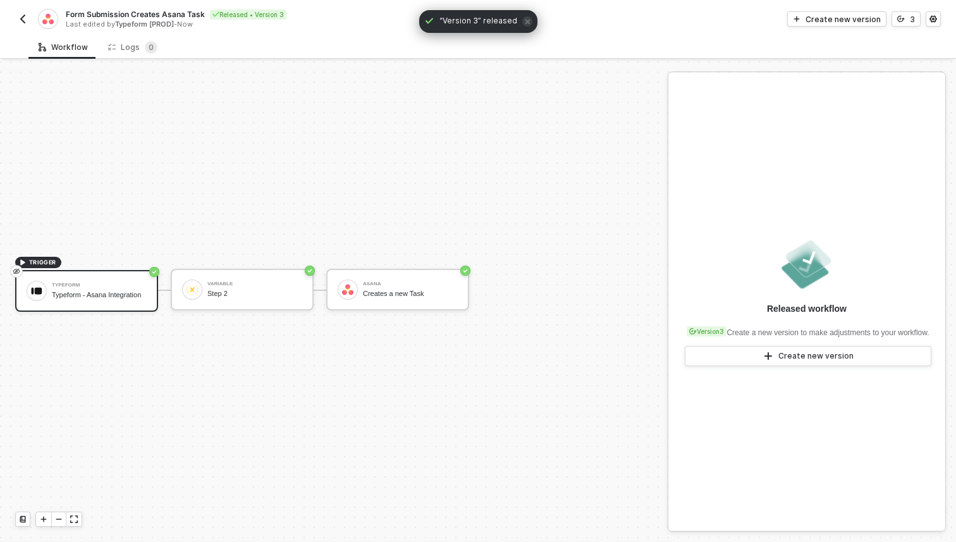
click at [25, 21] on img "button" at bounding box center [23, 19] width 10 height 10
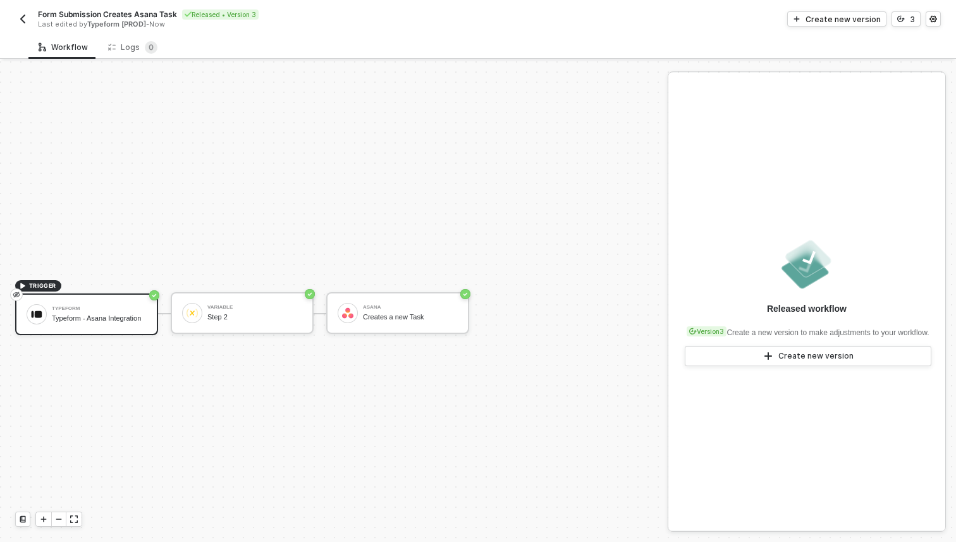
scroll to position [23, 0]
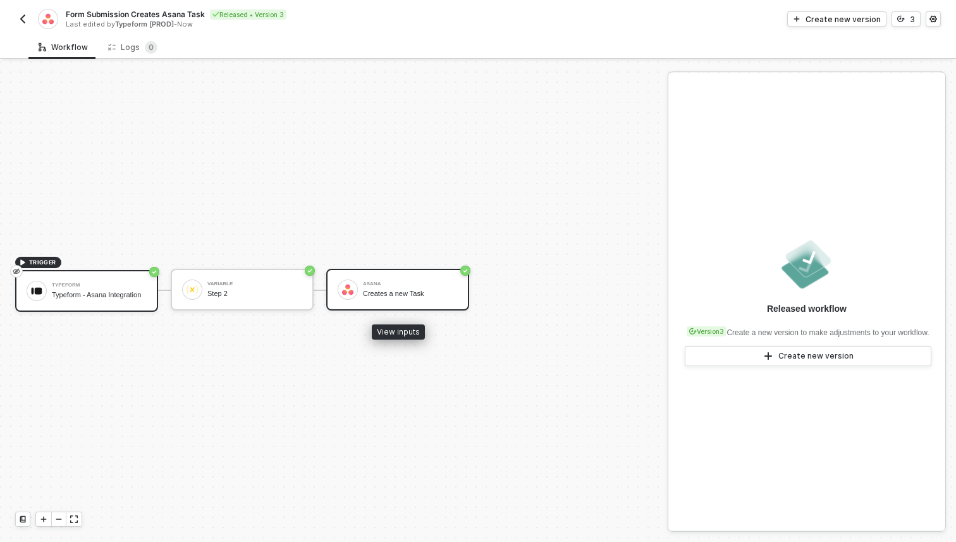
click at [399, 284] on div "Asana" at bounding box center [410, 283] width 95 height 5
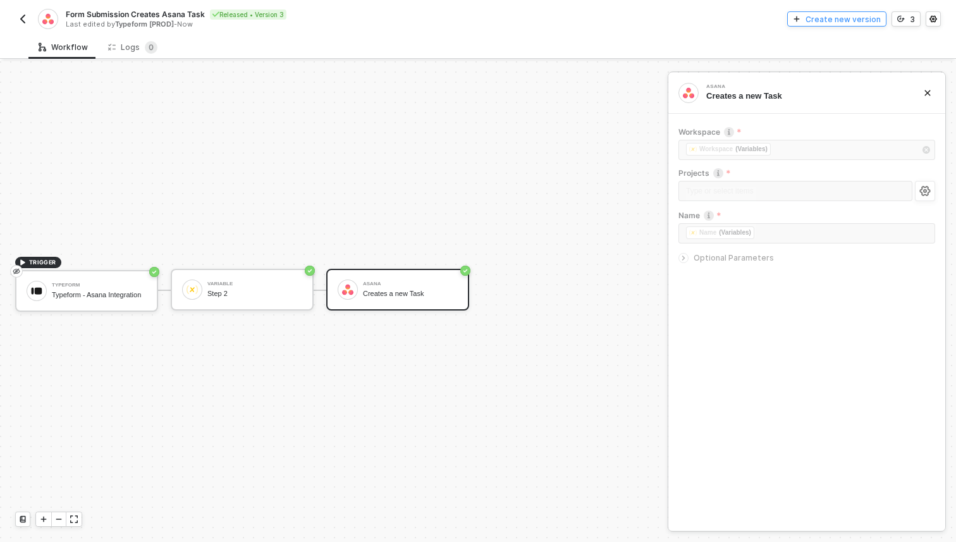
click at [848, 20] on div "Create new version" at bounding box center [842, 19] width 75 height 11
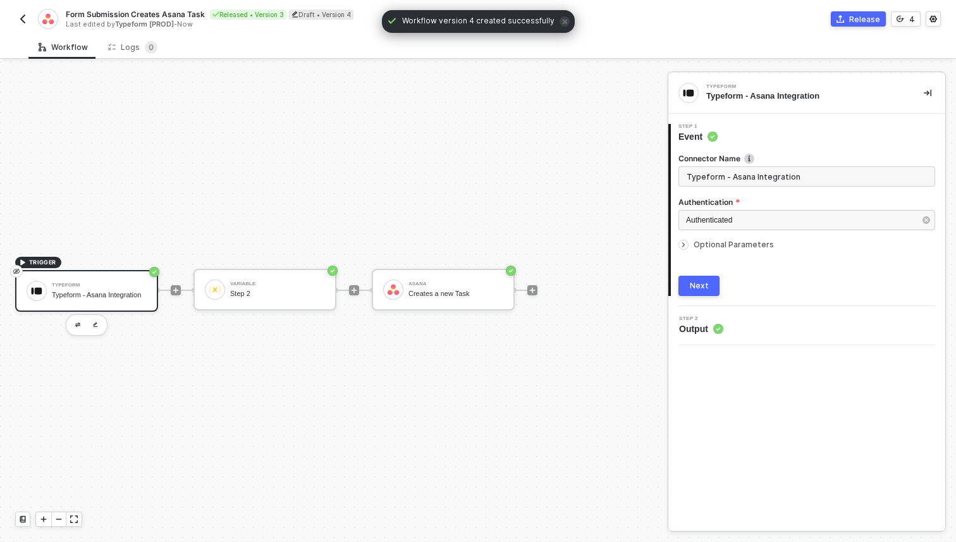
click at [712, 244] on span "Optional Parameters" at bounding box center [733, 244] width 80 height 9
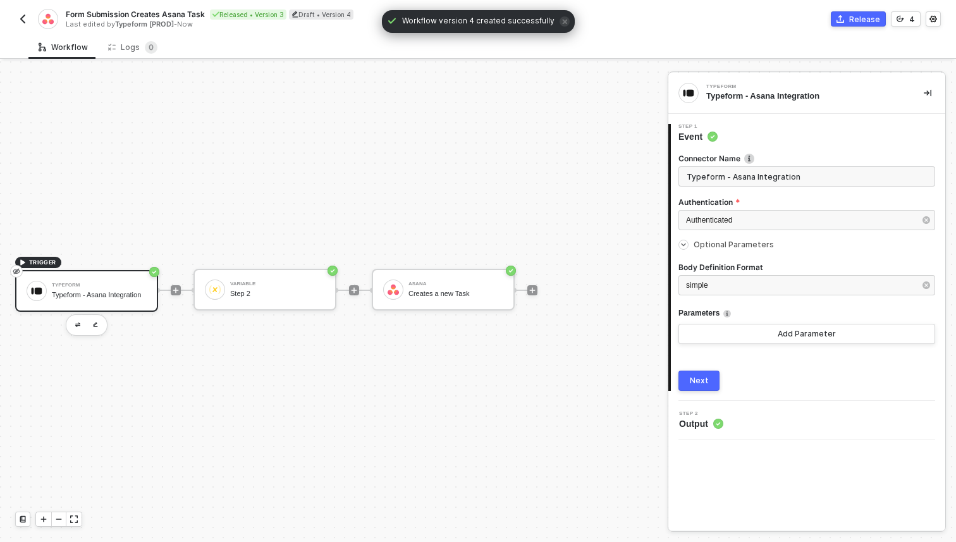
click at [712, 376] on button "Next" at bounding box center [698, 380] width 41 height 20
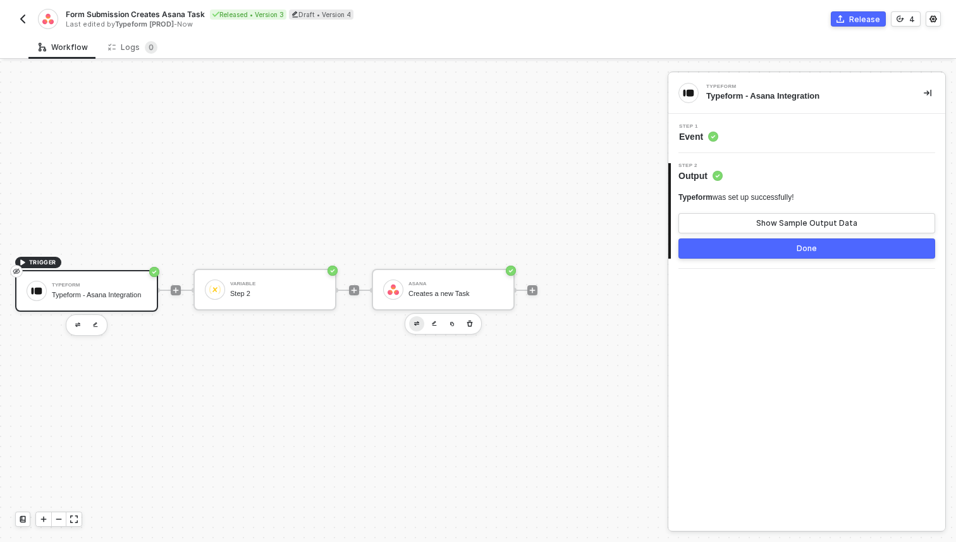
click at [415, 316] on button "button" at bounding box center [416, 323] width 15 height 15
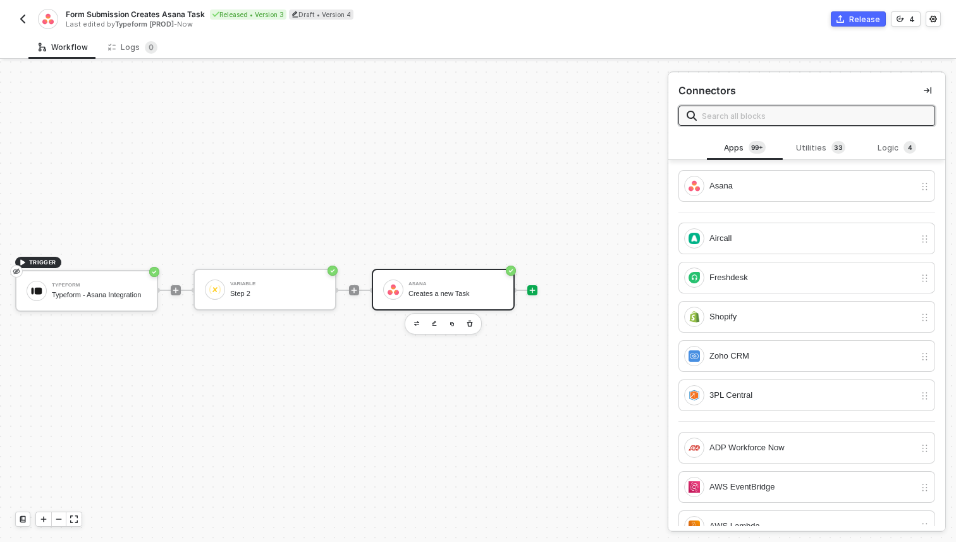
click at [420, 296] on div "Creates a new Task" at bounding box center [455, 293] width 95 height 8
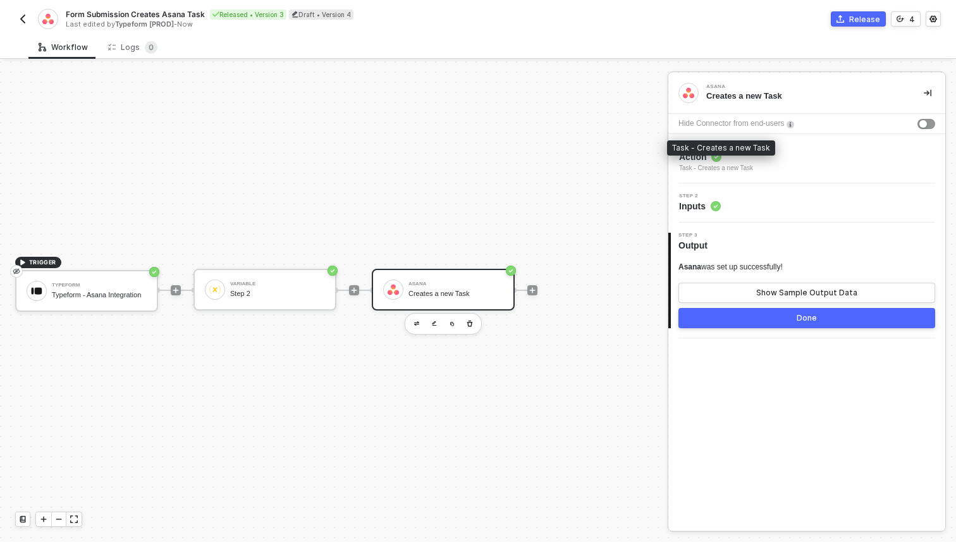
click at [753, 166] on div "Task - Creates a new Task" at bounding box center [716, 168] width 74 height 10
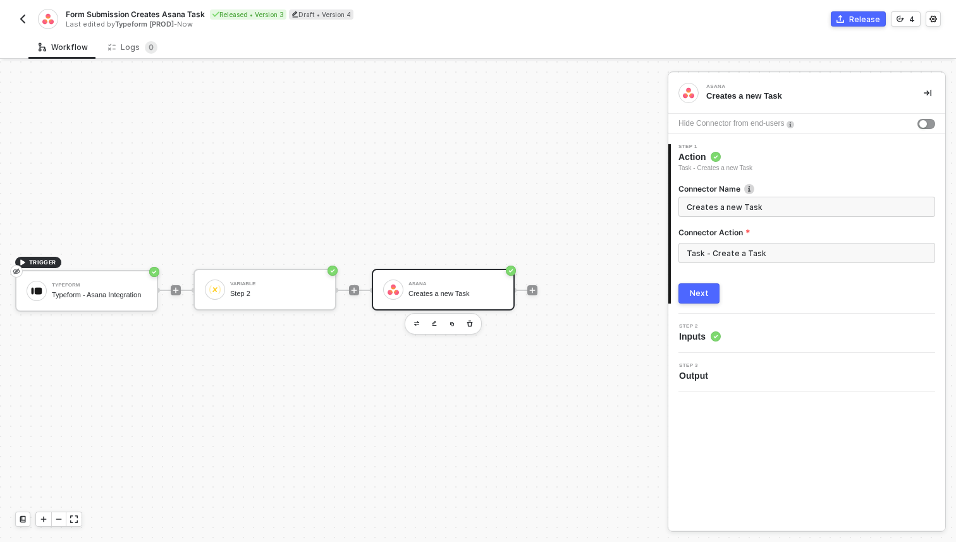
click at [721, 341] on div "Step 2 Inputs" at bounding box center [808, 333] width 274 height 19
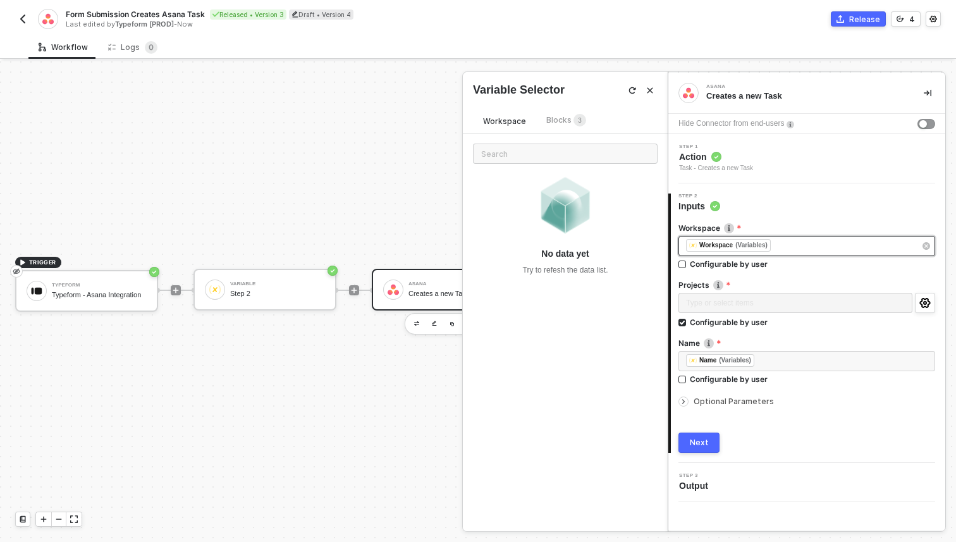
click at [801, 251] on div "﻿ ﻿ Workspace (Variables) ﻿" at bounding box center [800, 246] width 229 height 14
click at [831, 243] on div "﻿ ﻿ Workspace (Variables) ﻿" at bounding box center [800, 246] width 229 height 14
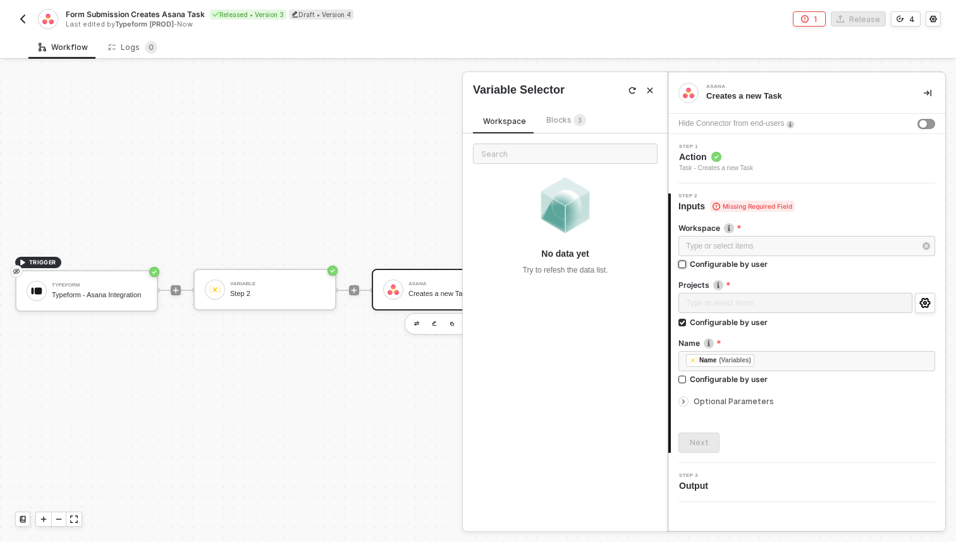
click at [726, 262] on div "Configurable by user" at bounding box center [729, 264] width 78 height 11
click at [687, 262] on input "Configurable by user" at bounding box center [682, 264] width 9 height 9
checkbox input "true"
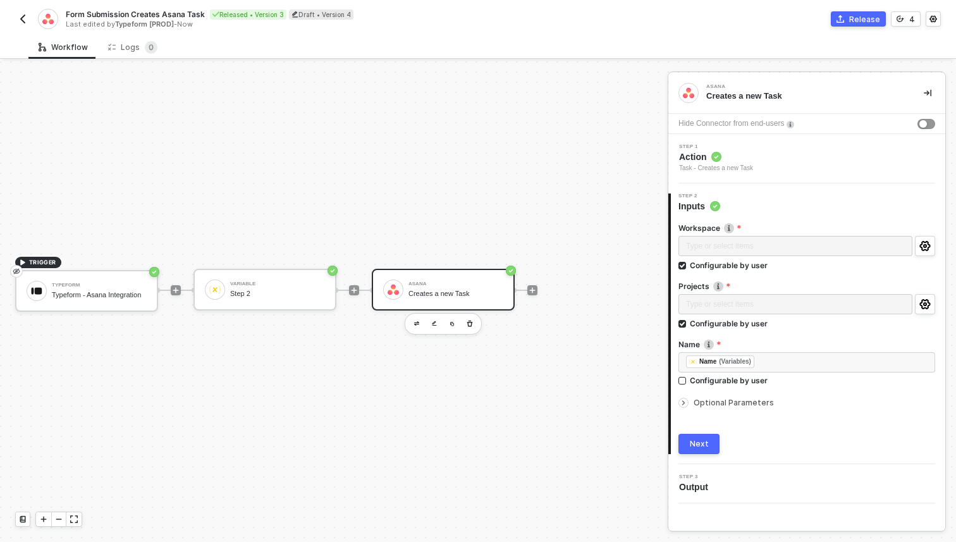
click at [700, 447] on div "Next" at bounding box center [699, 444] width 19 height 10
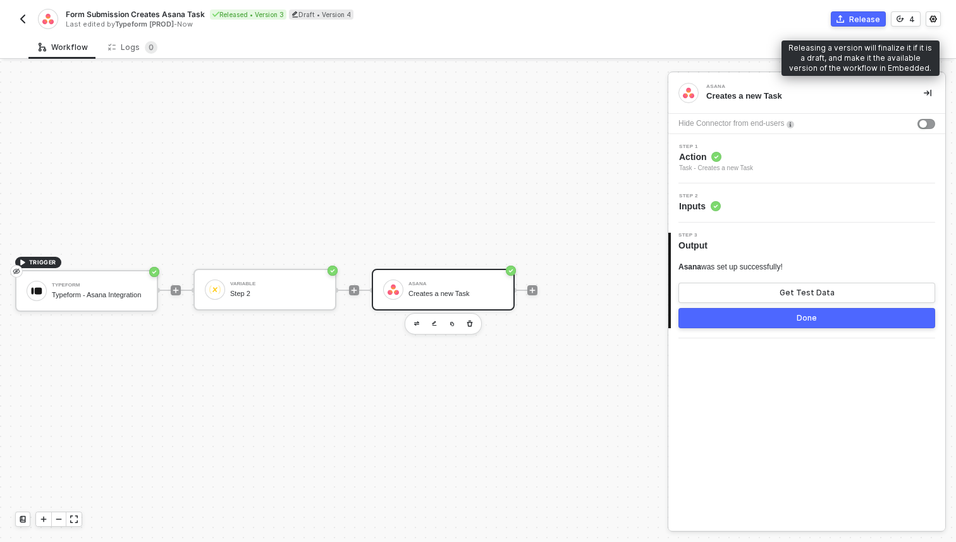
click at [862, 21] on div "Release" at bounding box center [864, 19] width 31 height 11
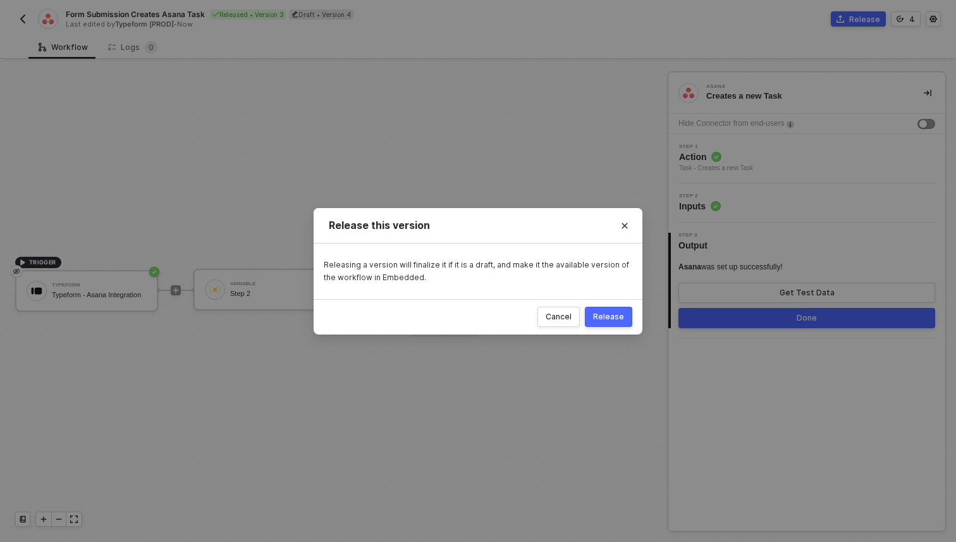
click at [612, 317] on div "Release" at bounding box center [608, 317] width 31 height 10
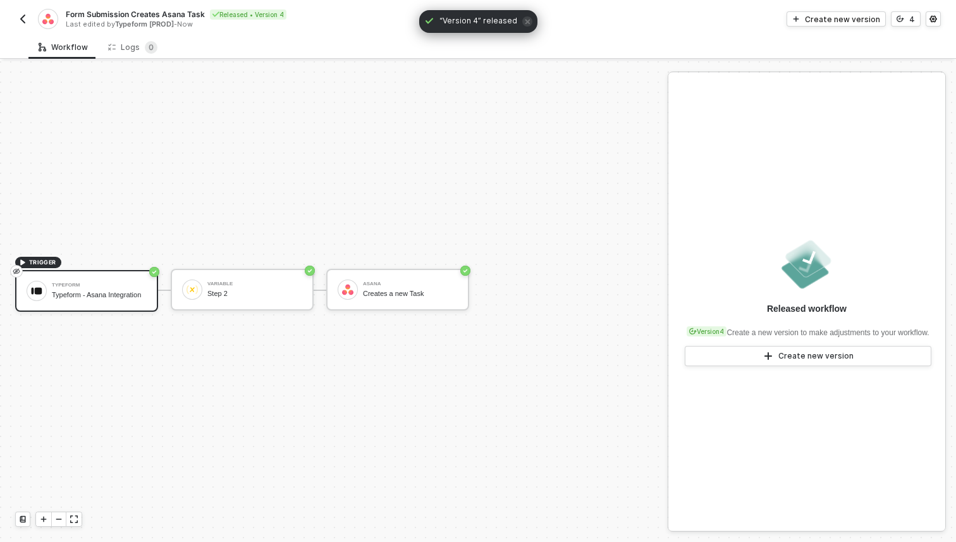
click at [25, 22] on img "button" at bounding box center [23, 19] width 10 height 10
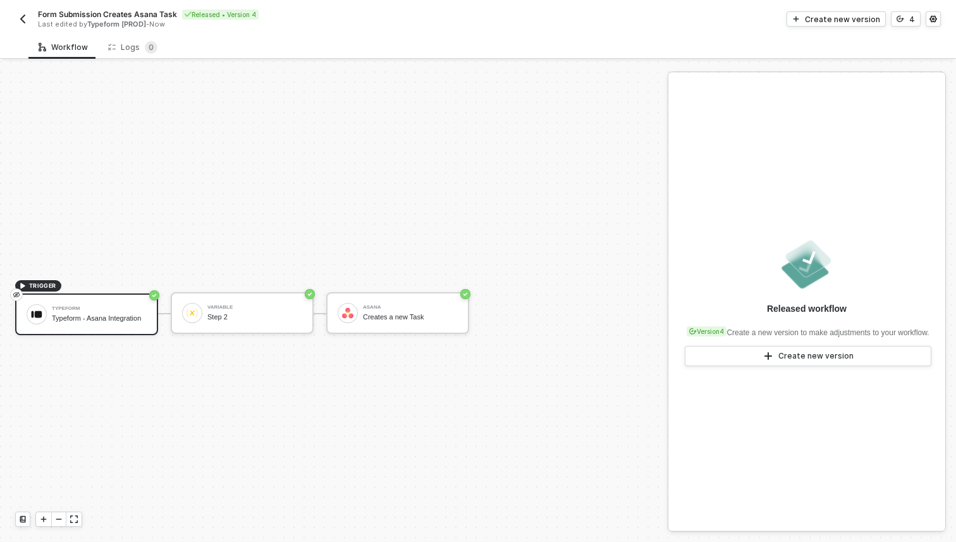
scroll to position [23, 0]
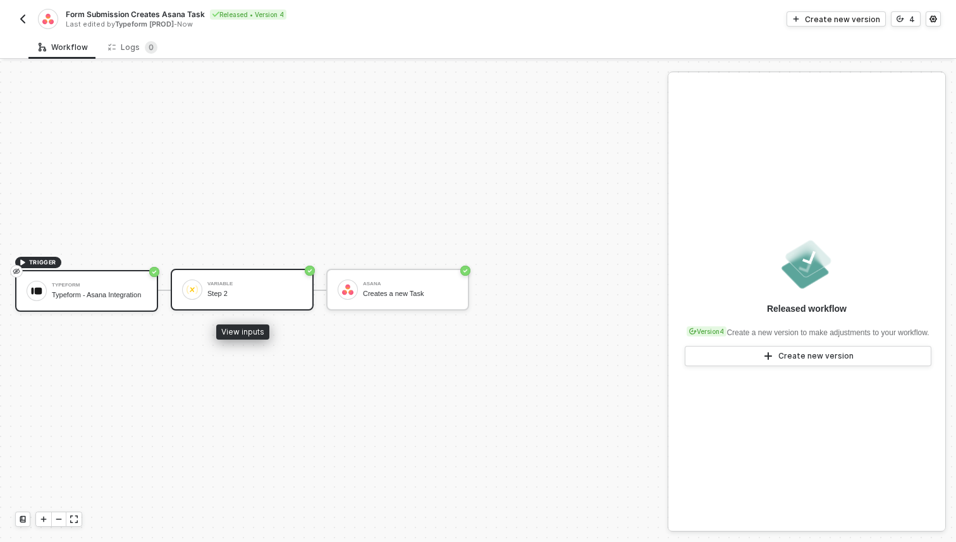
click at [269, 282] on div "Variable" at bounding box center [254, 283] width 95 height 5
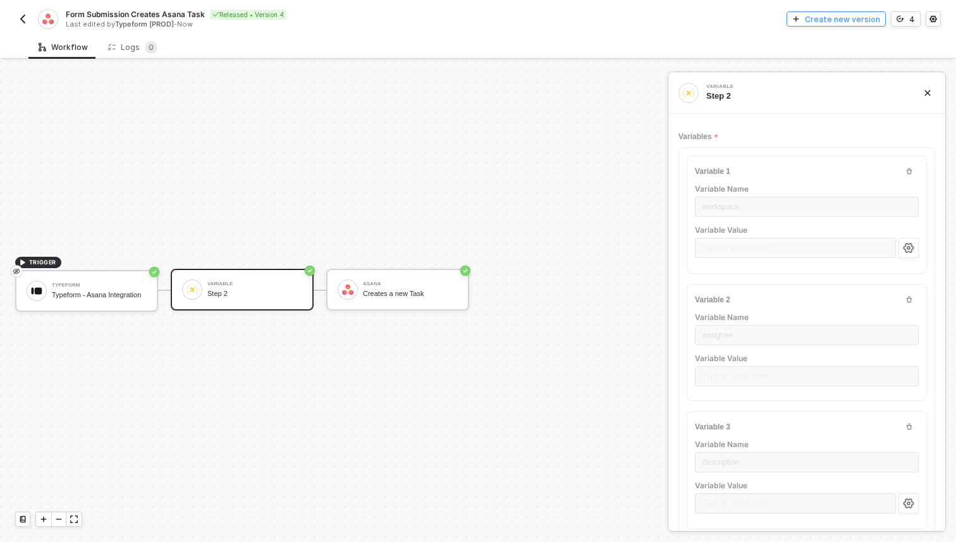
click at [841, 23] on div "Create new version" at bounding box center [842, 19] width 75 height 11
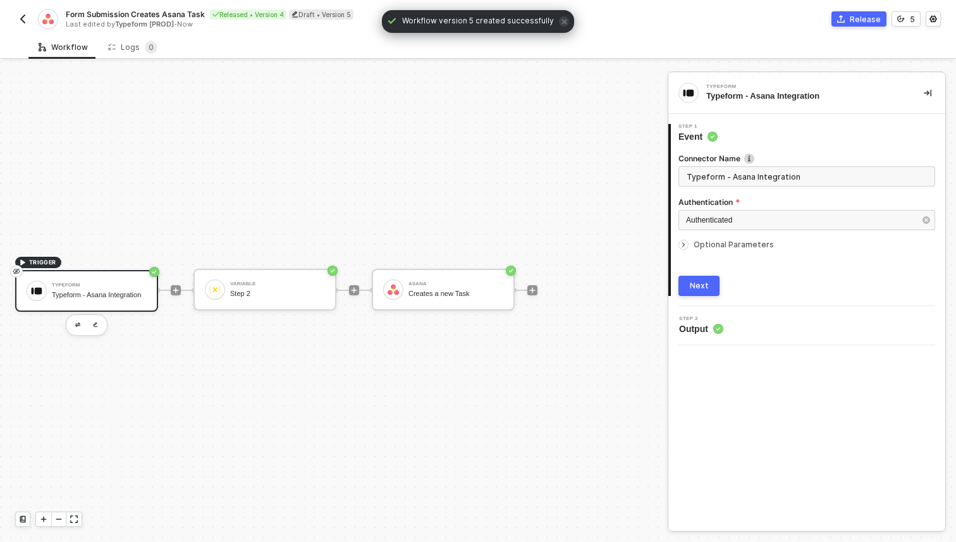
click at [715, 327] on circle at bounding box center [718, 329] width 10 height 10
click at [776, 317] on div "Step 2 Output" at bounding box center [808, 325] width 274 height 19
click at [704, 240] on span "Optional Parameters" at bounding box center [733, 244] width 80 height 9
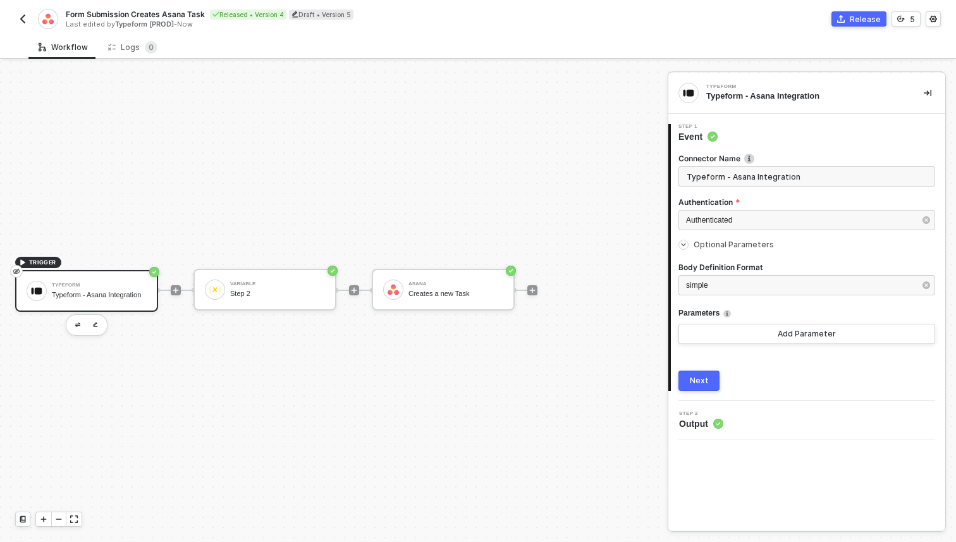
click at [712, 410] on div "2 Step 2 Output" at bounding box center [806, 420] width 277 height 39
click at [272, 291] on div "Step 2" at bounding box center [277, 293] width 95 height 8
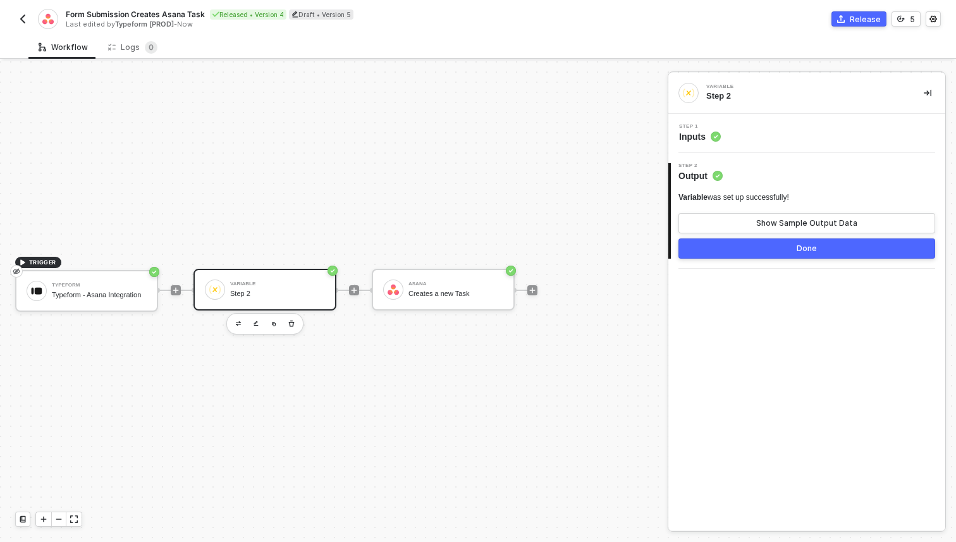
click at [719, 143] on div "Step 1 Inputs" at bounding box center [806, 133] width 277 height 39
click at [752, 142] on div "Step 1 Inputs" at bounding box center [808, 133] width 274 height 19
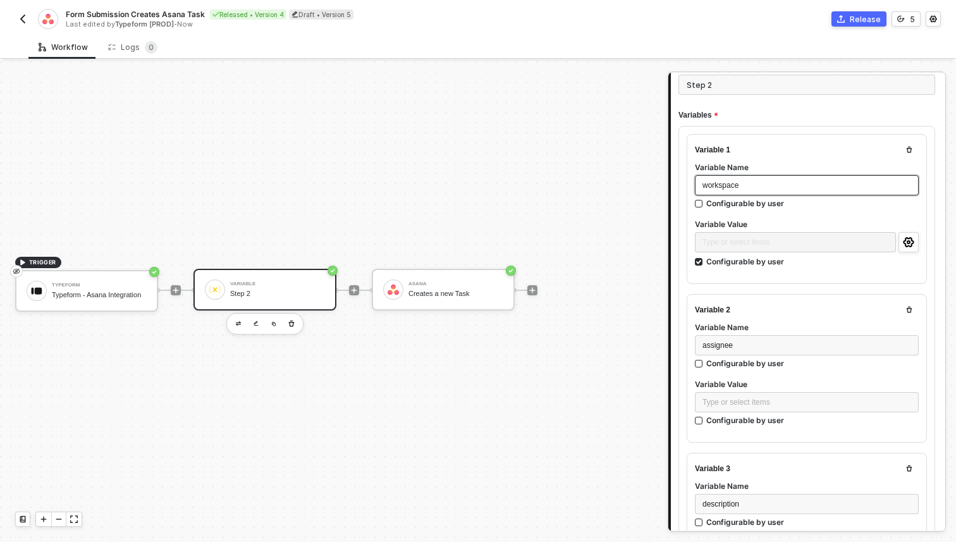
scroll to position [119, 0]
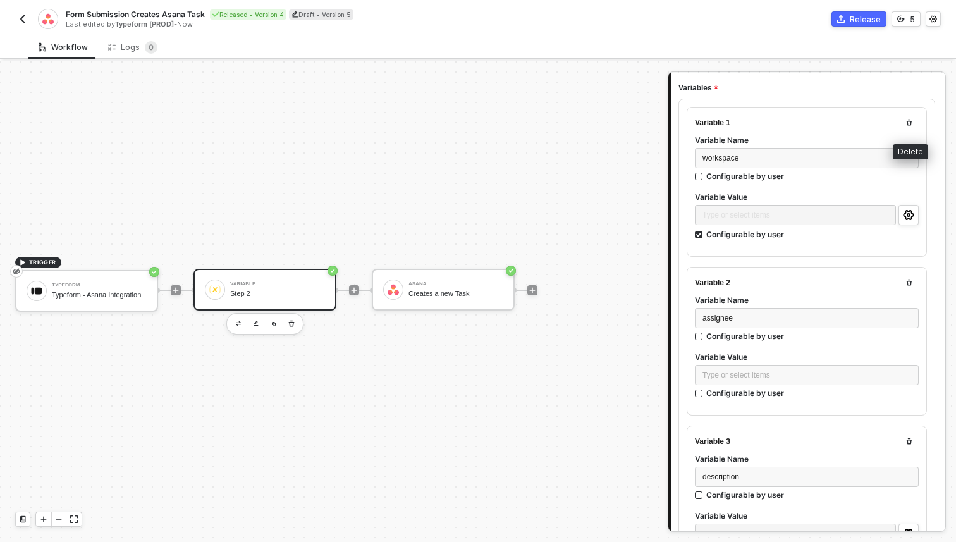
click at [908, 119] on icon "button" at bounding box center [909, 122] width 6 height 6
checkbox input "false"
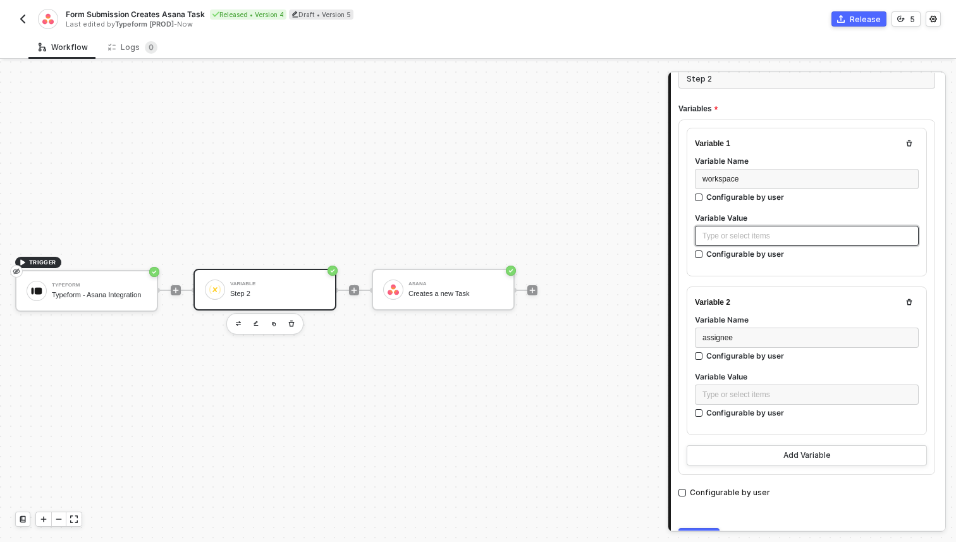
scroll to position [88, 0]
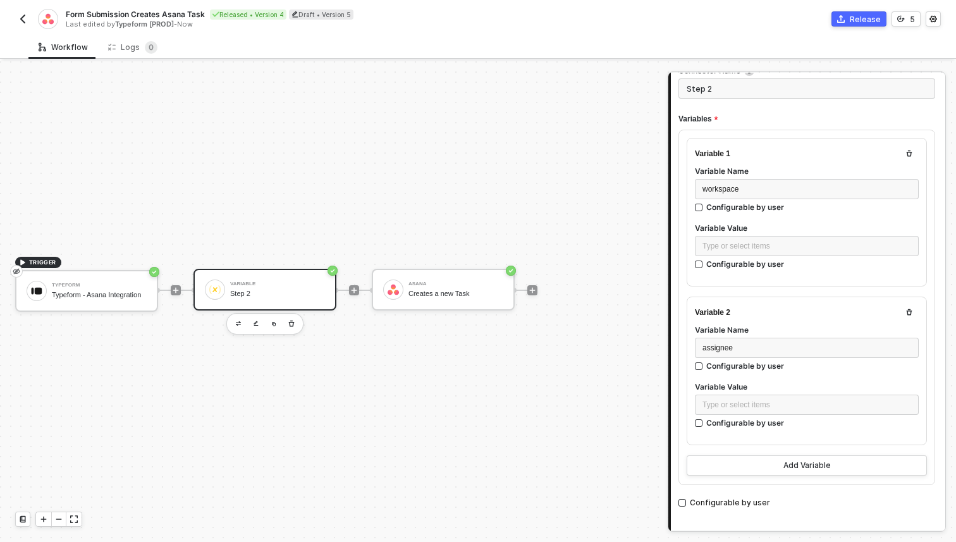
click at [906, 158] on button "button" at bounding box center [908, 153] width 15 height 15
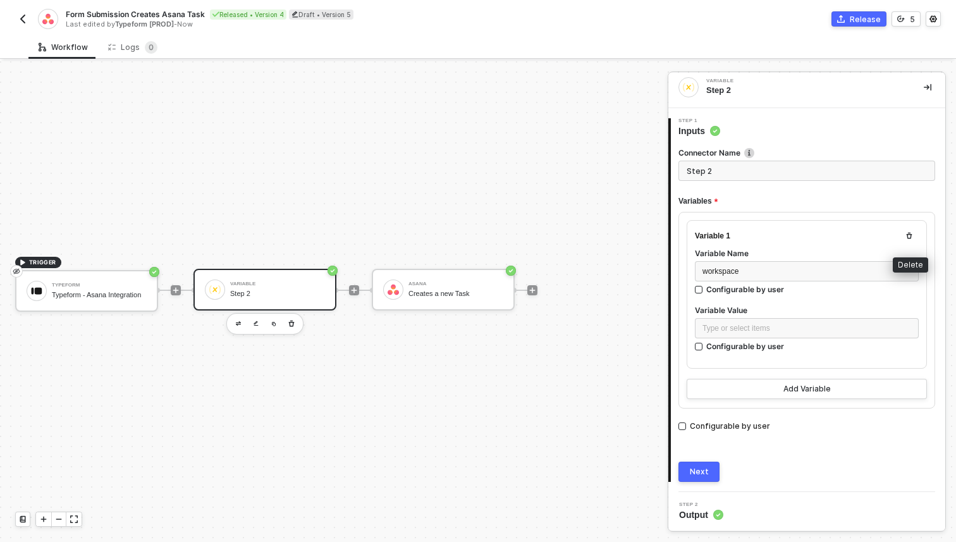
click at [910, 241] on button "button" at bounding box center [908, 235] width 15 height 15
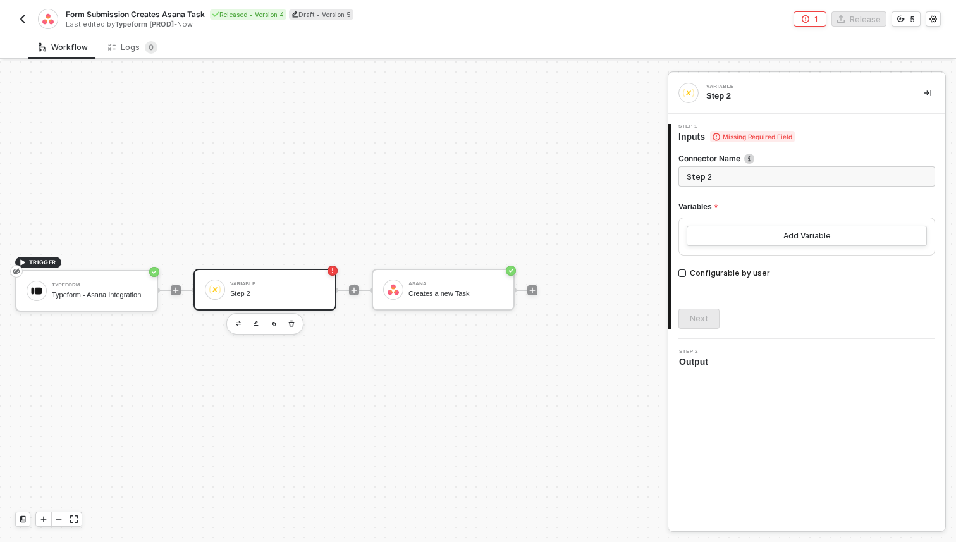
click at [783, 347] on div "2 Step 2 Output" at bounding box center [806, 358] width 277 height 39
click at [760, 367] on div "Step 2 Output" at bounding box center [808, 358] width 274 height 19
click at [518, 395] on div "TRIGGER Typeform Typeform - Asana Integration Variable Step 2 Asana Creates a n…" at bounding box center [330, 290] width 661 height 504
click at [293, 324] on icon "button" at bounding box center [292, 323] width 6 height 6
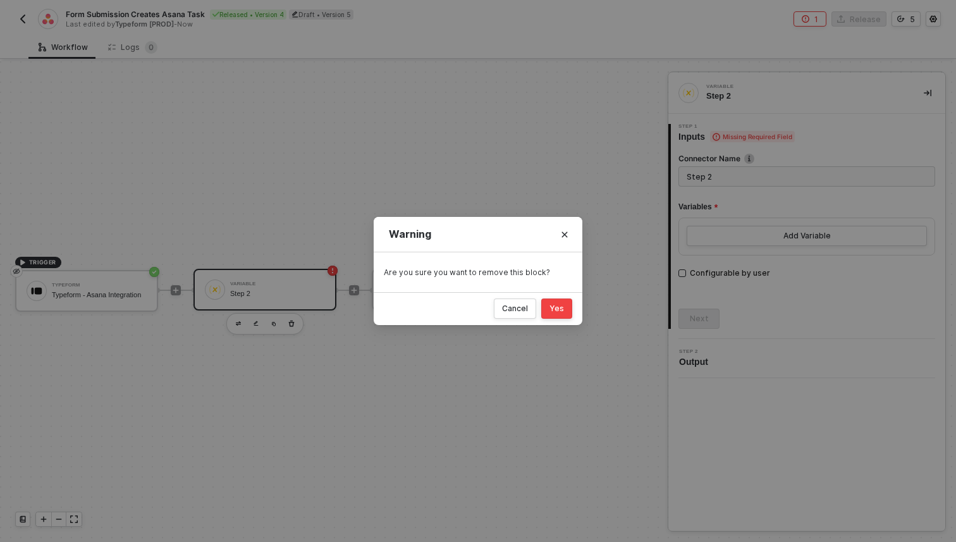
click at [557, 311] on div "Yes" at bounding box center [556, 308] width 15 height 10
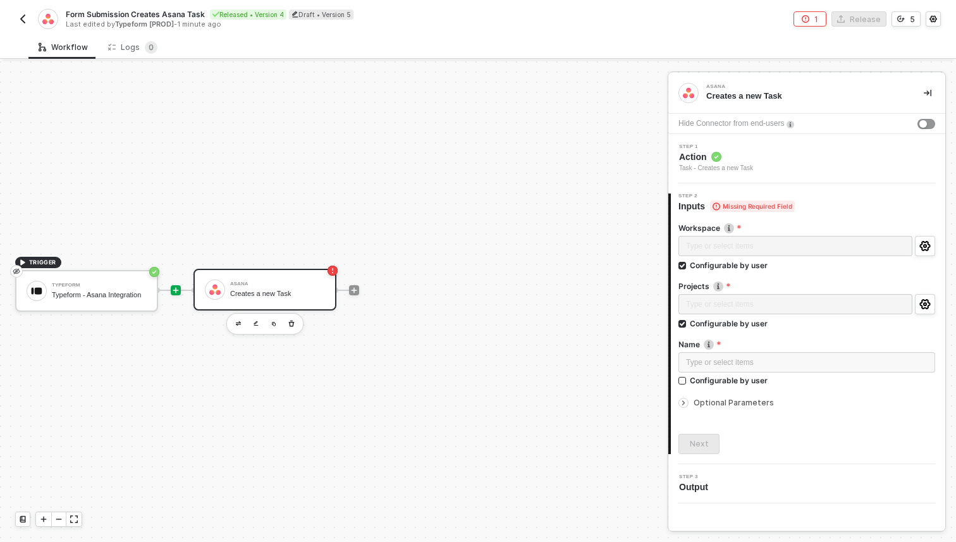
click at [176, 286] on icon "icon-play" at bounding box center [176, 290] width 8 height 8
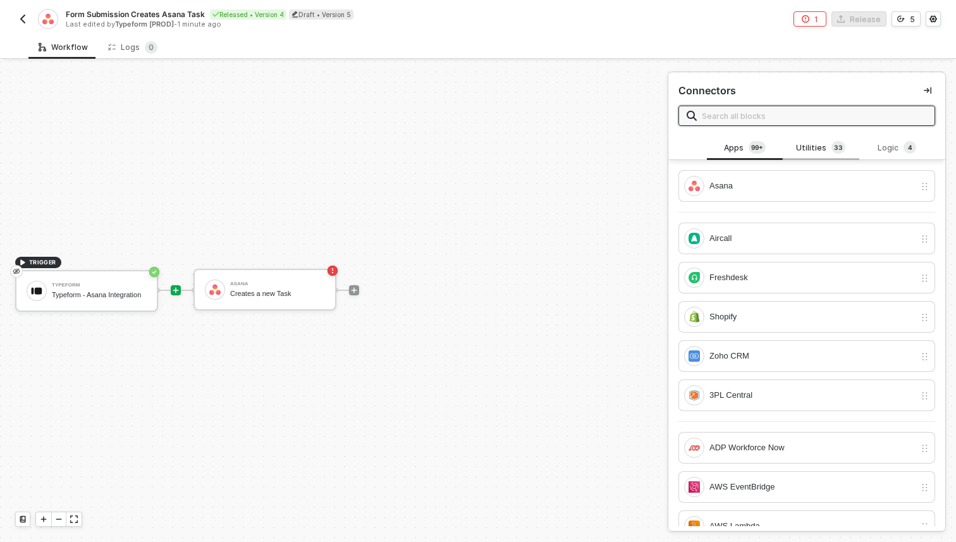
click at [825, 150] on div "Utilities 3 3" at bounding box center [821, 148] width 56 height 14
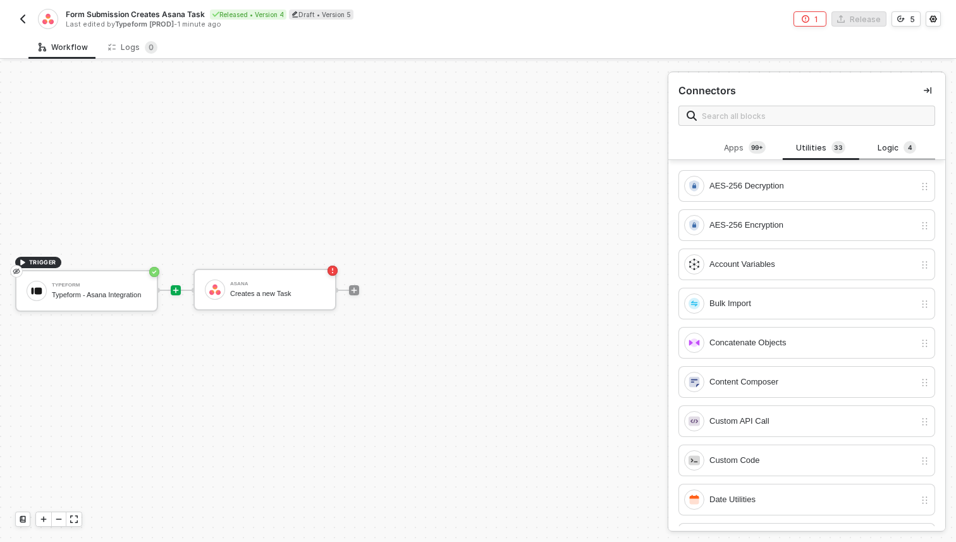
click at [889, 152] on div "Logic 4" at bounding box center [897, 148] width 56 height 14
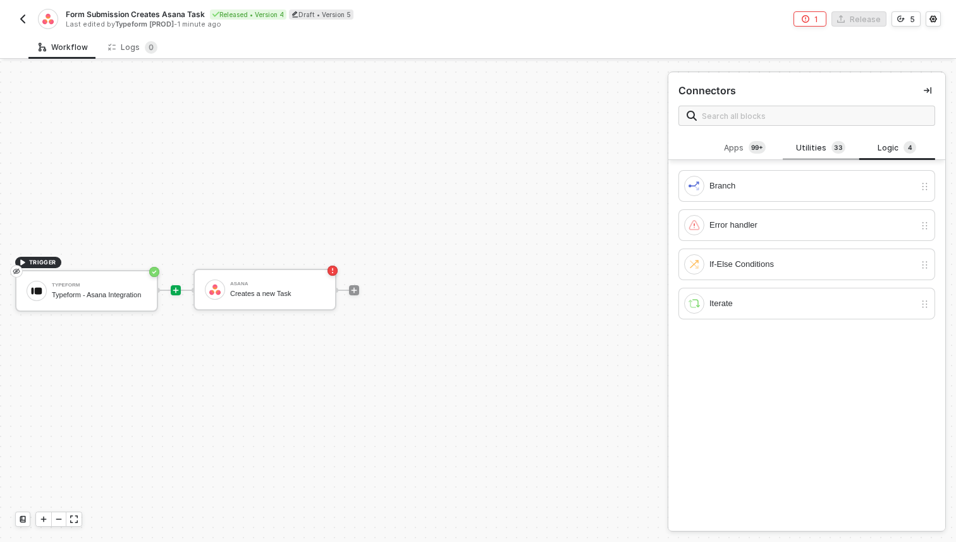
click at [823, 150] on div "Utilities 3 3" at bounding box center [821, 148] width 56 height 14
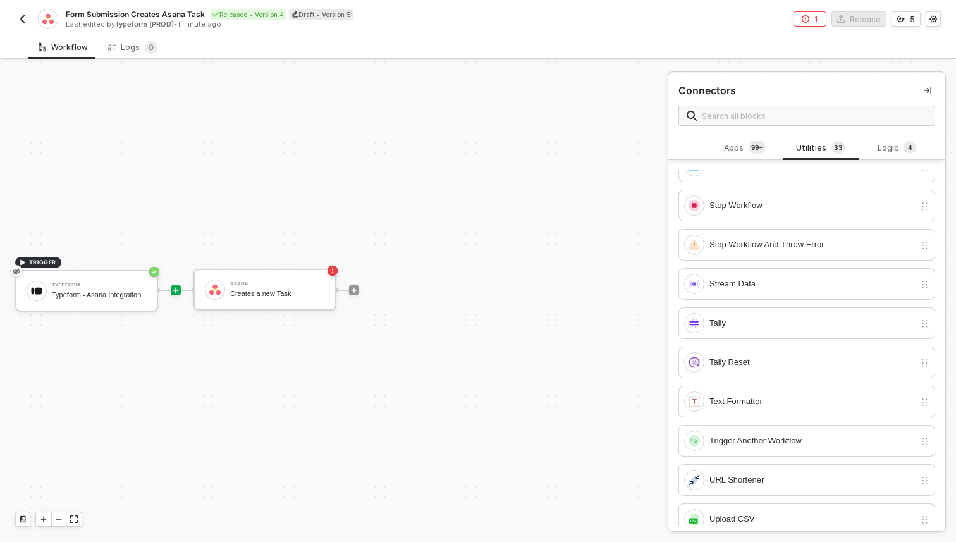
scroll to position [937, 0]
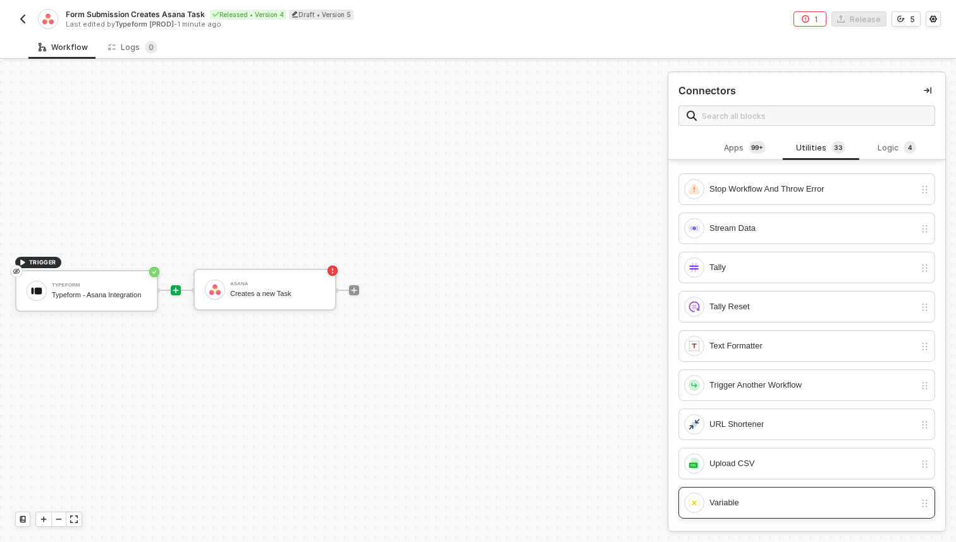
click at [743, 511] on div "Variable" at bounding box center [799, 502] width 231 height 20
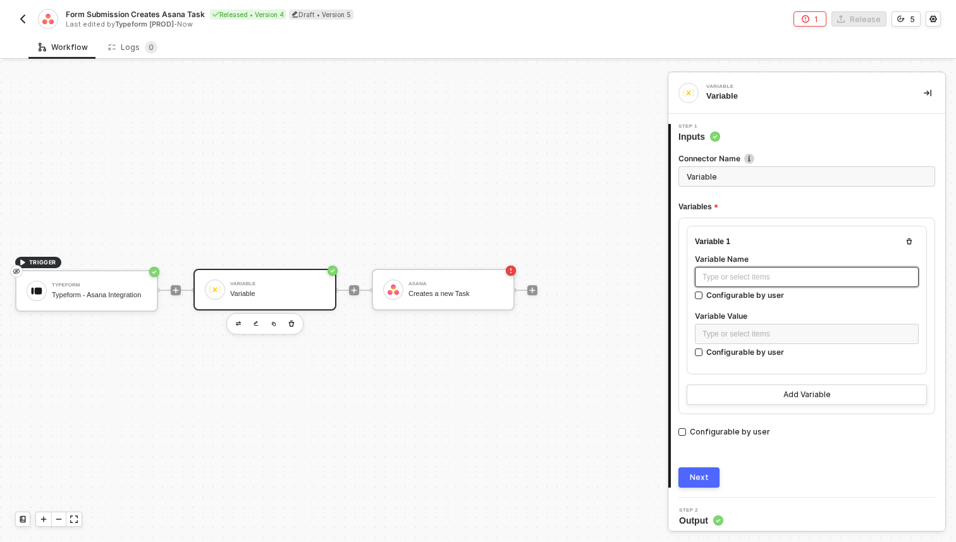
click at [763, 285] on div "Type or select items ﻿" at bounding box center [807, 277] width 224 height 20
click at [756, 348] on div "Configurable by user" at bounding box center [745, 351] width 78 height 11
click at [704, 348] on input "Configurable by user" at bounding box center [699, 352] width 9 height 9
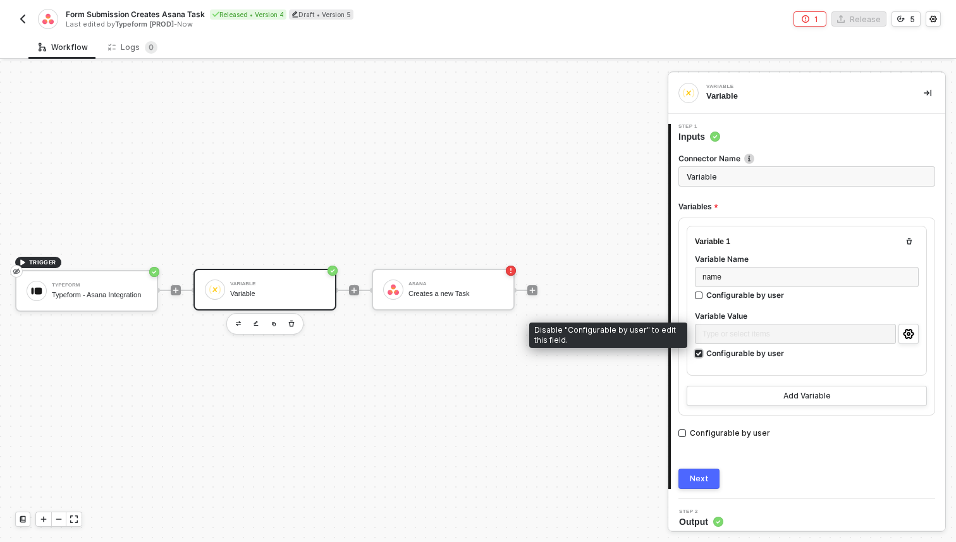
click at [754, 353] on div "Configurable by user" at bounding box center [745, 353] width 78 height 11
click at [704, 353] on input "Configurable by user" at bounding box center [699, 354] width 9 height 9
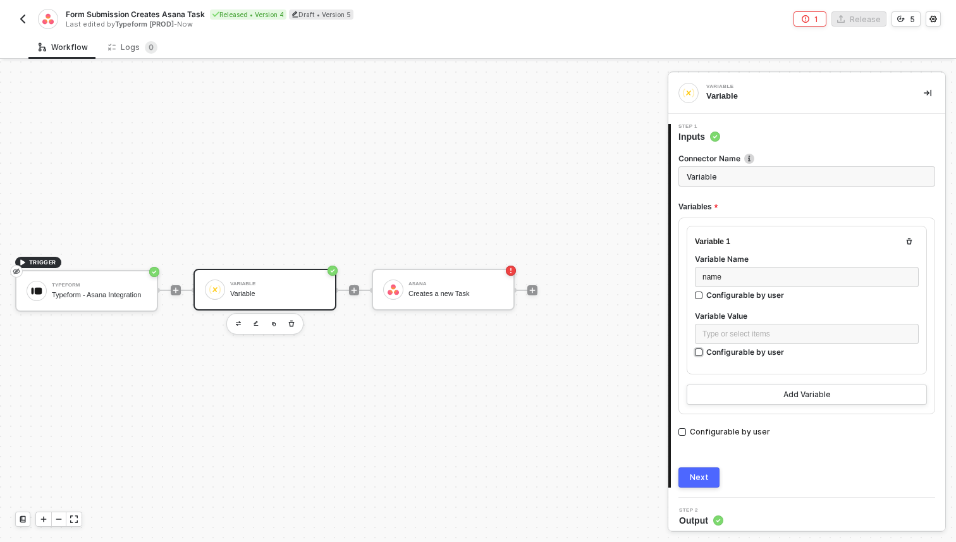
click at [760, 353] on div "Configurable by user" at bounding box center [745, 351] width 78 height 11
click at [704, 353] on input "Configurable by user" at bounding box center [699, 352] width 9 height 9
checkbox input "true"
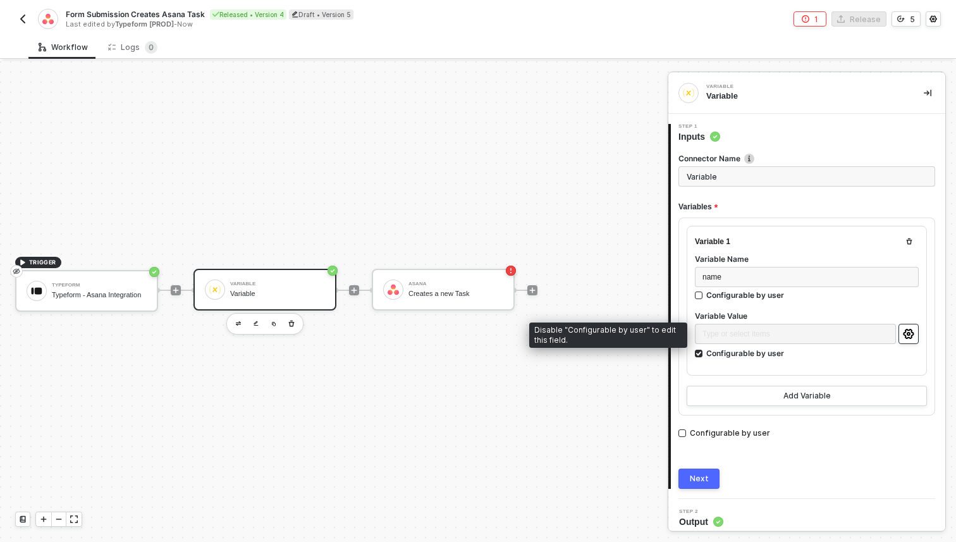
click at [907, 332] on circle "icon-settings" at bounding box center [908, 333] width 3 height 3
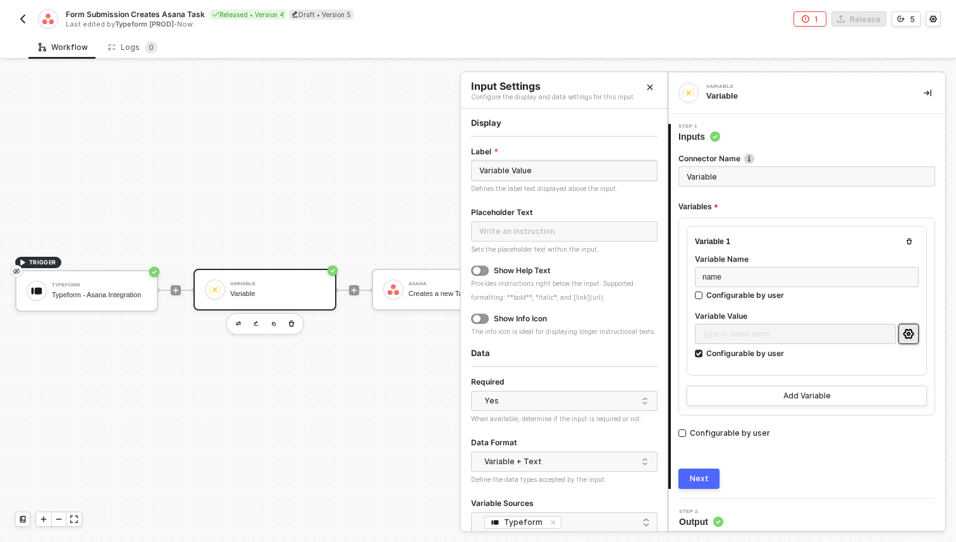
click at [574, 171] on input "Variable Value" at bounding box center [564, 171] width 186 height 20
click at [497, 399] on div "Yes" at bounding box center [561, 400] width 154 height 19
type input "Task name"
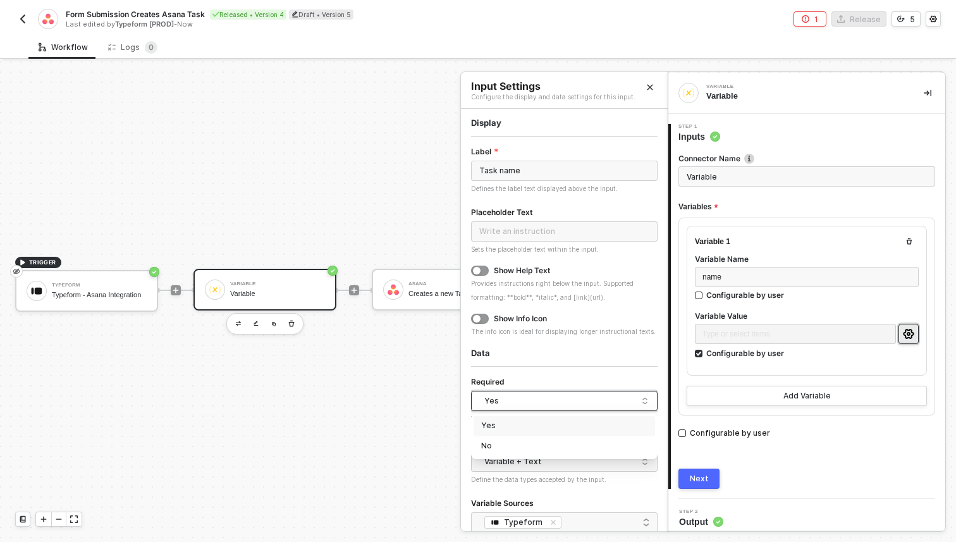
click at [497, 424] on div "Yes" at bounding box center [564, 426] width 166 height 12
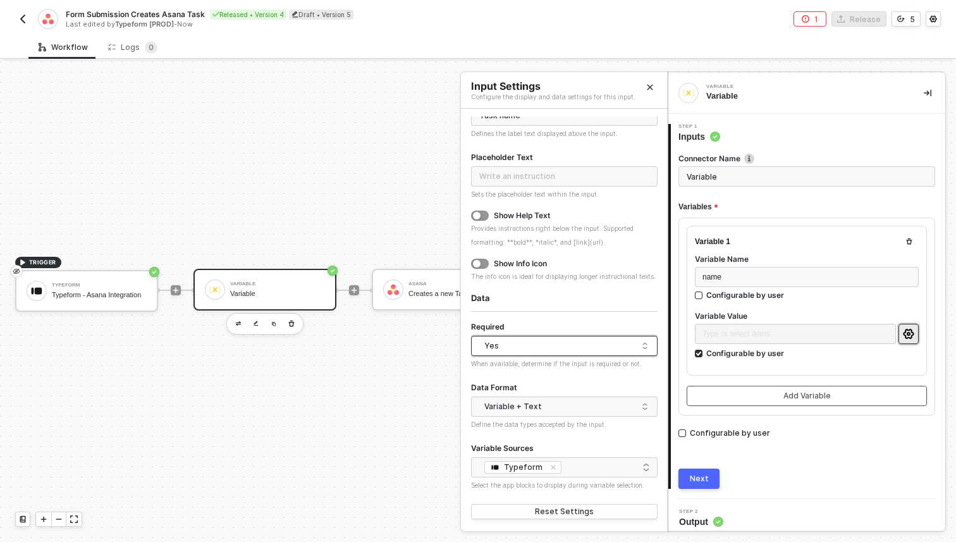
click at [750, 399] on button "Add Variable" at bounding box center [806, 396] width 240 height 20
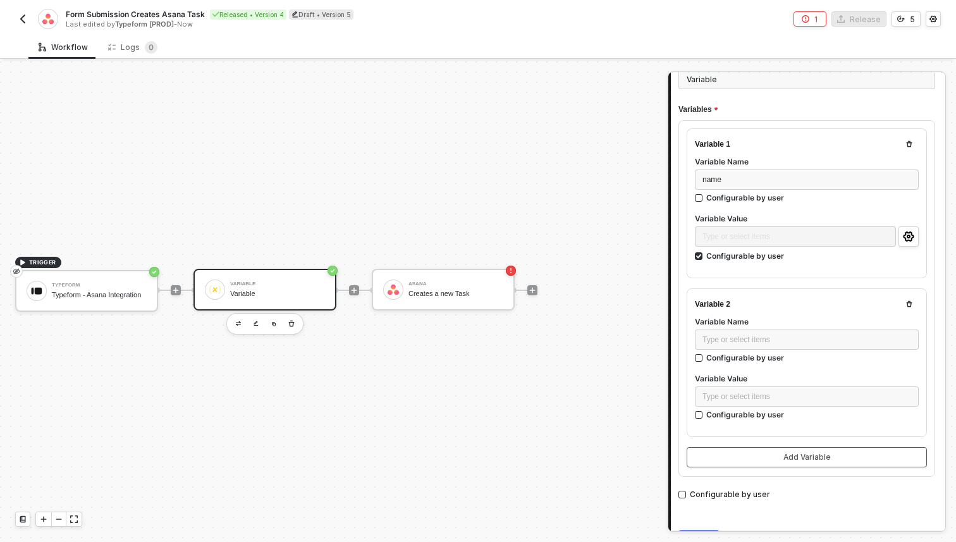
scroll to position [121, 0]
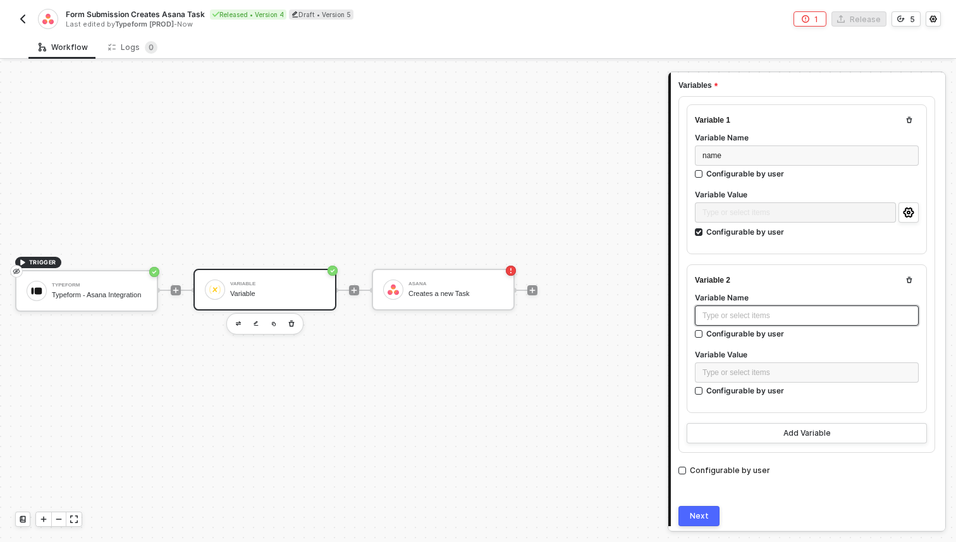
click at [858, 310] on div "Type or select items ﻿" at bounding box center [806, 316] width 209 height 12
click at [722, 314] on span "description" at bounding box center [720, 315] width 37 height 9
copy span "description"
click at [730, 391] on div "Configurable by user" at bounding box center [745, 390] width 78 height 11
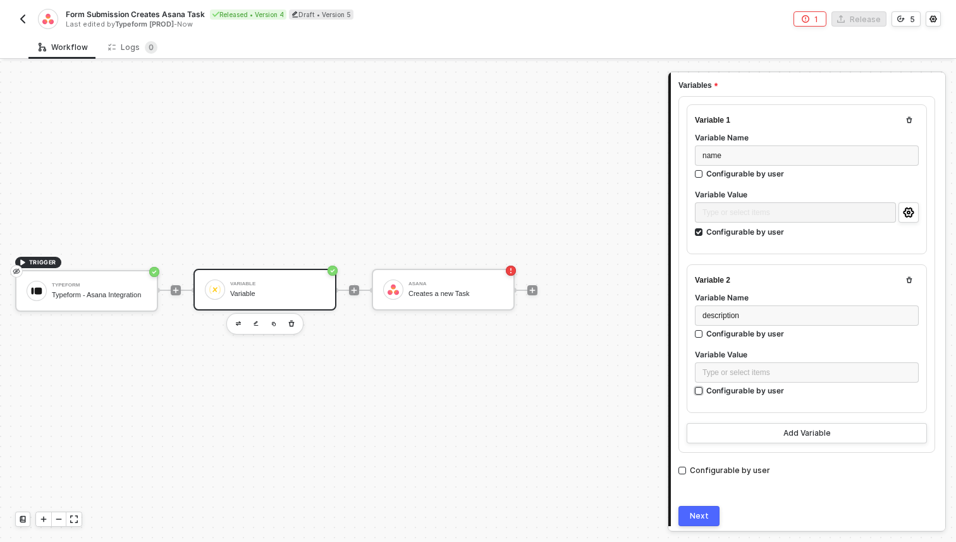
click at [704, 391] on input "Configurable by user" at bounding box center [699, 391] width 9 height 9
checkbox input "true"
click at [907, 367] on icon "icon-settings" at bounding box center [908, 372] width 11 height 10
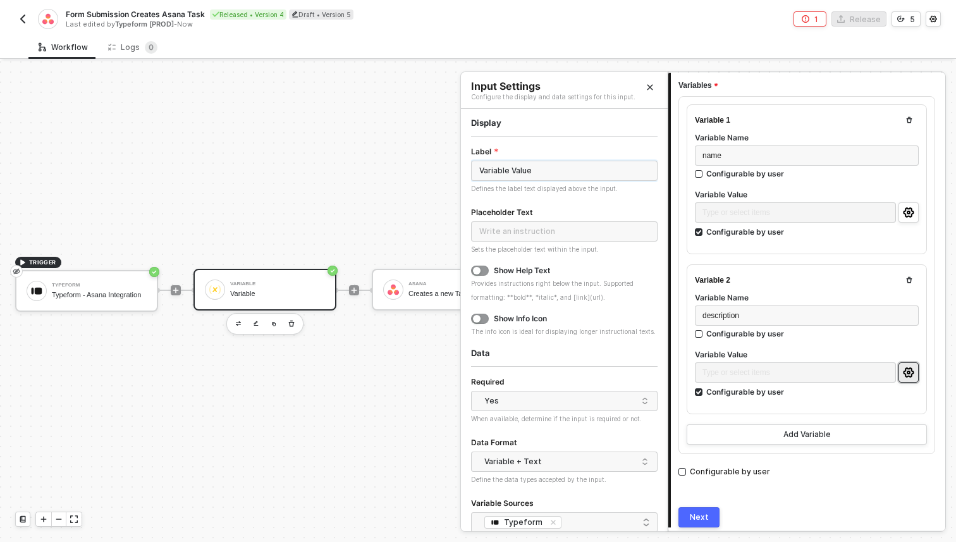
click at [487, 173] on input "Variable Value" at bounding box center [564, 171] width 186 height 20
type input "D"
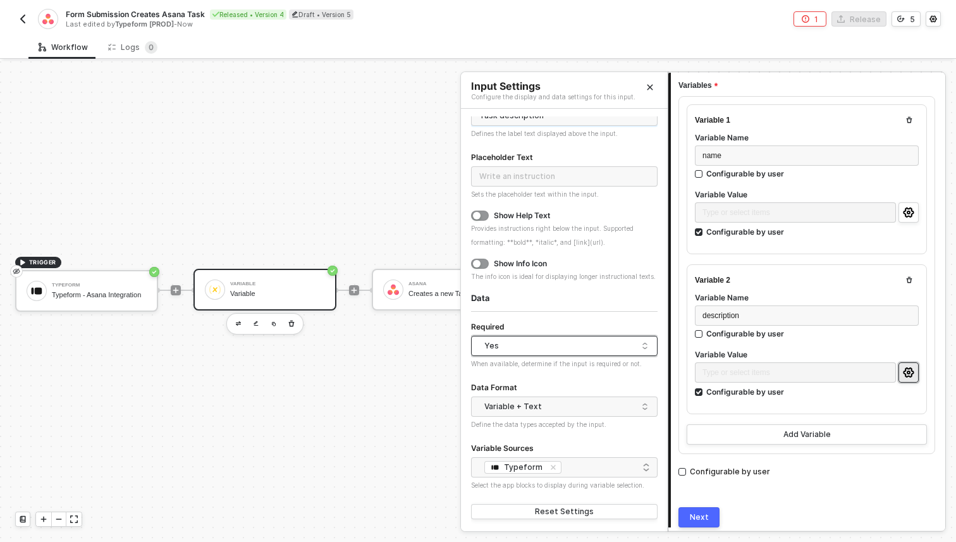
click at [495, 344] on div "Yes" at bounding box center [561, 345] width 154 height 19
type input "Task description"
click at [501, 391] on div "No" at bounding box center [564, 391] width 166 height 12
click at [648, 86] on icon "Close" at bounding box center [650, 88] width 6 height 6
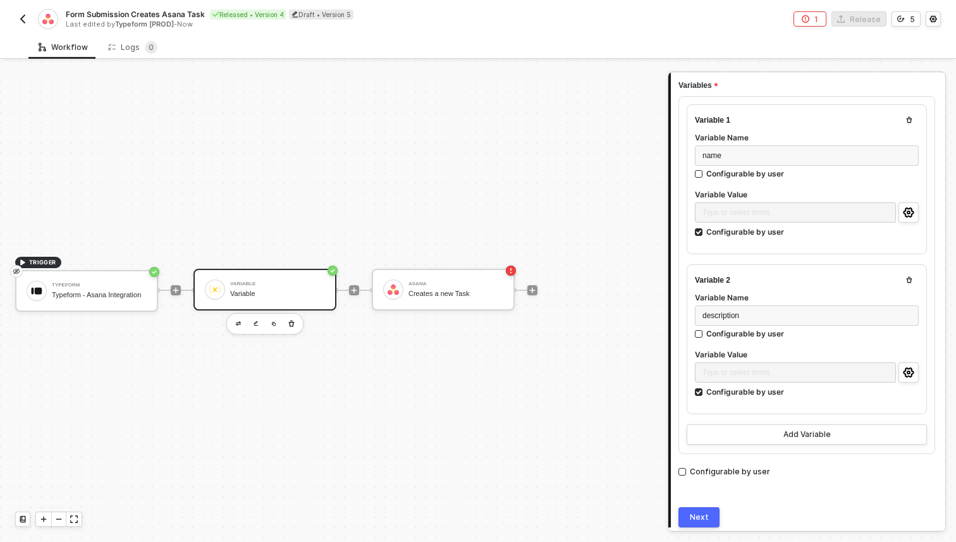
click at [707, 509] on button "Next" at bounding box center [698, 517] width 41 height 20
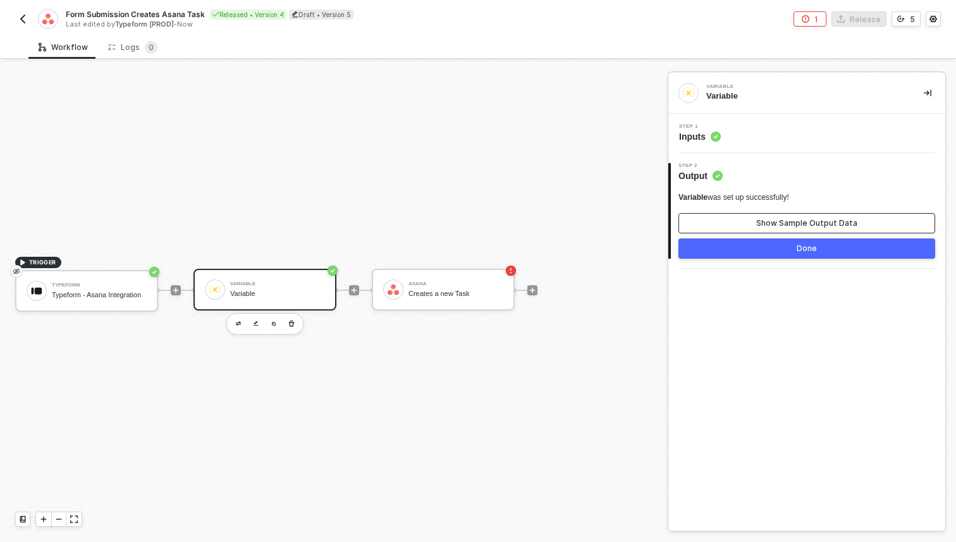
click at [784, 223] on div "Show Sample Output Data" at bounding box center [806, 223] width 101 height 10
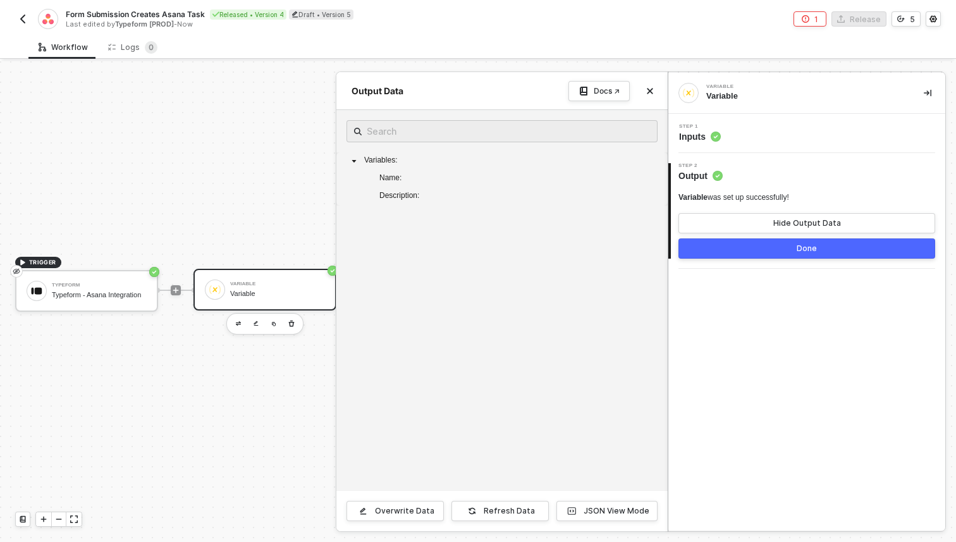
click at [265, 386] on div at bounding box center [478, 301] width 956 height 480
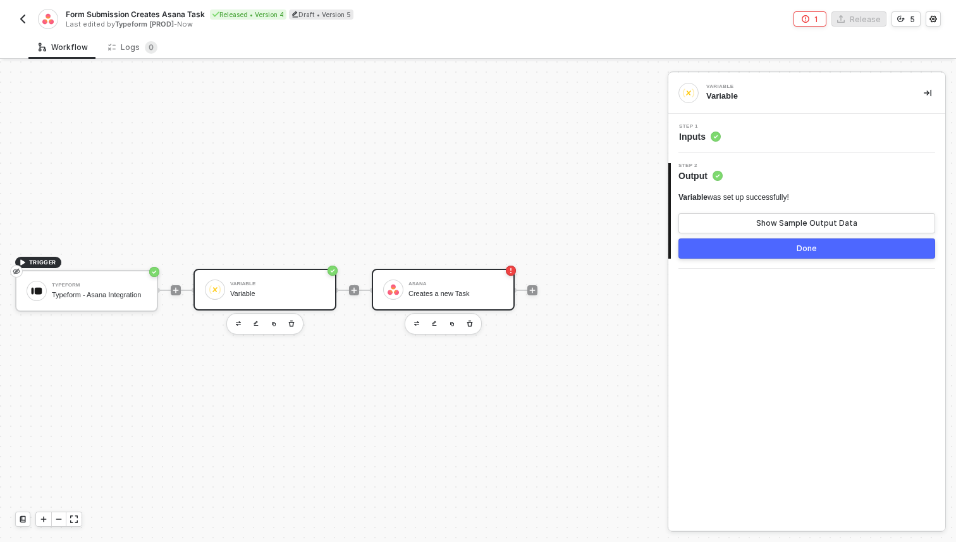
click at [460, 286] on div "Asana" at bounding box center [455, 283] width 95 height 5
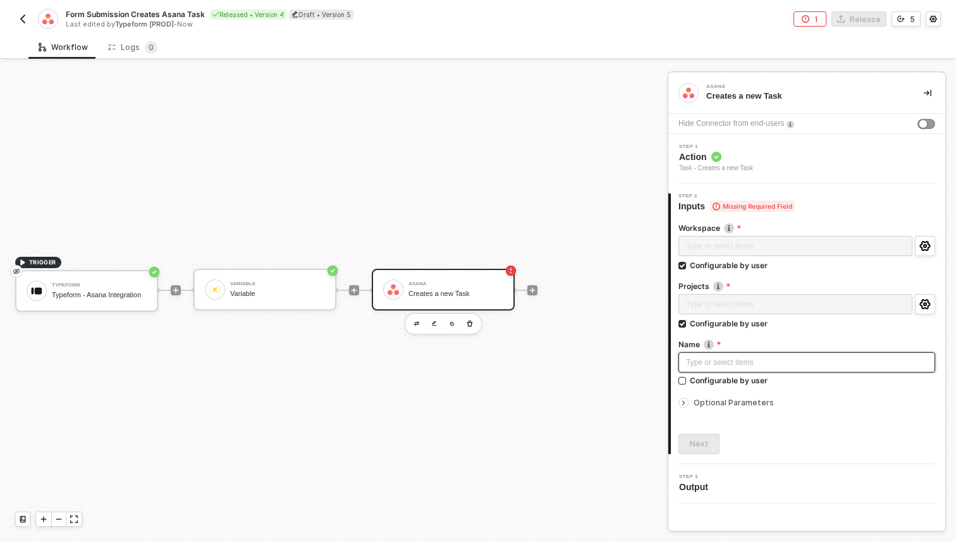
click at [749, 365] on div "Type or select items ﻿" at bounding box center [806, 363] width 241 height 12
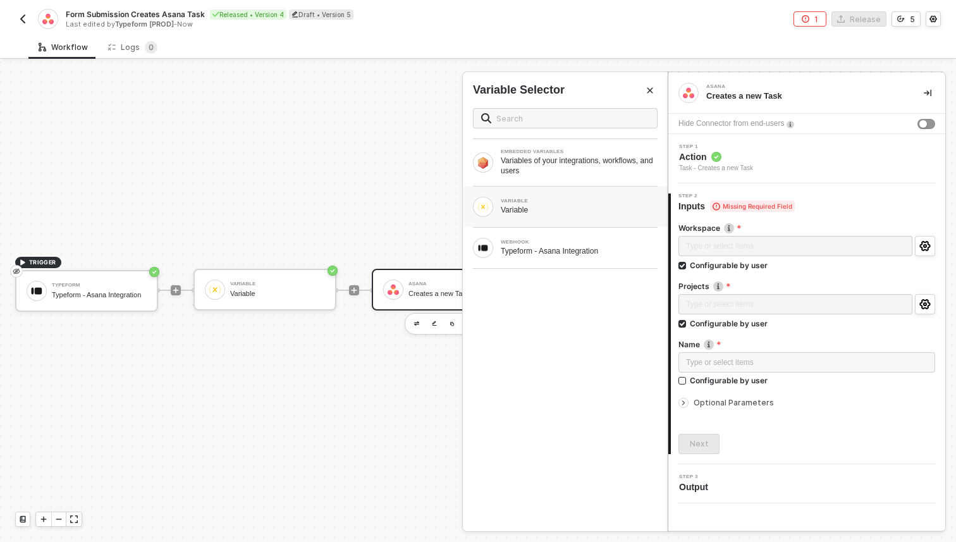
click at [566, 205] on div "Variable" at bounding box center [579, 210] width 157 height 10
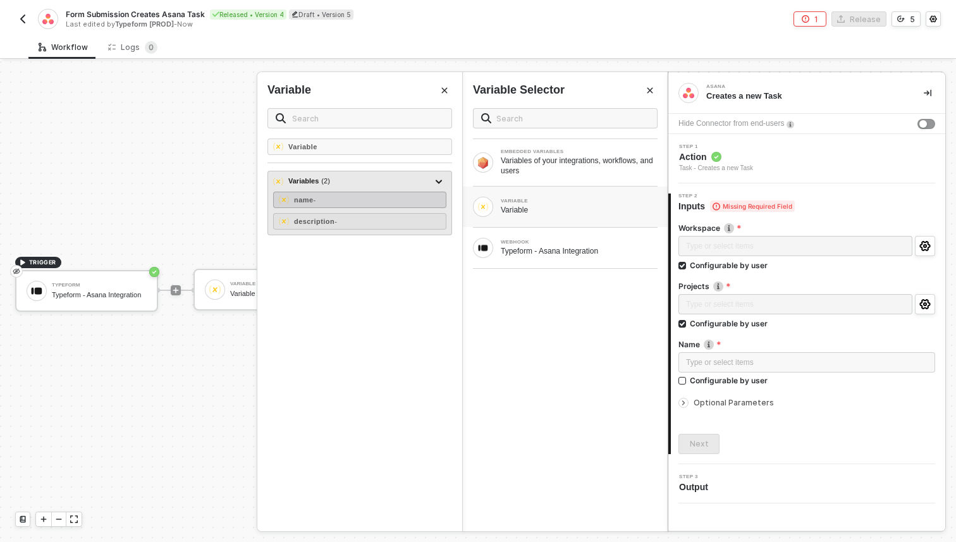
click at [338, 203] on div "name -" at bounding box center [359, 200] width 173 height 16
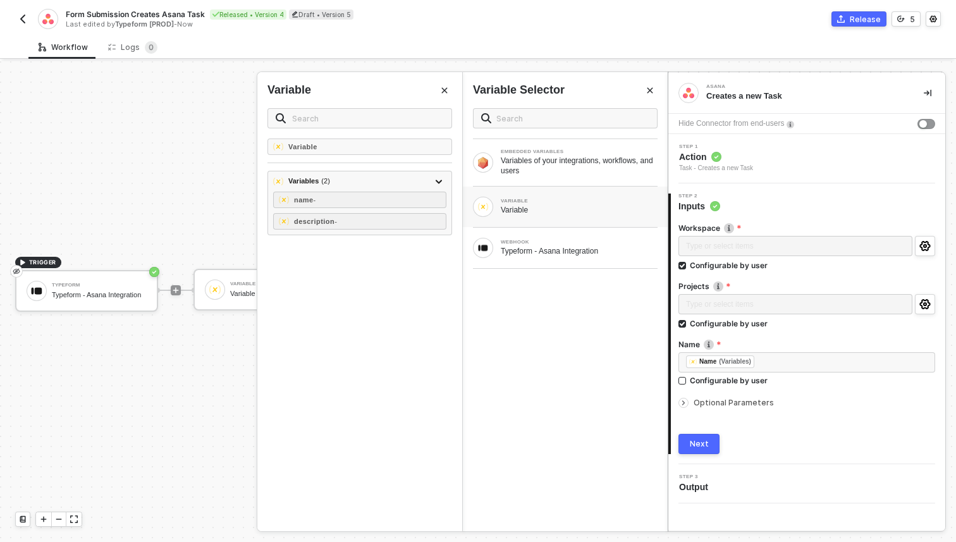
click at [726, 402] on span "Optional Parameters" at bounding box center [733, 402] width 80 height 9
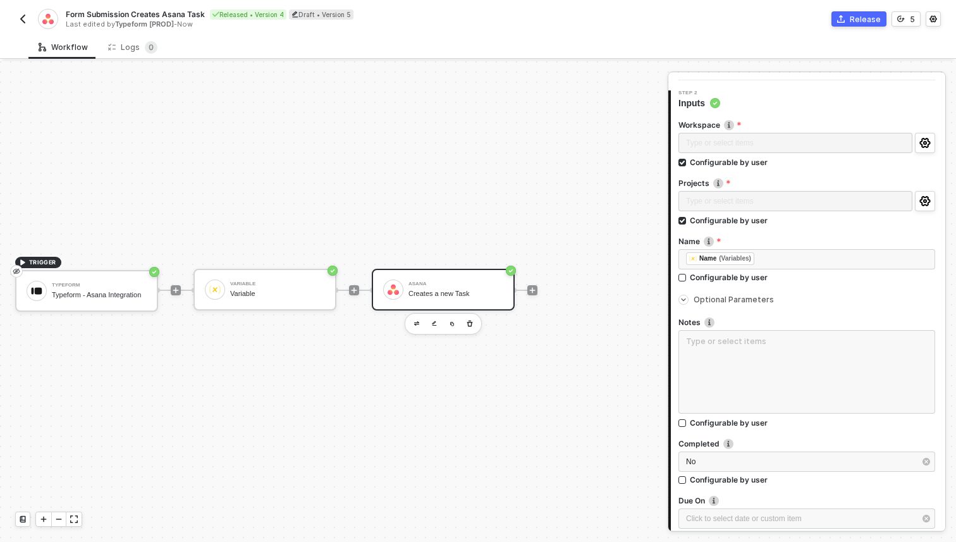
scroll to position [128, 0]
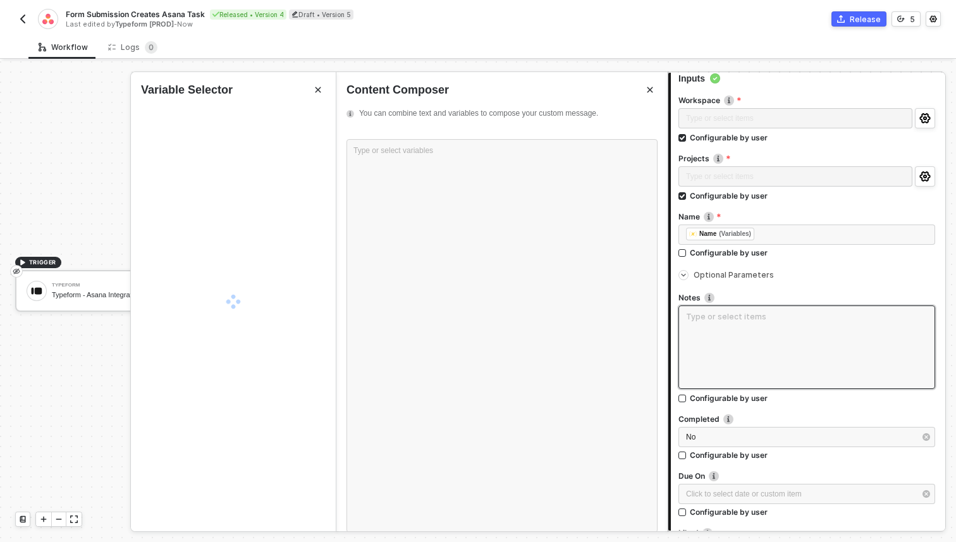
click at [726, 341] on textarea at bounding box center [806, 346] width 257 height 83
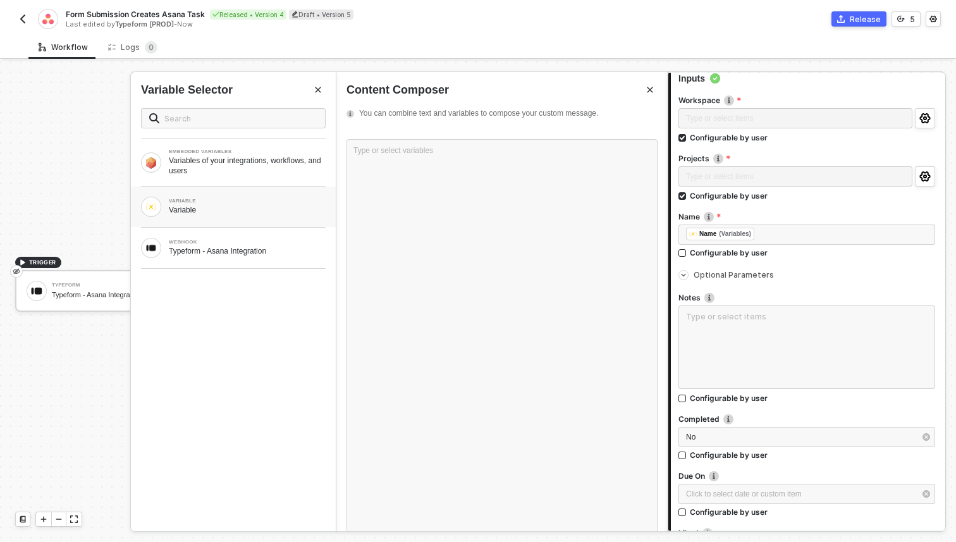
click at [210, 202] on div "VARIABLE" at bounding box center [247, 200] width 157 height 5
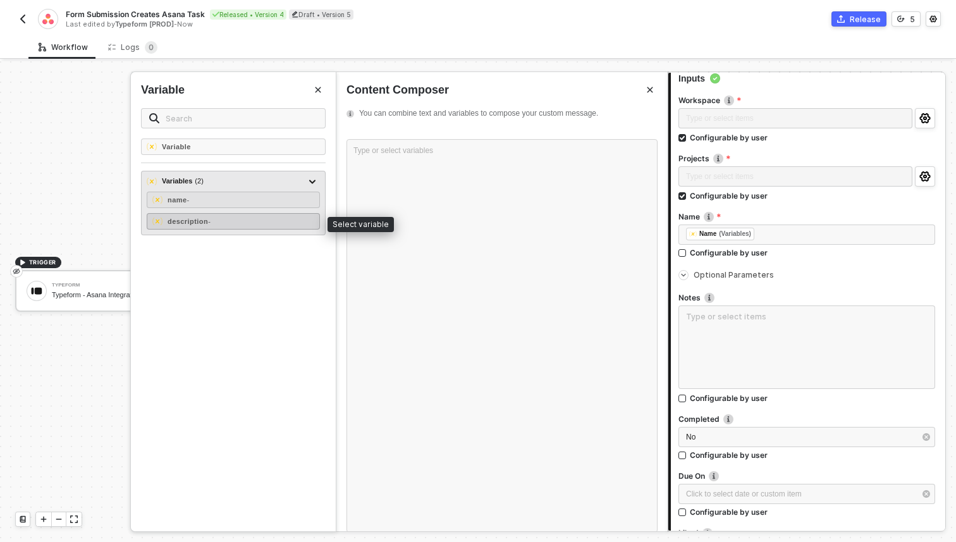
click at [272, 224] on div "description -" at bounding box center [233, 221] width 173 height 16
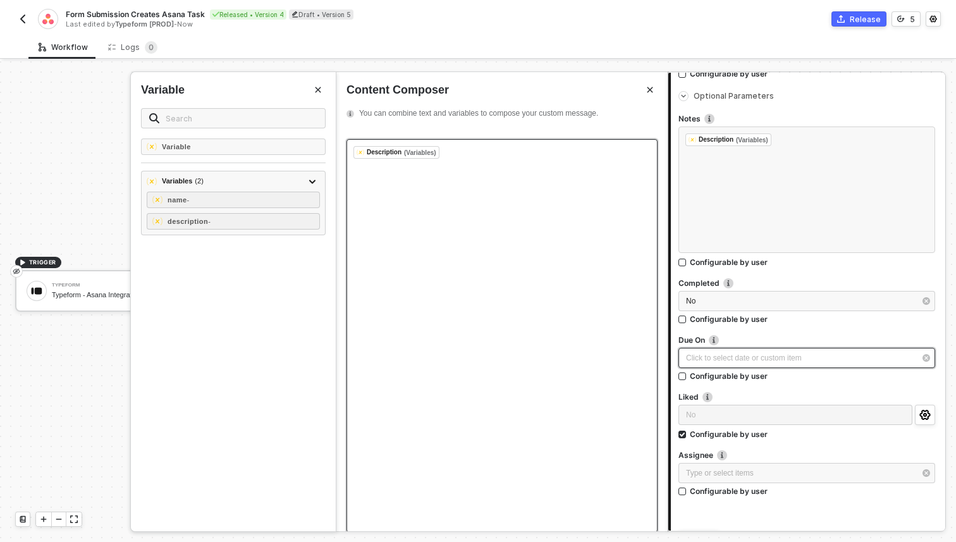
scroll to position [376, 0]
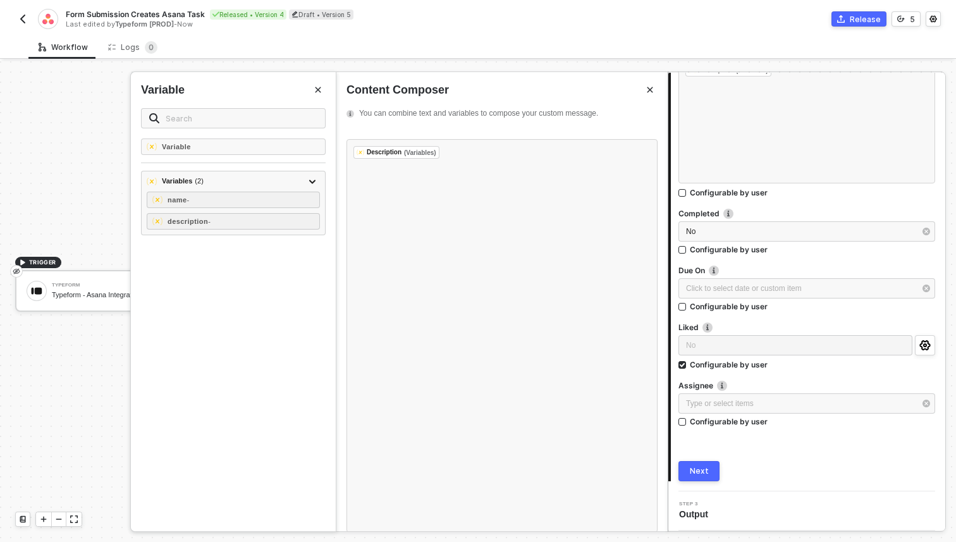
click at [710, 473] on button "Next" at bounding box center [698, 471] width 41 height 20
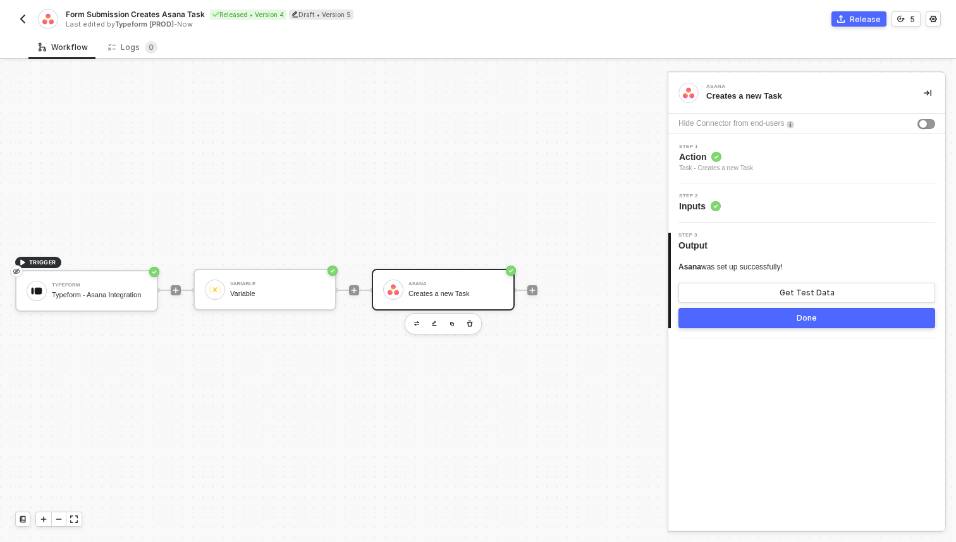
scroll to position [0, 0]
click at [774, 324] on button "Done" at bounding box center [806, 318] width 257 height 20
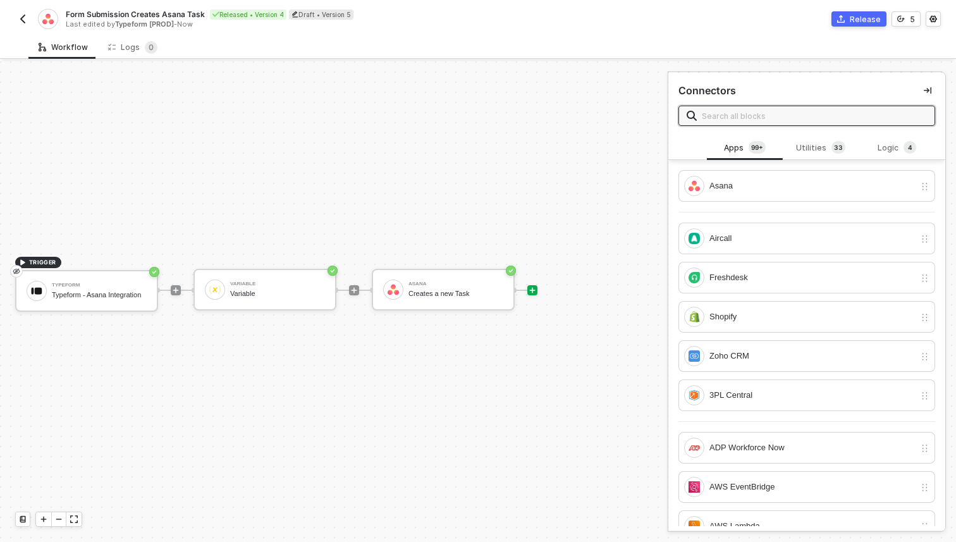
click at [870, 17] on div "Release" at bounding box center [865, 19] width 31 height 11
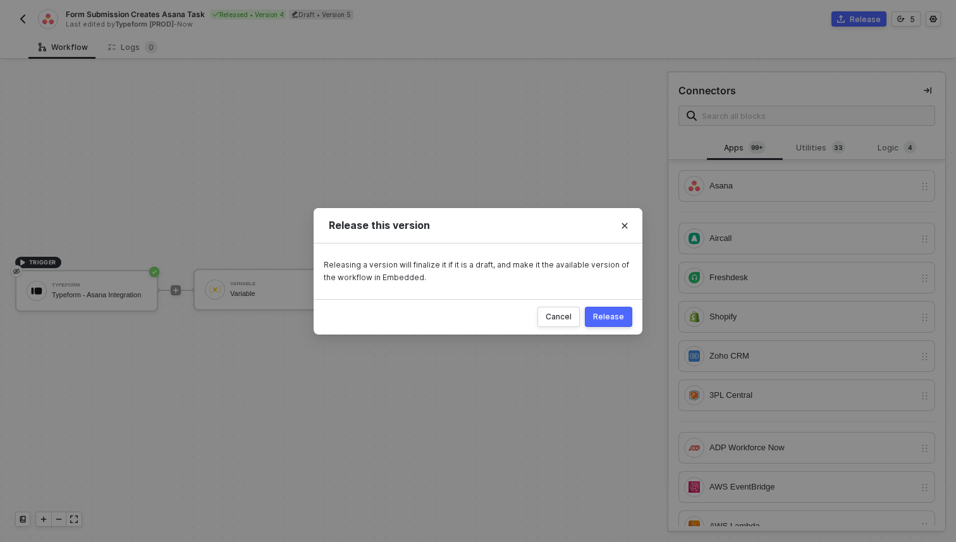
click at [618, 320] on div "Release" at bounding box center [608, 317] width 31 height 10
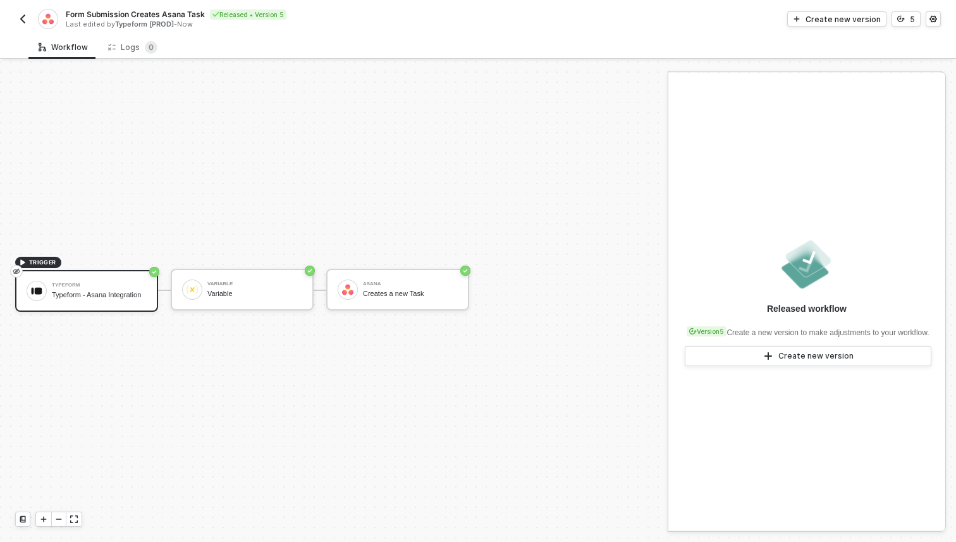
click at [22, 16] on img "button" at bounding box center [23, 19] width 10 height 10
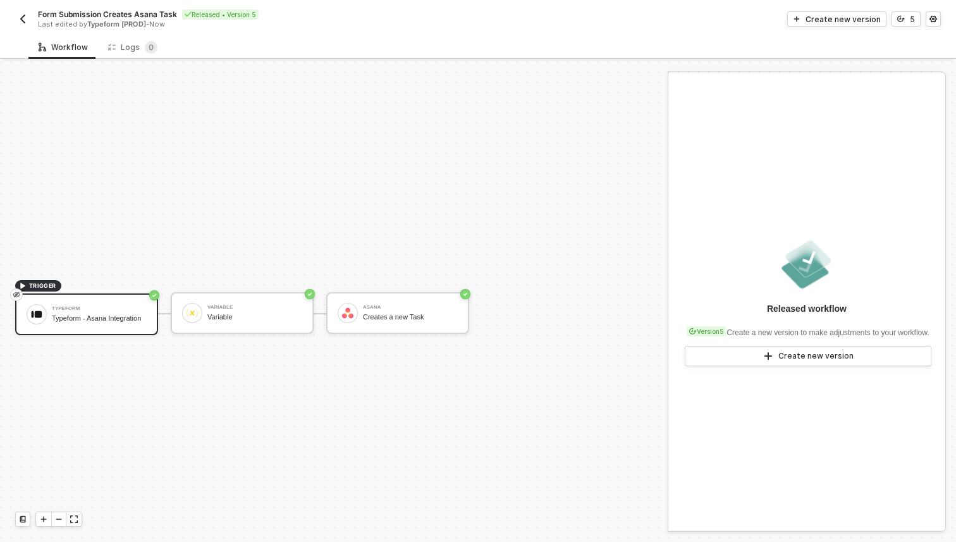
scroll to position [23, 0]
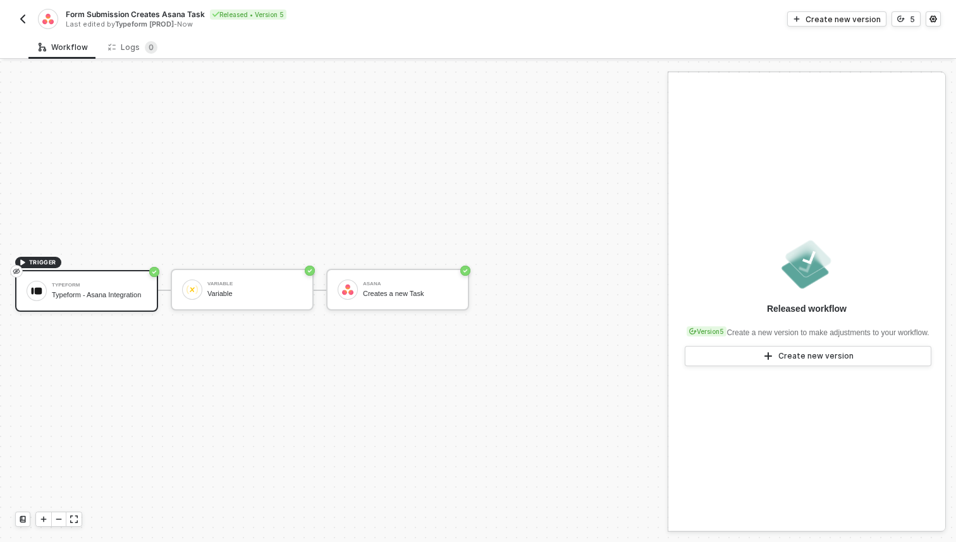
click at [18, 15] on img "button" at bounding box center [23, 19] width 10 height 10
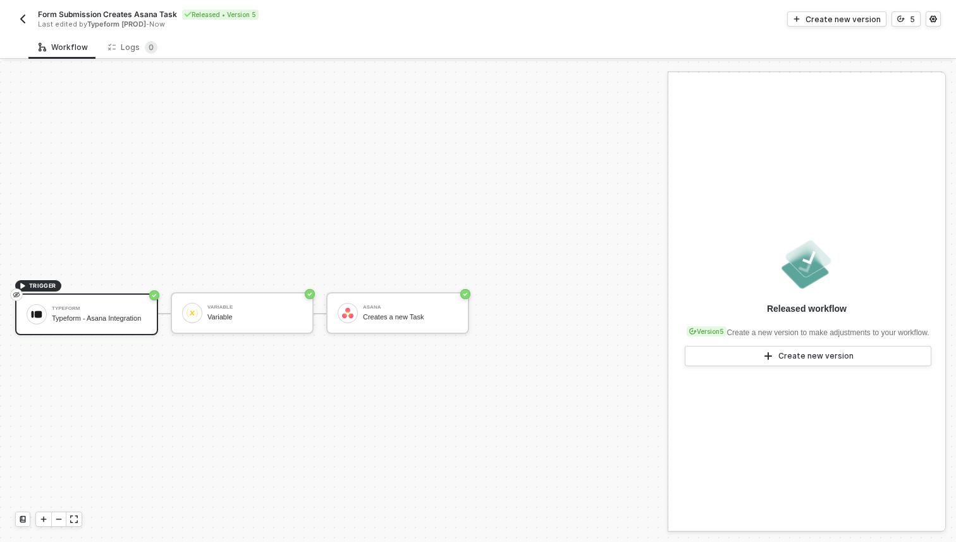
scroll to position [23, 0]
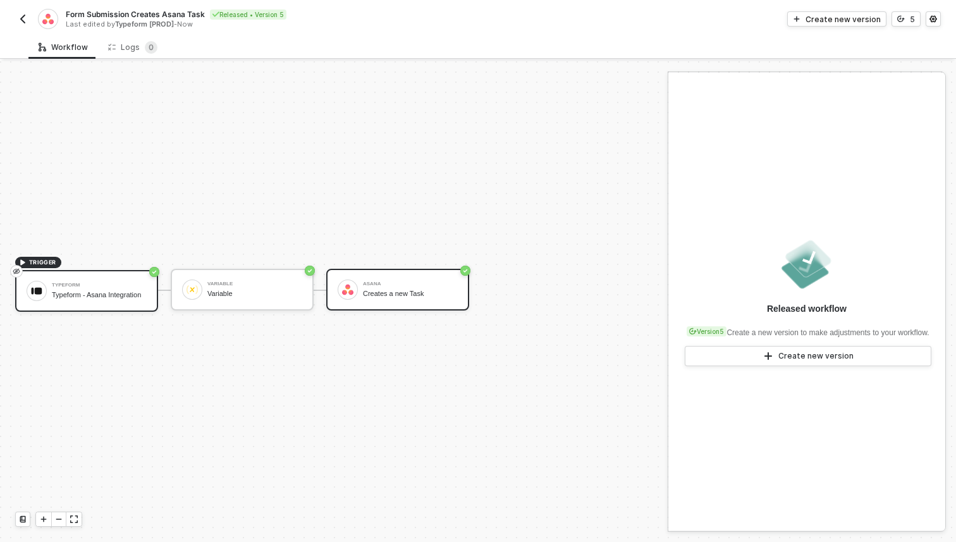
click at [403, 283] on div "Asana" at bounding box center [410, 283] width 95 height 5
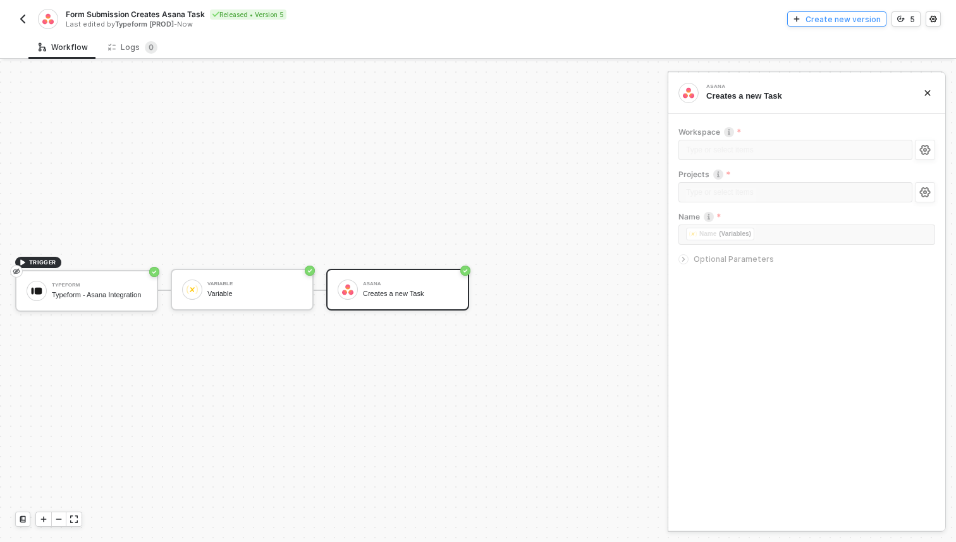
click at [843, 20] on div "Create new version" at bounding box center [842, 19] width 75 height 11
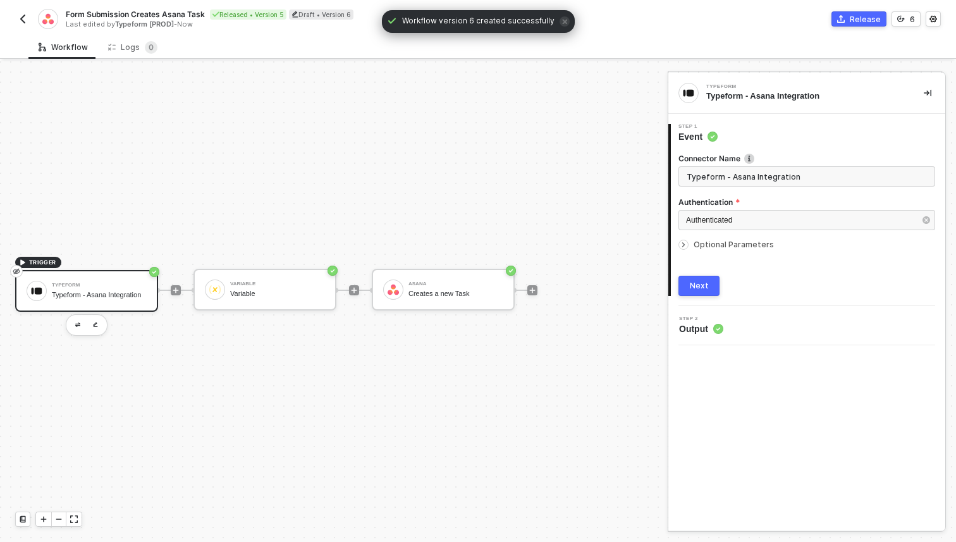
click at [710, 326] on span "Output" at bounding box center [701, 328] width 44 height 13
click at [703, 247] on span "Optional Parameters" at bounding box center [733, 244] width 80 height 9
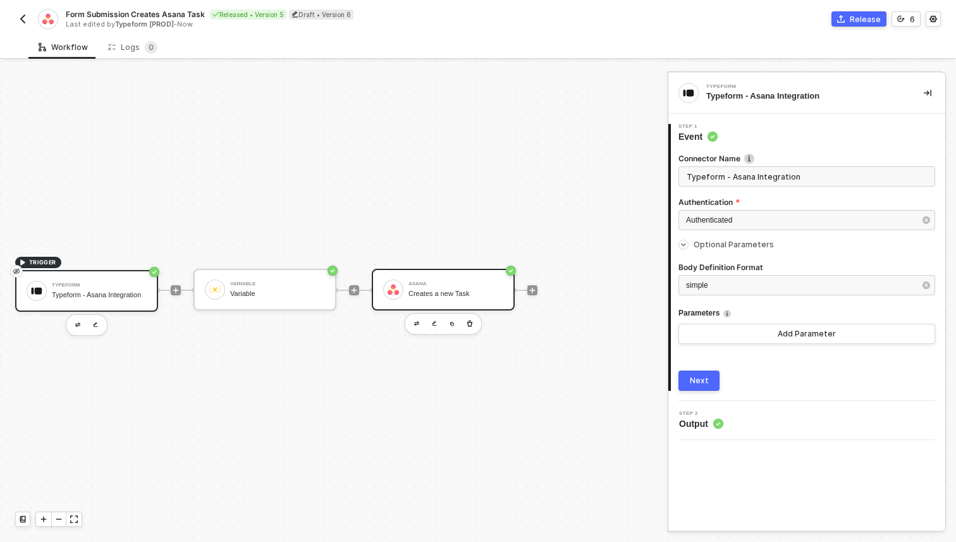
click at [431, 296] on div "Creates a new Task" at bounding box center [455, 293] width 95 height 8
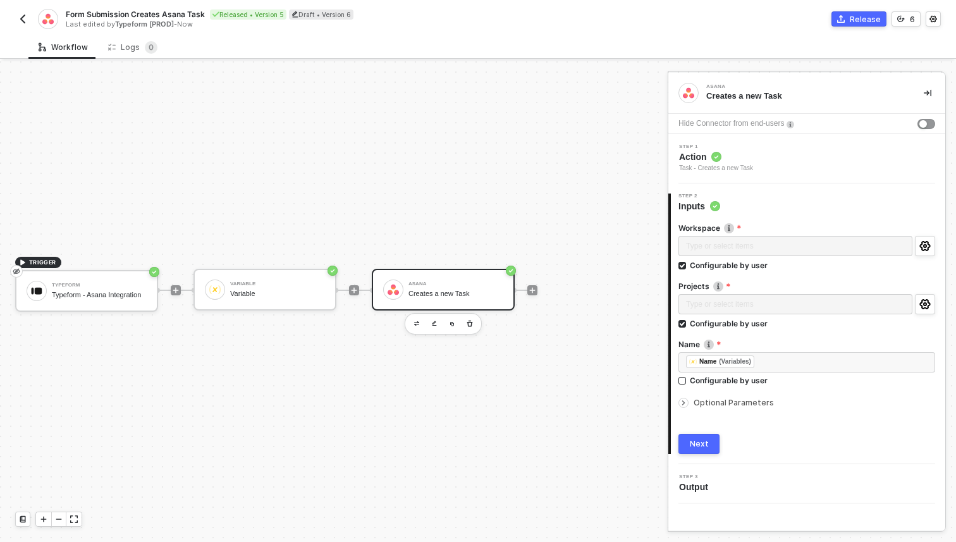
click at [889, 424] on div "Workspace Type or select items ﻿ Configurable by user Projects Type or select i…" at bounding box center [806, 332] width 257 height 241
click at [747, 403] on span "Optional Parameters" at bounding box center [733, 402] width 80 height 9
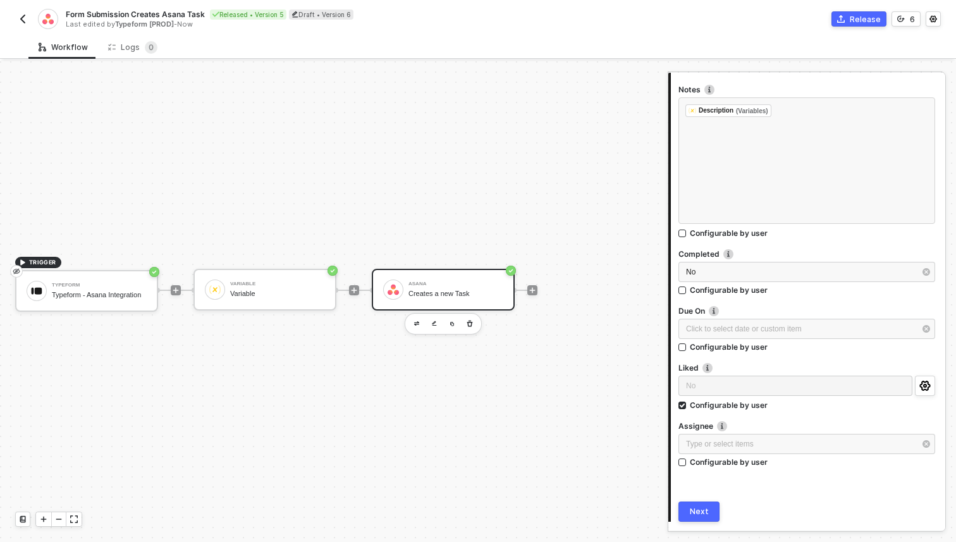
scroll to position [350, 0]
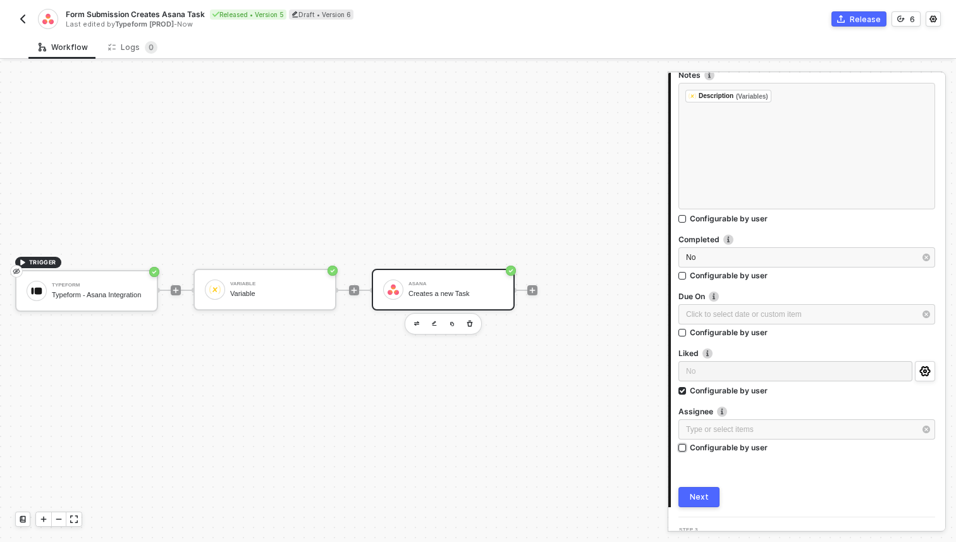
click at [750, 449] on div "Configurable by user" at bounding box center [729, 447] width 78 height 11
click at [687, 449] on input "Configurable by user" at bounding box center [682, 448] width 9 height 9
checkbox input "true"
click at [707, 497] on button "Next" at bounding box center [698, 497] width 41 height 20
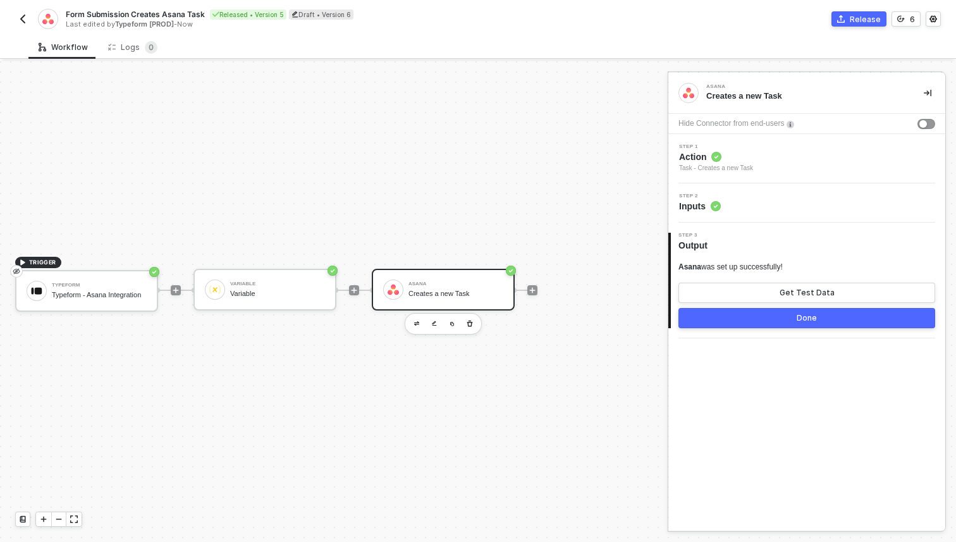
scroll to position [0, 0]
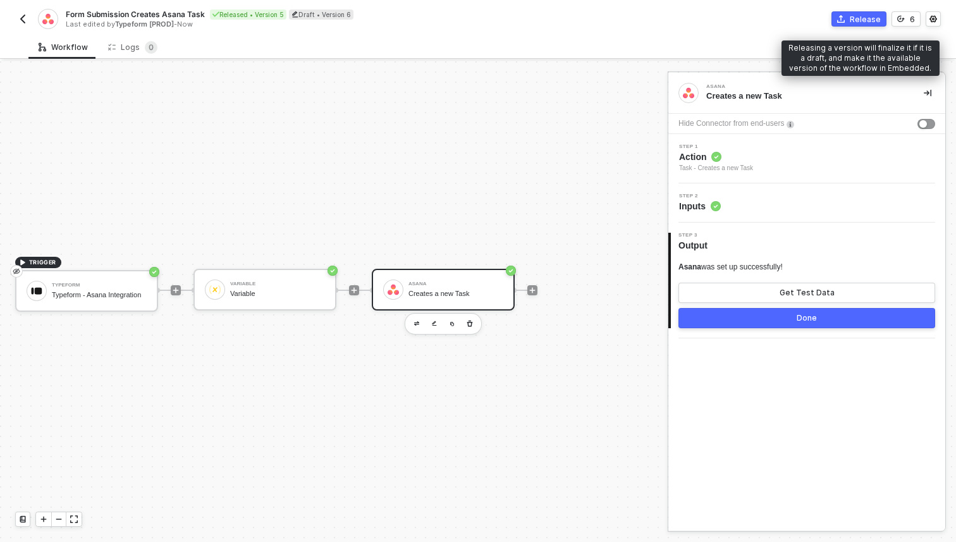
click at [869, 15] on div "Release" at bounding box center [865, 19] width 31 height 11
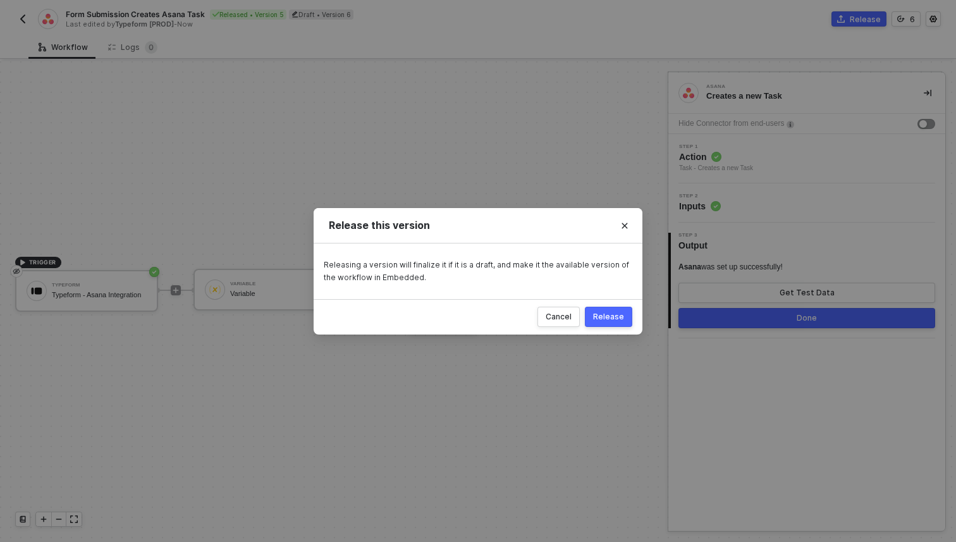
click at [612, 310] on button "Release" at bounding box center [608, 317] width 47 height 20
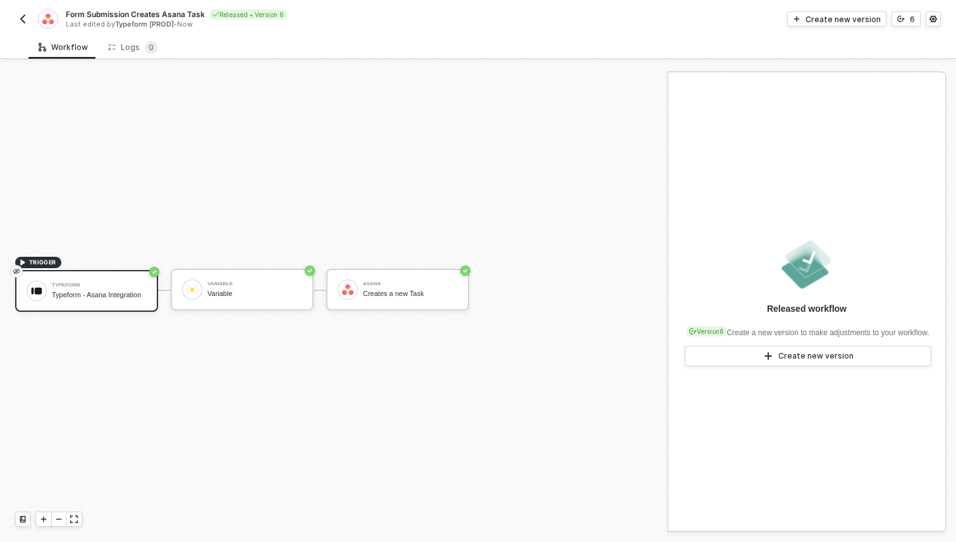
click at [25, 19] on img "button" at bounding box center [23, 19] width 10 height 10
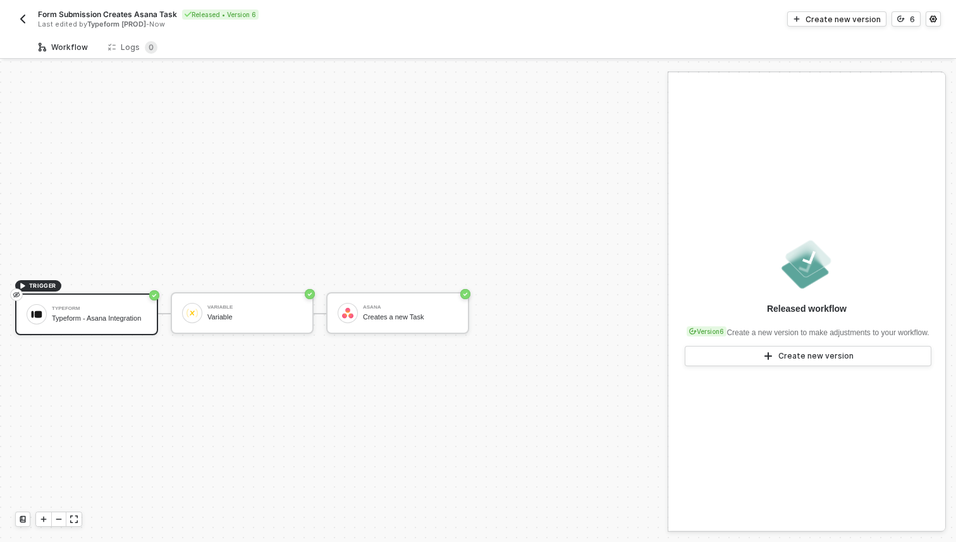
scroll to position [23, 0]
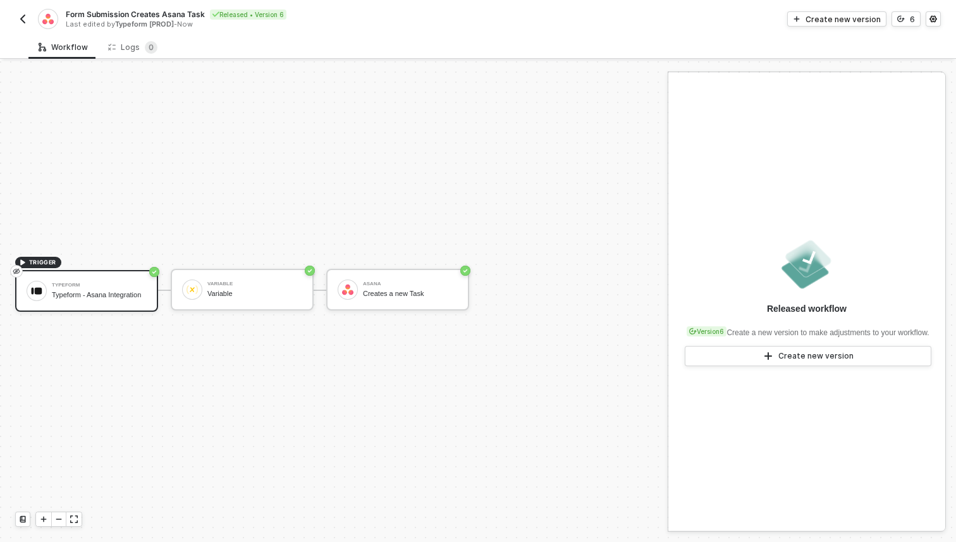
click at [24, 18] on img "button" at bounding box center [23, 19] width 10 height 10
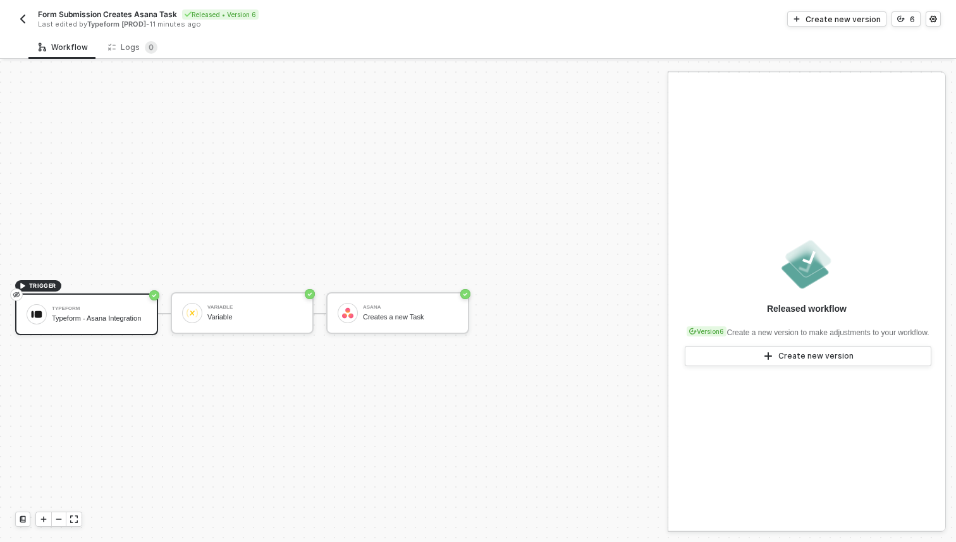
scroll to position [23, 0]
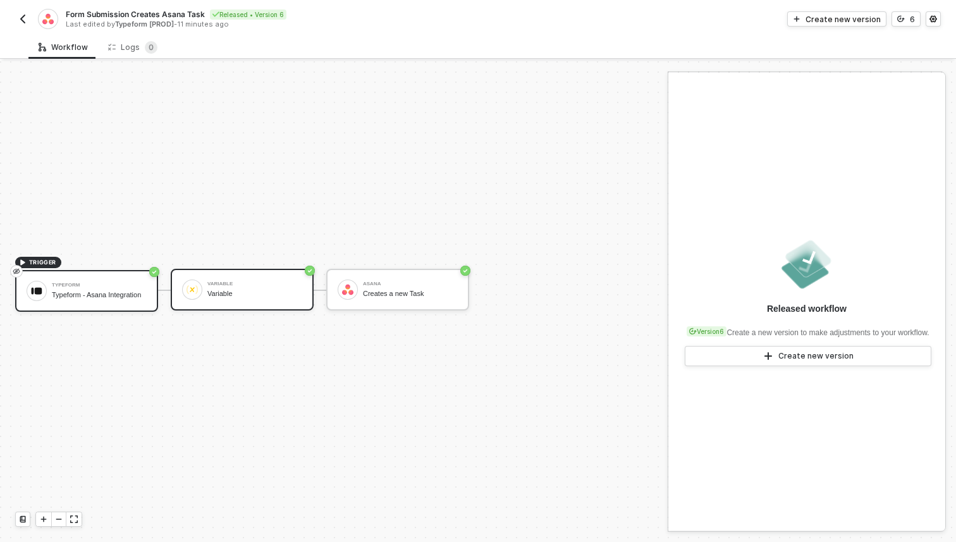
click at [244, 276] on div "Variable Variable" at bounding box center [242, 290] width 143 height 42
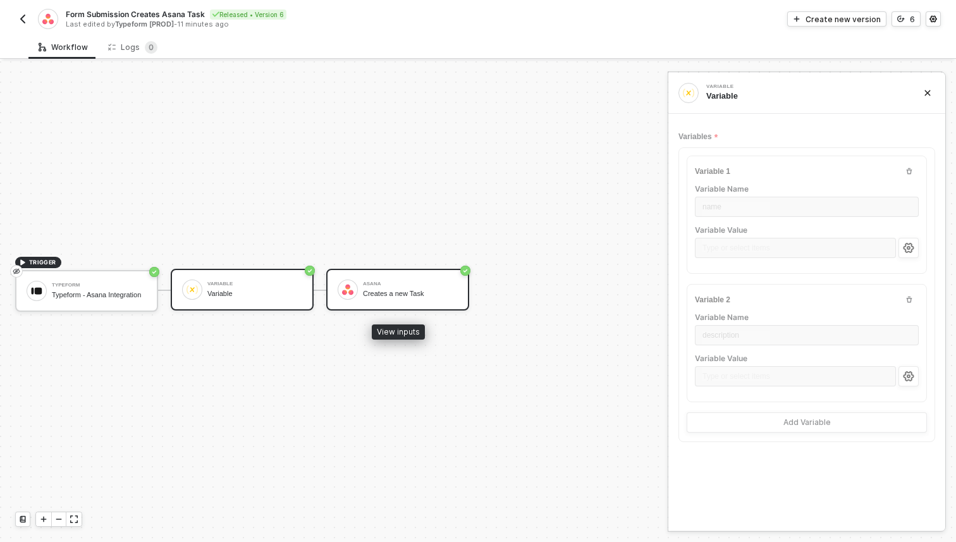
click at [362, 286] on div "[PERSON_NAME] Creates a new Task" at bounding box center [408, 289] width 100 height 24
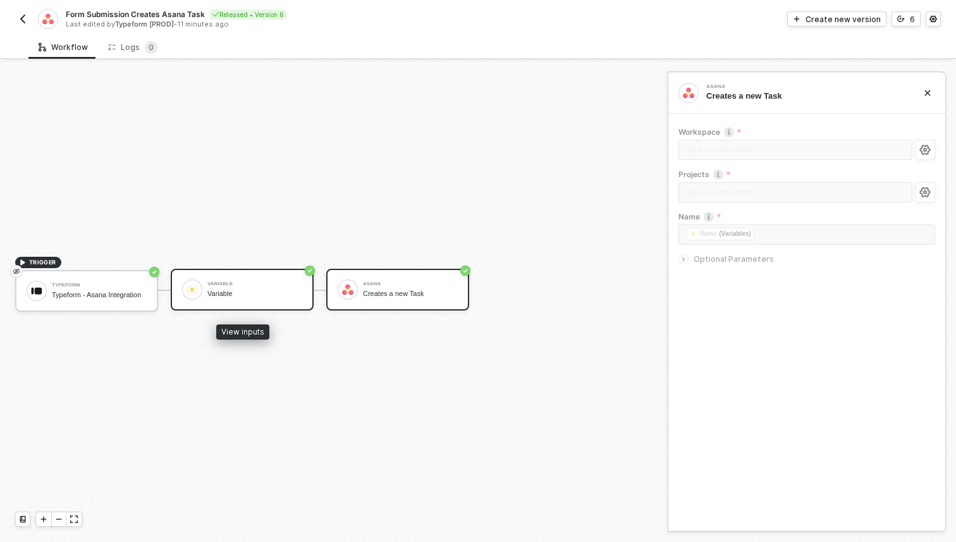
click at [238, 292] on div "Variable" at bounding box center [254, 293] width 95 height 8
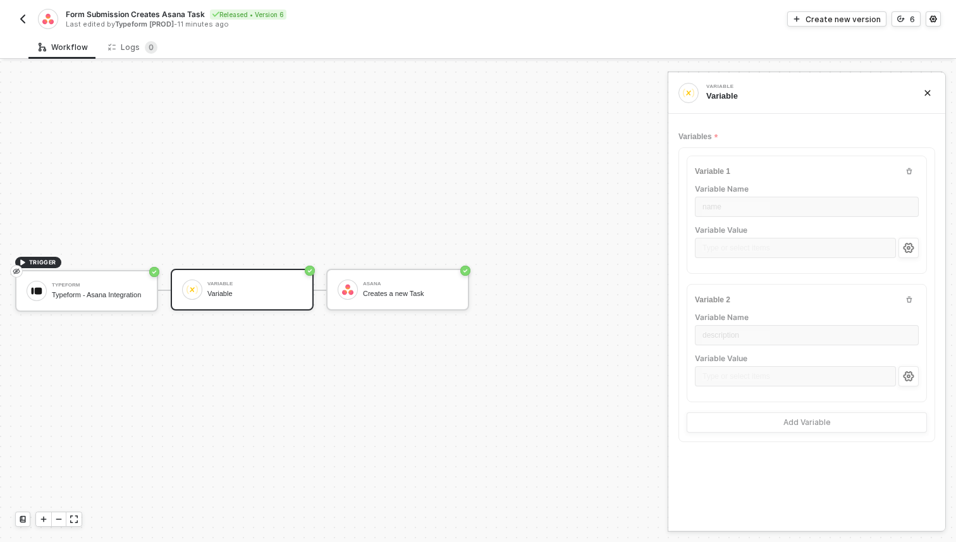
click at [27, 15] on img "button" at bounding box center [23, 19] width 10 height 10
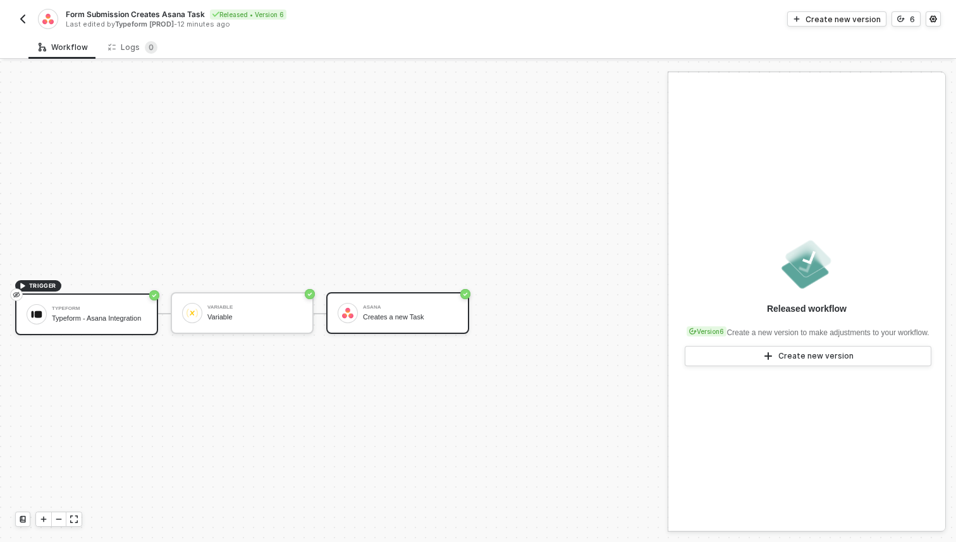
scroll to position [23, 0]
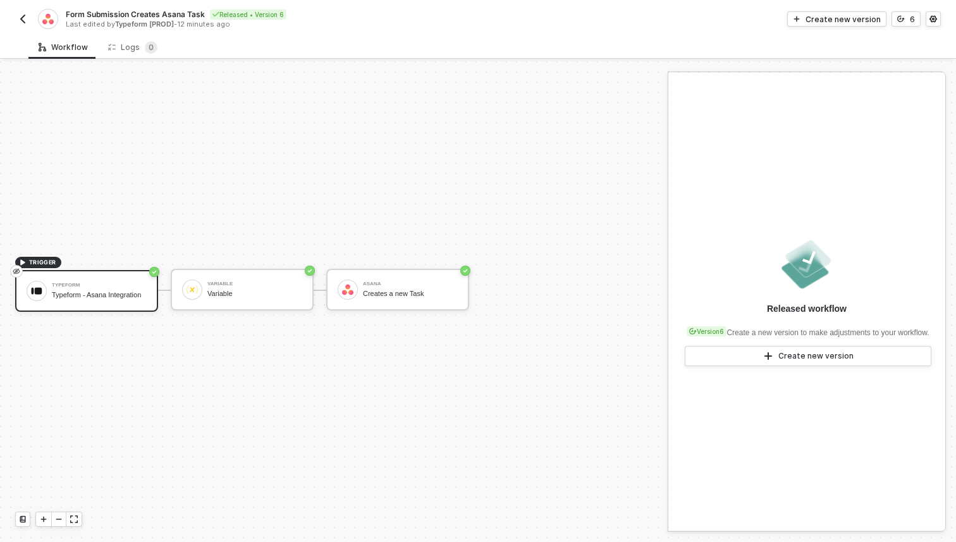
click at [20, 18] on img "button" at bounding box center [23, 19] width 10 height 10
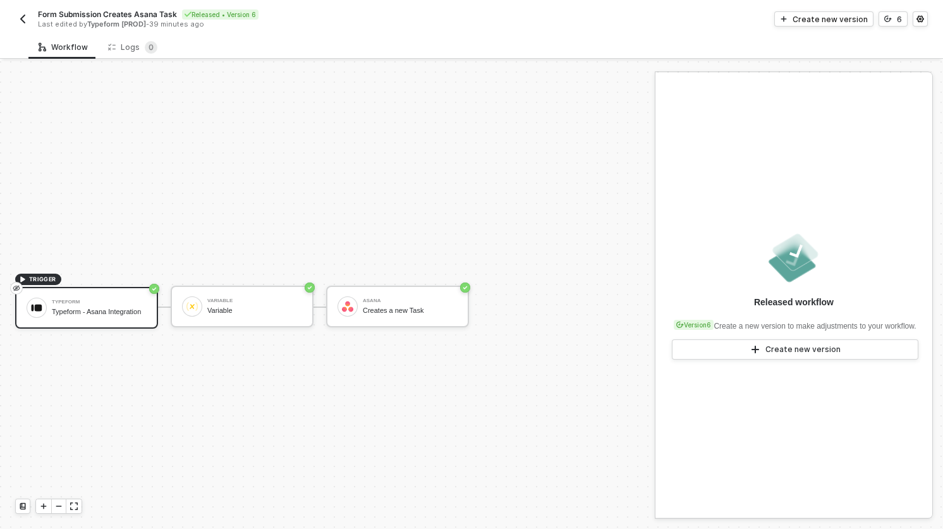
scroll to position [23, 0]
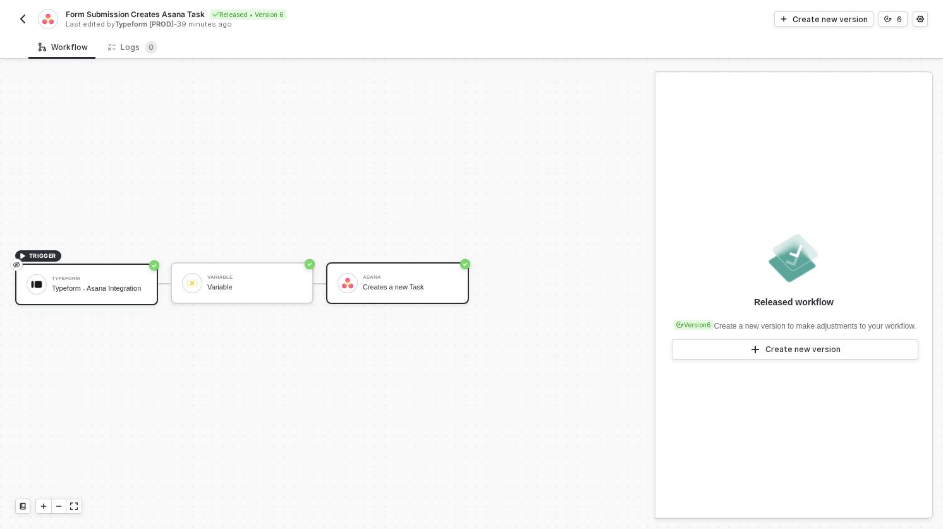
click at [377, 291] on div "Creates a new Task" at bounding box center [410, 287] width 95 height 8
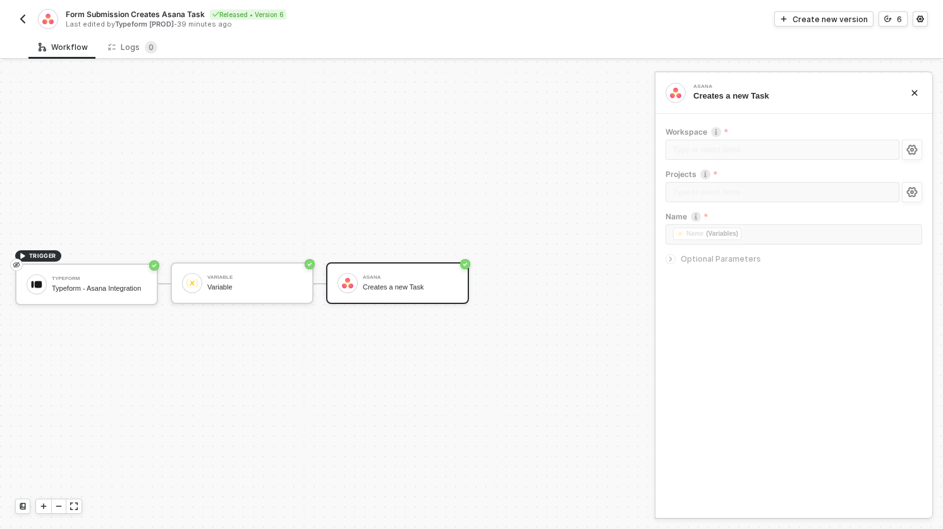
click at [671, 260] on icon "icon-arrow-right-small" at bounding box center [671, 259] width 8 height 8
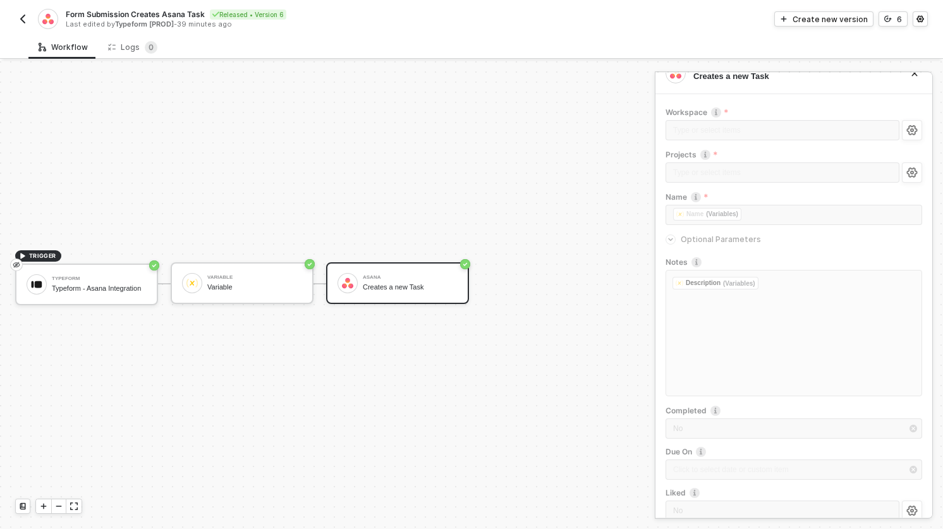
scroll to position [0, 0]
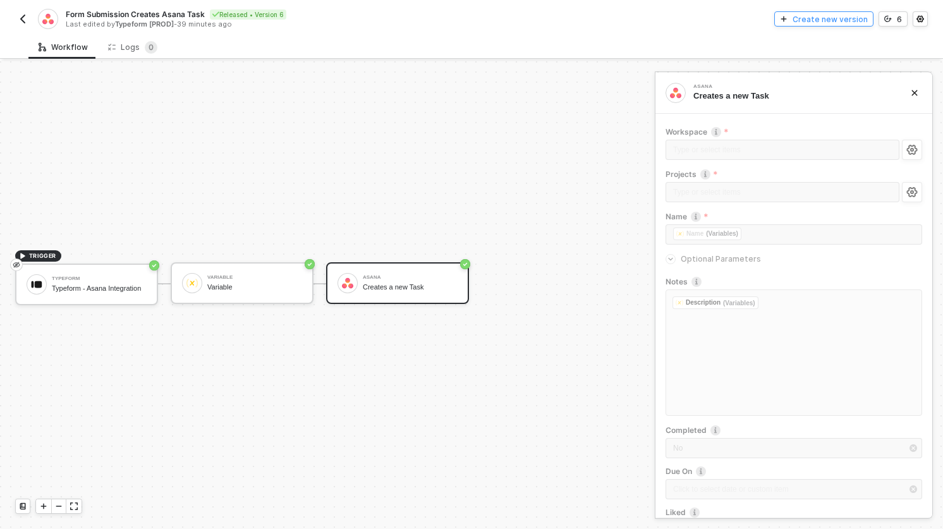
click at [818, 18] on div "Create new version" at bounding box center [830, 19] width 75 height 11
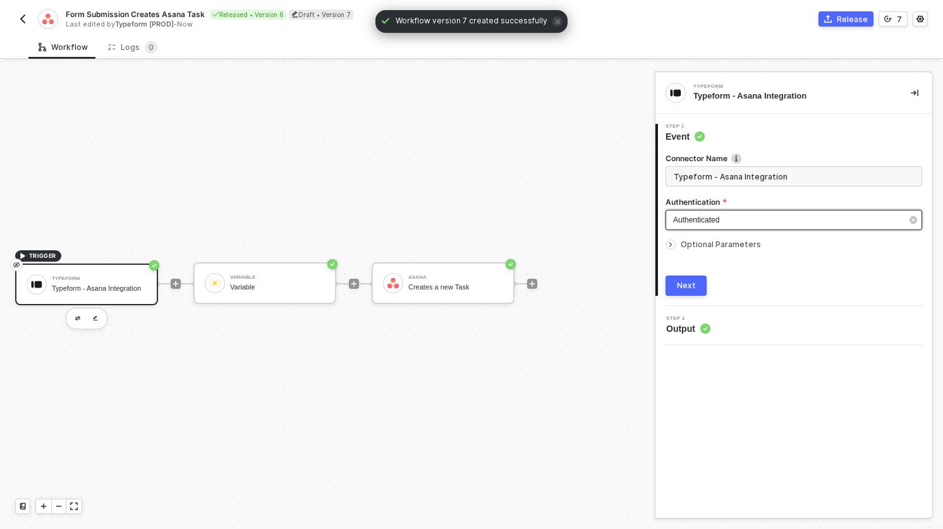
click at [717, 219] on span "Authenticated" at bounding box center [696, 220] width 46 height 9
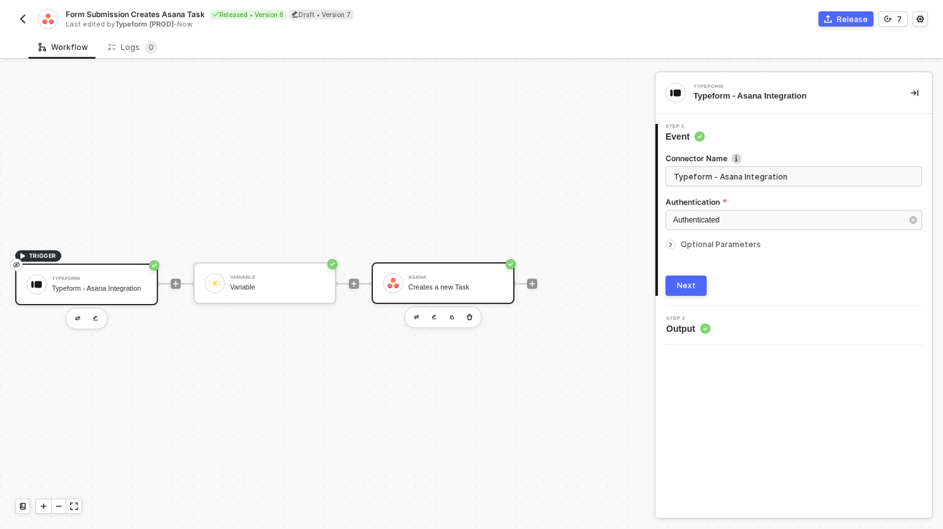
click at [438, 281] on div "Asana Creates a new Task" at bounding box center [455, 283] width 95 height 24
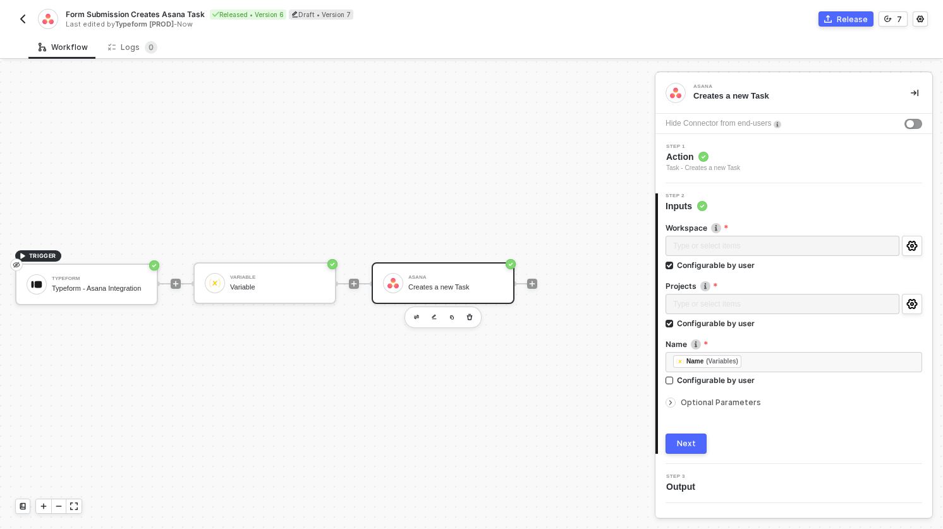
click at [756, 163] on div "Step 1 Action Task - Creates a new Task" at bounding box center [796, 158] width 274 height 29
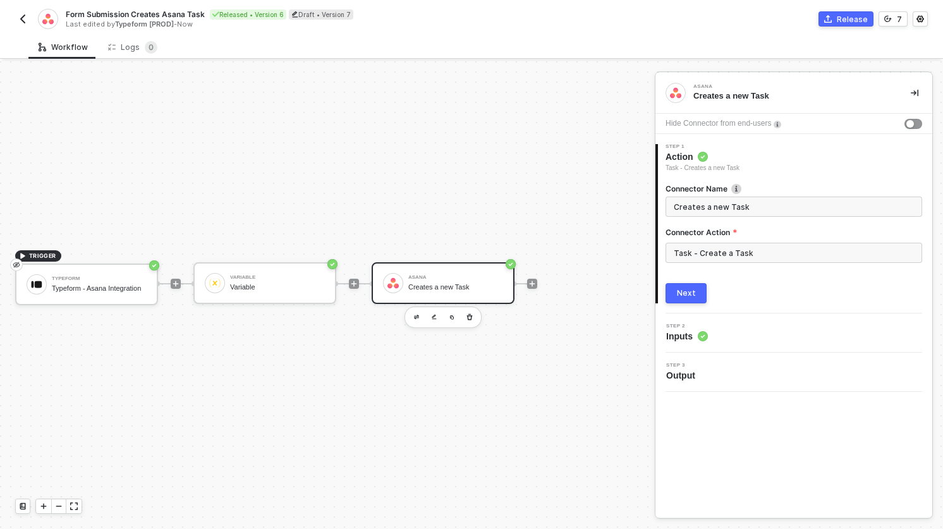
click at [692, 296] on div "Next" at bounding box center [686, 293] width 19 height 10
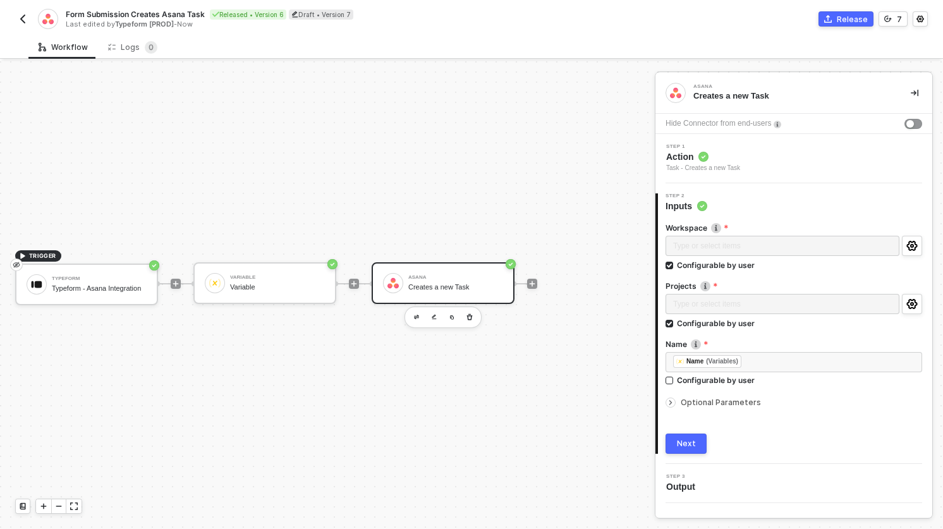
click at [19, 15] on img "button" at bounding box center [23, 19] width 10 height 10
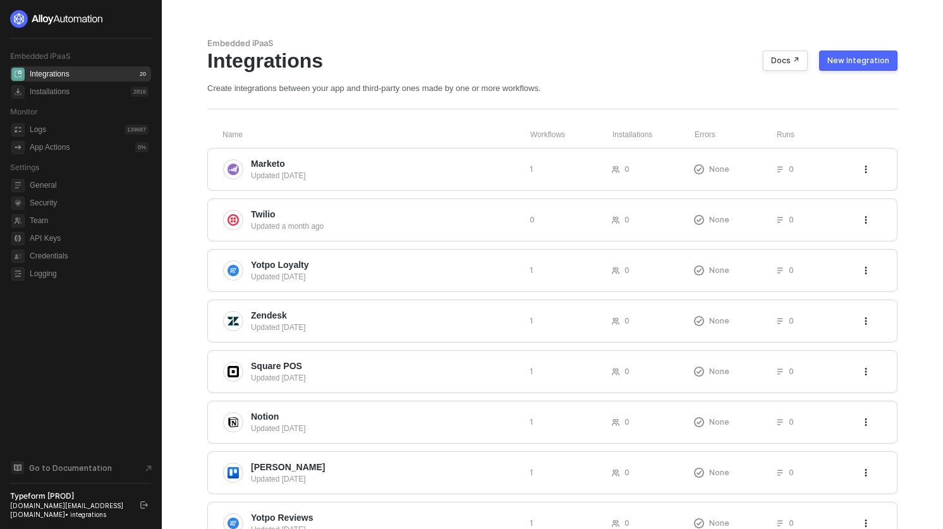
click at [876, 63] on div "New Integration" at bounding box center [858, 61] width 62 height 10
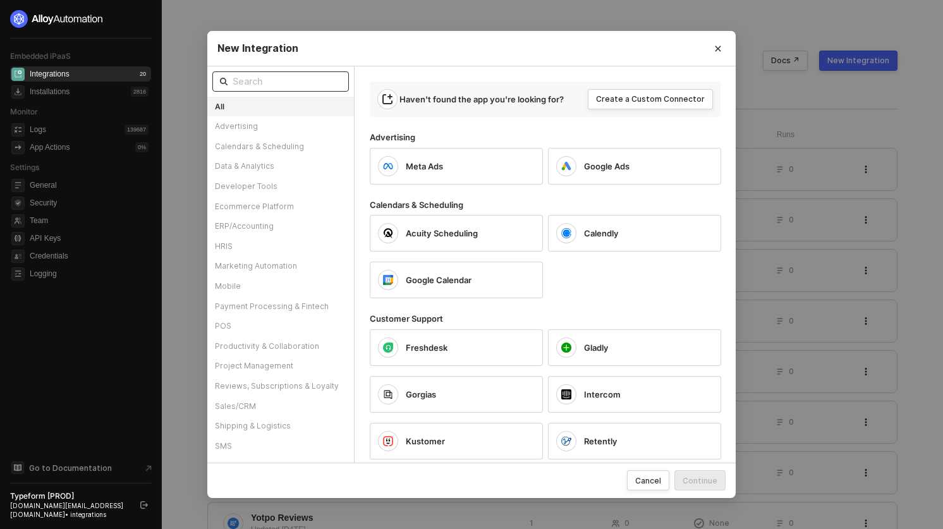
click at [329, 82] on input "text" at bounding box center [287, 82] width 109 height 14
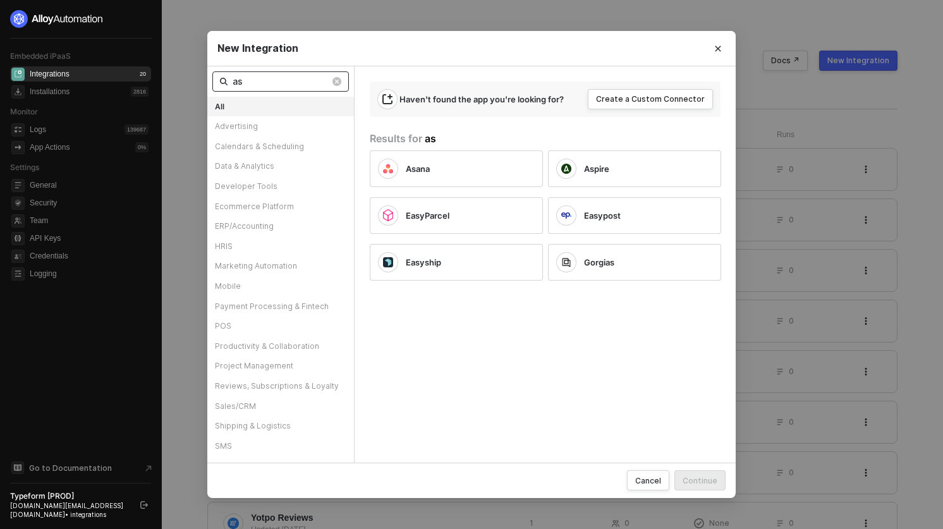
type input "asa"
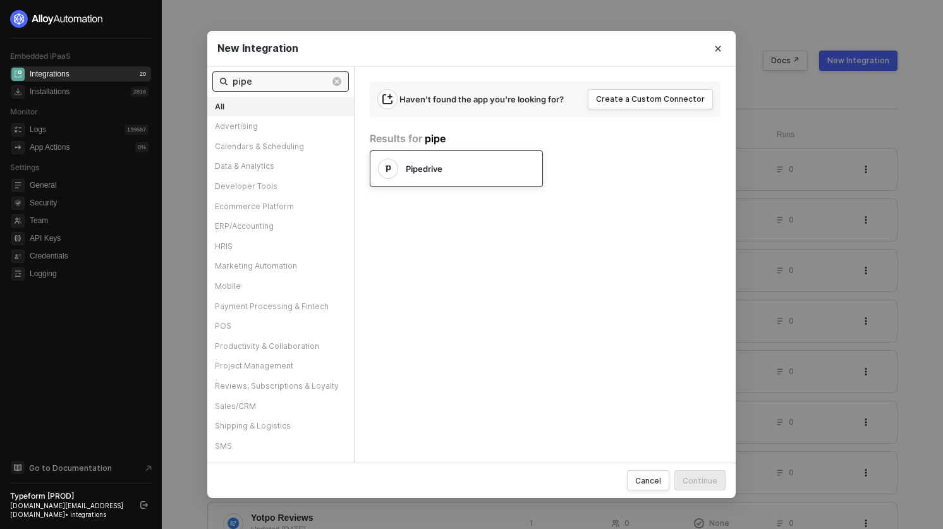
type input "pipe"
click at [470, 174] on div "Pipedrive" at bounding box center [460, 168] width 109 height 11
click at [473, 166] on div "Pipedrive" at bounding box center [460, 168] width 109 height 11
click at [447, 170] on div "Pipedrive" at bounding box center [460, 168] width 109 height 11
click at [461, 171] on div "Pipedrive" at bounding box center [460, 168] width 109 height 11
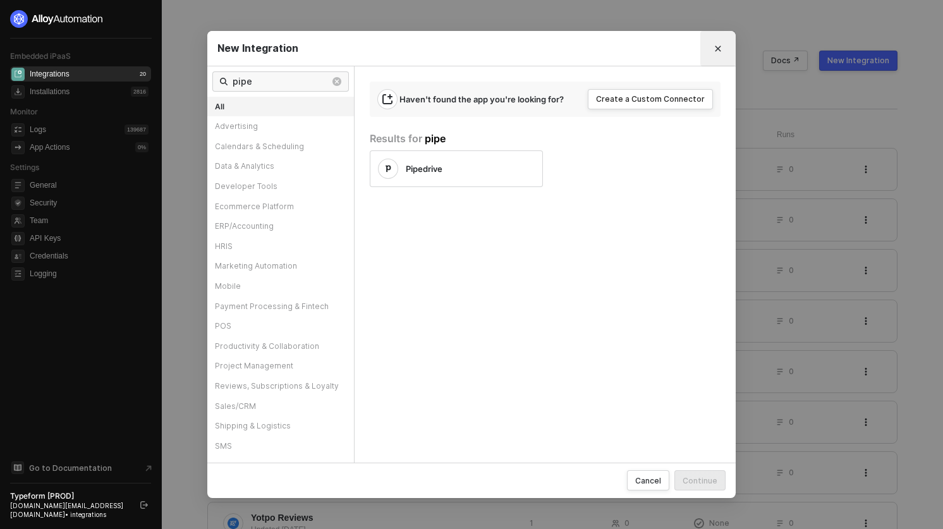
click at [720, 49] on icon "Close" at bounding box center [718, 49] width 8 height 8
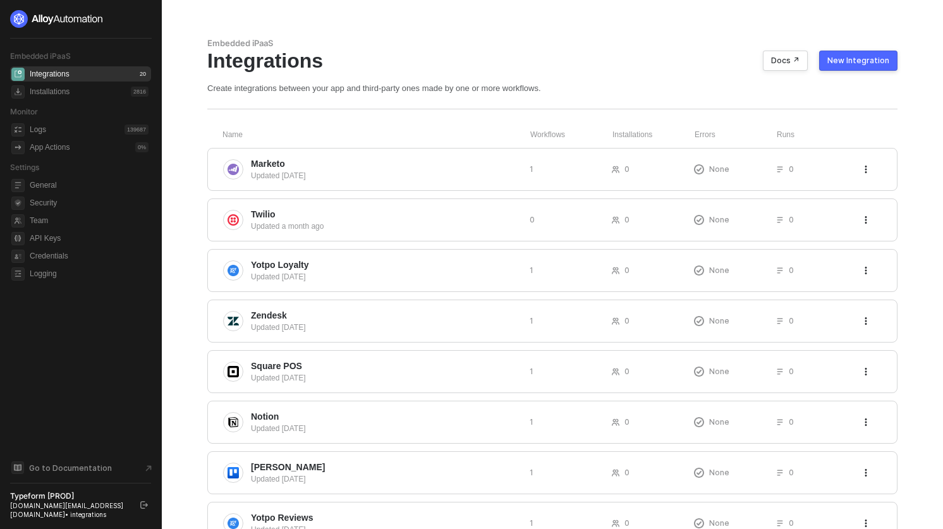
click at [46, 500] on div "Typeform [PROD]" at bounding box center [69, 496] width 119 height 10
click at [142, 501] on button "button" at bounding box center [144, 504] width 15 height 15
click at [848, 60] on div "New Integration" at bounding box center [858, 61] width 62 height 10
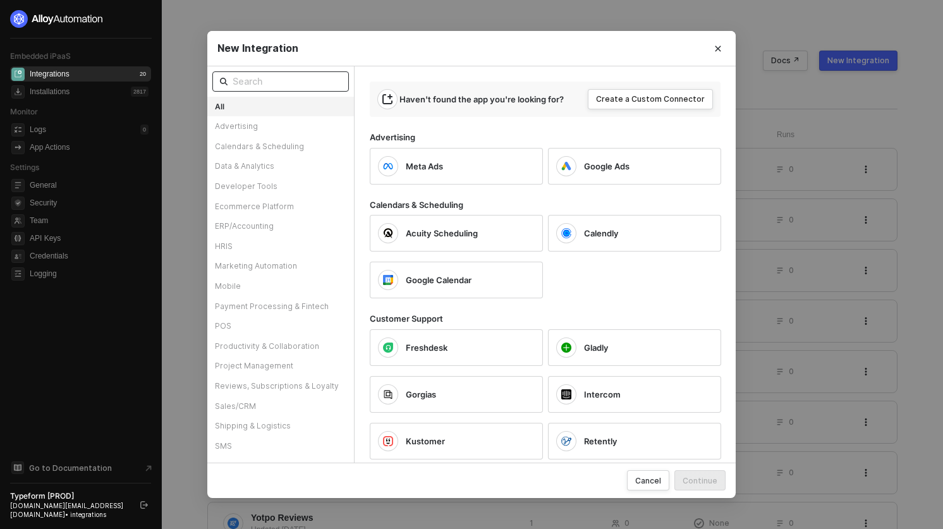
click at [305, 82] on input "text" at bounding box center [287, 82] width 109 height 14
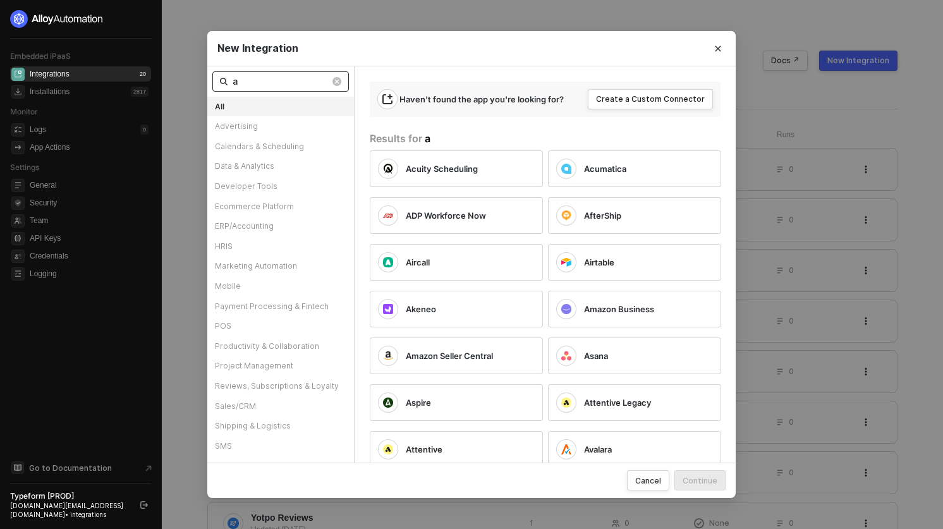
type input "as"
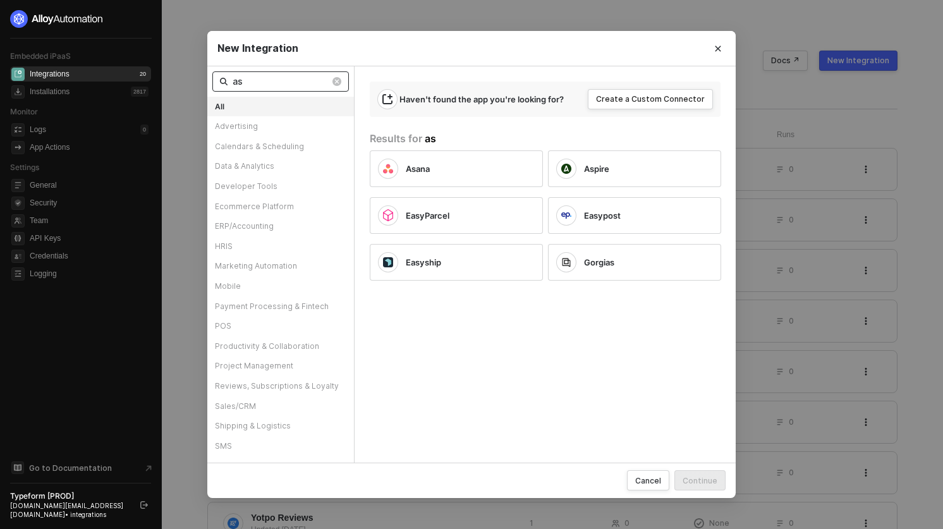
click at [305, 82] on input "as" at bounding box center [281, 82] width 97 height 14
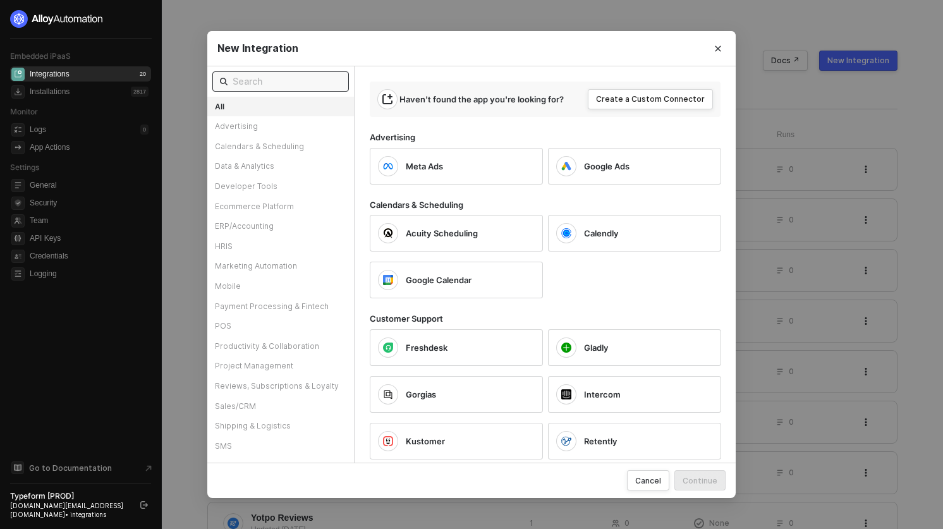
click at [315, 59] on div "New Integration" at bounding box center [471, 48] width 528 height 35
click at [709, 54] on button "Close" at bounding box center [718, 49] width 20 height 20
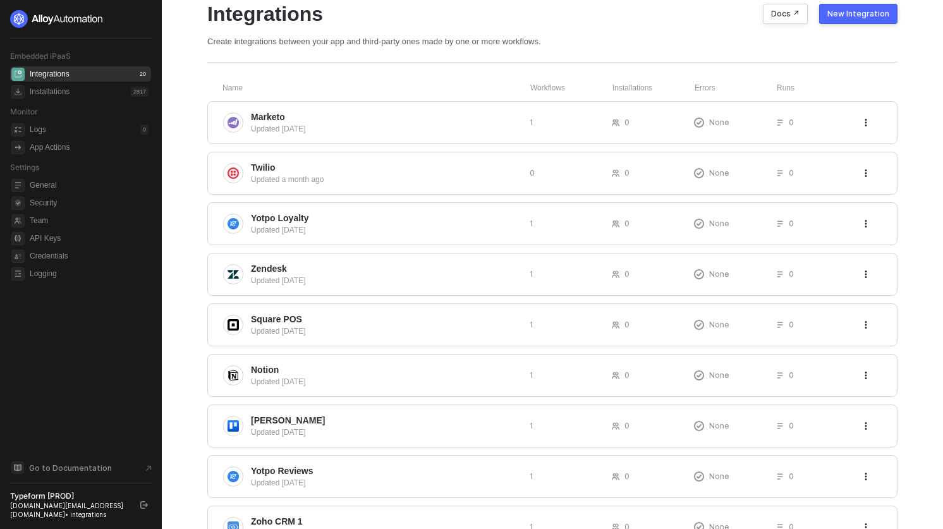
scroll to position [34, 0]
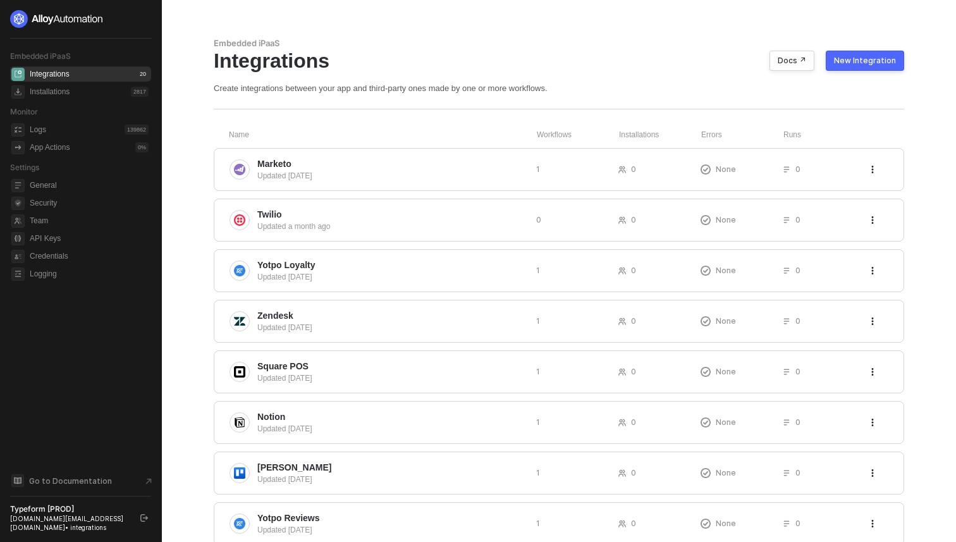
click at [853, 69] on button "New Integration" at bounding box center [865, 61] width 78 height 20
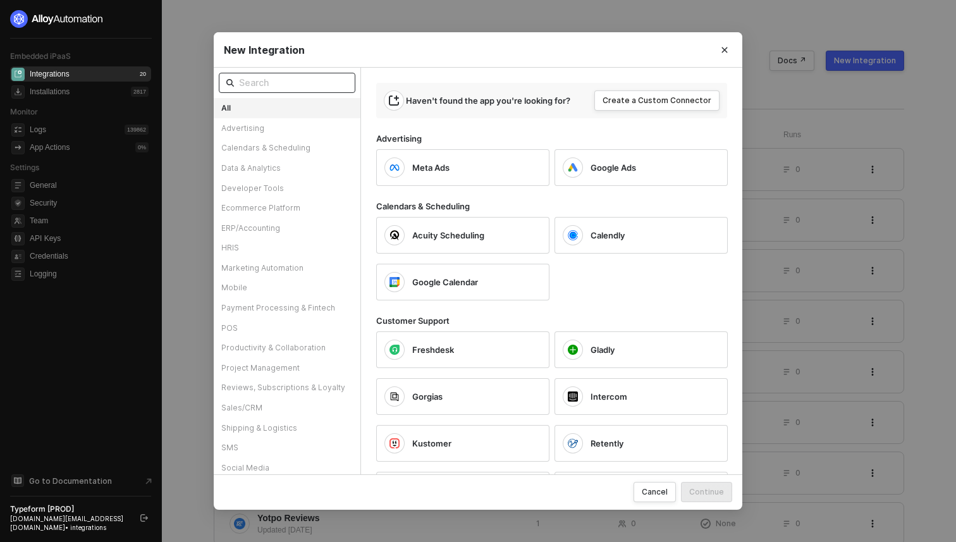
click at [265, 81] on input "text" at bounding box center [293, 83] width 109 height 14
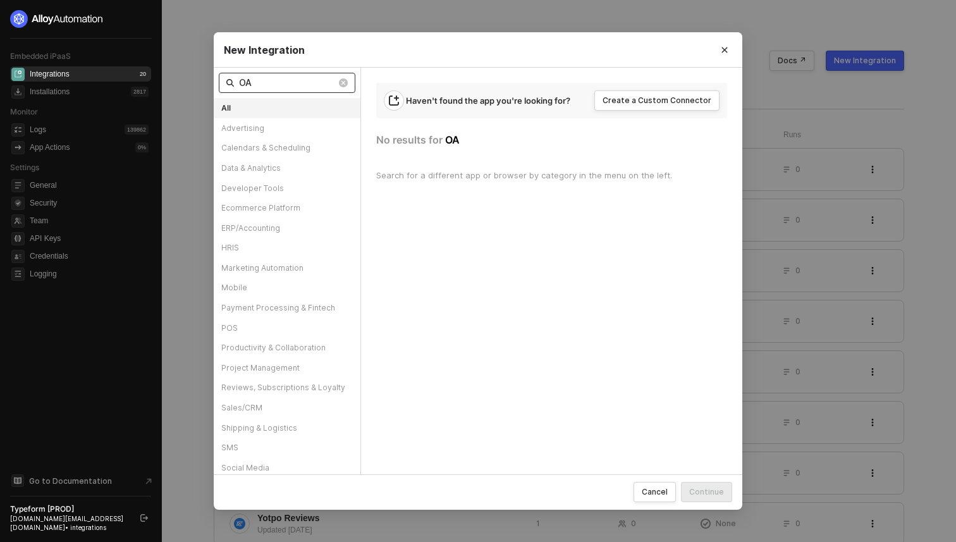
type input "OAS"
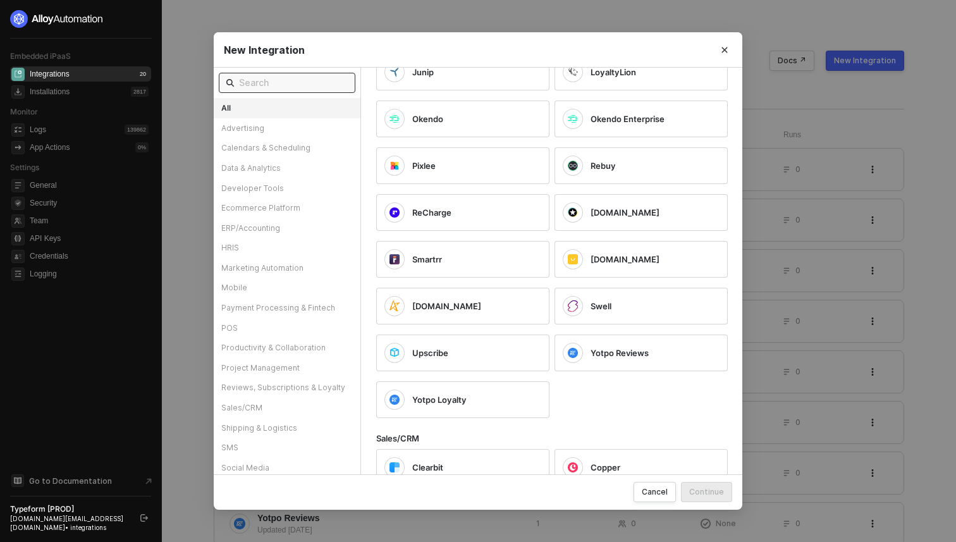
scroll to position [3137, 0]
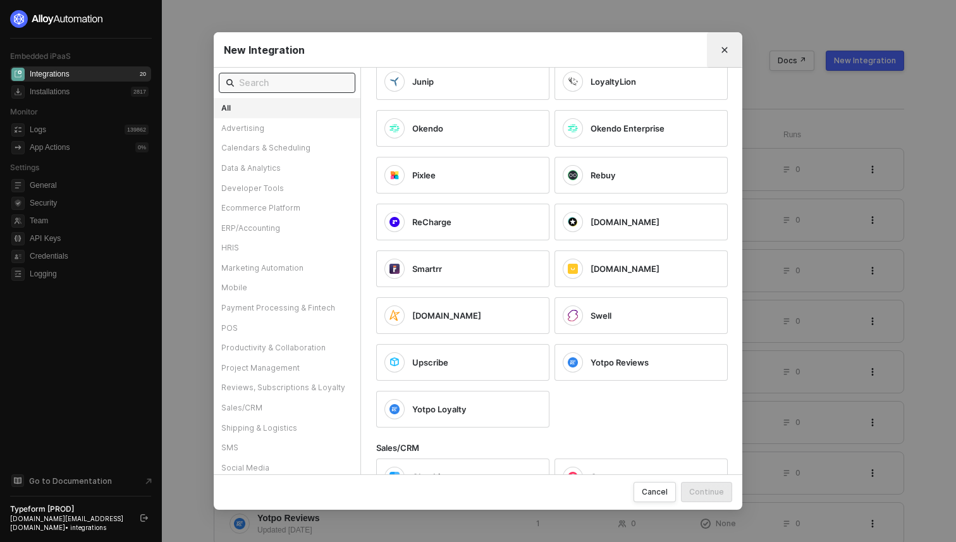
click at [723, 41] on button "Close" at bounding box center [724, 50] width 20 height 20
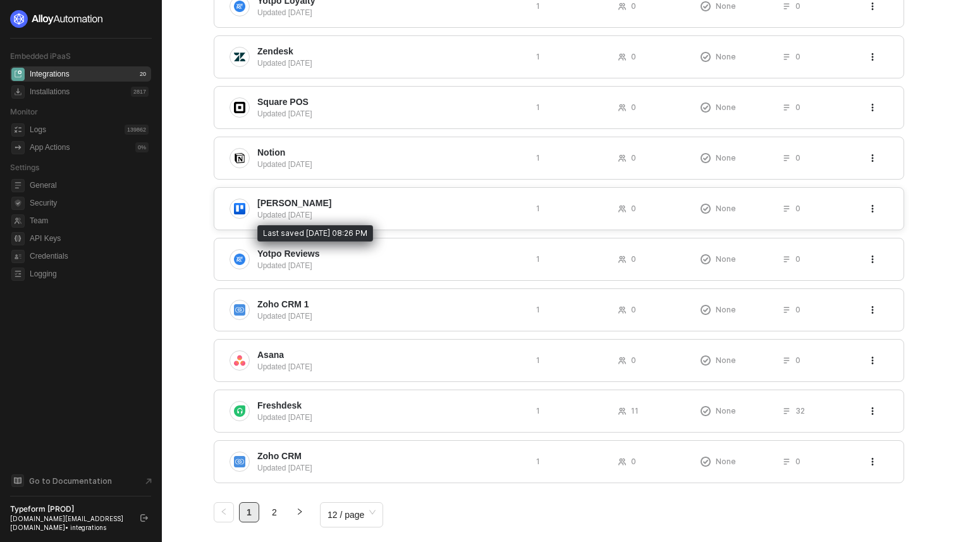
scroll to position [266, 0]
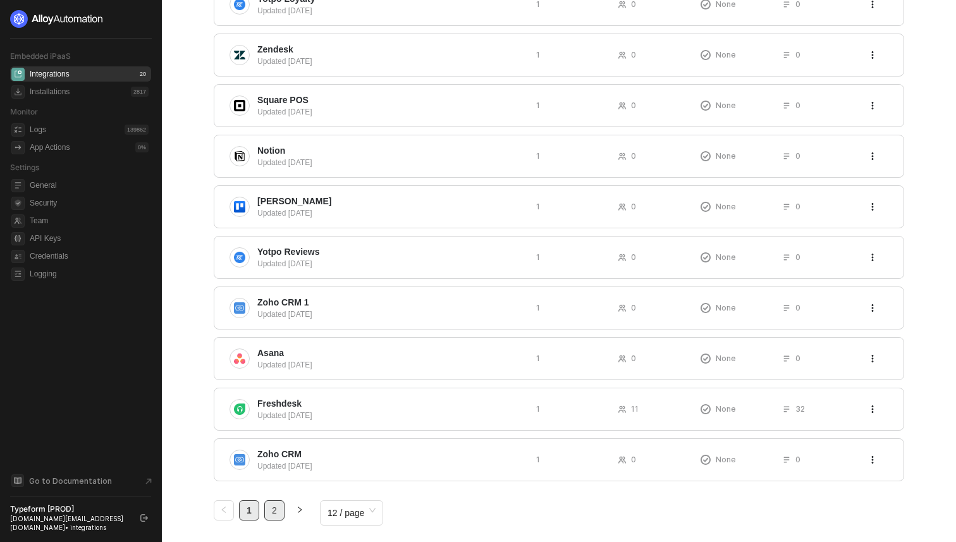
click at [278, 512] on link "2" at bounding box center [274, 510] width 19 height 19
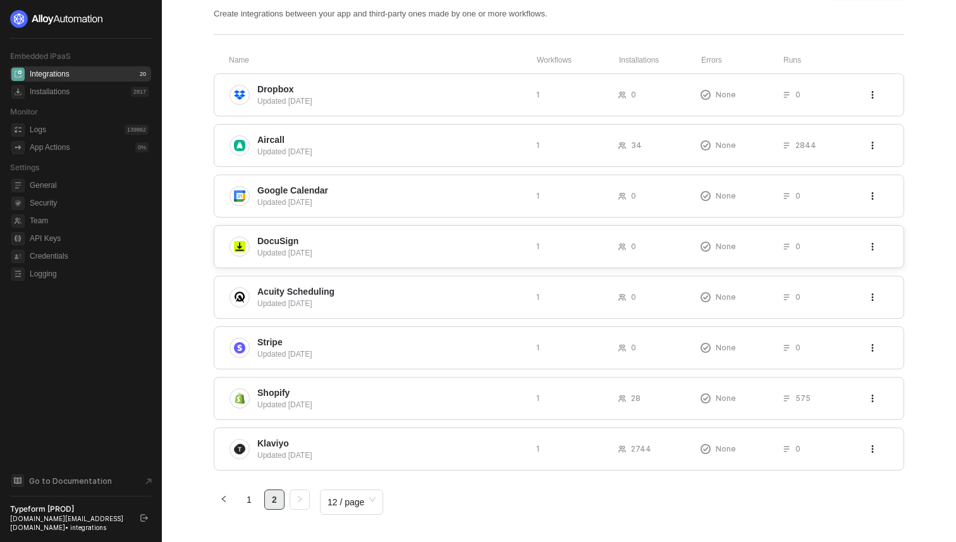
scroll to position [80, 0]
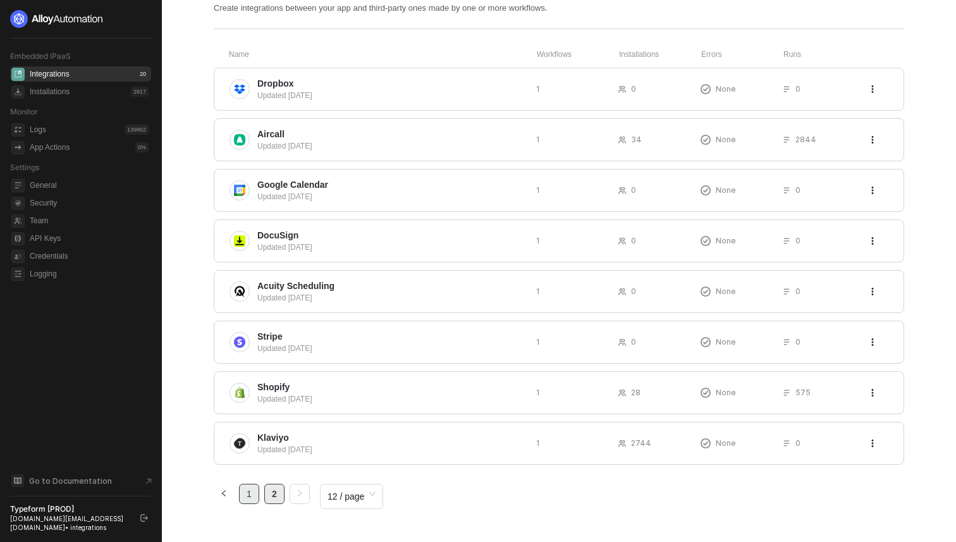
click at [251, 485] on link "1" at bounding box center [249, 493] width 19 height 19
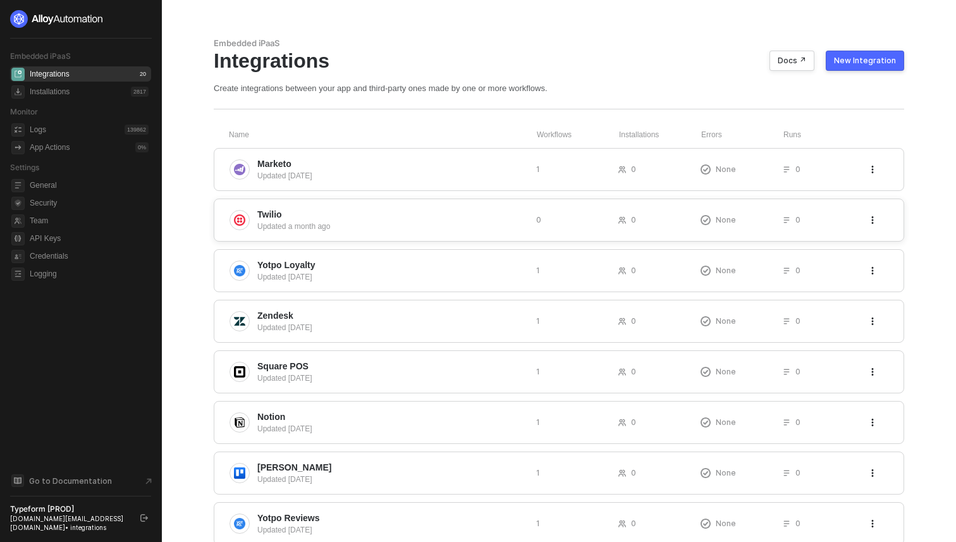
scroll to position [283, 0]
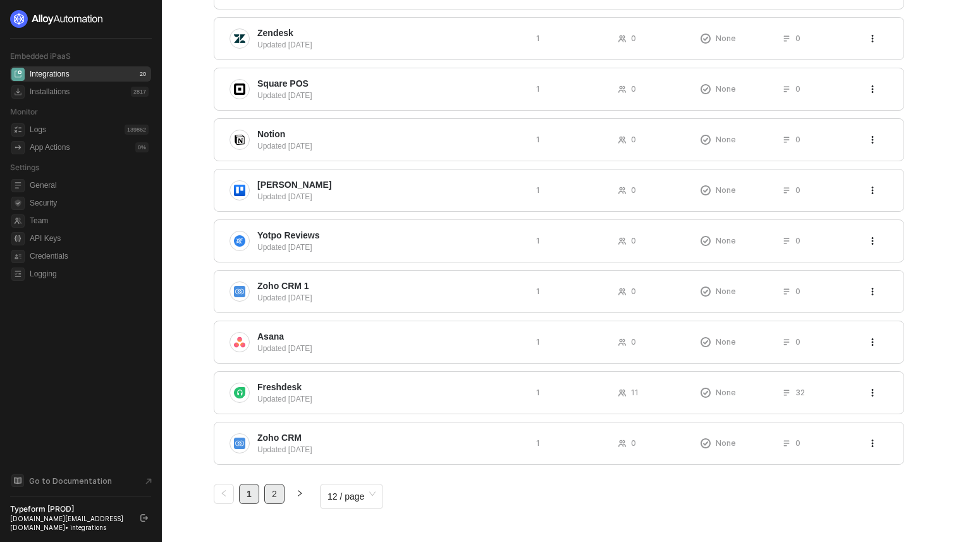
click at [277, 496] on link "2" at bounding box center [274, 493] width 19 height 19
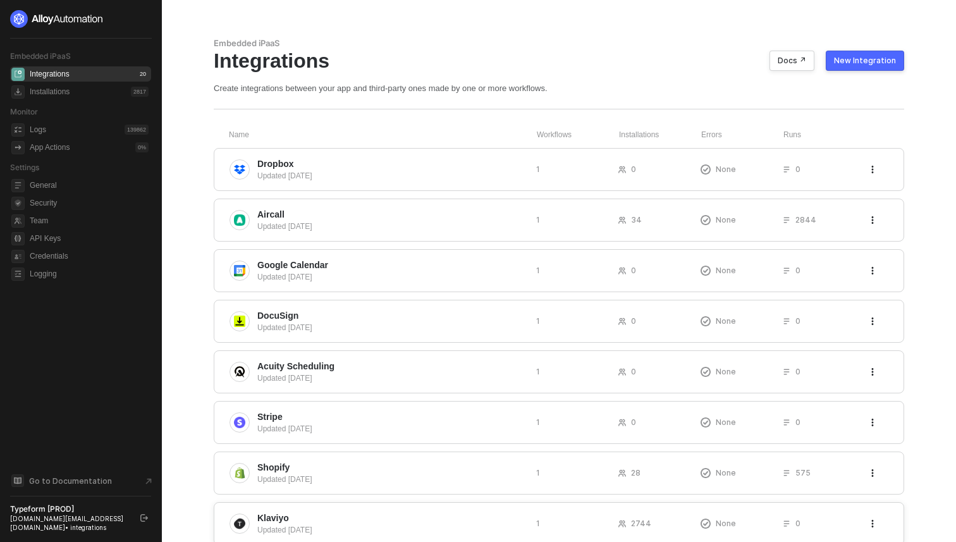
scroll to position [80, 0]
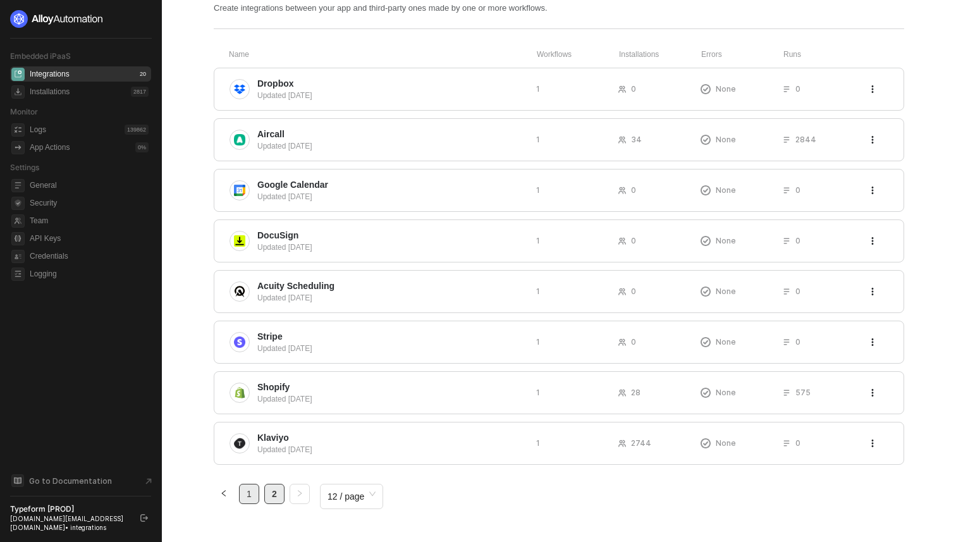
click at [255, 496] on link "1" at bounding box center [249, 493] width 19 height 19
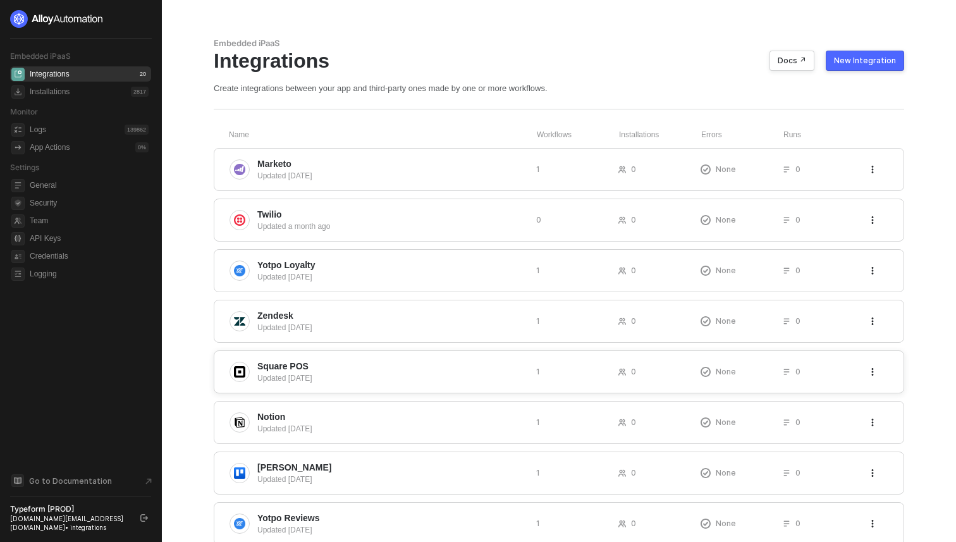
scroll to position [283, 0]
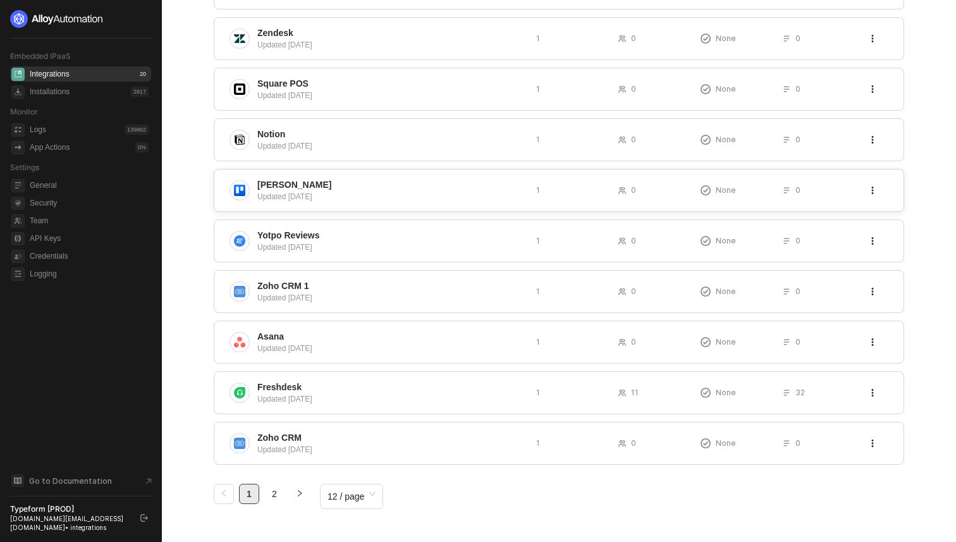
click at [350, 183] on span "[PERSON_NAME]" at bounding box center [391, 184] width 269 height 13
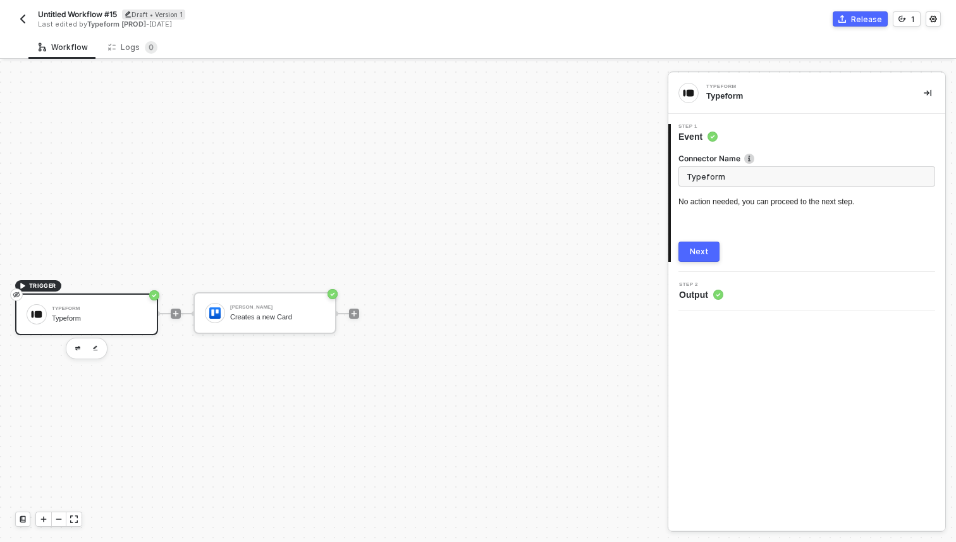
scroll to position [23, 0]
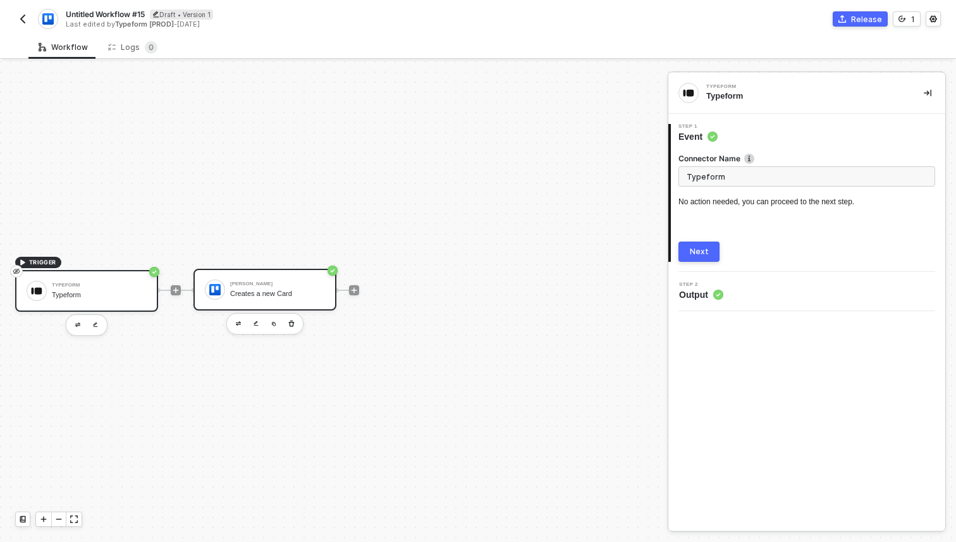
click at [247, 307] on div "[PERSON_NAME] Creates a new Card" at bounding box center [264, 290] width 143 height 42
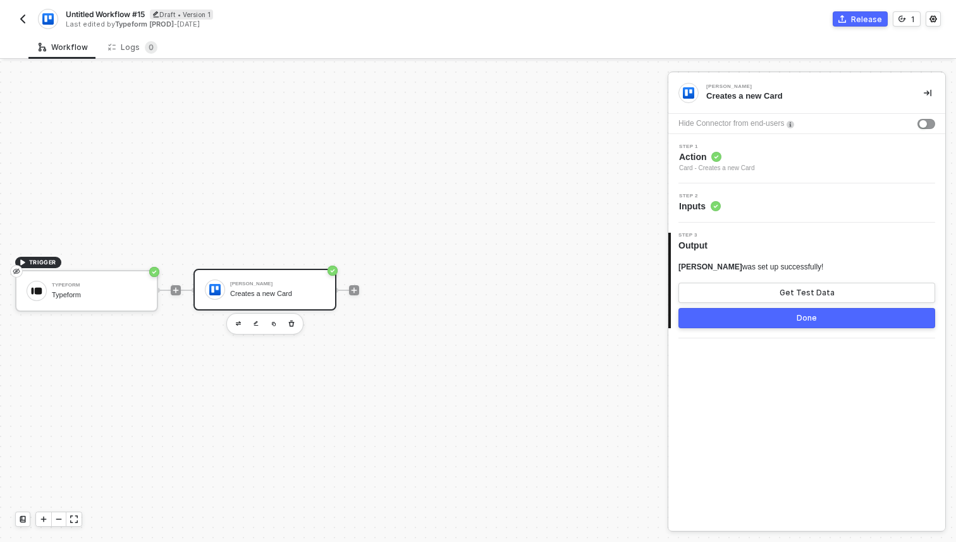
click at [714, 154] on circle at bounding box center [716, 157] width 10 height 10
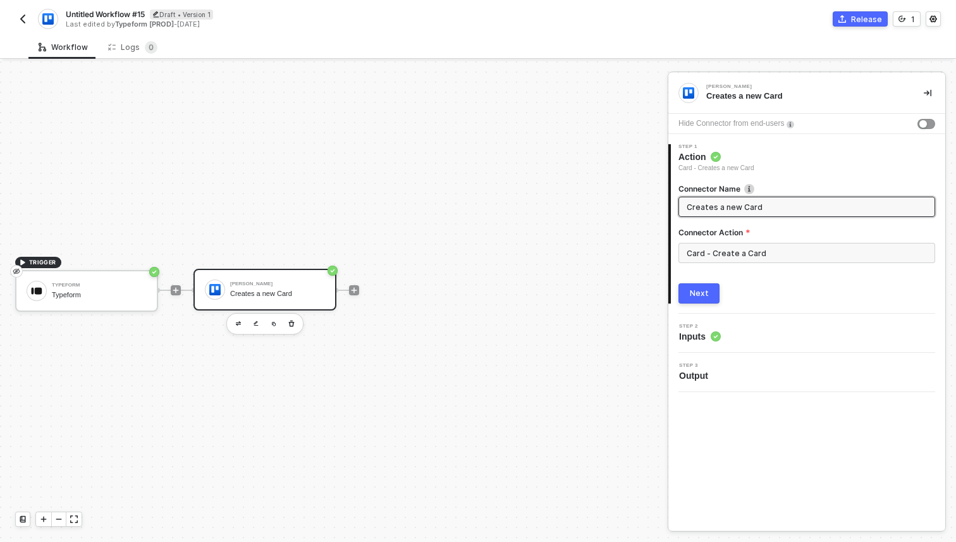
click at [708, 328] on span "Step 2" at bounding box center [700, 326] width 42 height 5
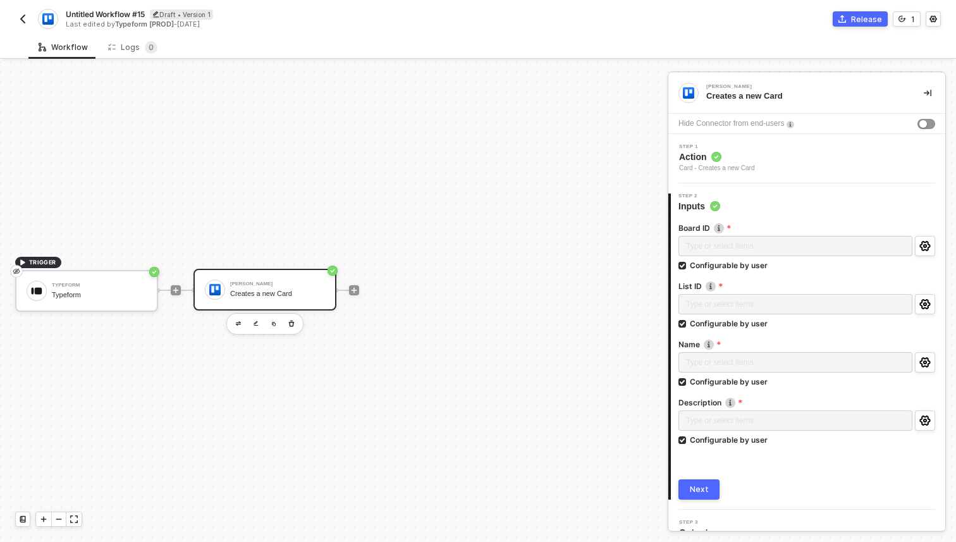
scroll to position [18, 0]
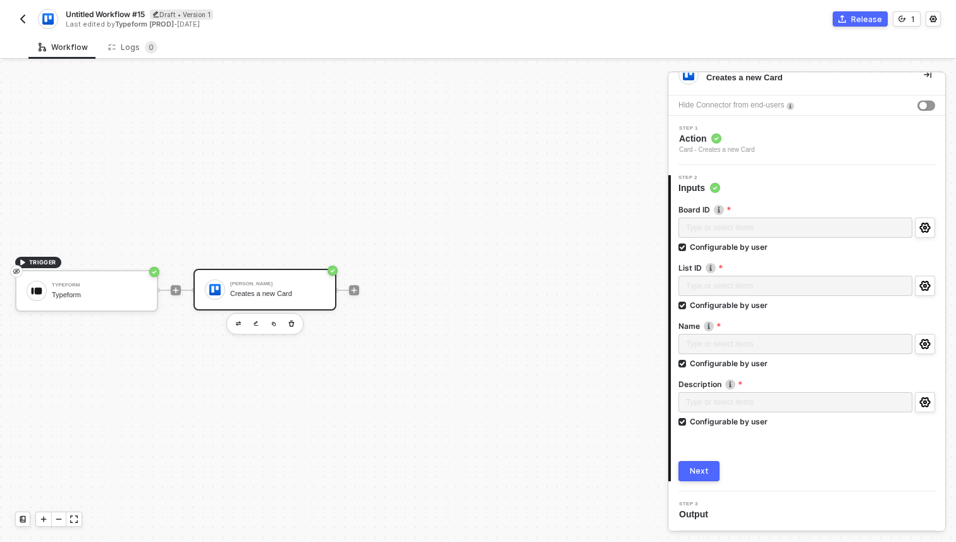
drag, startPoint x: 418, startPoint y: 211, endPoint x: 497, endPoint y: 211, distance: 79.6
click at [498, 211] on div "TRIGGER Typeform Typeform [PERSON_NAME] Creates a new Card" at bounding box center [330, 290] width 661 height 504
click at [455, 231] on div "TRIGGER Typeform Typeform [PERSON_NAME] Creates a new Card" at bounding box center [330, 290] width 661 height 504
click at [695, 517] on span "Output" at bounding box center [696, 514] width 34 height 13
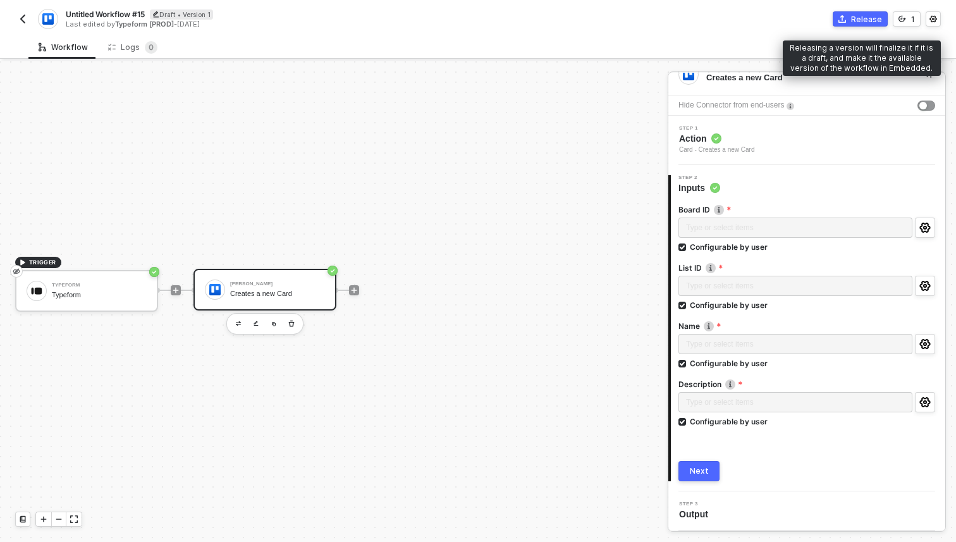
click at [864, 17] on div "Release" at bounding box center [866, 19] width 31 height 11
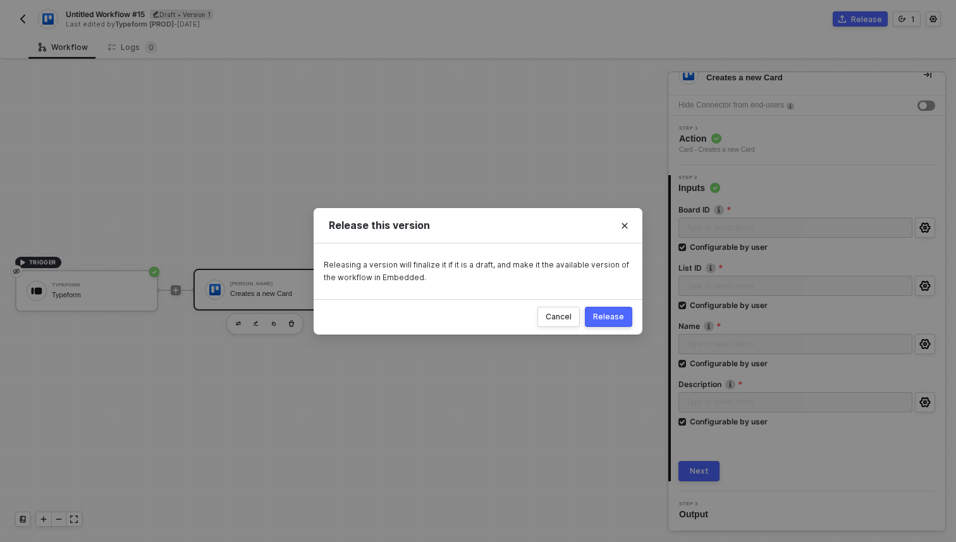
click div "Release"
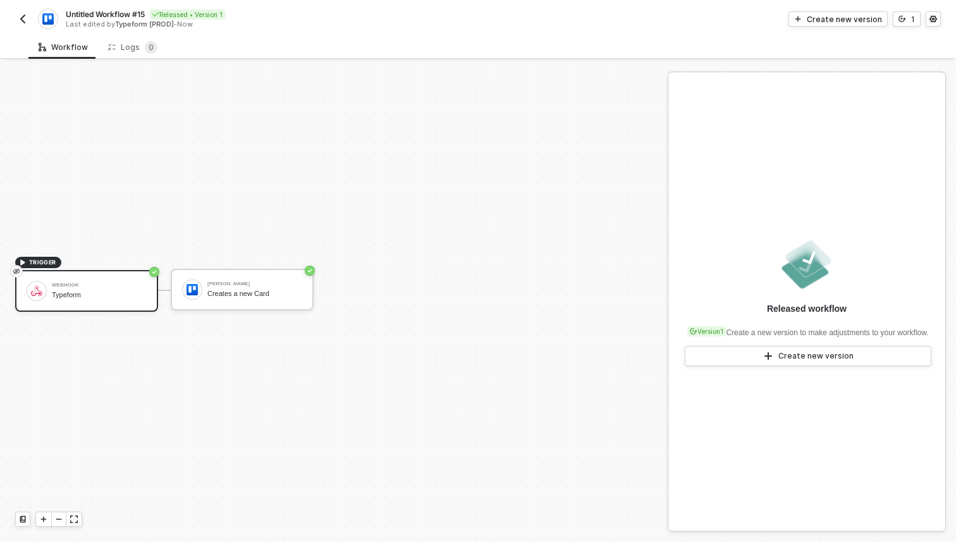
click img "button"
